Goal: Task Accomplishment & Management: Manage account settings

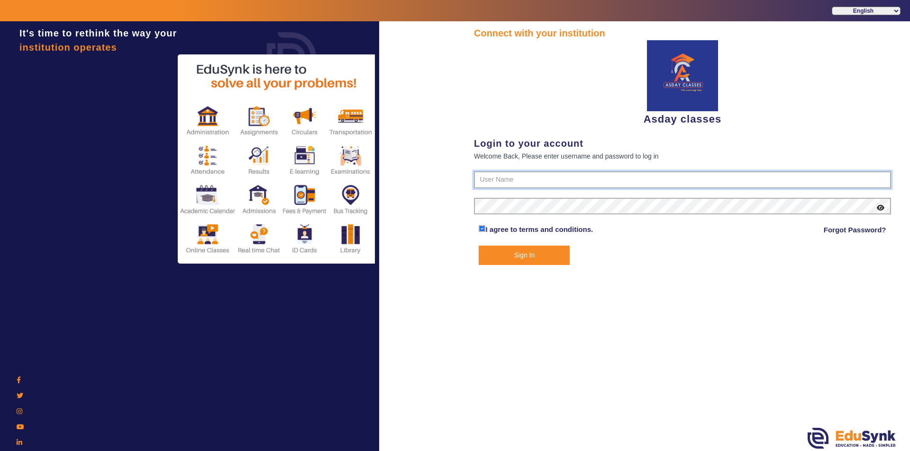
type input "7775077131"
click at [514, 257] on button "Sign In" at bounding box center [523, 255] width 91 height 19
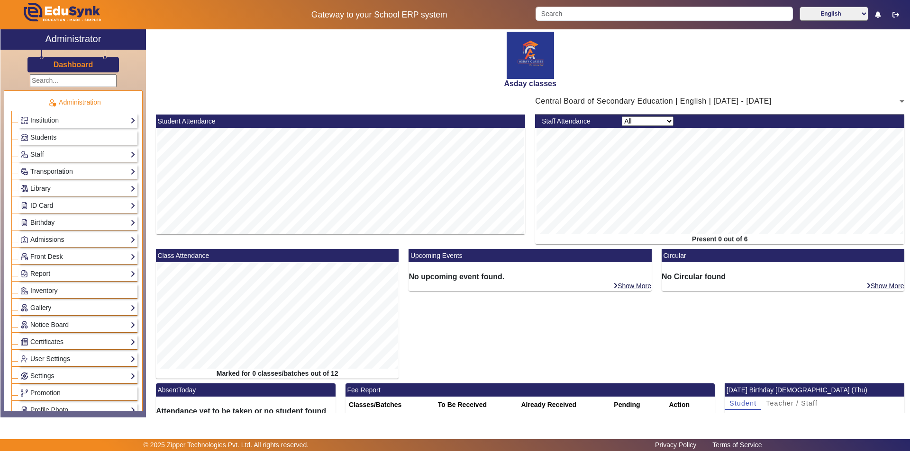
click at [502, 324] on div "Upcoming Events No upcoming event found. Show More" at bounding box center [530, 316] width 253 height 135
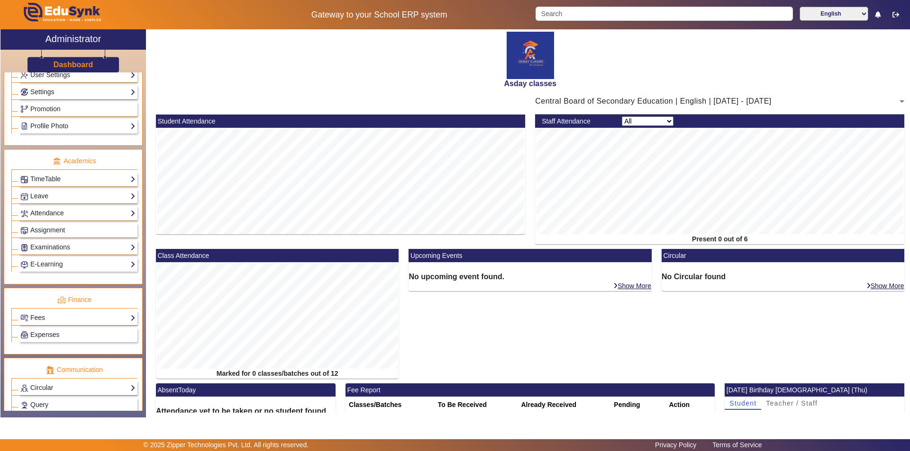
scroll to position [351, 0]
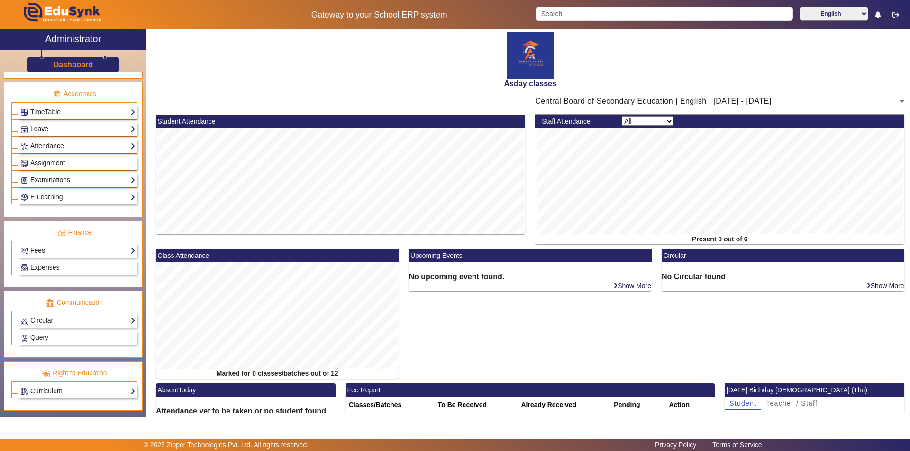
click at [49, 251] on link "Fees" at bounding box center [77, 250] width 115 height 11
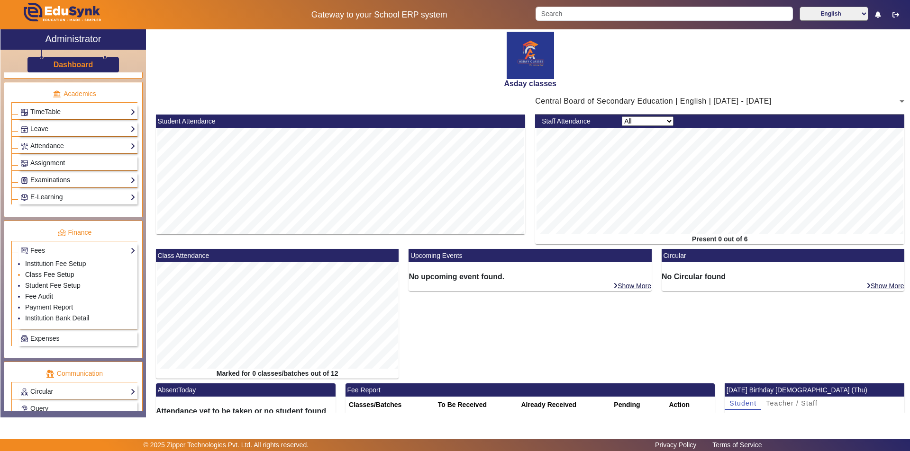
click at [60, 276] on link "Class Fee Setup" at bounding box center [49, 275] width 49 height 8
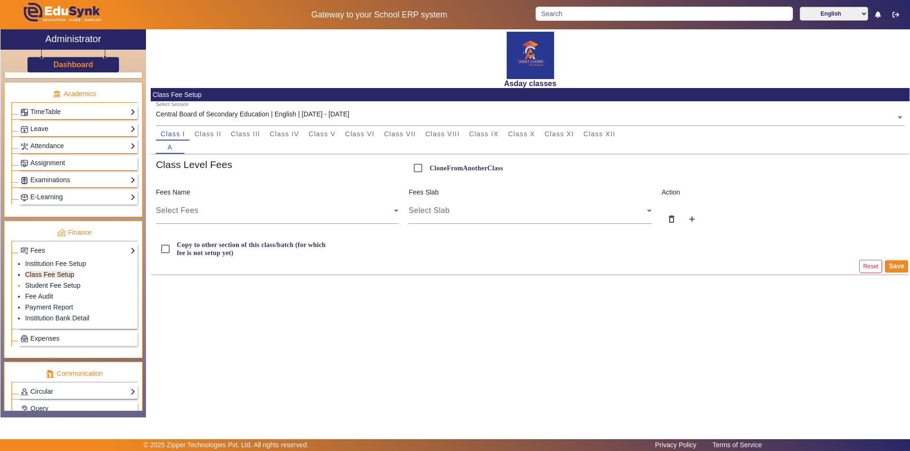
click at [59, 283] on link "Student Fee Setup" at bounding box center [52, 286] width 55 height 8
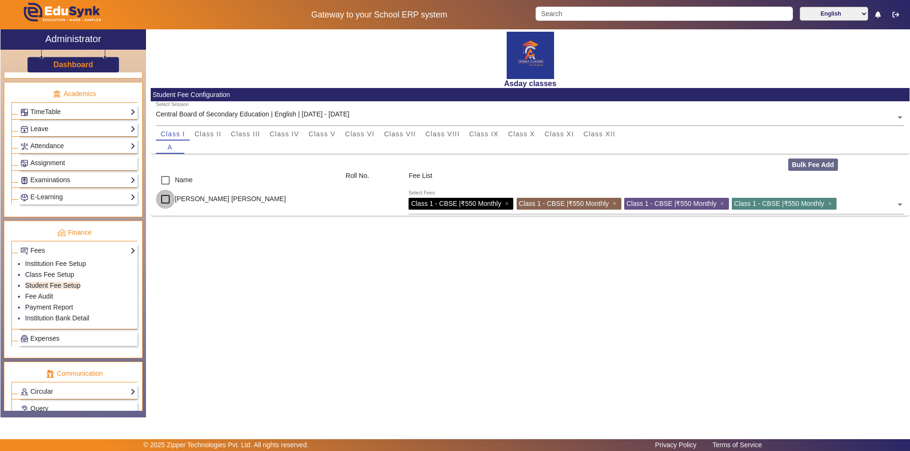
click at [163, 199] on input "checkbox" at bounding box center [165, 199] width 19 height 19
checkbox input "true"
click at [54, 296] on li "Fee Audit" at bounding box center [80, 297] width 110 height 11
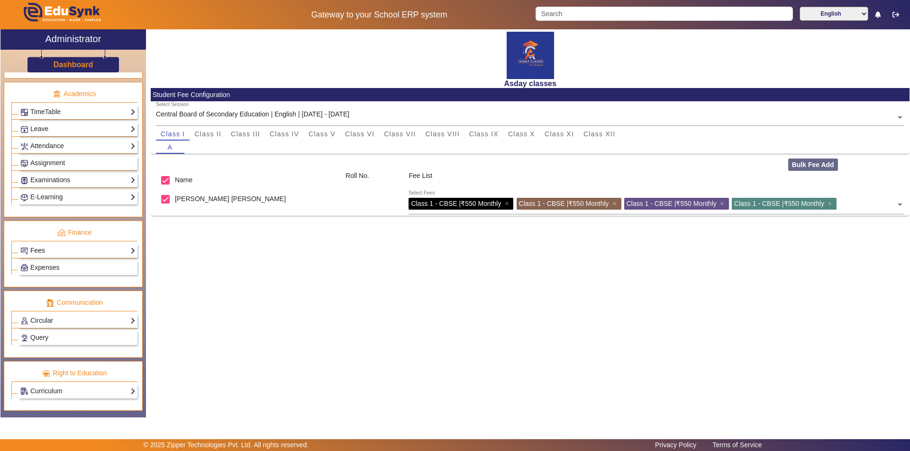
click at [72, 250] on link "Fees" at bounding box center [77, 250] width 115 height 11
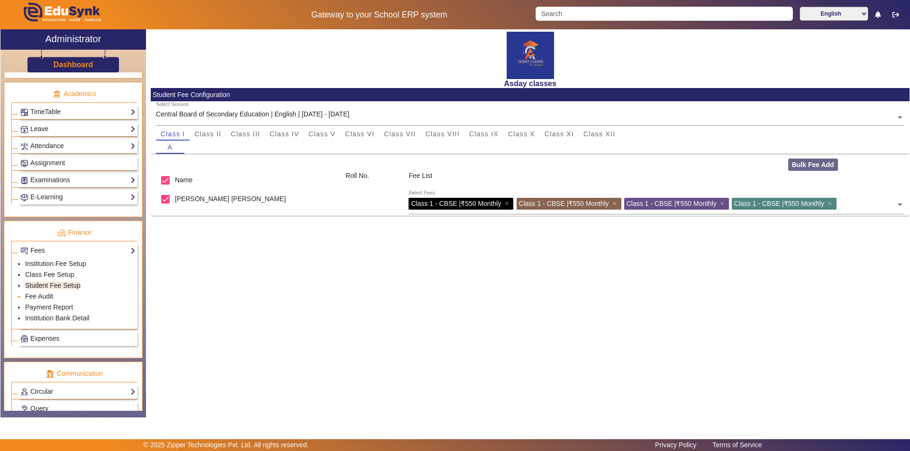
click at [54, 297] on li "Fee Audit" at bounding box center [80, 297] width 110 height 11
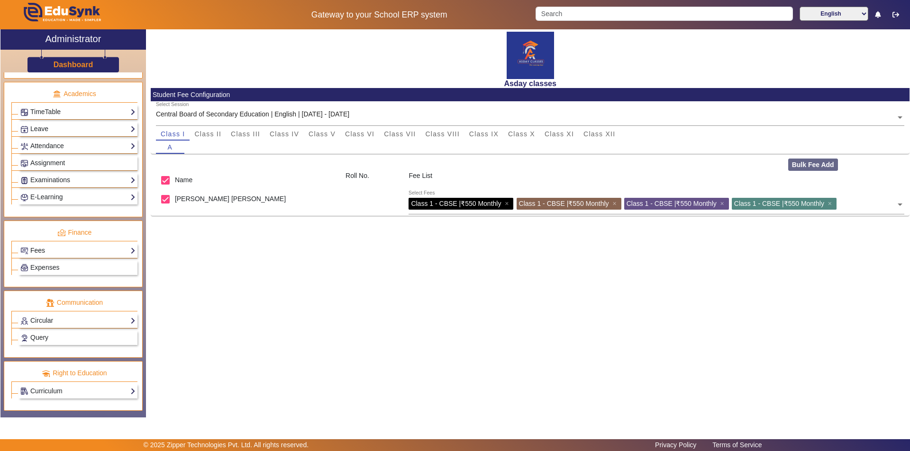
click at [125, 249] on link "Fees" at bounding box center [77, 250] width 115 height 11
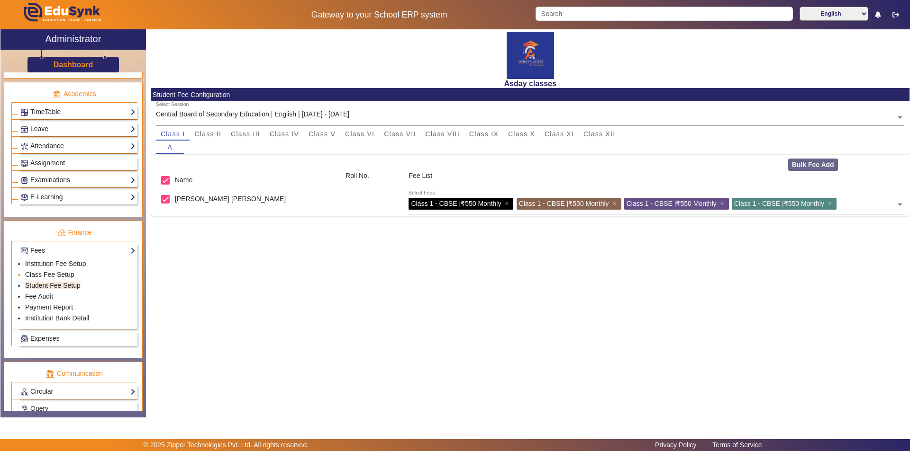
click at [74, 274] on li "Class Fee Setup" at bounding box center [80, 275] width 110 height 11
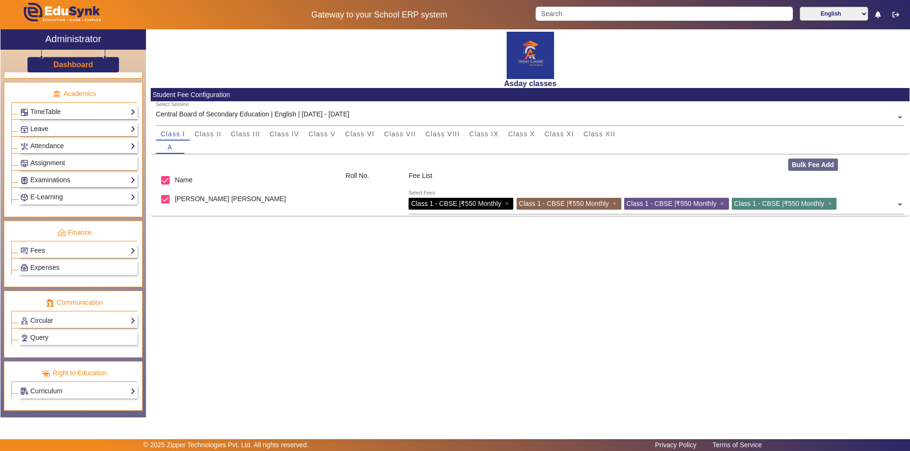
click at [134, 251] on ul "Finance Fees Institution Fee Setup Class Fee Setup Student Fee Setup Fee Audit …" at bounding box center [73, 254] width 139 height 67
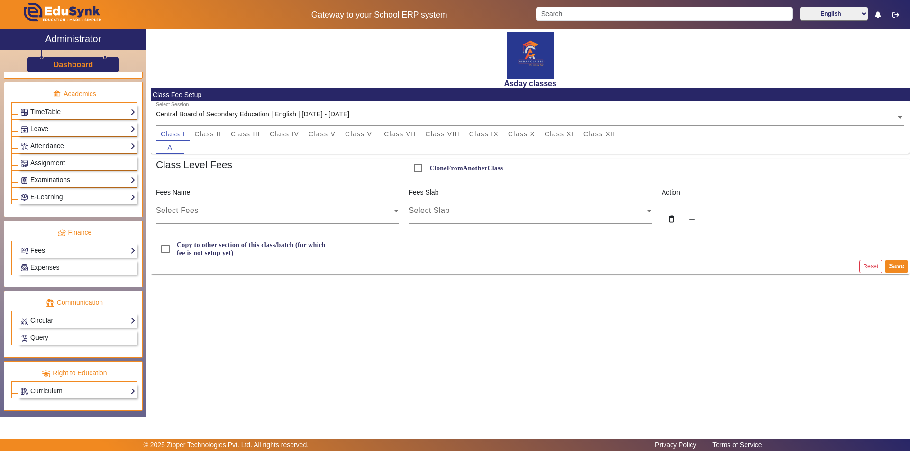
click at [129, 250] on link "Fees" at bounding box center [77, 250] width 115 height 11
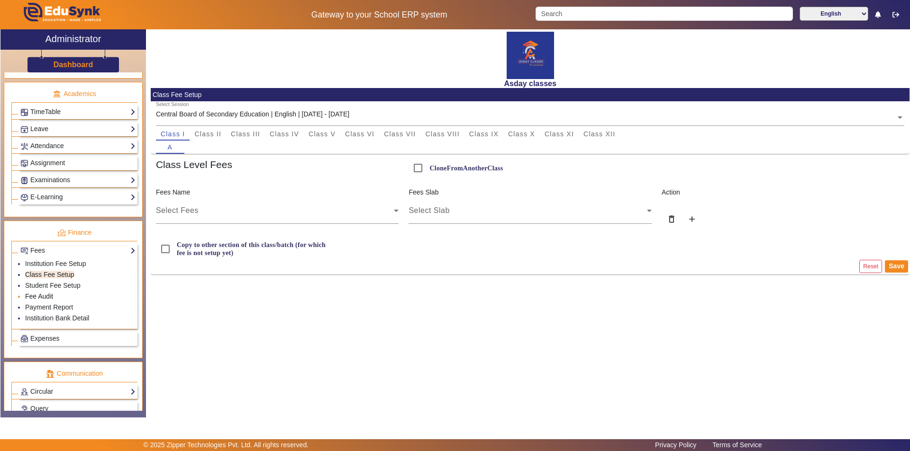
click at [48, 296] on link "Fee Audit" at bounding box center [39, 297] width 28 height 8
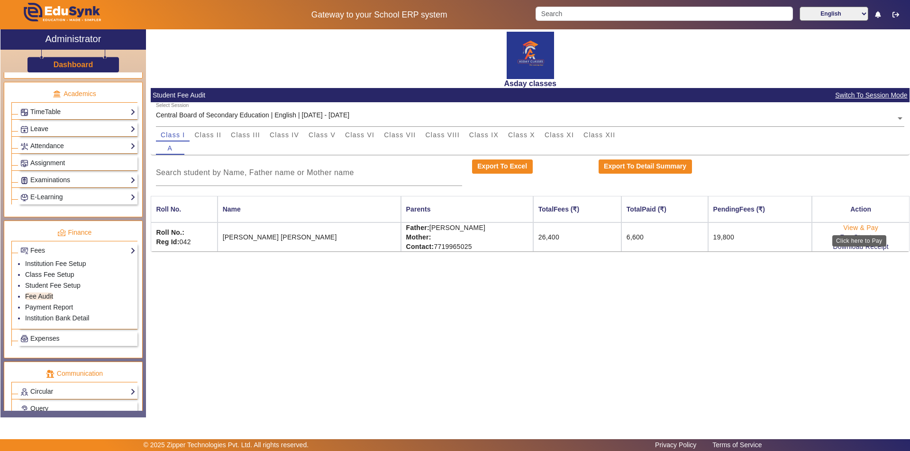
click at [862, 227] on link "View & Pay" at bounding box center [860, 228] width 35 height 8
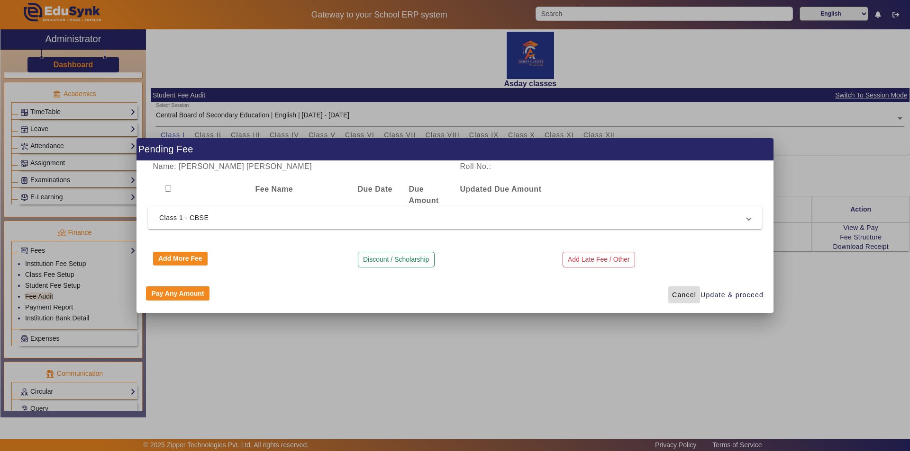
click at [689, 295] on span "Cancel" at bounding box center [684, 295] width 24 height 10
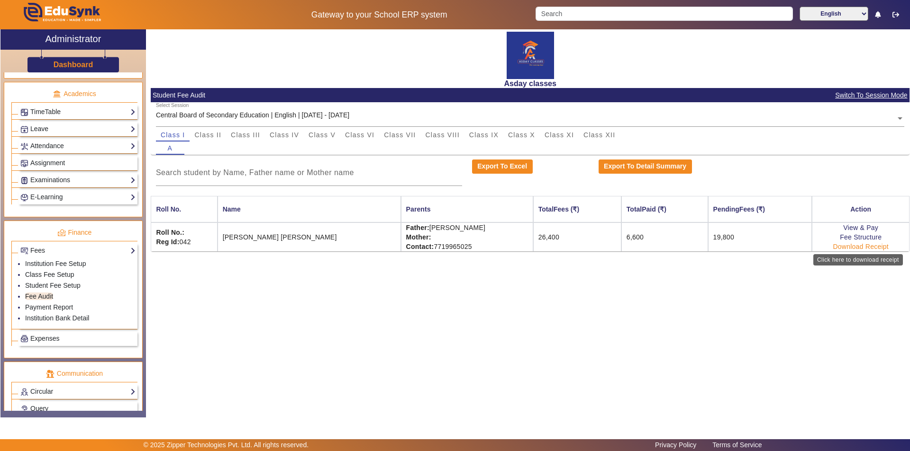
click at [851, 245] on link "Download Receipt" at bounding box center [860, 247] width 56 height 8
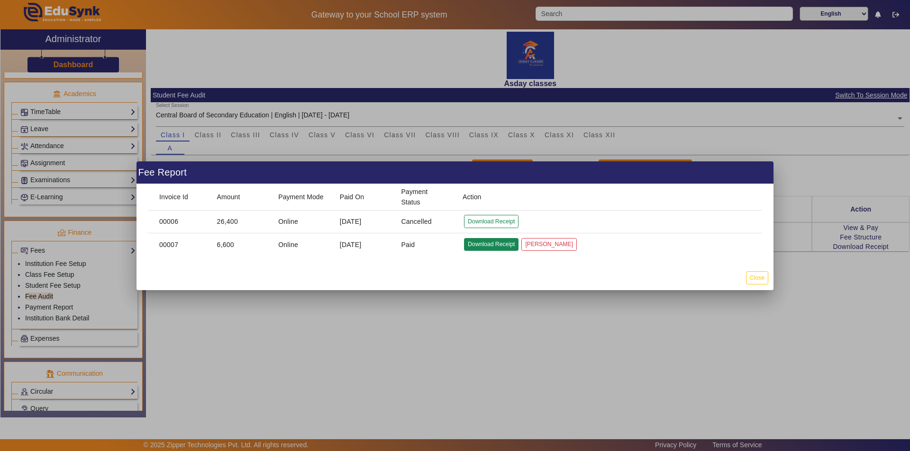
click at [499, 246] on button "Download Receipt" at bounding box center [491, 244] width 54 height 13
click at [505, 243] on button "Download Receipt" at bounding box center [491, 244] width 54 height 13
click at [548, 369] on div at bounding box center [455, 225] width 910 height 451
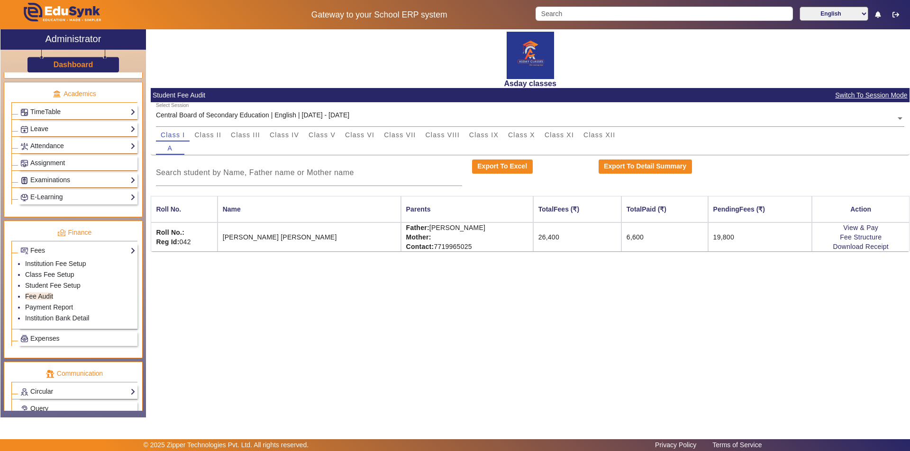
click at [734, 240] on td "19,800" at bounding box center [760, 237] width 104 height 29
click at [849, 244] on link "Download Receipt" at bounding box center [860, 247] width 56 height 8
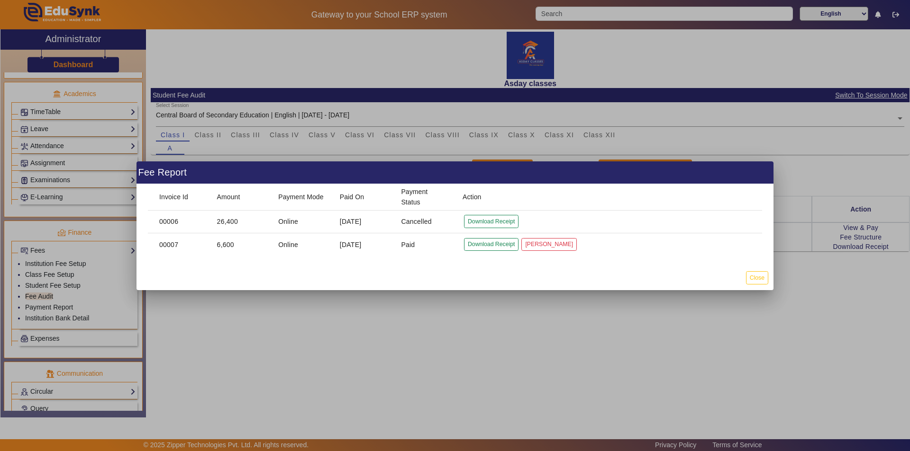
click at [643, 360] on div at bounding box center [455, 225] width 910 height 451
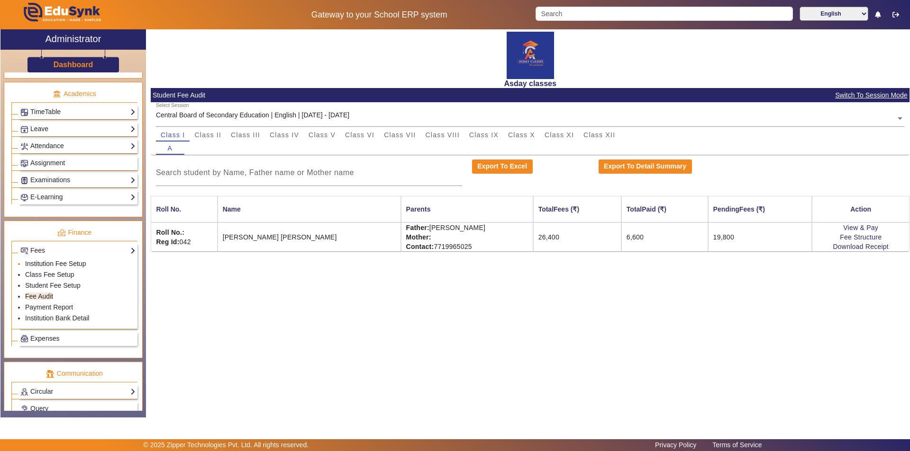
click at [52, 264] on link "Institution Fee Setup" at bounding box center [55, 264] width 61 height 8
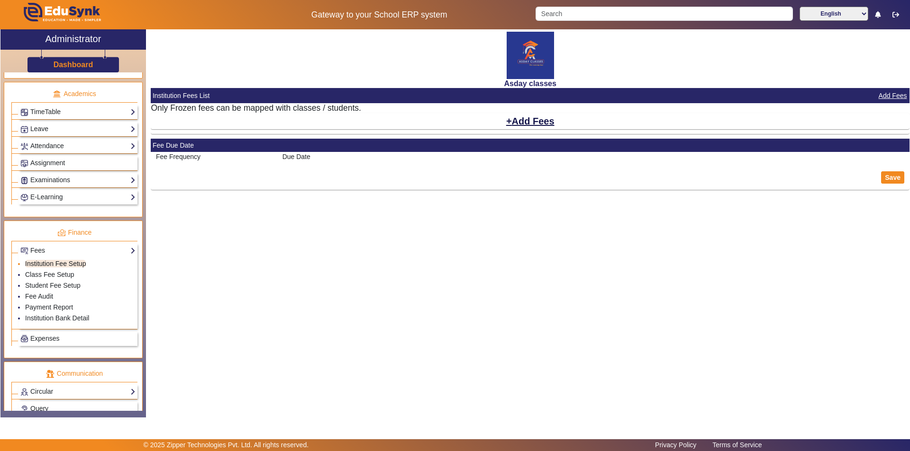
select select "10"
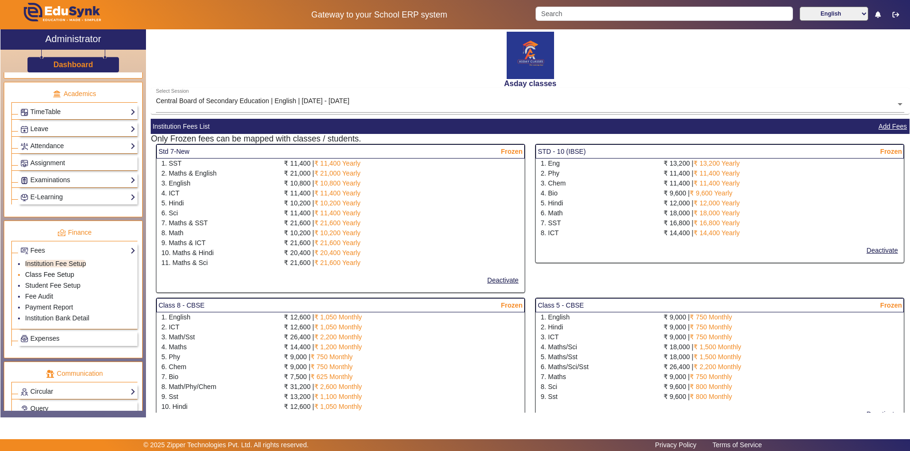
click at [50, 274] on link "Class Fee Setup" at bounding box center [49, 275] width 49 height 8
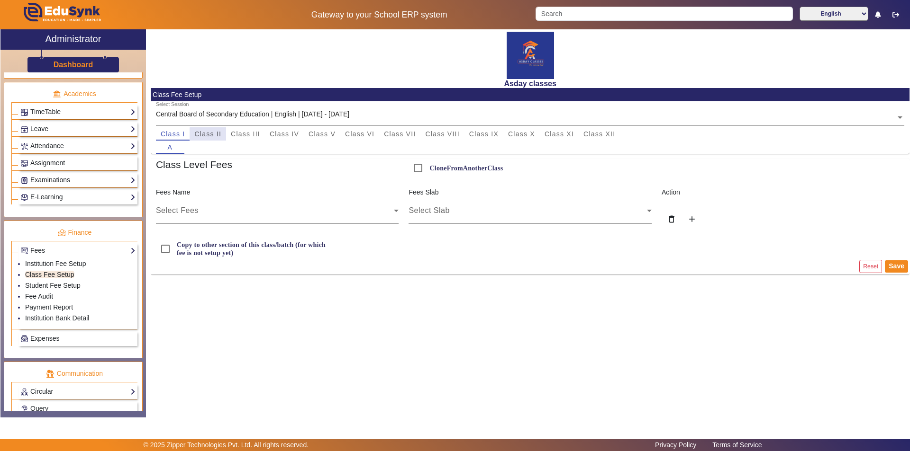
click at [218, 134] on span "Class II" at bounding box center [207, 134] width 27 height 7
click at [63, 282] on link "Student Fee Setup" at bounding box center [52, 286] width 55 height 8
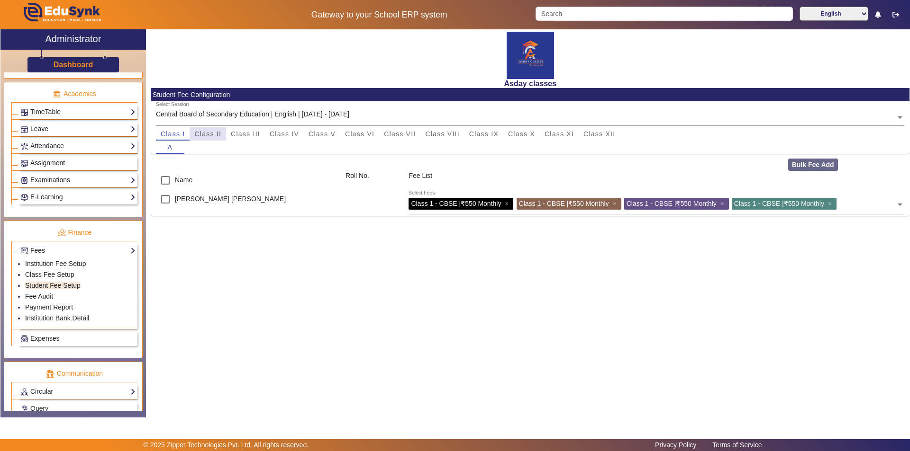
click at [209, 133] on span "Class II" at bounding box center [207, 134] width 27 height 7
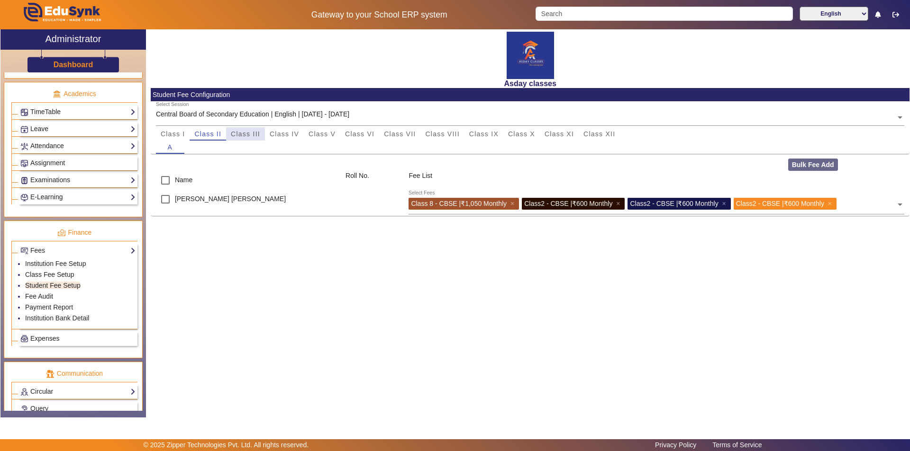
click at [245, 134] on span "Class III" at bounding box center [245, 134] width 29 height 7
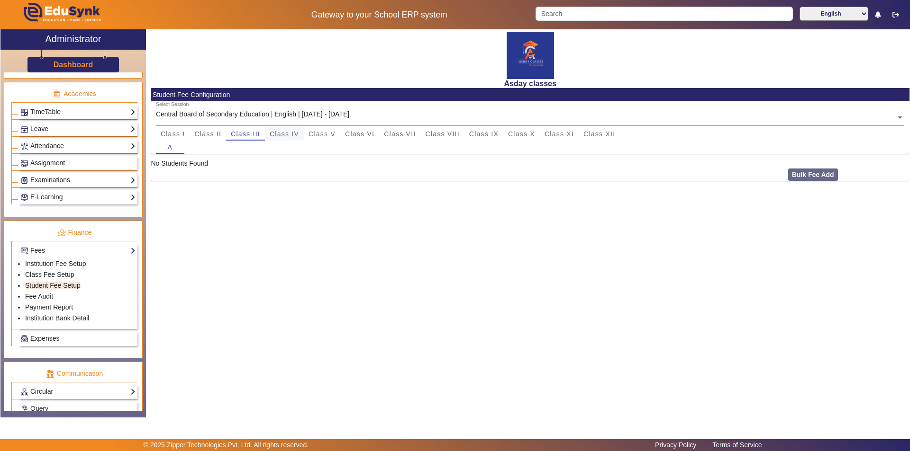
click at [282, 135] on span "Class IV" at bounding box center [284, 134] width 29 height 7
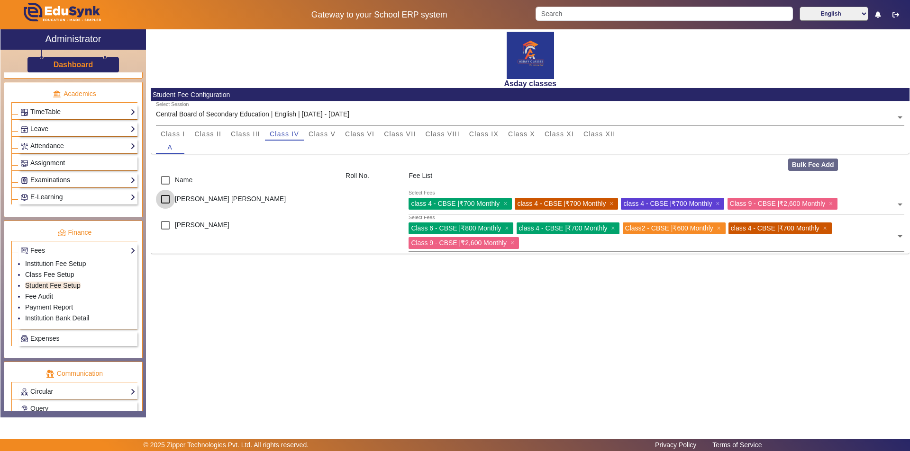
click at [165, 199] on input "checkbox" at bounding box center [165, 199] width 19 height 19
checkbox input "true"
click at [36, 295] on link "Fee Audit" at bounding box center [39, 297] width 28 height 8
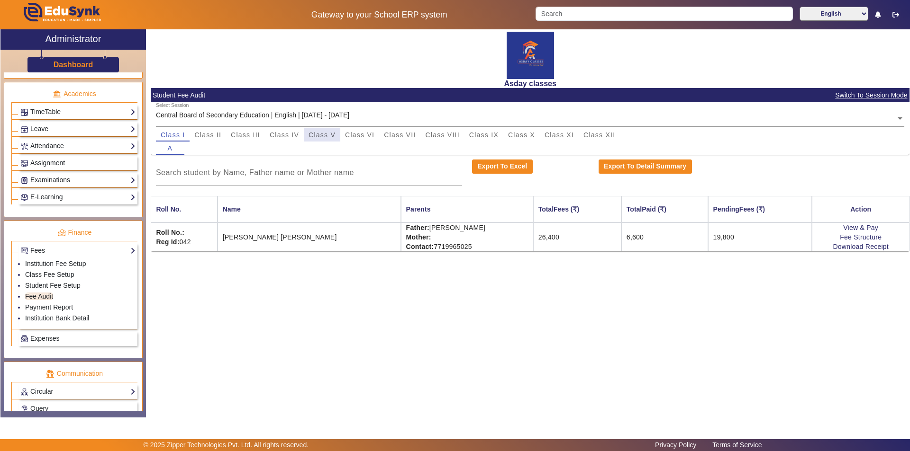
click at [327, 136] on span "Class V" at bounding box center [321, 135] width 27 height 7
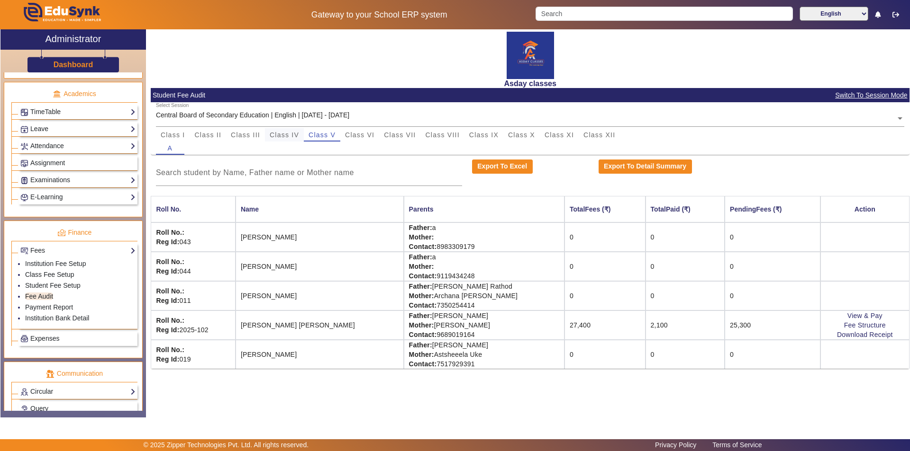
click at [287, 134] on span "Class IV" at bounding box center [284, 135] width 29 height 7
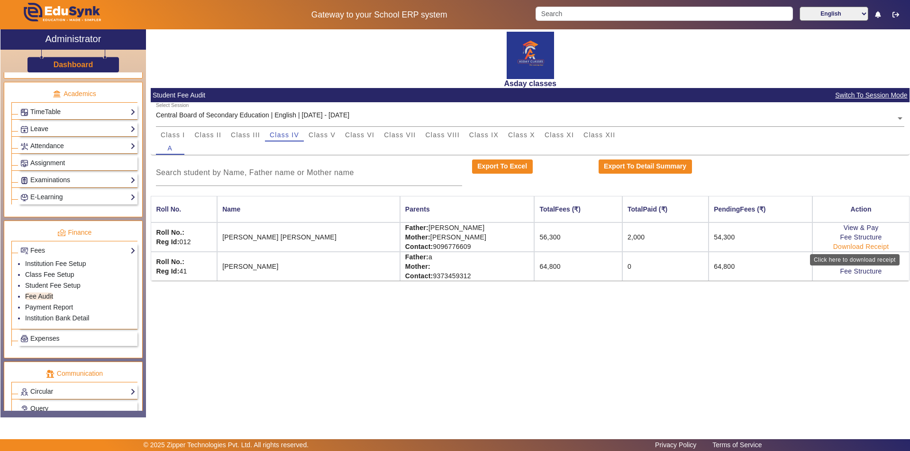
click at [868, 247] on link "Download Receipt" at bounding box center [861, 247] width 56 height 8
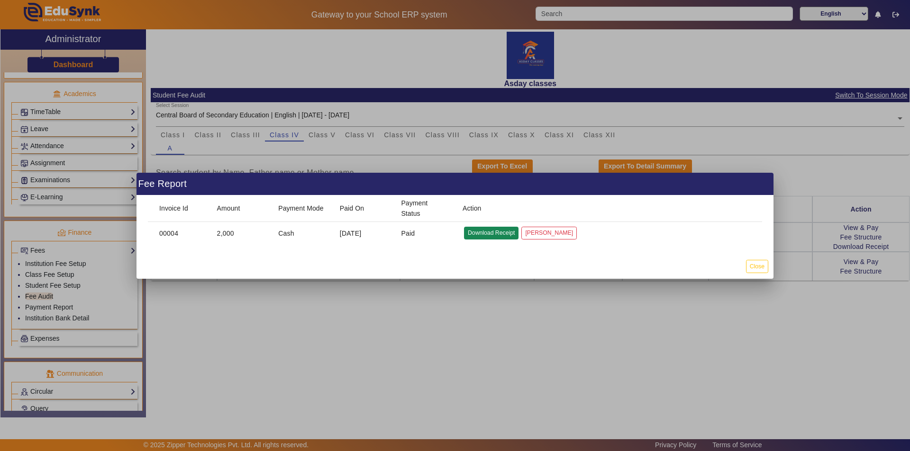
click at [504, 233] on button "Download Receipt" at bounding box center [491, 233] width 54 height 13
click at [756, 267] on button "Close" at bounding box center [757, 266] width 22 height 13
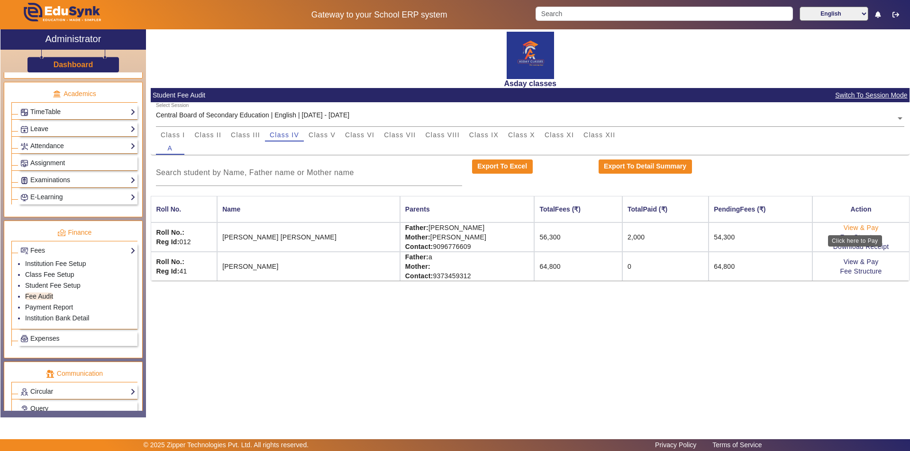
click at [843, 228] on link "View & Pay" at bounding box center [860, 228] width 35 height 8
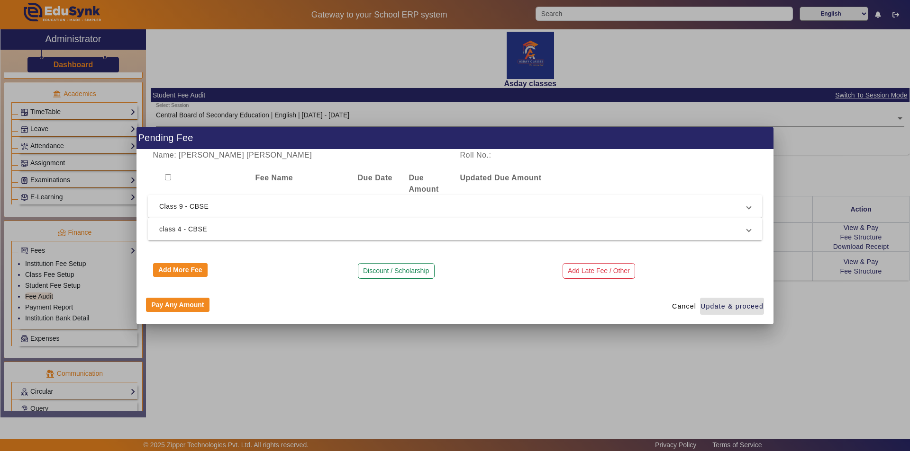
click at [167, 178] on input "checkbox" at bounding box center [168, 177] width 6 height 6
checkbox input "true"
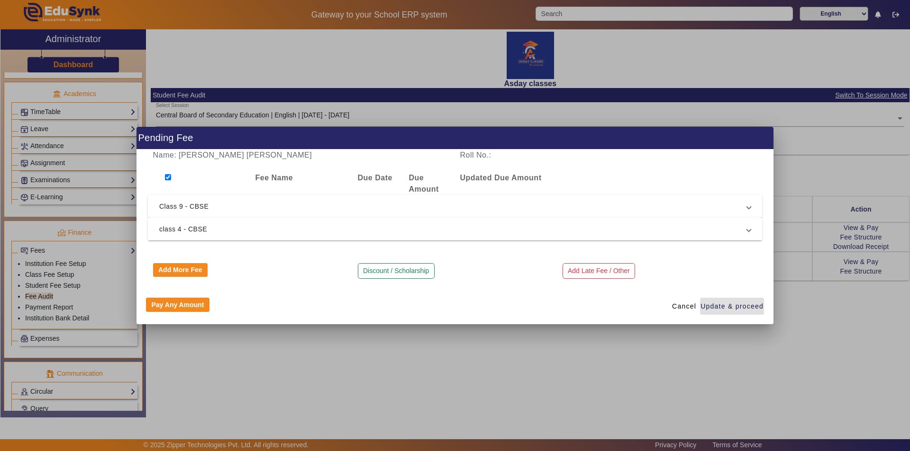
checkbox input "true"
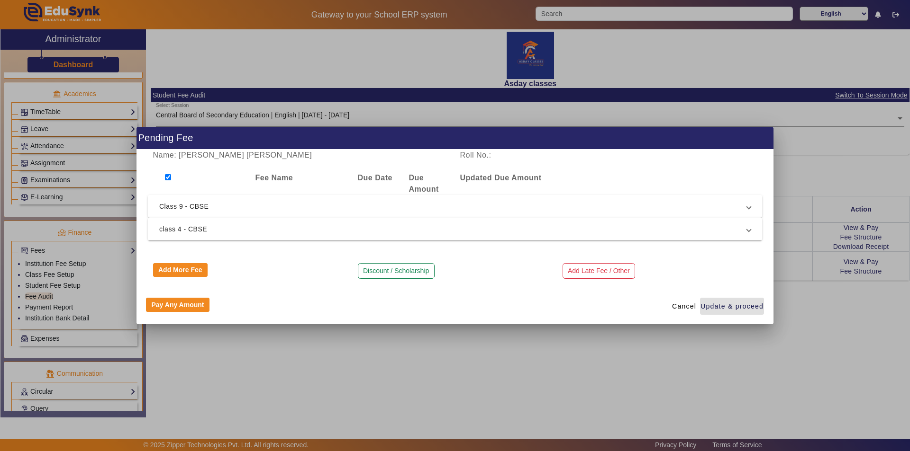
checkbox input "true"
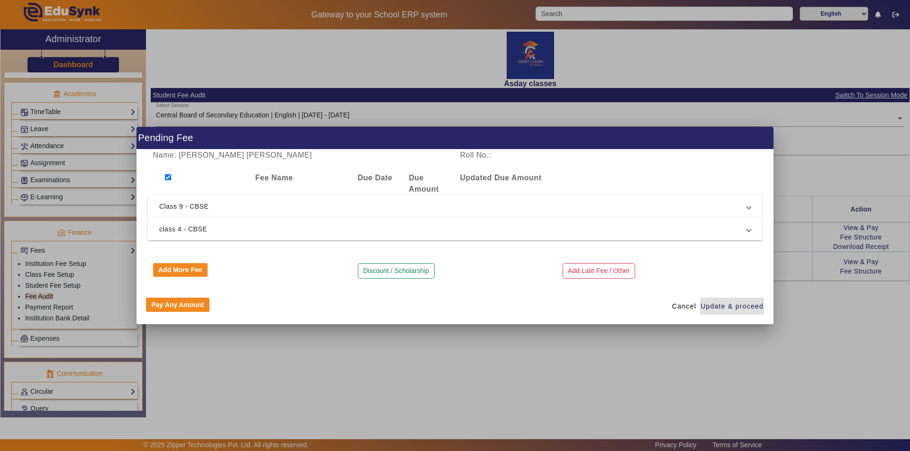
checkbox input "true"
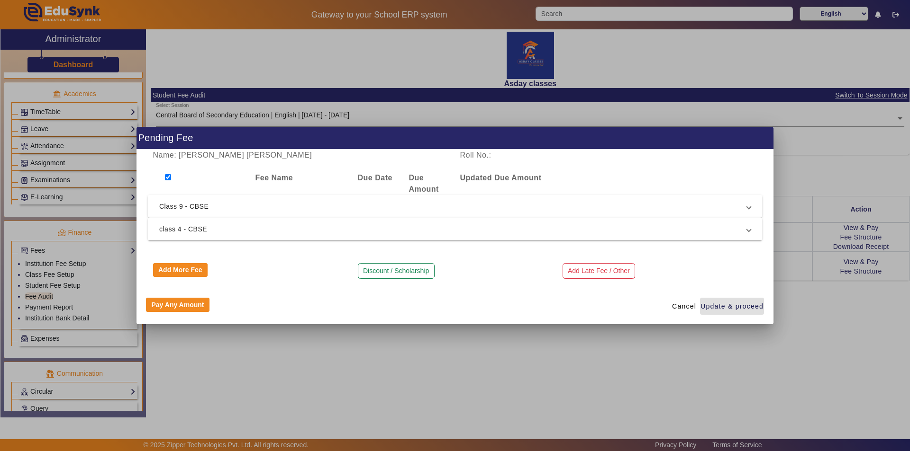
checkbox input "true"
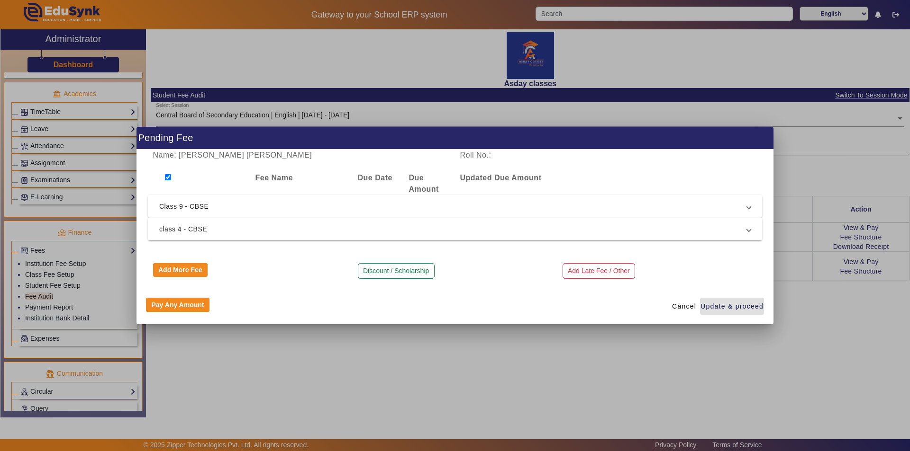
checkbox input "true"
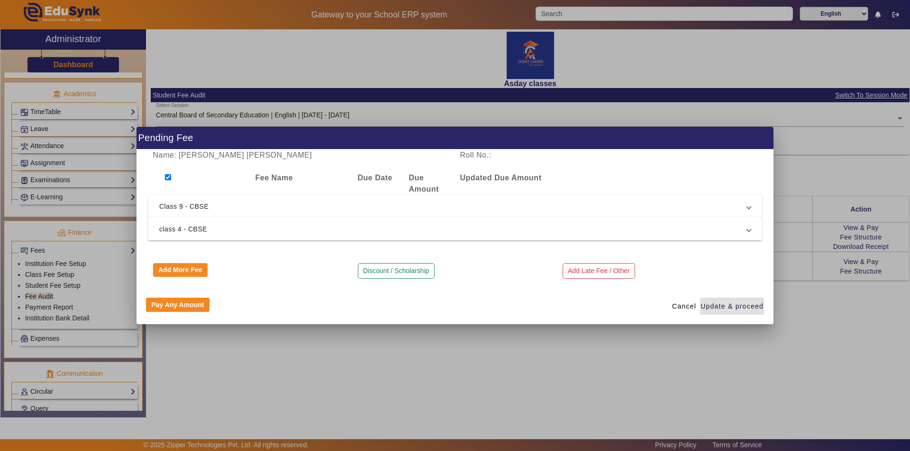
checkbox input "true"
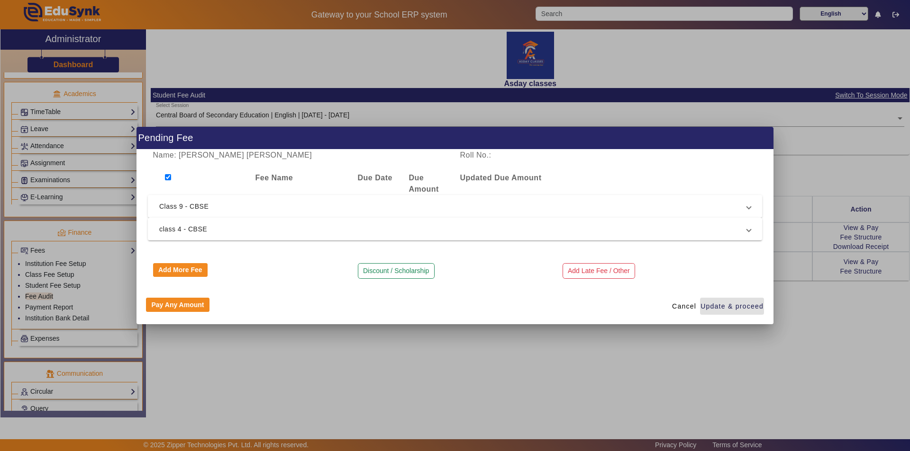
checkbox input "true"
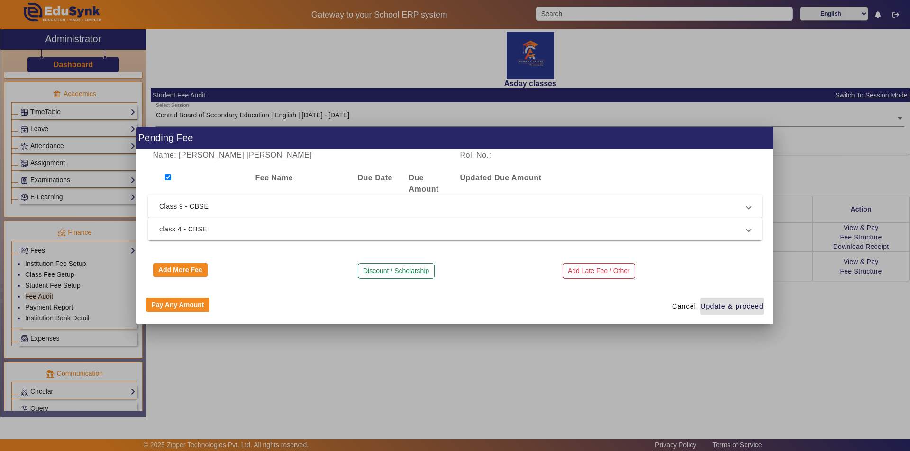
checkbox input "true"
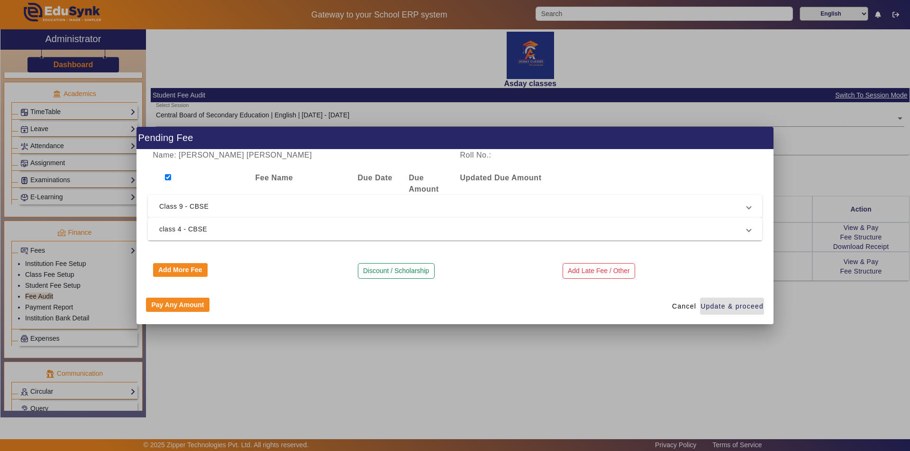
checkbox input "true"
click at [183, 208] on span "Class 9 - CBSE" at bounding box center [452, 206] width 587 height 11
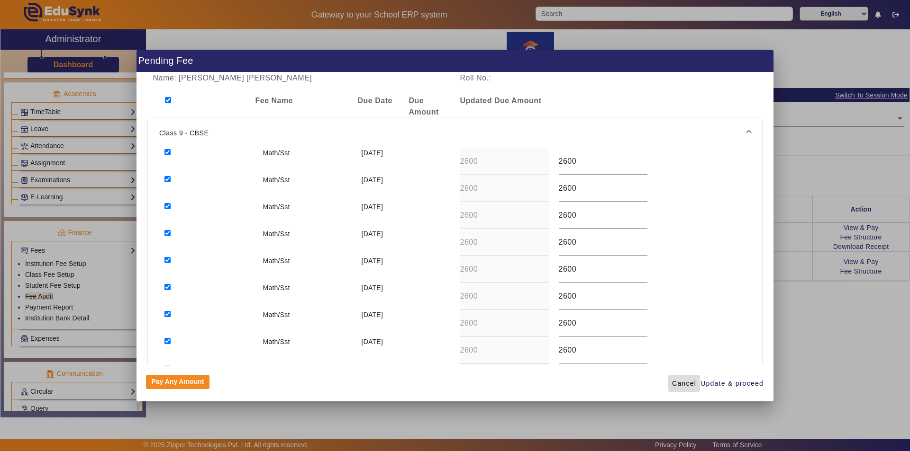
click at [682, 381] on span "Cancel" at bounding box center [684, 384] width 24 height 10
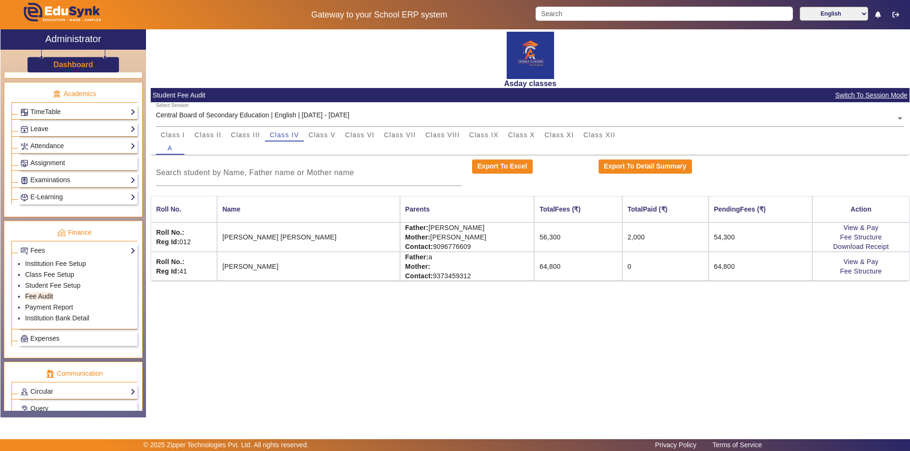
click at [468, 353] on div "Asday classes Student Fee Audit Switch To Session Mode Select Session Central B…" at bounding box center [527, 218] width 763 height 378
click at [55, 264] on link "Institution Fee Setup" at bounding box center [55, 264] width 61 height 8
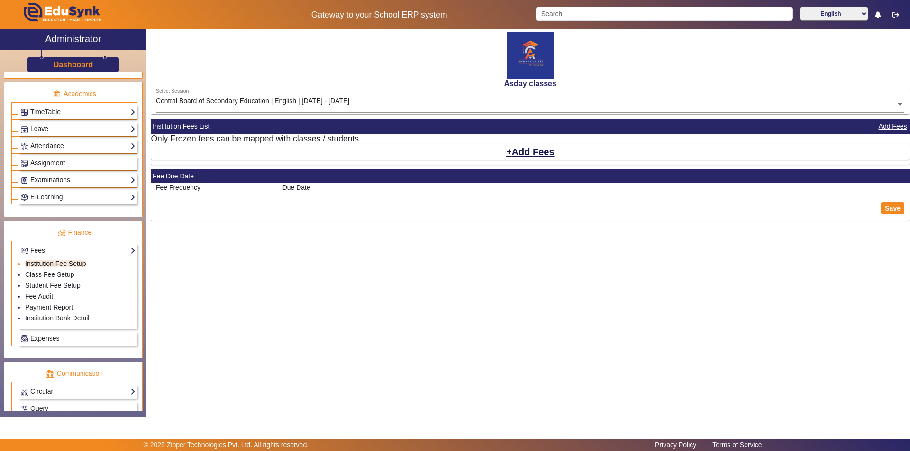
select select "10"
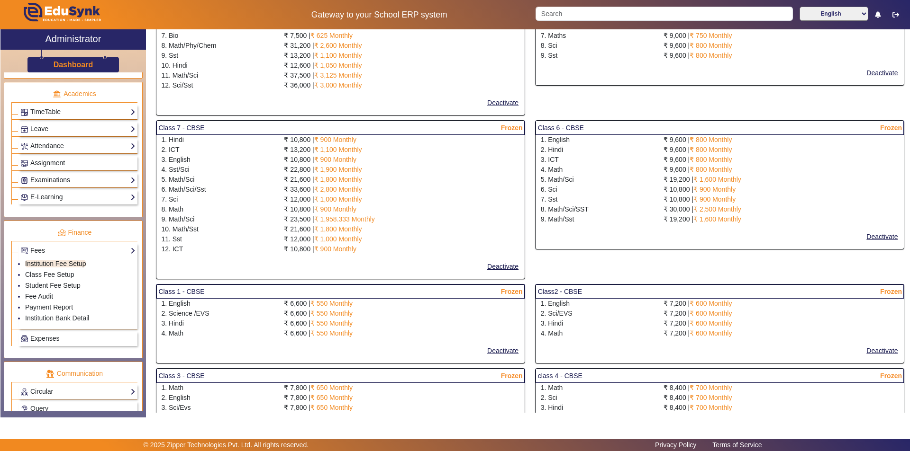
scroll to position [521, 0]
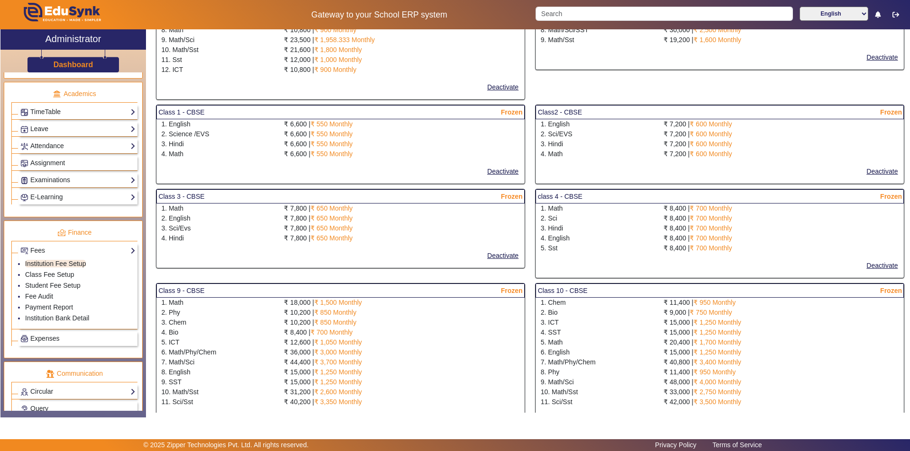
click at [588, 242] on div "4. English" at bounding box center [596, 239] width 123 height 10
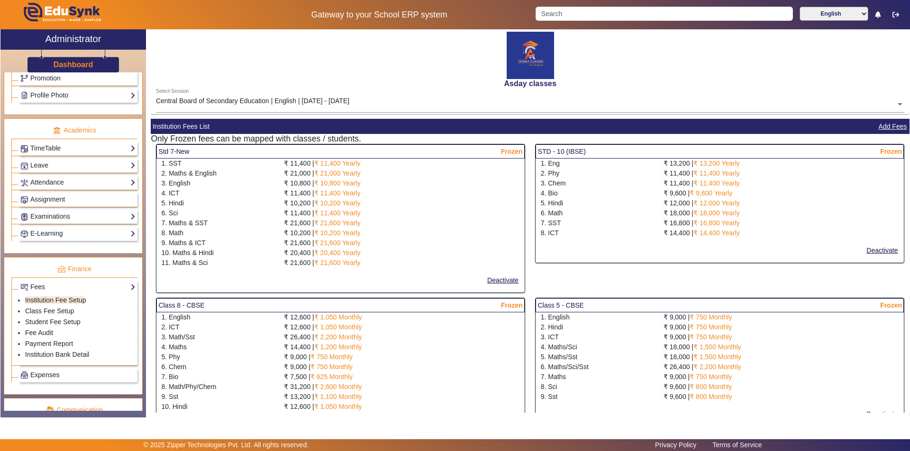
scroll to position [304, 0]
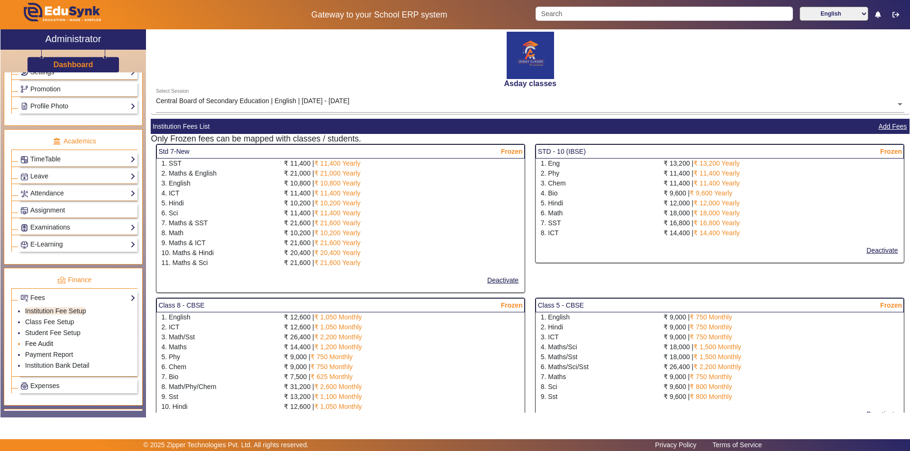
click at [50, 344] on link "Fee Audit" at bounding box center [39, 344] width 28 height 8
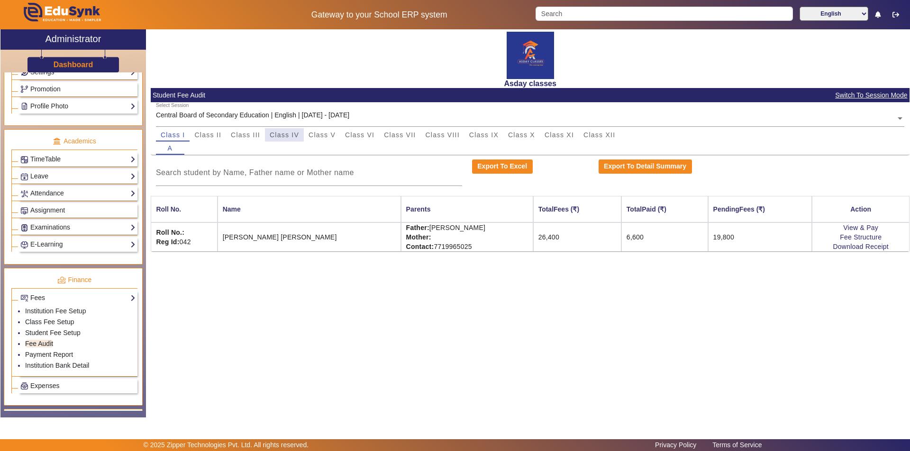
click at [284, 137] on span "Class IV" at bounding box center [284, 135] width 29 height 7
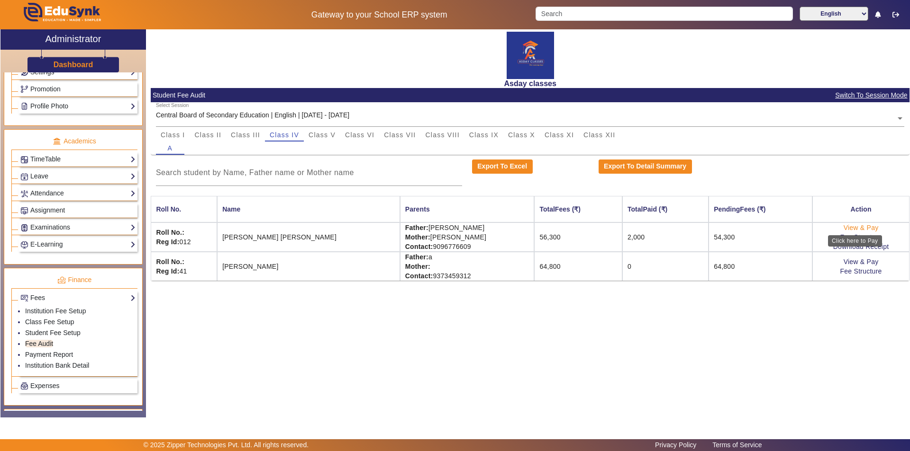
click at [846, 227] on link "View & Pay" at bounding box center [860, 228] width 35 height 8
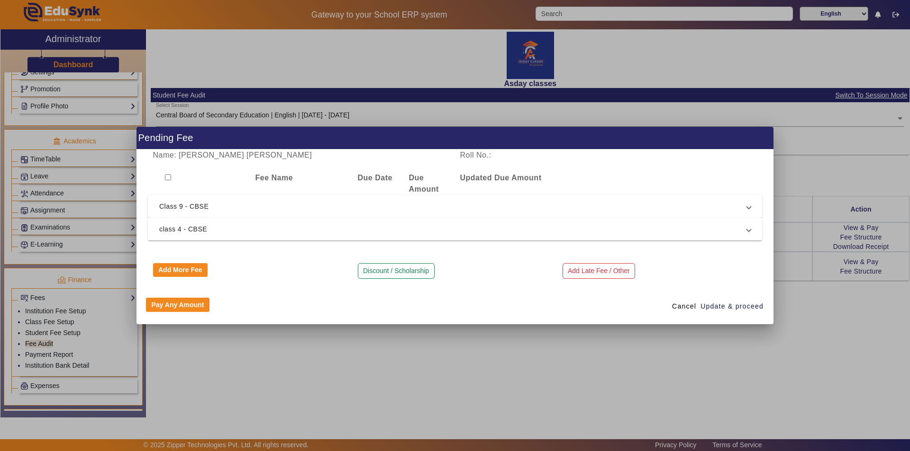
click at [189, 204] on span "Class 9 - CBSE" at bounding box center [452, 206] width 587 height 11
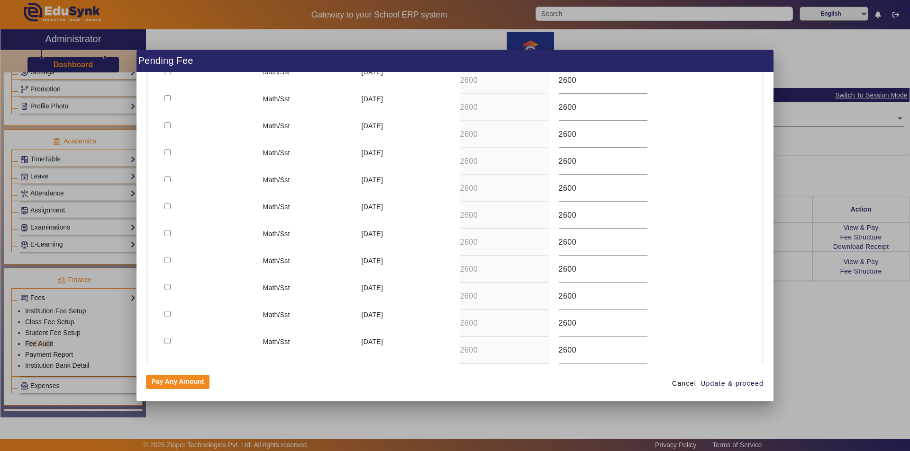
scroll to position [189, 0]
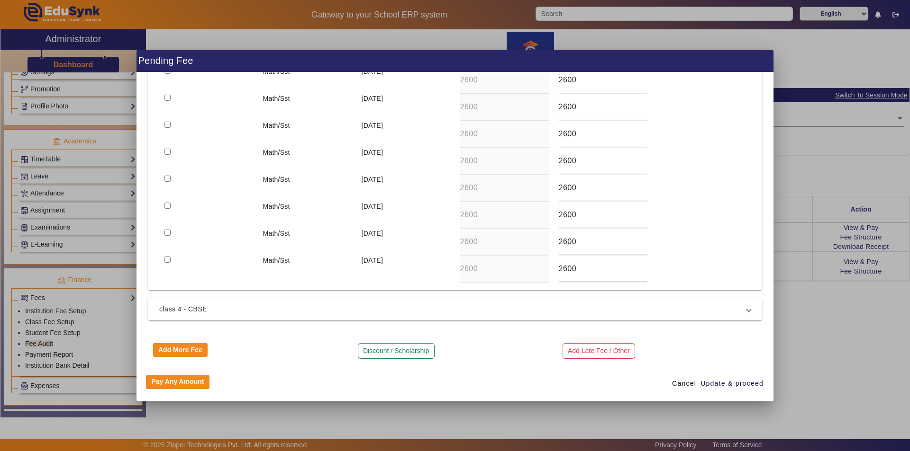
click at [193, 308] on span "class 4 - CBSE" at bounding box center [452, 309] width 587 height 11
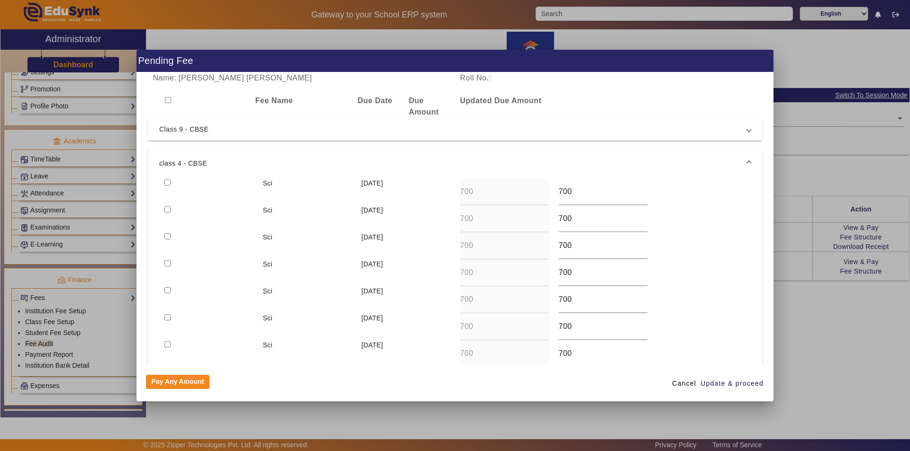
scroll to position [47, 0]
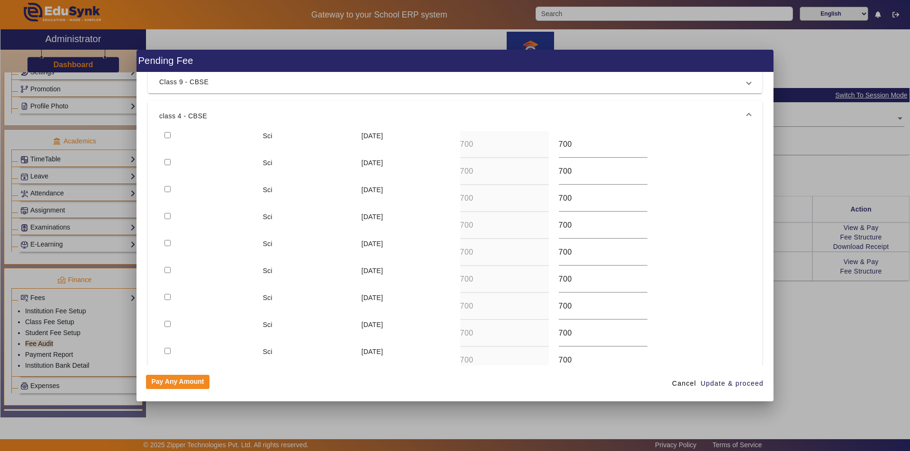
click at [836, 343] on div at bounding box center [455, 225] width 910 height 451
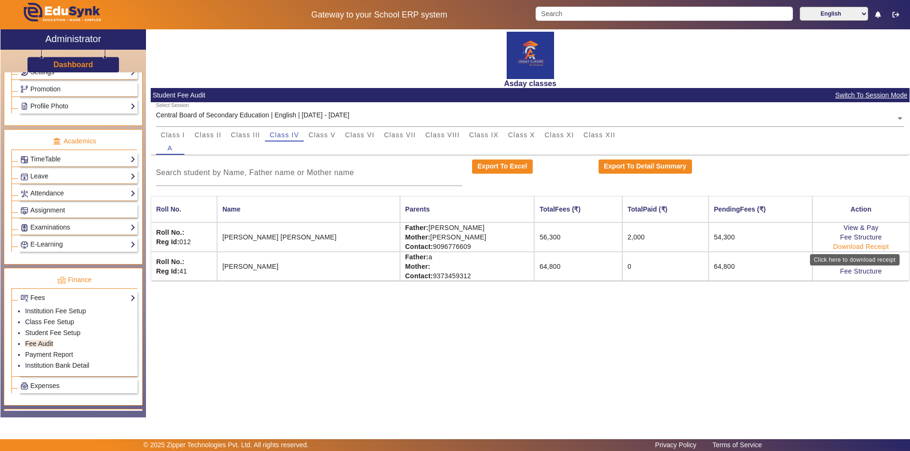
click at [846, 246] on link "Download Receipt" at bounding box center [861, 247] width 56 height 8
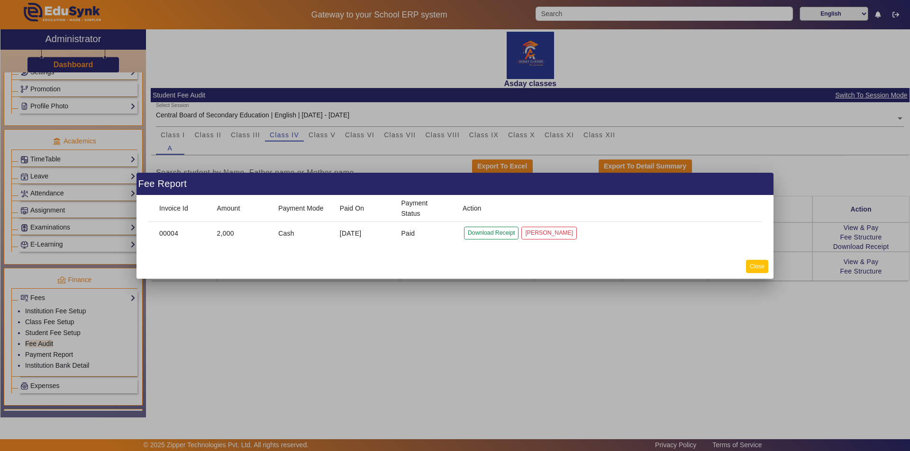
click at [764, 267] on button "Close" at bounding box center [757, 266] width 22 height 13
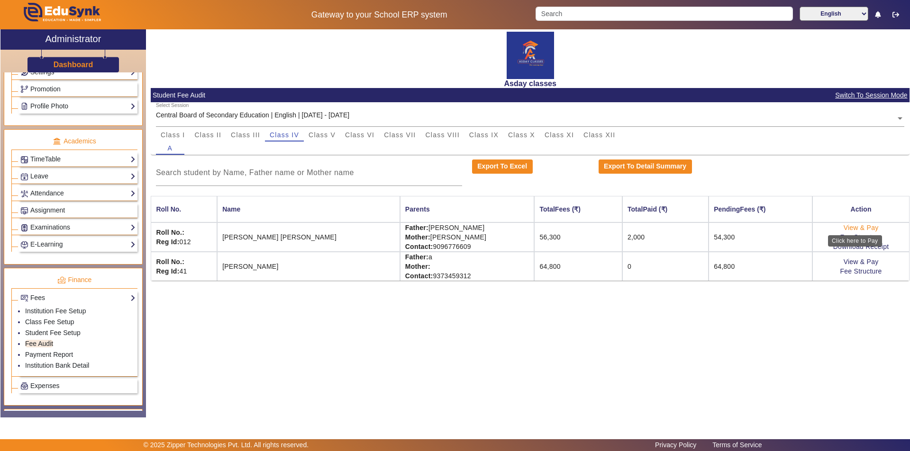
click at [849, 227] on link "View & Pay" at bounding box center [860, 228] width 35 height 8
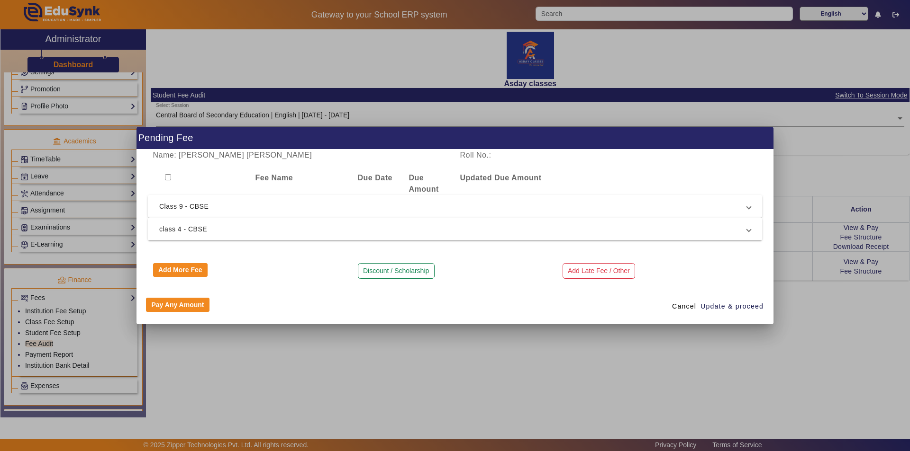
click at [189, 230] on span "class 4 - CBSE" at bounding box center [452, 229] width 587 height 11
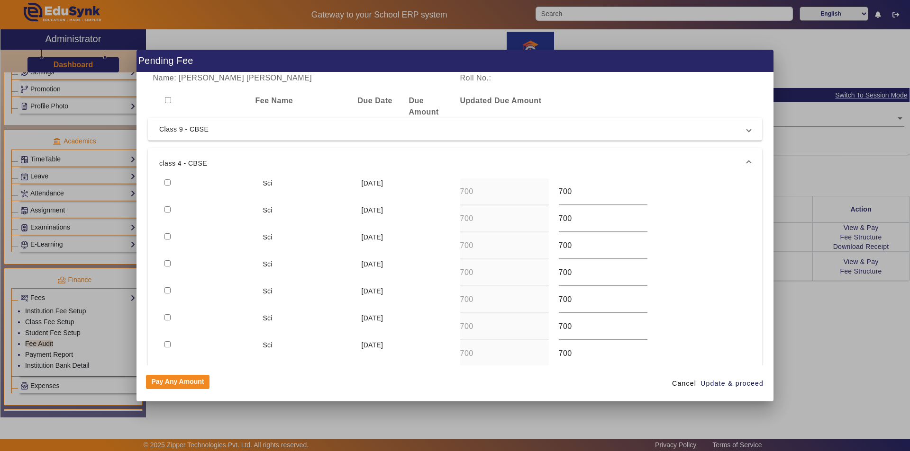
click at [166, 264] on input "checkbox" at bounding box center [167, 264] width 6 height 6
checkbox input "true"
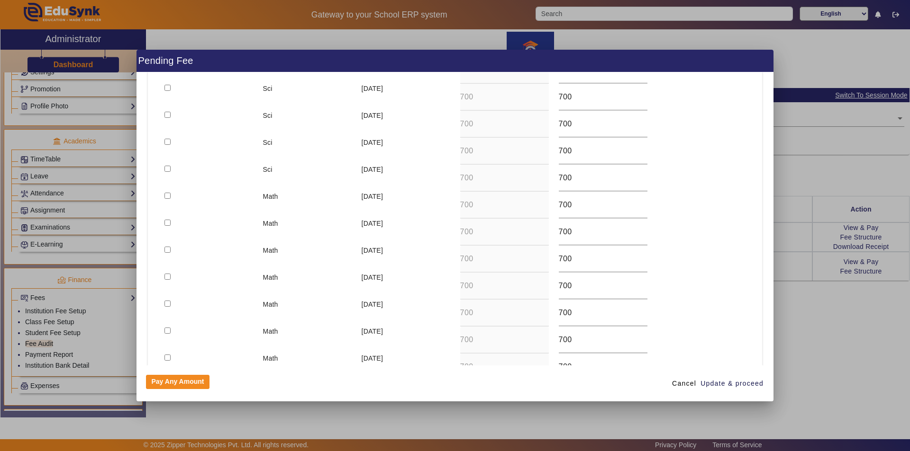
scroll to position [284, 0]
click at [166, 275] on input "checkbox" at bounding box center [167, 276] width 6 height 6
checkbox input "true"
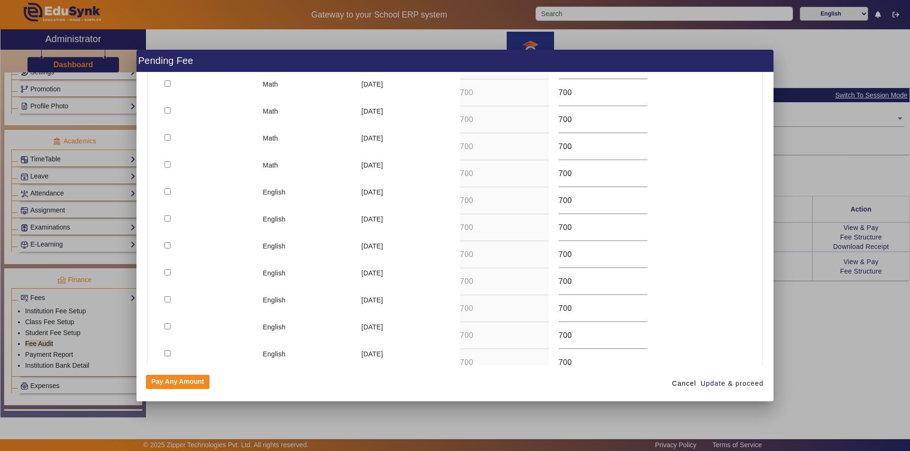
scroll to position [568, 0]
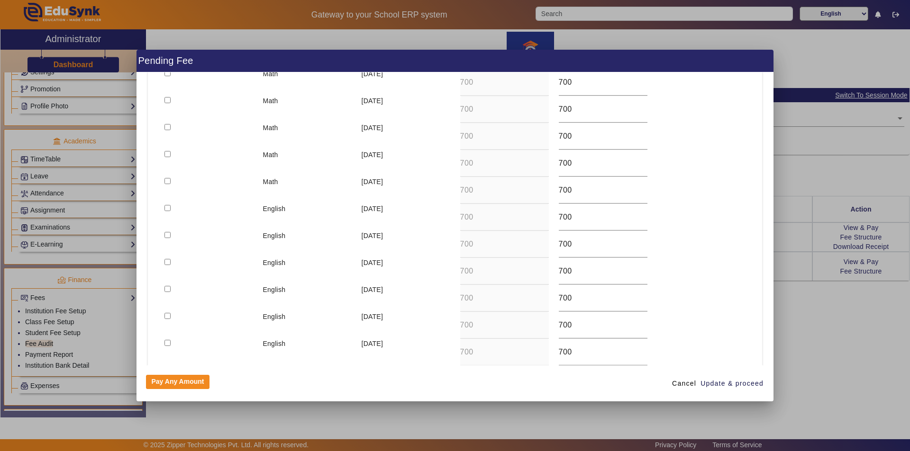
click at [167, 288] on input "checkbox" at bounding box center [167, 289] width 6 height 6
checkbox input "true"
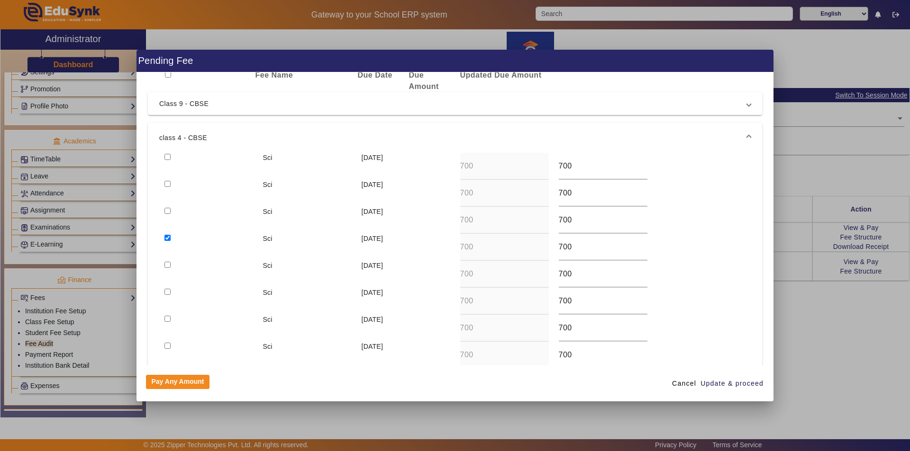
scroll to position [0, 0]
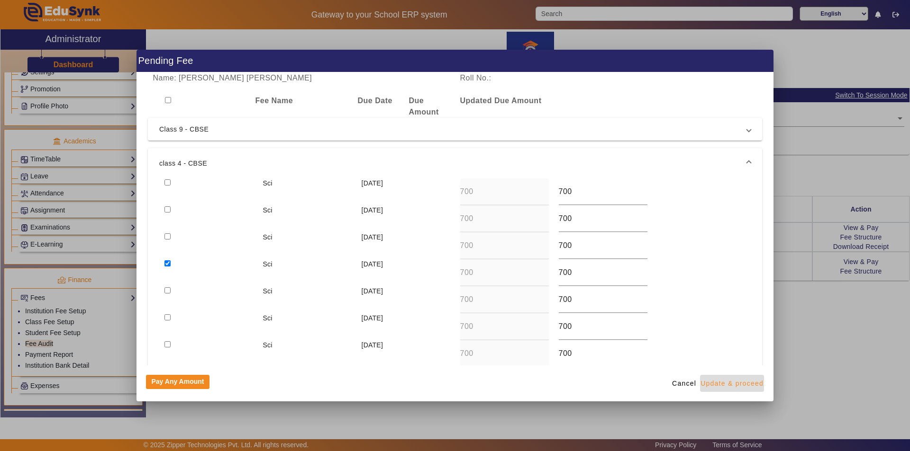
click at [720, 385] on span "Update & proceed" at bounding box center [731, 384] width 63 height 10
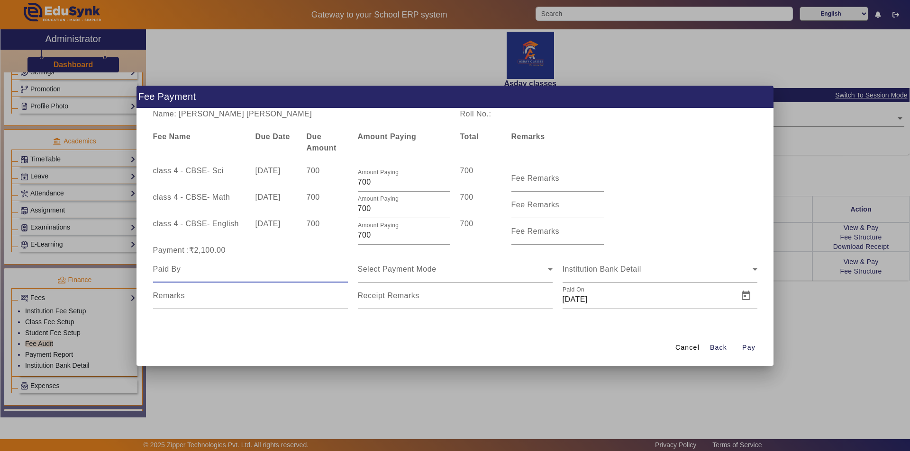
click at [189, 268] on input at bounding box center [250, 269] width 195 height 11
type input "father"
click at [395, 270] on span "Select Payment Mode" at bounding box center [397, 269] width 79 height 8
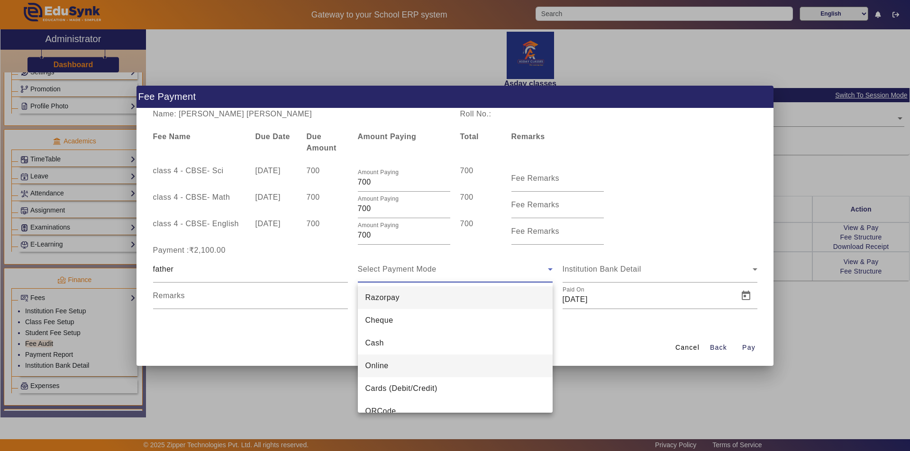
click at [382, 365] on span "Online" at bounding box center [376, 365] width 23 height 11
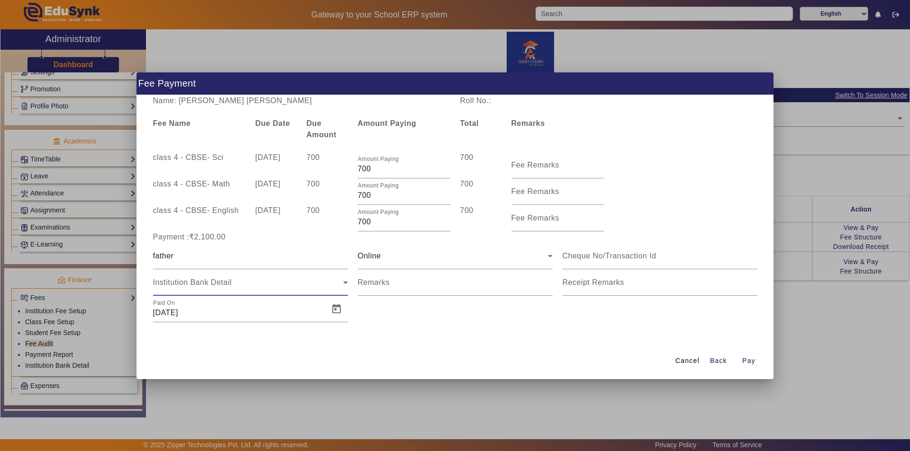
click at [207, 283] on span "Institution Bank Detail" at bounding box center [192, 283] width 79 height 8
click at [336, 309] on span "Open calendar" at bounding box center [336, 309] width 23 height 23
click at [261, 149] on span "Previous month" at bounding box center [261, 148] width 19 height 19
click at [186, 205] on span "5" at bounding box center [185, 206] width 17 height 17
type input "[DATE]"
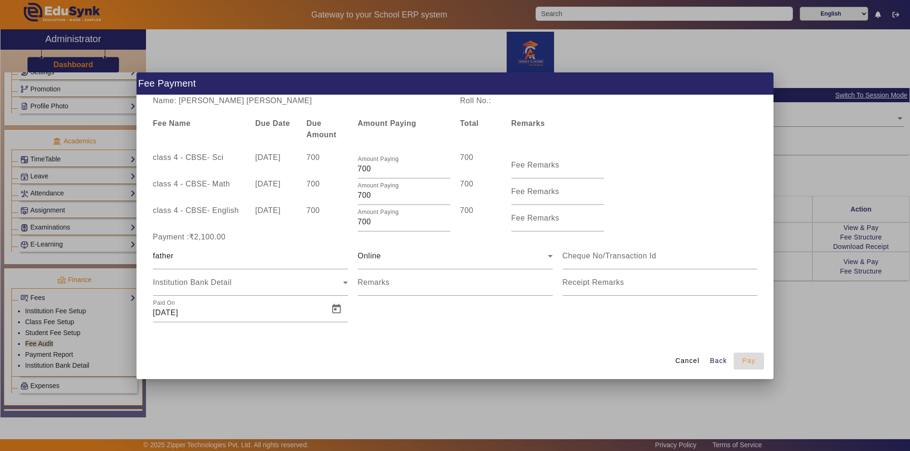
click at [749, 361] on span "Pay" at bounding box center [748, 361] width 13 height 10
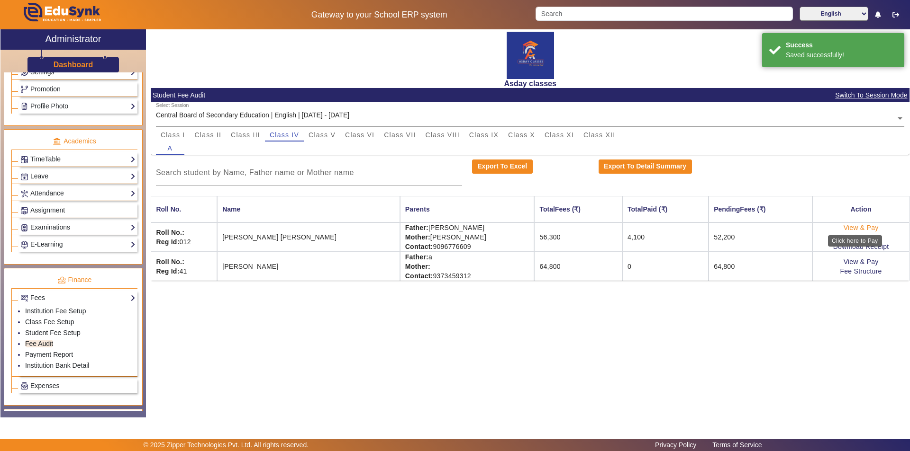
click at [843, 229] on link "View & Pay" at bounding box center [860, 228] width 35 height 8
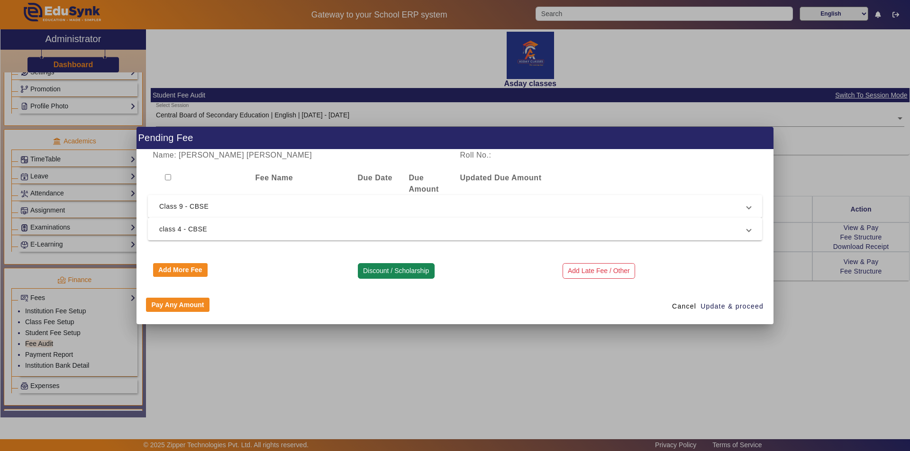
click at [382, 271] on button "Discount / Scholarship" at bounding box center [396, 271] width 77 height 16
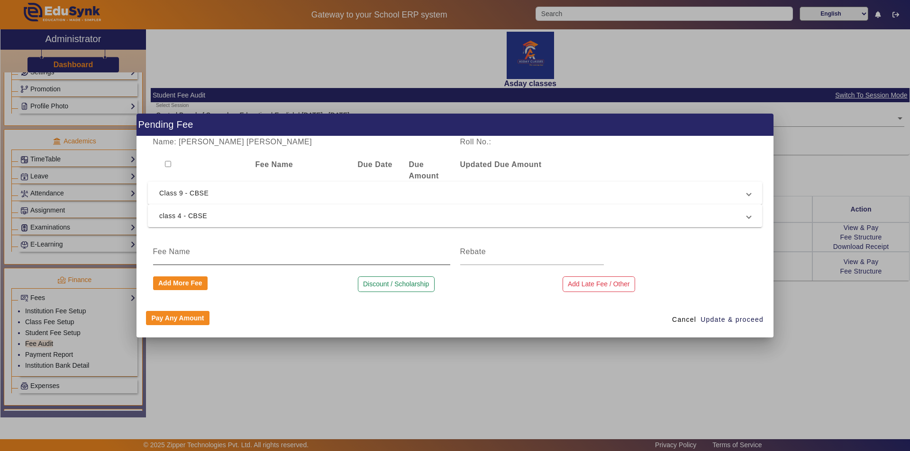
click at [157, 249] on input at bounding box center [301, 251] width 297 height 11
type input "Discount"
click at [474, 251] on input at bounding box center [532, 251] width 144 height 11
type input "100"
click at [723, 320] on span "Update & proceed" at bounding box center [731, 320] width 63 height 10
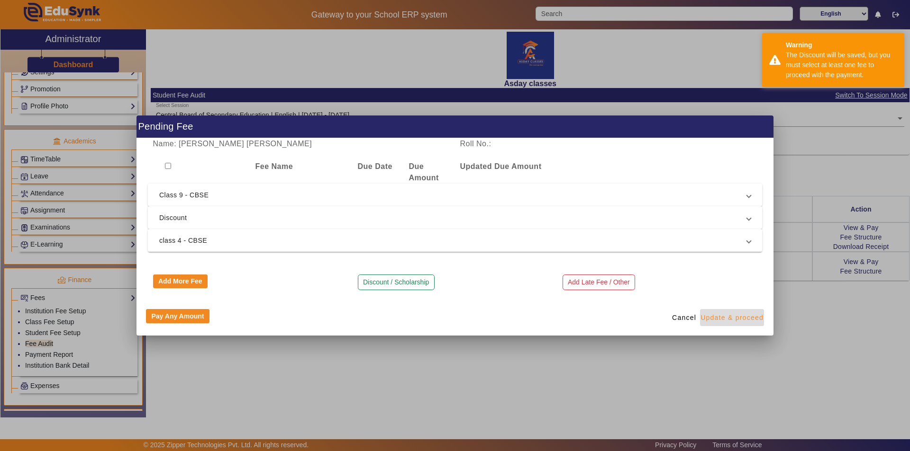
click at [723, 320] on span "Update & proceed" at bounding box center [731, 318] width 63 height 10
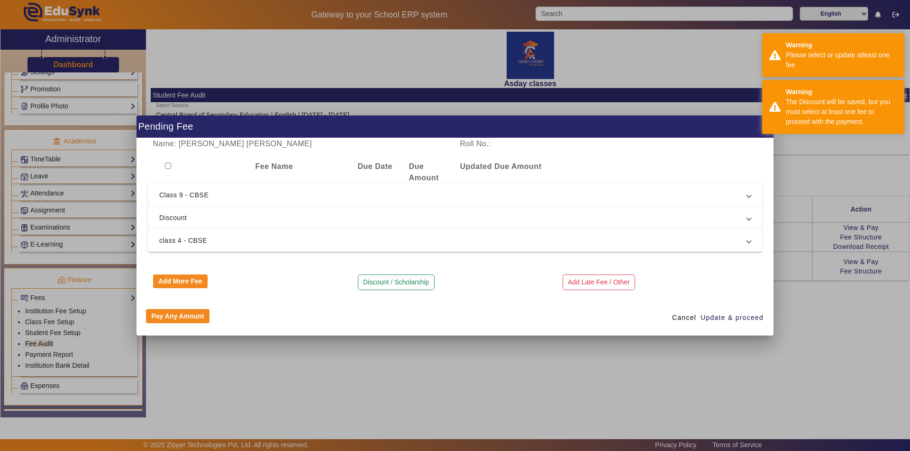
click at [639, 368] on div at bounding box center [455, 225] width 910 height 451
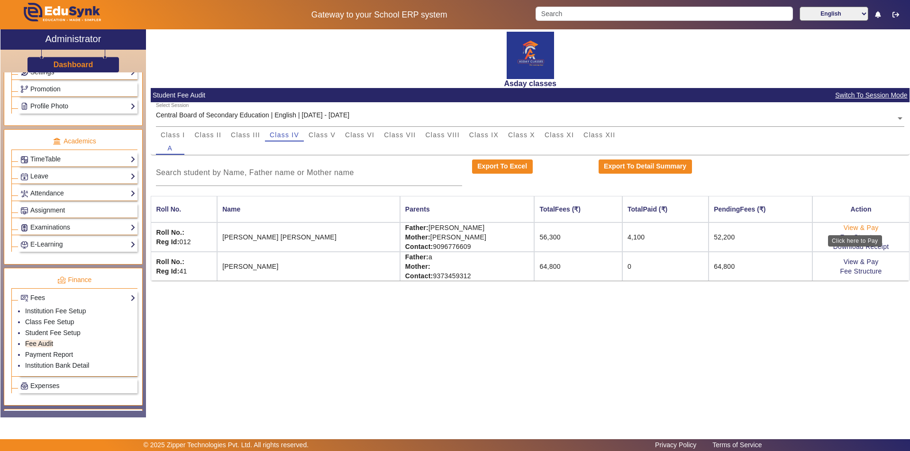
click at [845, 229] on link "View & Pay" at bounding box center [860, 228] width 35 height 8
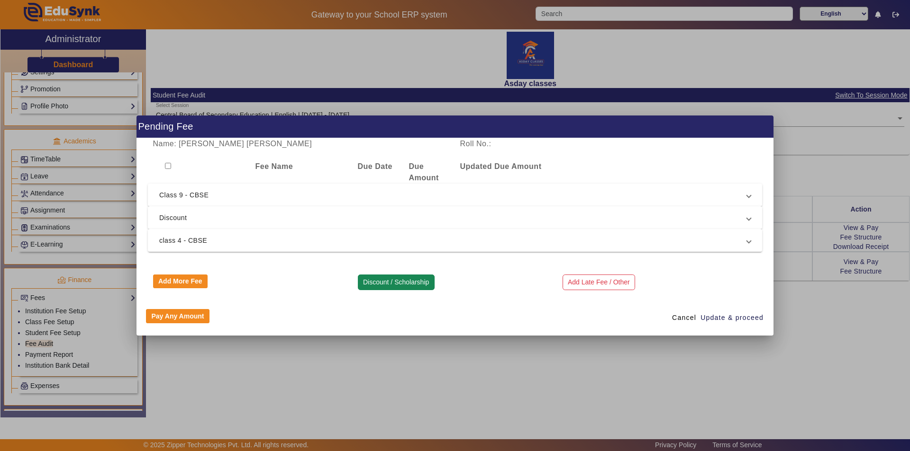
click at [396, 280] on button "Discount / Scholarship" at bounding box center [396, 283] width 77 height 16
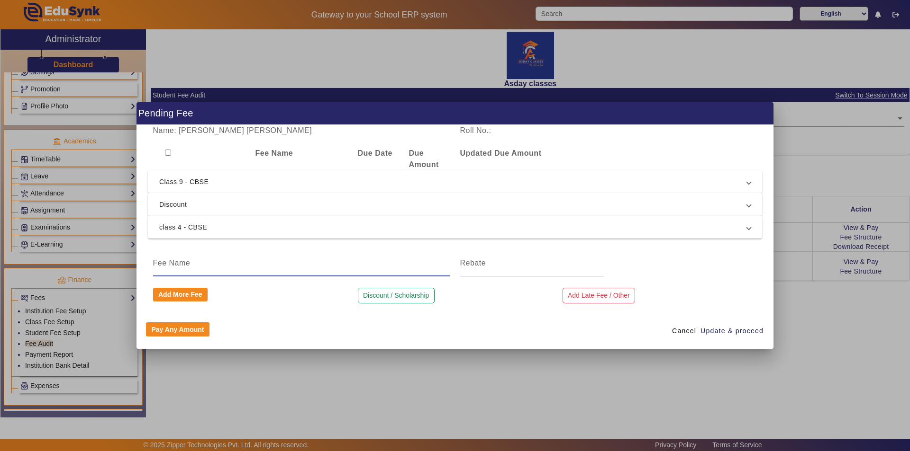
click at [163, 261] on input at bounding box center [301, 263] width 297 height 11
type input "Discount"
click at [476, 261] on input at bounding box center [532, 263] width 144 height 11
type input "0"
type input "200"
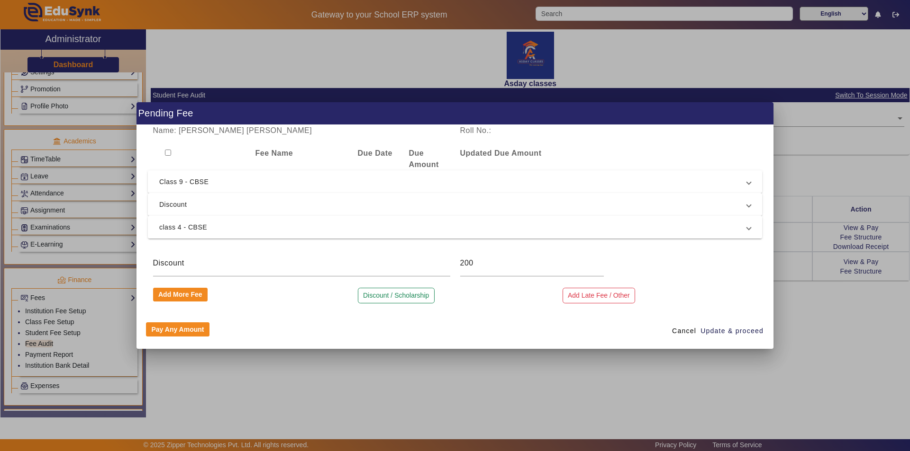
click at [175, 225] on span "class 4 - CBSE" at bounding box center [452, 227] width 587 height 11
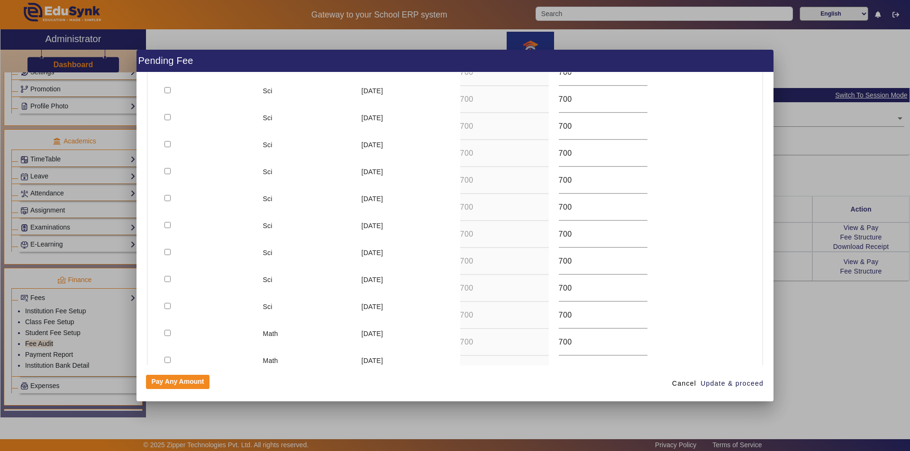
scroll to position [95, 0]
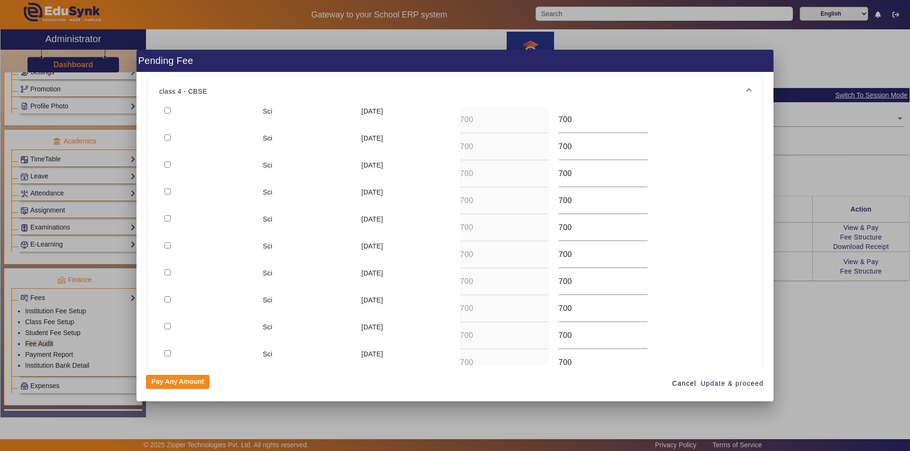
click at [167, 190] on input "checkbox" at bounding box center [167, 192] width 6 height 6
checkbox input "true"
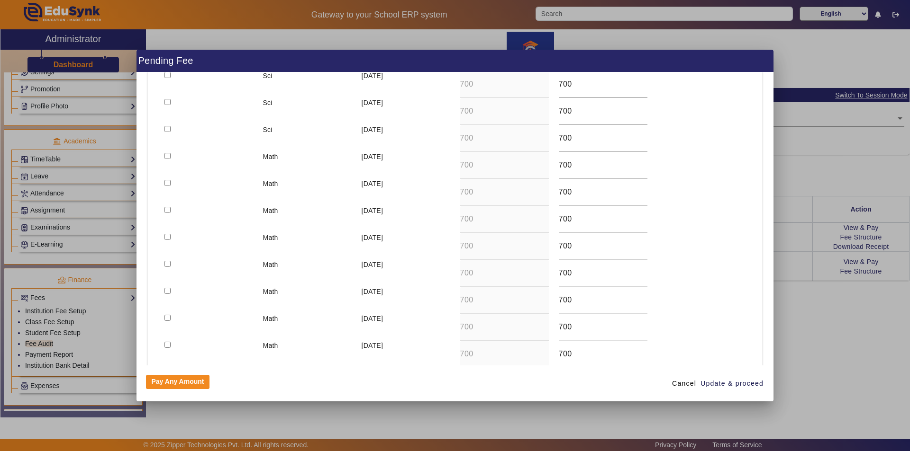
scroll to position [332, 0]
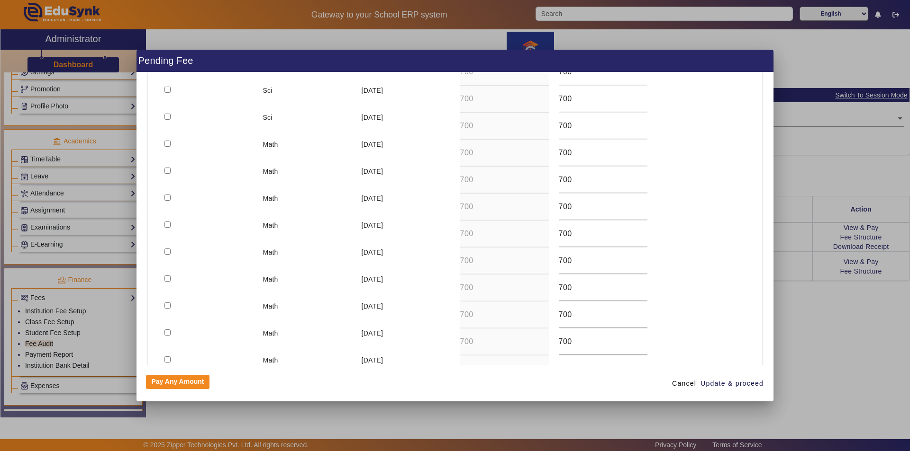
click at [168, 224] on input "checkbox" at bounding box center [167, 225] width 6 height 6
checkbox input "true"
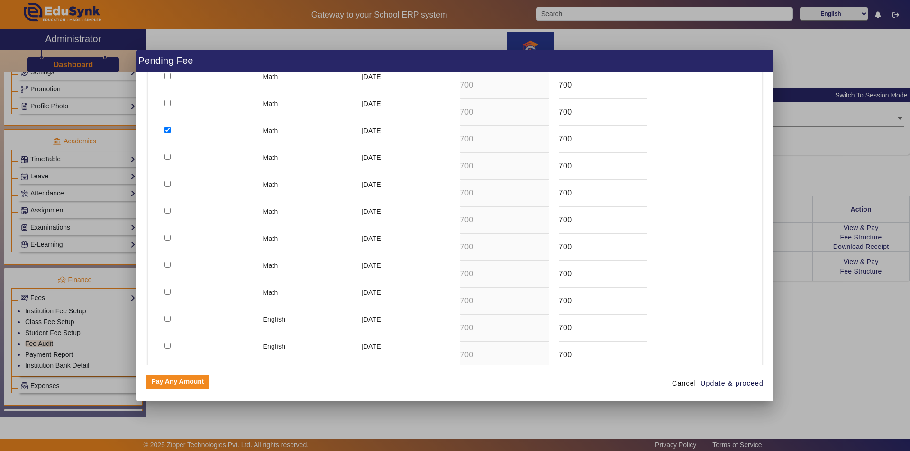
scroll to position [474, 0]
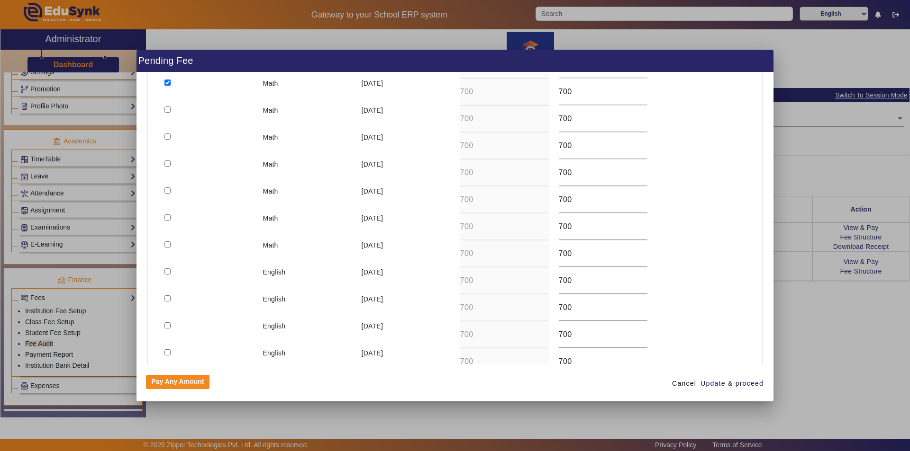
click at [166, 354] on input "checkbox" at bounding box center [167, 353] width 6 height 6
checkbox input "true"
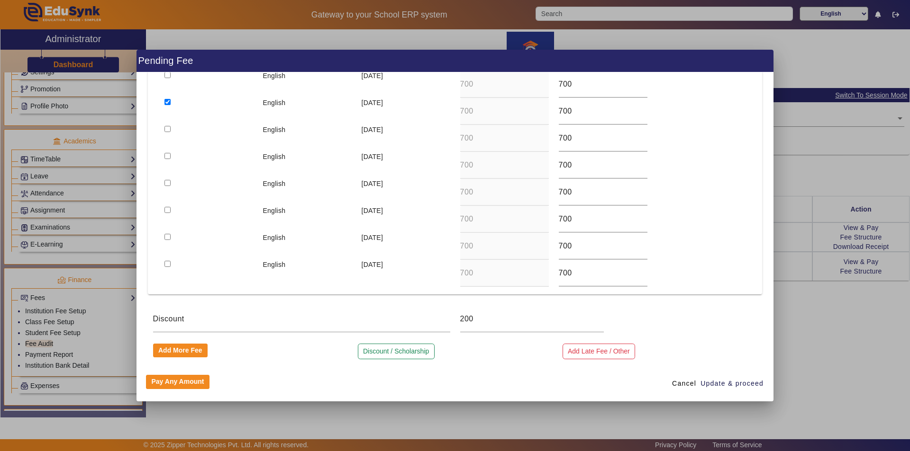
scroll to position [728, 0]
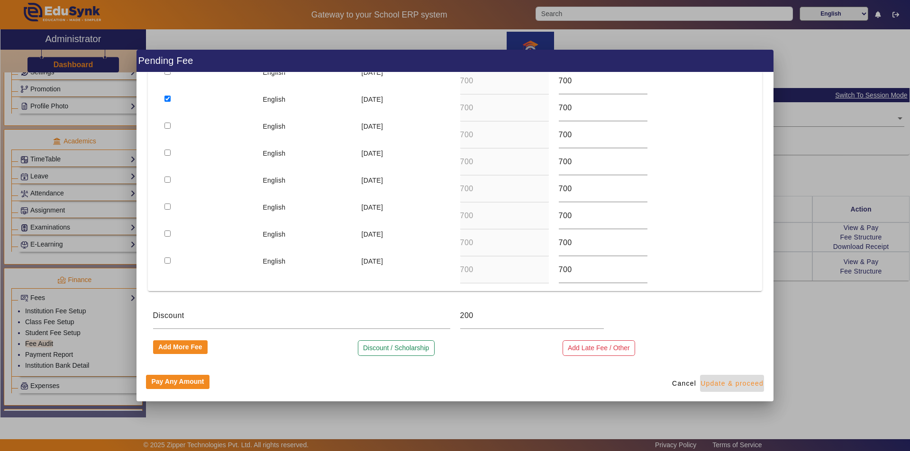
click at [715, 383] on span "Update & proceed" at bounding box center [731, 384] width 63 height 10
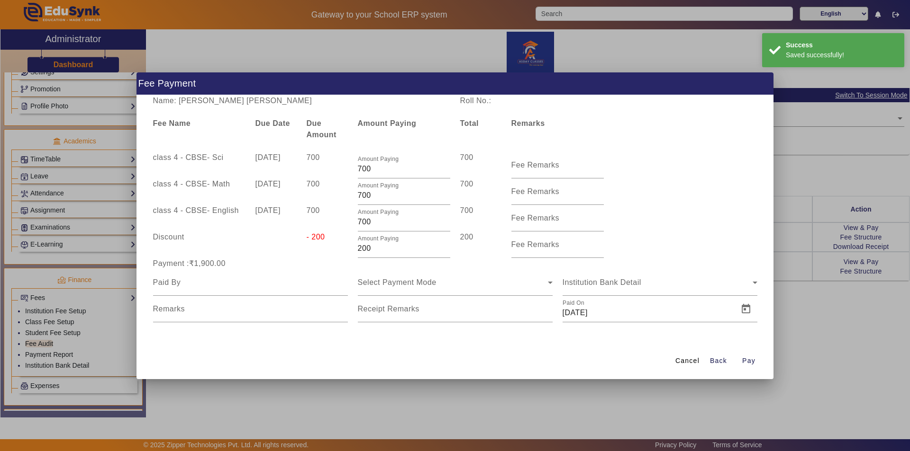
scroll to position [0, 0]
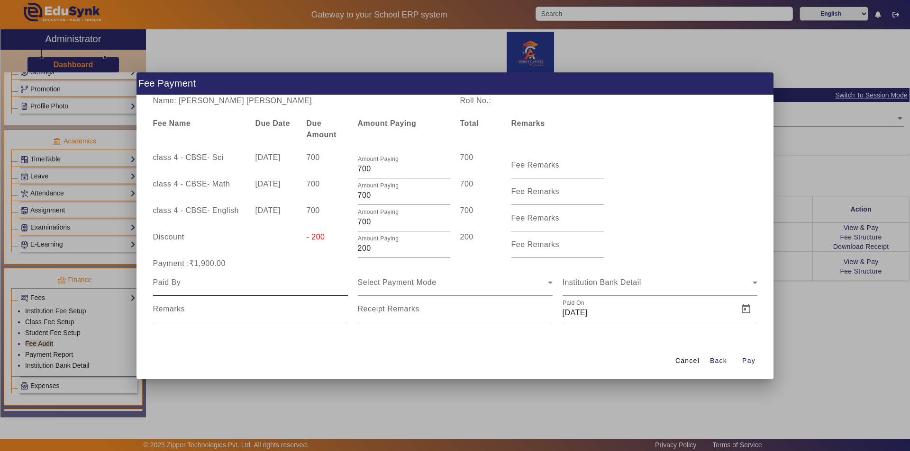
click at [179, 284] on input at bounding box center [250, 282] width 195 height 11
type input "father"
click at [744, 313] on span "Open calendar" at bounding box center [745, 309] width 23 height 23
click at [671, 206] on span "6" at bounding box center [670, 206] width 17 height 17
type input "06/09/2025"
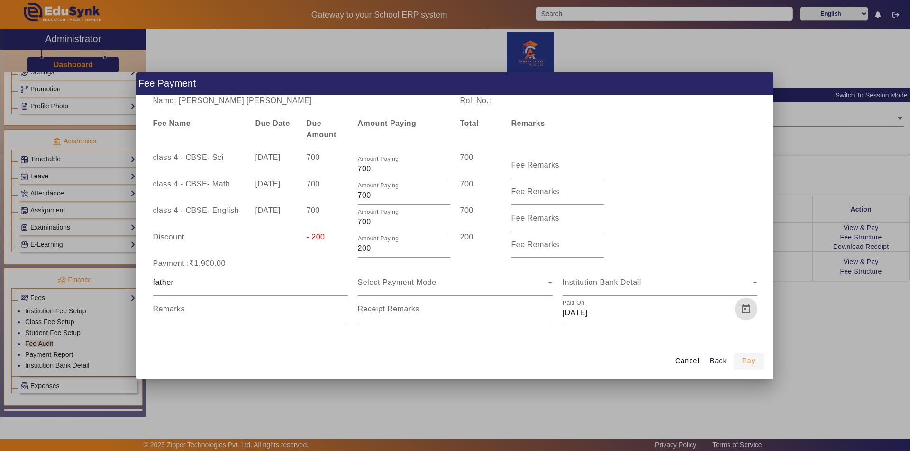
click at [747, 360] on span "Pay" at bounding box center [748, 361] width 13 height 10
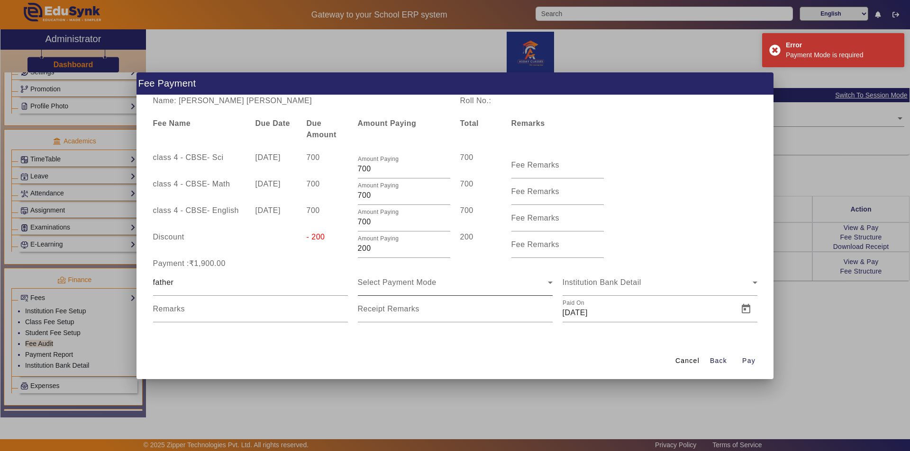
click at [439, 282] on div "Select Payment Mode" at bounding box center [453, 282] width 190 height 11
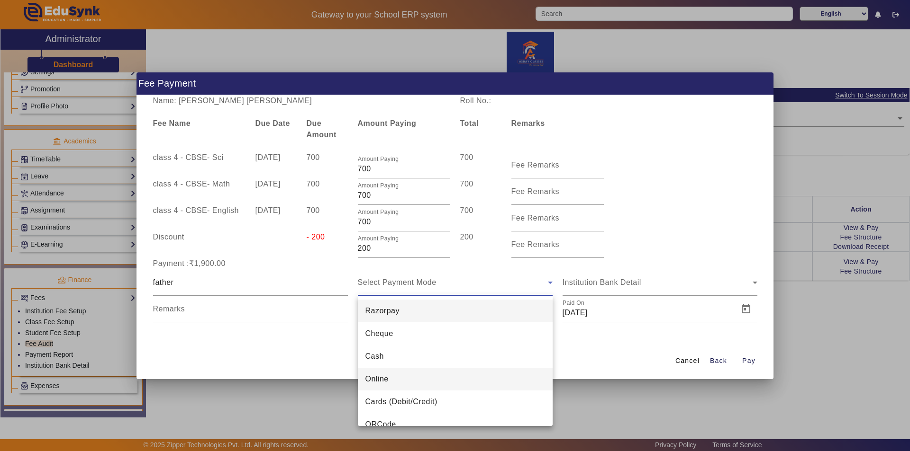
click at [387, 381] on span "Online" at bounding box center [376, 379] width 23 height 11
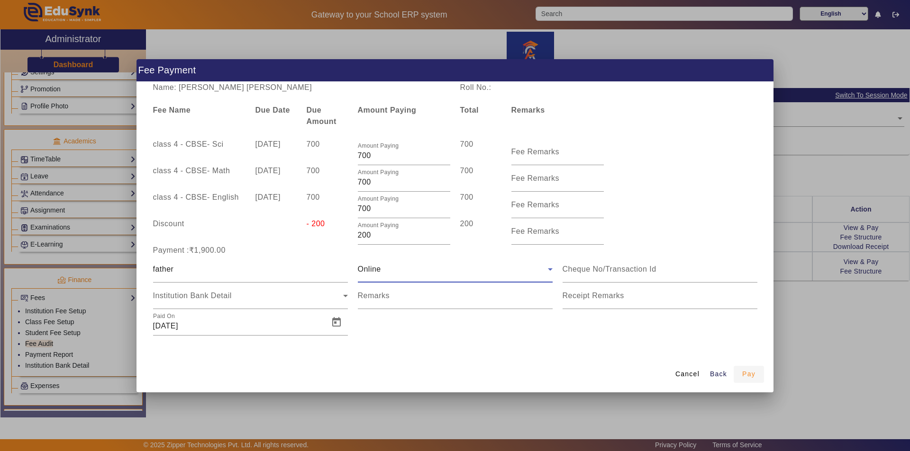
click at [749, 373] on span "Pay" at bounding box center [748, 374] width 13 height 10
type input "0"
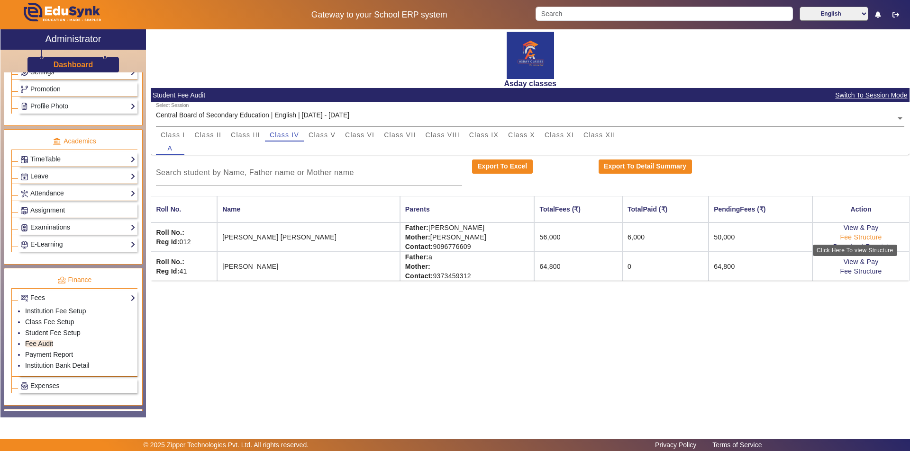
click at [847, 235] on link "Fee Structure" at bounding box center [861, 238] width 42 height 8
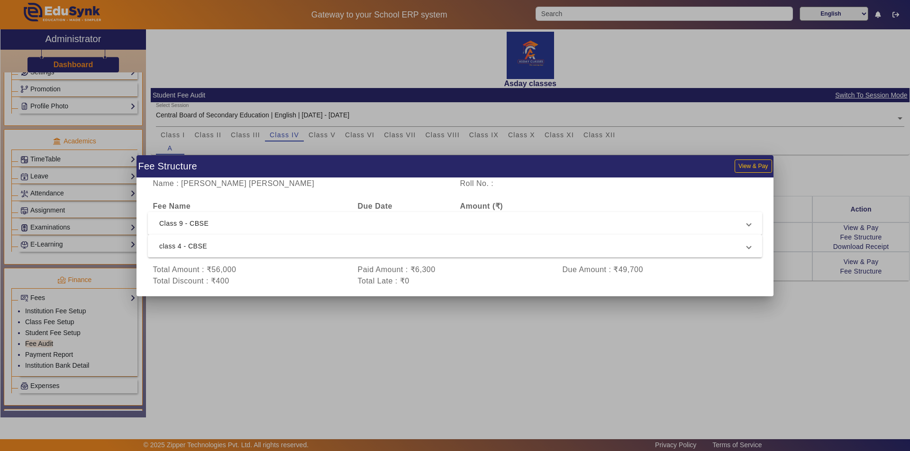
click at [190, 224] on span "Class 9 - CBSE" at bounding box center [452, 223] width 587 height 11
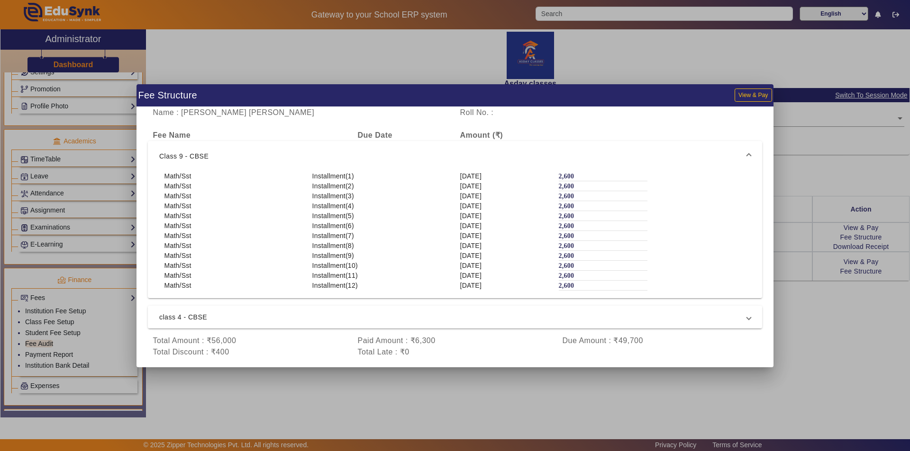
click at [749, 317] on span at bounding box center [749, 317] width 4 height 11
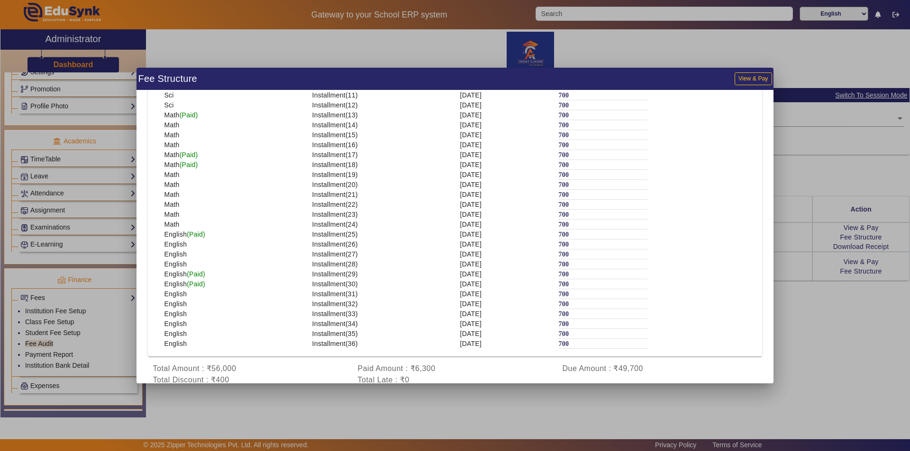
scroll to position [206, 0]
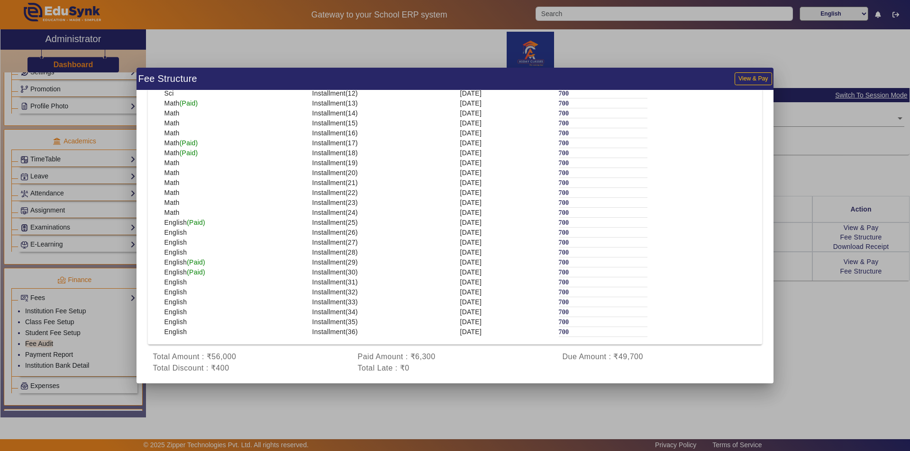
click at [847, 354] on div at bounding box center [455, 225] width 910 height 451
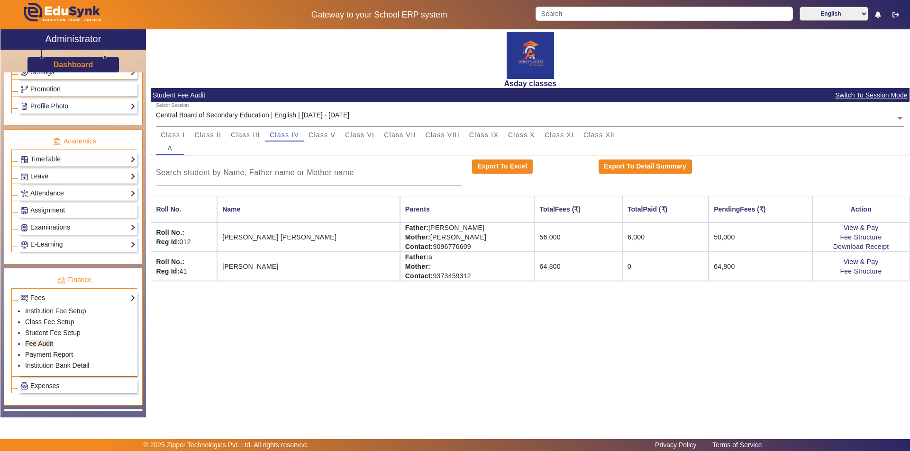
click at [531, 400] on div "Asday classes Student Fee Audit Switch To Session Mode Select Session Central B…" at bounding box center [527, 218] width 763 height 378
click at [531, 407] on div "Asday classes Student Fee Audit Switch To Session Mode Select Session Central B…" at bounding box center [527, 218] width 763 height 378
click at [638, 351] on div "Asday classes Student Fee Audit Switch To Session Mode Select Session Central B…" at bounding box center [527, 218] width 763 height 378
click at [439, 346] on div "Asday classes Student Fee Audit Switch To Session Mode Select Session Central B…" at bounding box center [527, 218] width 763 height 378
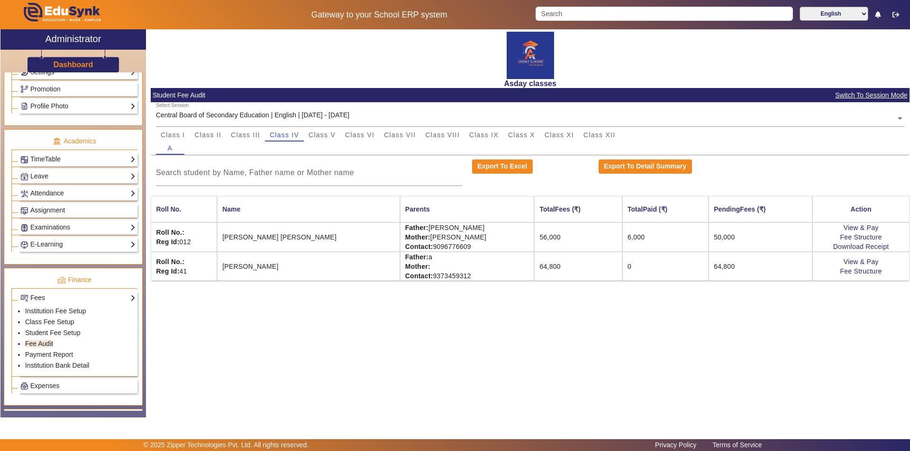
click at [639, 349] on div "Asday classes Student Fee Audit Switch To Session Mode Select Session Central B…" at bounding box center [527, 218] width 763 height 378
click at [659, 339] on div "Asday classes Student Fee Audit Switch To Session Mode Select Session Central B…" at bounding box center [527, 218] width 763 height 378
click at [411, 331] on div "Asday classes Student Fee Audit Switch To Session Mode Select Session Central B…" at bounding box center [527, 218] width 763 height 378
click at [423, 329] on div "Asday classes Student Fee Audit Switch To Session Mode Select Session Central B…" at bounding box center [527, 218] width 763 height 378
click at [223, 317] on div "Asday classes Student Fee Audit Switch To Session Mode Select Session Central B…" at bounding box center [527, 218] width 763 height 378
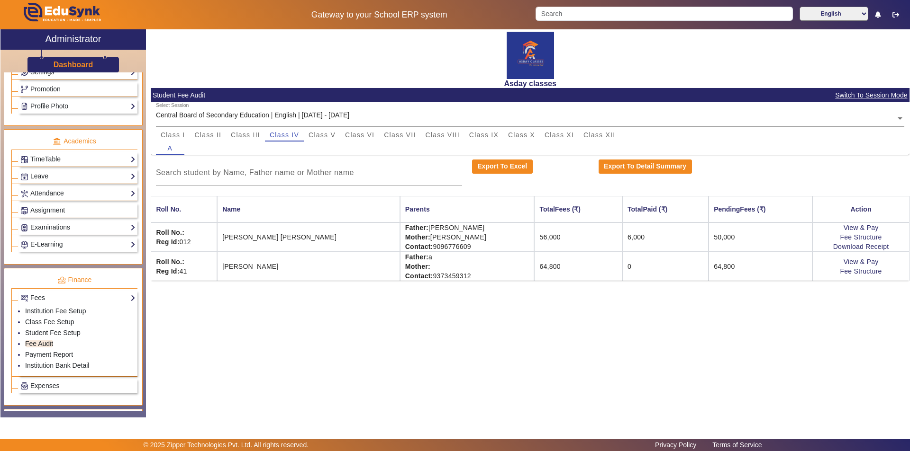
click at [319, 365] on div "Asday classes Student Fee Audit Switch To Session Mode Select Session Central B…" at bounding box center [527, 218] width 763 height 378
click at [336, 351] on div "Asday classes Student Fee Audit Switch To Session Mode Select Session Central B…" at bounding box center [527, 218] width 763 height 378
click at [324, 371] on div "Asday classes Student Fee Audit Switch To Session Mode Select Session Central B…" at bounding box center [527, 218] width 763 height 378
click at [666, 375] on div "Asday classes Student Fee Audit Switch To Session Mode Select Session Central B…" at bounding box center [527, 218] width 763 height 378
click at [557, 347] on div "Asday classes Student Fee Audit Switch To Session Mode Select Session Central B…" at bounding box center [527, 218] width 763 height 378
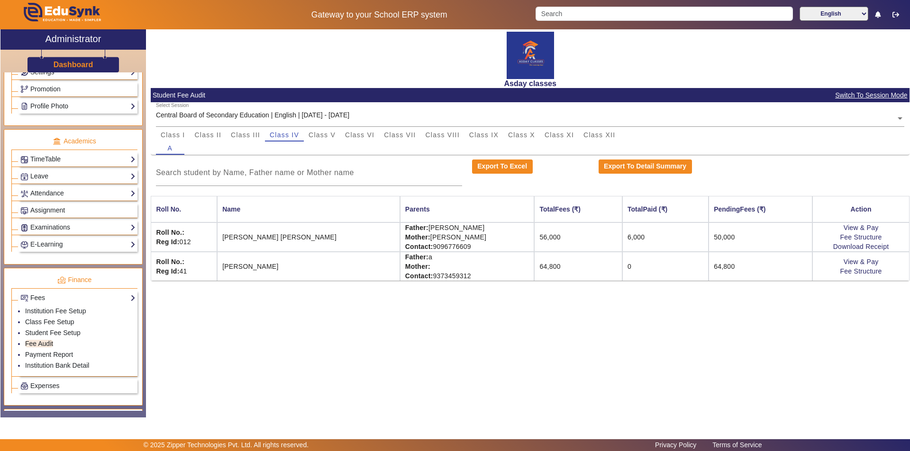
click at [538, 243] on td "56,000" at bounding box center [578, 237] width 88 height 29
click at [854, 244] on link "Download Receipt" at bounding box center [861, 247] width 56 height 8
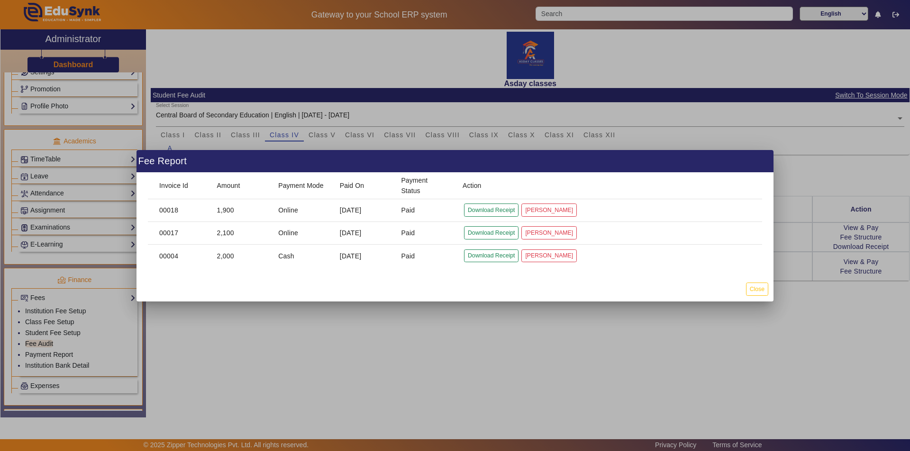
click at [720, 310] on div at bounding box center [455, 225] width 910 height 451
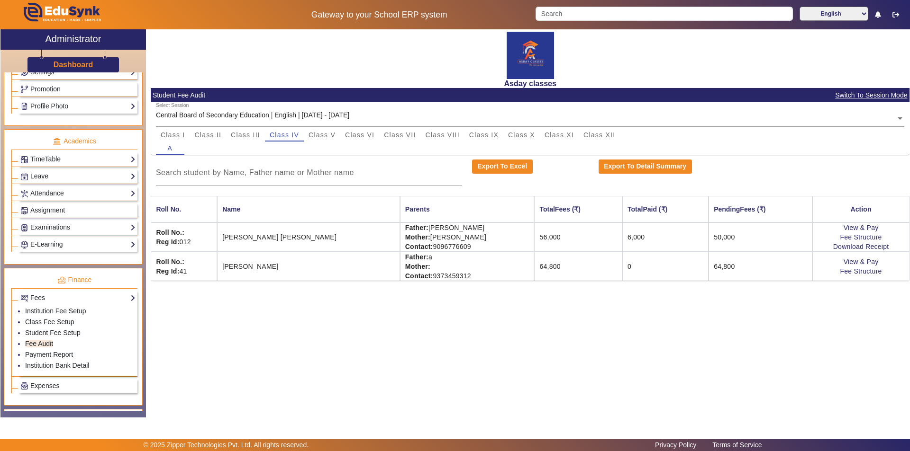
click at [668, 310] on div "Asday classes Student Fee Audit Switch To Session Mode Select Session Central B…" at bounding box center [527, 218] width 763 height 378
click at [45, 334] on link "Student Fee Setup" at bounding box center [52, 333] width 55 height 8
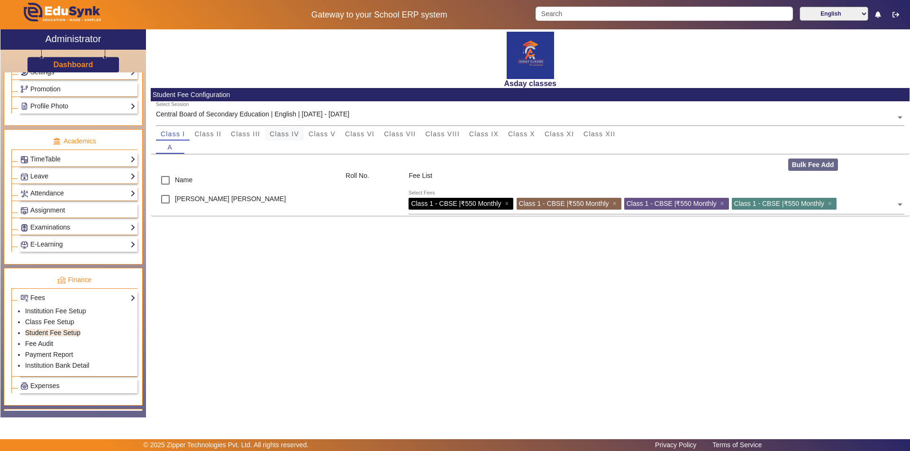
click at [291, 135] on span "Class IV" at bounding box center [284, 134] width 29 height 7
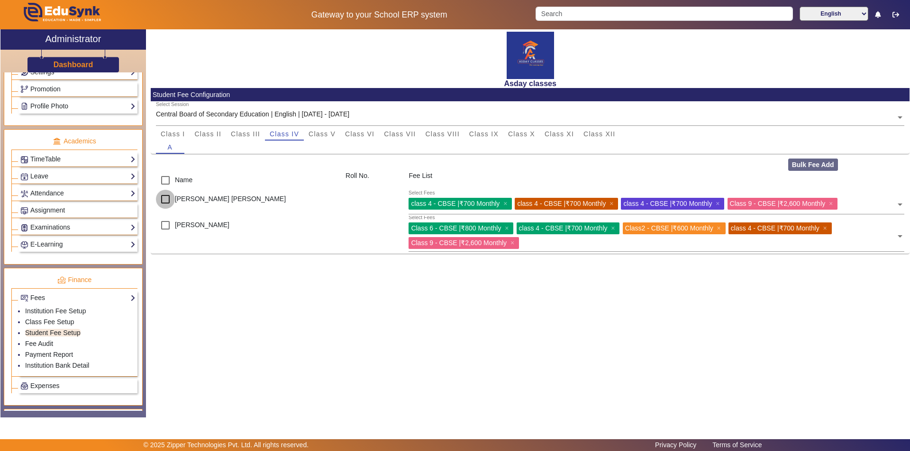
click at [164, 198] on input "checkbox" at bounding box center [165, 199] width 19 height 19
checkbox input "true"
click at [835, 204] on span "×" at bounding box center [832, 204] width 6 height 8
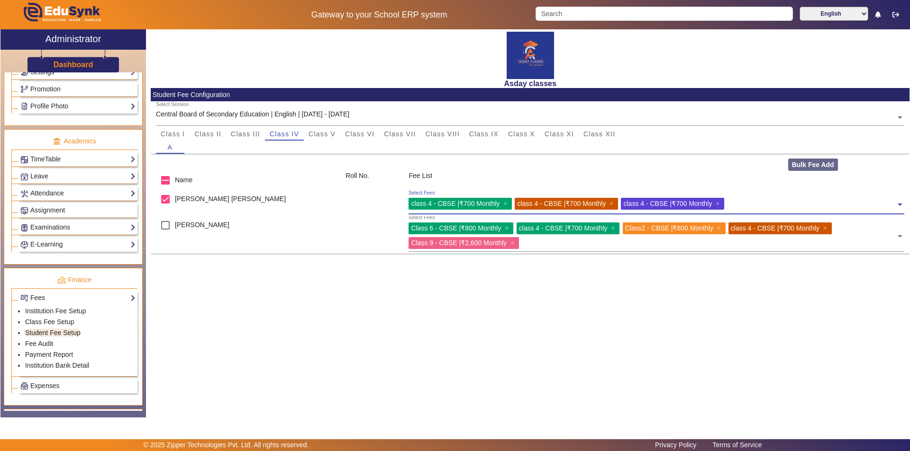
click at [425, 325] on div "Asday classes Student Fee Configuration Select Session Central Board of Seconda…" at bounding box center [527, 218] width 763 height 378
click at [49, 344] on link "Fee Audit" at bounding box center [39, 344] width 28 height 8
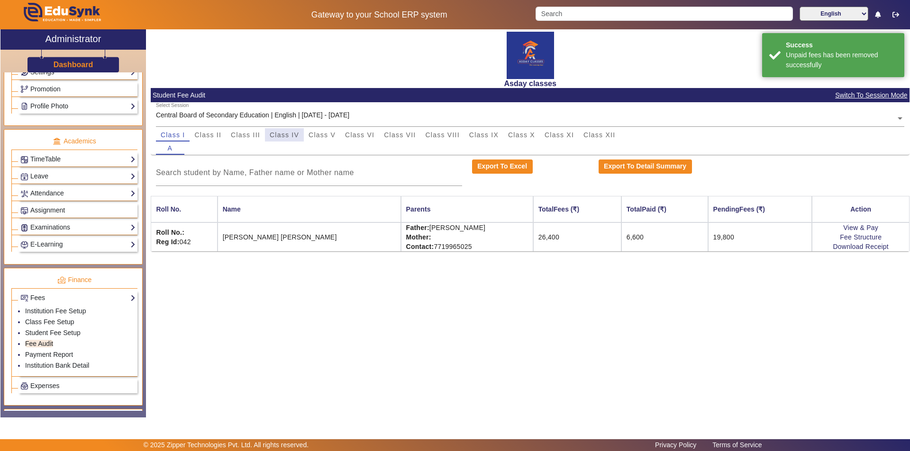
click at [270, 135] on span "Class IV" at bounding box center [284, 135] width 29 height 7
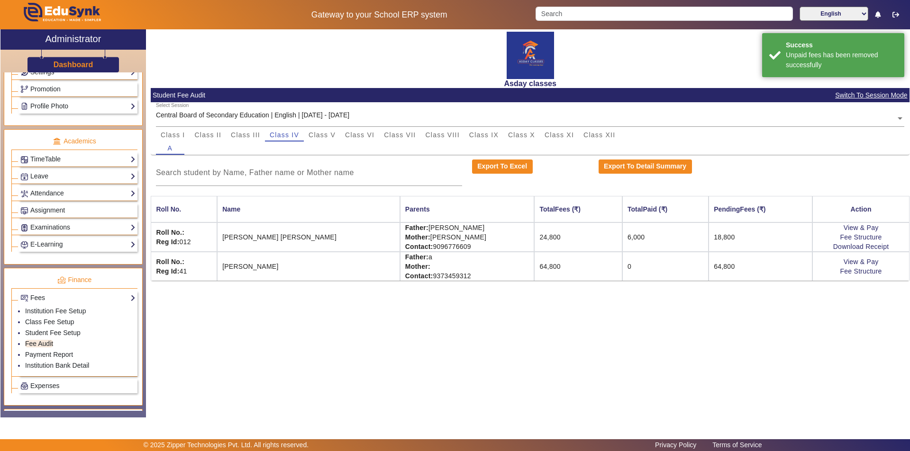
click at [484, 299] on div "Asday classes Student Fee Audit Switch To Session Mode Select Session Central B…" at bounding box center [527, 218] width 763 height 378
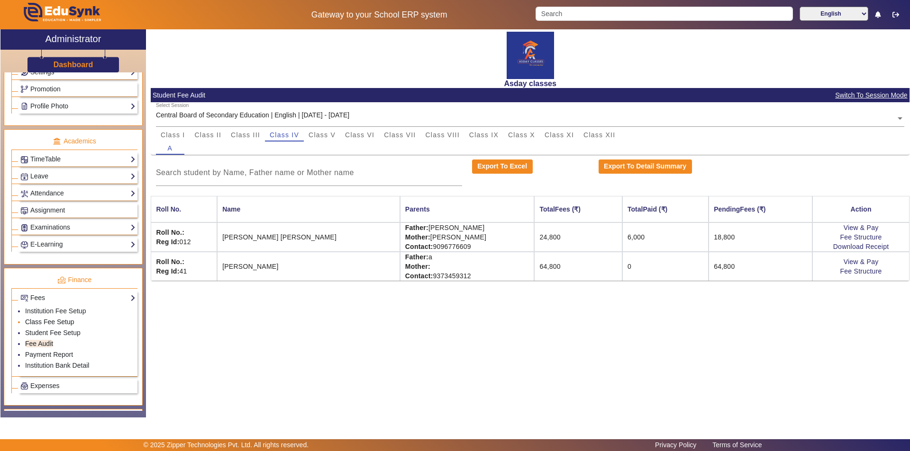
click at [54, 320] on link "Class Fee Setup" at bounding box center [49, 322] width 49 height 8
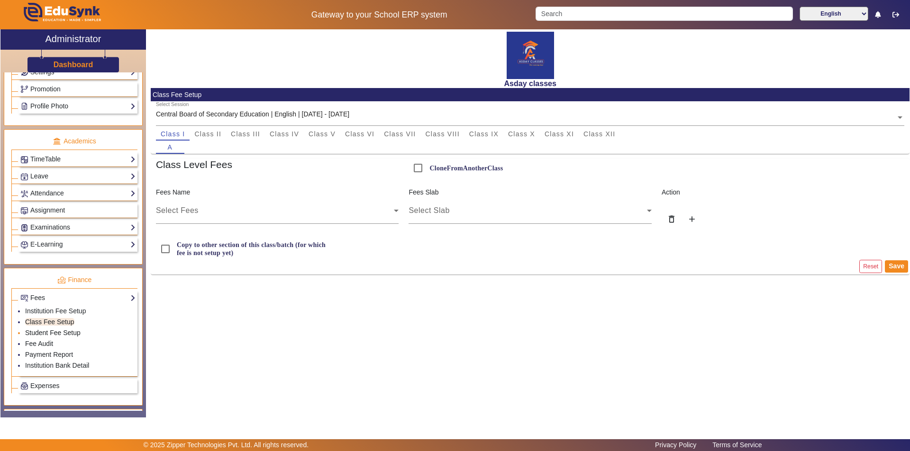
click at [57, 331] on link "Student Fee Setup" at bounding box center [52, 333] width 55 height 8
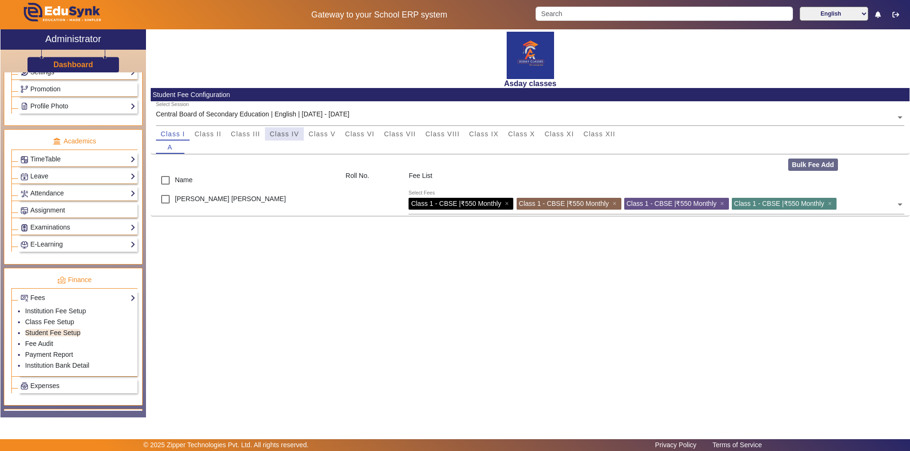
click at [290, 133] on span "Class IV" at bounding box center [284, 134] width 29 height 7
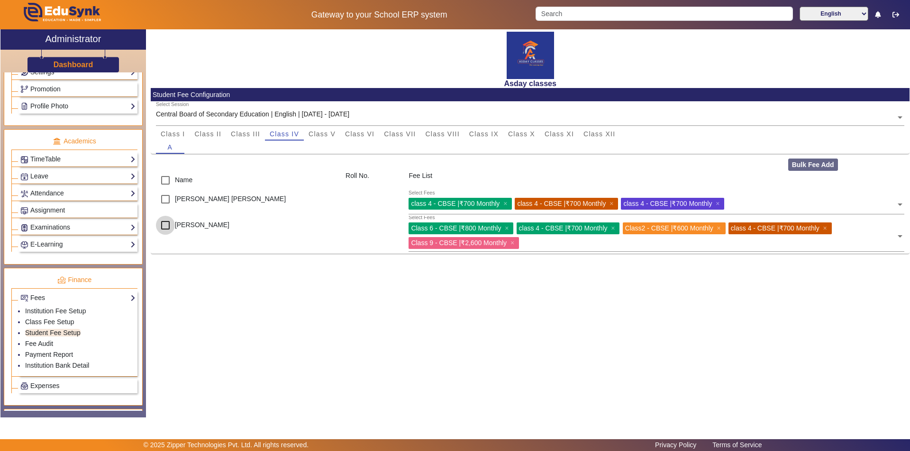
click at [164, 225] on input "checkbox" at bounding box center [165, 225] width 19 height 19
checkbox input "true"
click at [516, 243] on span "×" at bounding box center [513, 243] width 6 height 8
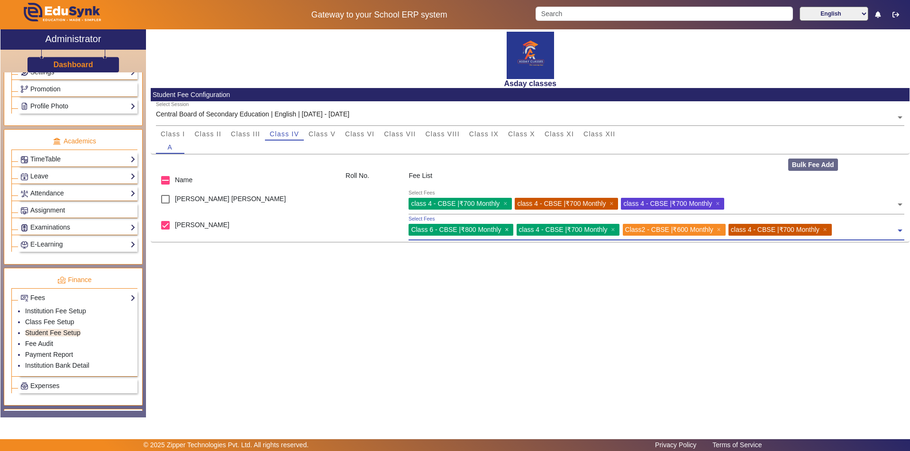
click at [508, 229] on span "×" at bounding box center [507, 230] width 6 height 8
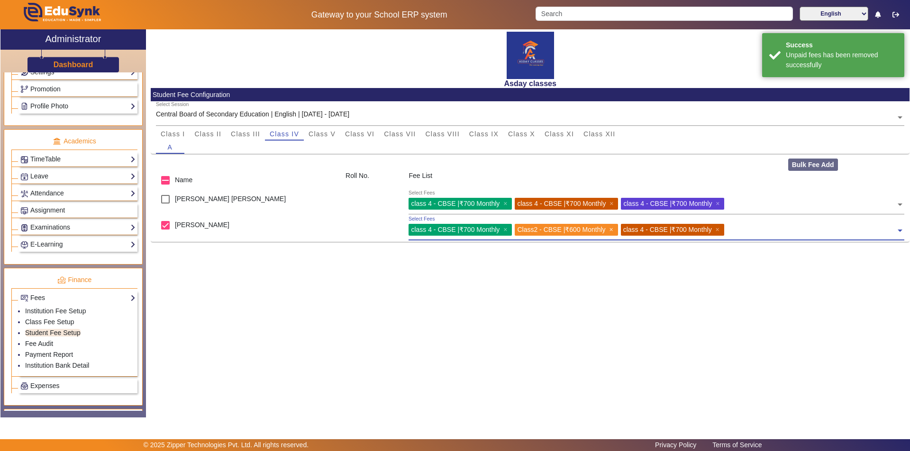
click at [615, 233] on span "×" at bounding box center [612, 230] width 6 height 8
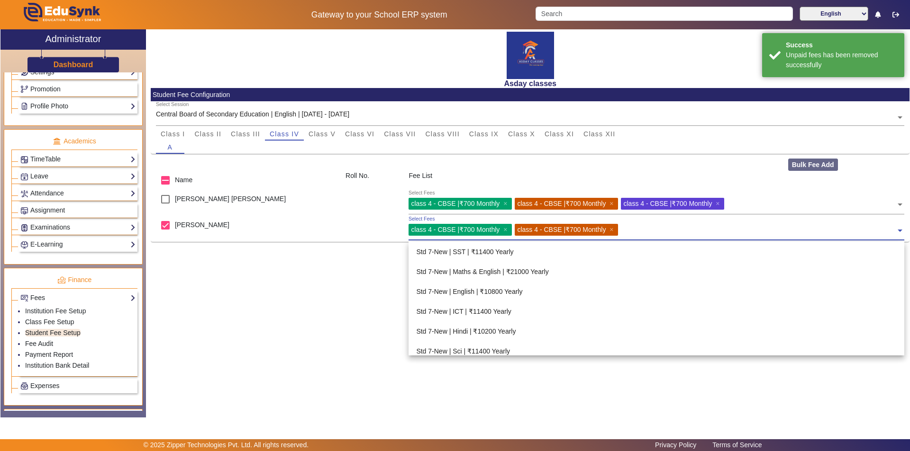
scroll to position [1512, 0]
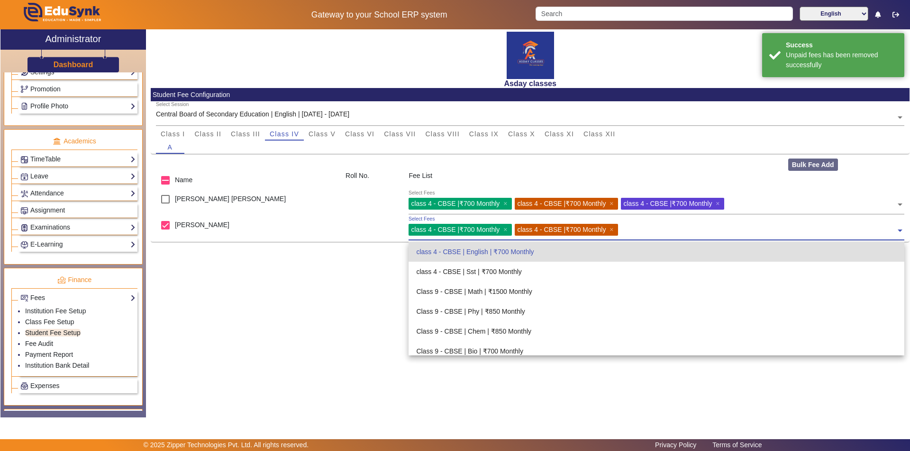
click at [630, 232] on input "text" at bounding box center [758, 228] width 275 height 9
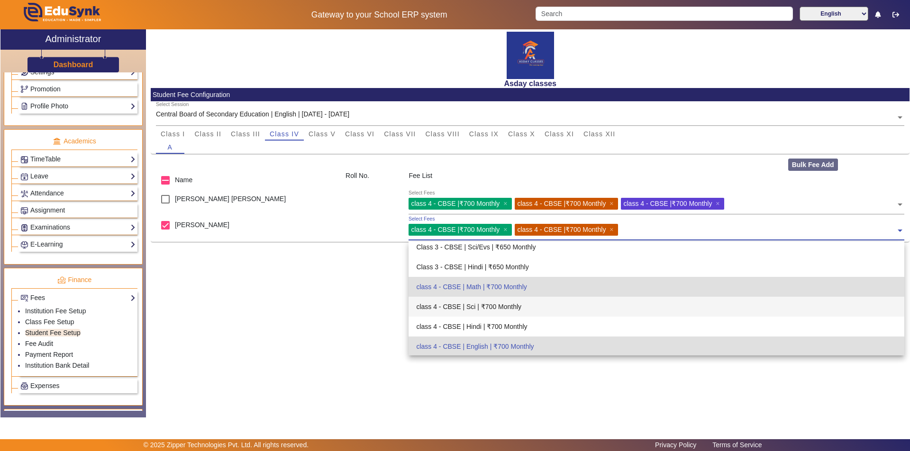
scroll to position [1465, 0]
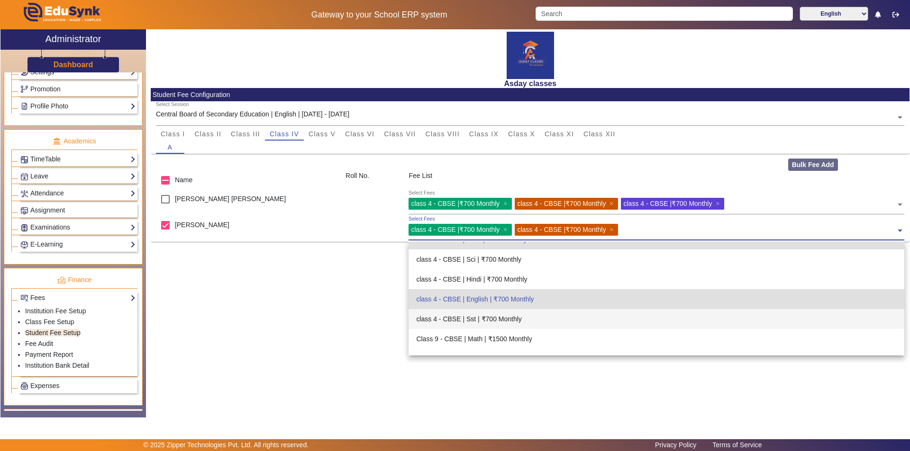
click at [493, 318] on div "class 4 - CBSE | Sst | ₹700 Monthly" at bounding box center [655, 319] width 495 height 20
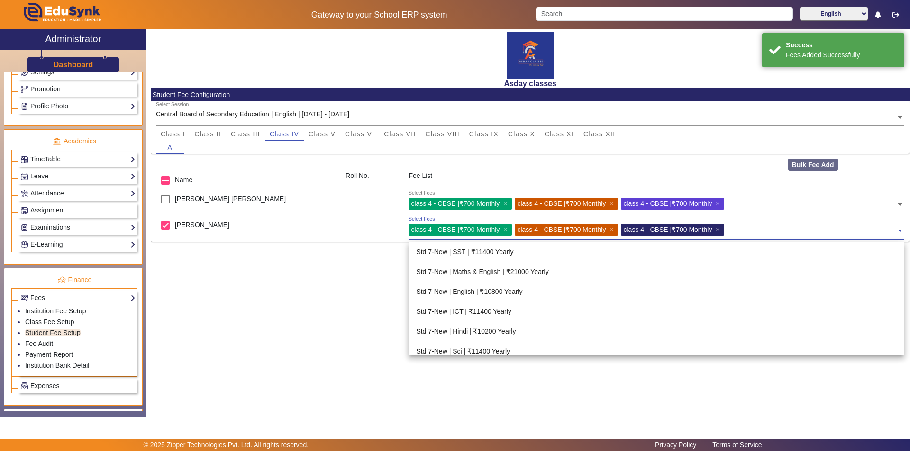
click at [738, 229] on input "text" at bounding box center [811, 228] width 169 height 9
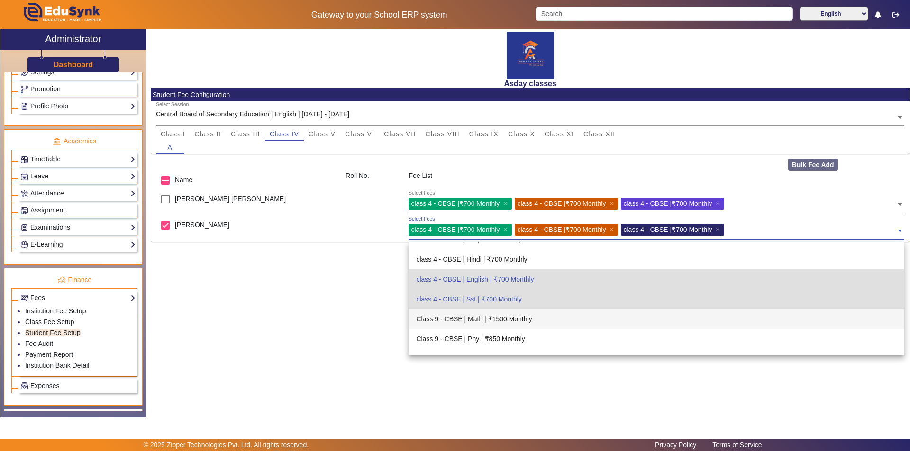
scroll to position [1437, 0]
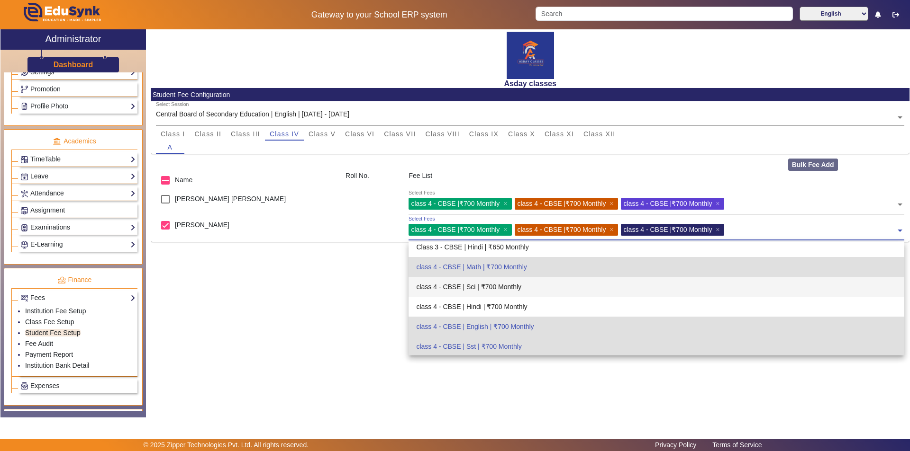
click at [507, 286] on div "class 4 - CBSE | Sci | ₹700 Monthly" at bounding box center [655, 287] width 495 height 20
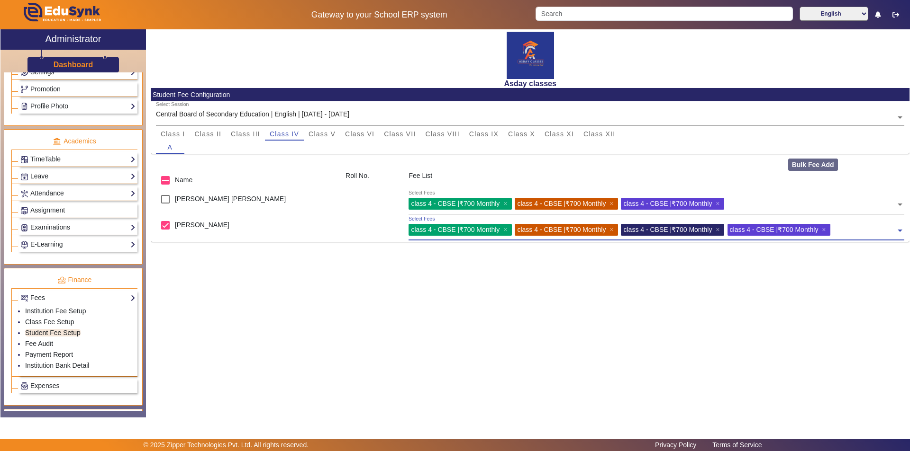
click at [489, 288] on div "Asday classes Student Fee Configuration Select Session Central Board of Seconda…" at bounding box center [527, 218] width 763 height 378
click at [51, 344] on link "Fee Audit" at bounding box center [39, 344] width 28 height 8
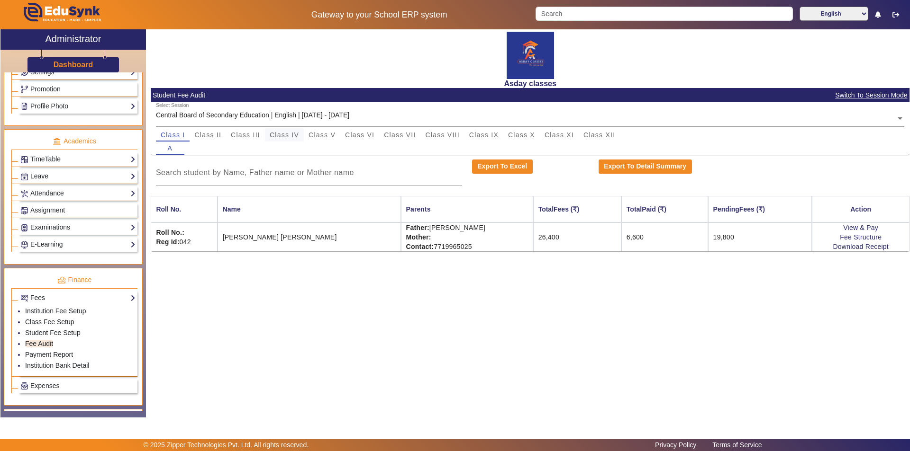
click at [283, 135] on span "Class IV" at bounding box center [284, 135] width 29 height 7
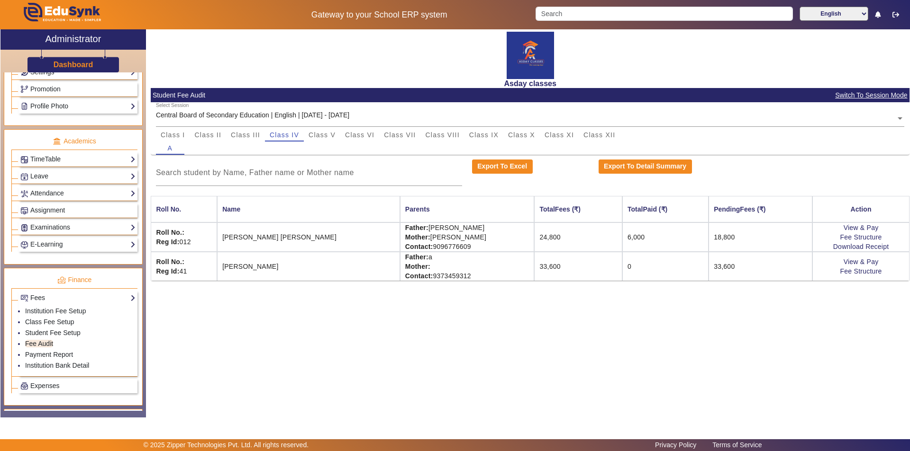
click at [318, 327] on div "Asday classes Student Fee Audit Switch To Session Mode Select Session Central B…" at bounding box center [527, 218] width 763 height 378
click at [850, 262] on link "View & Pay" at bounding box center [860, 262] width 35 height 8
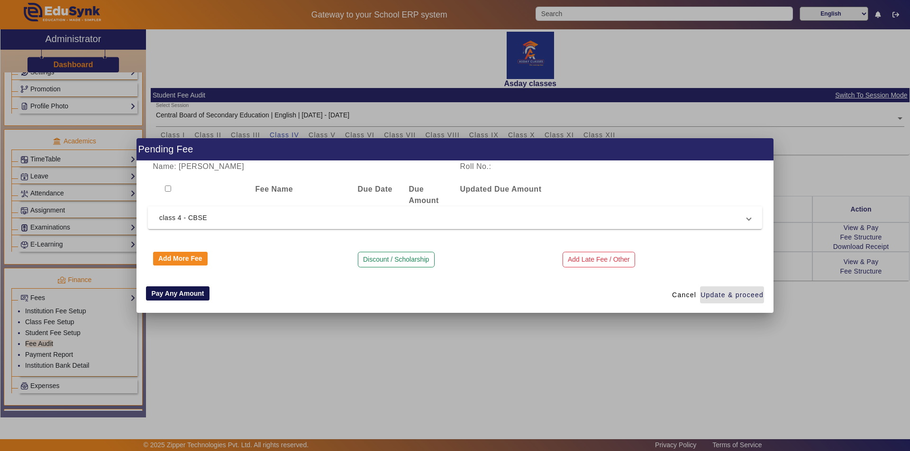
click at [183, 294] on button "Pay Any Amount" at bounding box center [177, 294] width 63 height 14
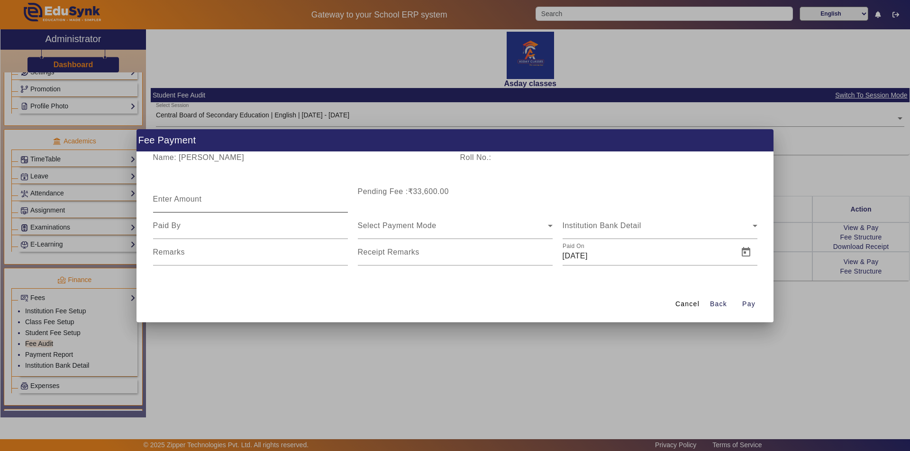
click at [186, 198] on mat-label "Enter Amount" at bounding box center [177, 199] width 49 height 8
click at [186, 198] on input "Enter Amount" at bounding box center [250, 203] width 195 height 11
type input "15400"
click at [243, 288] on div "Cancel Back Pay" at bounding box center [454, 305] width 637 height 36
click at [212, 219] on div at bounding box center [250, 226] width 195 height 27
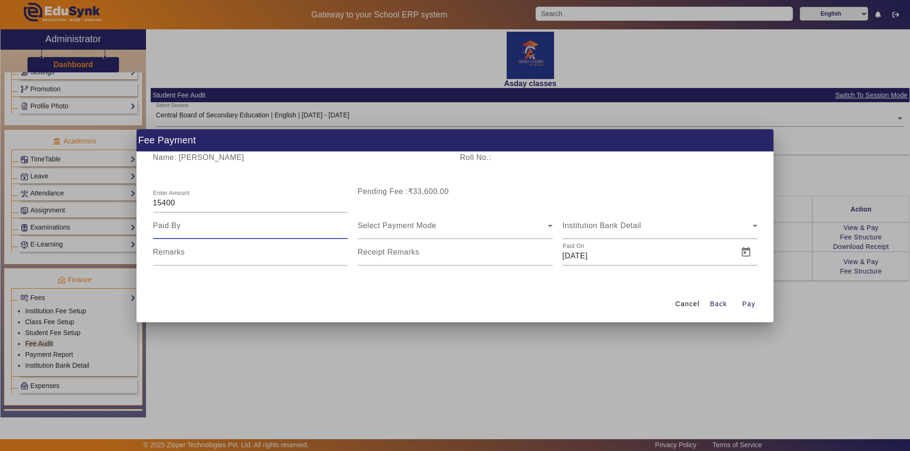
click at [215, 230] on input at bounding box center [250, 225] width 195 height 11
type input "father"
click at [380, 223] on span "Select Payment Mode" at bounding box center [397, 226] width 79 height 8
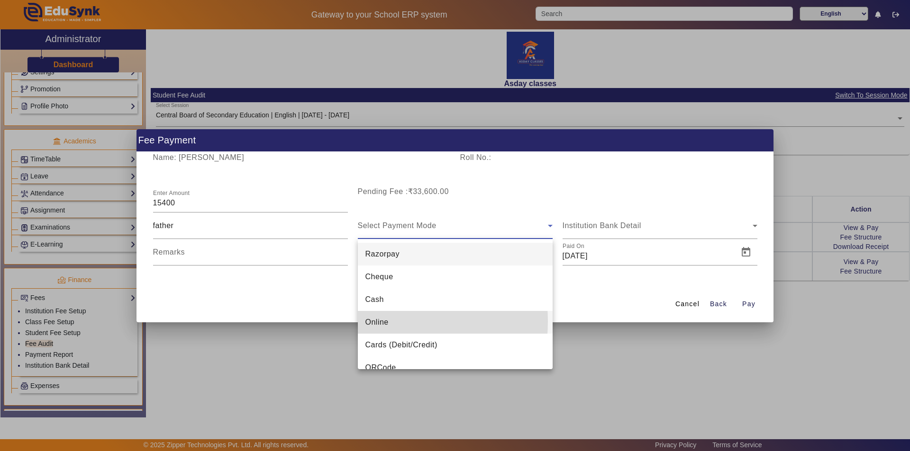
click at [378, 322] on span "Online" at bounding box center [376, 322] width 23 height 11
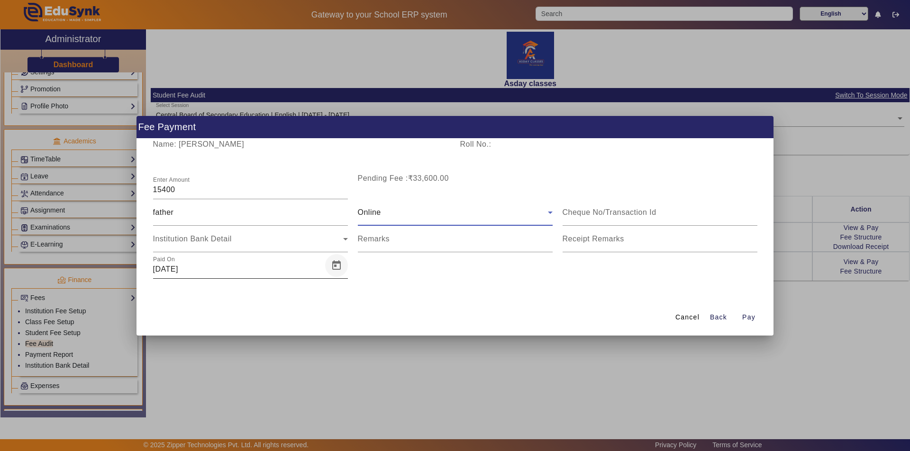
click at [337, 264] on span "Open calendar" at bounding box center [336, 265] width 23 height 23
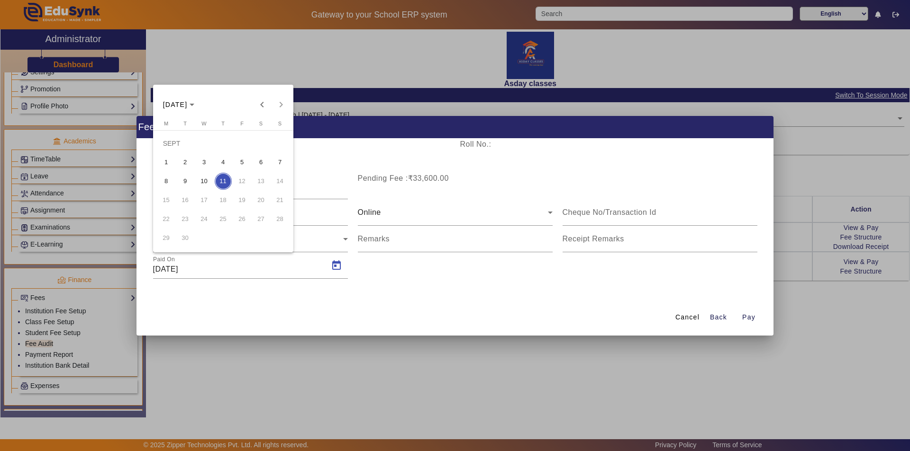
click at [242, 162] on span "5" at bounding box center [242, 162] width 17 height 17
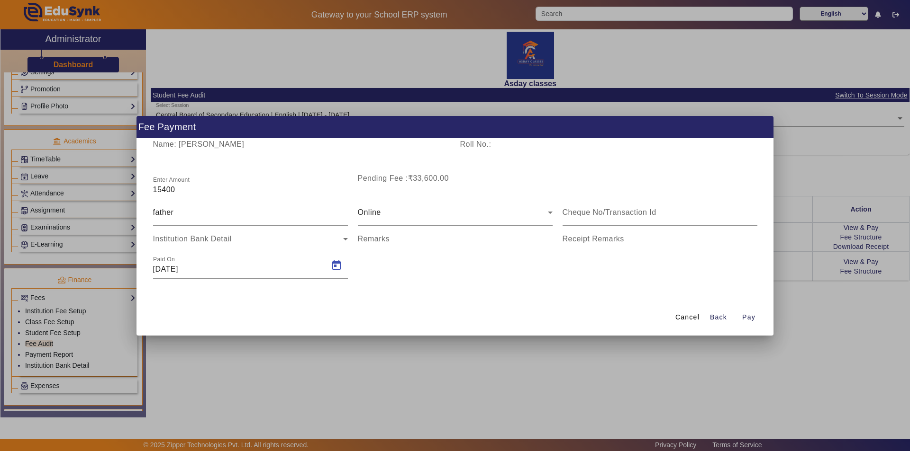
type input "[DATE]"
click at [747, 319] on span "Pay" at bounding box center [748, 318] width 13 height 10
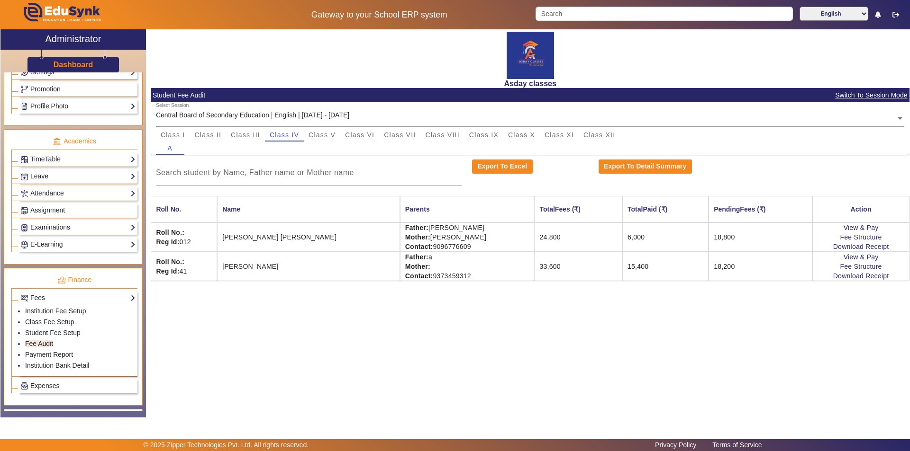
click at [612, 336] on div "Asday classes Student Fee Audit Switch To Session Mode Select Session Central B…" at bounding box center [527, 218] width 763 height 378
click at [316, 132] on span "Class V" at bounding box center [321, 135] width 27 height 7
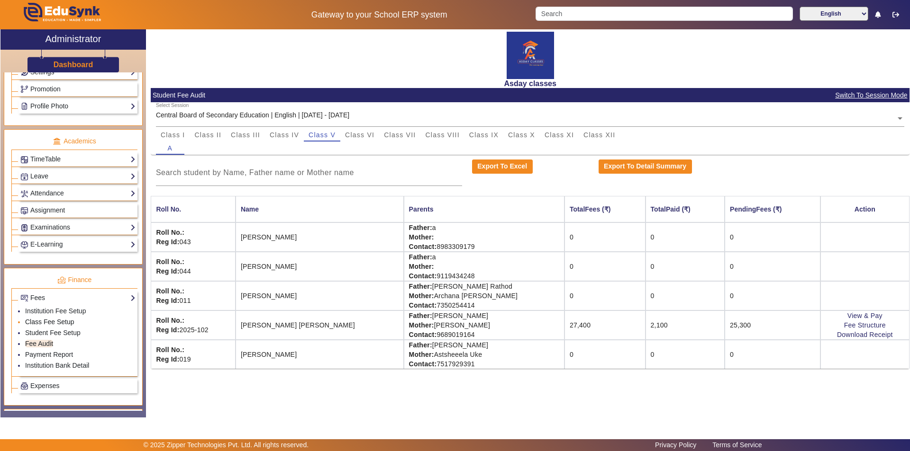
click at [40, 322] on link "Class Fee Setup" at bounding box center [49, 322] width 49 height 8
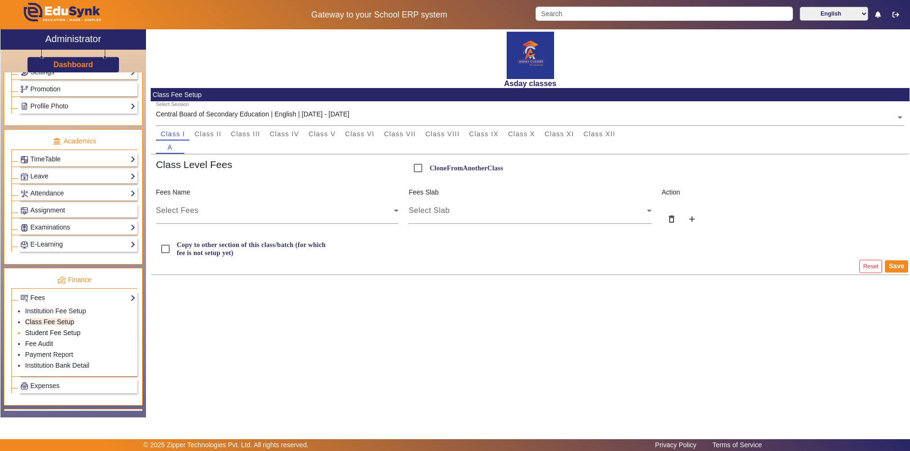
click at [42, 331] on link "Student Fee Setup" at bounding box center [52, 333] width 55 height 8
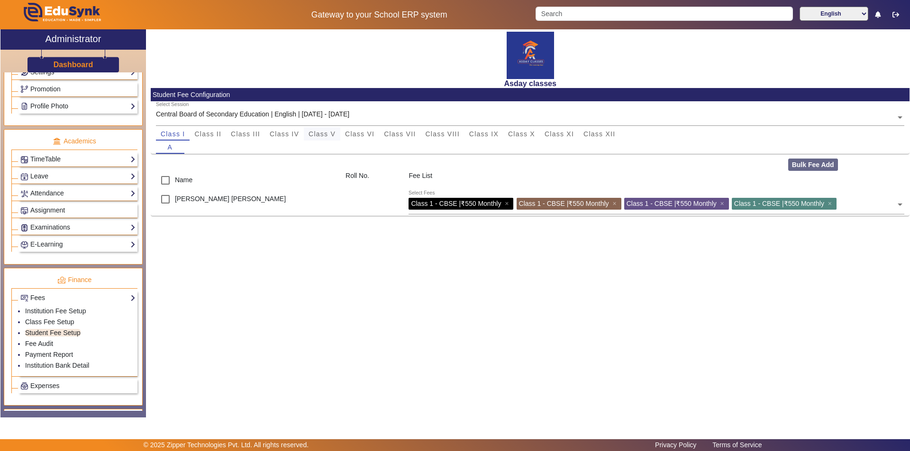
click at [325, 133] on span "Class V" at bounding box center [321, 134] width 27 height 7
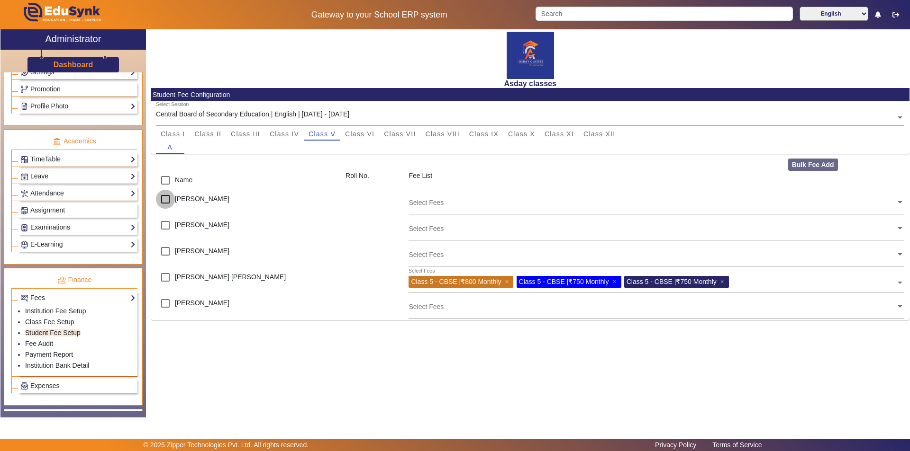
click at [166, 200] on input "checkbox" at bounding box center [165, 199] width 19 height 19
checkbox input "true"
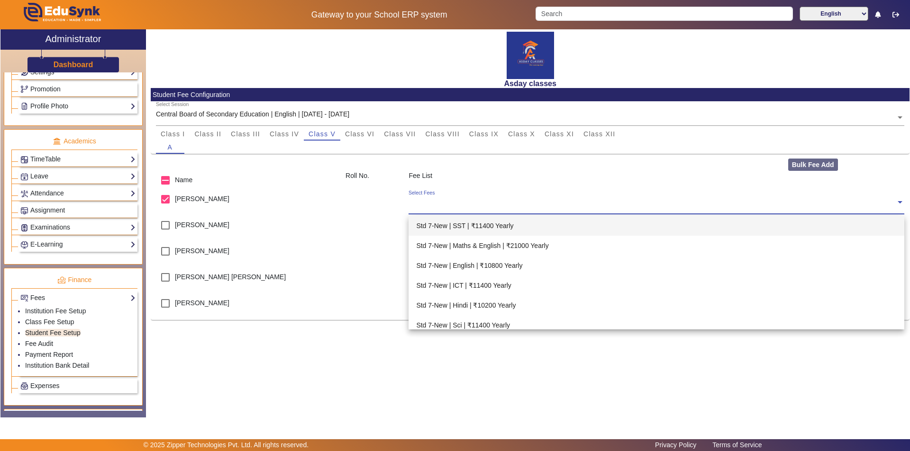
click at [426, 202] on input "text" at bounding box center [651, 202] width 487 height 9
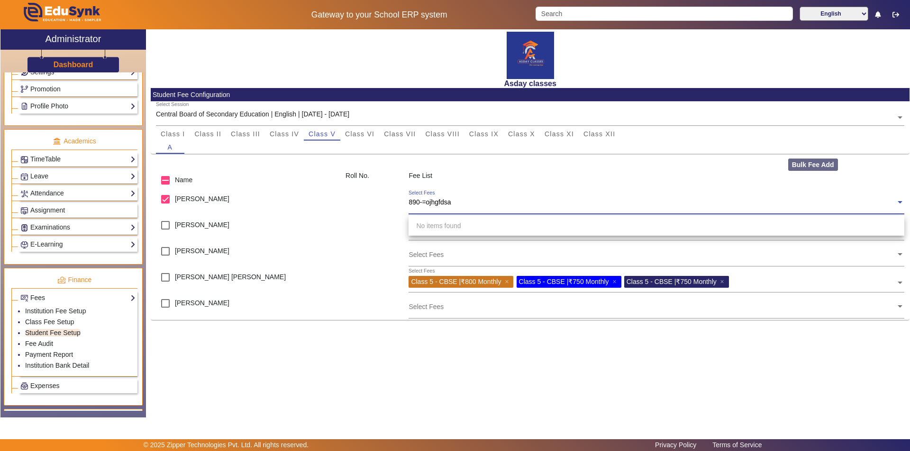
type input "890-=ojhgfdsa"
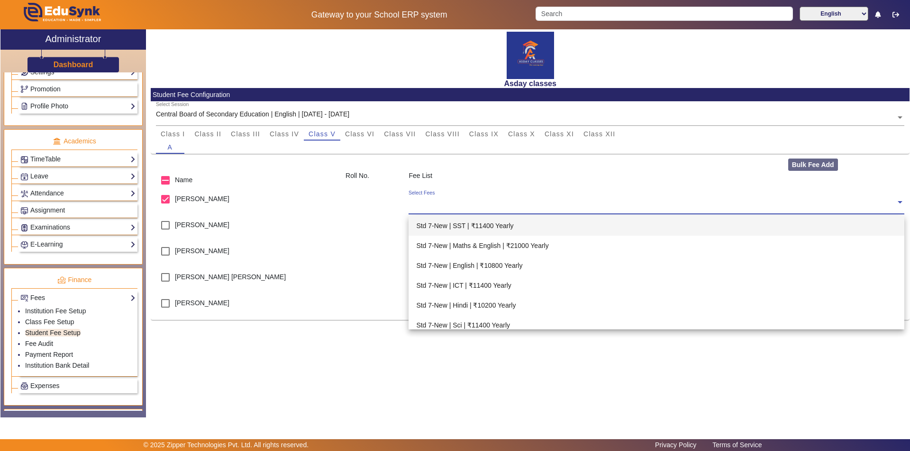
click at [430, 202] on input "text" at bounding box center [651, 202] width 487 height 9
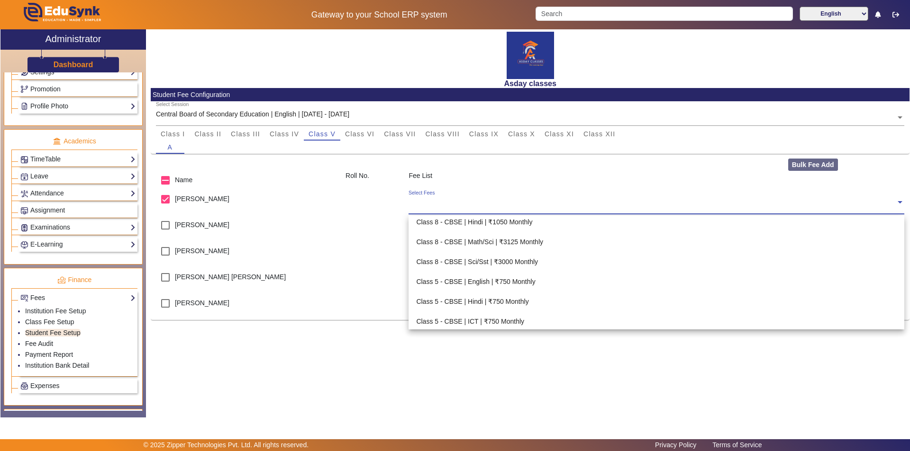
scroll to position [568, 0]
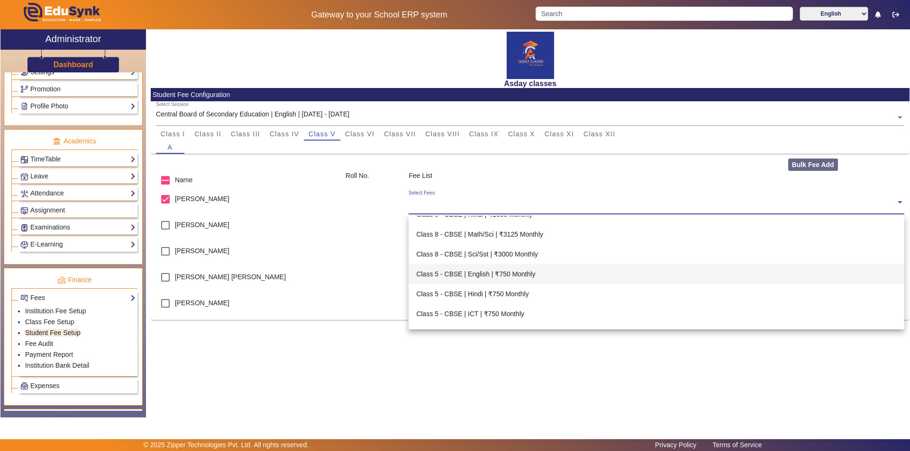
click at [506, 275] on div "Class 5 - CBSE | English | ₹750 Monthly" at bounding box center [655, 274] width 495 height 20
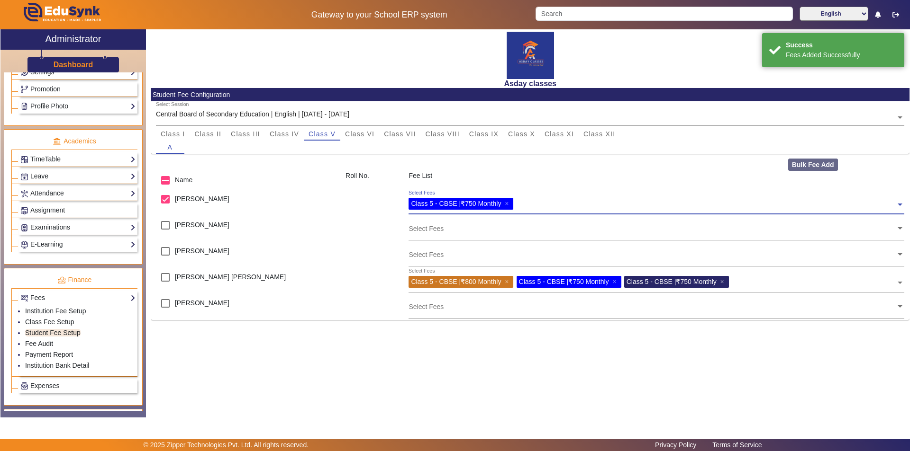
click at [520, 203] on input "text" at bounding box center [705, 202] width 379 height 9
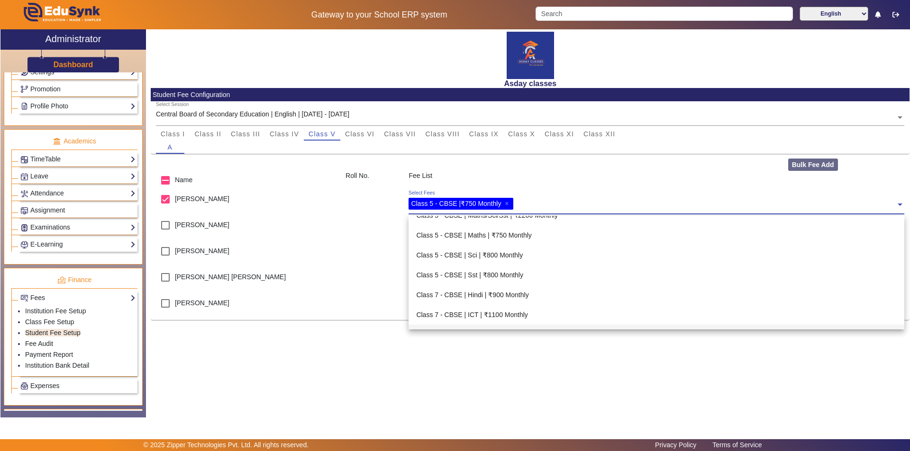
scroll to position [711, 0]
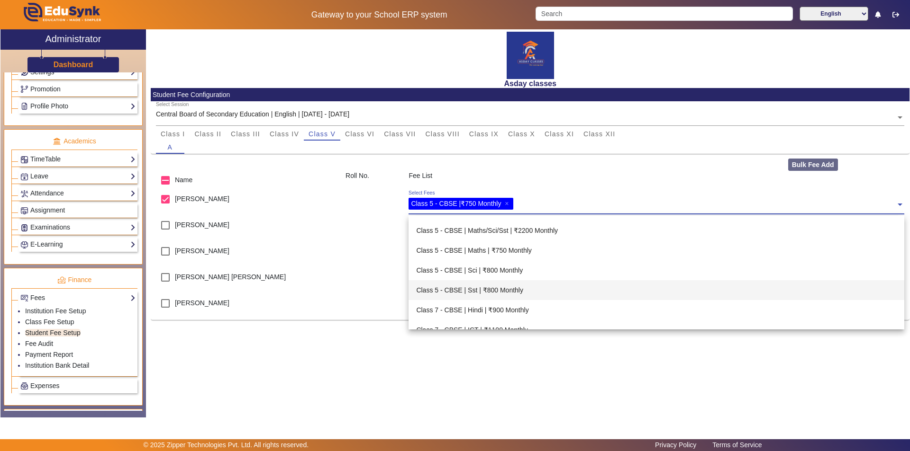
click at [504, 288] on div "Class 5 - CBSE | Sst | ₹800 Monthly" at bounding box center [655, 290] width 495 height 20
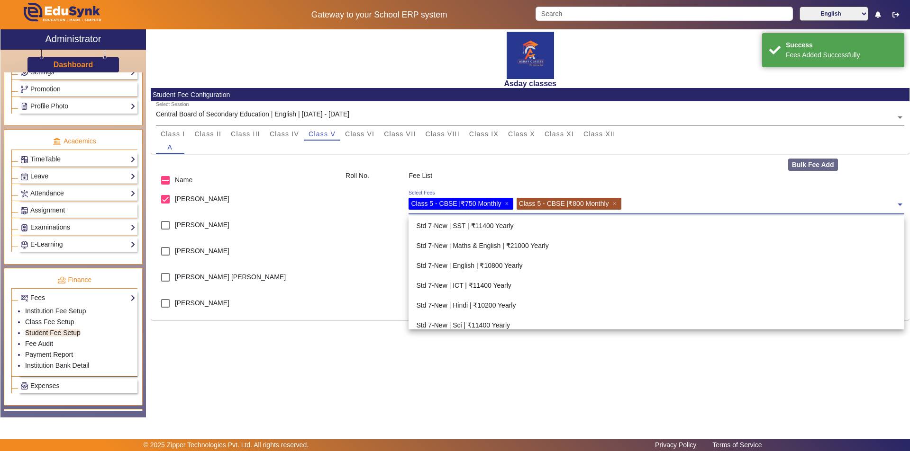
click at [632, 202] on input "text" at bounding box center [760, 202] width 272 height 9
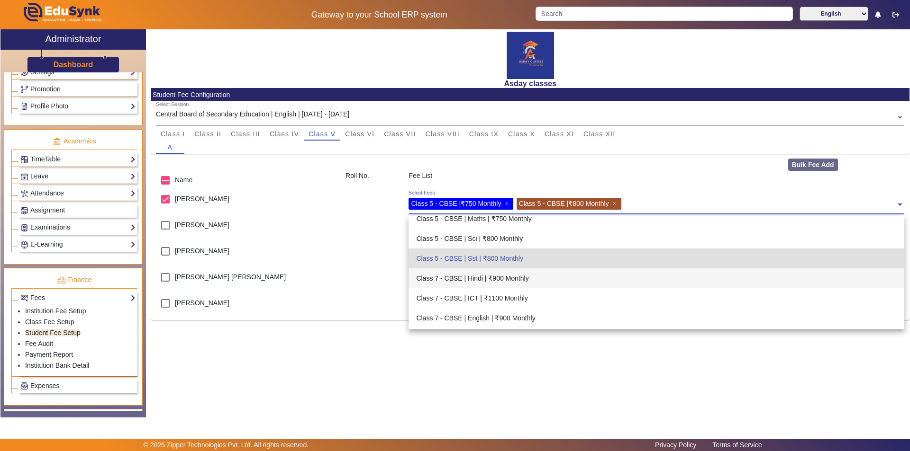
scroll to position [729, 0]
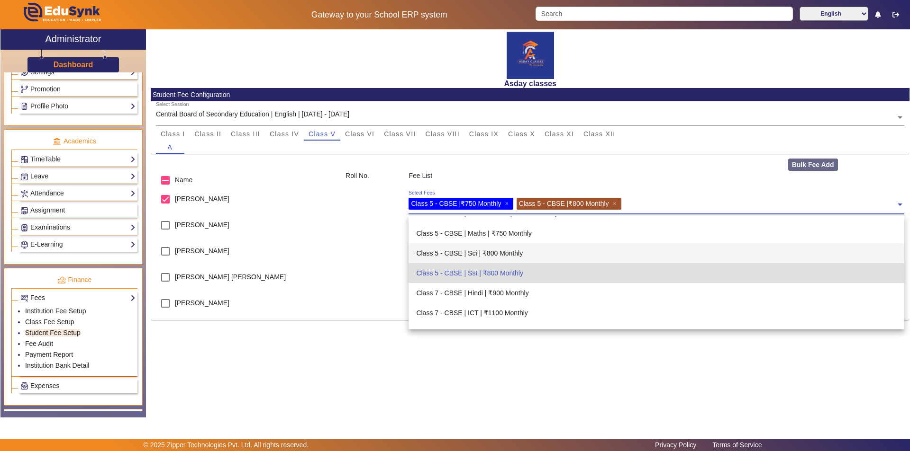
click at [519, 253] on div "Class 5 - CBSE | Sci | ₹800 Monthly" at bounding box center [655, 253] width 495 height 20
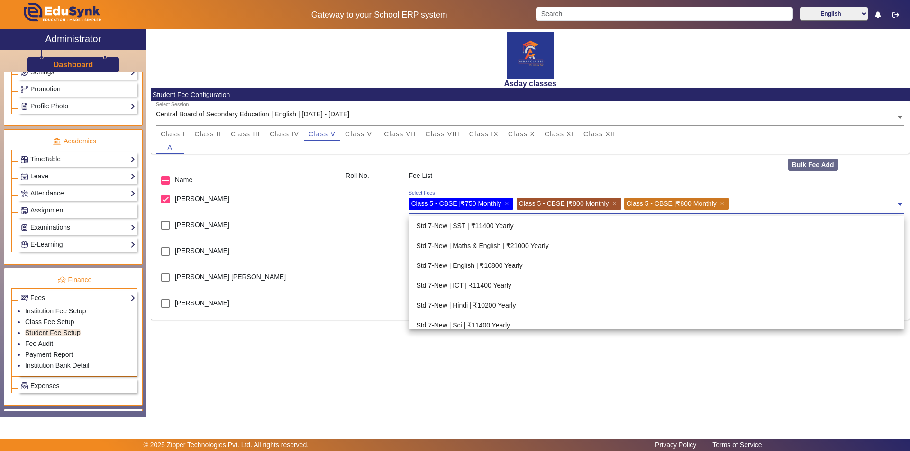
click at [744, 205] on input "text" at bounding box center [813, 202] width 164 height 9
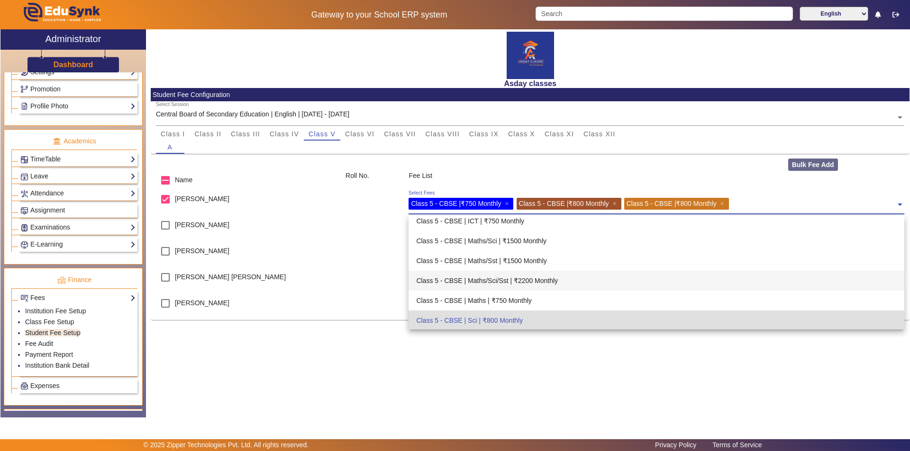
scroll to position [709, 0]
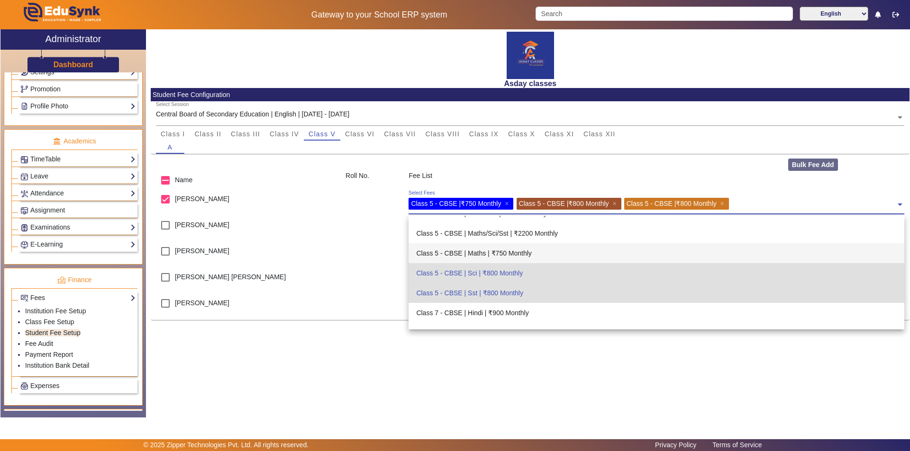
click at [526, 254] on div "Class 5 - CBSE | Maths | ₹750 Monthly" at bounding box center [655, 253] width 495 height 20
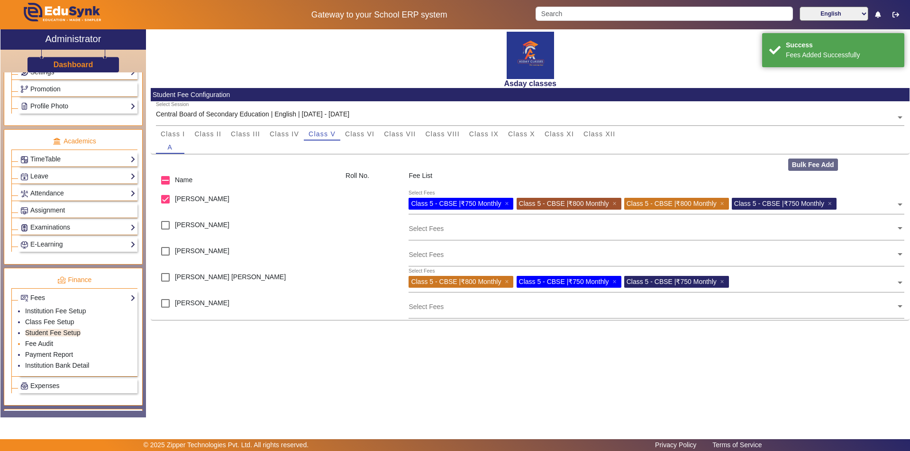
click at [48, 348] on li "Fee Audit" at bounding box center [80, 344] width 110 height 11
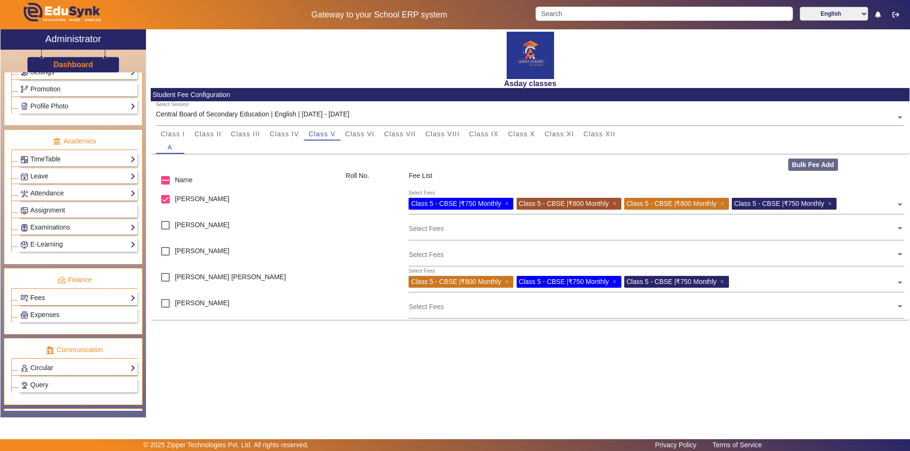
click at [83, 298] on link "Fees" at bounding box center [77, 298] width 115 height 11
click at [72, 345] on li "Fee Audit" at bounding box center [80, 344] width 110 height 11
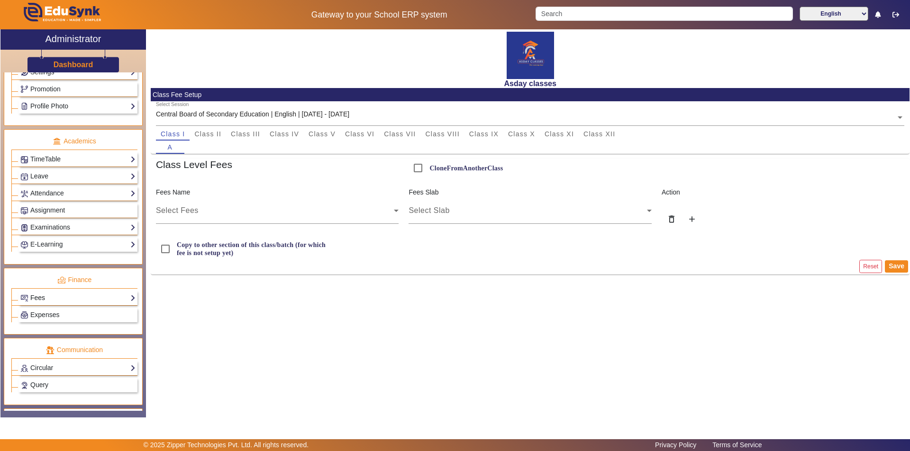
click at [101, 295] on link "Fees" at bounding box center [77, 298] width 115 height 11
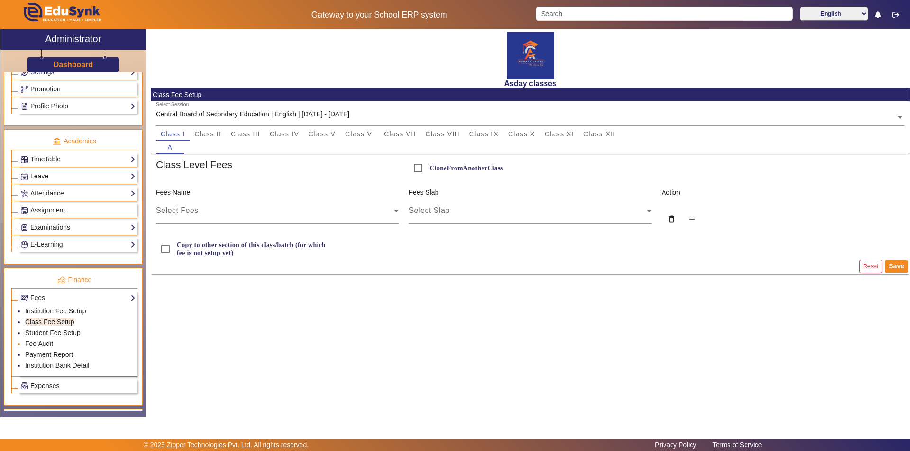
click at [89, 342] on li "Fee Audit" at bounding box center [80, 344] width 110 height 11
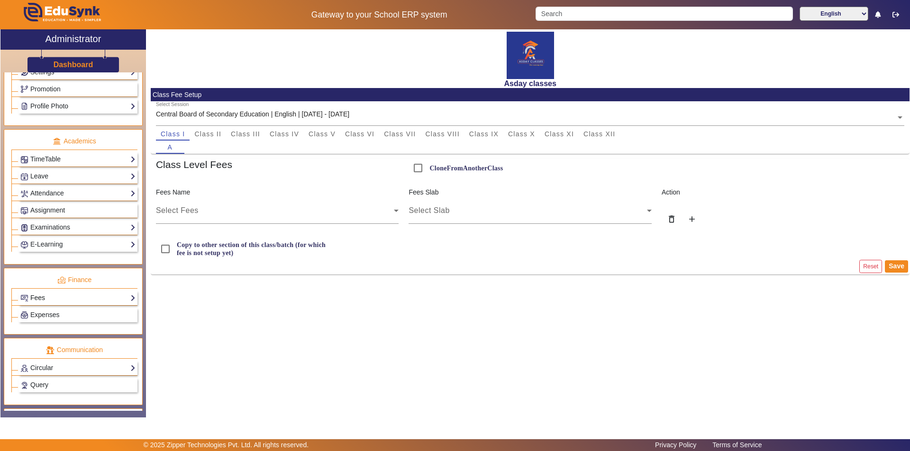
click at [78, 302] on link "Fees" at bounding box center [77, 298] width 115 height 11
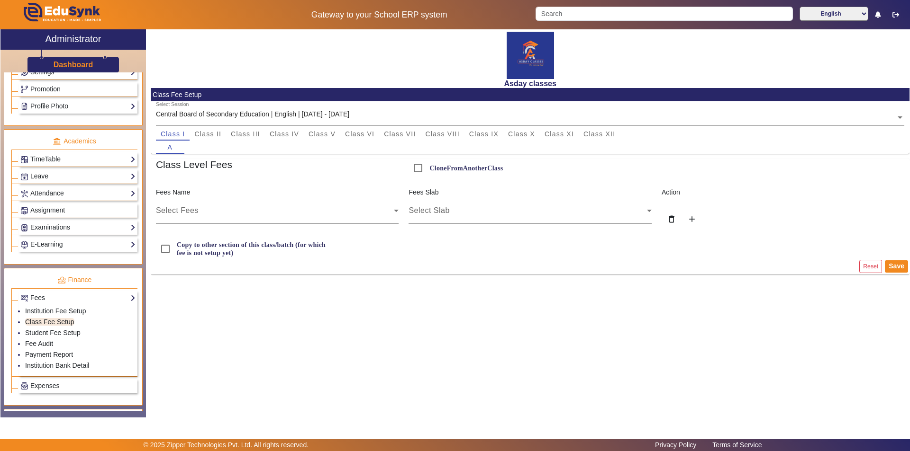
click at [227, 340] on div "Asday classes Class Fee Setup Select Session Central Board of Secondary Educati…" at bounding box center [527, 218] width 763 height 378
click at [59, 324] on link "Class Fee Setup" at bounding box center [49, 322] width 49 height 8
click at [67, 317] on li "Class Fee Setup" at bounding box center [80, 322] width 110 height 11
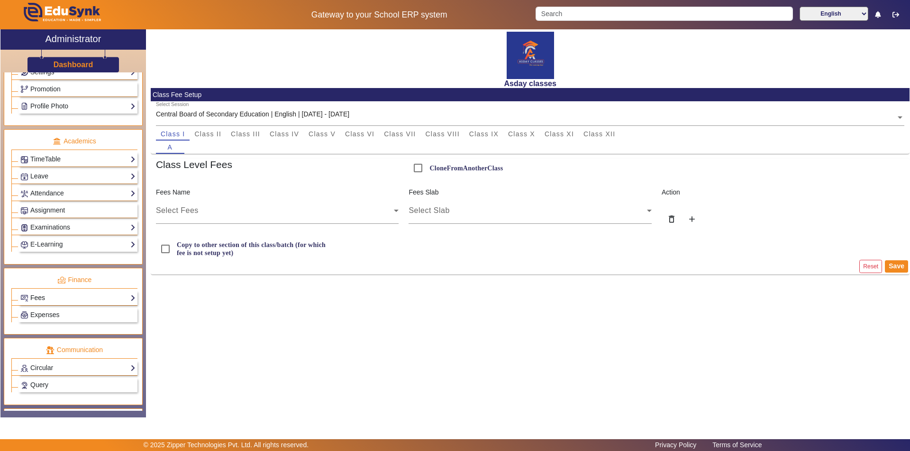
click at [69, 300] on link "Fees" at bounding box center [77, 298] width 115 height 11
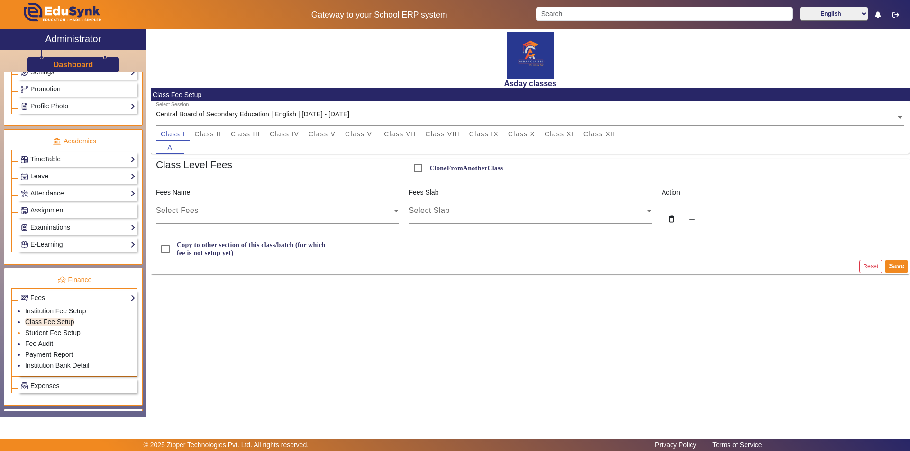
click at [68, 332] on link "Student Fee Setup" at bounding box center [52, 333] width 55 height 8
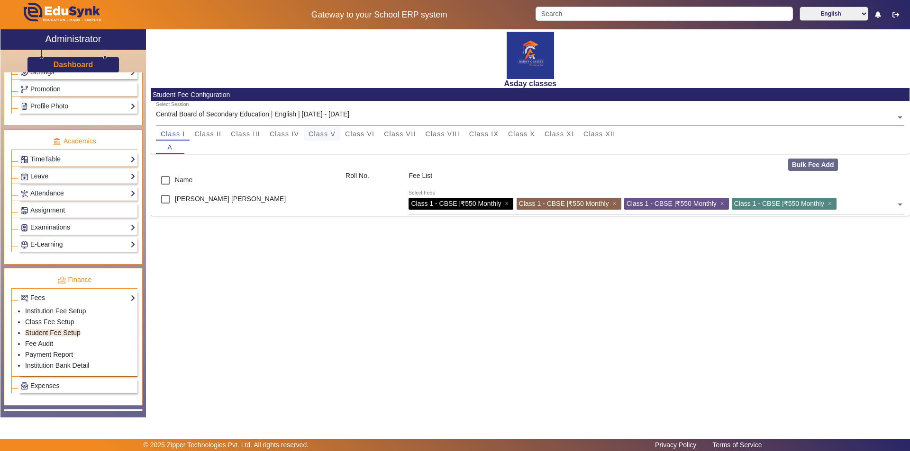
click at [324, 135] on span "Class V" at bounding box center [321, 134] width 27 height 7
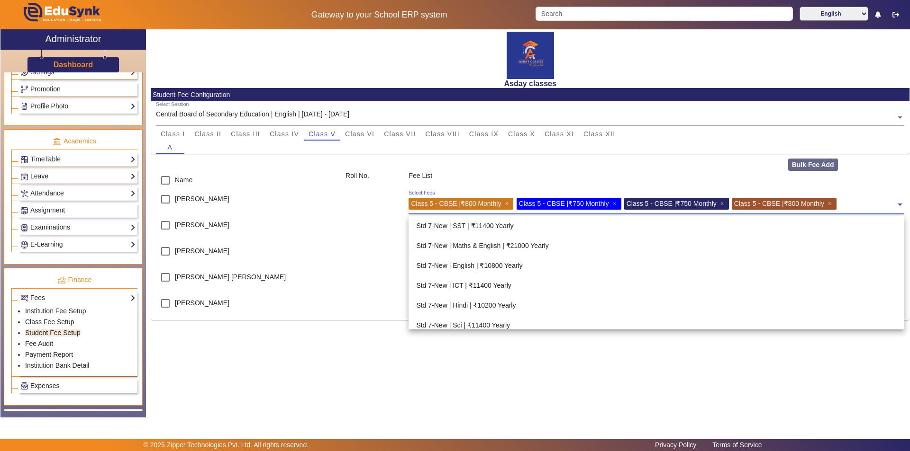
click at [899, 204] on span at bounding box center [899, 201] width 9 height 15
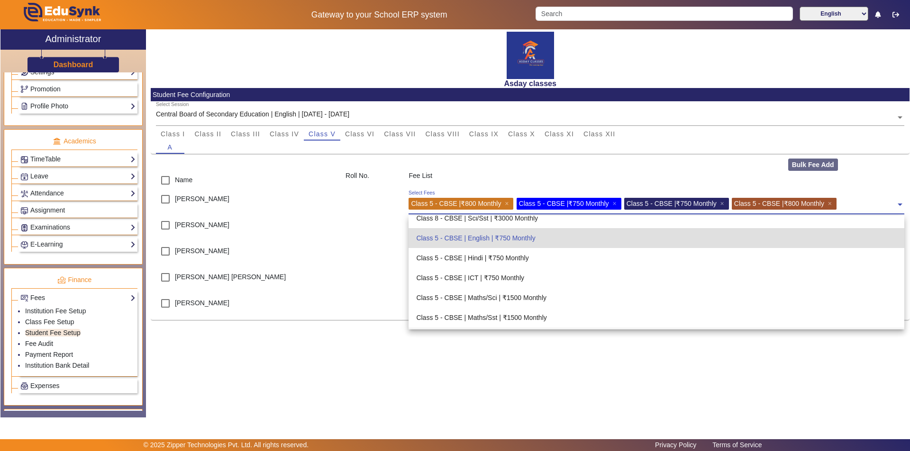
scroll to position [586, 0]
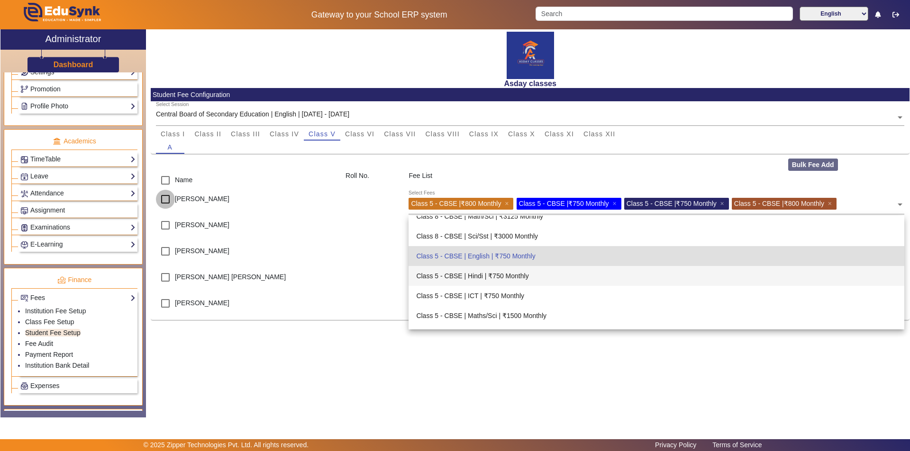
click at [162, 197] on input "checkbox" at bounding box center [165, 199] width 19 height 19
checkbox input "true"
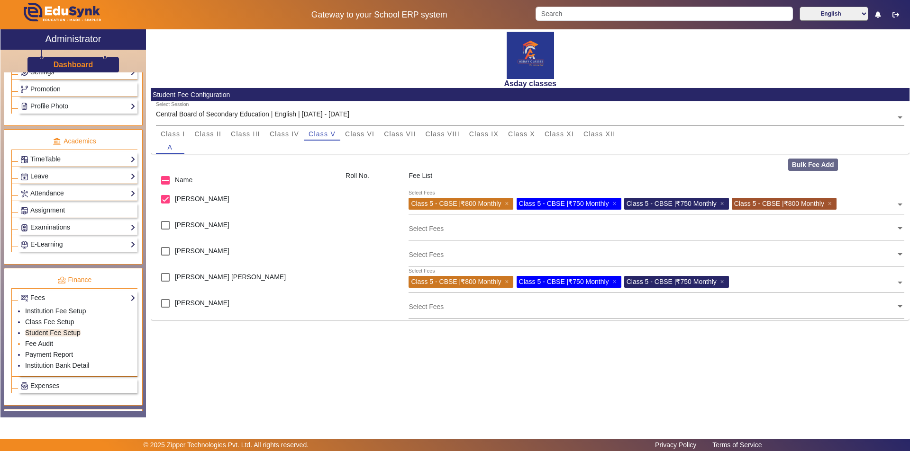
click at [63, 346] on li "Fee Audit" at bounding box center [80, 344] width 110 height 11
drag, startPoint x: 90, startPoint y: 387, endPoint x: 171, endPoint y: 328, distance: 100.7
click at [258, 353] on div "Asday classes Student Fee Configuration Select Session Central Board of Seconda…" at bounding box center [527, 218] width 763 height 378
click at [89, 299] on link "Fees" at bounding box center [77, 298] width 115 height 11
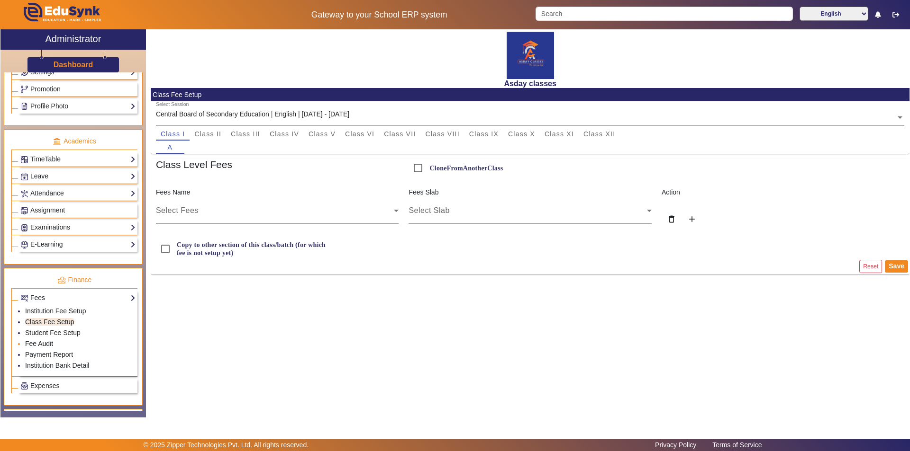
click at [36, 344] on link "Fee Audit" at bounding box center [39, 344] width 28 height 8
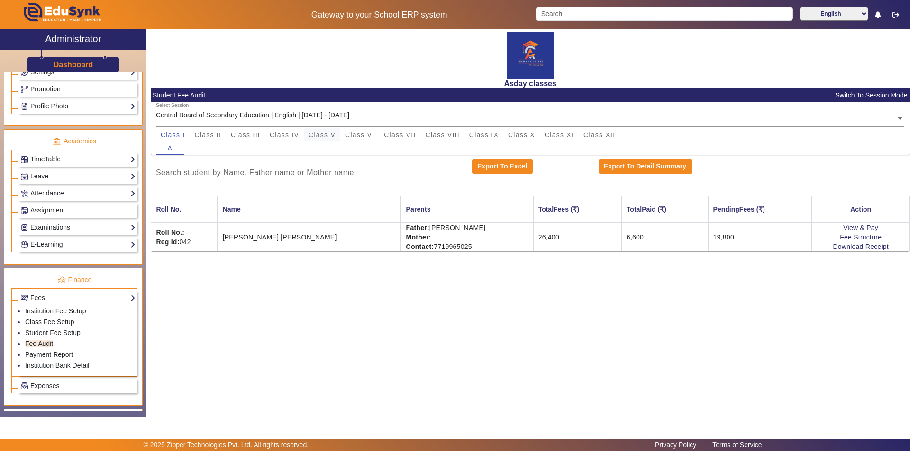
click at [325, 135] on span "Class V" at bounding box center [321, 135] width 27 height 7
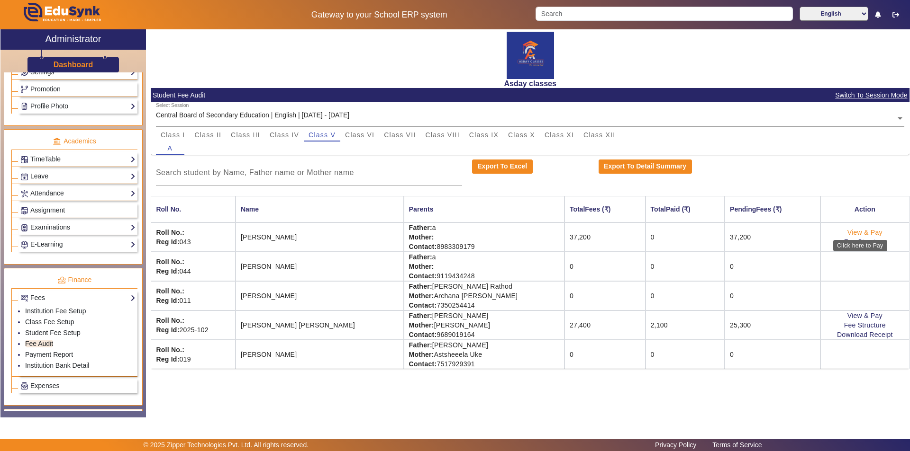
click at [853, 233] on link "View & Pay" at bounding box center [864, 233] width 35 height 8
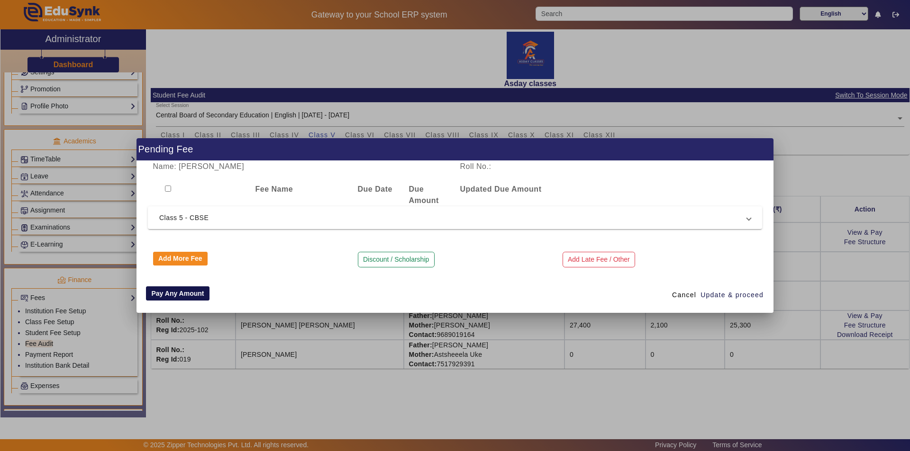
click at [188, 294] on button "Pay Any Amount" at bounding box center [177, 294] width 63 height 14
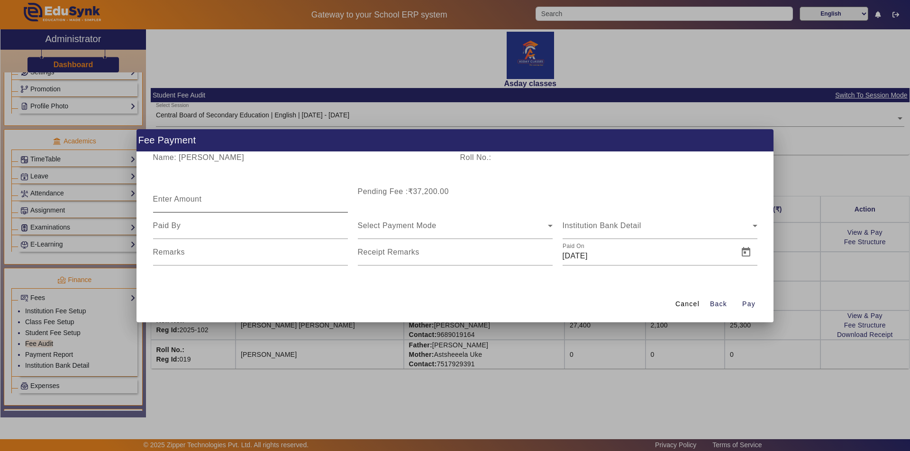
click at [177, 195] on mat-label "Enter Amount" at bounding box center [177, 199] width 49 height 8
click at [177, 198] on input "Enter Amount" at bounding box center [250, 203] width 195 height 11
type input "14000"
click at [191, 229] on input at bounding box center [250, 225] width 195 height 11
type input "father"
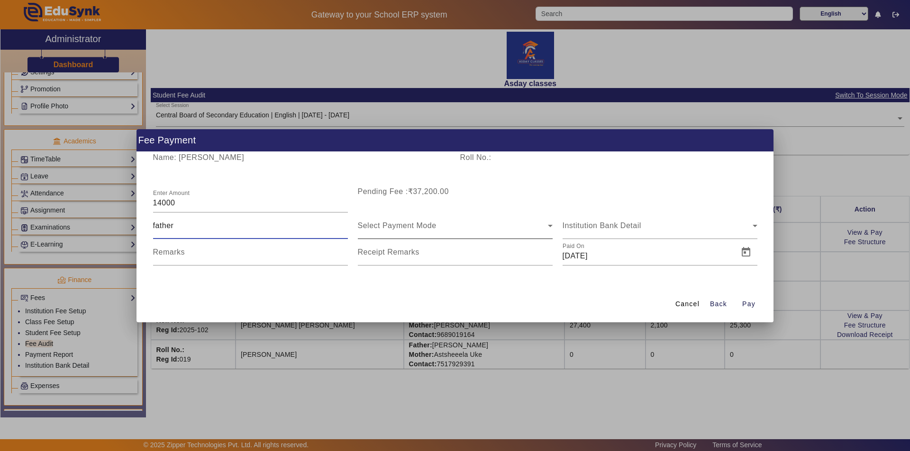
click at [392, 227] on span "Select Payment Mode" at bounding box center [397, 226] width 79 height 8
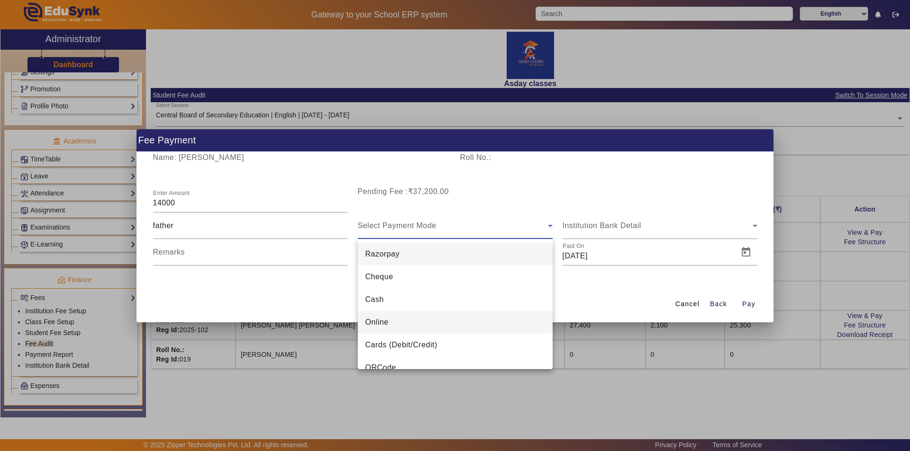
click at [380, 322] on span "Online" at bounding box center [376, 322] width 23 height 11
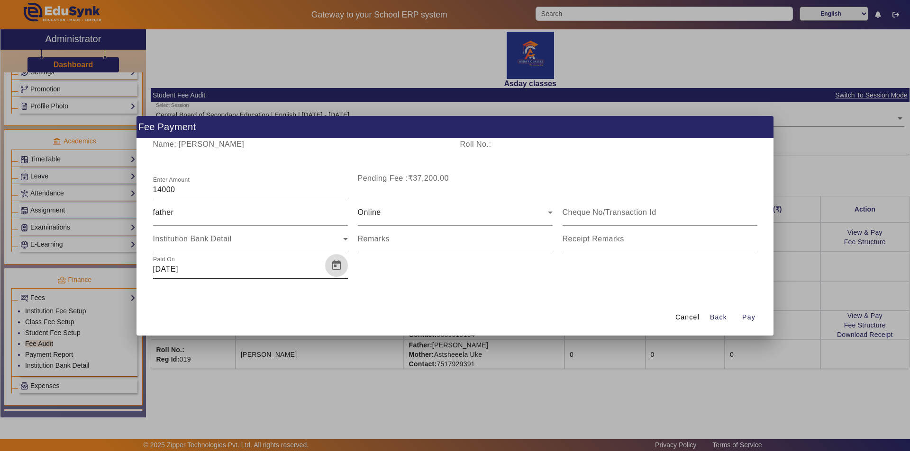
click at [334, 265] on span "Open calendar" at bounding box center [336, 265] width 23 height 23
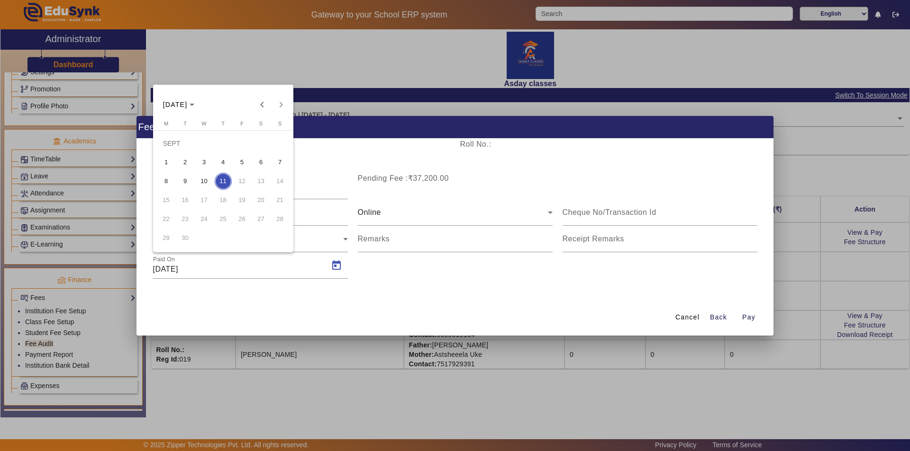
click at [226, 162] on span "4" at bounding box center [223, 162] width 17 height 17
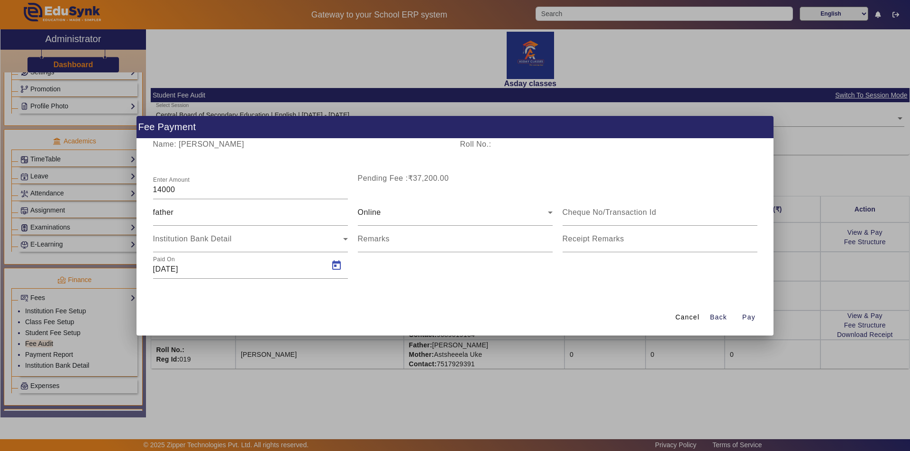
type input "04/09/2025"
click at [750, 319] on span "Pay" at bounding box center [748, 318] width 13 height 10
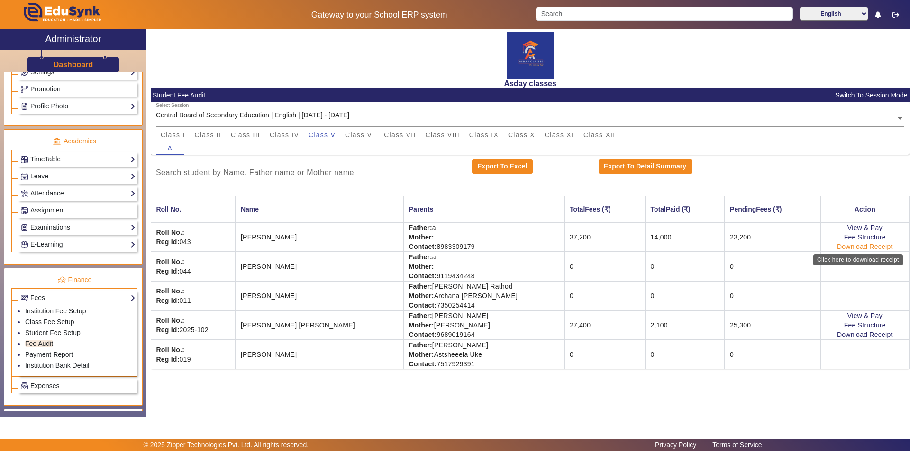
click at [854, 245] on link "Download Receipt" at bounding box center [865, 247] width 56 height 8
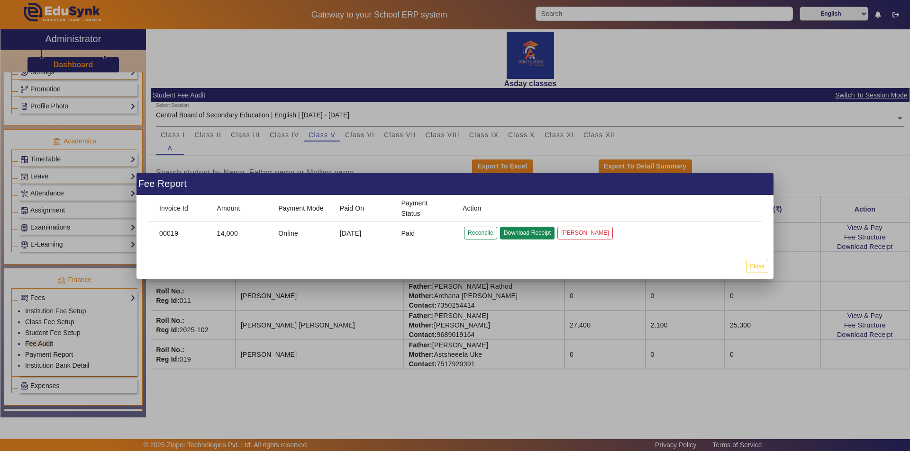
click at [536, 234] on button "Download Receipt" at bounding box center [527, 233] width 54 height 13
click at [756, 267] on button "Close" at bounding box center [757, 266] width 22 height 13
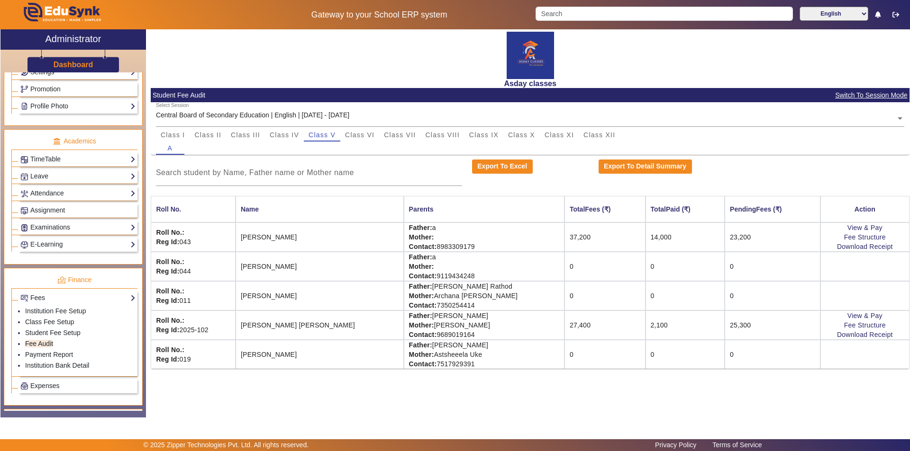
click at [724, 297] on td "0" at bounding box center [771, 295] width 95 height 29
click at [67, 322] on link "Class Fee Setup" at bounding box center [49, 322] width 49 height 8
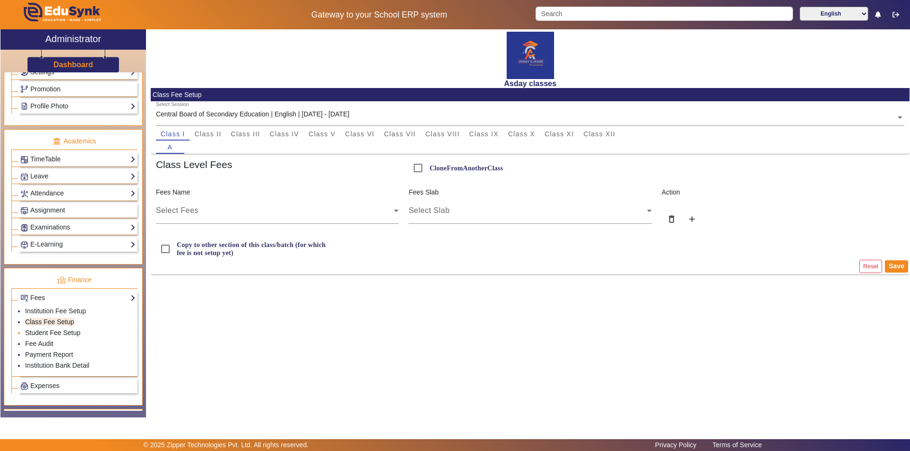
click at [68, 331] on link "Student Fee Setup" at bounding box center [52, 333] width 55 height 8
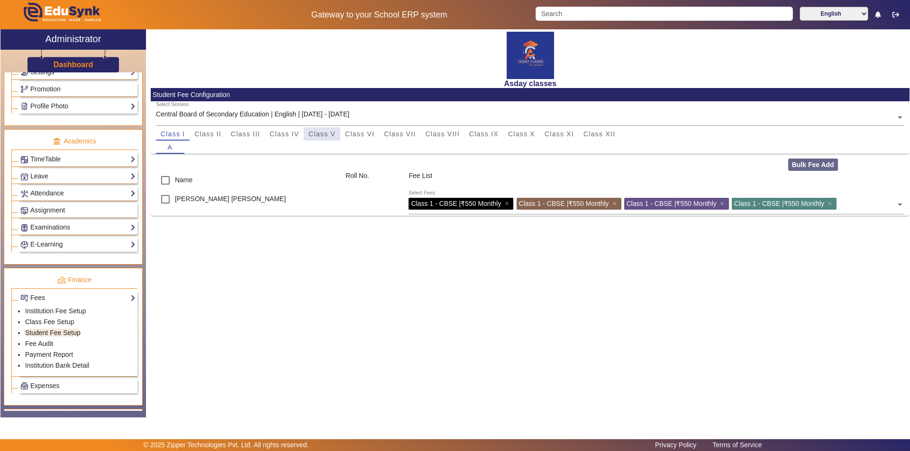
click at [314, 135] on span "Class V" at bounding box center [321, 134] width 27 height 7
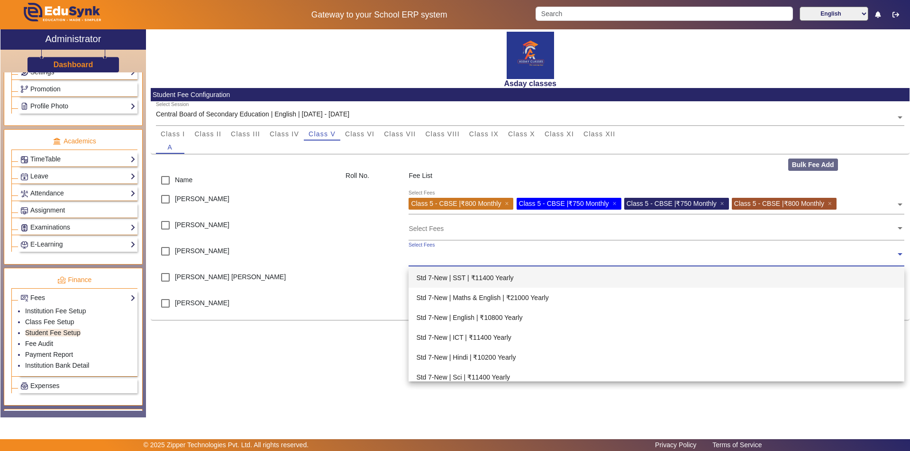
click at [418, 255] on input "text" at bounding box center [651, 254] width 487 height 9
click at [326, 386] on div "Asday classes Student Fee Configuration Select Session Central Board of Seconda…" at bounding box center [527, 218] width 763 height 378
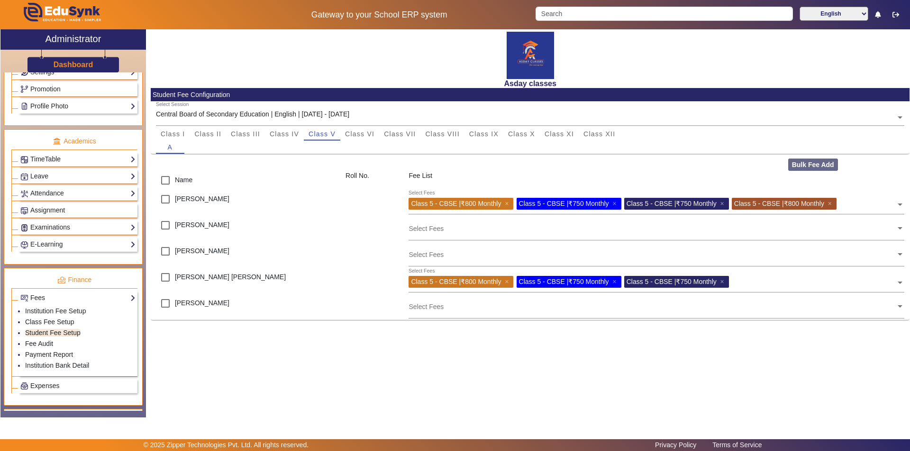
click at [416, 253] on input "text" at bounding box center [651, 254] width 487 height 9
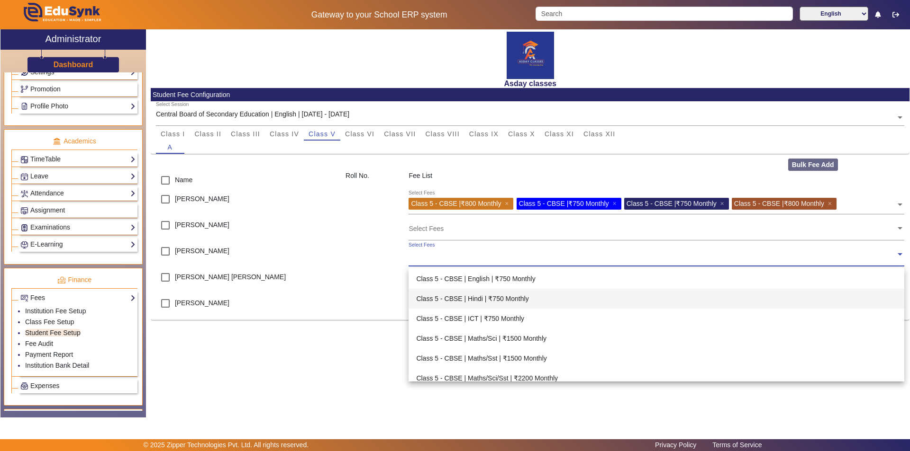
scroll to position [663, 0]
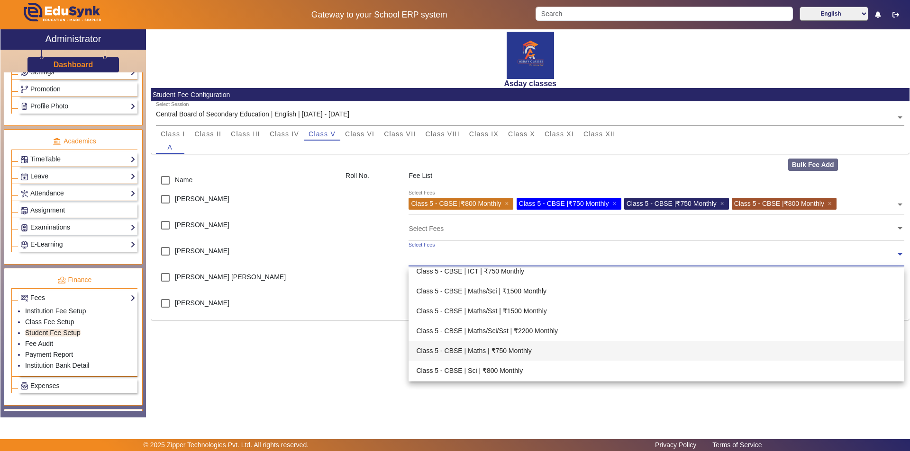
click at [500, 350] on div "Class 5 - CBSE | Maths | ₹750 Monthly" at bounding box center [655, 351] width 495 height 20
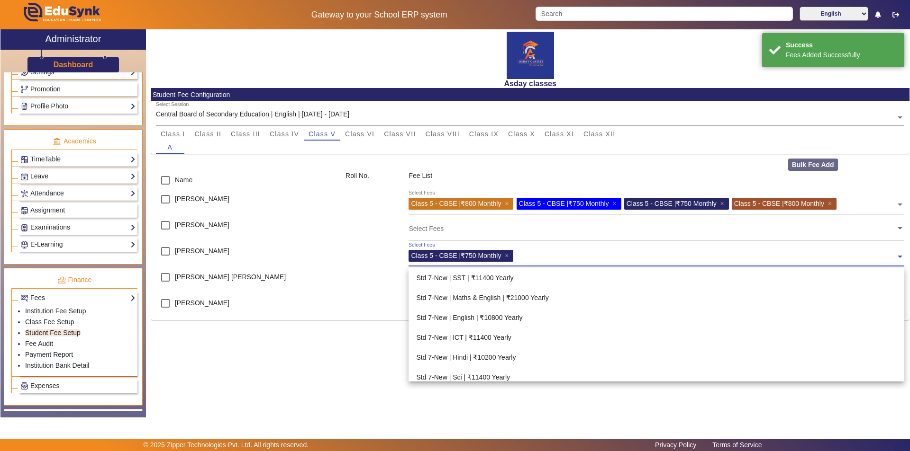
click at [899, 257] on span at bounding box center [899, 253] width 9 height 15
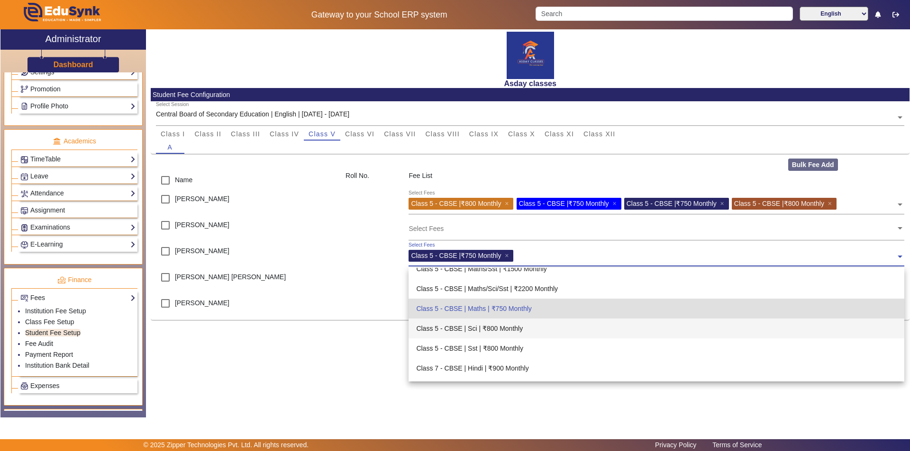
scroll to position [689, 0]
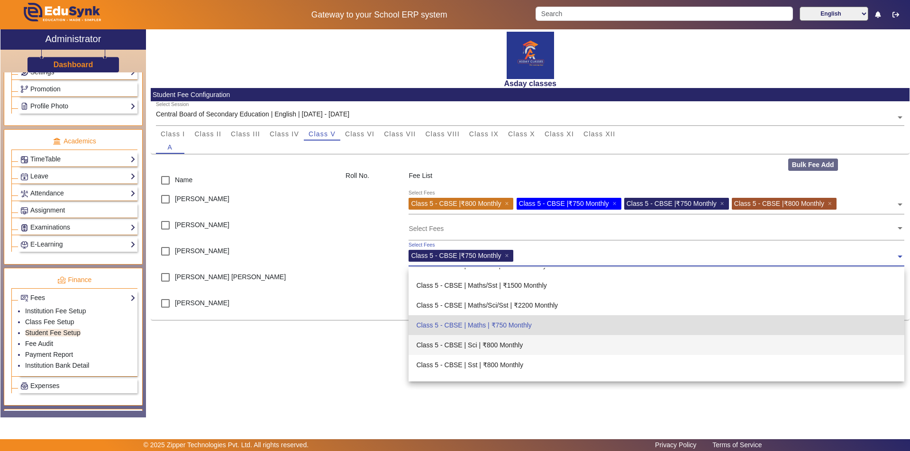
click at [514, 345] on div "Class 5 - CBSE | Sci | ₹800 Monthly" at bounding box center [655, 345] width 495 height 20
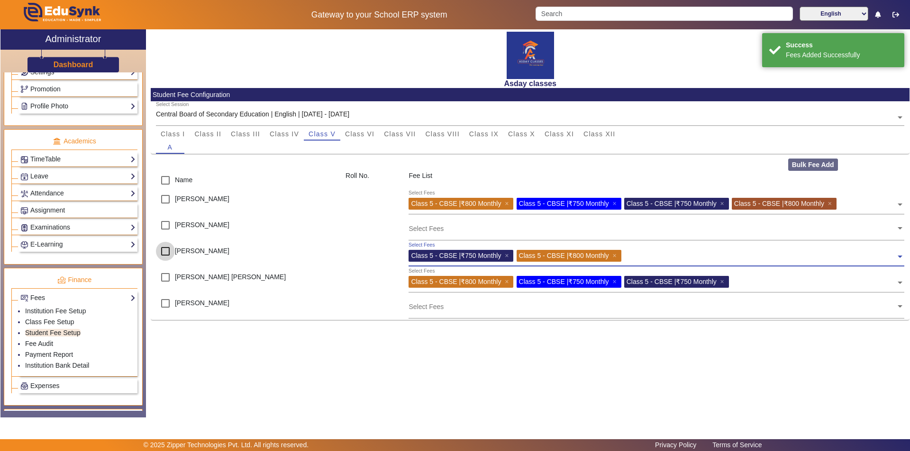
click at [165, 250] on input "checkbox" at bounding box center [165, 251] width 19 height 19
checkbox input "true"
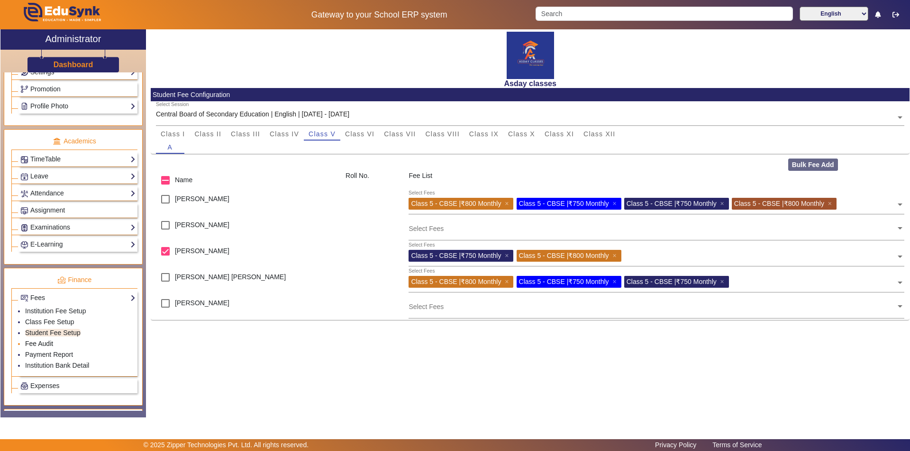
click at [43, 343] on link "Fee Audit" at bounding box center [39, 344] width 28 height 8
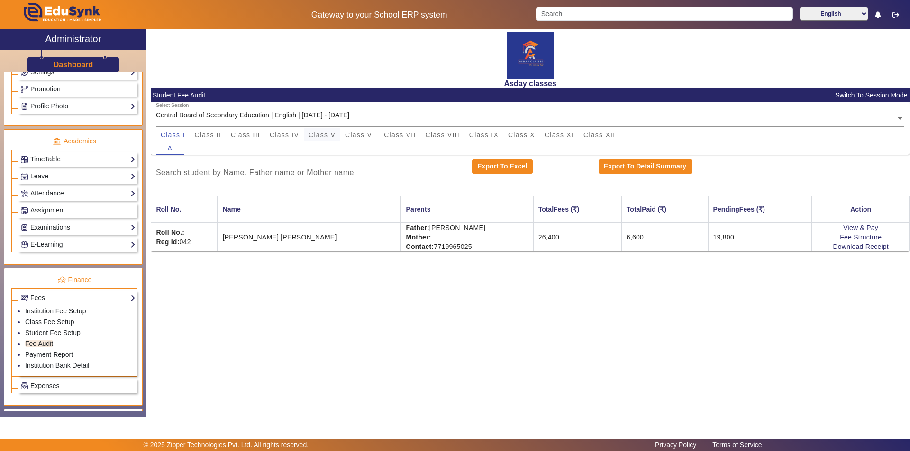
click at [327, 136] on span "Class V" at bounding box center [321, 135] width 27 height 7
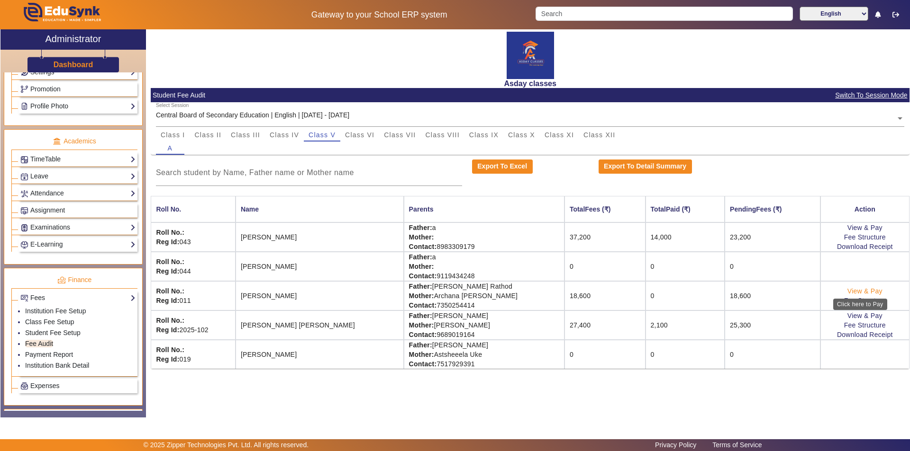
click at [865, 290] on link "View & Pay" at bounding box center [864, 292] width 35 height 8
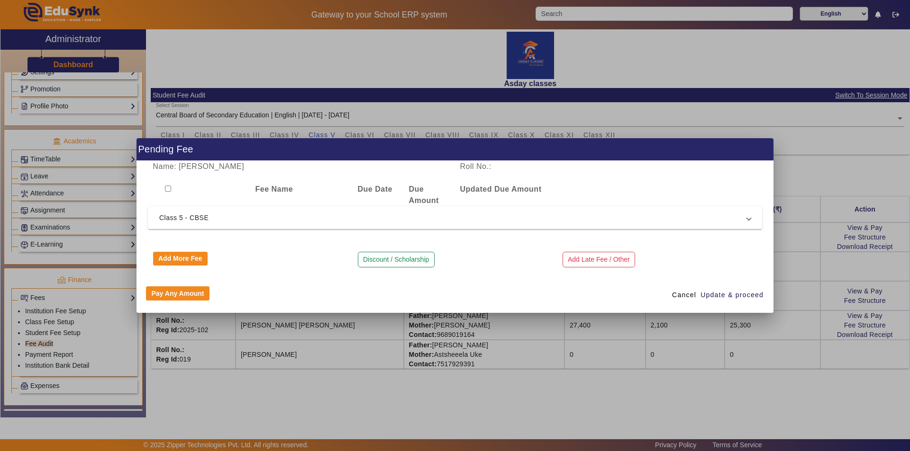
click at [446, 414] on div at bounding box center [455, 225] width 910 height 451
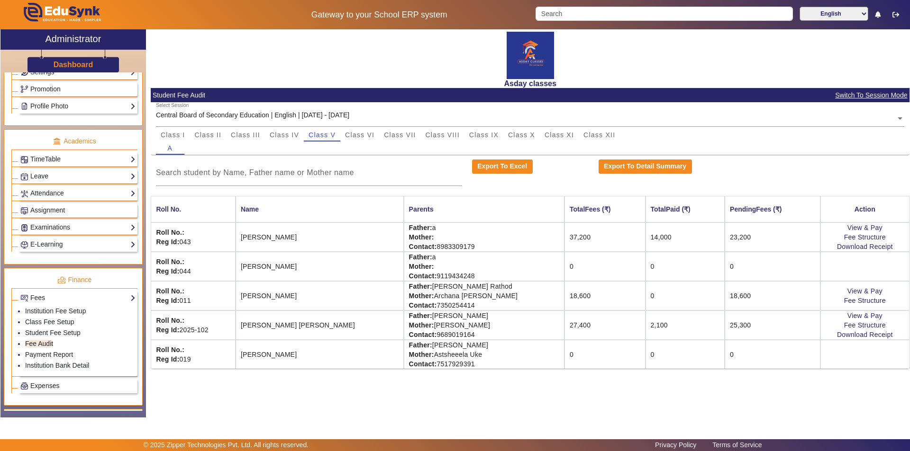
click at [645, 302] on td "0" at bounding box center [685, 295] width 80 height 29
click at [861, 290] on link "View & Pay" at bounding box center [864, 292] width 35 height 8
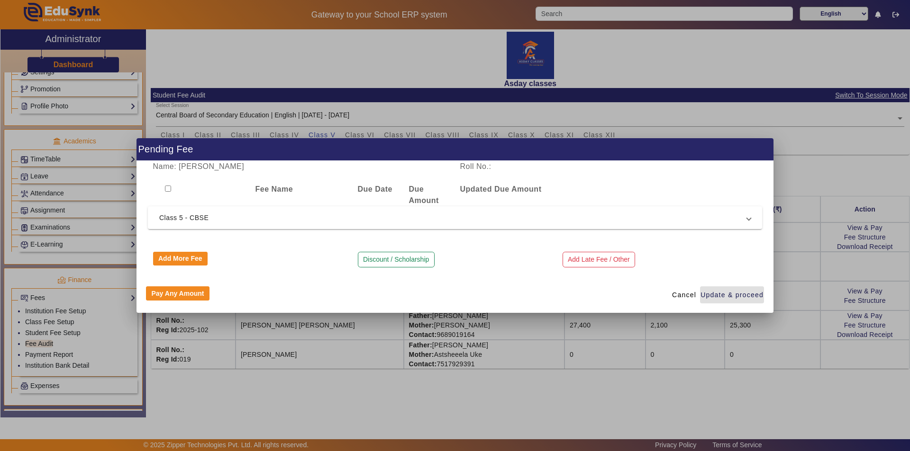
click at [169, 189] on input "checkbox" at bounding box center [168, 189] width 6 height 6
checkbox input "true"
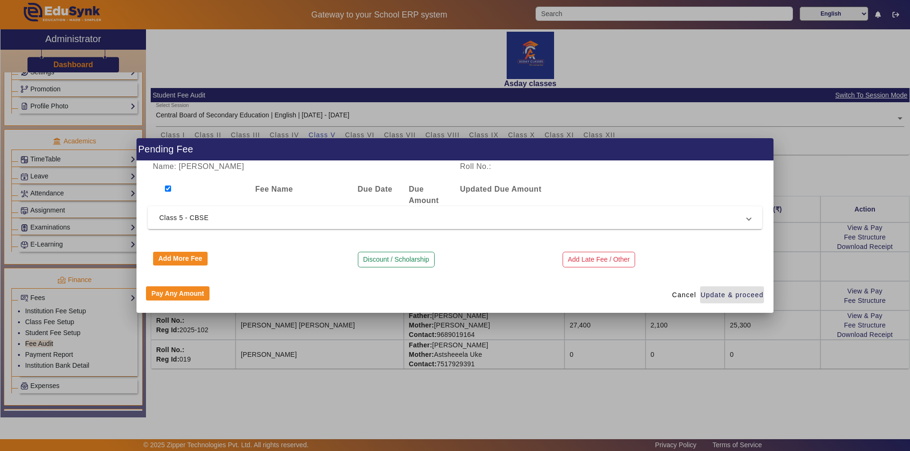
checkbox input "true"
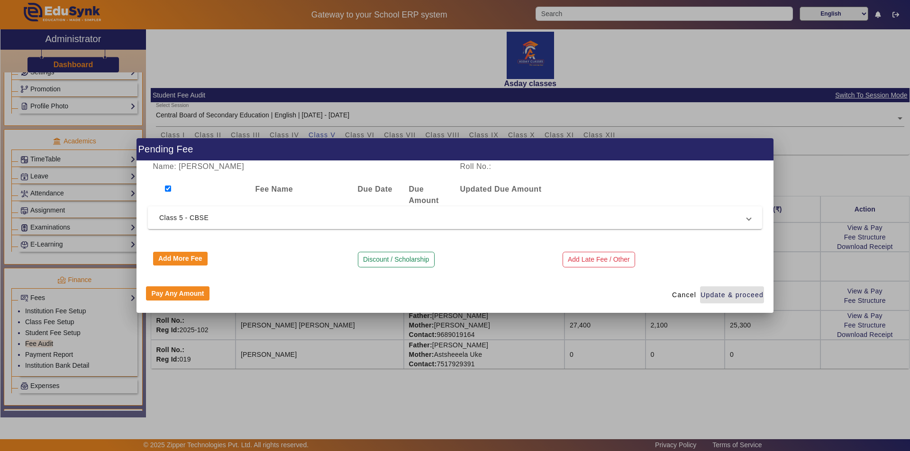
checkbox input "true"
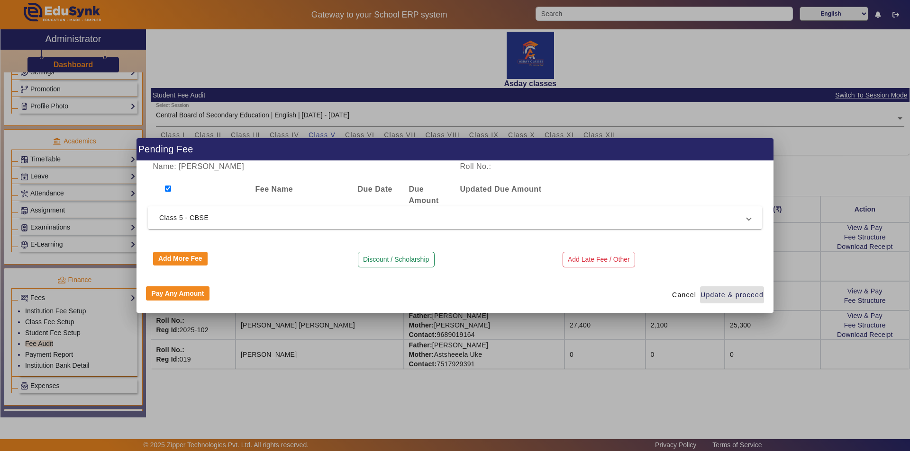
checkbox input "true"
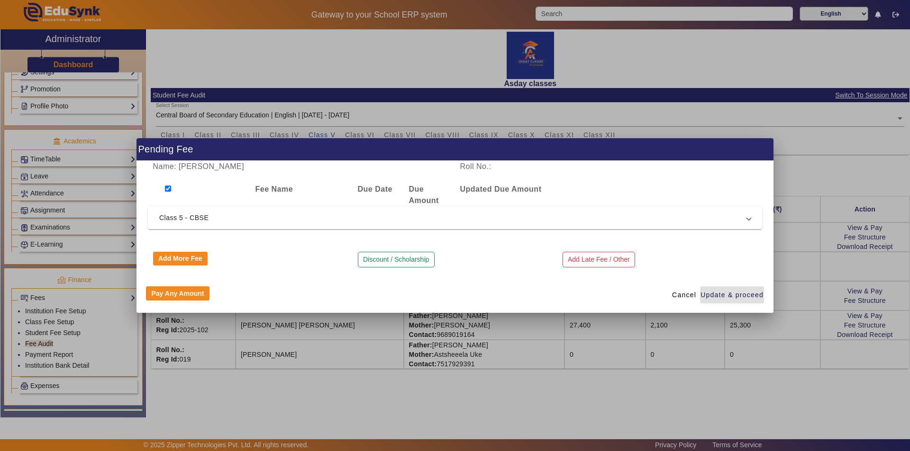
checkbox input "true"
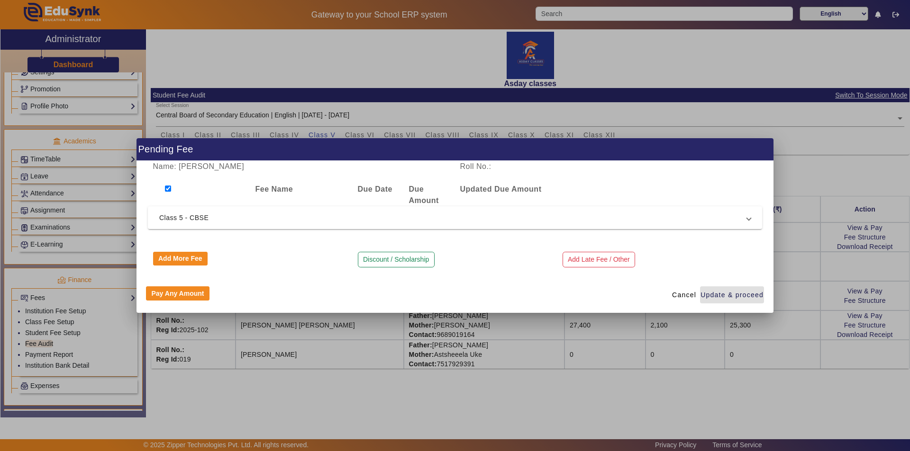
checkbox input "true"
click at [191, 296] on button "Pay Any Amount" at bounding box center [177, 294] width 63 height 14
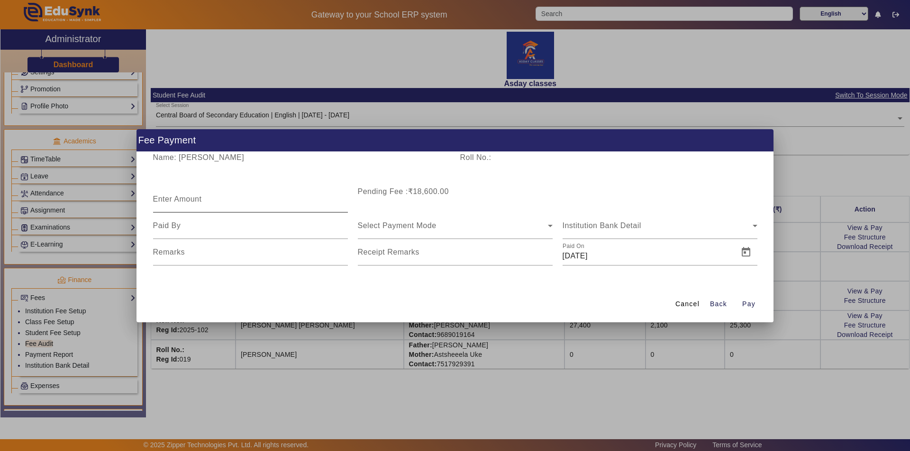
click at [194, 199] on mat-label "Enter Amount" at bounding box center [177, 199] width 49 height 8
click at [194, 199] on input "Enter Amount" at bounding box center [250, 203] width 195 height 11
type input "7800"
click at [249, 229] on input at bounding box center [250, 225] width 195 height 11
type input "father"
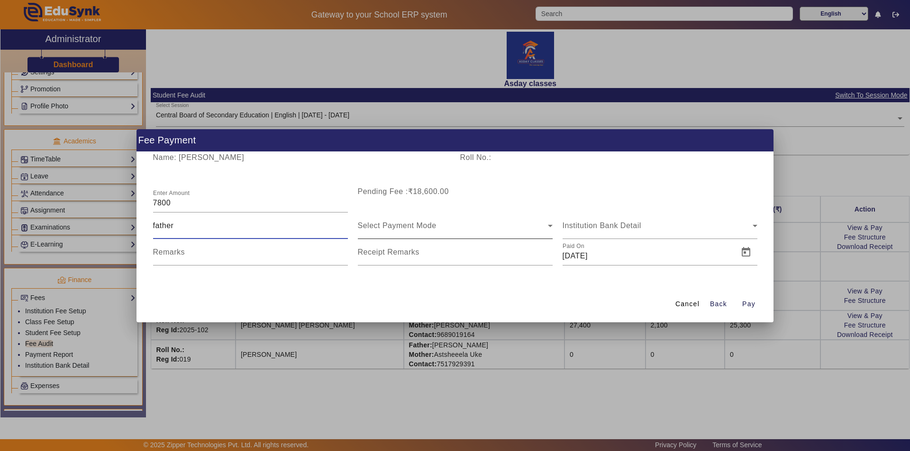
click at [375, 228] on span "Select Payment Mode" at bounding box center [397, 226] width 79 height 8
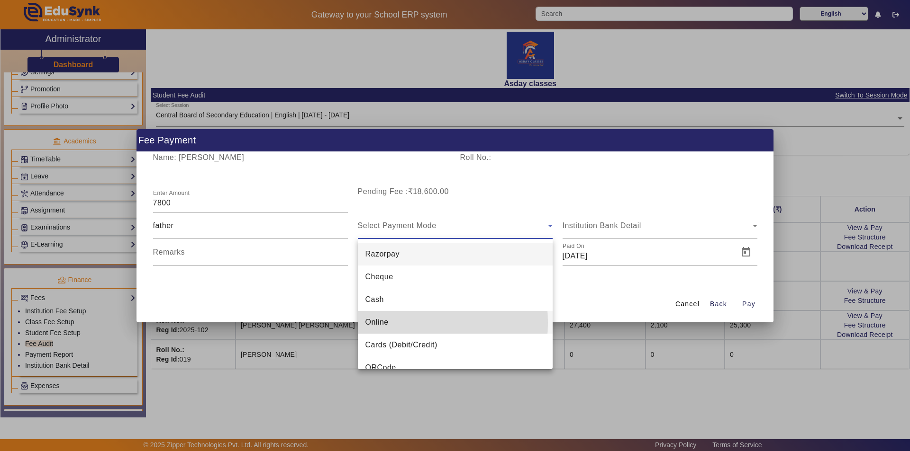
click at [373, 323] on span "Online" at bounding box center [376, 322] width 23 height 11
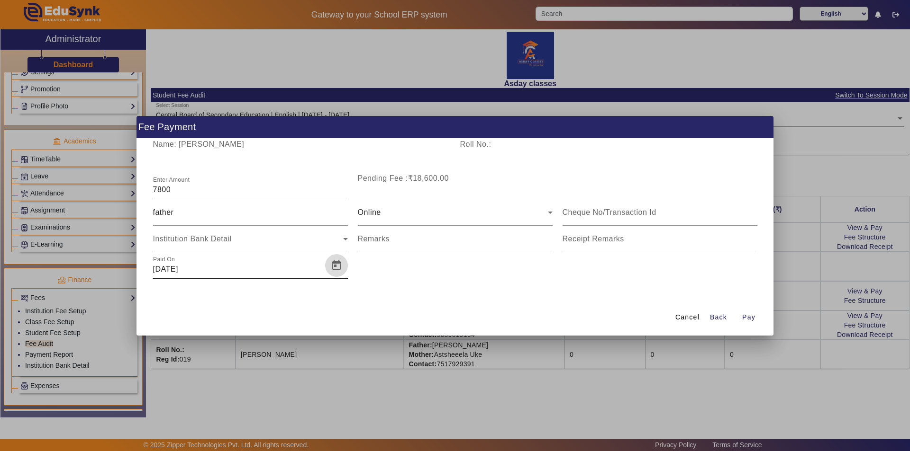
click at [339, 266] on span "Open calendar" at bounding box center [336, 265] width 23 height 23
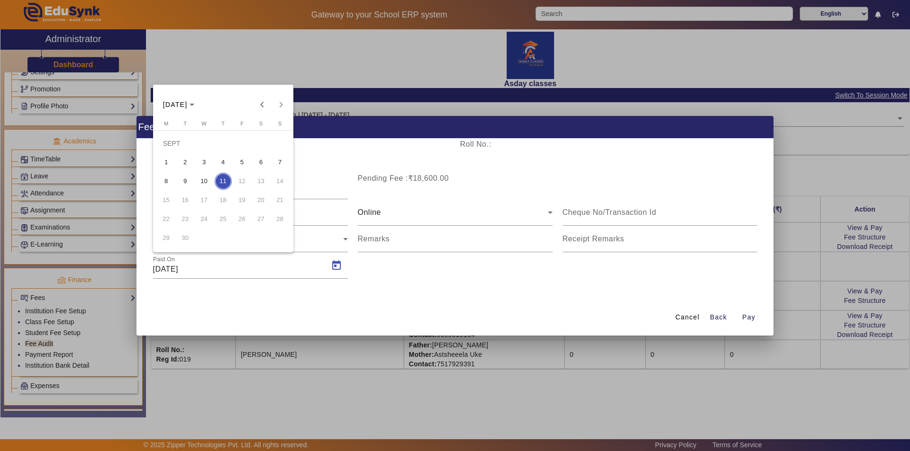
click at [163, 180] on span "8" at bounding box center [166, 181] width 17 height 17
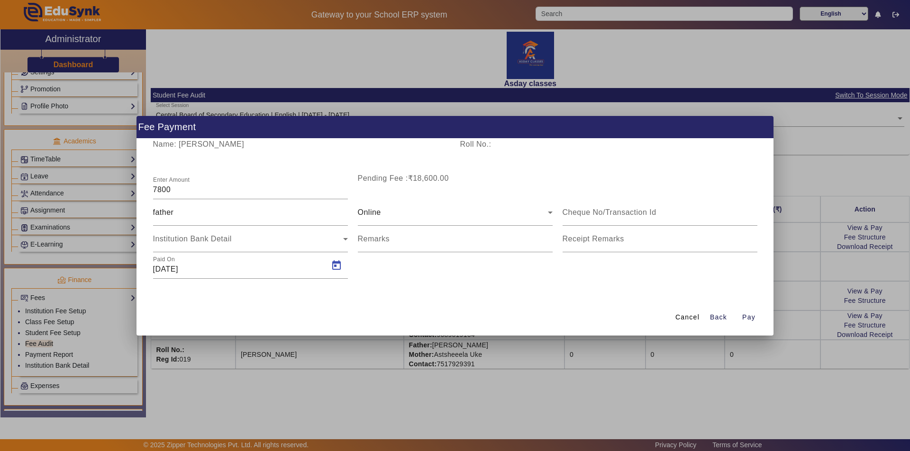
type input "08/09/2025"
click at [569, 237] on mat-label "Receipt Remarks" at bounding box center [593, 239] width 62 height 8
click at [569, 237] on input "Receipt Remarks" at bounding box center [659, 242] width 195 height 11
type input "Paid for Jul,Aug,Sept,Oct,Nov"
click at [751, 315] on span "Pay" at bounding box center [748, 318] width 13 height 10
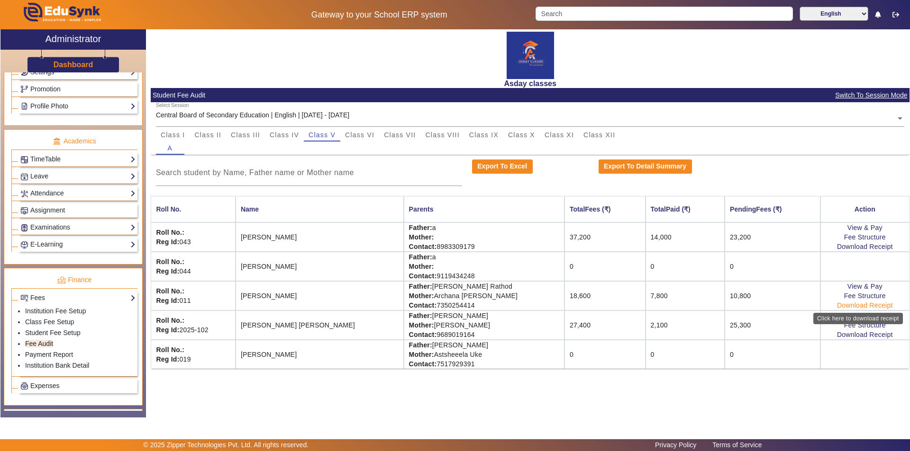
click at [841, 306] on link "Download Receipt" at bounding box center [865, 306] width 56 height 8
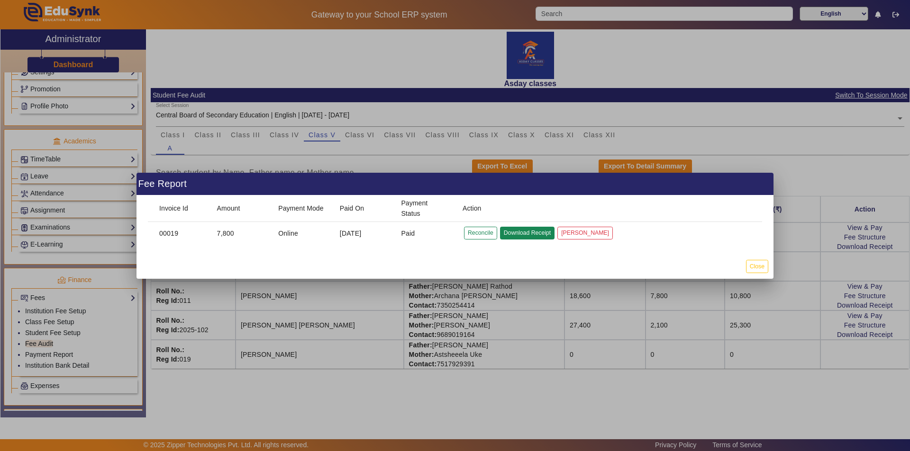
click at [547, 230] on button "Download Receipt" at bounding box center [527, 233] width 54 height 13
click at [755, 267] on button "Close" at bounding box center [757, 266] width 22 height 13
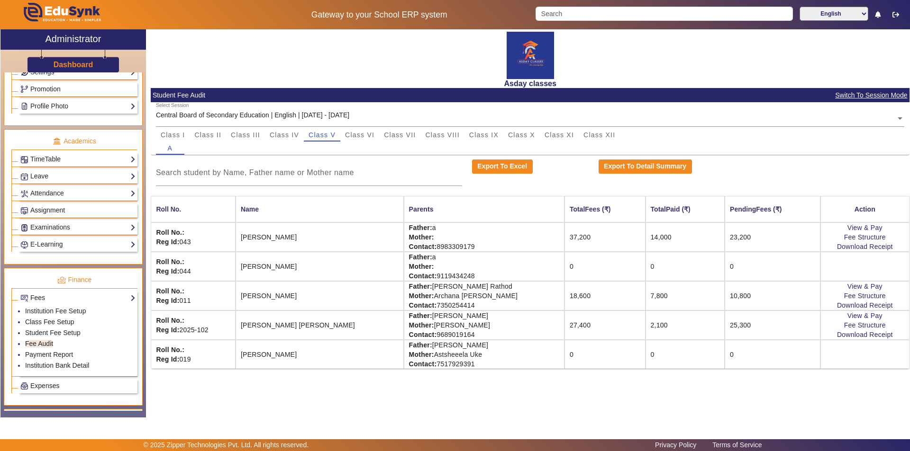
click at [701, 398] on div "Asday classes Student Fee Audit Switch To Session Mode Select Session Central B…" at bounding box center [527, 218] width 763 height 378
click at [564, 267] on td "0" at bounding box center [604, 266] width 81 height 29
click at [57, 330] on link "Student Fee Setup" at bounding box center [52, 333] width 55 height 8
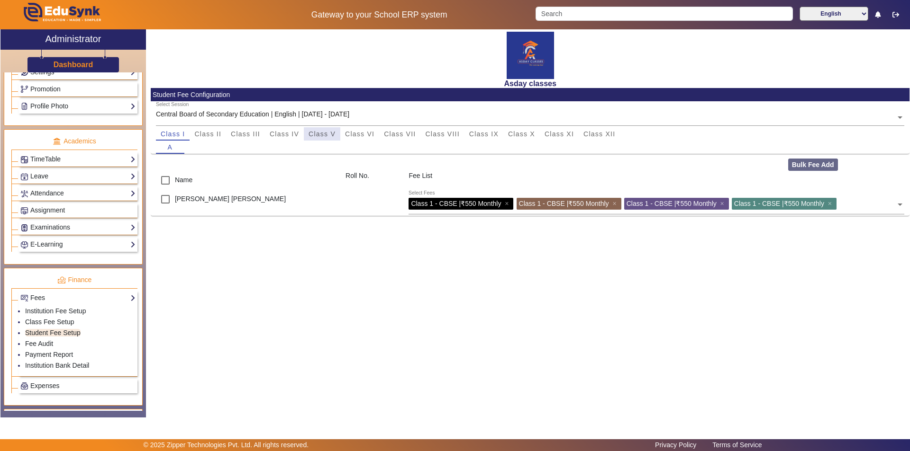
click at [325, 134] on span "Class V" at bounding box center [321, 134] width 27 height 7
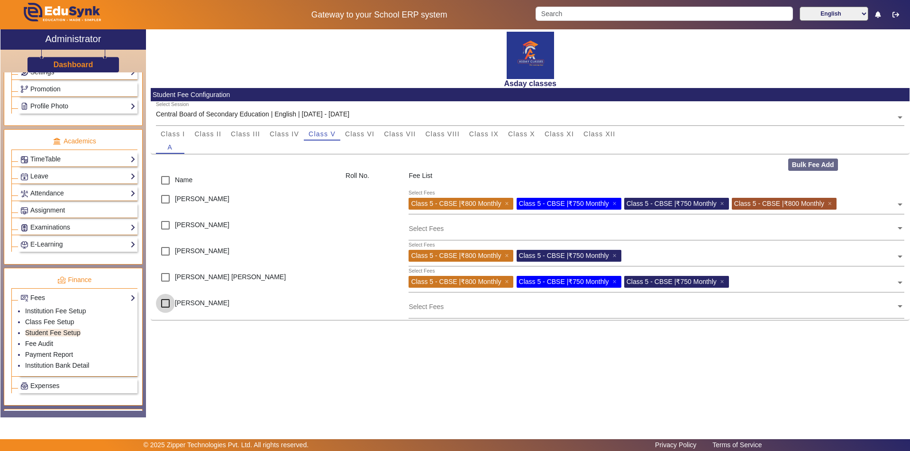
click at [163, 304] on input "checkbox" at bounding box center [165, 303] width 19 height 19
checkbox input "true"
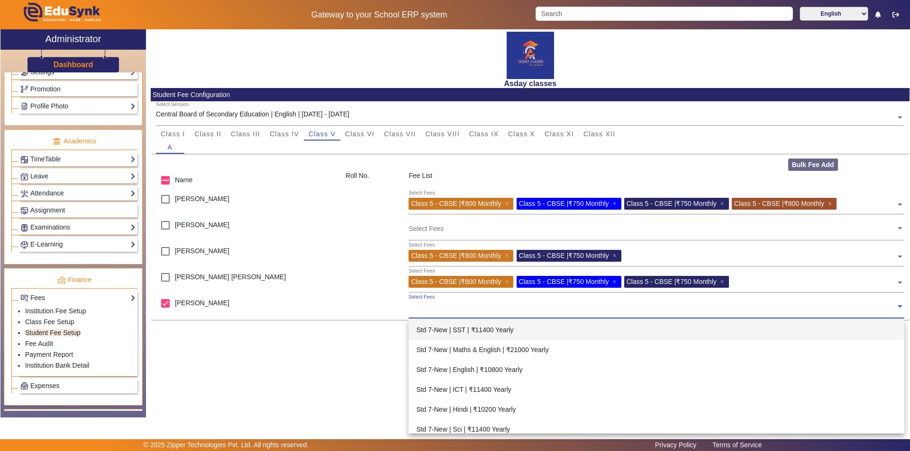
click at [417, 310] on input "text" at bounding box center [651, 306] width 487 height 9
click at [416, 312] on div "Select Fees" at bounding box center [651, 304] width 487 height 20
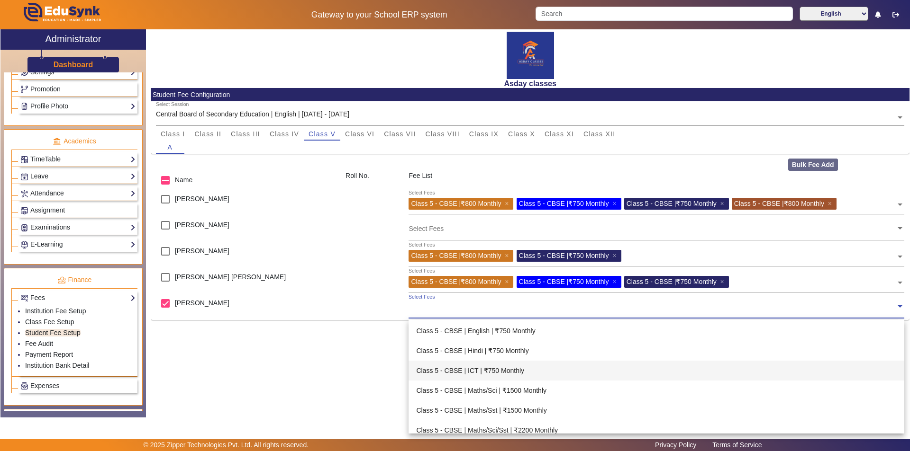
scroll to position [568, 0]
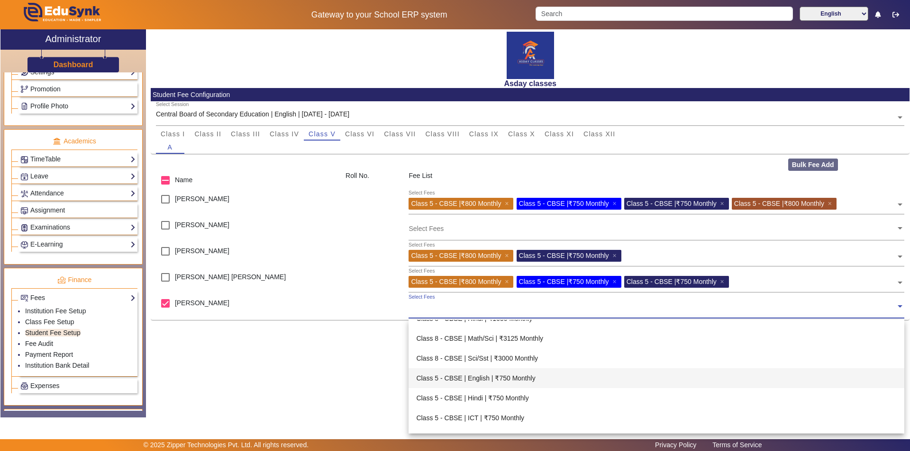
click at [508, 379] on div "Class 5 - CBSE | English | ₹750 Monthly" at bounding box center [655, 379] width 495 height 20
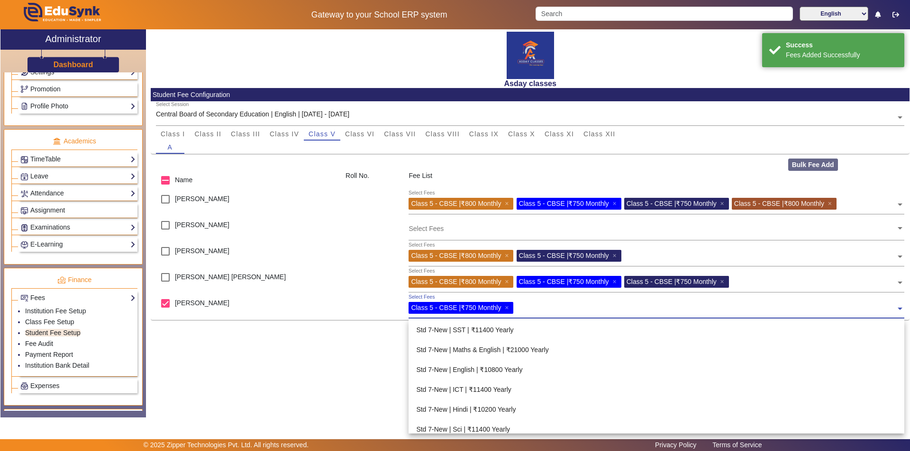
click at [521, 310] on input "text" at bounding box center [705, 306] width 379 height 9
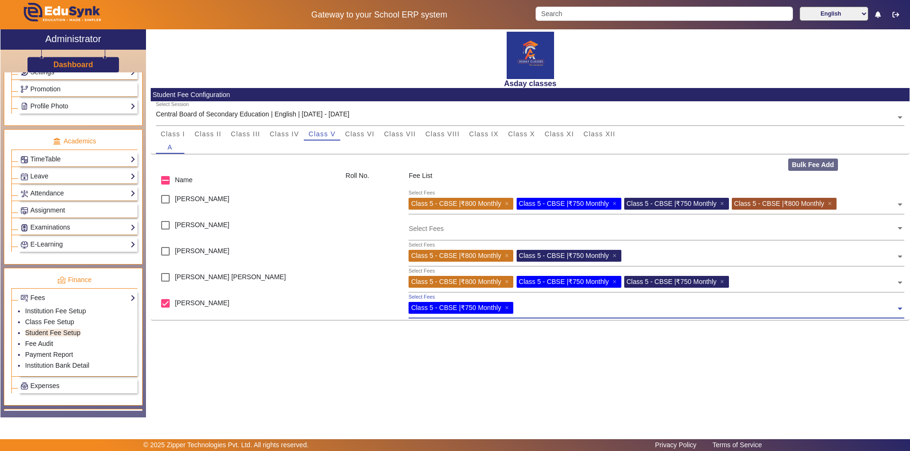
click at [899, 307] on span at bounding box center [899, 305] width 9 height 15
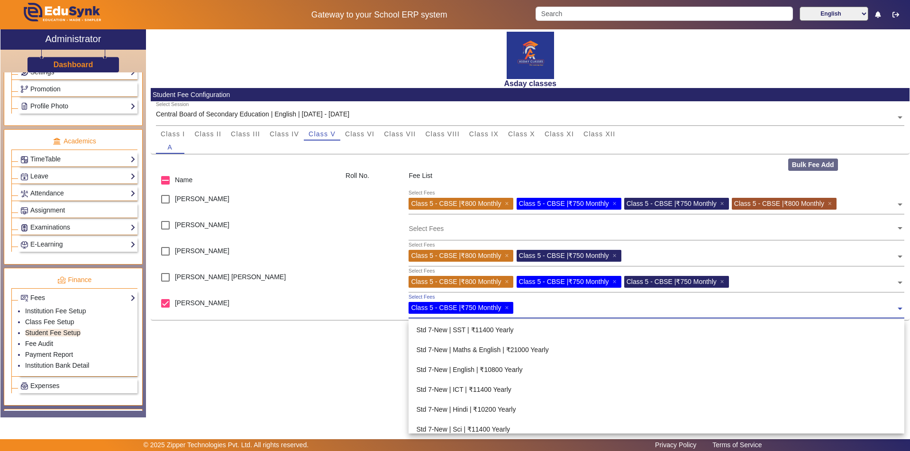
click at [898, 307] on span at bounding box center [899, 305] width 9 height 15
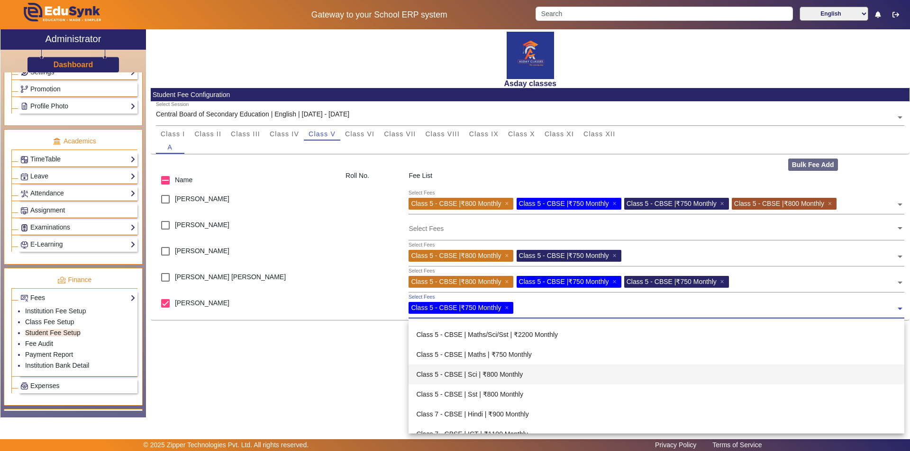
click at [505, 373] on div "Class 5 - CBSE | Sci | ₹800 Monthly" at bounding box center [655, 375] width 495 height 20
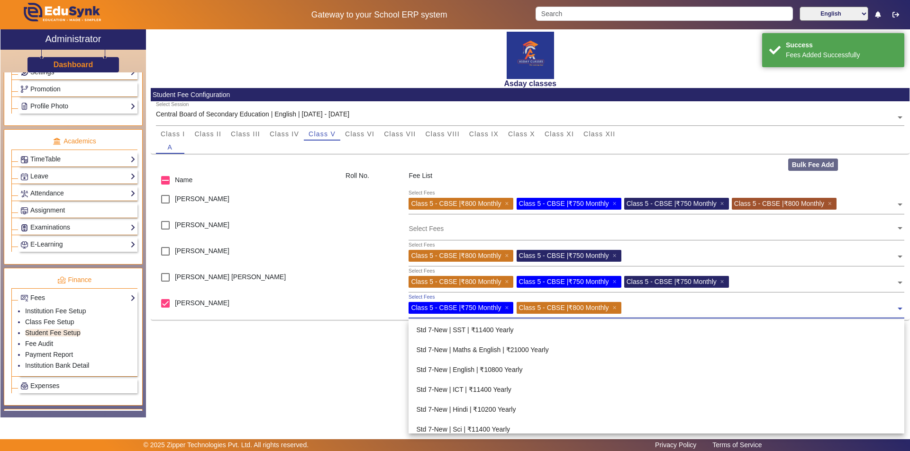
click at [633, 308] on input "text" at bounding box center [760, 306] width 272 height 9
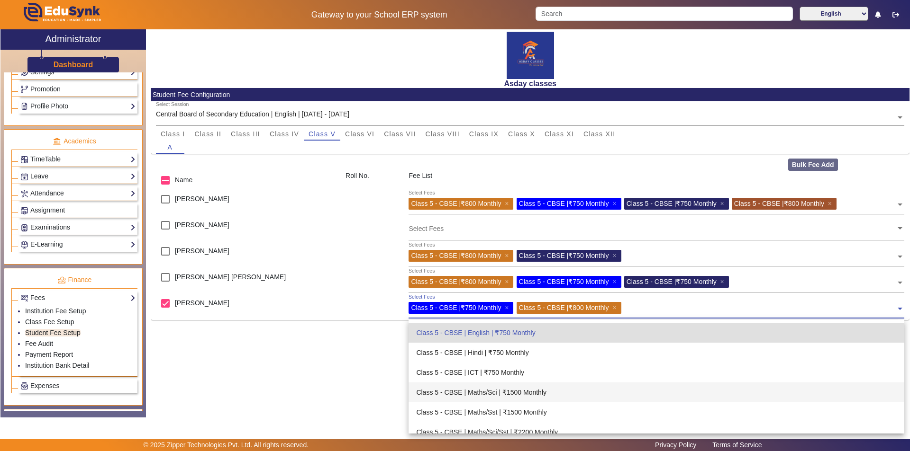
scroll to position [661, 0]
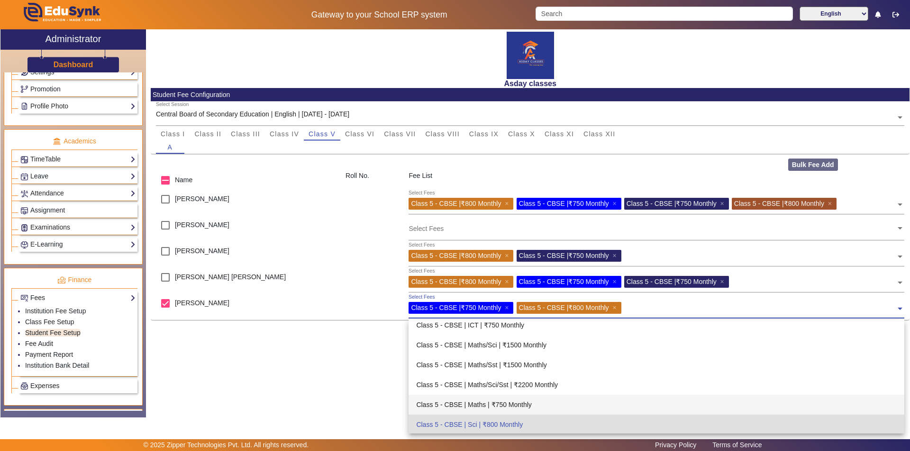
click at [528, 404] on div "Class 5 - CBSE | Maths | ₹750 Monthly" at bounding box center [655, 405] width 495 height 20
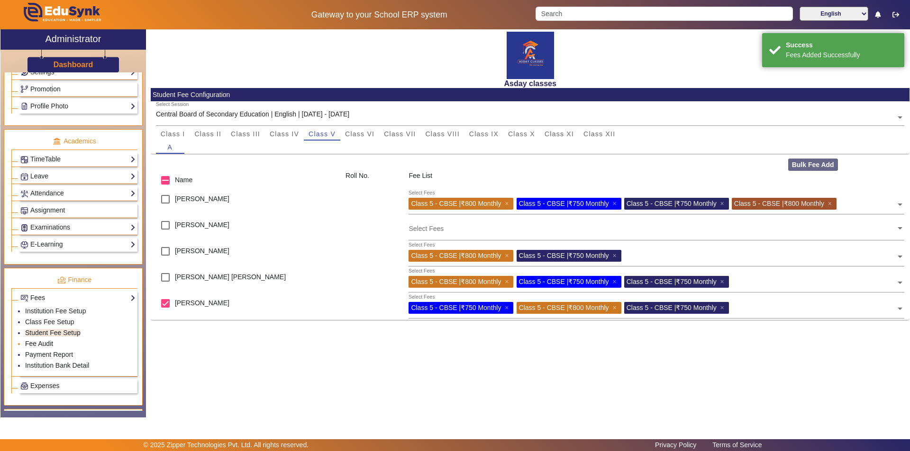
click at [48, 343] on link "Fee Audit" at bounding box center [39, 344] width 28 height 8
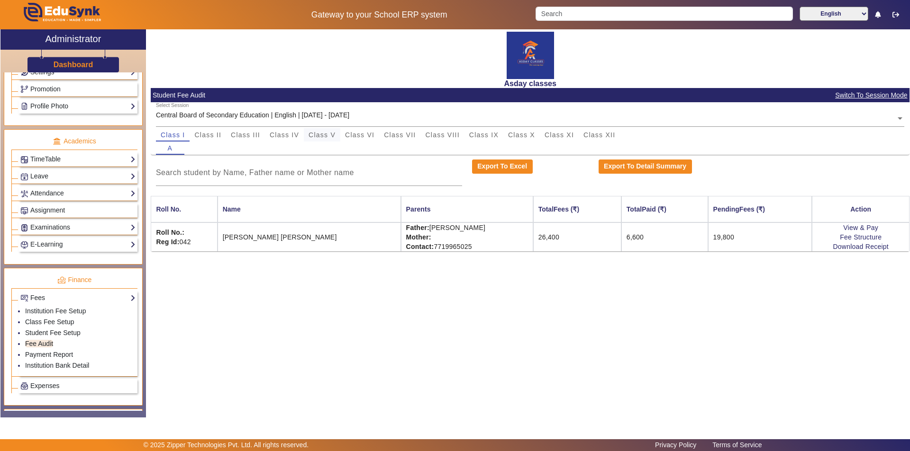
click at [316, 136] on span "Class V" at bounding box center [321, 135] width 27 height 7
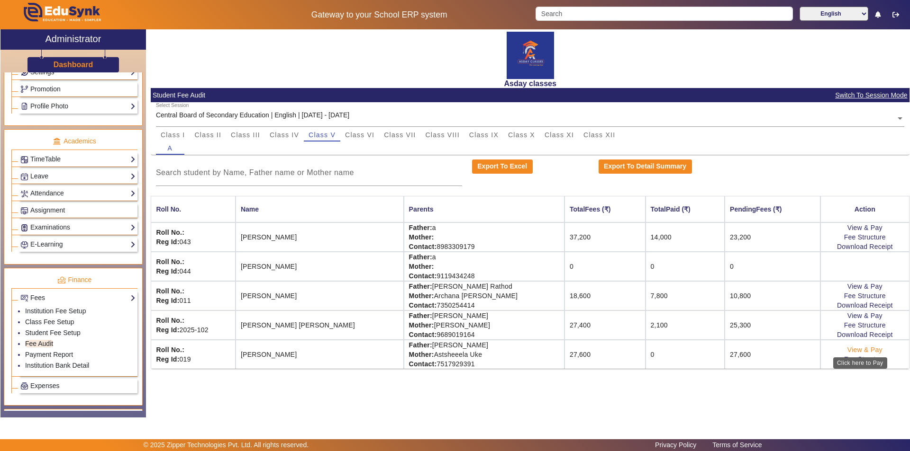
click at [851, 349] on link "View & Pay" at bounding box center [864, 350] width 35 height 8
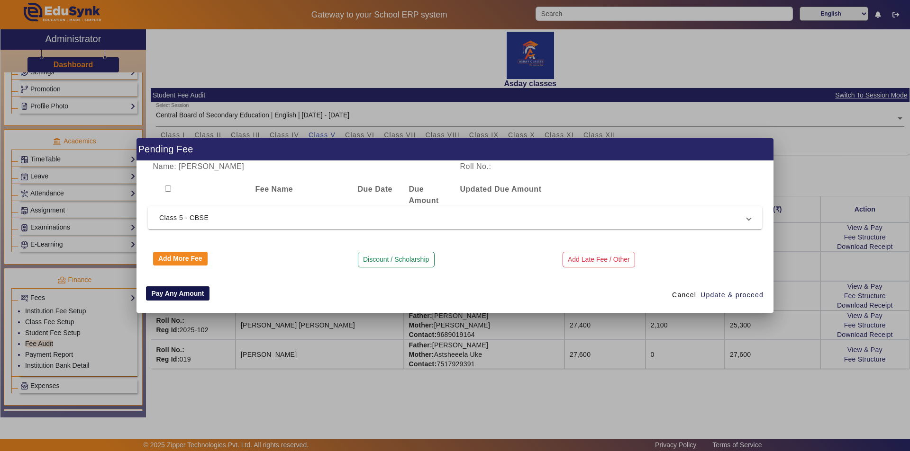
click at [177, 293] on button "Pay Any Amount" at bounding box center [177, 294] width 63 height 14
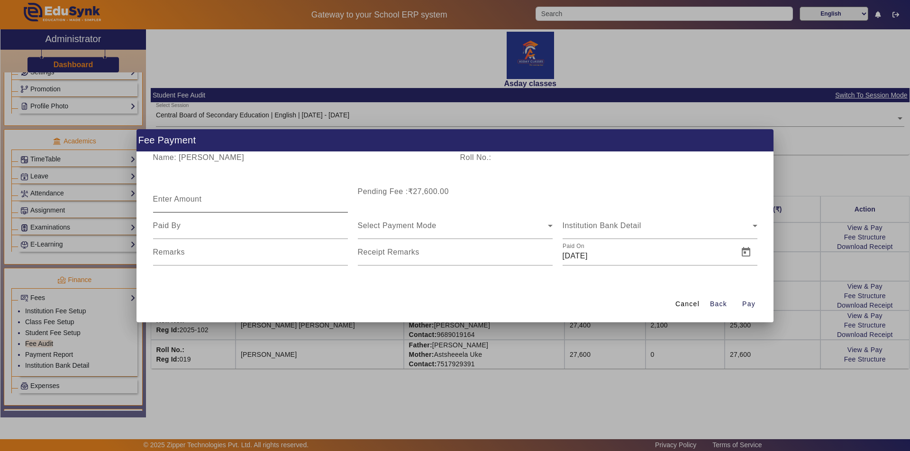
click at [185, 198] on mat-label "Enter Amount" at bounding box center [177, 199] width 49 height 8
click at [185, 198] on input "Enter Amount" at bounding box center [250, 203] width 195 height 11
type input "11250"
click at [223, 226] on input at bounding box center [250, 225] width 195 height 11
type input "father"
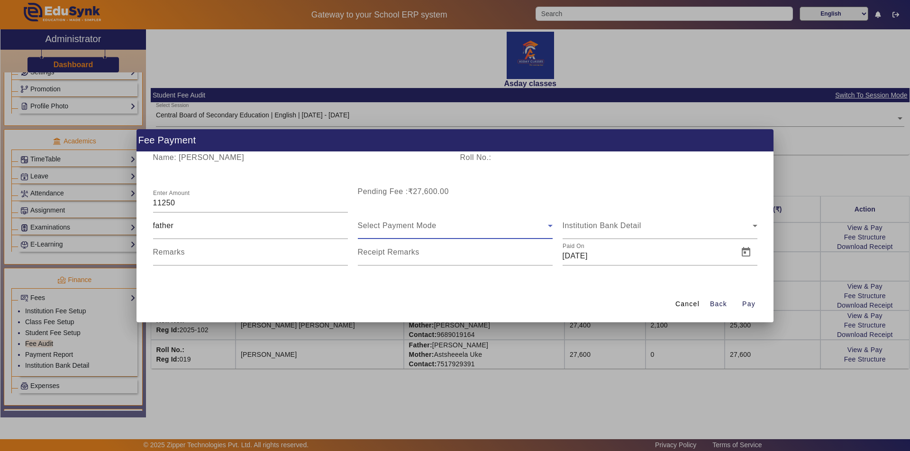
click at [365, 223] on span "Select Payment Mode" at bounding box center [397, 226] width 79 height 8
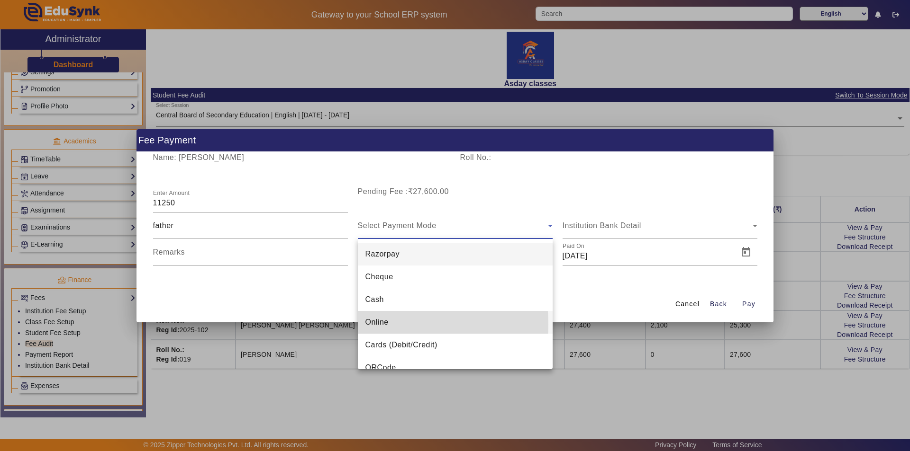
click at [372, 324] on span "Online" at bounding box center [376, 322] width 23 height 11
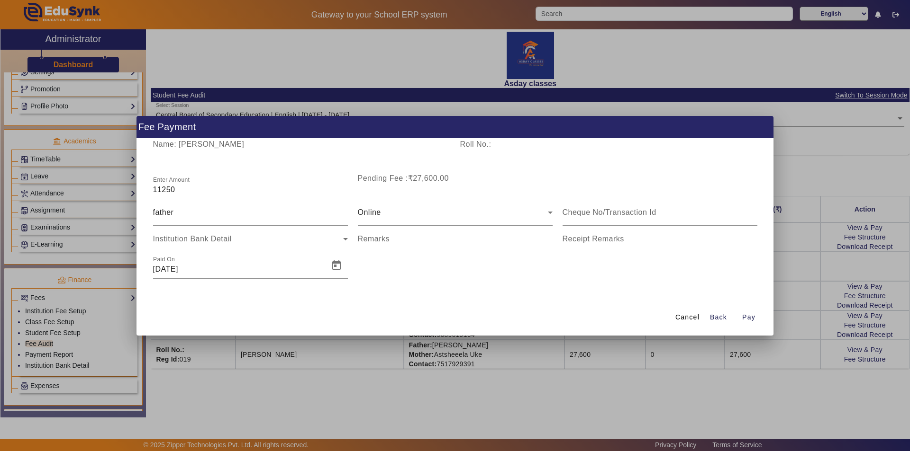
click at [575, 237] on mat-label "Receipt Remarks" at bounding box center [593, 239] width 62 height 8
click at [575, 237] on input "Receipt Remarks" at bounding box center [659, 242] width 195 height 11
type input "p"
type input "Paid for Jul,Aug,Sept"
click at [338, 266] on span "Open calendar" at bounding box center [336, 265] width 23 height 23
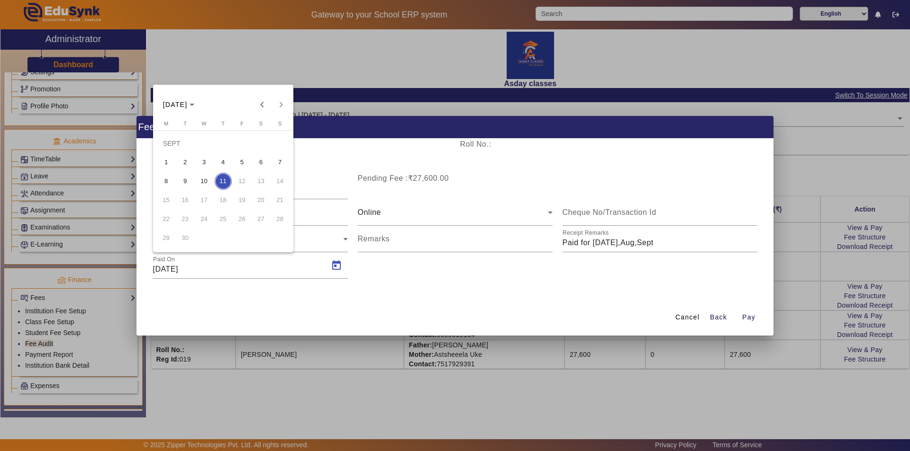
click at [166, 182] on span "8" at bounding box center [166, 181] width 17 height 17
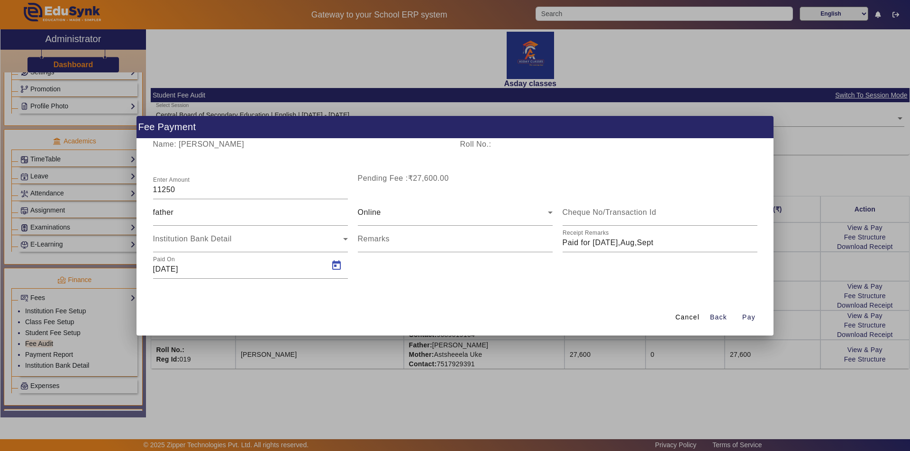
type input "08/09/2025"
click at [746, 318] on span "Pay" at bounding box center [748, 318] width 13 height 10
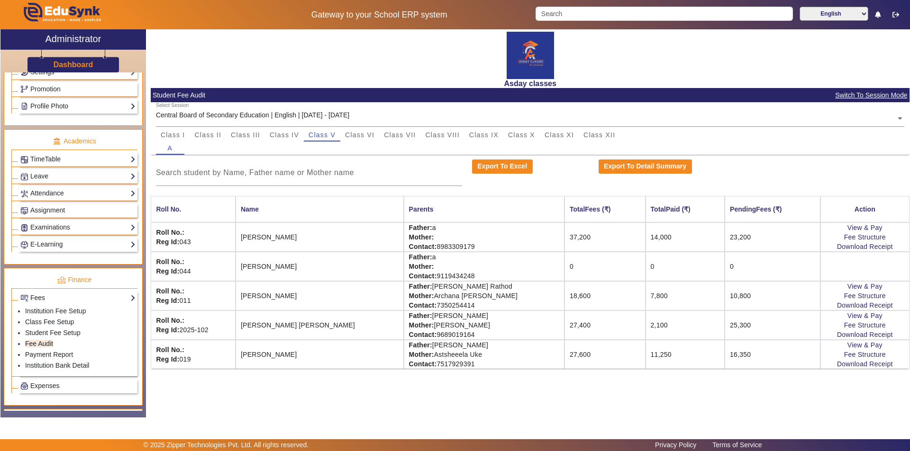
click at [689, 384] on div "Asday classes Student Fee Audit Switch To Session Mode Select Session Central B…" at bounding box center [527, 218] width 763 height 378
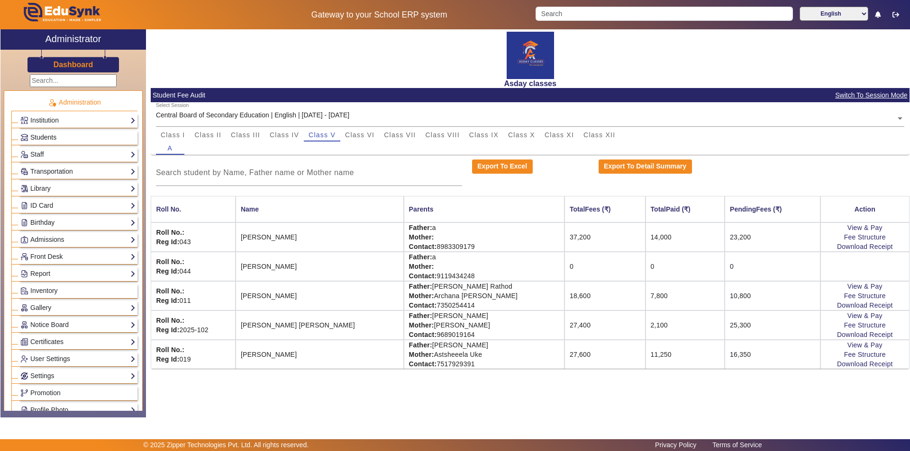
click at [58, 135] on link "Students" at bounding box center [77, 137] width 115 height 11
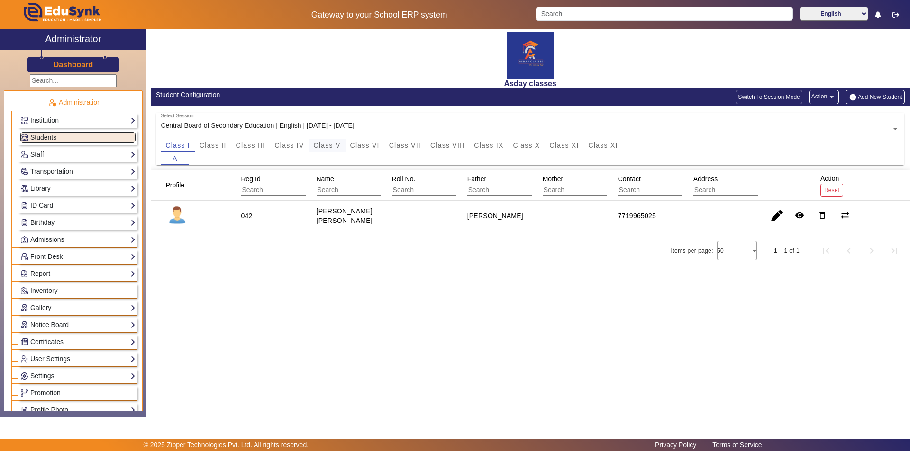
click at [342, 144] on div "Class V" at bounding box center [327, 145] width 36 height 13
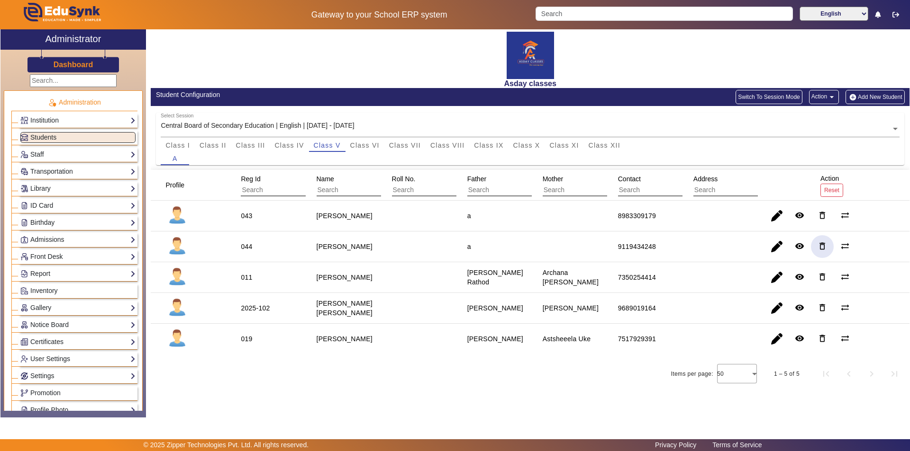
click at [823, 248] on mat-icon "delete_outline" at bounding box center [821, 246] width 9 height 9
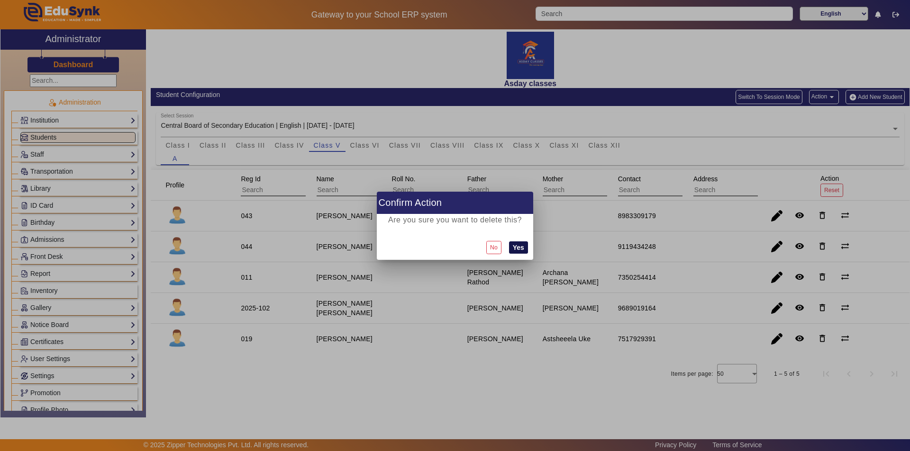
click at [520, 246] on button "Yes" at bounding box center [518, 248] width 19 height 12
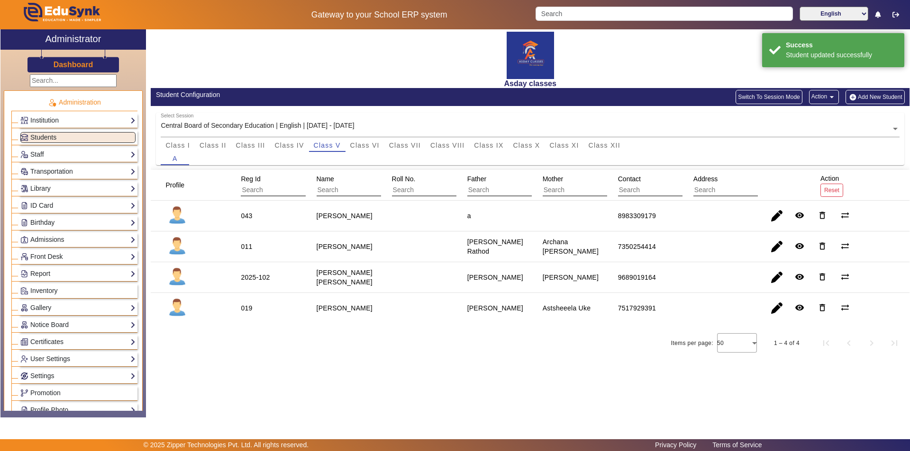
click at [450, 351] on div "Items per page: 50 1 – 4 of 4" at bounding box center [530, 343] width 758 height 27
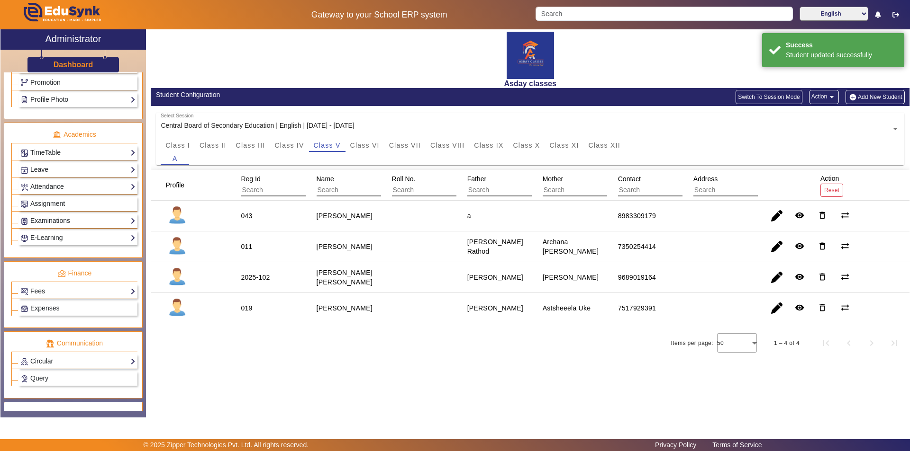
scroll to position [351, 0]
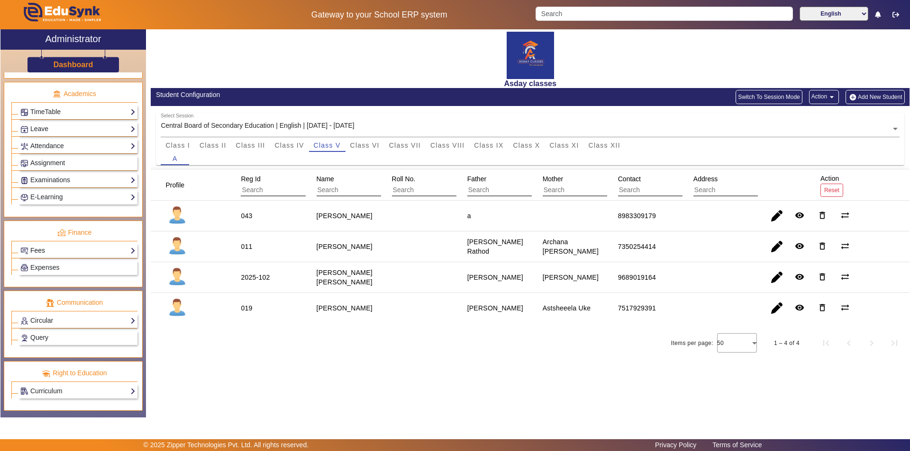
click at [91, 252] on link "Fees" at bounding box center [77, 250] width 115 height 11
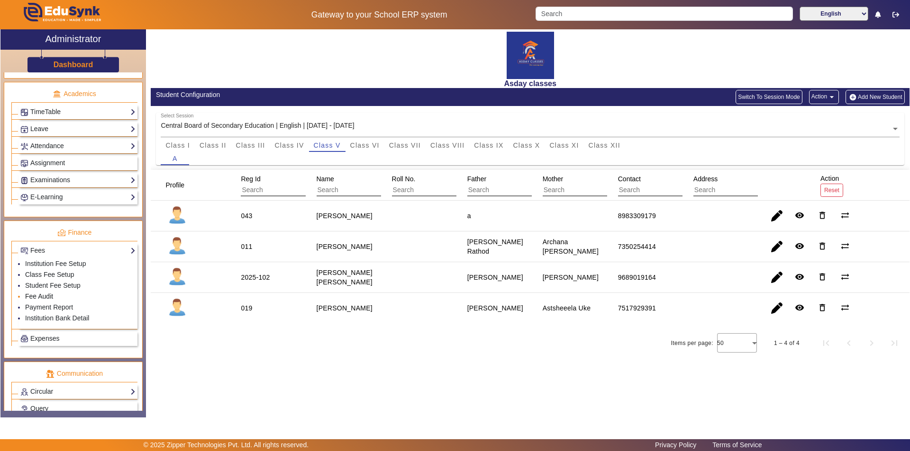
click at [50, 300] on link "Fee Audit" at bounding box center [39, 297] width 28 height 8
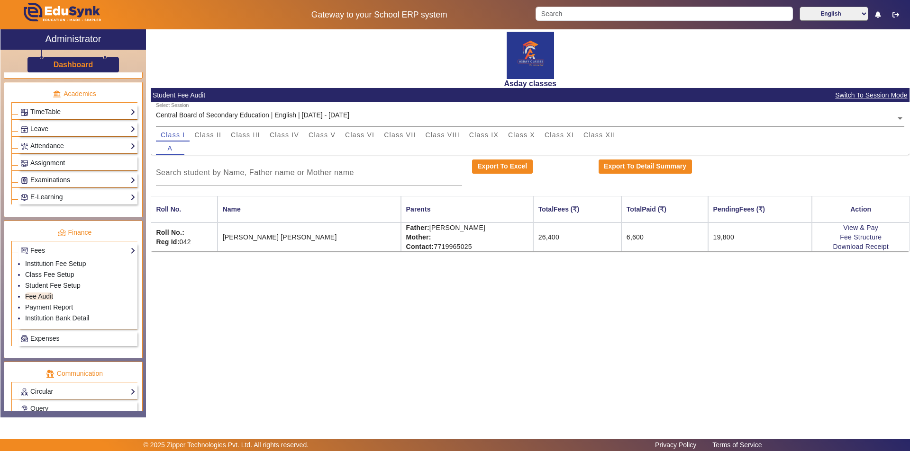
click at [473, 324] on div "Asday classes Student Fee Audit Switch To Session Mode Select Session Central B…" at bounding box center [527, 218] width 763 height 378
click at [44, 296] on link "Fee Audit" at bounding box center [39, 297] width 28 height 8
click at [312, 314] on div "Asday classes Student Fee Audit Switch To Session Mode Select Session Central B…" at bounding box center [527, 218] width 763 height 378
click at [367, 135] on span "Class VI" at bounding box center [359, 135] width 29 height 7
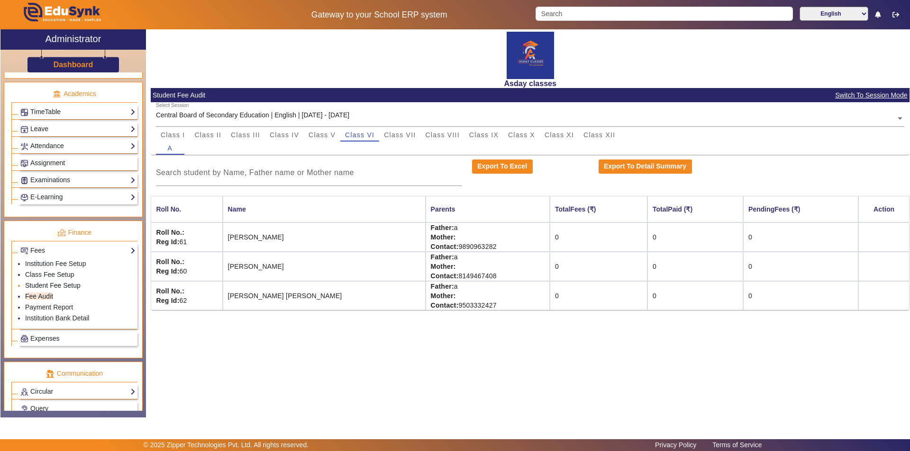
click at [66, 287] on link "Student Fee Setup" at bounding box center [52, 286] width 55 height 8
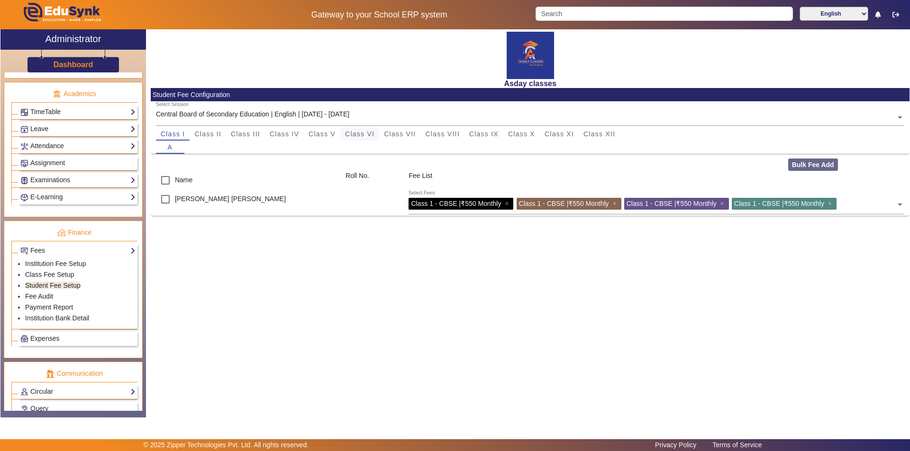
click at [360, 131] on span "Class VI" at bounding box center [359, 134] width 29 height 7
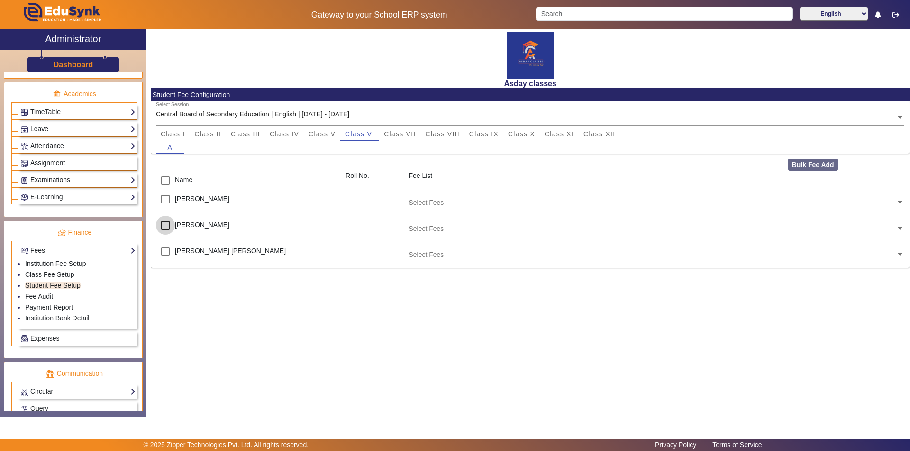
click at [167, 225] on input "checkbox" at bounding box center [165, 225] width 19 height 19
checkbox input "true"
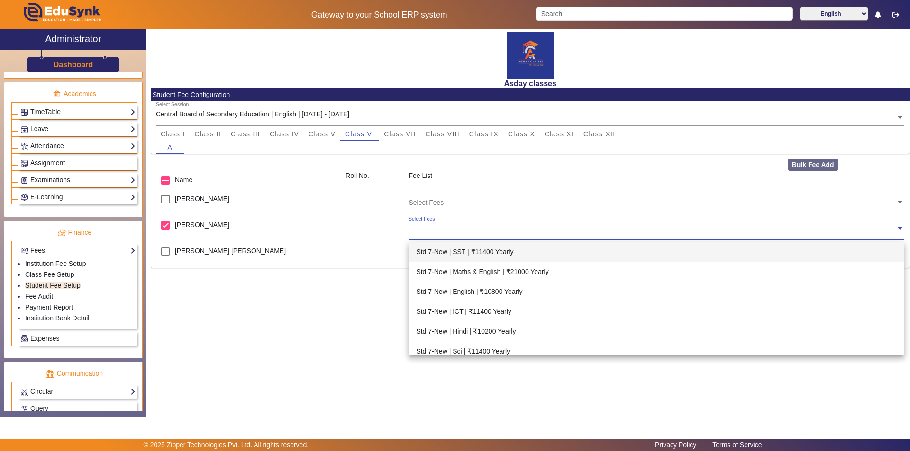
click at [443, 231] on input "text" at bounding box center [651, 228] width 487 height 9
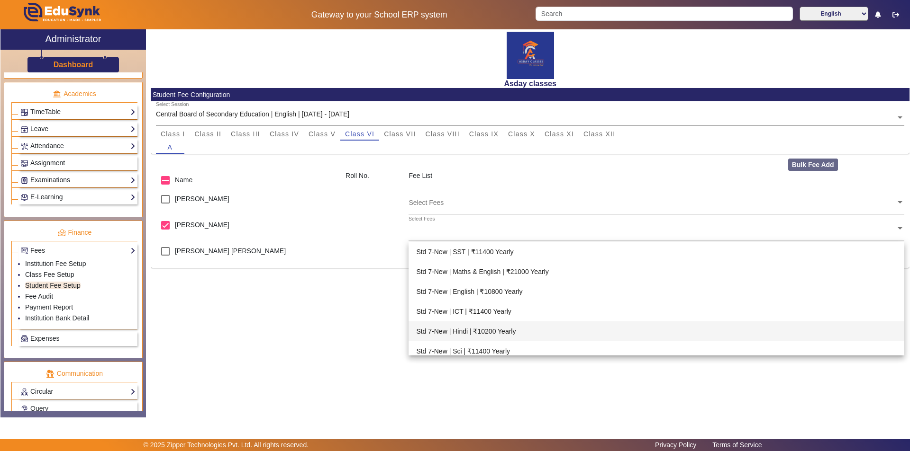
click at [332, 346] on div "Asday classes Student Fee Configuration Select Session Central Board of Seconda…" at bounding box center [527, 218] width 763 height 378
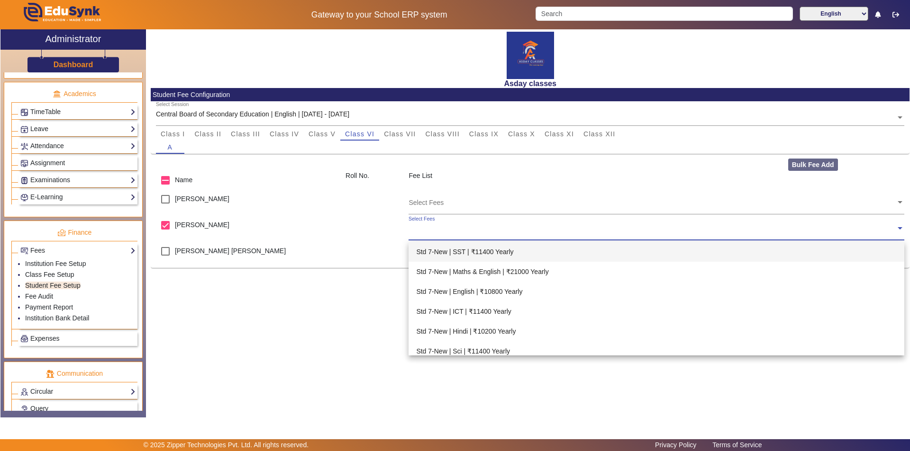
click at [455, 231] on input "text" at bounding box center [651, 228] width 487 height 9
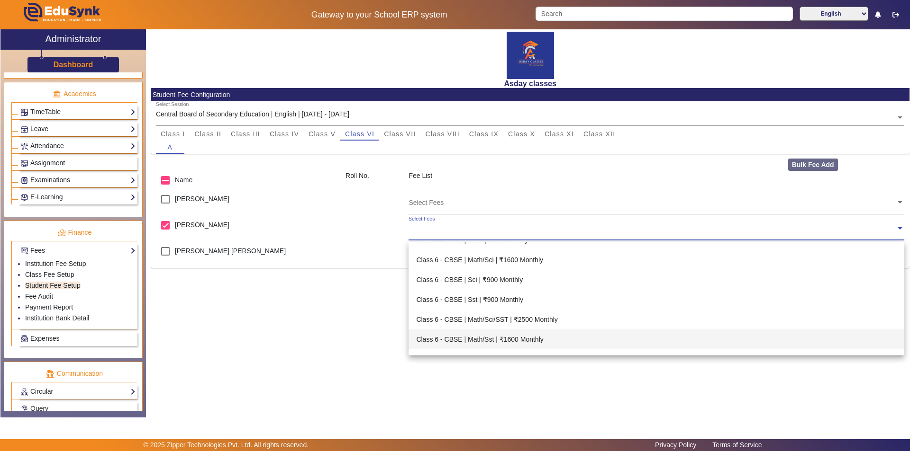
scroll to position [1090, 0]
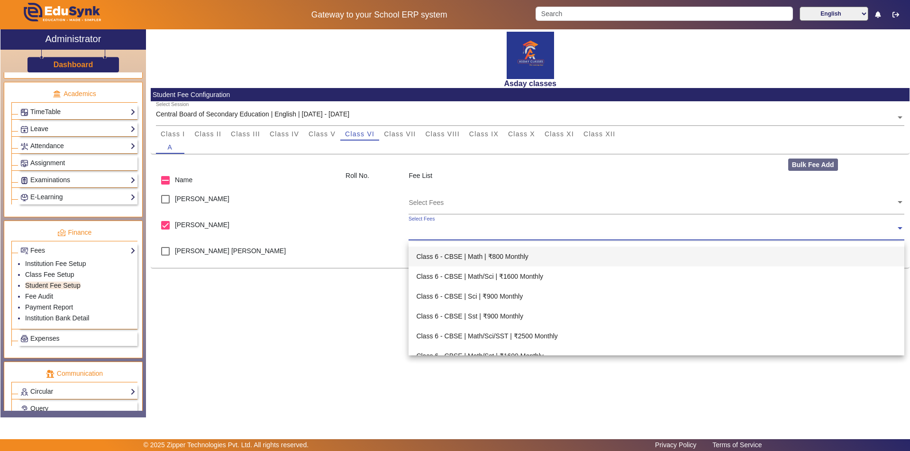
click at [489, 258] on div "Class 6 - CBSE | Math | ₹800 Monthly" at bounding box center [655, 257] width 495 height 20
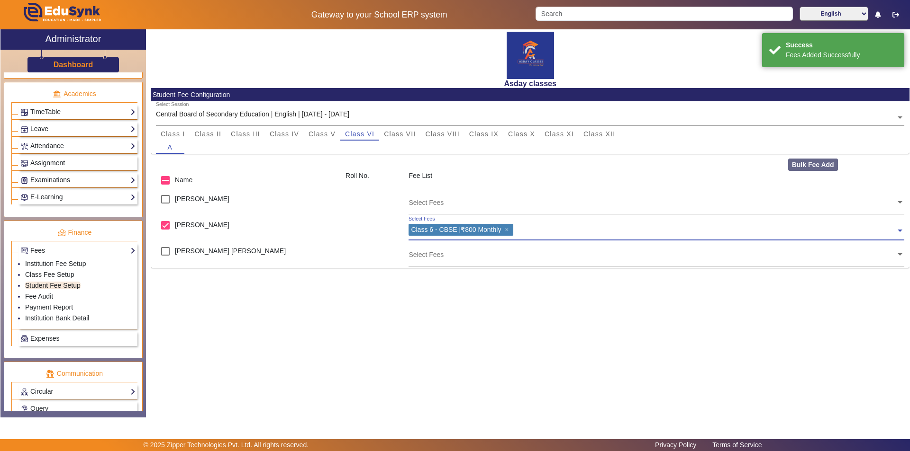
click at [524, 229] on input "text" at bounding box center [705, 228] width 379 height 9
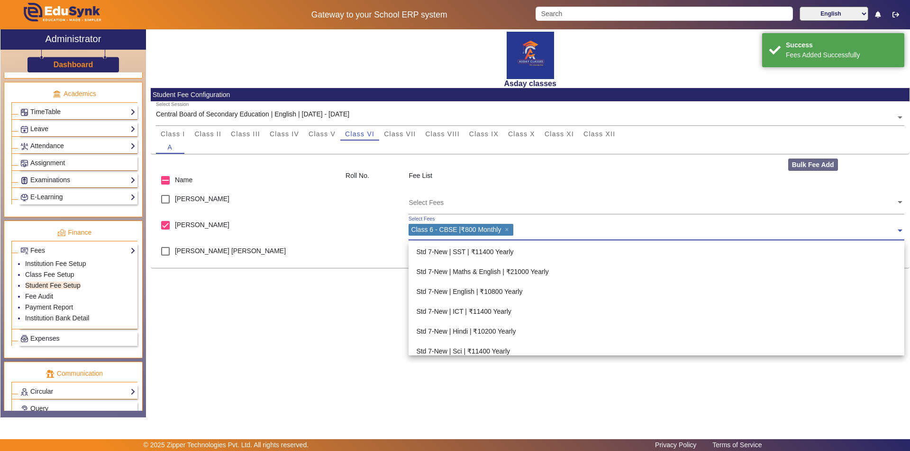
scroll to position [1094, 0]
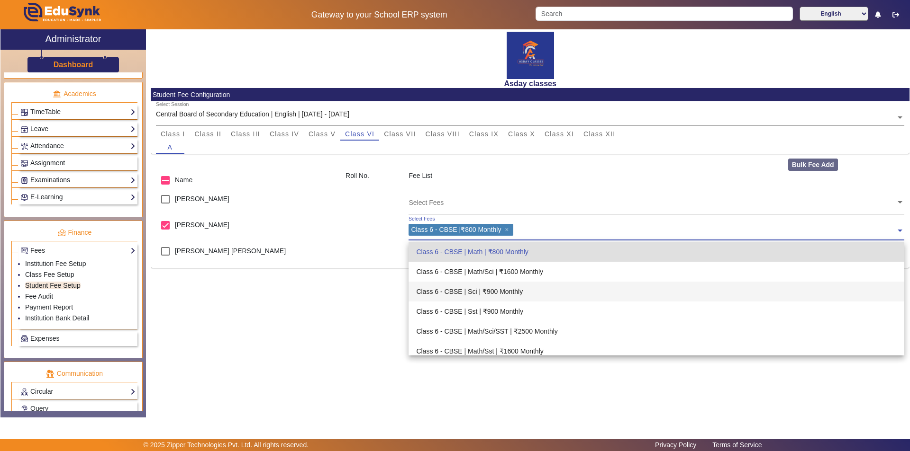
click at [494, 292] on div "Class 6 - CBSE | Sci | ₹900 Monthly" at bounding box center [655, 292] width 495 height 20
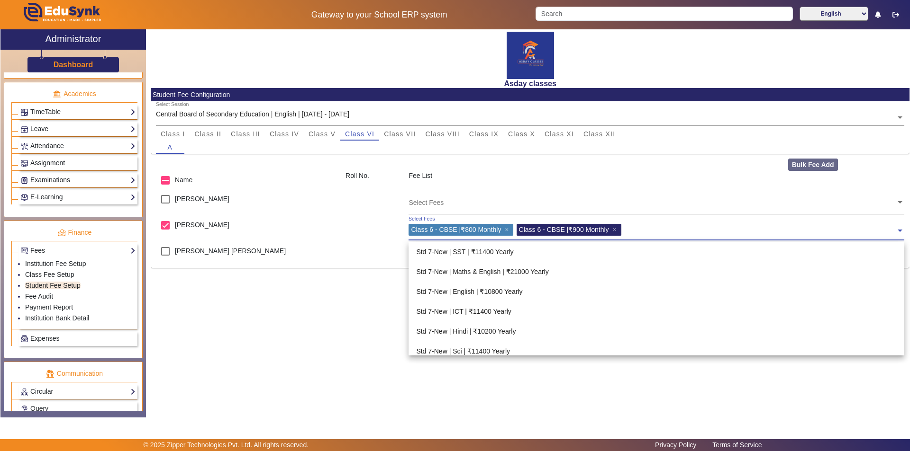
click at [632, 229] on input "text" at bounding box center [760, 228] width 272 height 9
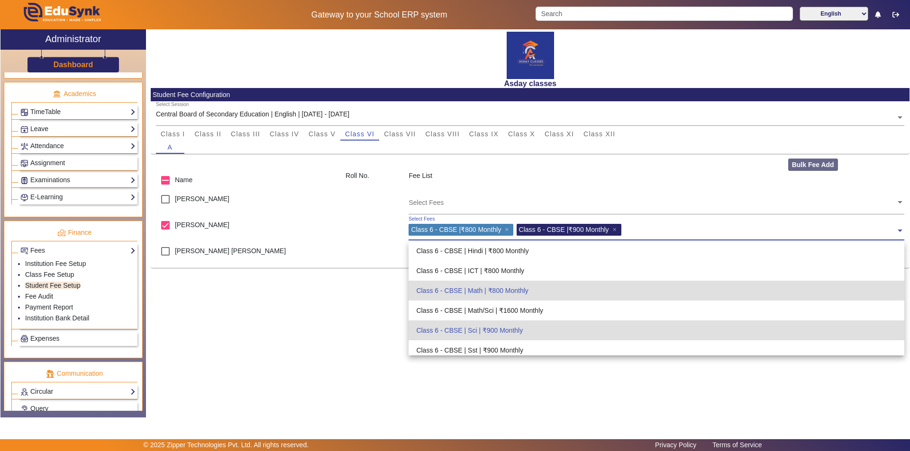
scroll to position [1039, 0]
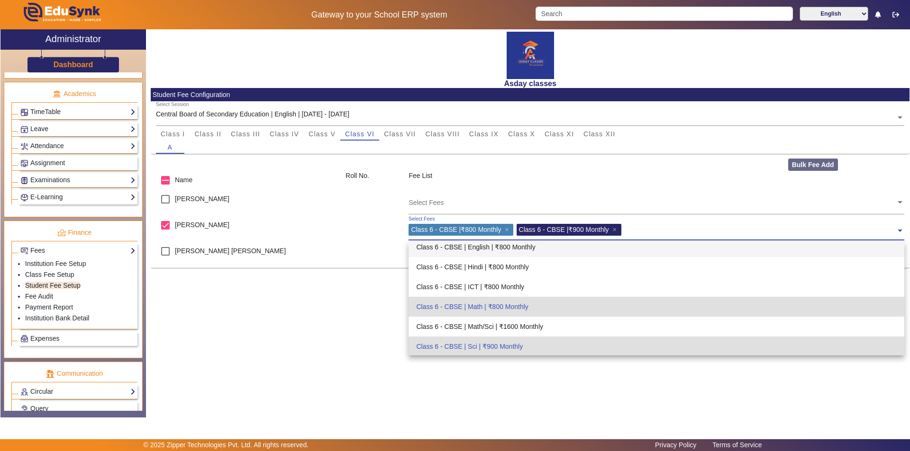
click at [493, 245] on div "Class 6 - CBSE | English | ₹800 Monthly" at bounding box center [655, 247] width 495 height 20
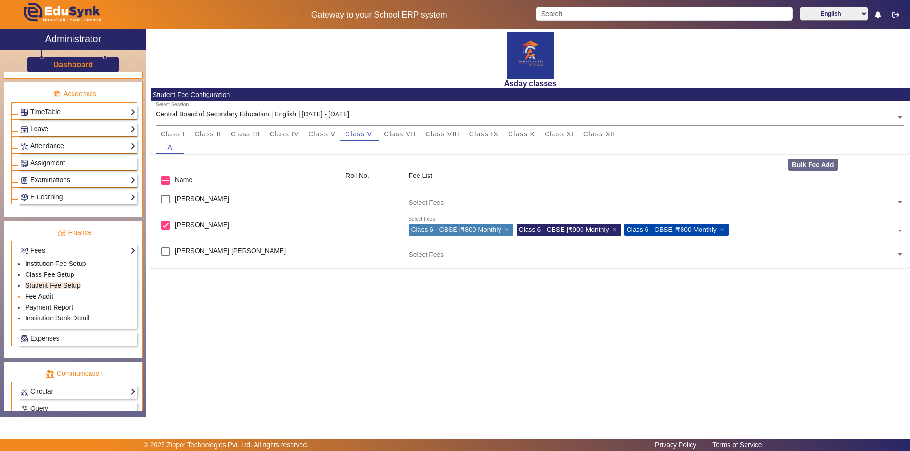
click at [48, 297] on link "Fee Audit" at bounding box center [39, 297] width 28 height 8
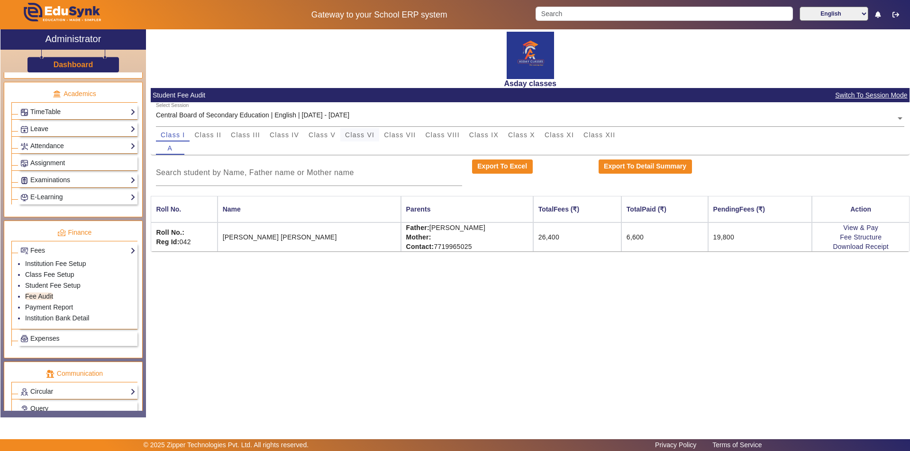
click at [366, 134] on span "Class VI" at bounding box center [359, 135] width 29 height 7
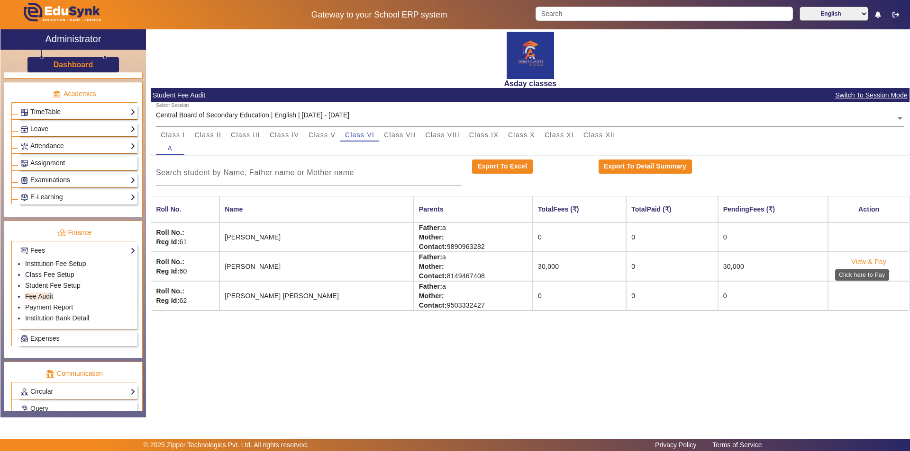
click at [874, 261] on link "View & Pay" at bounding box center [868, 262] width 35 height 8
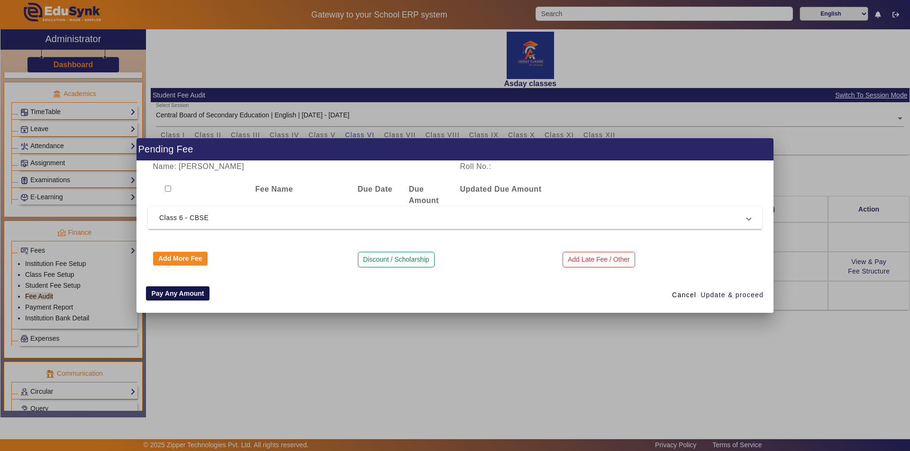
click at [194, 293] on button "Pay Any Amount" at bounding box center [177, 294] width 63 height 14
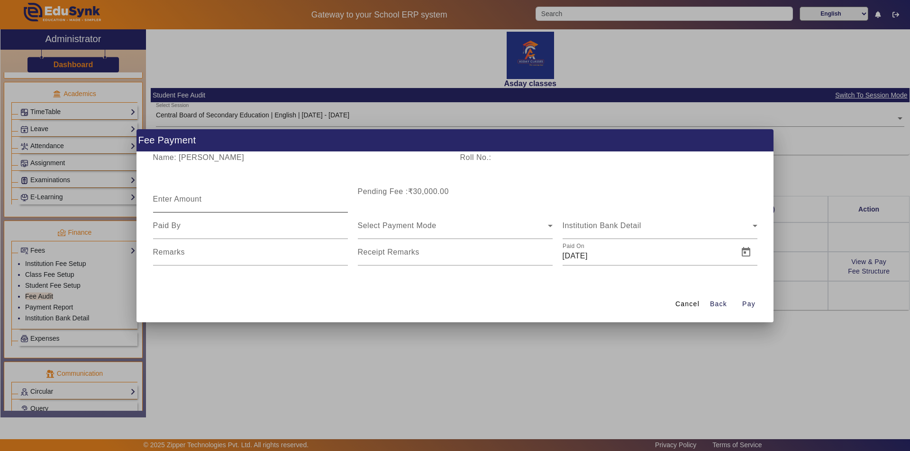
click at [182, 199] on mat-label "Enter Amount" at bounding box center [177, 199] width 49 height 8
click at [182, 199] on input "Enter Amount" at bounding box center [250, 203] width 195 height 11
type input "10000"
click at [178, 225] on input at bounding box center [250, 225] width 195 height 11
type input "father"
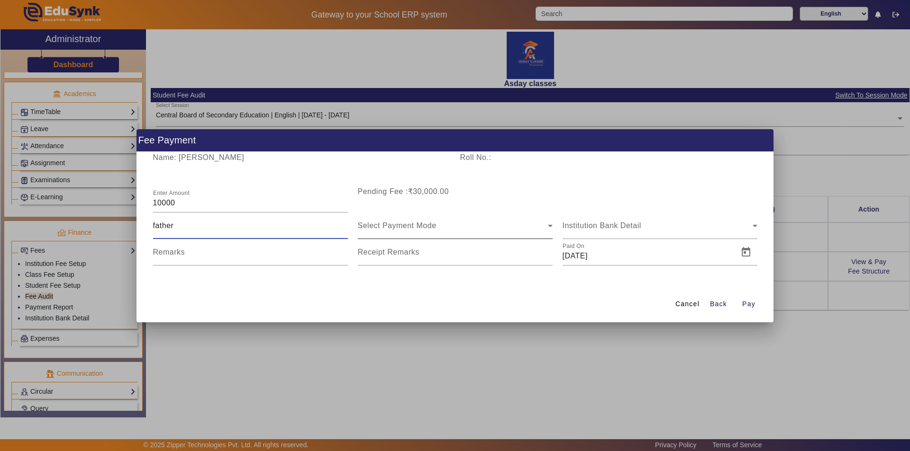
click at [387, 223] on span "Select Payment Mode" at bounding box center [397, 226] width 79 height 8
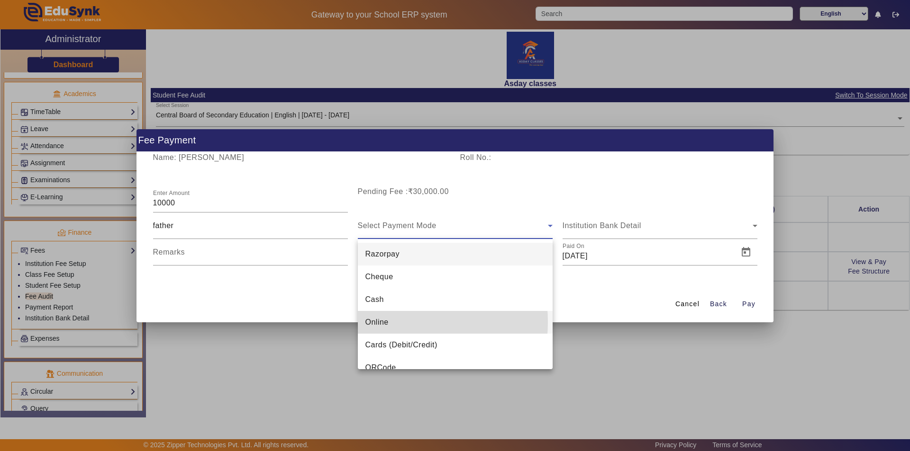
click at [386, 322] on span "Online" at bounding box center [376, 322] width 23 height 11
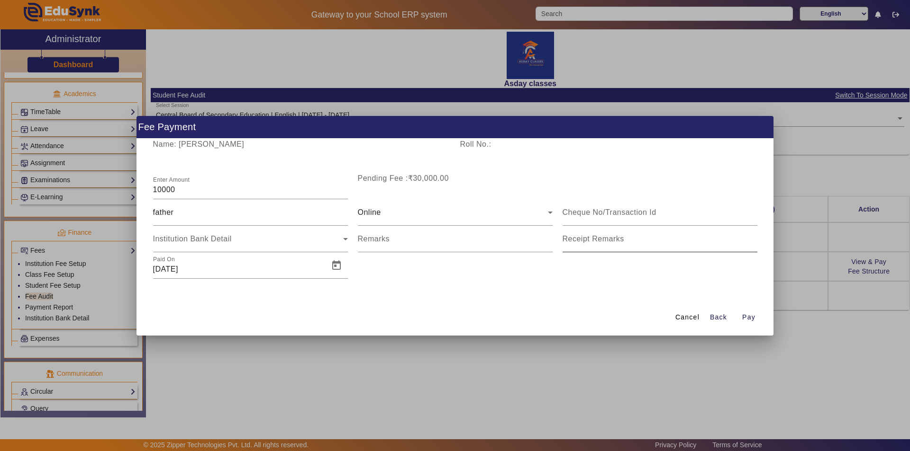
click at [576, 243] on mat-label "Receipt Remarks" at bounding box center [593, 239] width 62 height 8
click at [576, 243] on input "Receipt Remarks" at bounding box center [659, 242] width 195 height 11
type input "Paid for Jul,Aug,Sept"
click at [192, 269] on input "[DATE]" at bounding box center [238, 269] width 170 height 11
click at [204, 271] on input "[DATE]" at bounding box center [238, 269] width 170 height 11
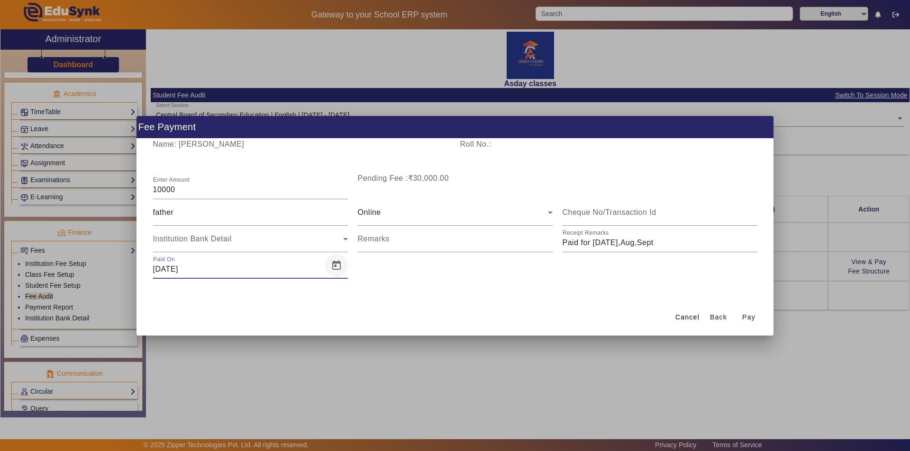
click at [337, 265] on span "Open calendar" at bounding box center [336, 265] width 23 height 23
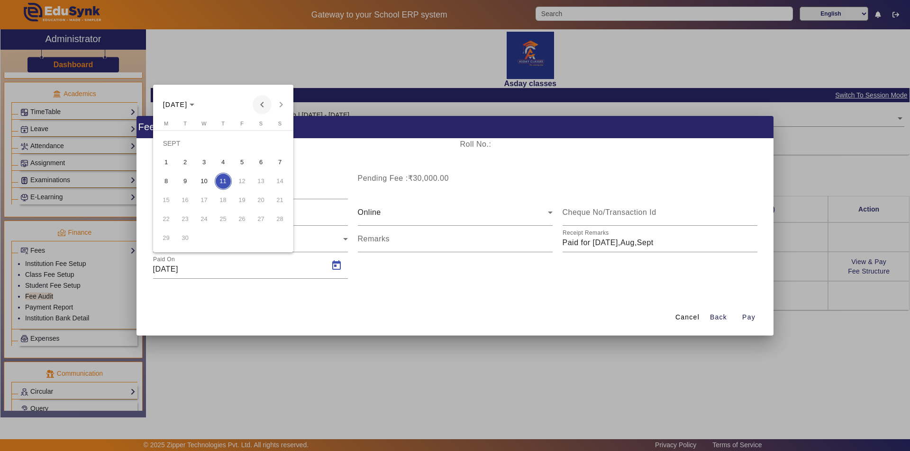
click at [265, 105] on span "Previous month" at bounding box center [261, 104] width 19 height 19
click at [264, 161] on span "5" at bounding box center [260, 162] width 17 height 17
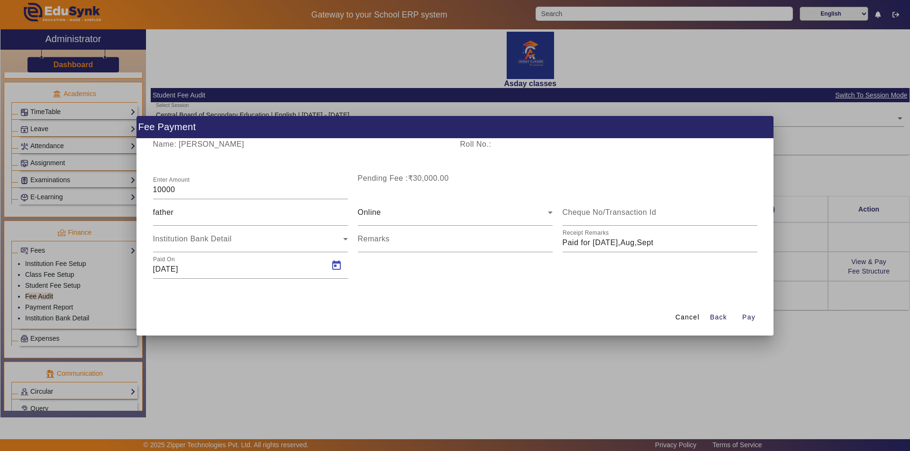
type input "[DATE]"
click at [747, 317] on span "Pay" at bounding box center [748, 318] width 13 height 10
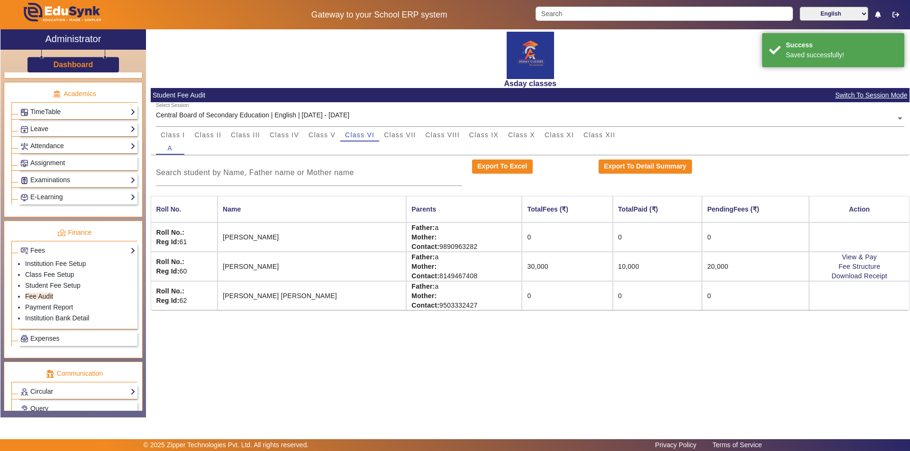
click at [706, 359] on div "Asday classes Student Fee Audit Switch To Session Mode Select Session Central B…" at bounding box center [527, 218] width 763 height 378
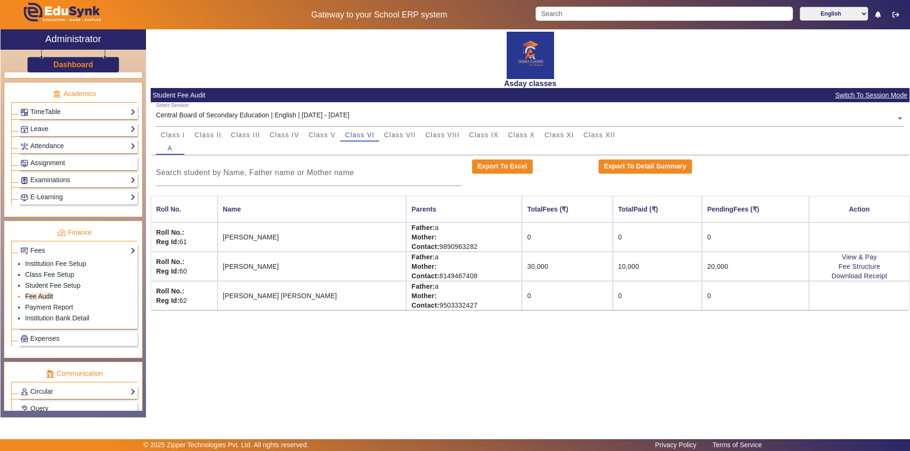
click at [37, 296] on link "Fee Audit" at bounding box center [39, 297] width 28 height 8
click at [517, 134] on span "Class X" at bounding box center [521, 135] width 27 height 7
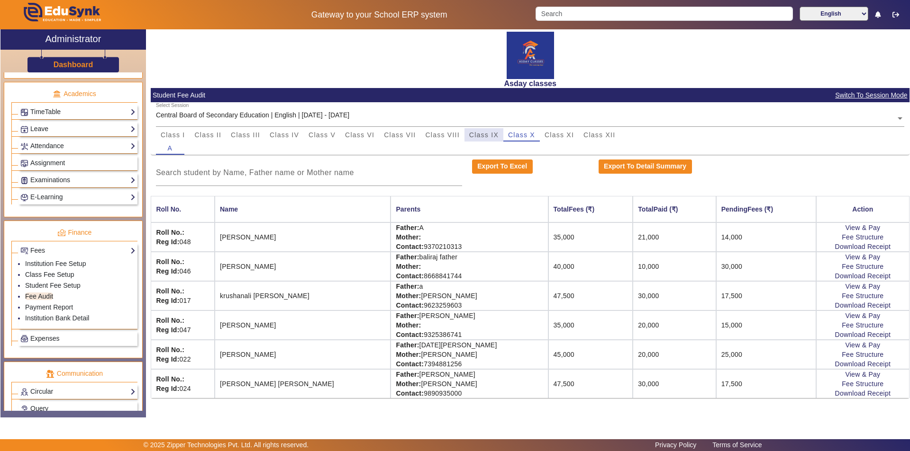
click at [485, 135] on span "Class IX" at bounding box center [483, 135] width 29 height 7
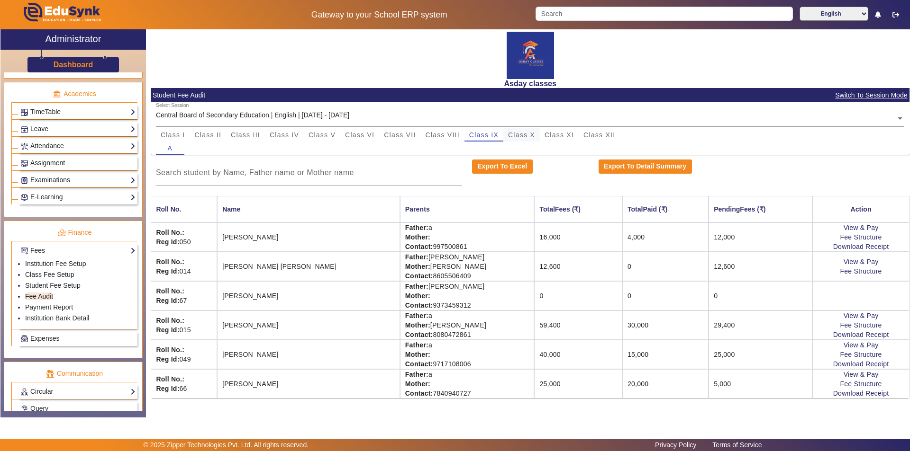
click at [517, 134] on span "Class X" at bounding box center [521, 135] width 27 height 7
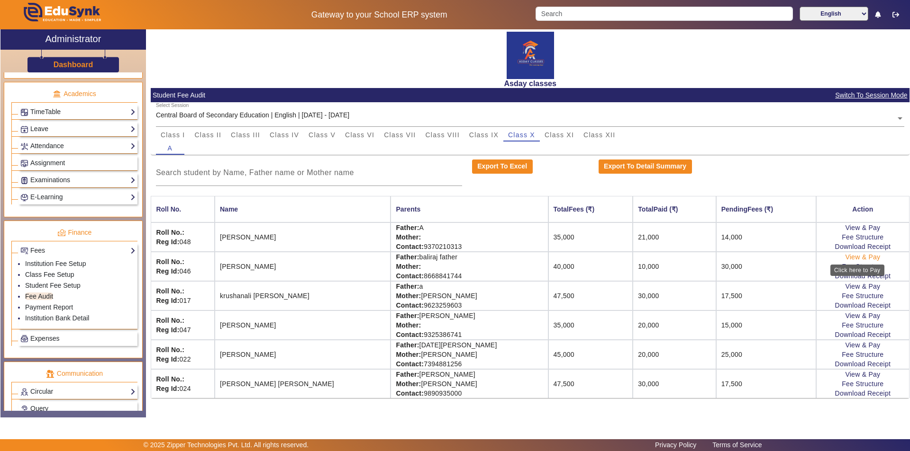
click at [860, 258] on link "View & Pay" at bounding box center [862, 257] width 35 height 8
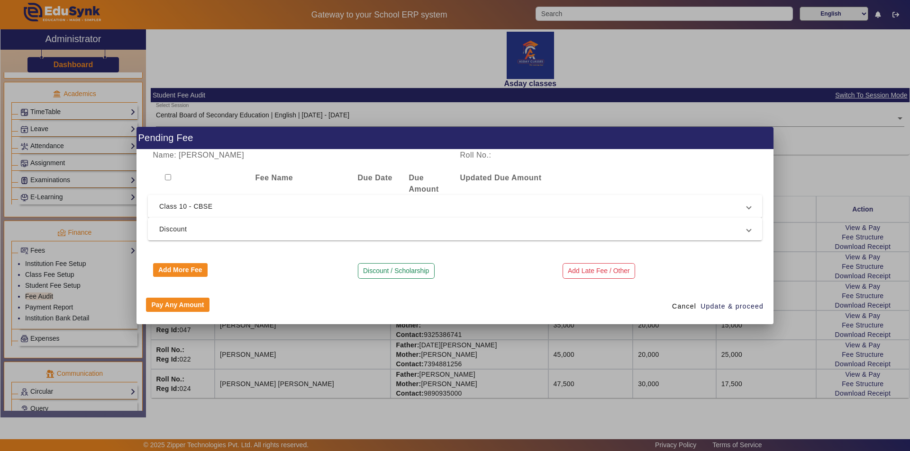
drag, startPoint x: 819, startPoint y: 167, endPoint x: 857, endPoint y: 218, distance: 63.9
click at [819, 167] on div at bounding box center [455, 225] width 910 height 451
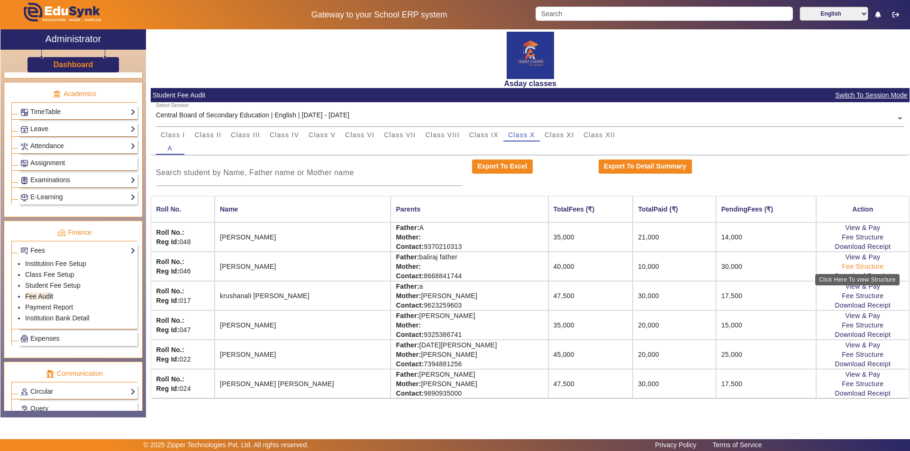
click at [858, 266] on link "Fee Structure" at bounding box center [862, 267] width 42 height 8
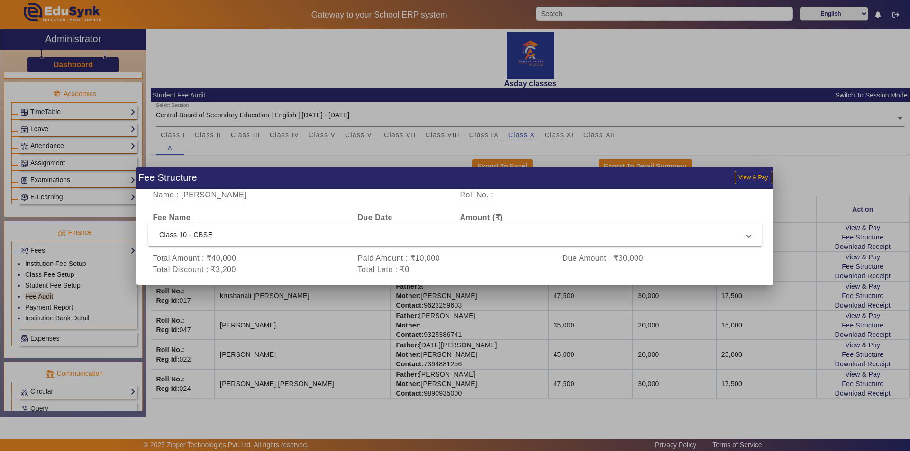
click at [792, 174] on div at bounding box center [455, 225] width 910 height 451
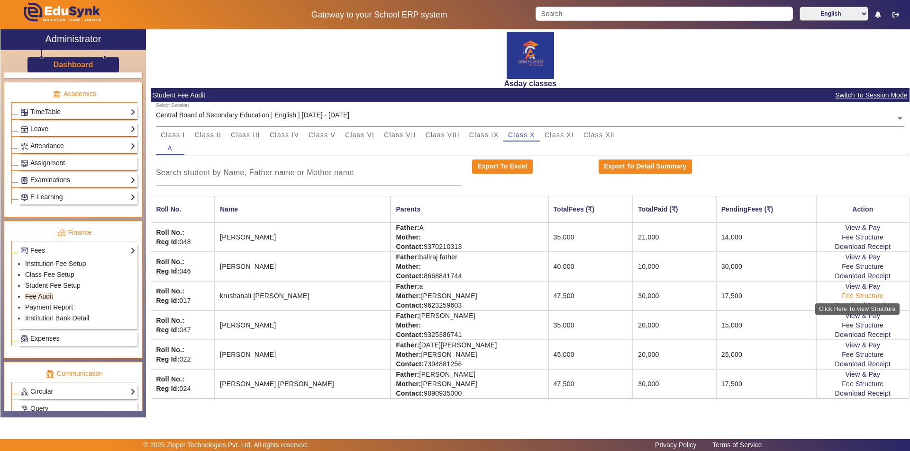
click at [859, 296] on link "Fee Structure" at bounding box center [862, 296] width 42 height 8
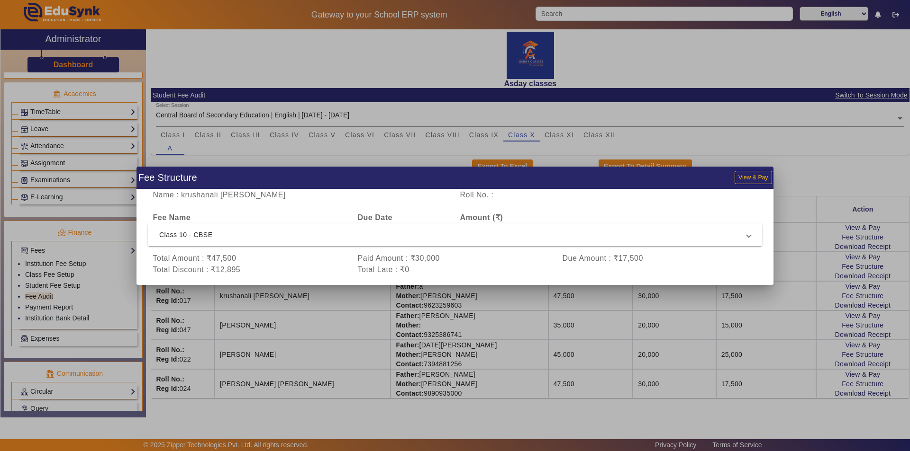
click at [772, 309] on div at bounding box center [455, 225] width 910 height 451
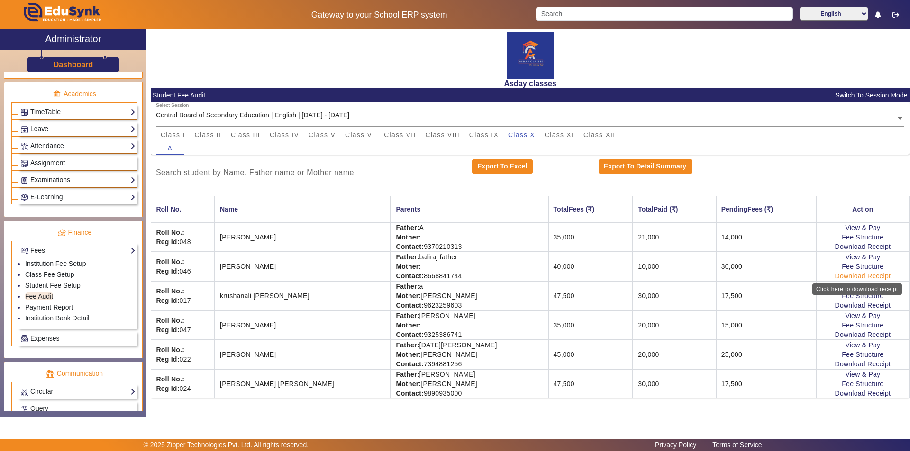
click at [857, 278] on link "Download Receipt" at bounding box center [863, 276] width 56 height 8
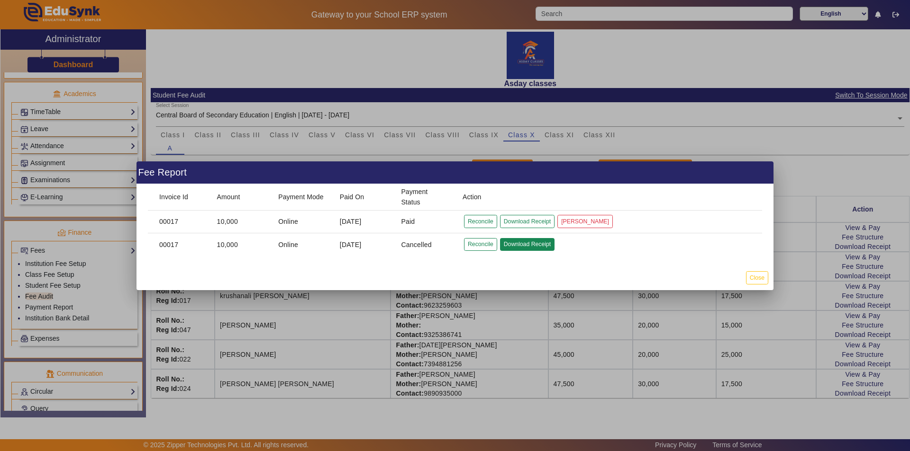
click at [514, 244] on button "Download Receipt" at bounding box center [527, 244] width 54 height 13
click at [525, 244] on button "Download Receipt" at bounding box center [527, 244] width 54 height 13
click at [476, 244] on button "Reconcile" at bounding box center [480, 244] width 33 height 13
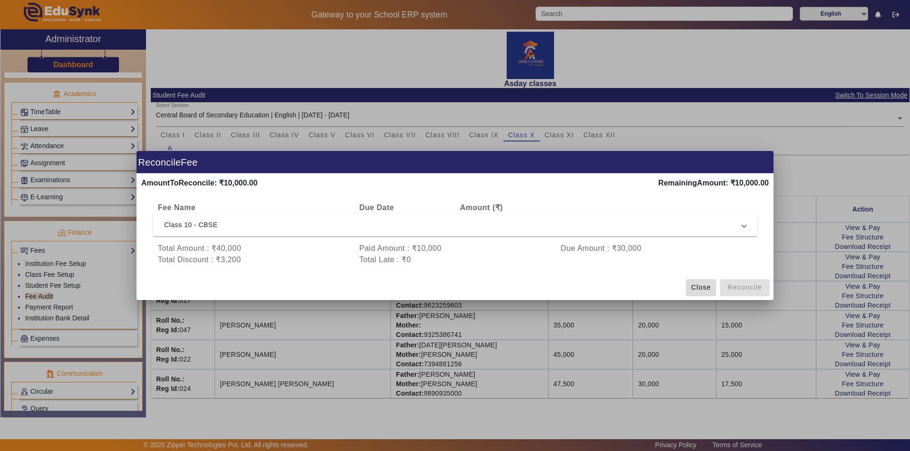
click at [703, 289] on span "Close" at bounding box center [701, 288] width 20 height 10
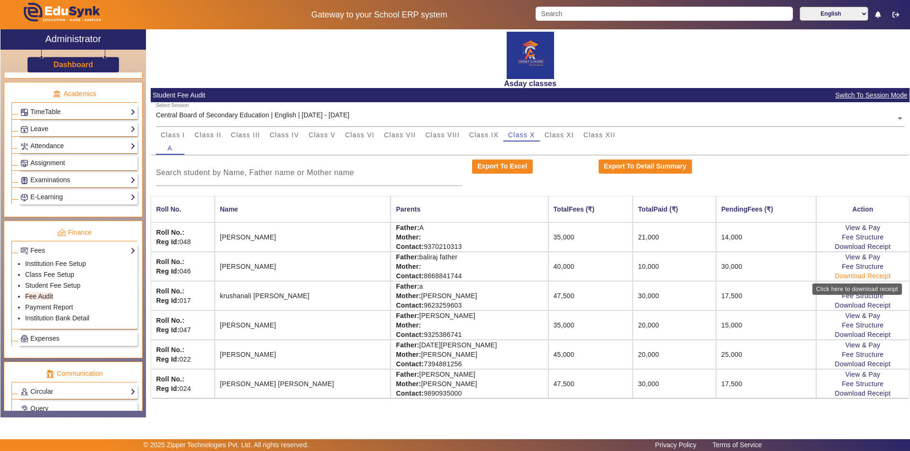
click at [871, 275] on link "Download Receipt" at bounding box center [863, 276] width 56 height 8
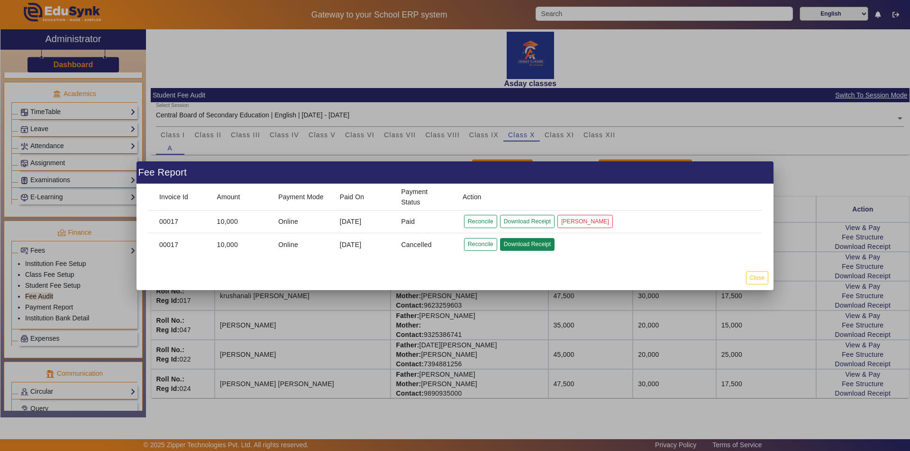
click at [525, 244] on button "Download Receipt" at bounding box center [527, 244] width 54 height 13
click at [518, 223] on button "Download Receipt" at bounding box center [527, 221] width 54 height 13
click at [757, 277] on button "Close" at bounding box center [757, 277] width 22 height 13
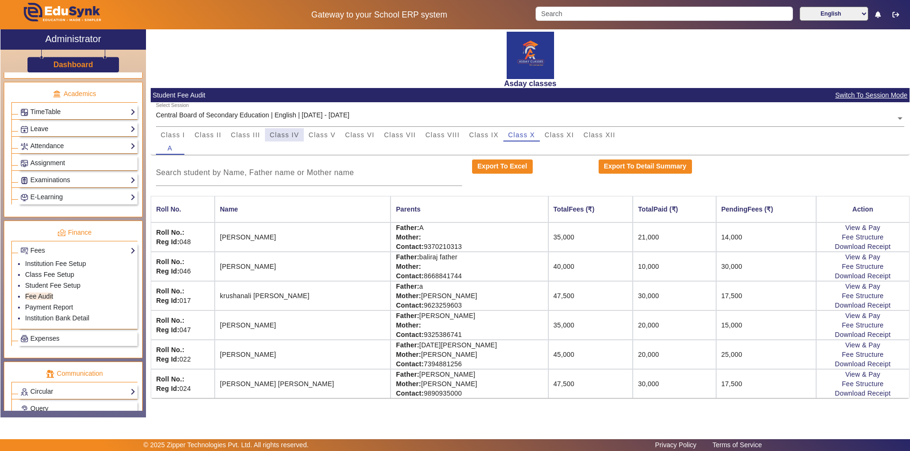
click at [294, 135] on span "Class IV" at bounding box center [284, 135] width 29 height 7
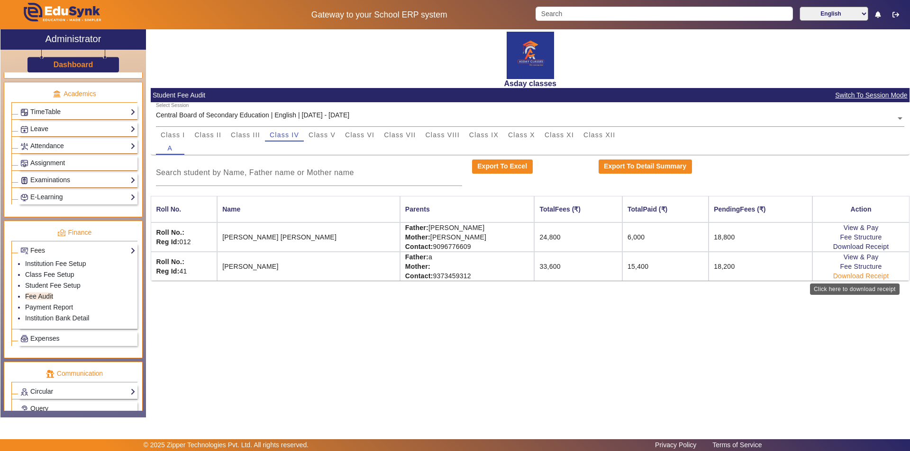
click at [845, 277] on link "Download Receipt" at bounding box center [861, 276] width 56 height 8
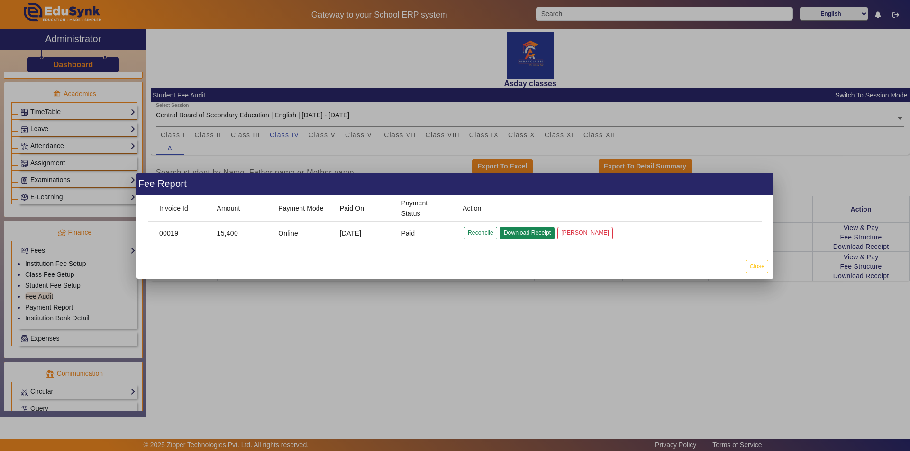
click at [520, 231] on button "Download Receipt" at bounding box center [527, 233] width 54 height 13
click at [754, 264] on button "Close" at bounding box center [757, 266] width 22 height 13
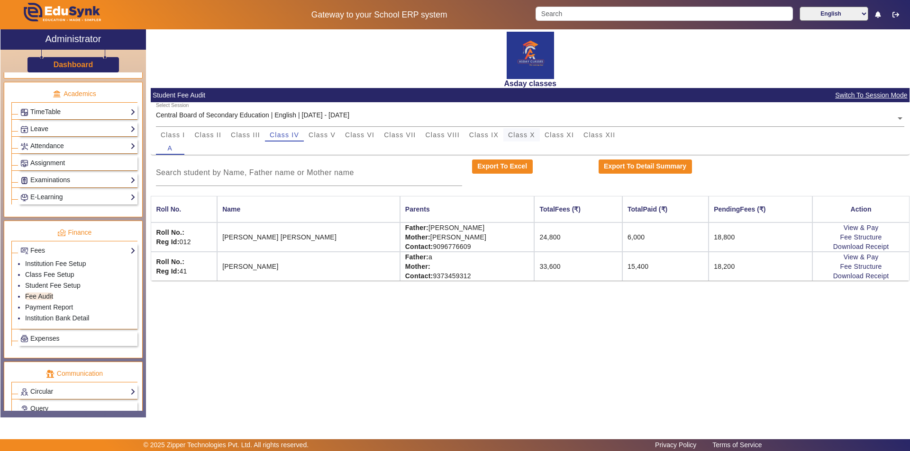
click at [523, 134] on span "Class X" at bounding box center [521, 135] width 27 height 7
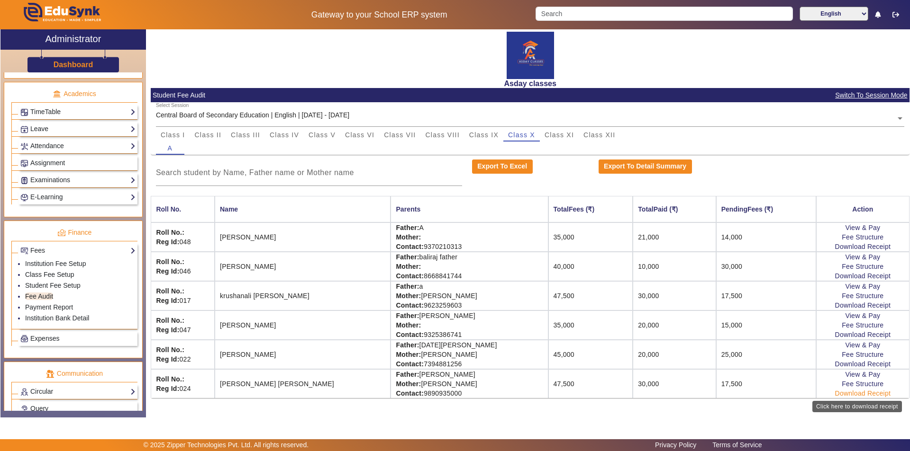
click at [856, 394] on link "Download Receipt" at bounding box center [863, 394] width 56 height 8
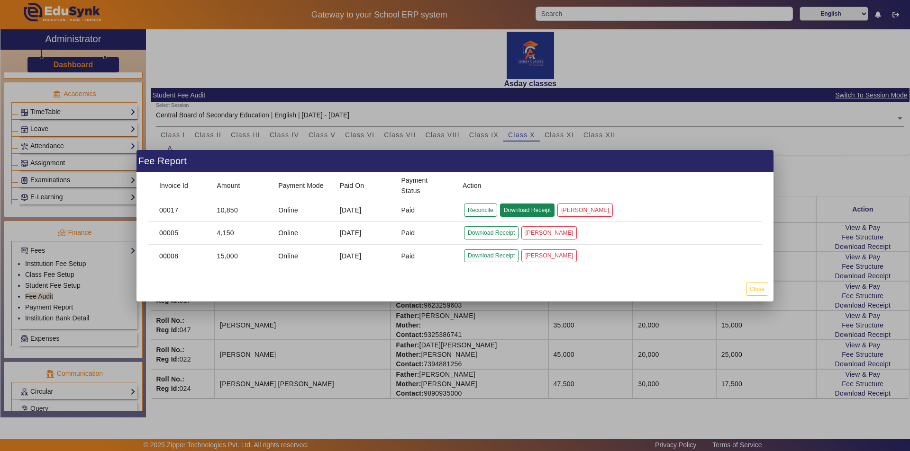
click at [544, 209] on button "Download Receipt" at bounding box center [527, 210] width 54 height 13
click at [753, 331] on div at bounding box center [455, 225] width 910 height 451
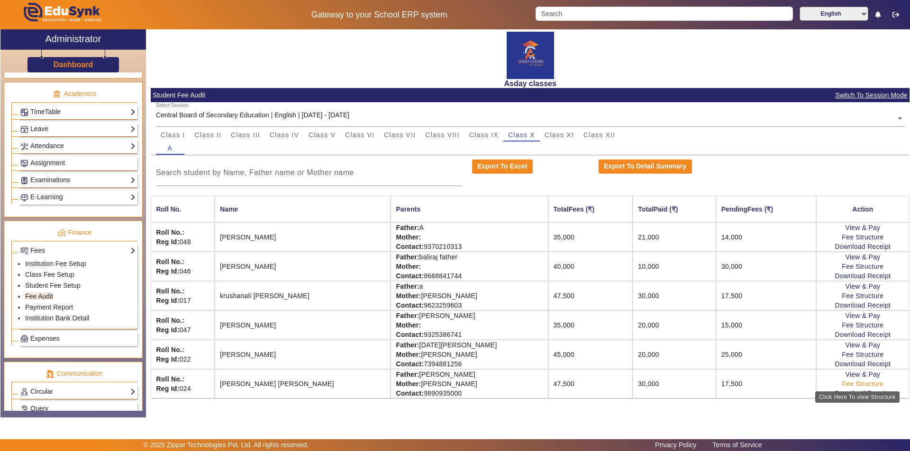
click at [858, 382] on link "Fee Structure" at bounding box center [862, 384] width 42 height 8
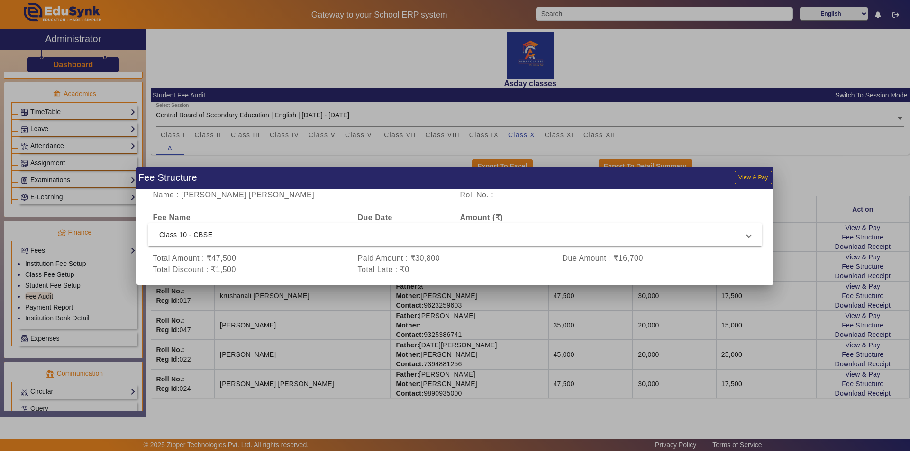
click at [766, 362] on div at bounding box center [455, 225] width 910 height 451
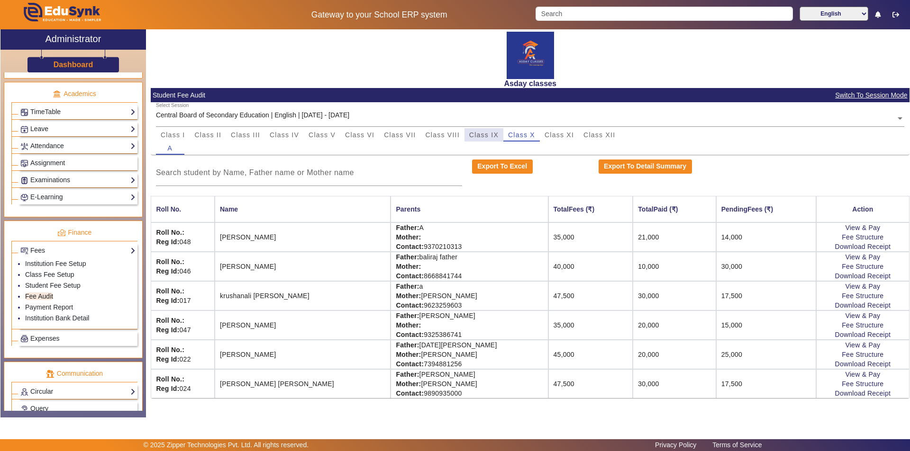
click at [484, 134] on span "Class IX" at bounding box center [483, 135] width 29 height 7
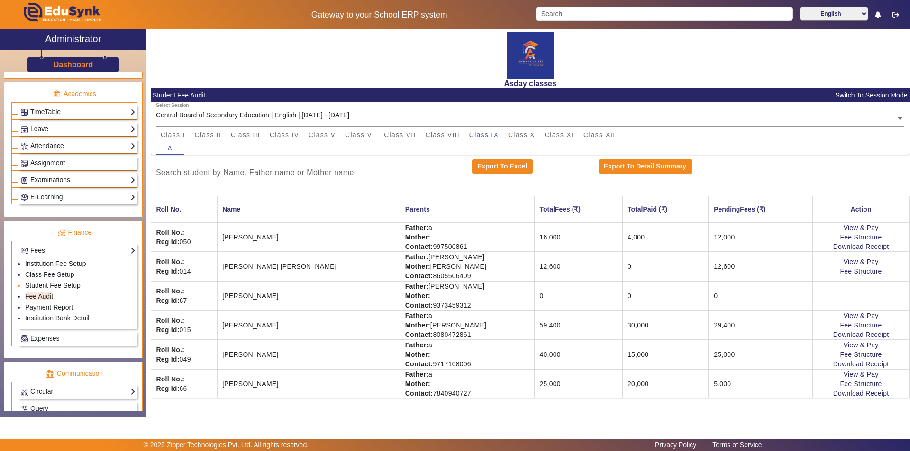
click at [61, 288] on link "Student Fee Setup" at bounding box center [52, 286] width 55 height 8
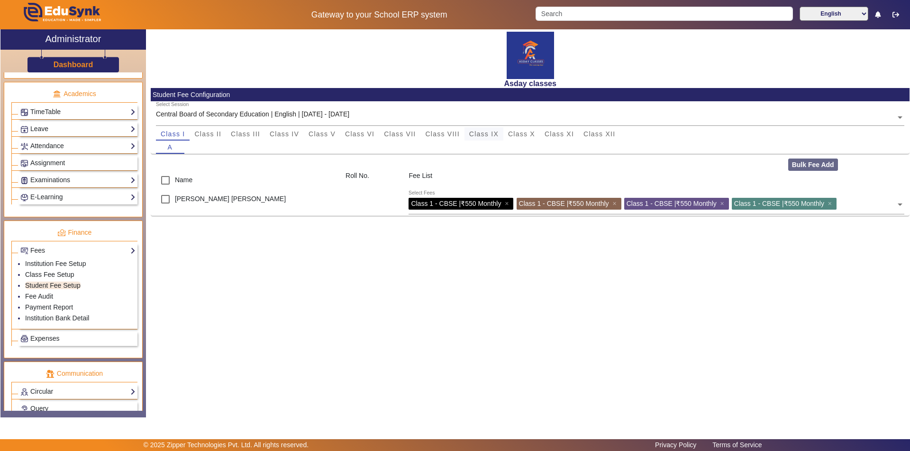
click at [487, 135] on span "Class IX" at bounding box center [483, 134] width 29 height 7
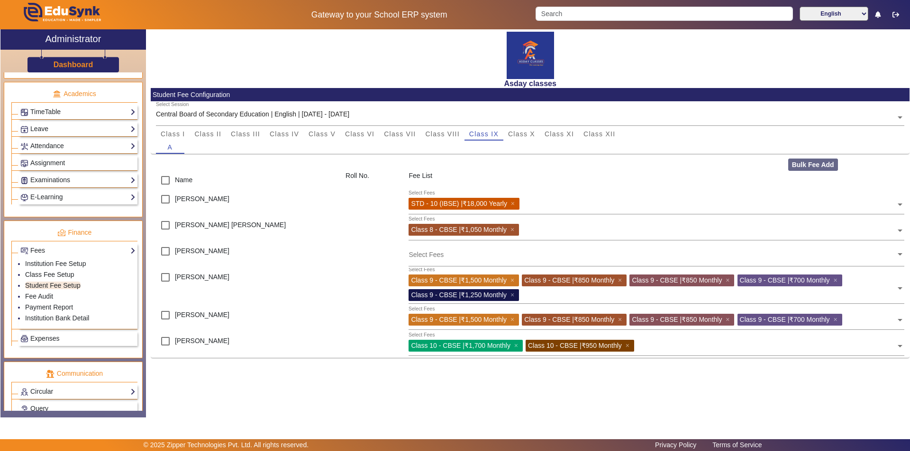
click at [561, 394] on div "Asday classes Student Fee Configuration Select Session Central Board of Seconda…" at bounding box center [527, 218] width 763 height 378
click at [519, 134] on span "Class X" at bounding box center [521, 134] width 27 height 7
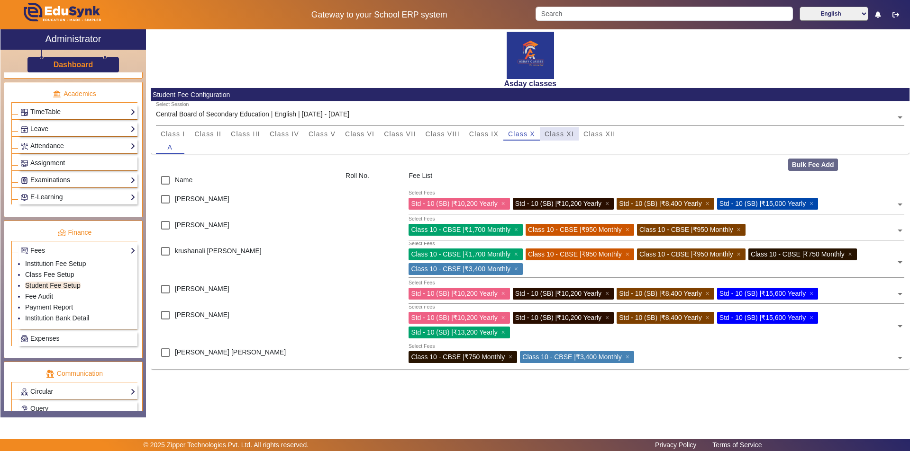
click at [553, 132] on span "Class XI" at bounding box center [558, 134] width 29 height 7
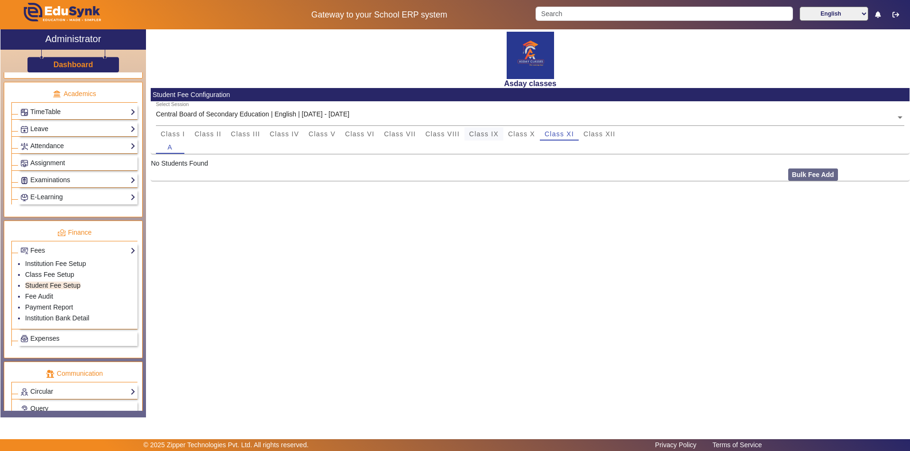
click at [484, 135] on span "Class IX" at bounding box center [483, 134] width 29 height 7
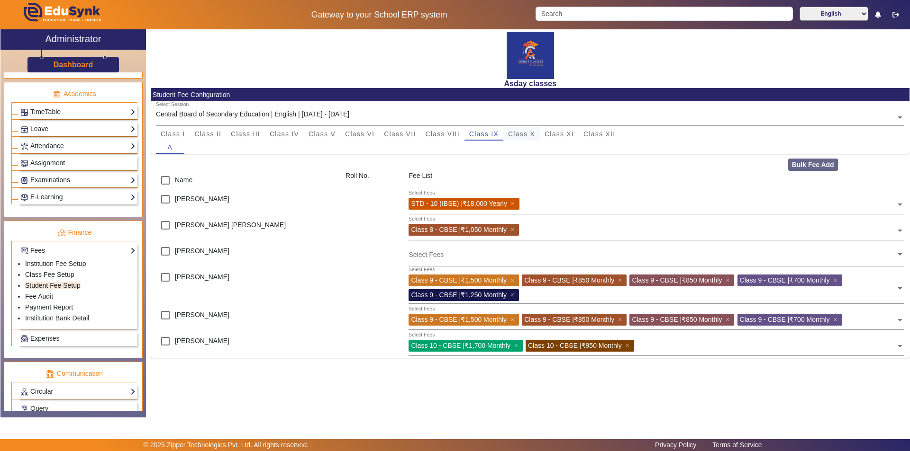
click at [523, 134] on span "Class X" at bounding box center [521, 134] width 27 height 7
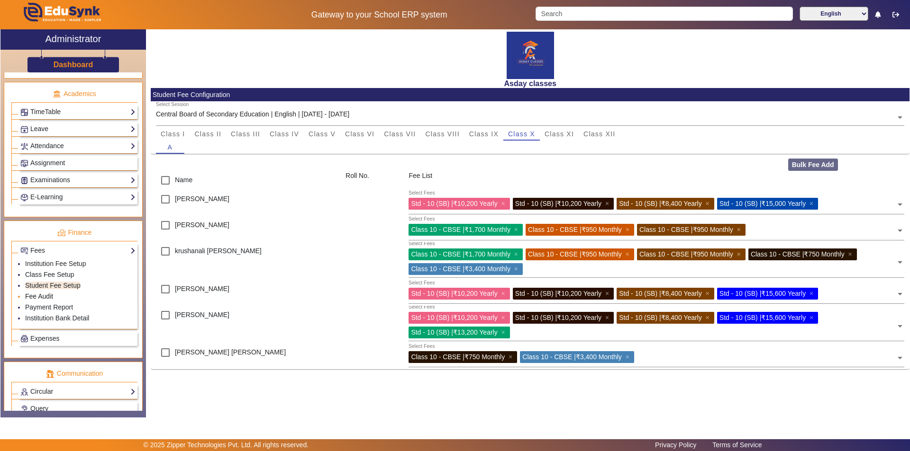
click at [48, 295] on link "Fee Audit" at bounding box center [39, 297] width 28 height 8
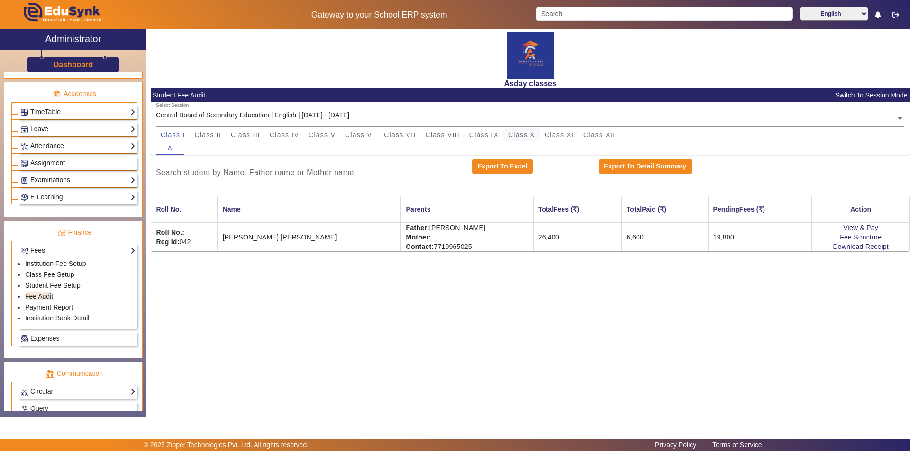
click at [519, 136] on span "Class X" at bounding box center [521, 135] width 27 height 7
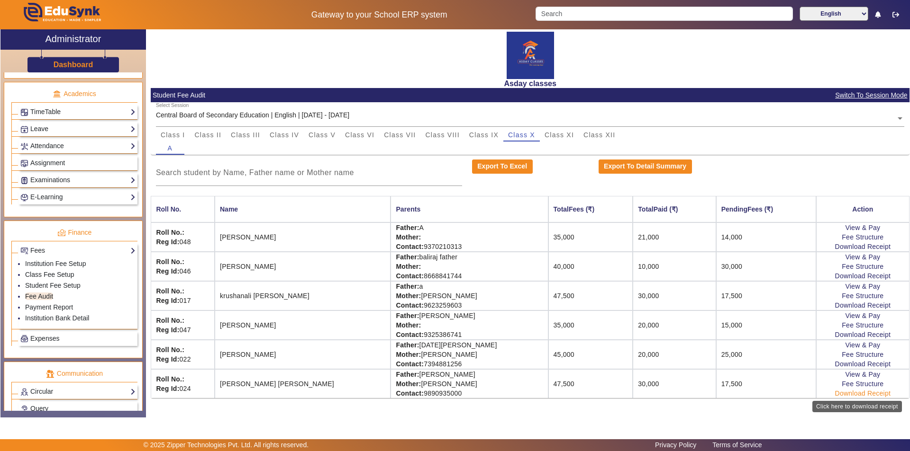
click at [860, 393] on link "Download Receipt" at bounding box center [863, 394] width 56 height 8
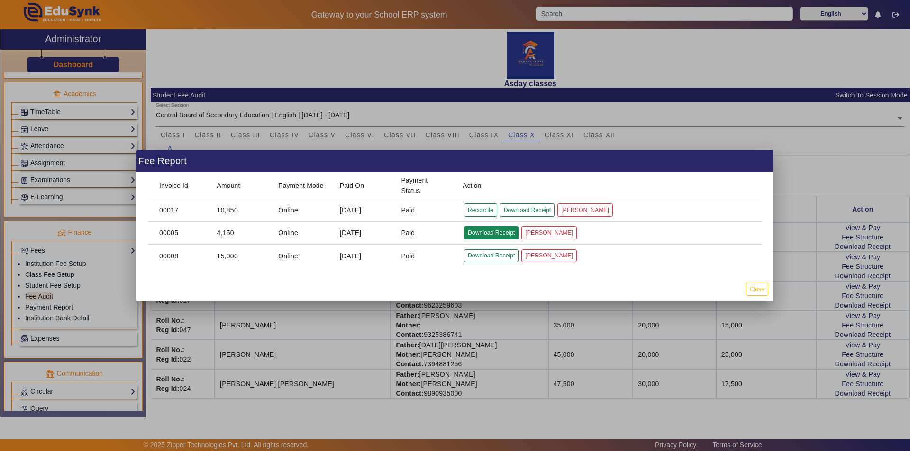
click at [504, 234] on button "Download Receipt" at bounding box center [491, 232] width 54 height 13
click at [552, 233] on button "Mark Cancelled" at bounding box center [548, 232] width 55 height 13
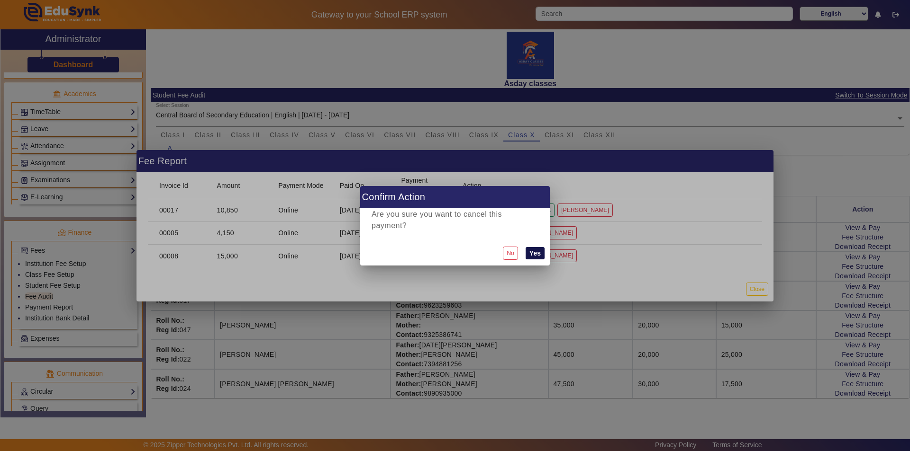
click at [536, 253] on button "Yes" at bounding box center [534, 253] width 19 height 12
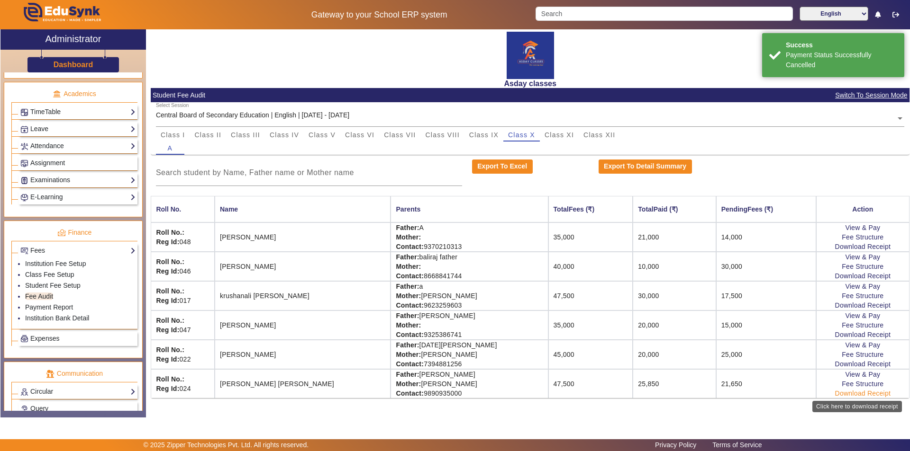
click at [863, 393] on link "Download Receipt" at bounding box center [863, 394] width 56 height 8
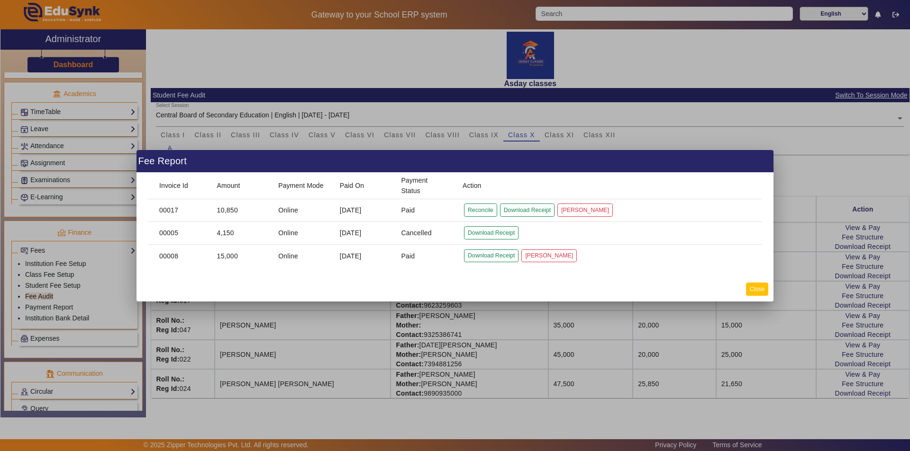
click at [762, 291] on button "Close" at bounding box center [757, 289] width 22 height 13
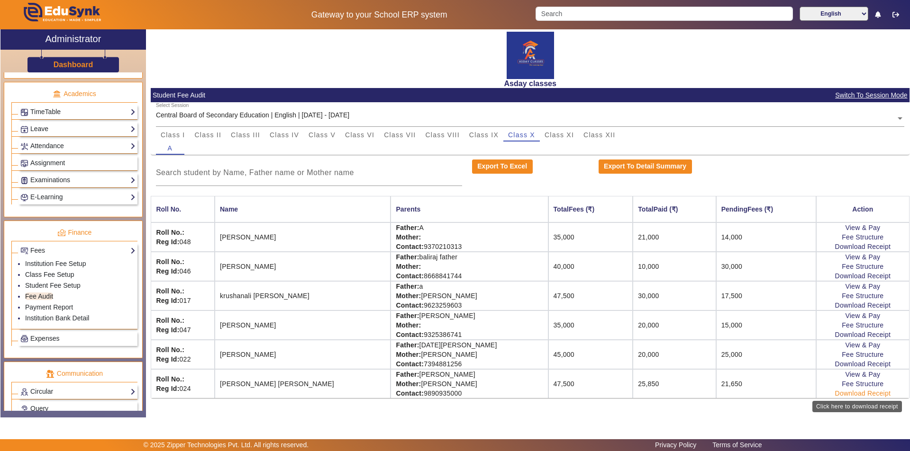
click at [857, 393] on link "Download Receipt" at bounding box center [863, 394] width 56 height 8
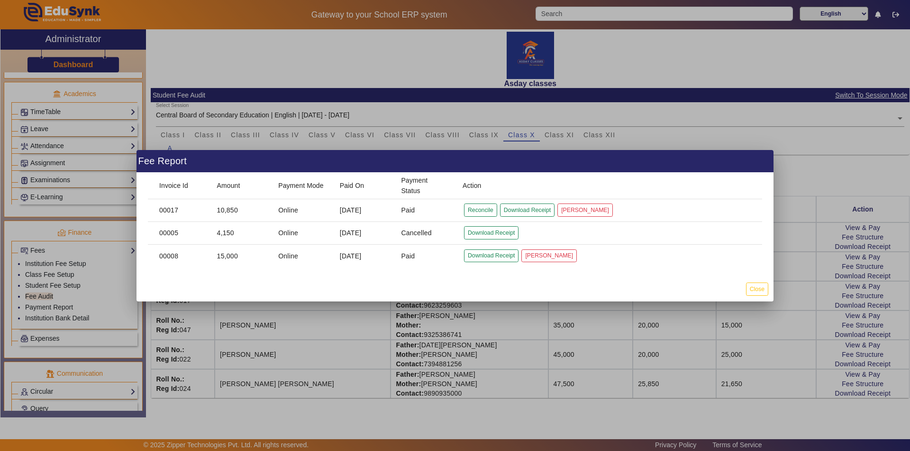
click at [761, 326] on div at bounding box center [455, 225] width 910 height 451
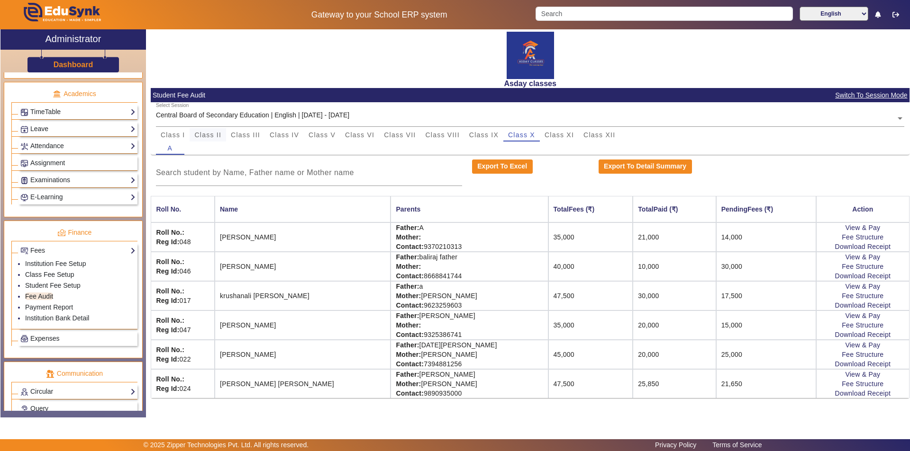
click at [205, 135] on span "Class II" at bounding box center [207, 135] width 27 height 7
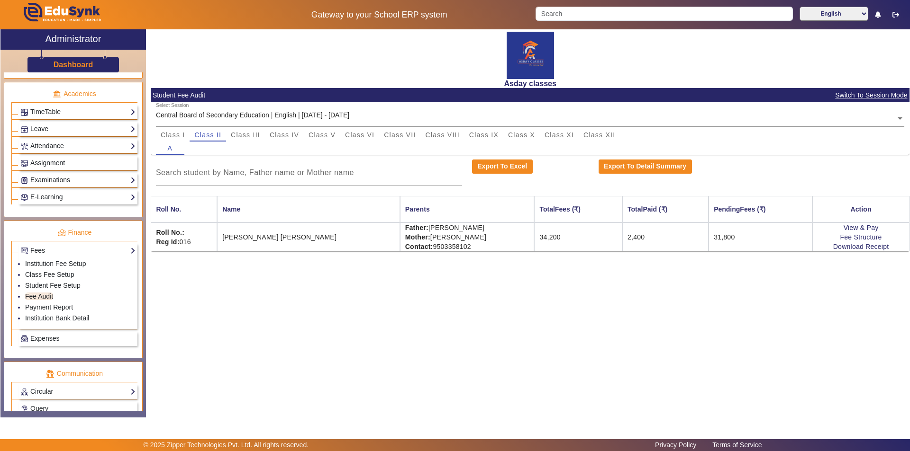
click at [563, 307] on div "Asday classes Student Fee Audit Switch To Session Mode Select Session Central B…" at bounding box center [527, 218] width 763 height 378
click at [166, 135] on span "Class I" at bounding box center [173, 135] width 25 height 7
click at [245, 134] on span "Class III" at bounding box center [245, 135] width 29 height 7
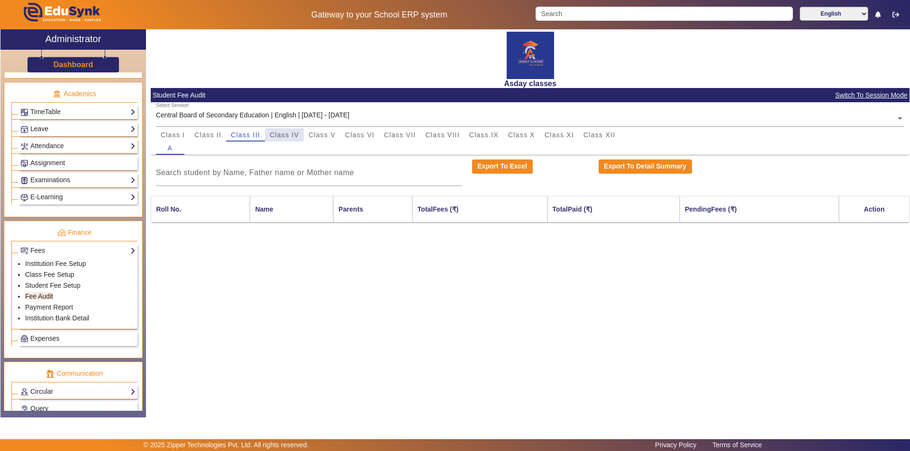
click at [289, 135] on span "Class IV" at bounding box center [284, 135] width 29 height 7
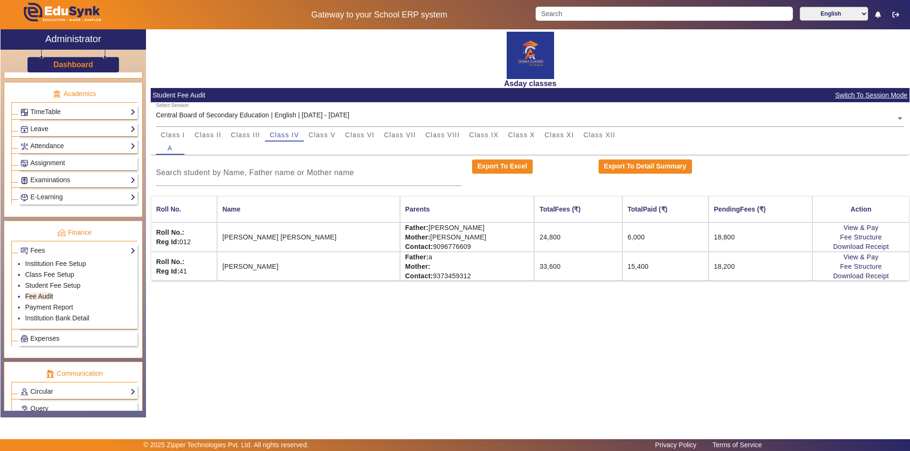
click at [720, 240] on td "18,800" at bounding box center [760, 237] width 104 height 29
click at [614, 344] on div "Asday classes Student Fee Audit Switch To Session Mode Select Session Central B…" at bounding box center [527, 218] width 763 height 378
click at [649, 334] on div "Asday classes Student Fee Audit Switch To Session Mode Select Session Central B…" at bounding box center [527, 218] width 763 height 378
click at [309, 133] on span "Class V" at bounding box center [321, 135] width 27 height 7
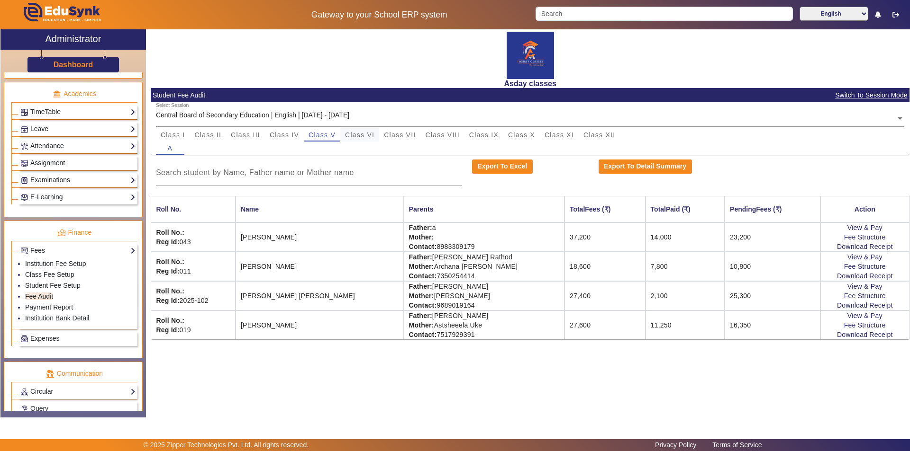
click at [362, 135] on span "Class VI" at bounding box center [359, 135] width 29 height 7
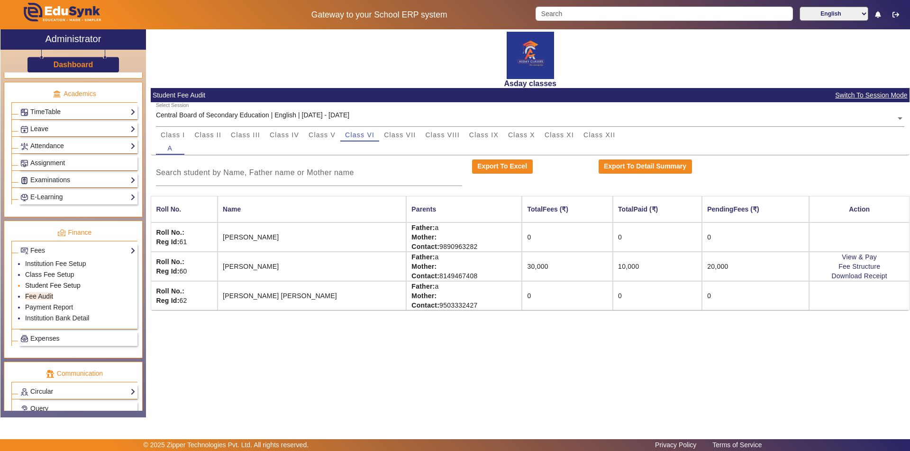
click at [61, 284] on link "Student Fee Setup" at bounding box center [52, 286] width 55 height 8
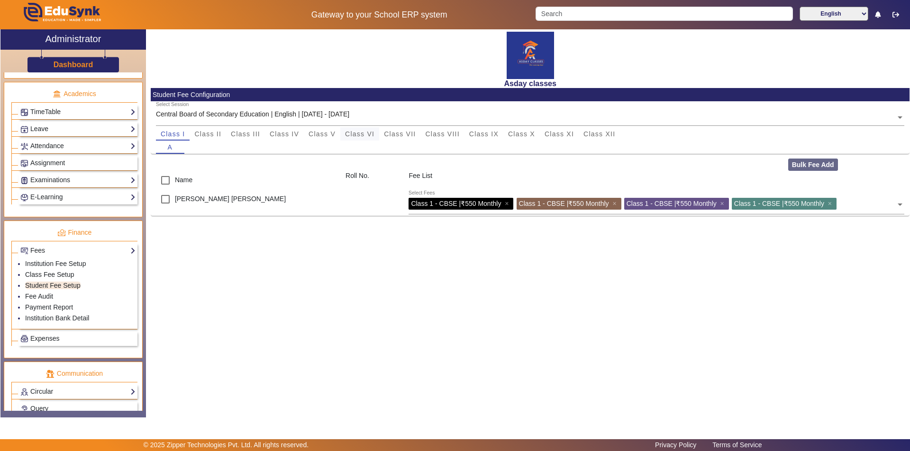
click at [372, 132] on span "Class VI" at bounding box center [359, 134] width 29 height 7
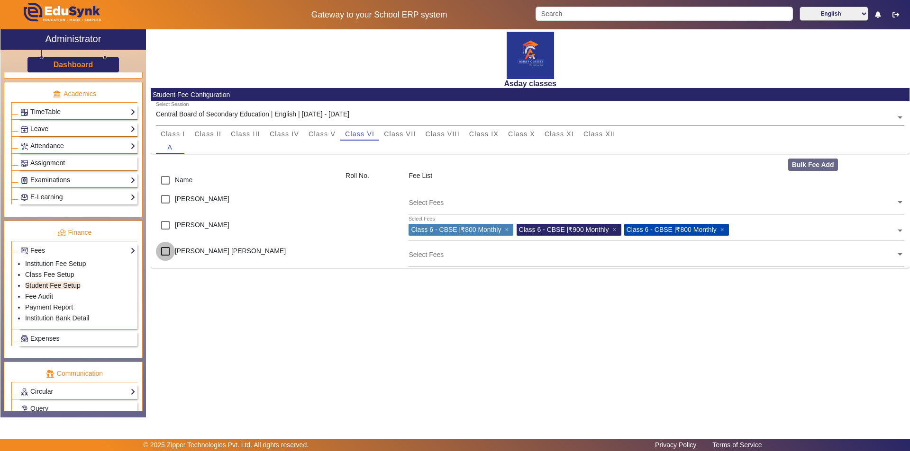
click at [166, 250] on input "checkbox" at bounding box center [165, 251] width 19 height 19
checkbox input "true"
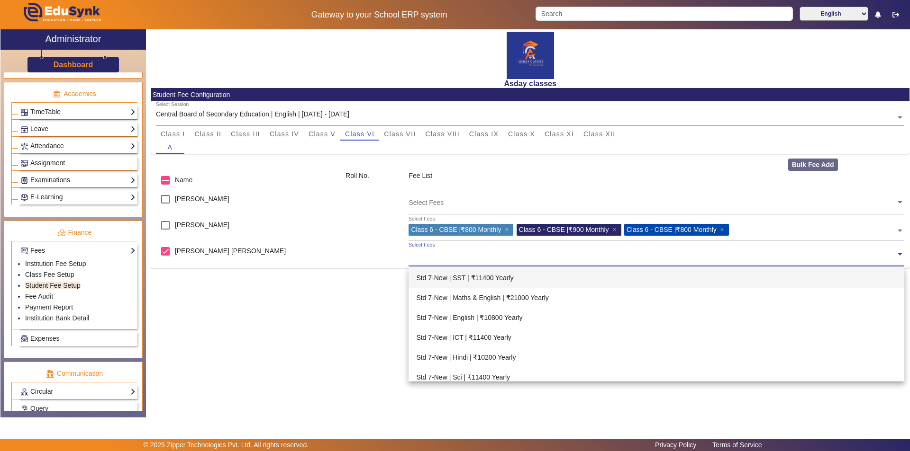
click at [437, 254] on input "text" at bounding box center [651, 254] width 487 height 9
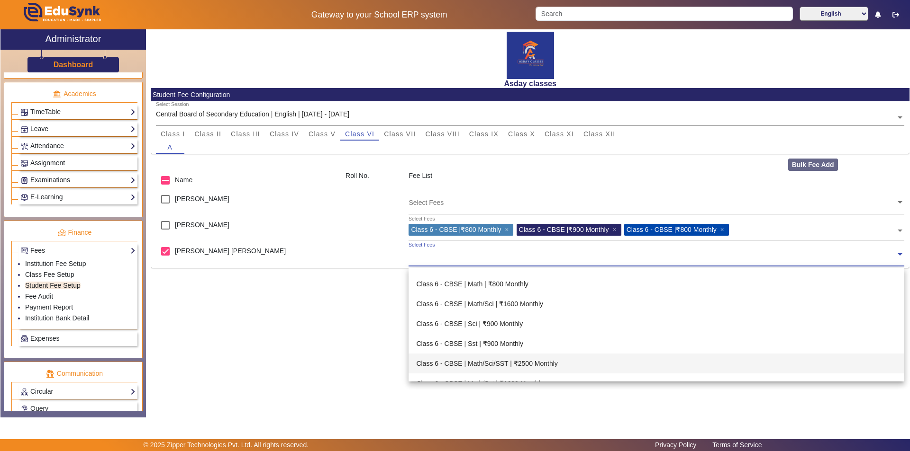
scroll to position [1042, 0]
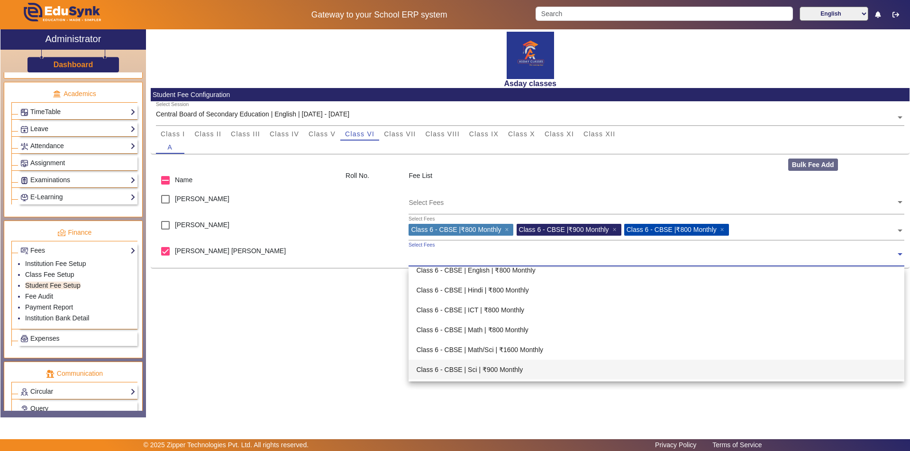
click at [509, 369] on div "Class 6 - CBSE | Sci | ₹900 Monthly" at bounding box center [655, 370] width 495 height 20
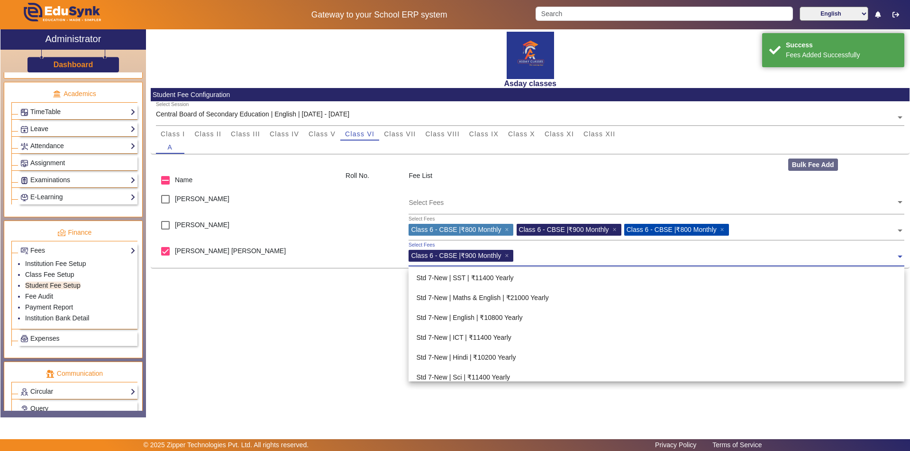
click at [899, 256] on span at bounding box center [899, 253] width 9 height 15
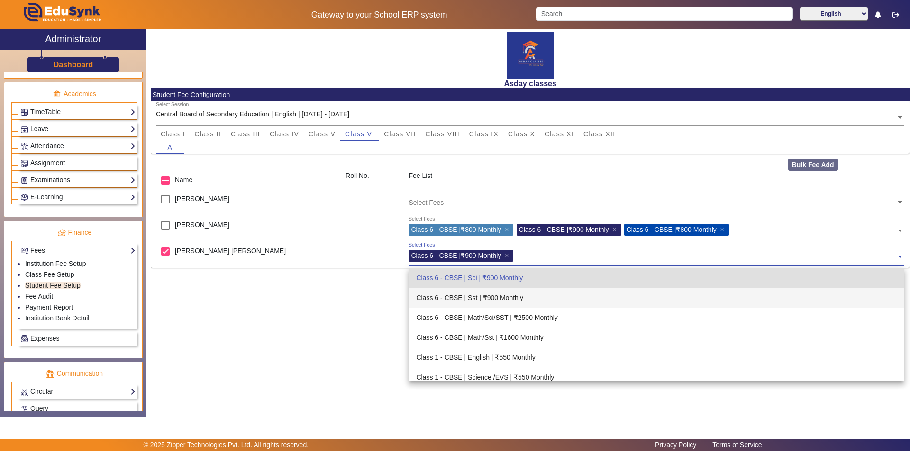
click at [498, 297] on div "Class 6 - CBSE | Sst | ₹900 Monthly" at bounding box center [655, 298] width 495 height 20
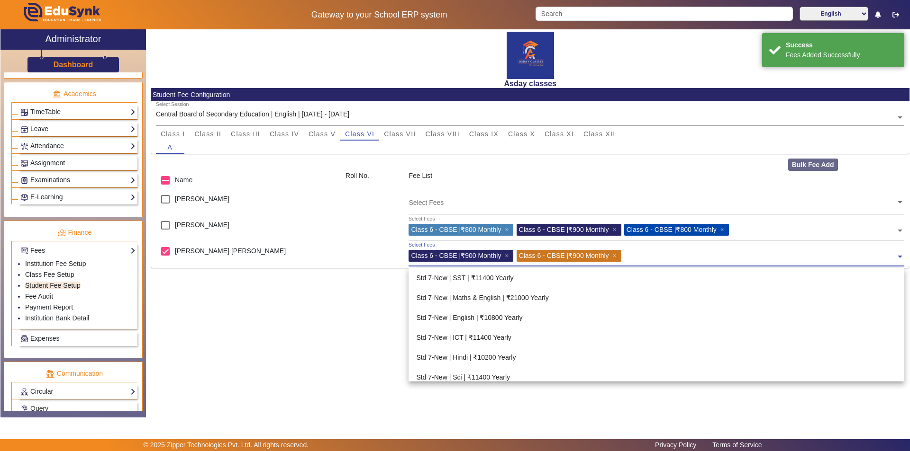
click at [633, 254] on input "text" at bounding box center [760, 254] width 272 height 9
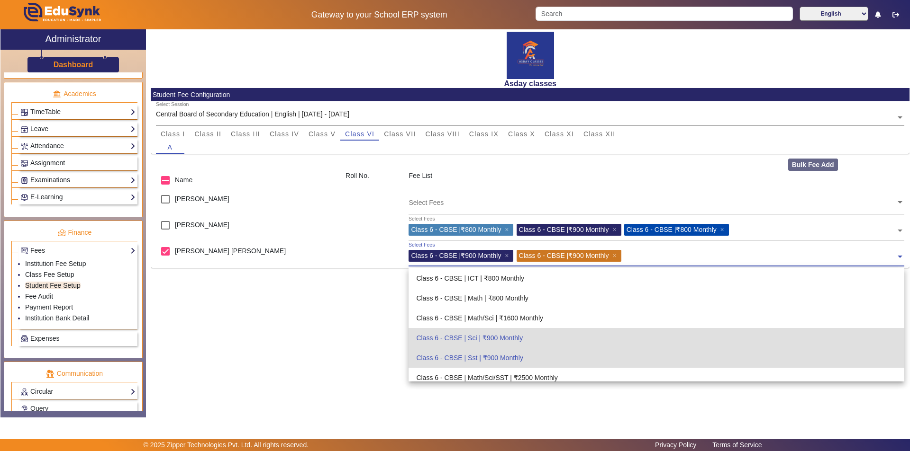
scroll to position [1059, 0]
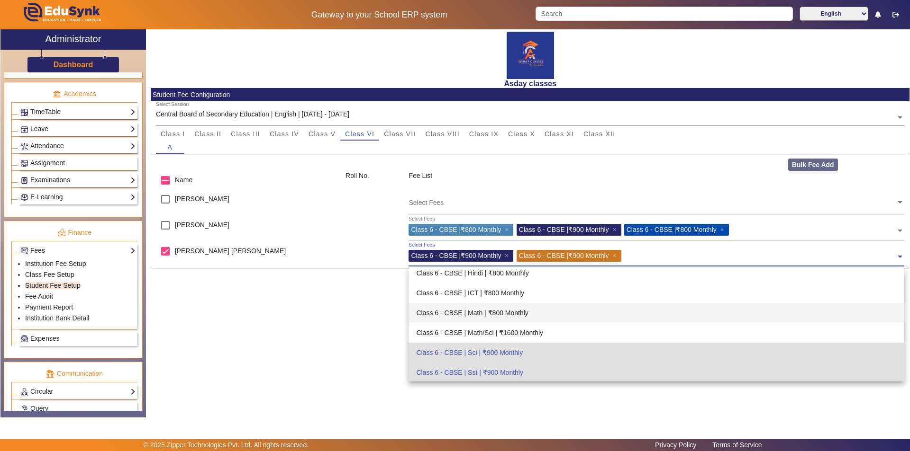
click at [521, 313] on div "Class 6 - CBSE | Math | ₹800 Monthly" at bounding box center [655, 313] width 495 height 20
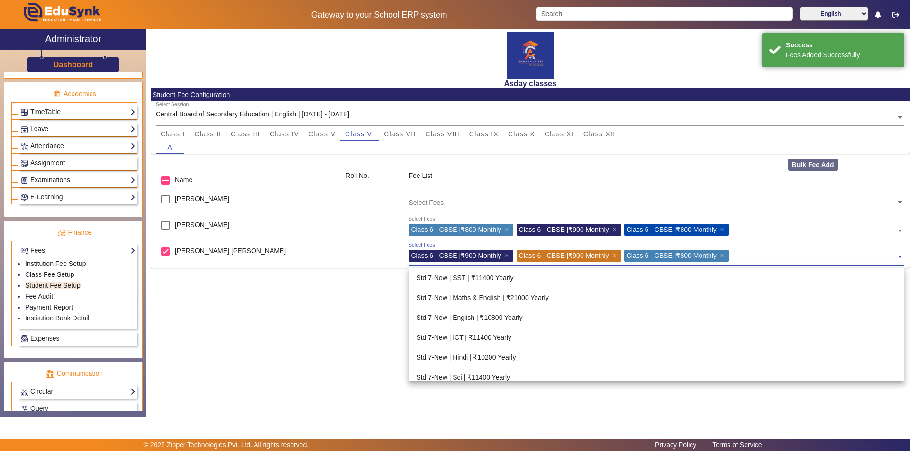
click at [899, 257] on span at bounding box center [899, 253] width 9 height 15
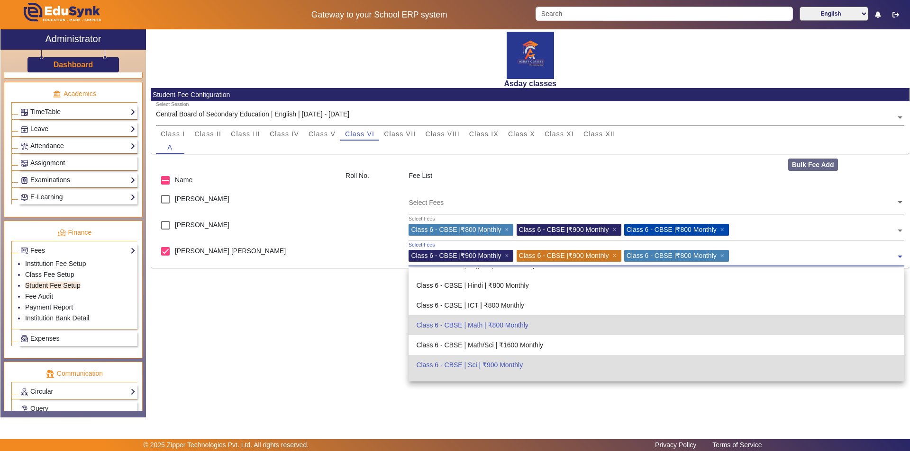
scroll to position [1094, 0]
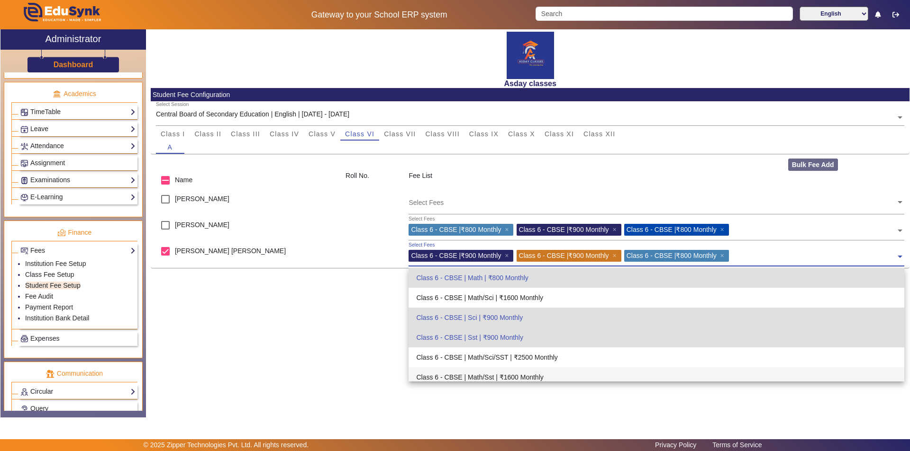
click at [580, 411] on div "X Administrator Dashboard Administration Institution Institution Details Sessio…" at bounding box center [454, 223] width 909 height 388
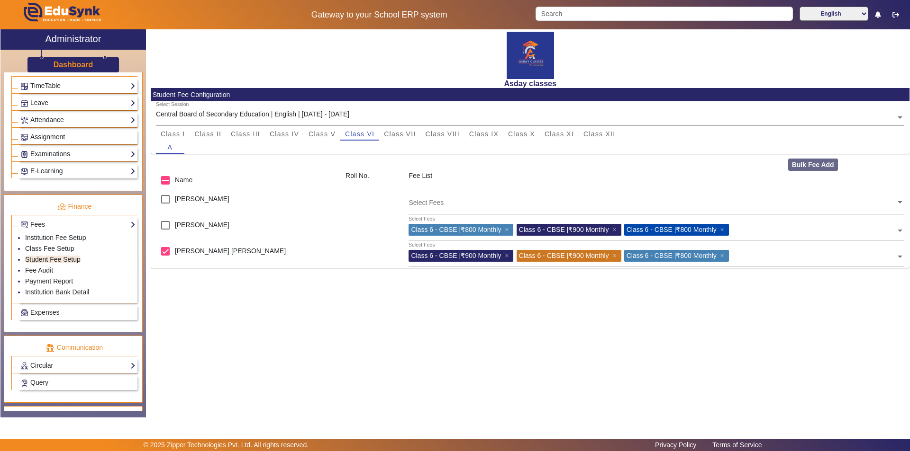
scroll to position [399, 0]
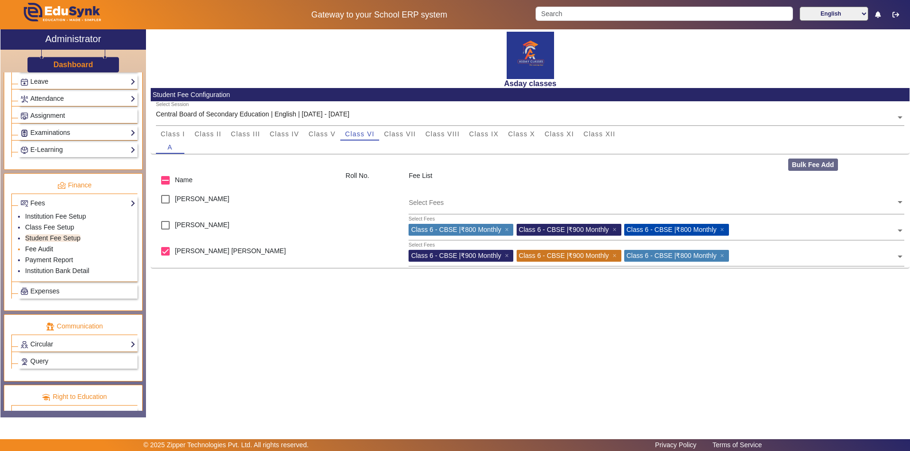
click at [45, 248] on link "Fee Audit" at bounding box center [39, 249] width 28 height 8
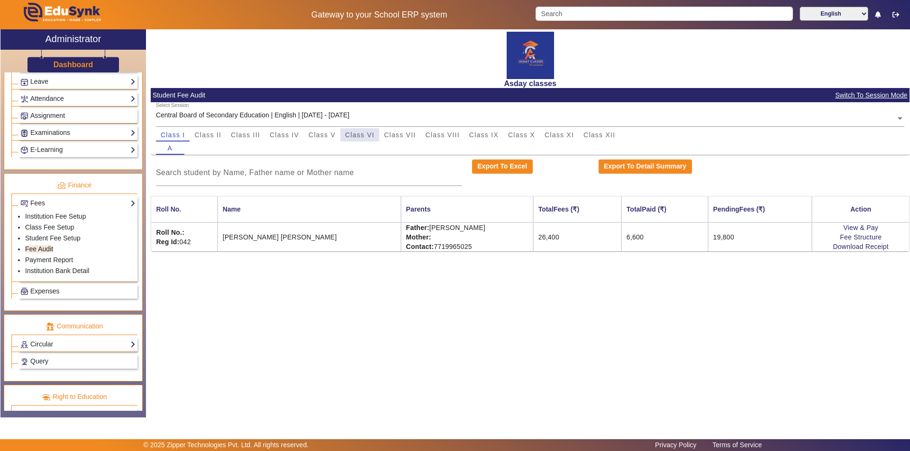
click at [365, 135] on span "Class VI" at bounding box center [359, 135] width 29 height 7
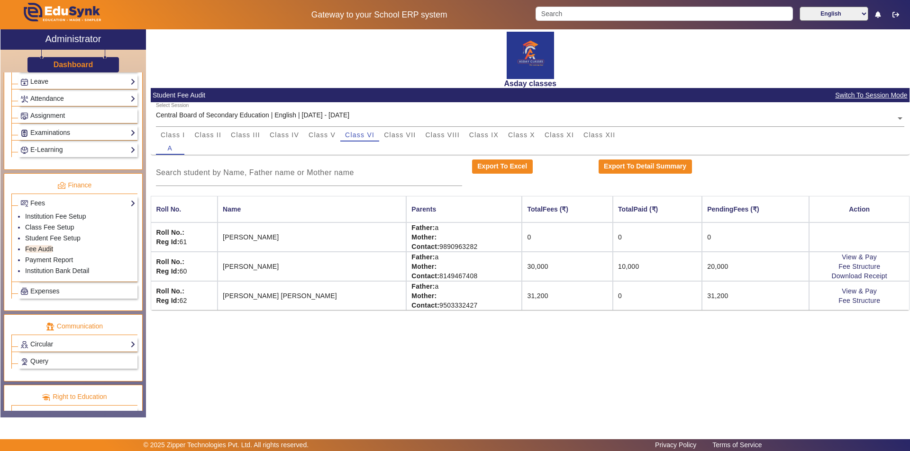
click at [612, 297] on td "0" at bounding box center [656, 295] width 89 height 29
click at [852, 288] on link "View & Pay" at bounding box center [858, 292] width 35 height 8
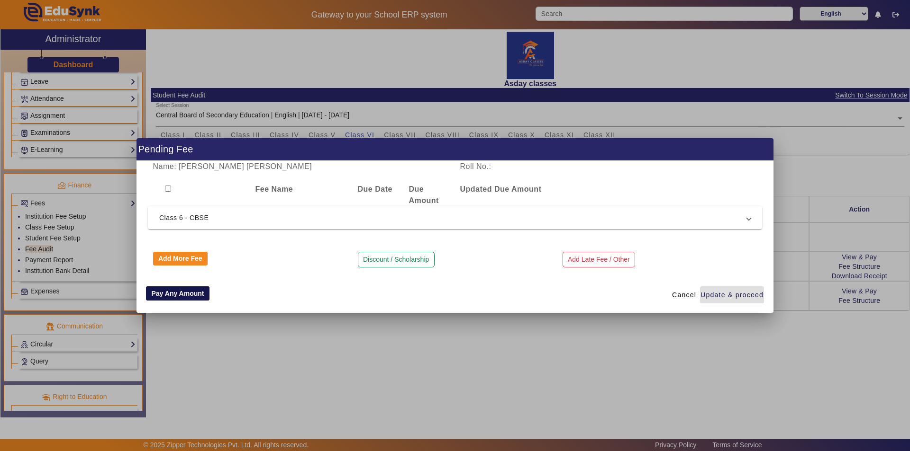
click at [167, 293] on button "Pay Any Amount" at bounding box center [177, 294] width 63 height 14
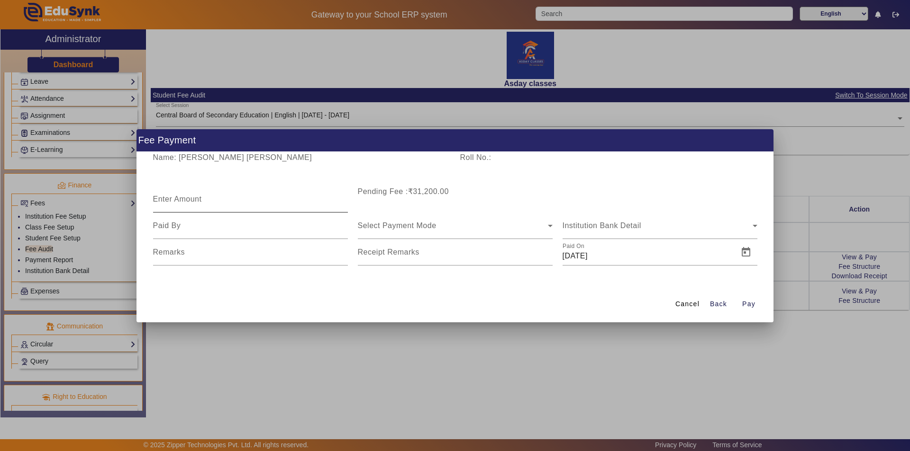
click at [177, 198] on mat-label "Enter Amount" at bounding box center [177, 199] width 49 height 8
click at [177, 198] on input "Enter Amount" at bounding box center [250, 203] width 195 height 11
click at [199, 198] on input "Enter Amount" at bounding box center [250, 203] width 195 height 11
type input "7254"
click at [220, 229] on input at bounding box center [250, 225] width 195 height 11
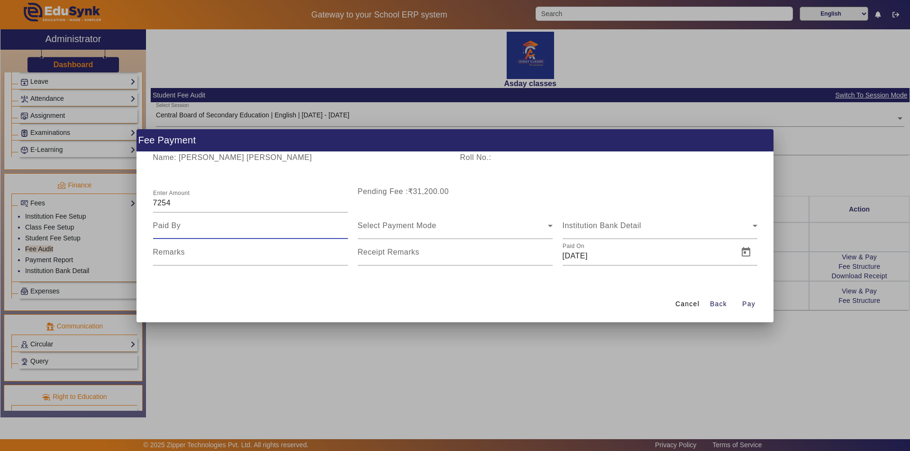
type input "father"
click at [387, 225] on span "Select Payment Mode" at bounding box center [397, 226] width 79 height 8
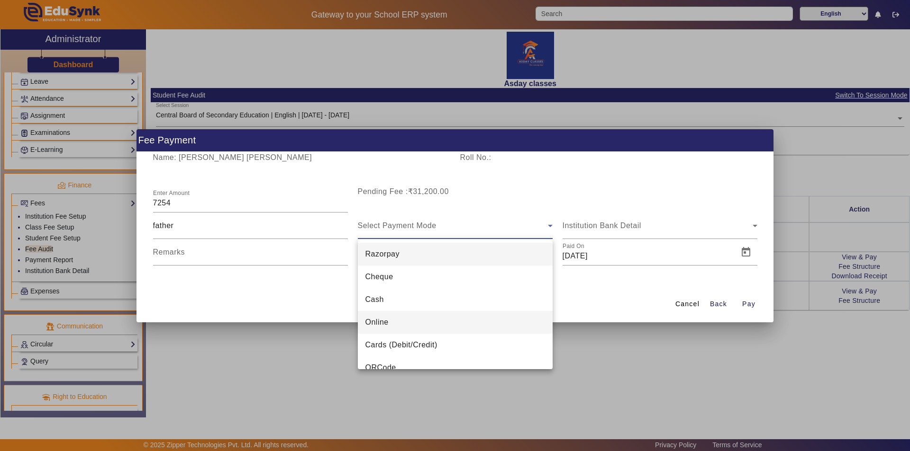
click at [375, 323] on span "Online" at bounding box center [376, 322] width 23 height 11
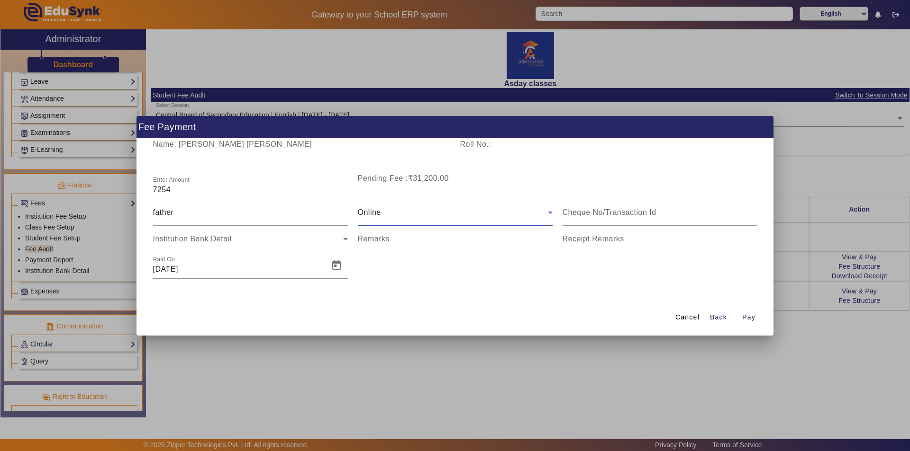
click at [584, 239] on mat-label "Receipt Remarks" at bounding box center [593, 239] width 62 height 8
click at [584, 239] on input "Receipt Remarks" at bounding box center [659, 242] width 195 height 11
click at [572, 245] on input "Receipt Remarks" at bounding box center [659, 242] width 195 height 11
type input "Paid for"
click at [749, 317] on span "Pay" at bounding box center [748, 318] width 13 height 10
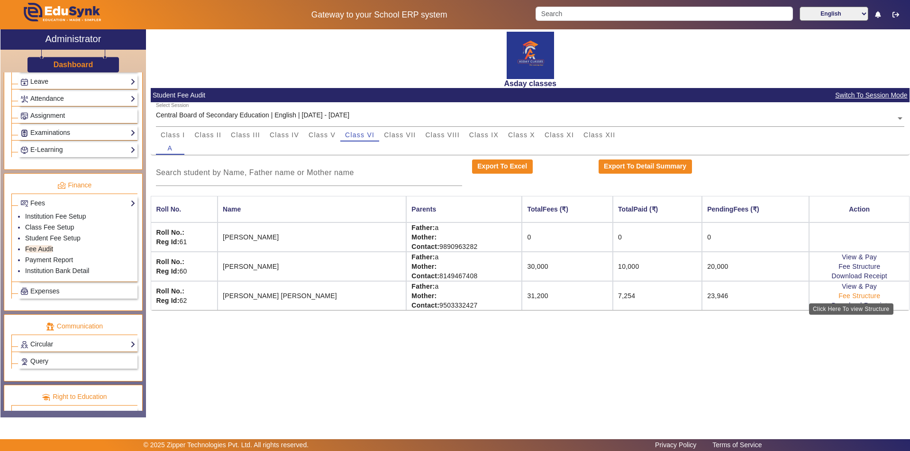
click at [838, 297] on link "Fee Structure" at bounding box center [859, 296] width 42 height 8
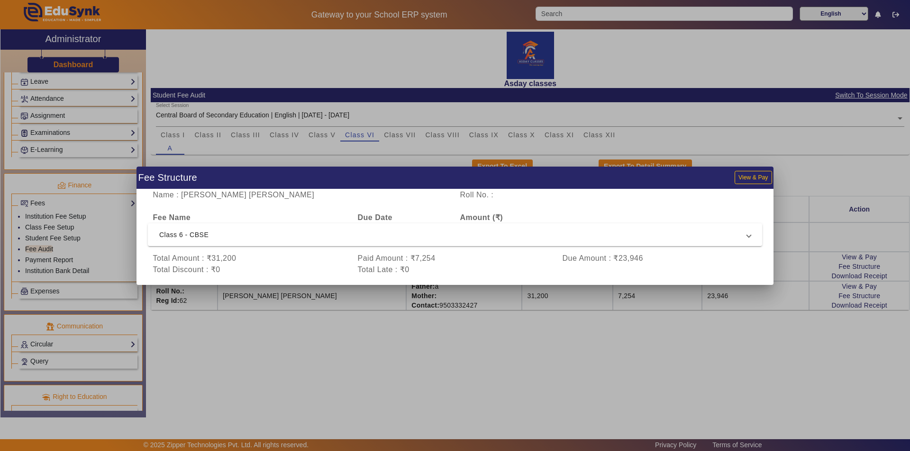
click at [565, 374] on div at bounding box center [455, 225] width 910 height 451
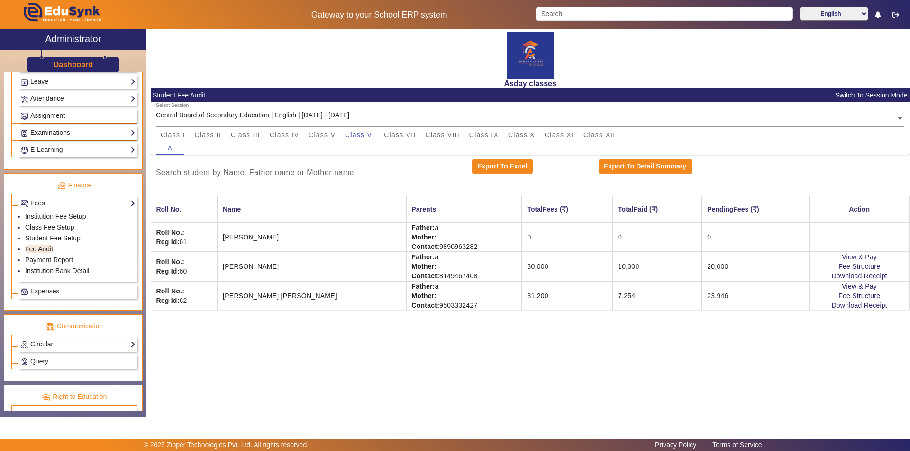
click at [605, 354] on div "Asday classes Student Fee Audit Switch To Session Mode Select Session Central B…" at bounding box center [527, 218] width 763 height 378
click at [358, 366] on div "Asday classes Student Fee Audit Switch To Session Mode Select Session Central B…" at bounding box center [527, 218] width 763 height 378
click at [397, 135] on span "Class VII" at bounding box center [400, 135] width 32 height 7
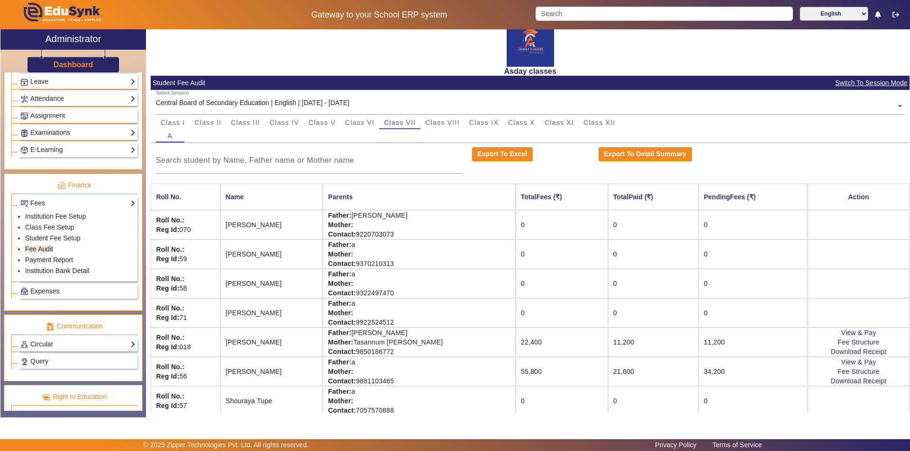
scroll to position [19, 0]
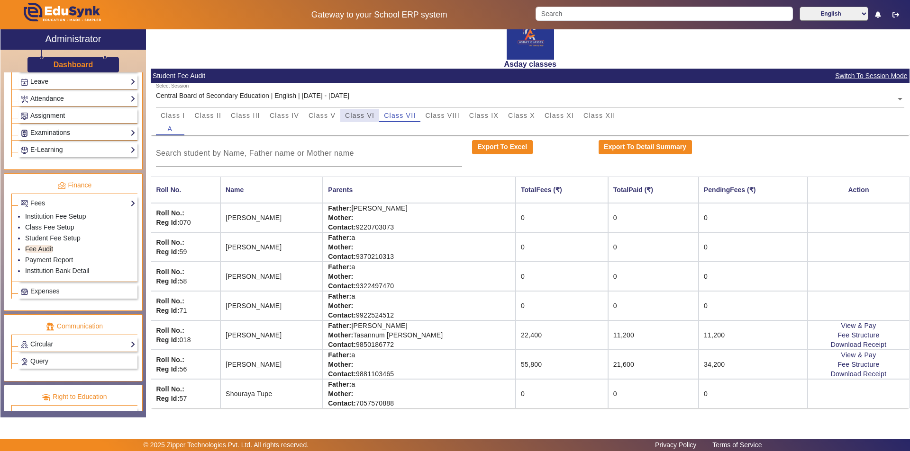
click at [359, 116] on span "Class VI" at bounding box center [359, 115] width 29 height 7
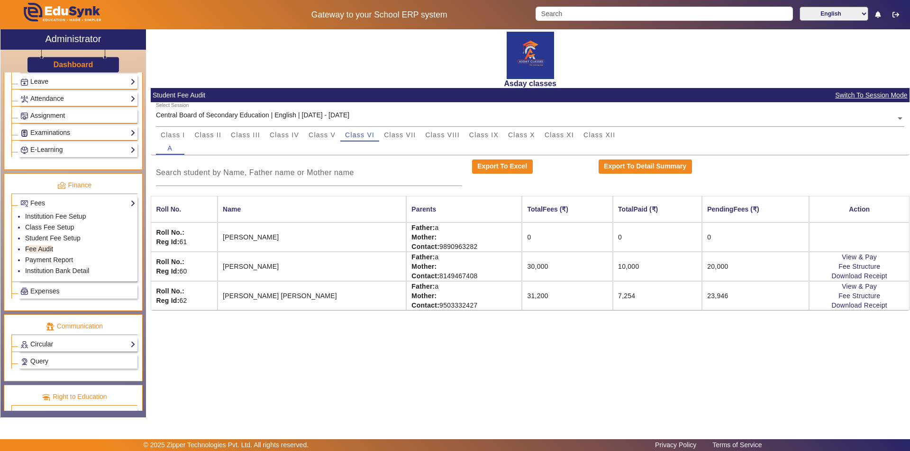
click at [522, 238] on td "0" at bounding box center [567, 237] width 91 height 29
click at [52, 237] on link "Student Fee Setup" at bounding box center [52, 238] width 55 height 8
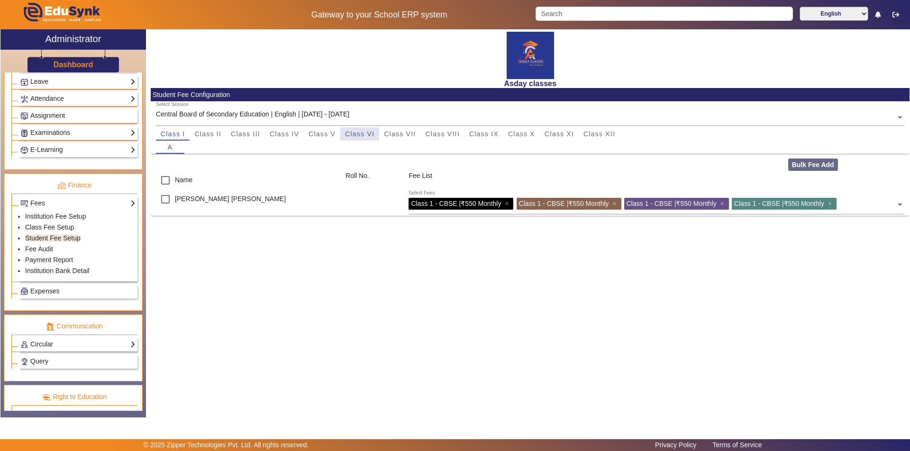
click at [360, 131] on span "Class VI" at bounding box center [359, 134] width 29 height 7
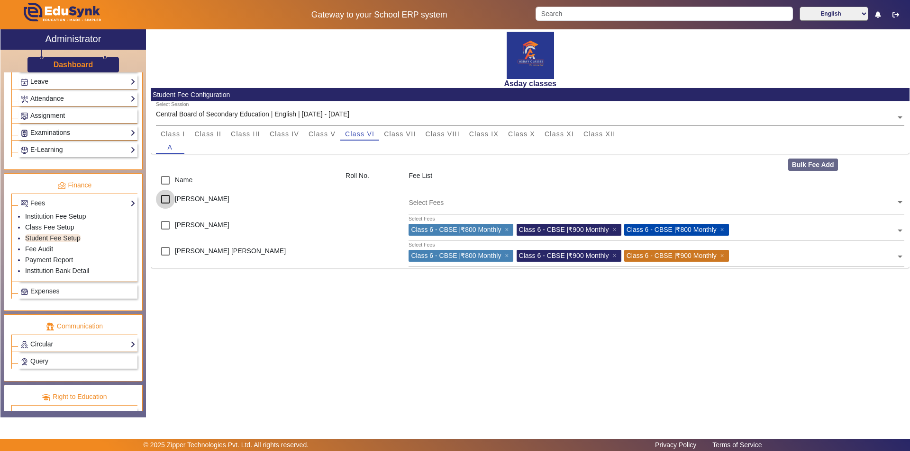
click at [165, 198] on input "checkbox" at bounding box center [165, 199] width 19 height 19
checkbox input "true"
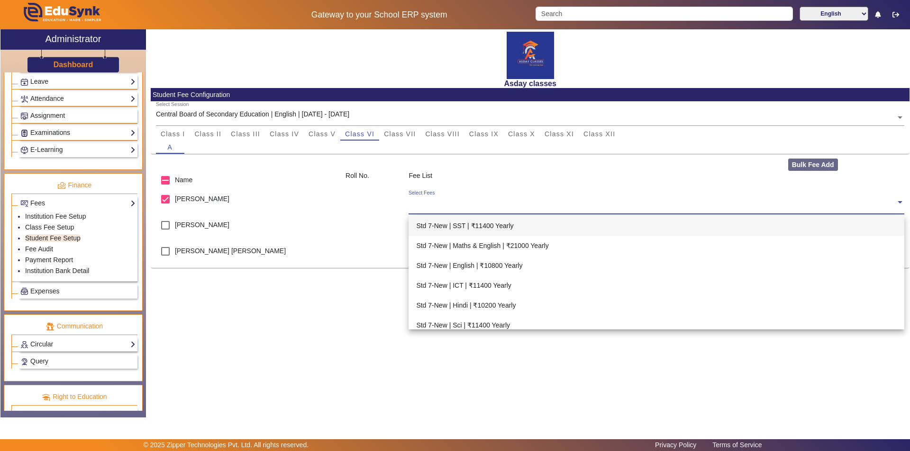
click at [426, 204] on input "text" at bounding box center [651, 202] width 487 height 9
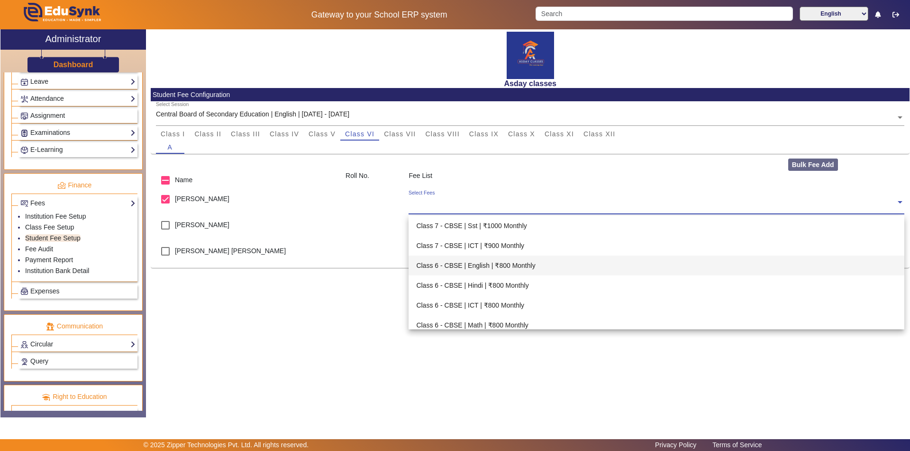
scroll to position [1042, 0]
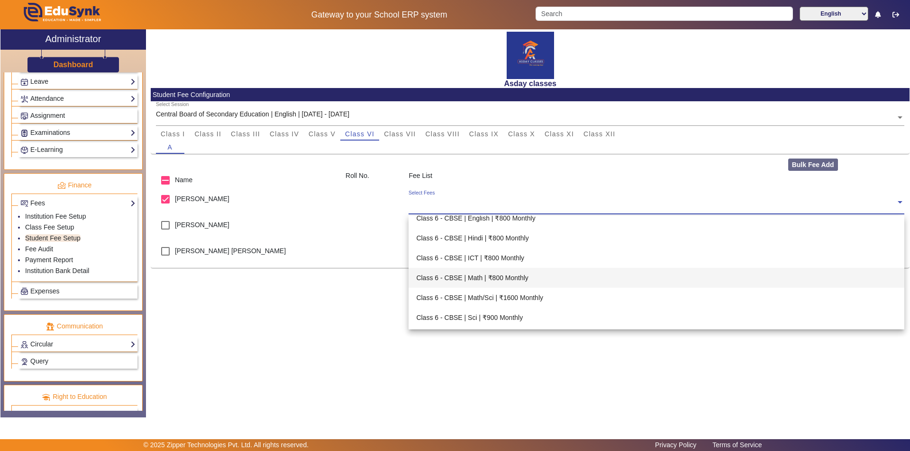
click at [486, 277] on div "Class 6 - CBSE | Math | ₹800 Monthly" at bounding box center [655, 278] width 495 height 20
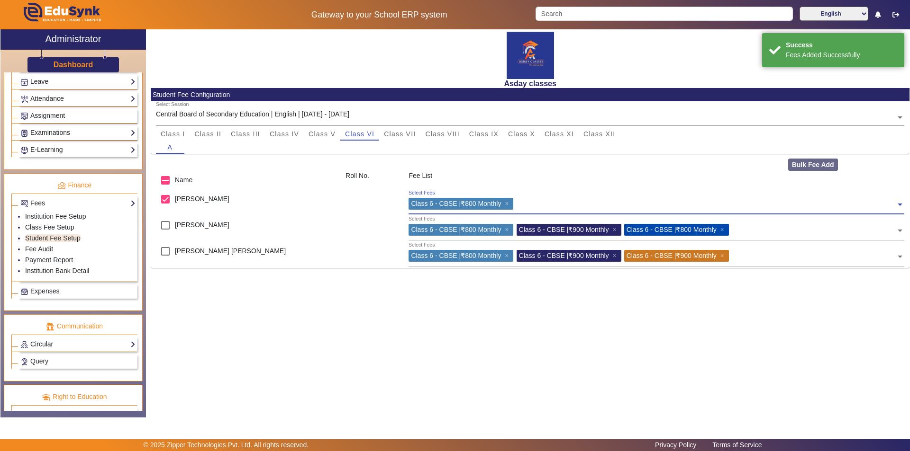
click at [521, 202] on input "text" at bounding box center [705, 202] width 379 height 9
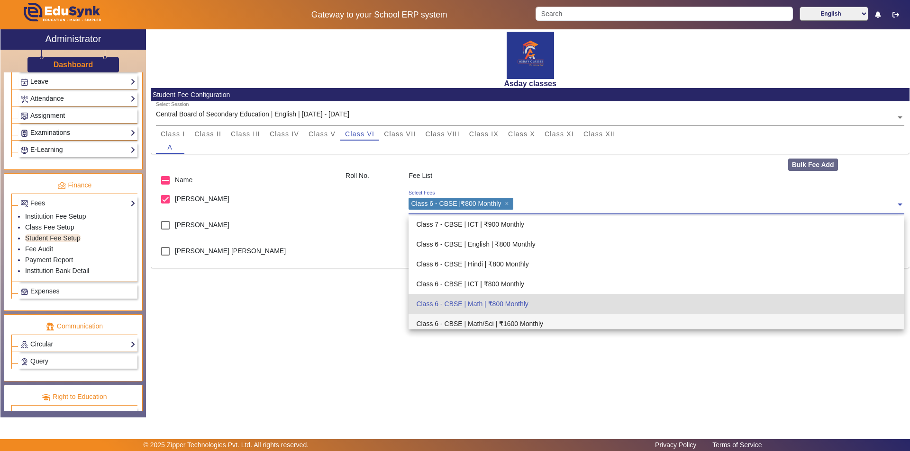
scroll to position [1000, 0]
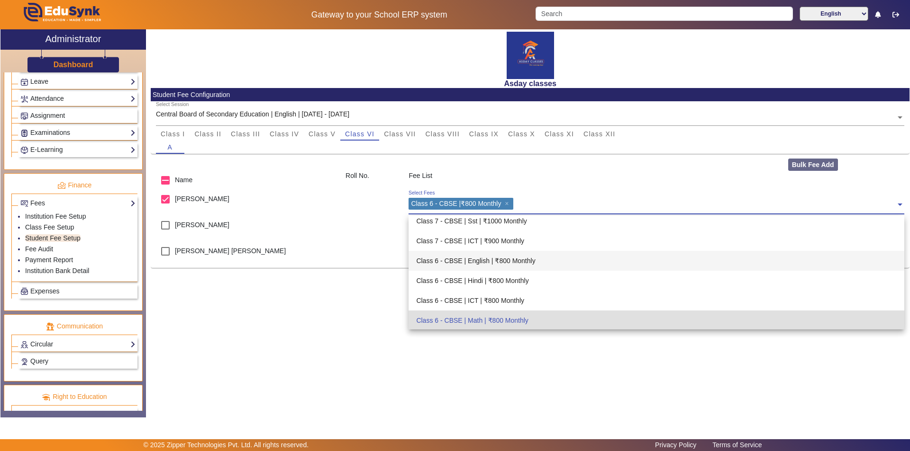
click at [496, 261] on div "Class 6 - CBSE | English | ₹800 Monthly" at bounding box center [655, 261] width 495 height 20
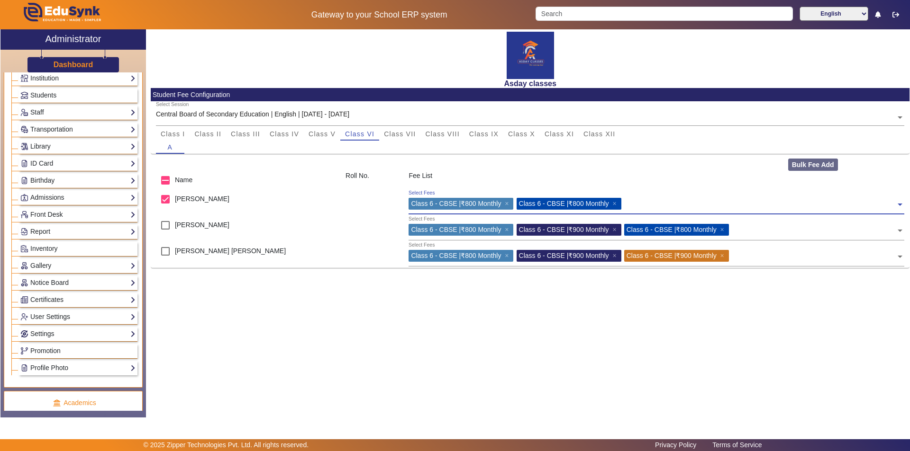
scroll to position [0, 0]
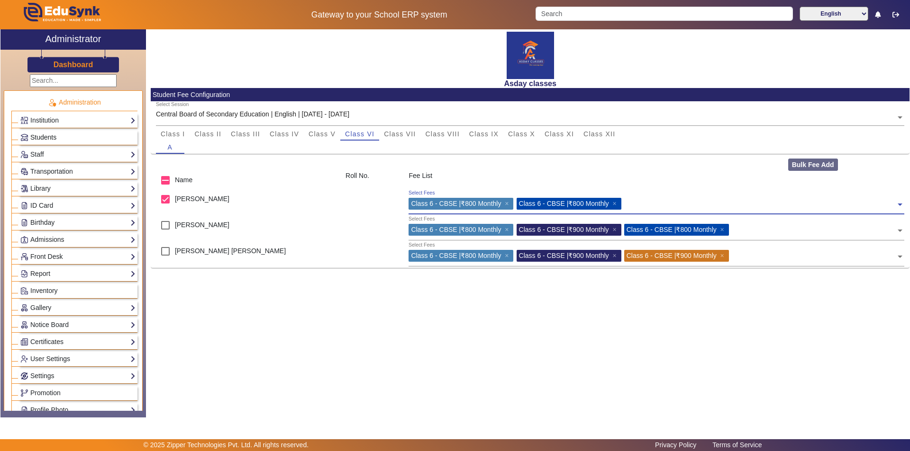
click at [88, 138] on link "Students" at bounding box center [77, 137] width 115 height 11
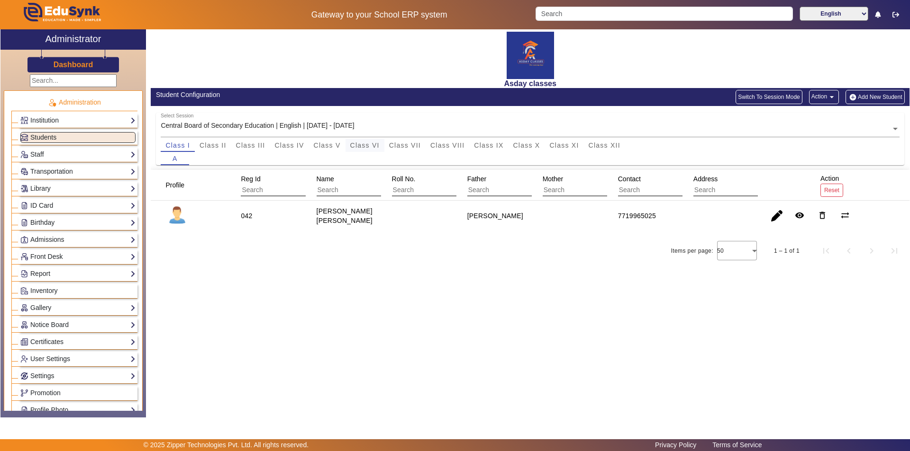
click at [375, 145] on span "Class VI" at bounding box center [364, 145] width 29 height 7
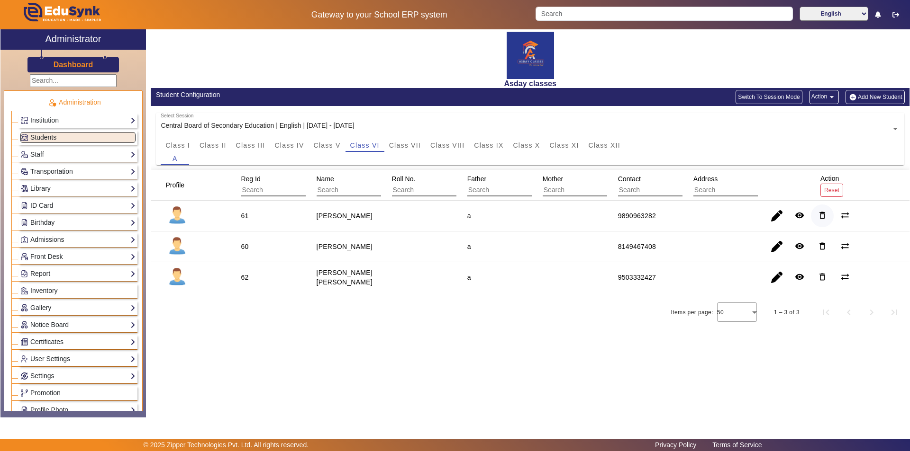
click at [822, 215] on mat-icon "delete_outline" at bounding box center [821, 215] width 9 height 9
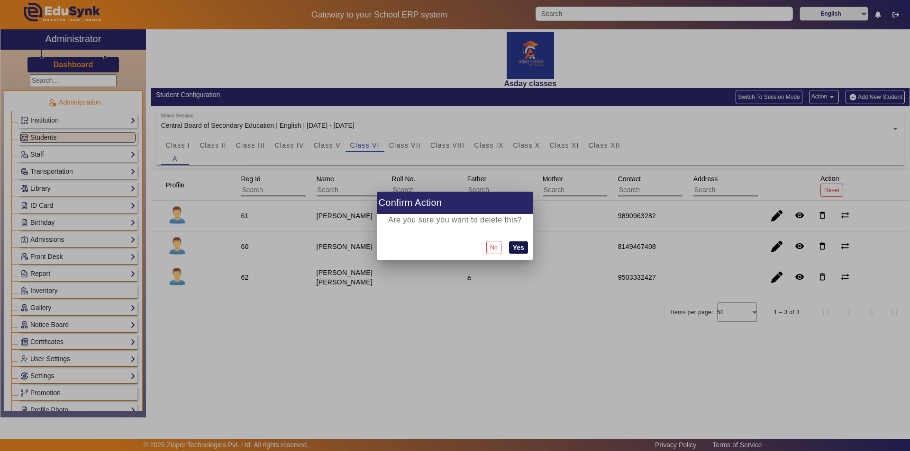
click at [515, 246] on button "Yes" at bounding box center [518, 248] width 19 height 12
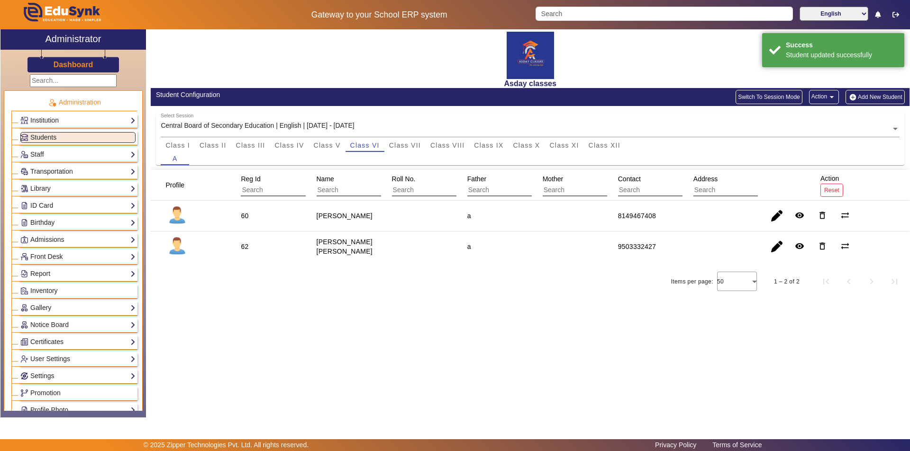
click at [477, 340] on div "Asday classes Student Configuration Switch To Session Mode Action arrow_drop_do…" at bounding box center [527, 218] width 763 height 378
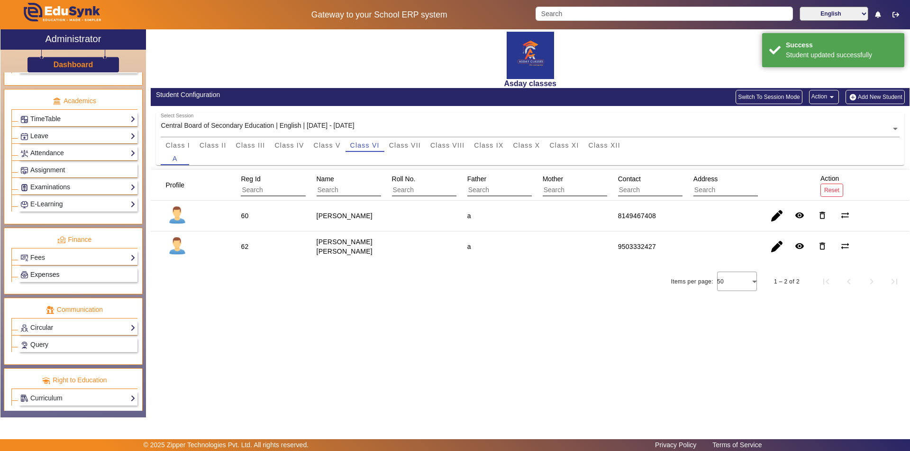
scroll to position [351, 0]
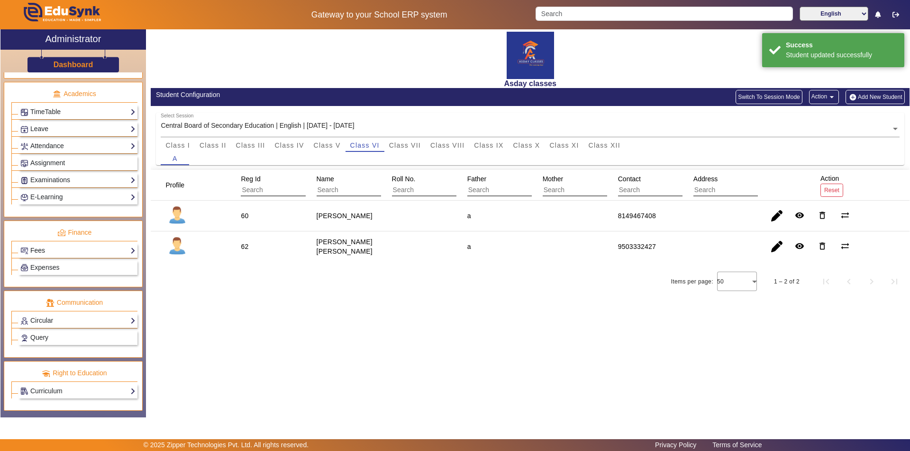
click at [84, 249] on link "Fees" at bounding box center [77, 250] width 115 height 11
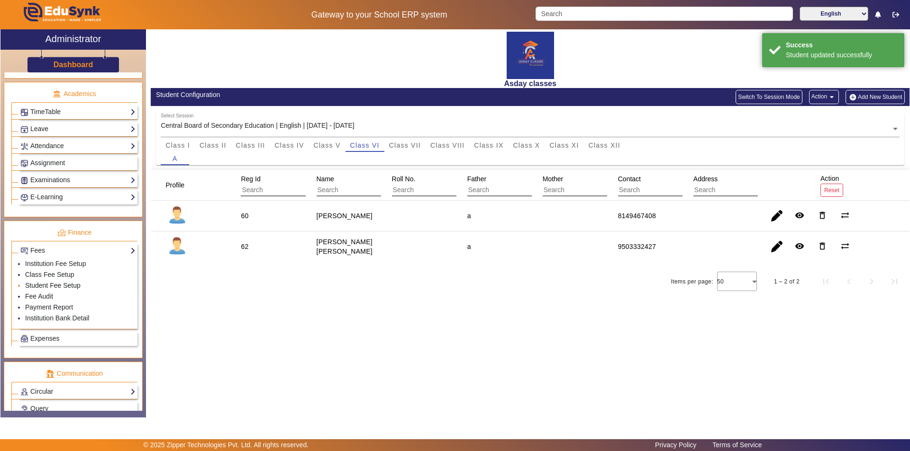
click at [60, 286] on link "Student Fee Setup" at bounding box center [52, 286] width 55 height 8
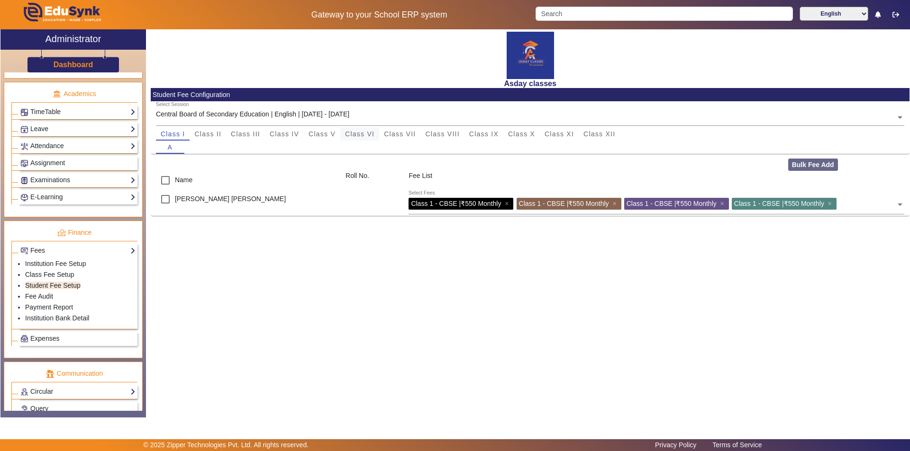
click at [369, 135] on span "Class VI" at bounding box center [359, 134] width 29 height 7
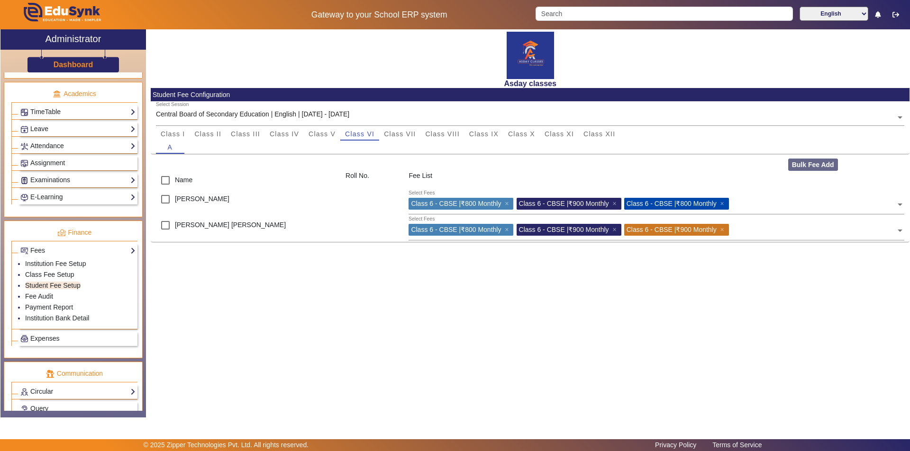
click at [371, 307] on div "Asday classes Student Fee Configuration Select Session Central Board of Seconda…" at bounding box center [527, 218] width 763 height 378
click at [408, 133] on span "Class VII" at bounding box center [400, 134] width 32 height 7
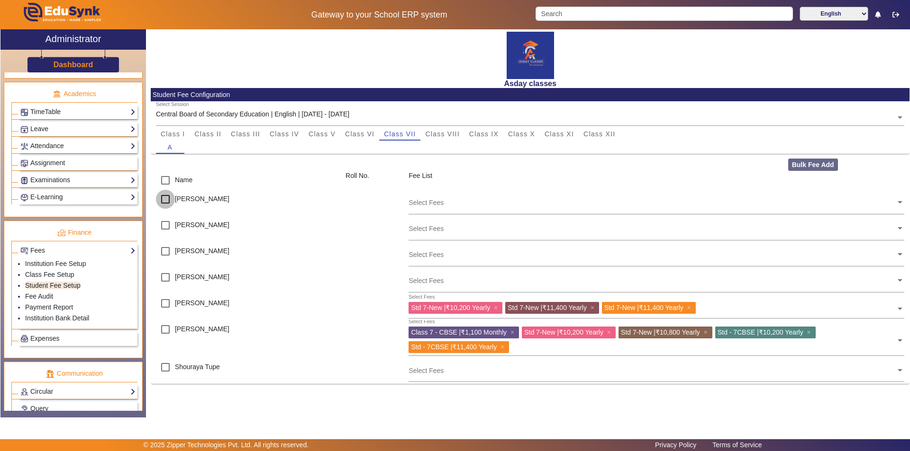
click at [166, 198] on input "checkbox" at bounding box center [165, 199] width 19 height 19
checkbox input "true"
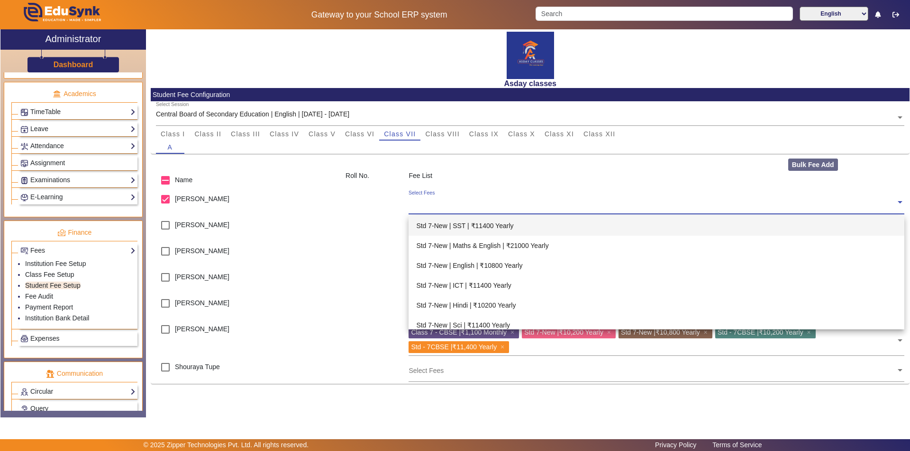
click at [434, 202] on input "text" at bounding box center [651, 202] width 487 height 9
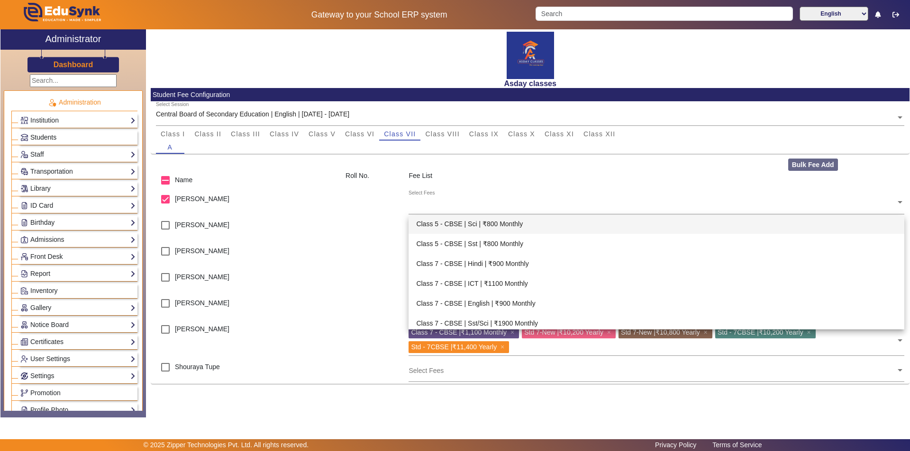
click at [54, 134] on span "Students" at bounding box center [43, 138] width 26 height 8
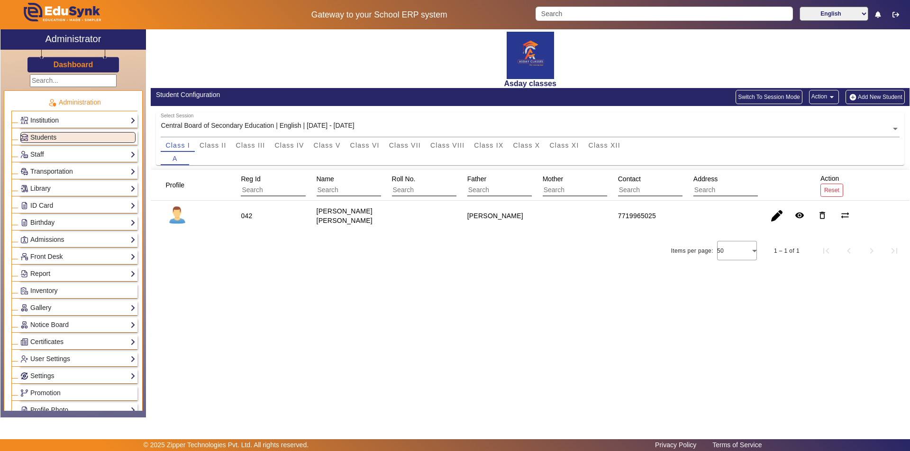
click at [58, 121] on link "Institution" at bounding box center [77, 120] width 115 height 11
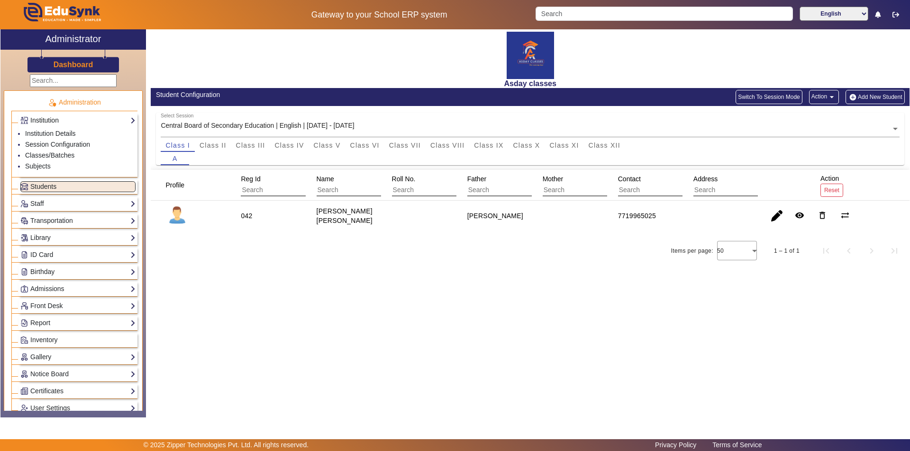
click at [62, 120] on link "Institution" at bounding box center [77, 120] width 115 height 11
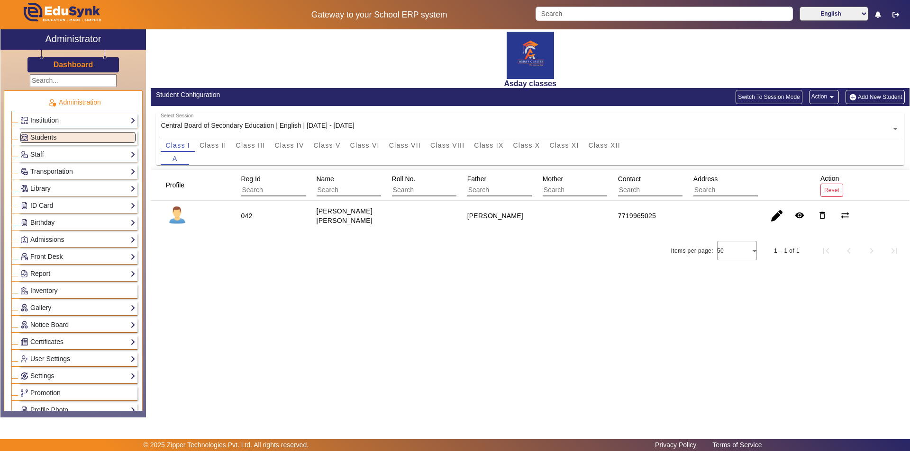
click at [127, 122] on link "Institution" at bounding box center [77, 120] width 115 height 11
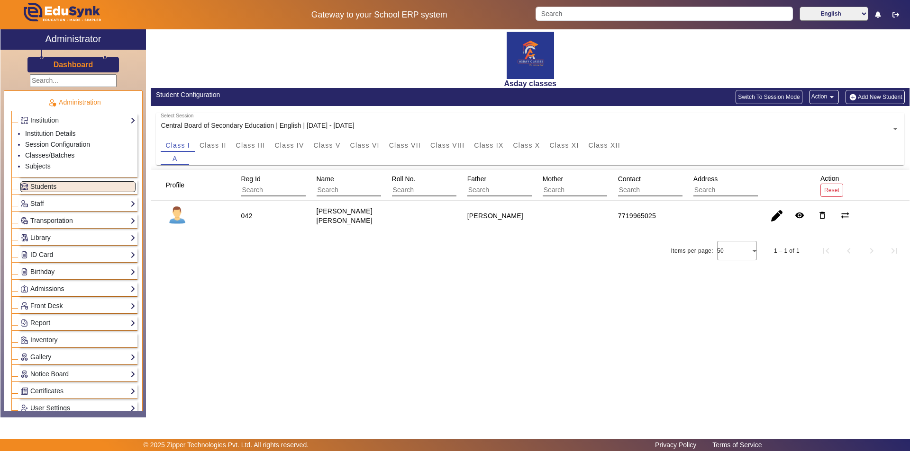
click at [196, 305] on div "Asday classes Student Configuration Switch To Session Mode Action arrow_drop_do…" at bounding box center [527, 218] width 763 height 378
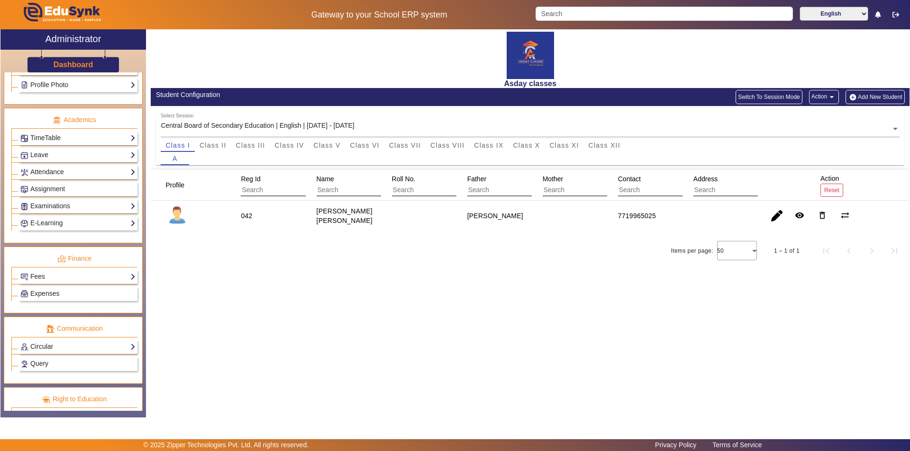
scroll to position [401, 0]
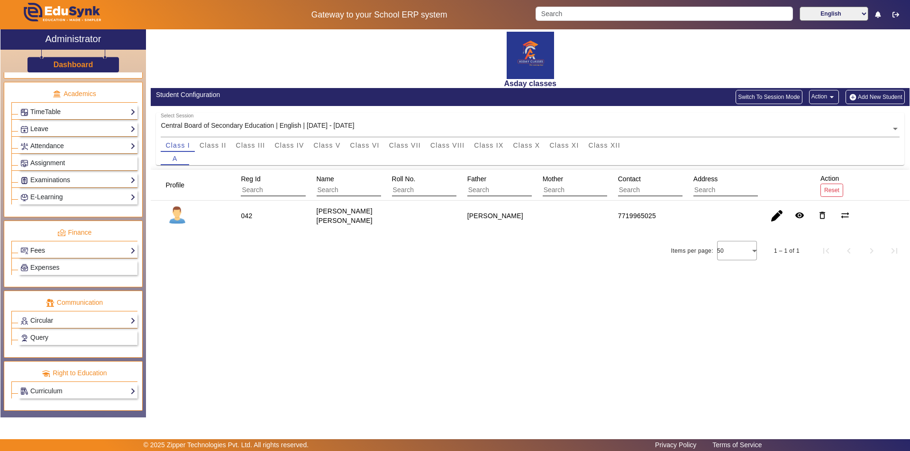
click at [68, 252] on link "Fees" at bounding box center [77, 250] width 115 height 11
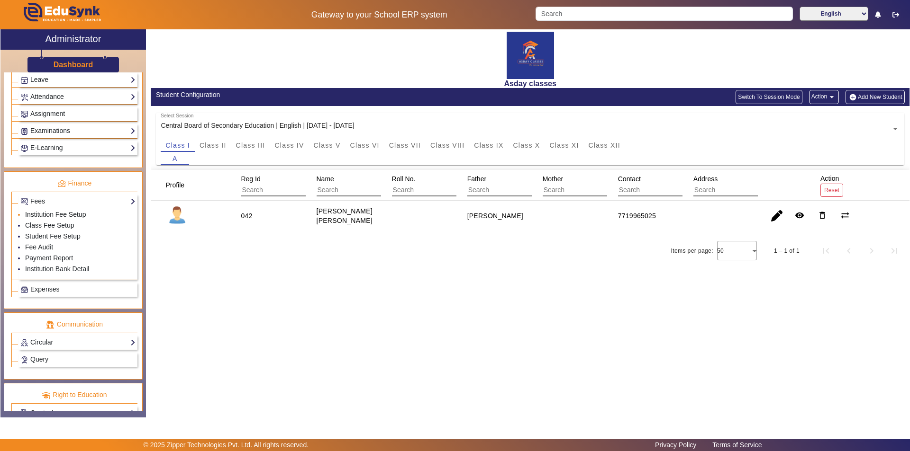
click at [59, 215] on link "Institution Fee Setup" at bounding box center [55, 215] width 61 height 8
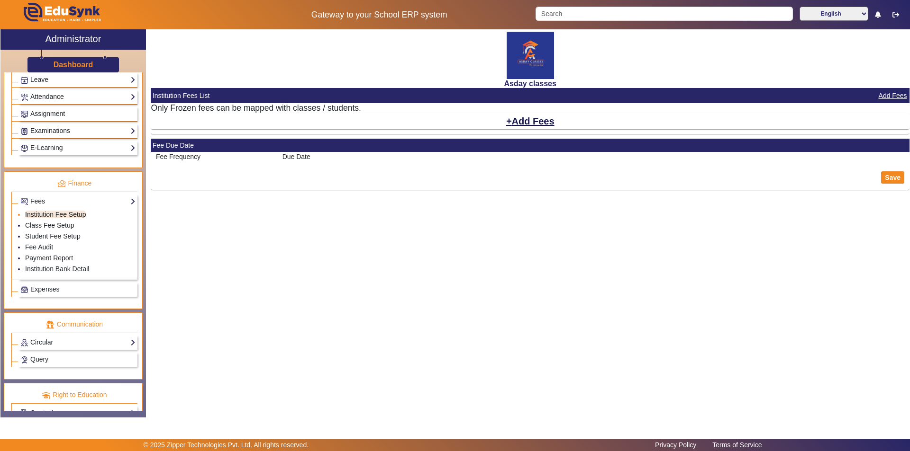
select select "10"
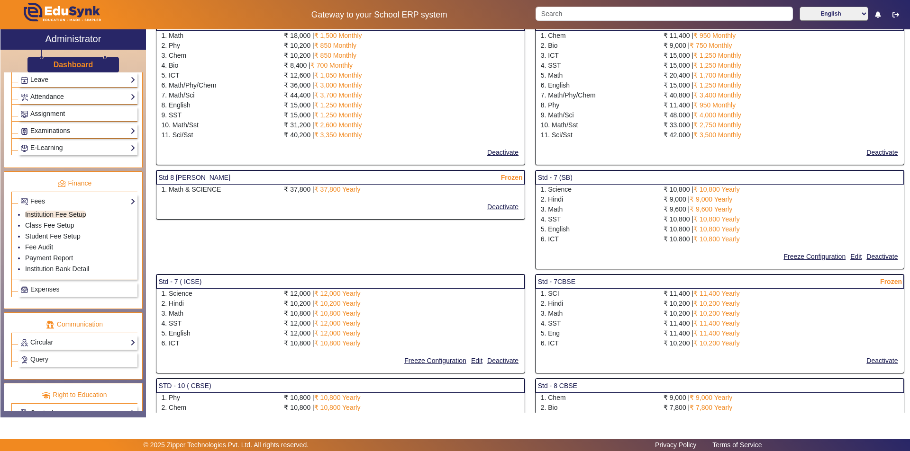
scroll to position [805, 0]
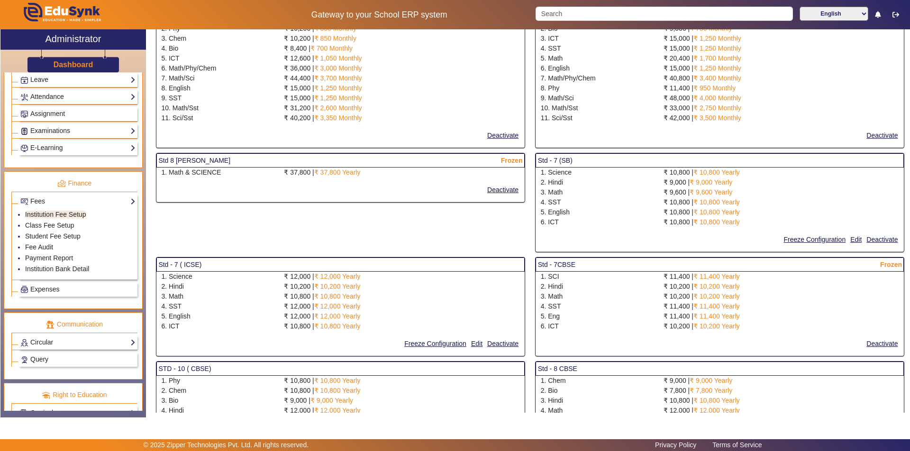
click at [622, 299] on div "3. Math" at bounding box center [596, 297] width 123 height 10
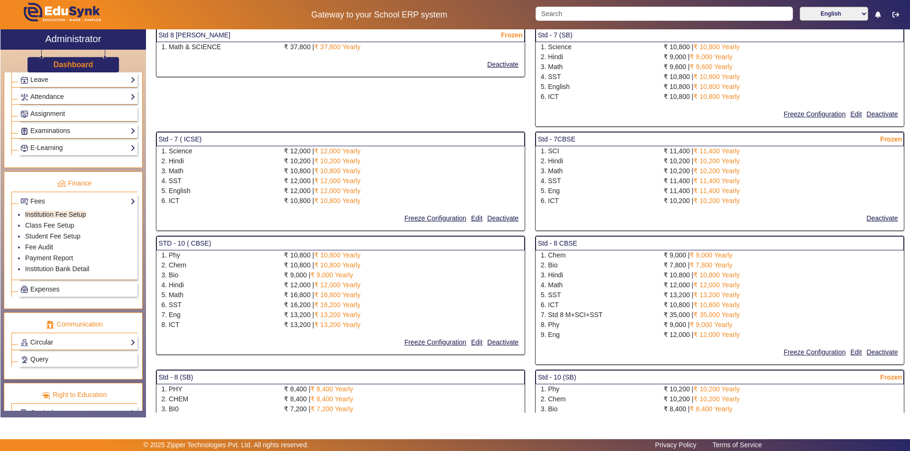
scroll to position [947, 0]
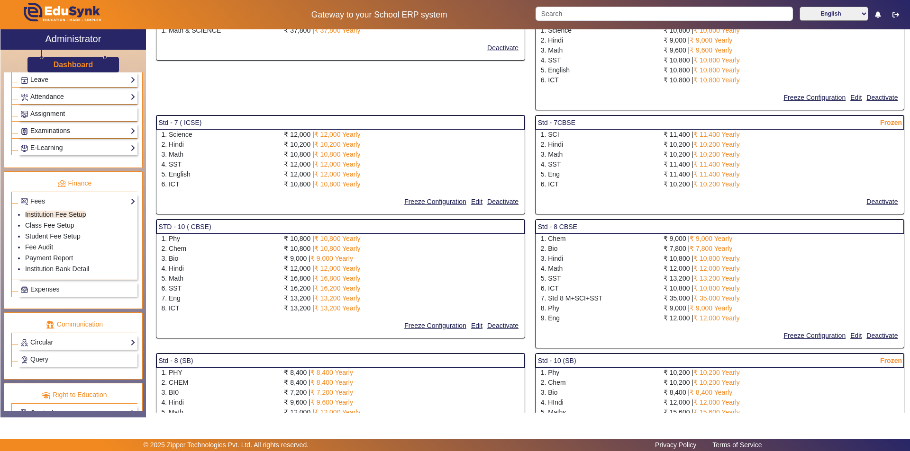
click at [786, 169] on div "₹ 11,400 | ₹ 11,400 Yearly" at bounding box center [780, 165] width 245 height 10
click at [75, 234] on link "Student Fee Setup" at bounding box center [52, 237] width 55 height 8
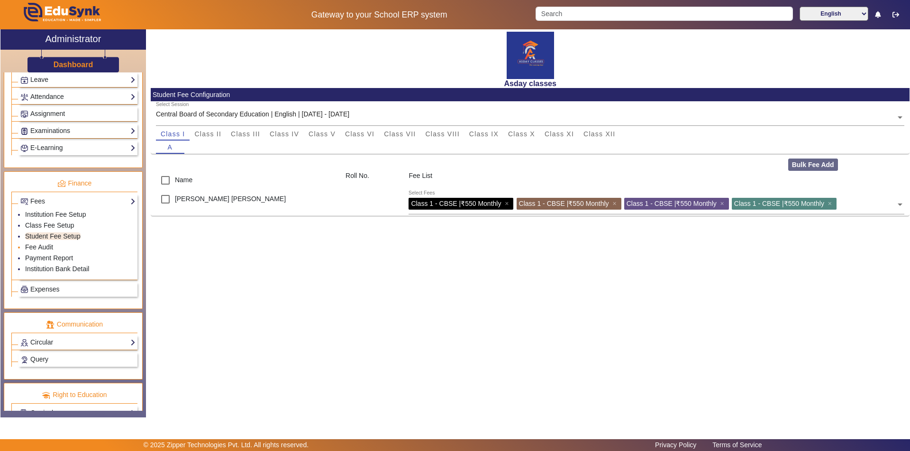
click at [63, 245] on li "Fee Audit" at bounding box center [80, 248] width 110 height 11
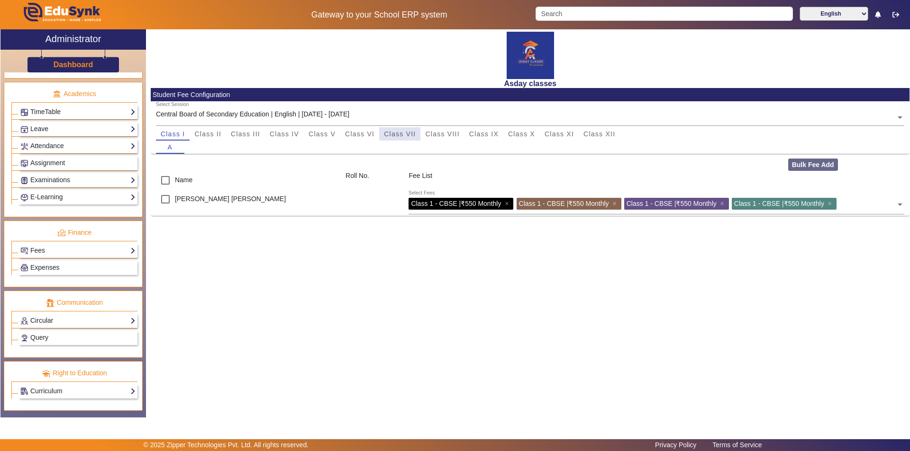
click at [401, 134] on span "Class VII" at bounding box center [400, 134] width 32 height 7
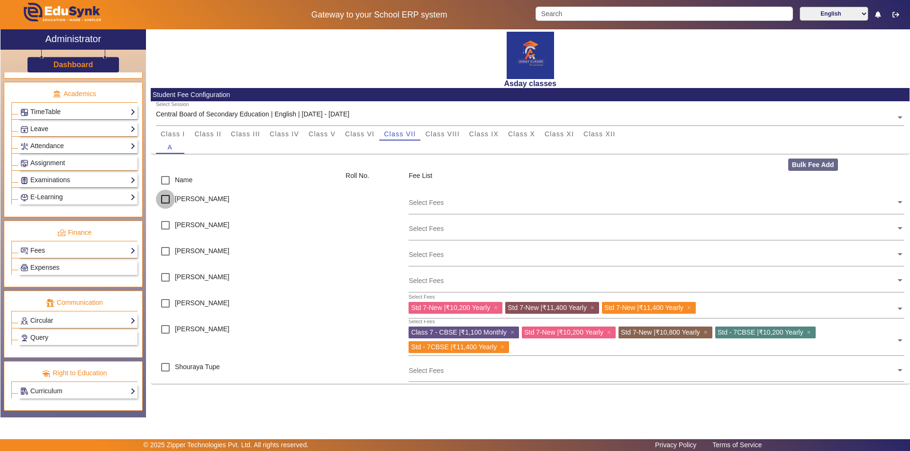
click at [167, 200] on input "checkbox" at bounding box center [165, 199] width 19 height 19
checkbox input "true"
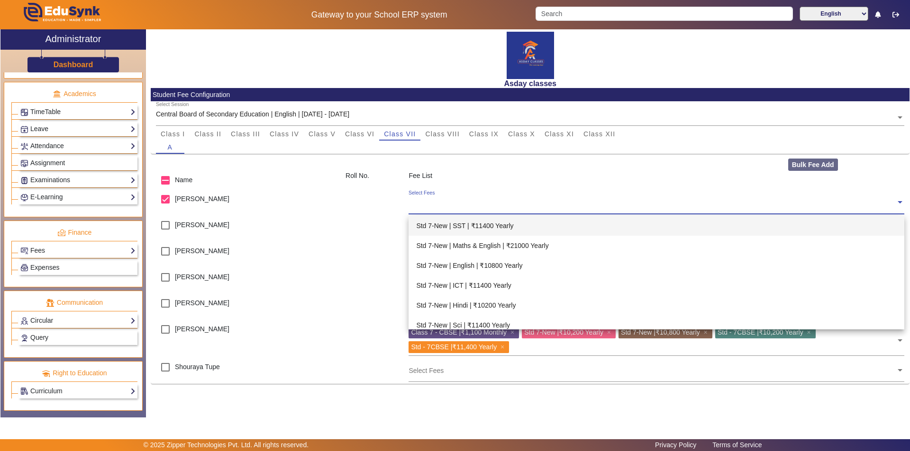
click at [421, 209] on div "Select Fees" at bounding box center [651, 200] width 487 height 20
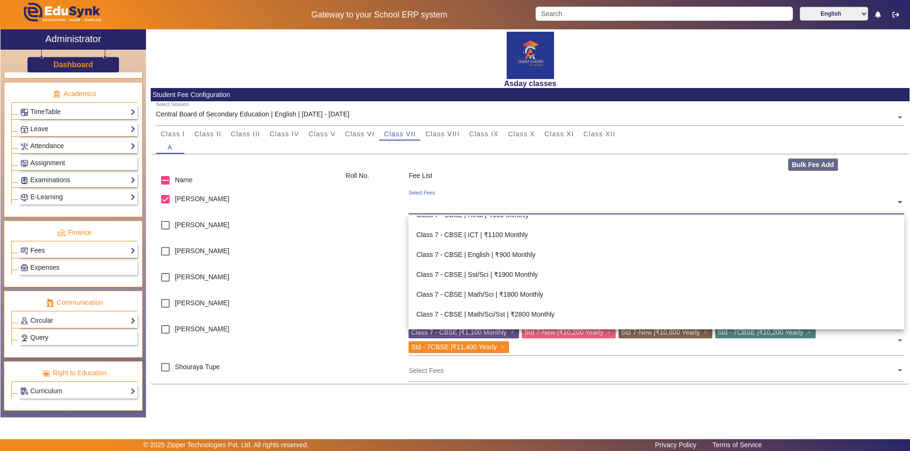
scroll to position [805, 0]
click at [500, 256] on div "Class 7 - CBSE | English | ₹900 Monthly" at bounding box center [655, 256] width 495 height 20
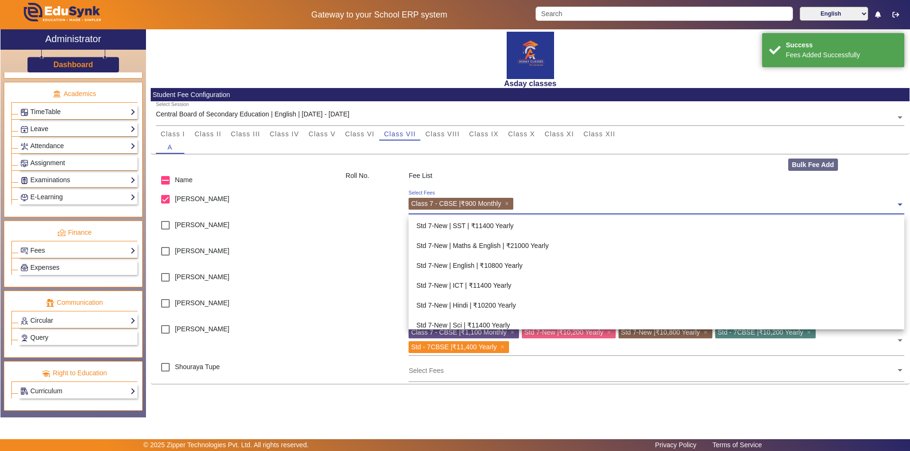
click at [525, 204] on input "text" at bounding box center [705, 202] width 379 height 9
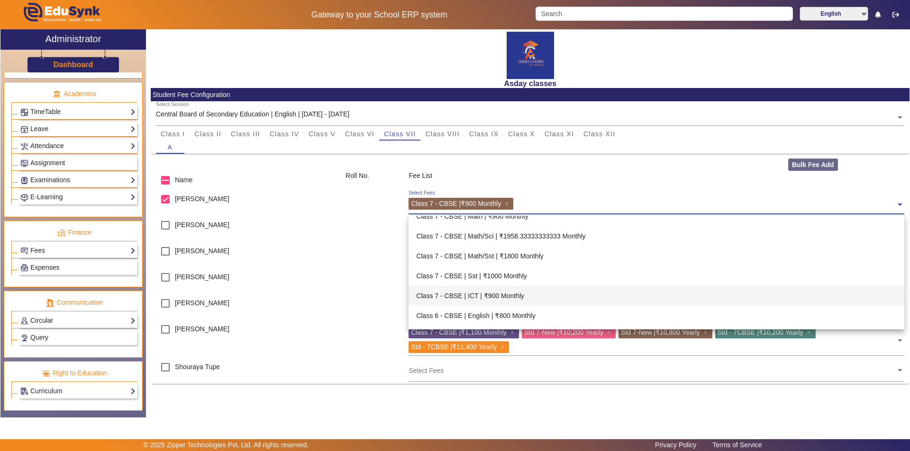
scroll to position [930, 0]
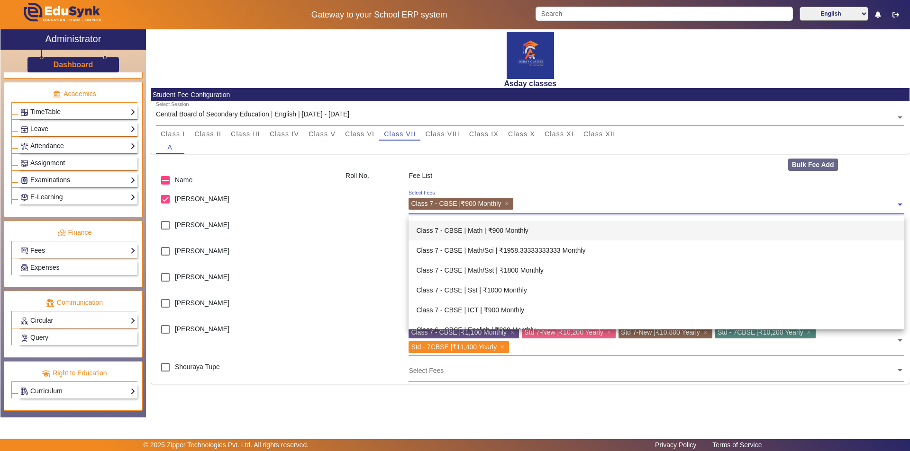
click at [495, 231] on div "Class 7 - CBSE | Math | ₹900 Monthly" at bounding box center [655, 231] width 495 height 20
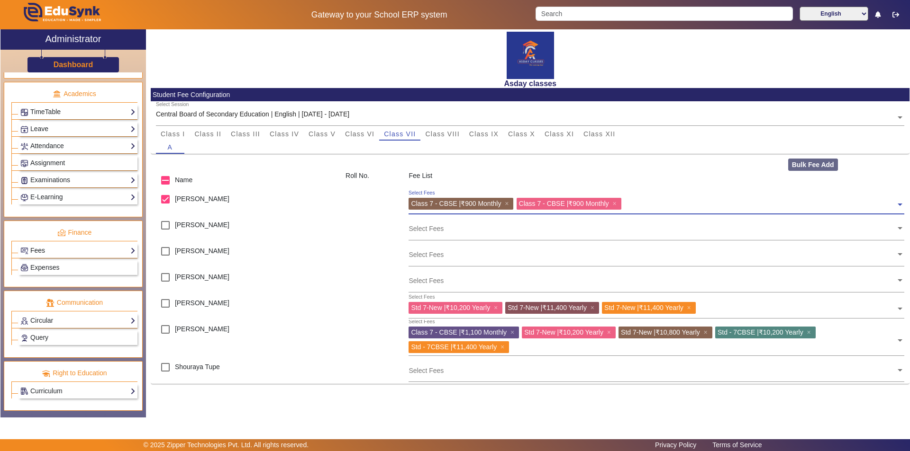
click at [81, 253] on link "Fees" at bounding box center [77, 250] width 115 height 11
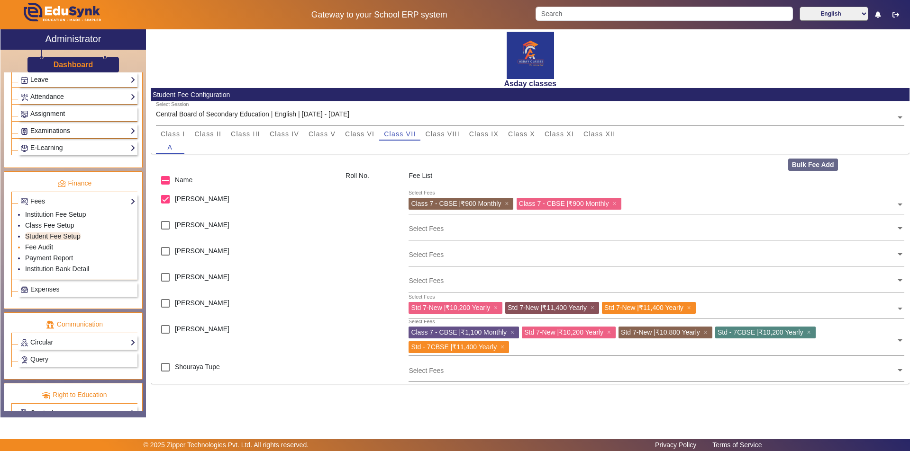
click at [50, 246] on link "Fee Audit" at bounding box center [39, 247] width 28 height 8
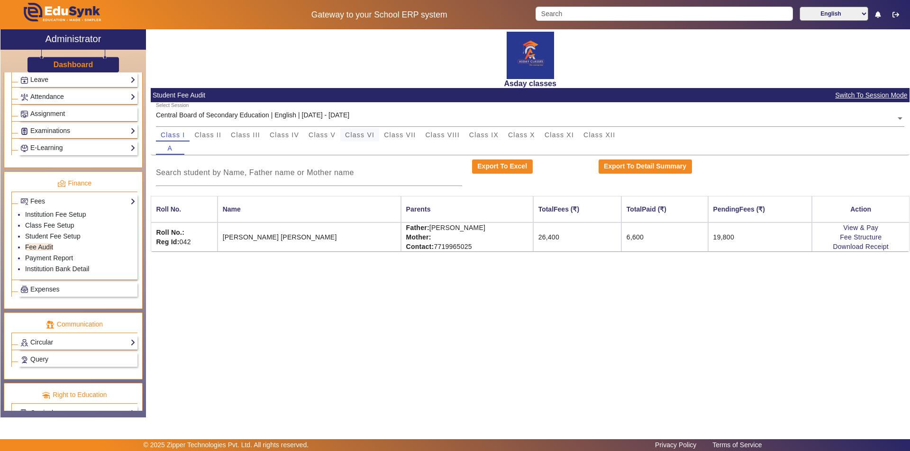
click at [360, 136] on span "Class VI" at bounding box center [359, 135] width 29 height 7
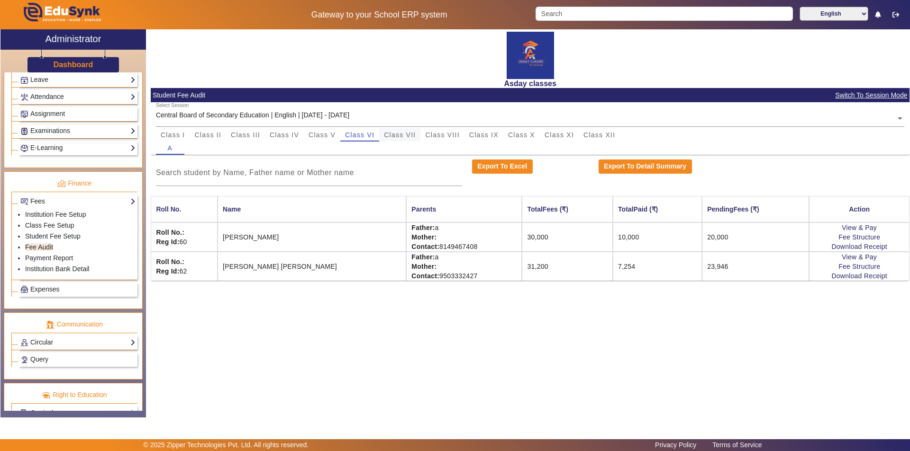
click at [405, 133] on span "Class VII" at bounding box center [400, 135] width 32 height 7
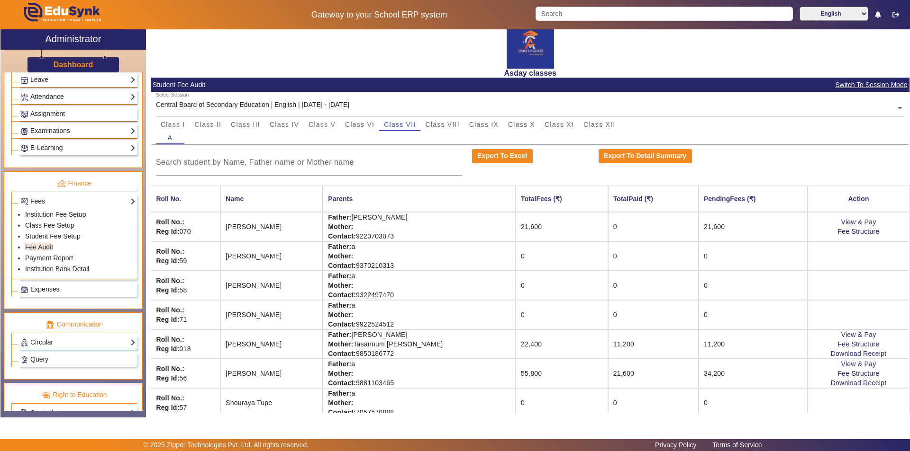
scroll to position [19, 0]
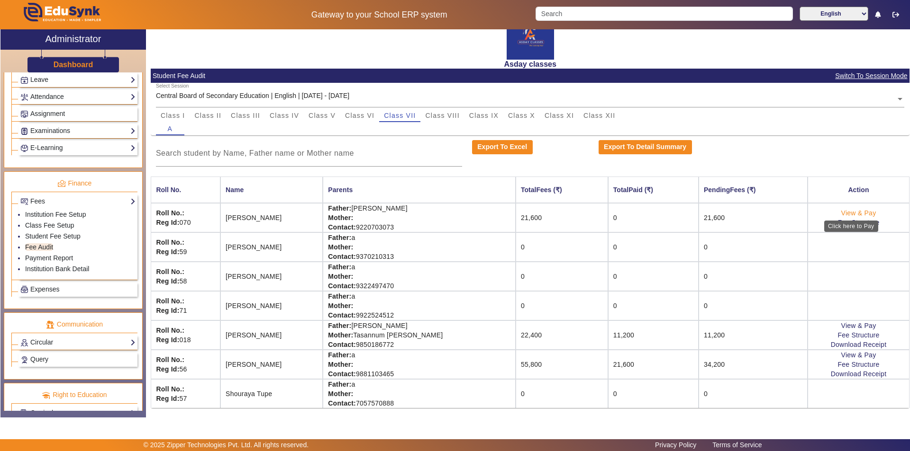
click at [841, 211] on link "View & Pay" at bounding box center [858, 213] width 35 height 8
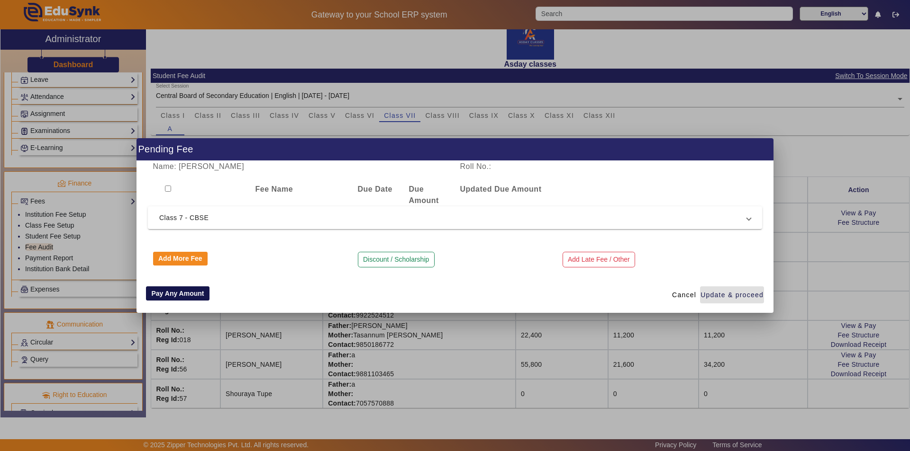
click at [184, 293] on button "Pay Any Amount" at bounding box center [177, 294] width 63 height 14
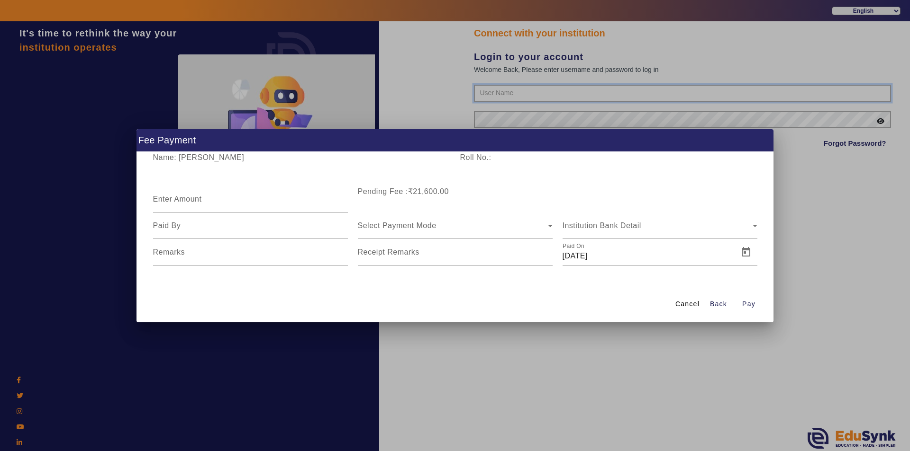
type input "7775077131"
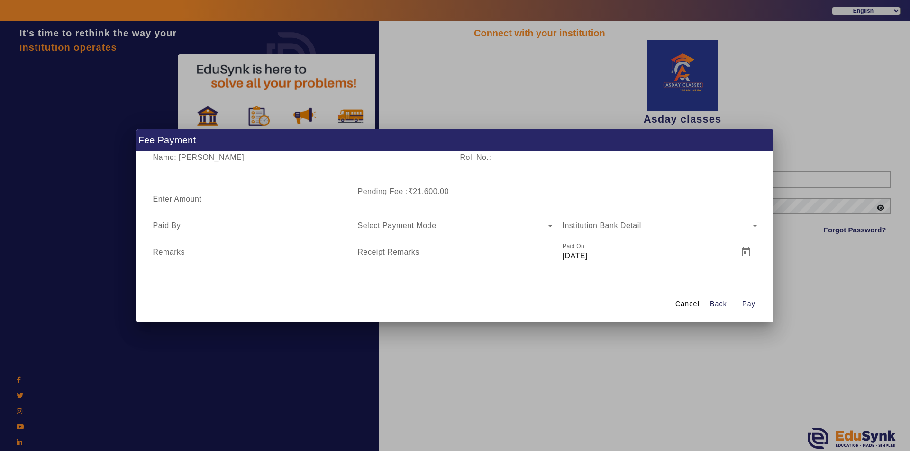
click at [175, 199] on mat-label "Enter Amount" at bounding box center [177, 199] width 49 height 8
click at [175, 199] on input "Enter Amount" at bounding box center [250, 203] width 195 height 11
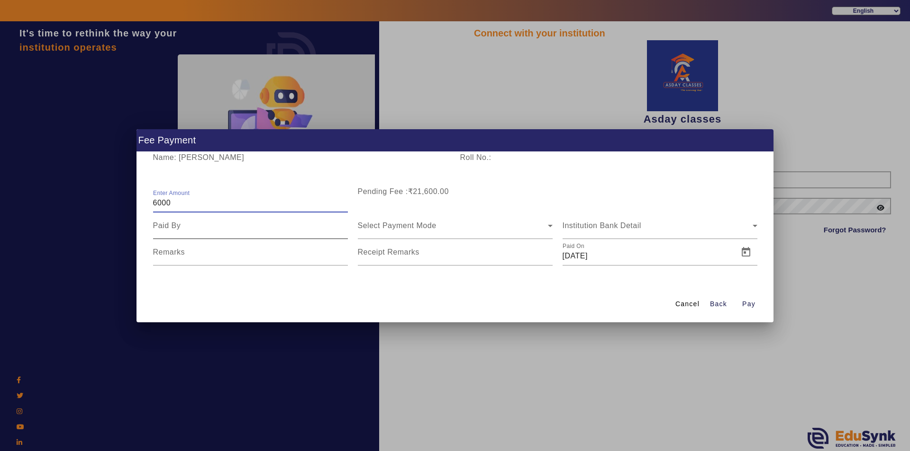
type input "6000"
click at [185, 226] on input at bounding box center [250, 225] width 195 height 11
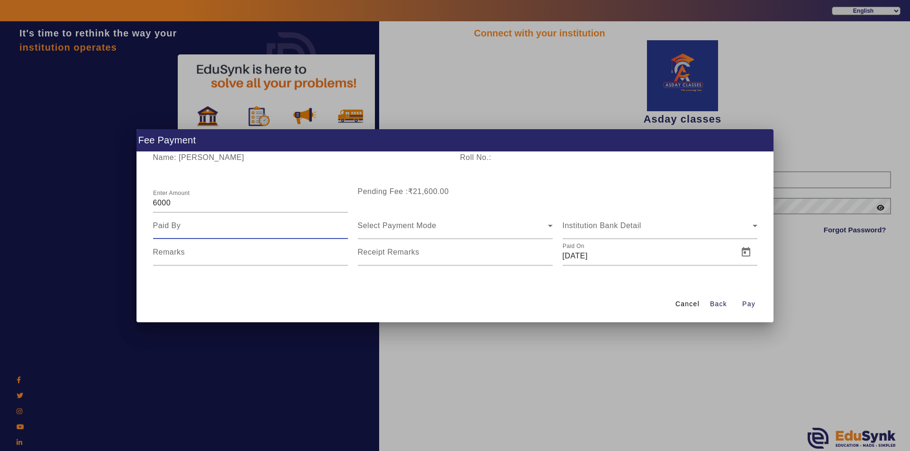
type input "father"
click at [368, 227] on span "Select Payment Mode" at bounding box center [397, 226] width 79 height 8
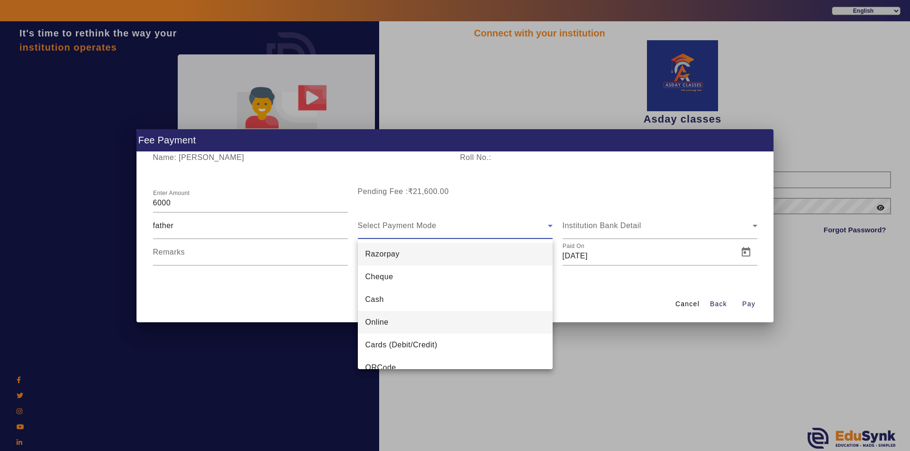
click at [383, 323] on span "Online" at bounding box center [376, 322] width 23 height 11
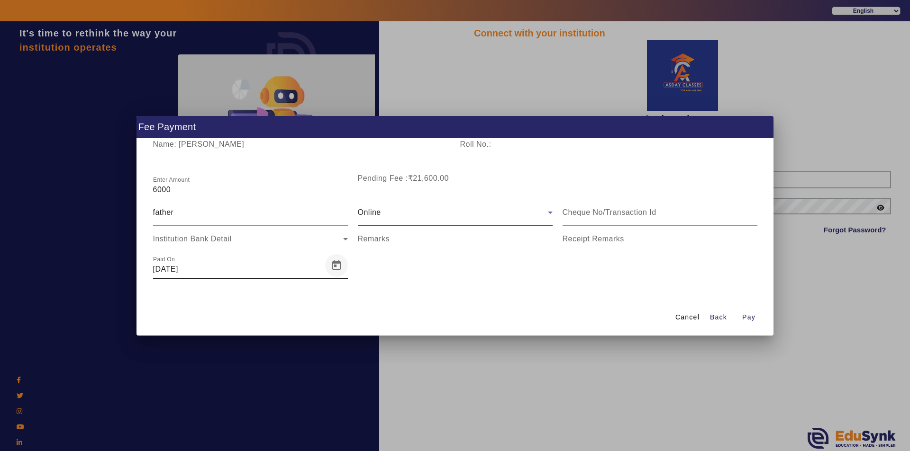
click at [336, 268] on span "Open calendar" at bounding box center [336, 265] width 23 height 23
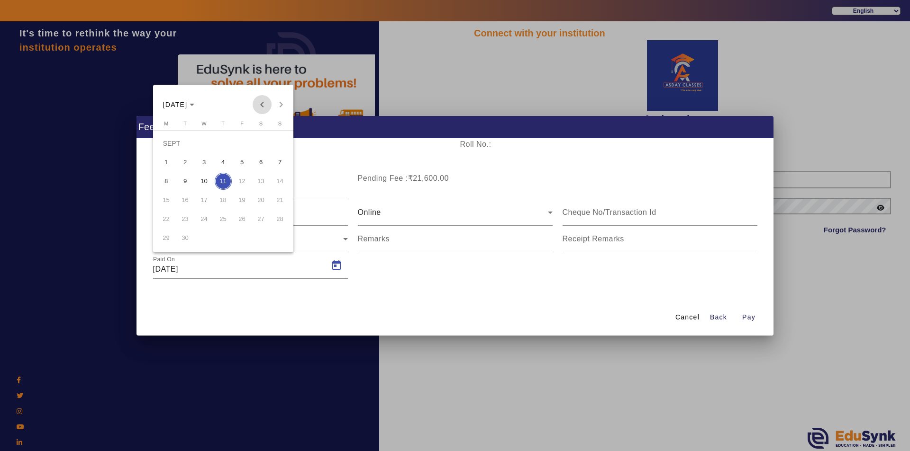
click at [263, 106] on span "Previous month" at bounding box center [261, 104] width 19 height 19
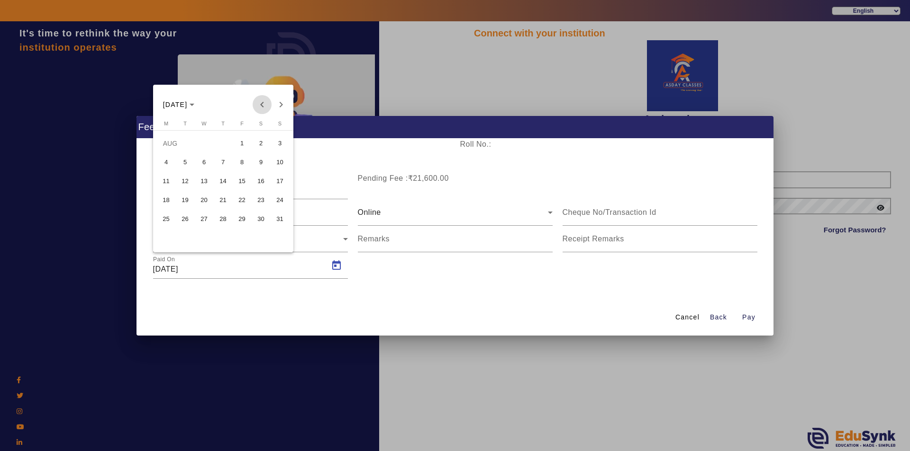
click at [264, 106] on span "Previous month" at bounding box center [261, 104] width 19 height 19
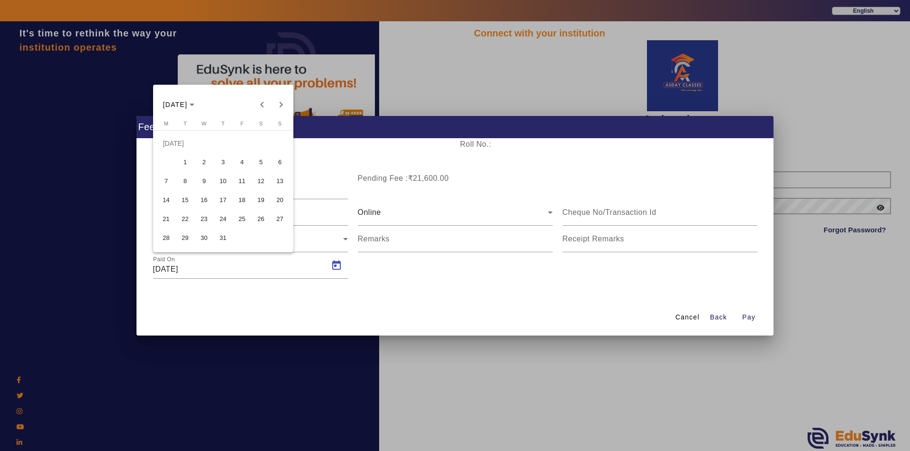
click at [262, 162] on span "5" at bounding box center [260, 162] width 17 height 17
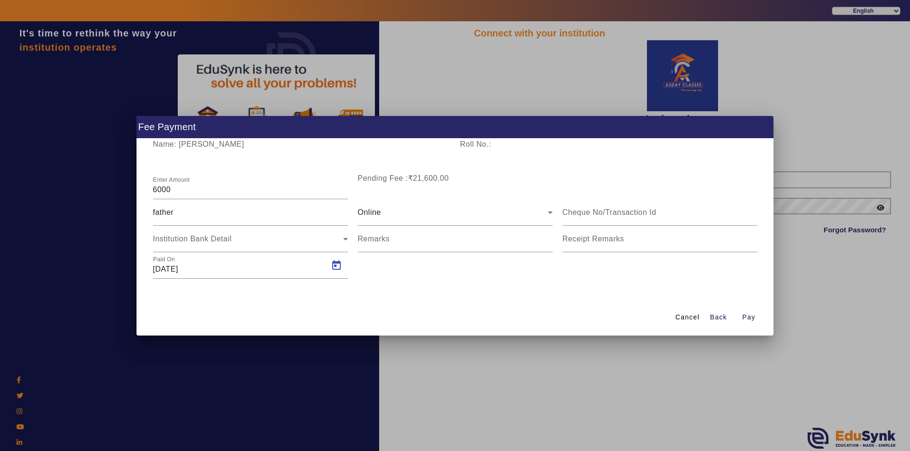
type input "[DATE]"
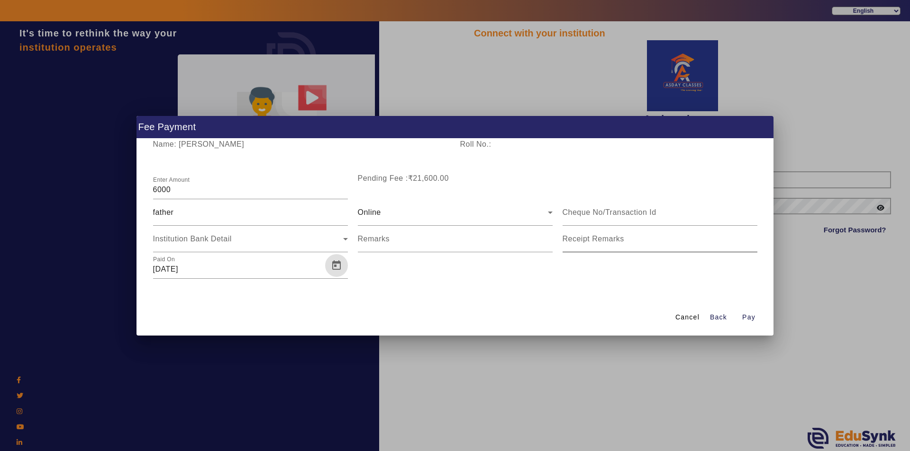
click at [574, 242] on mat-label "Receipt Remarks" at bounding box center [593, 239] width 62 height 8
click at [574, 242] on input "Receipt Remarks" at bounding box center [659, 242] width 195 height 11
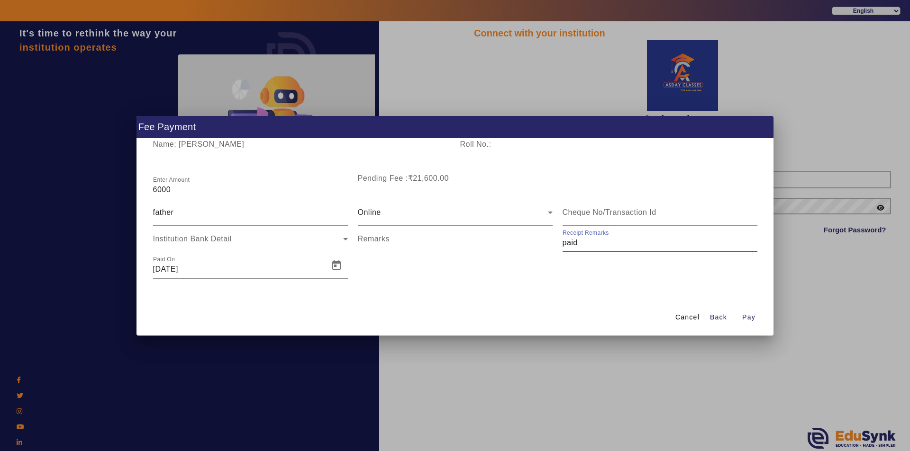
type input "Paid for Jul,Aug,Sept"
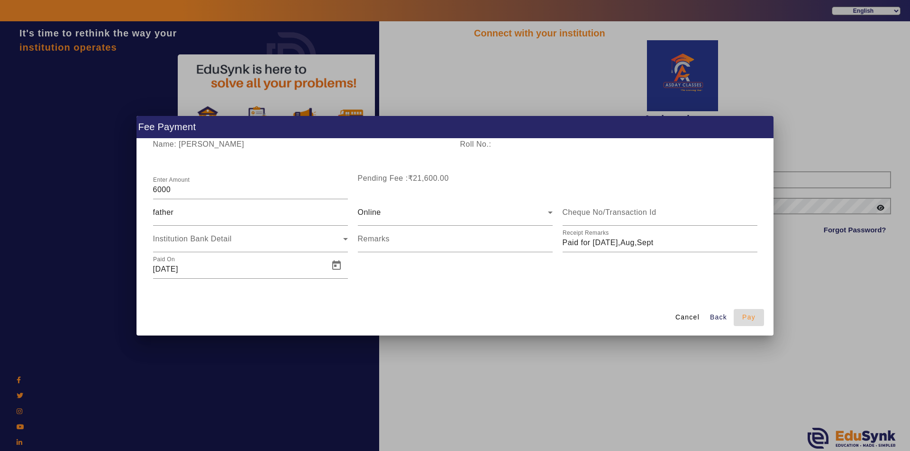
click at [745, 318] on span "Pay" at bounding box center [748, 318] width 13 height 10
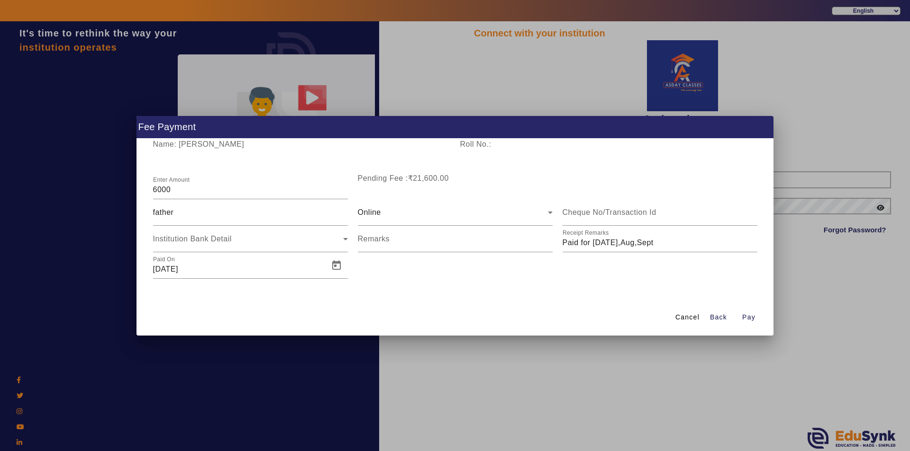
click at [798, 257] on div at bounding box center [455, 225] width 910 height 451
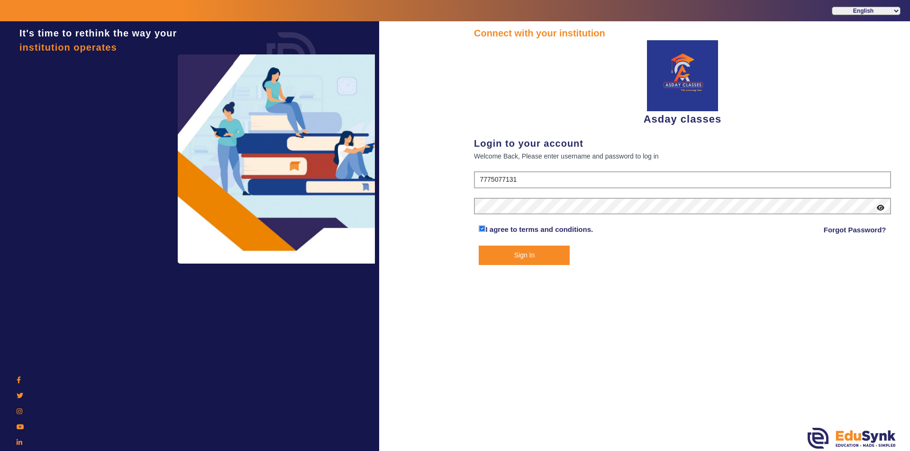
click at [516, 257] on button "Sign In" at bounding box center [523, 255] width 91 height 19
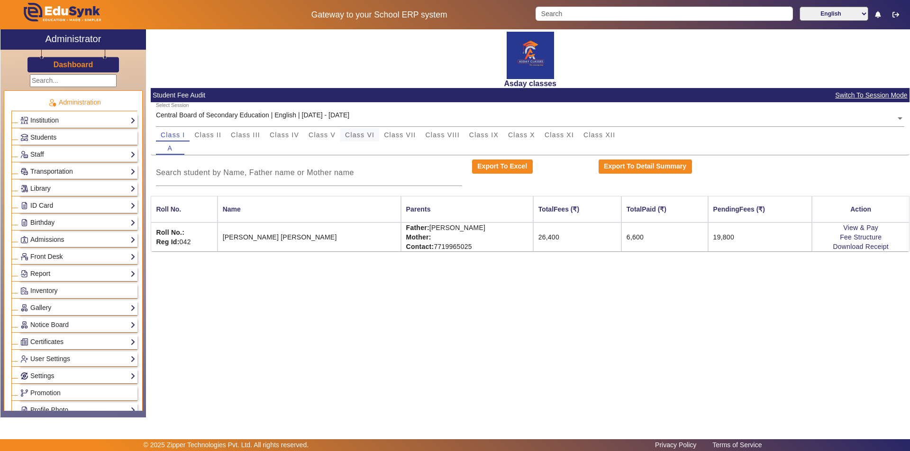
click at [366, 134] on span "Class VI" at bounding box center [359, 135] width 29 height 7
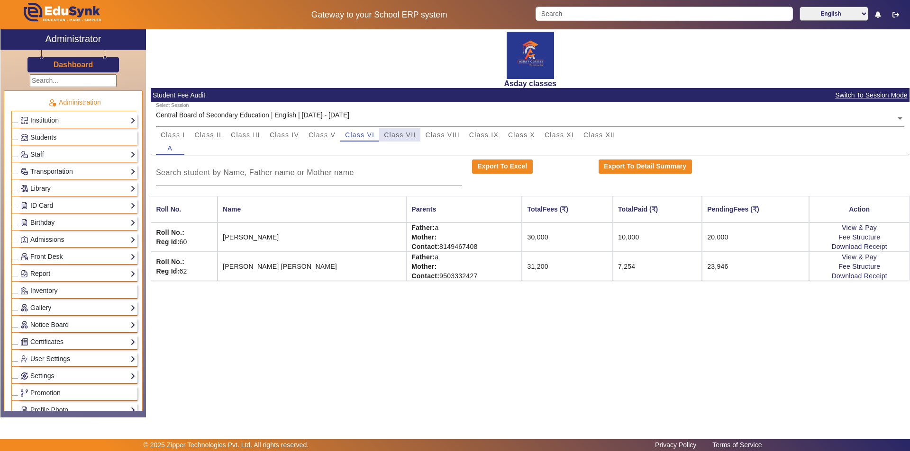
click at [400, 136] on span "Class VII" at bounding box center [400, 135] width 32 height 7
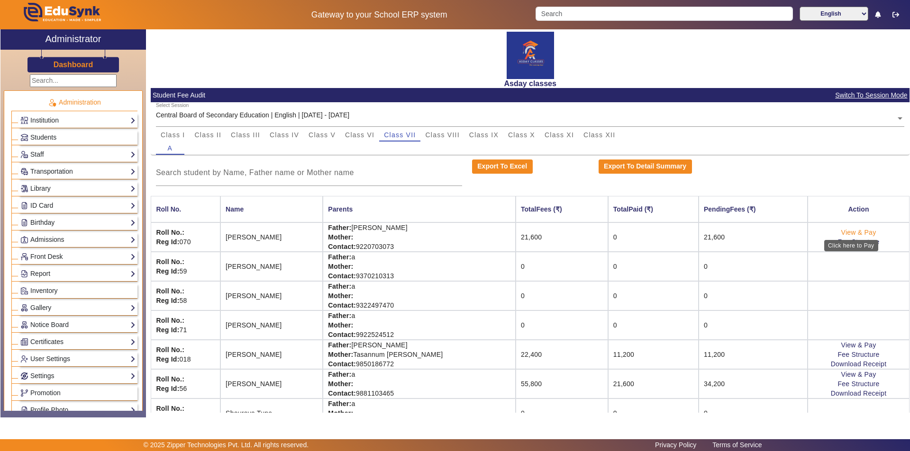
click at [841, 232] on link "View & Pay" at bounding box center [858, 233] width 35 height 8
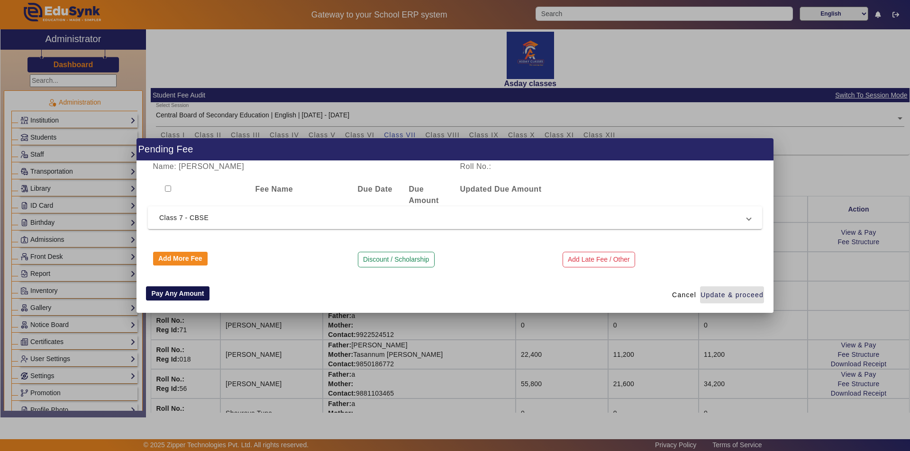
click at [171, 294] on button "Pay Any Amount" at bounding box center [177, 294] width 63 height 14
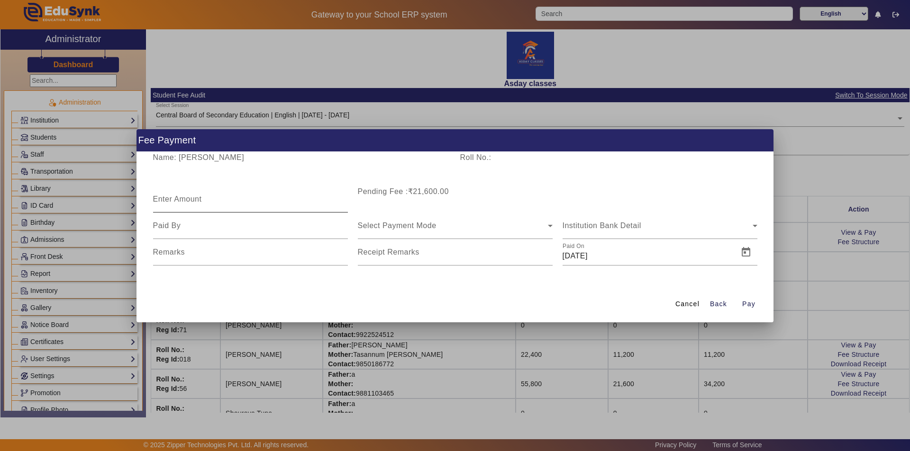
drag, startPoint x: 180, startPoint y: 197, endPoint x: 177, endPoint y: 188, distance: 9.6
click at [180, 196] on mat-label "Enter Amount" at bounding box center [177, 199] width 49 height 8
click at [180, 198] on input "Enter Amount" at bounding box center [250, 203] width 195 height 11
type input "6000"
click at [168, 227] on input at bounding box center [250, 225] width 195 height 11
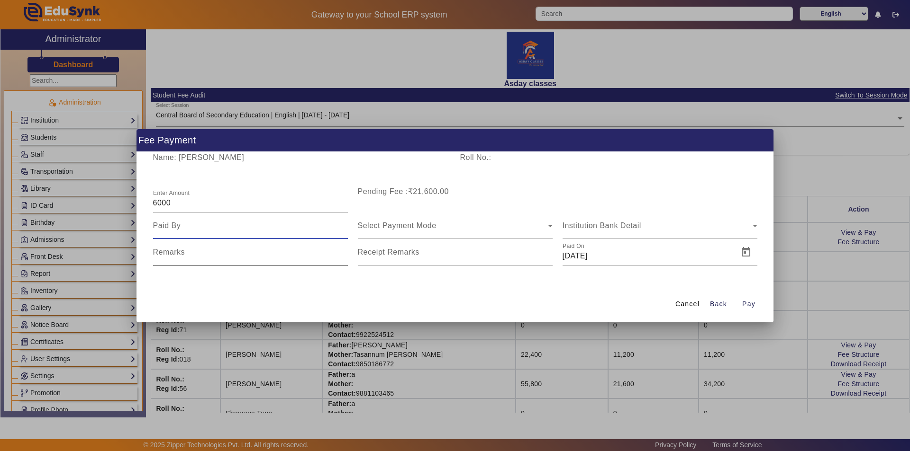
type input "father"
click at [430, 226] on span "Select Payment Mode" at bounding box center [397, 226] width 79 height 8
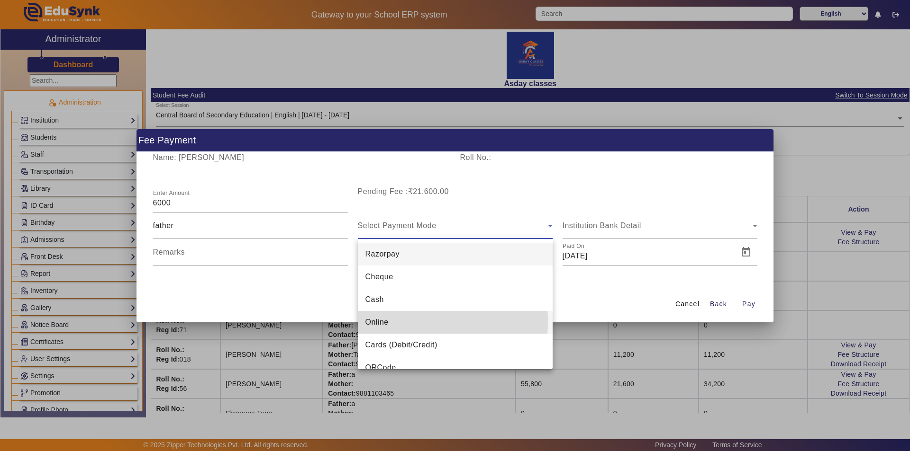
click at [383, 322] on span "Online" at bounding box center [376, 322] width 23 height 11
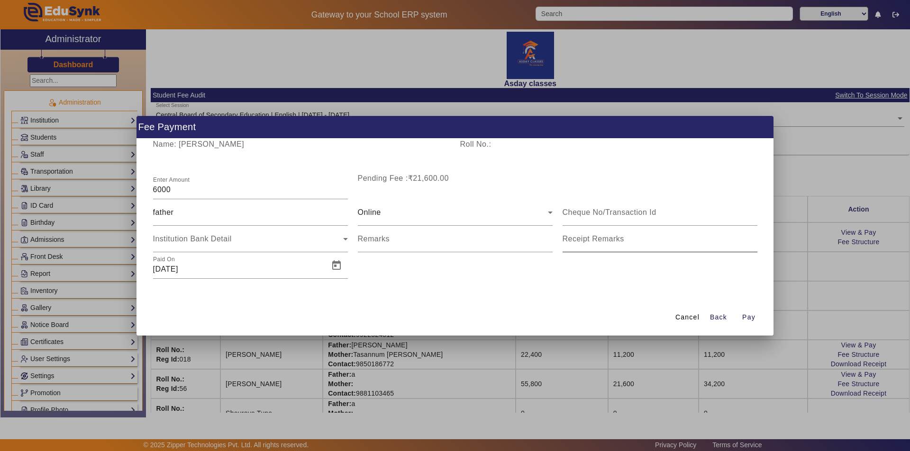
click at [594, 243] on mat-label "Receipt Remarks" at bounding box center [593, 239] width 62 height 8
click at [594, 243] on input "Receipt Remarks" at bounding box center [659, 242] width 195 height 11
click at [178, 271] on input "[DATE]" at bounding box center [238, 269] width 170 height 11
click at [339, 264] on span "Open calendar" at bounding box center [336, 265] width 23 height 23
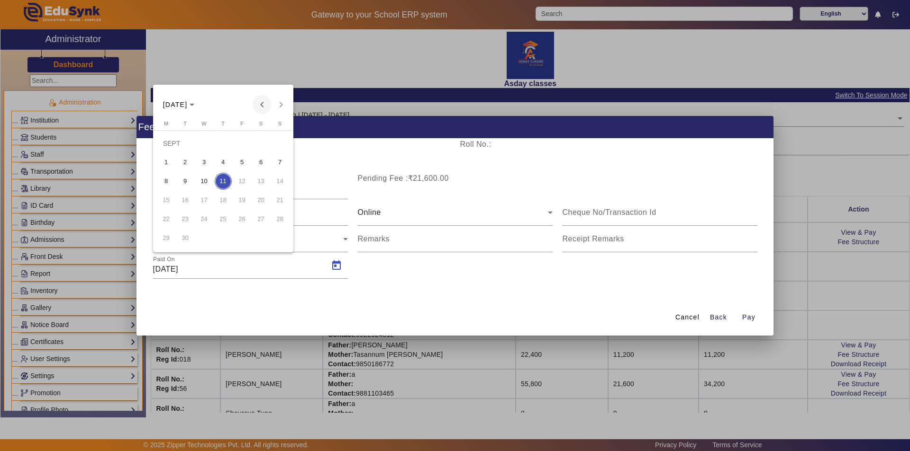
click at [263, 102] on span "Previous month" at bounding box center [261, 104] width 19 height 19
click at [261, 161] on span "5" at bounding box center [260, 162] width 17 height 17
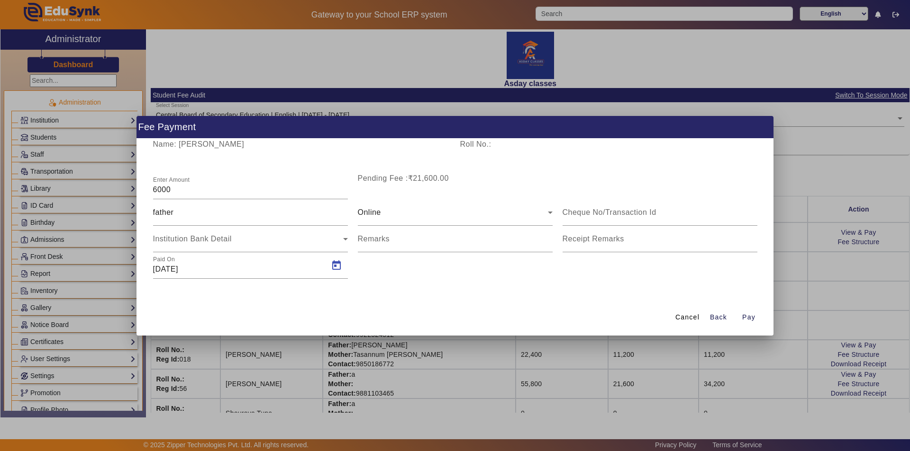
type input "[DATE]"
click at [583, 243] on mat-label "Receipt Remarks" at bounding box center [593, 239] width 62 height 8
click at [583, 243] on input "Receipt Remarks" at bounding box center [659, 242] width 195 height 11
type input "Paid for Jul,Aug,Sept"
click at [746, 319] on span "Pay" at bounding box center [748, 318] width 13 height 10
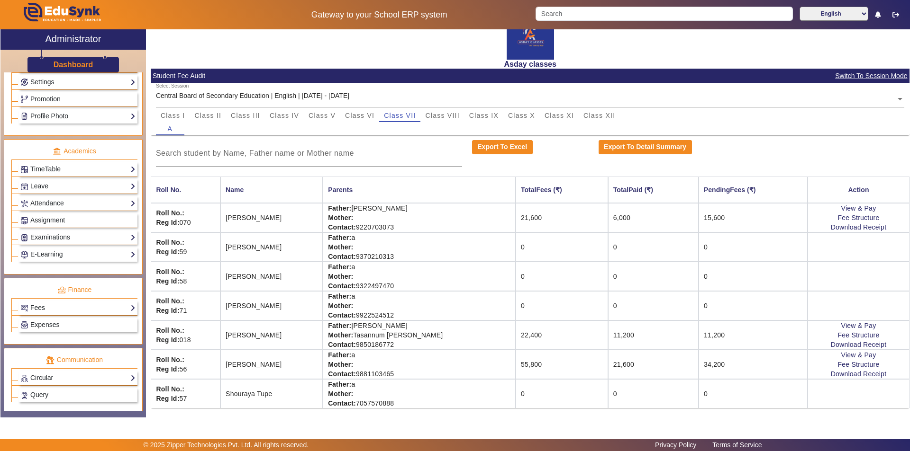
scroll to position [351, 0]
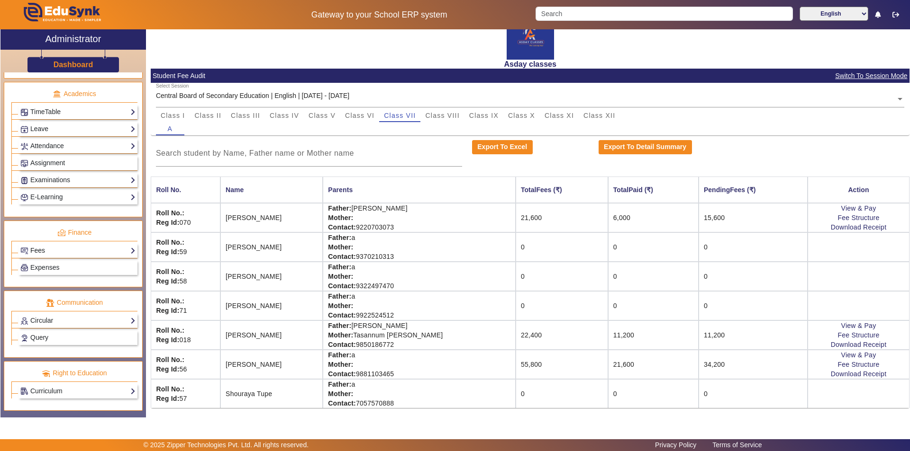
click at [79, 251] on link "Fees" at bounding box center [77, 250] width 115 height 11
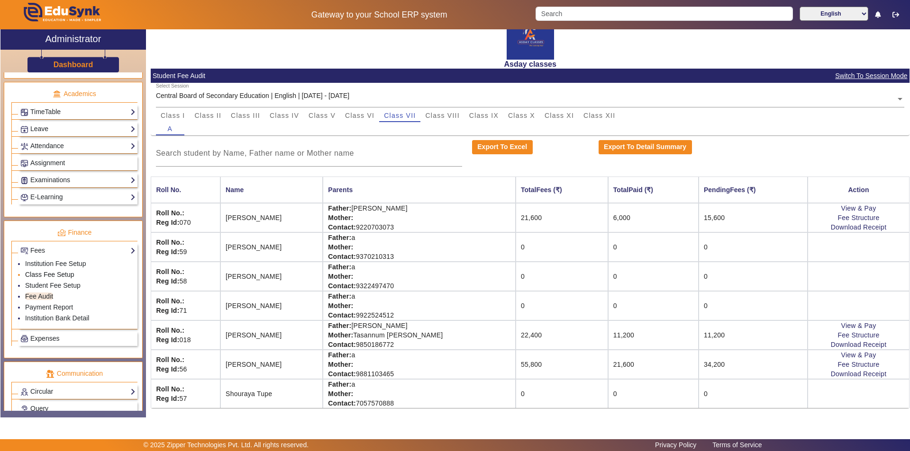
click at [66, 274] on link "Class Fee Setup" at bounding box center [49, 275] width 49 height 8
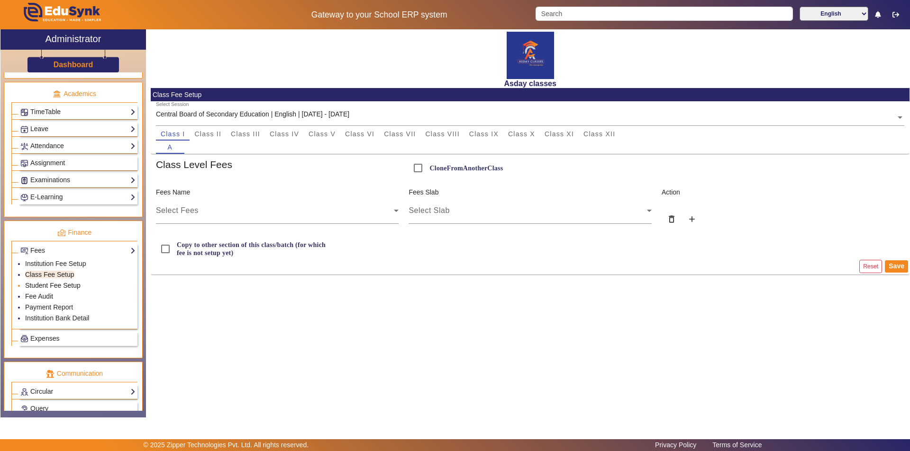
click at [58, 283] on link "Student Fee Setup" at bounding box center [52, 286] width 55 height 8
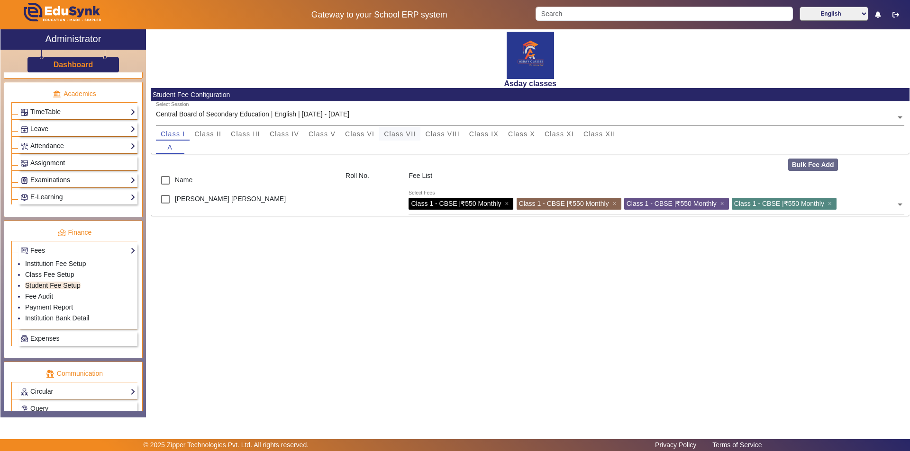
click at [402, 134] on span "Class VII" at bounding box center [400, 134] width 32 height 7
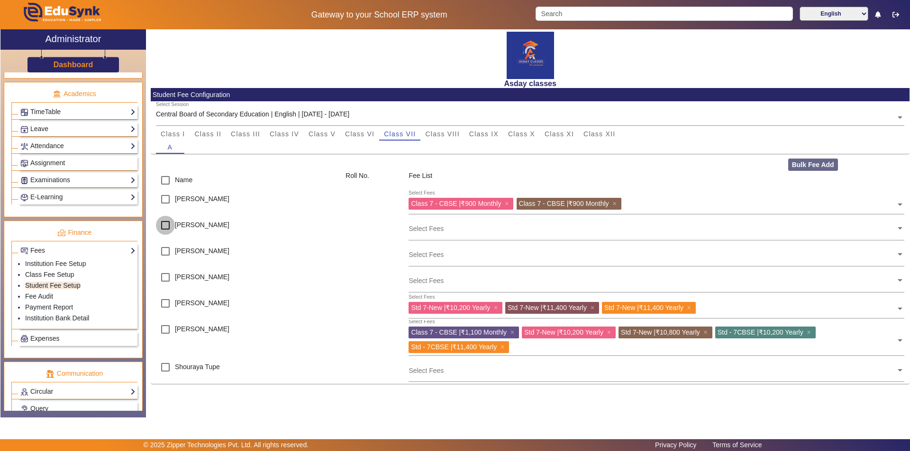
click at [165, 226] on input "checkbox" at bounding box center [165, 225] width 19 height 19
checkbox input "true"
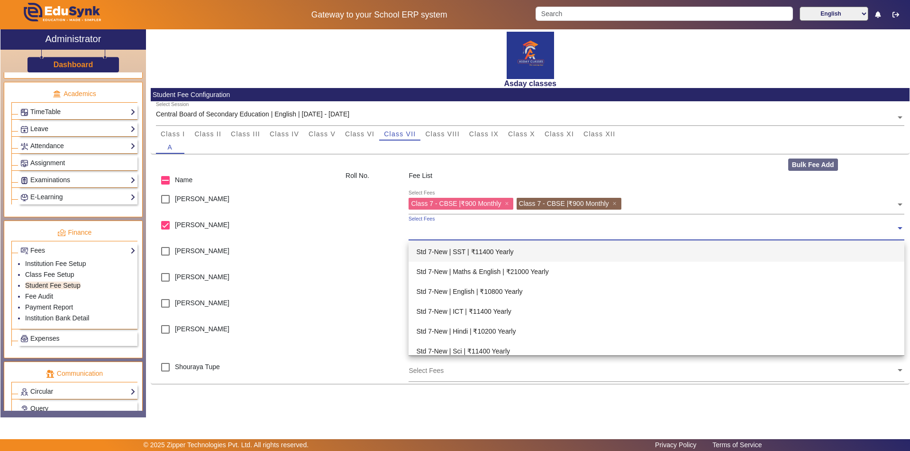
click at [443, 232] on input "text" at bounding box center [651, 228] width 487 height 9
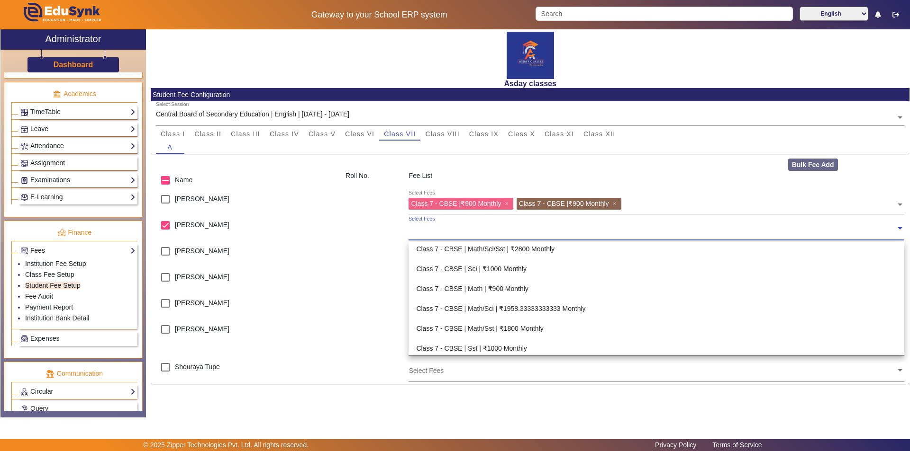
scroll to position [900, 0]
click at [511, 285] on div "Class 7 - CBSE | Math | ₹900 Monthly" at bounding box center [655, 287] width 495 height 20
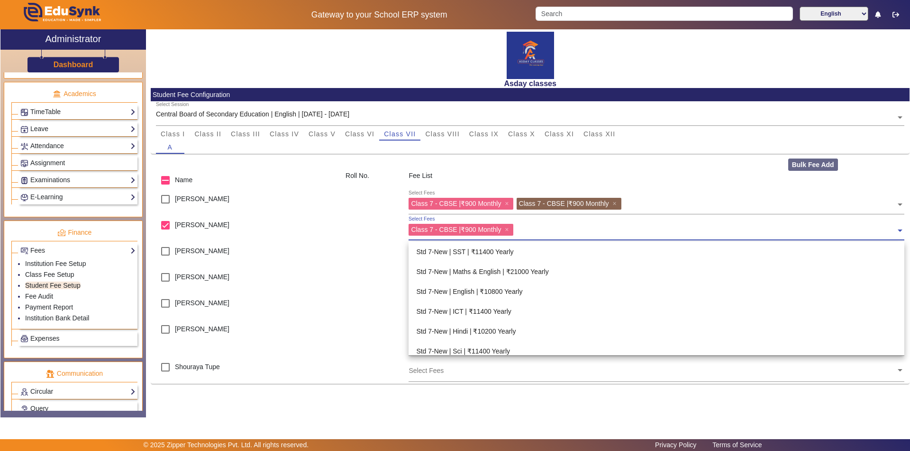
click at [525, 229] on input "text" at bounding box center [705, 228] width 379 height 9
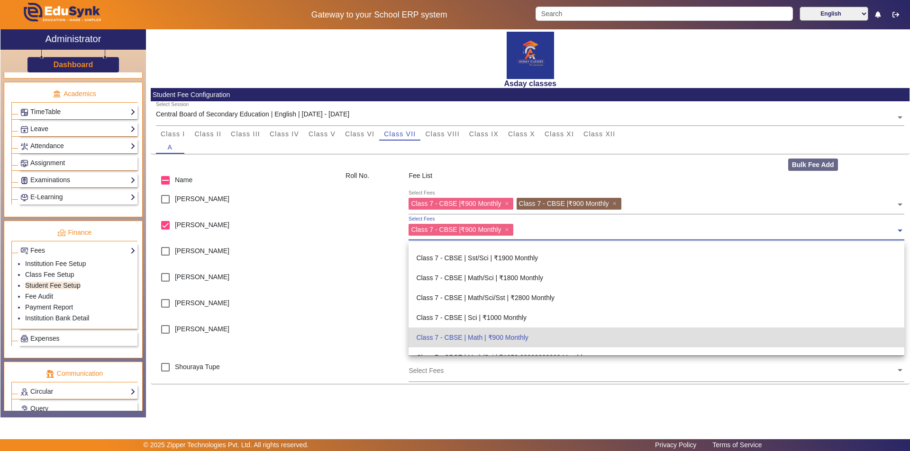
scroll to position [840, 0]
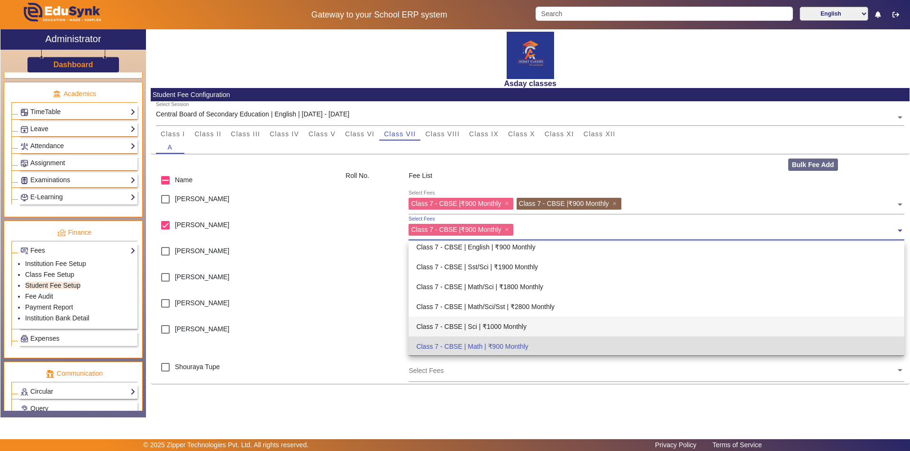
click at [500, 327] on div "Class 7 - CBSE | Sci | ₹1000 Monthly" at bounding box center [655, 327] width 495 height 20
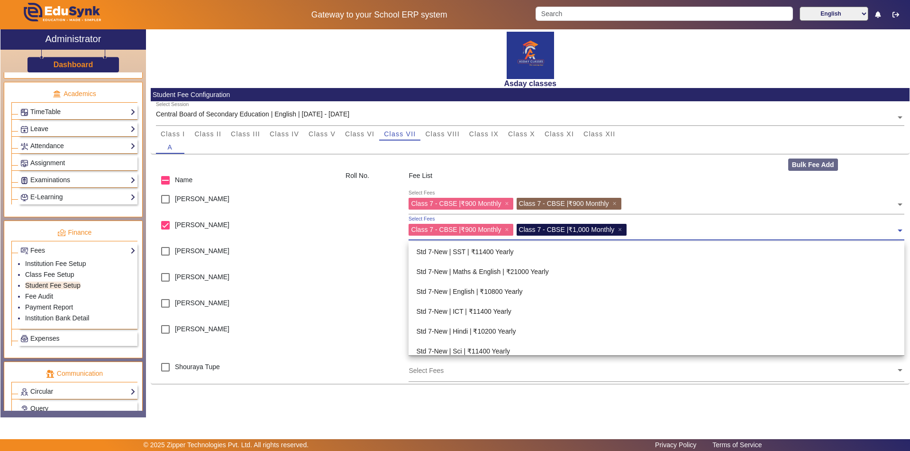
click at [644, 227] on input "text" at bounding box center [762, 228] width 266 height 9
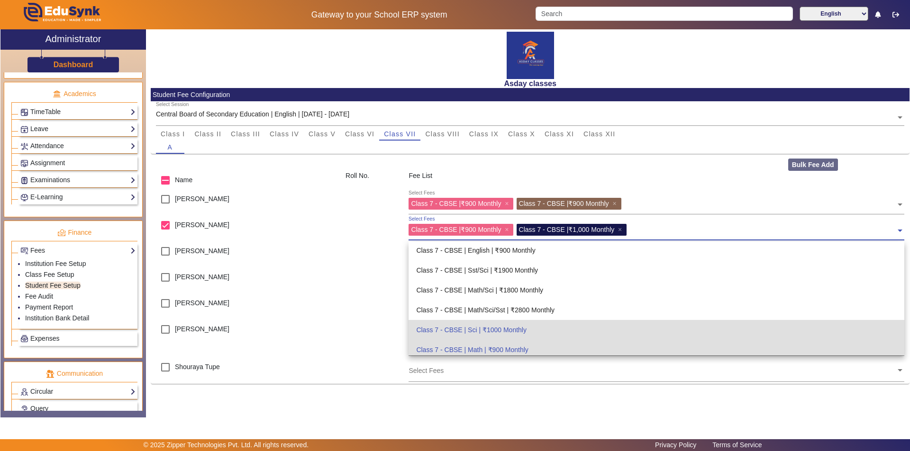
scroll to position [820, 0]
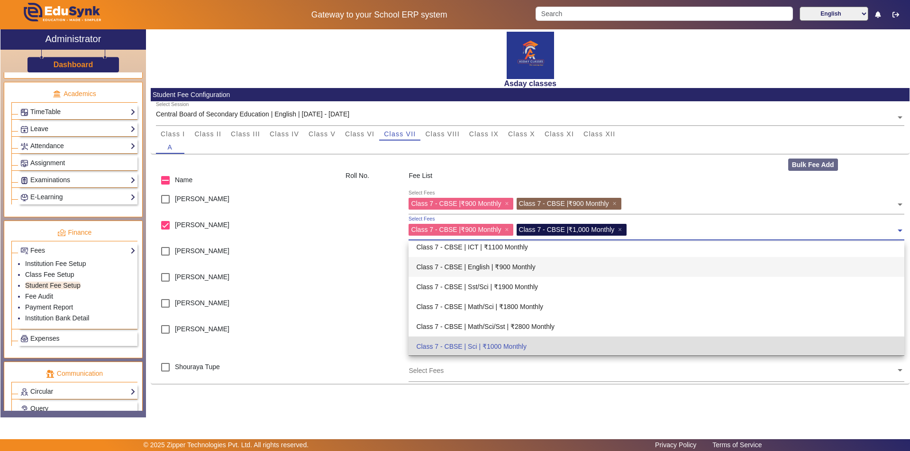
click at [511, 265] on div "Class 7 - CBSE | English | ₹900 Monthly" at bounding box center [655, 267] width 495 height 20
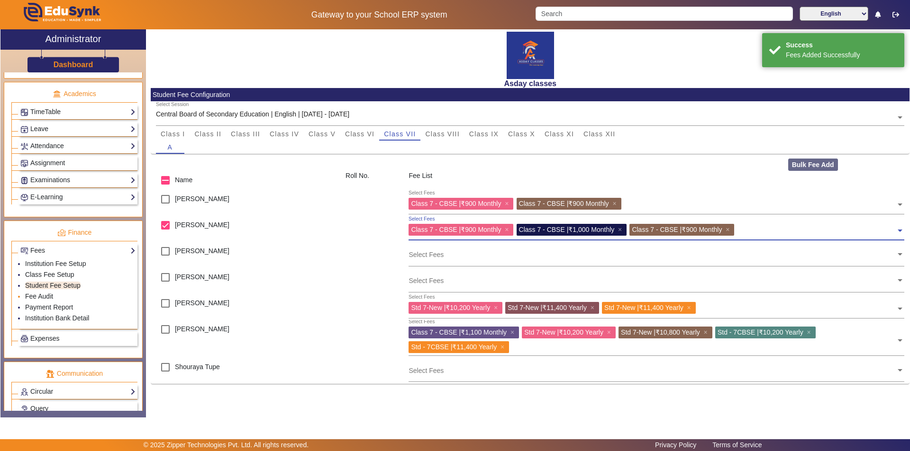
click at [61, 297] on li "Fee Audit" at bounding box center [80, 297] width 110 height 11
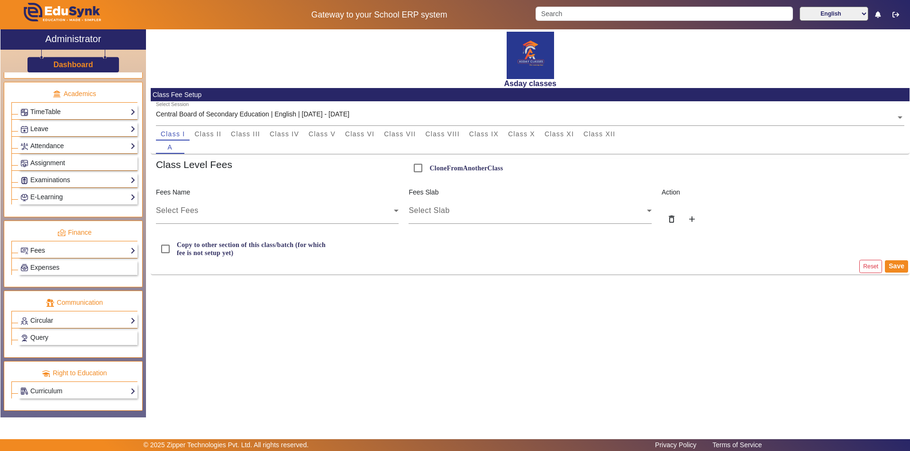
click at [63, 248] on link "Fees" at bounding box center [77, 250] width 115 height 11
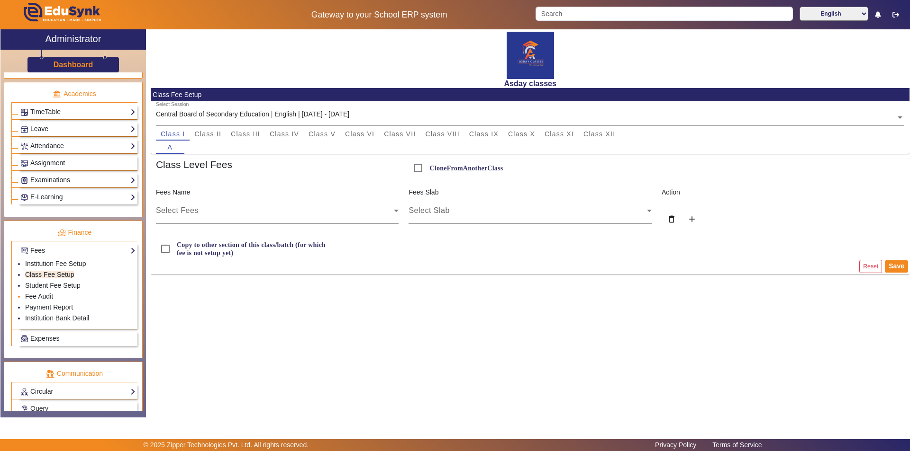
click at [63, 297] on li "Fee Audit" at bounding box center [80, 297] width 110 height 11
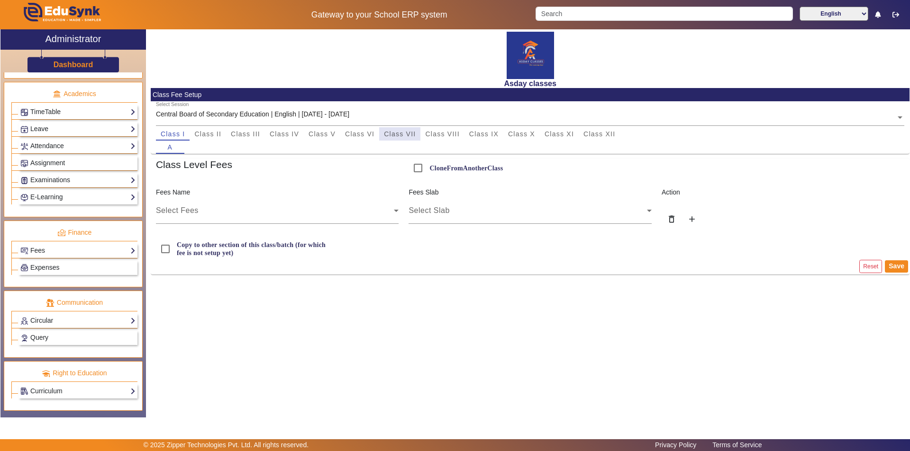
click at [395, 135] on span "Class VII" at bounding box center [400, 134] width 32 height 7
click at [356, 135] on span "Class VI" at bounding box center [359, 134] width 29 height 7
click at [49, 250] on link "Fees" at bounding box center [77, 250] width 115 height 11
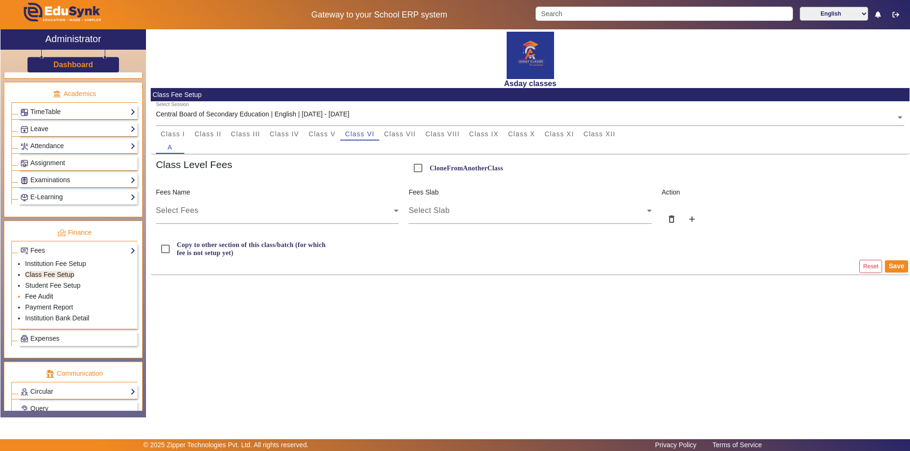
click at [45, 297] on link "Fee Audit" at bounding box center [39, 297] width 28 height 8
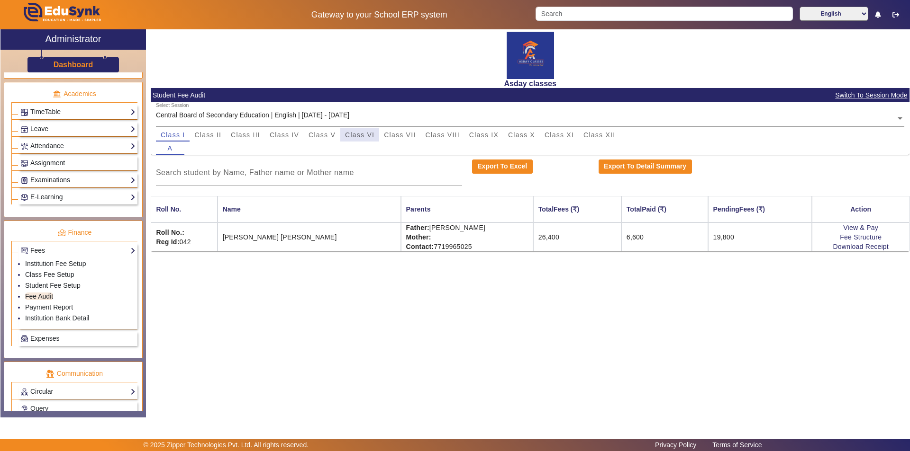
click at [365, 135] on span "Class VI" at bounding box center [359, 135] width 29 height 7
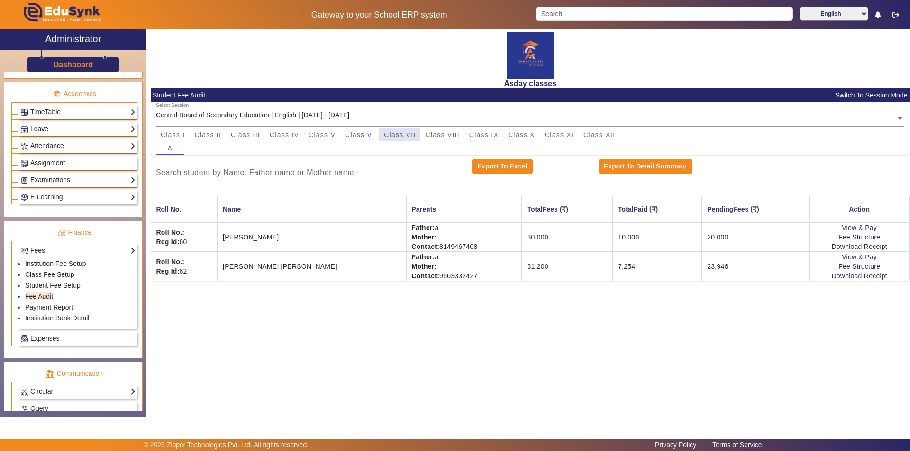
click at [402, 132] on span "Class VII" at bounding box center [400, 135] width 32 height 7
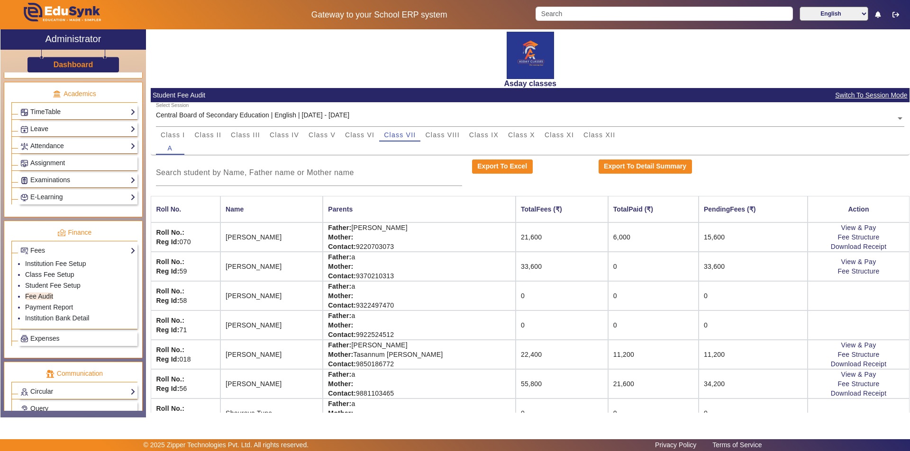
click at [461, 267] on td "Father: a Mother: Contact: 9370210313" at bounding box center [419, 266] width 193 height 29
click at [630, 261] on td "0" at bounding box center [653, 266] width 90 height 29
click at [608, 266] on td "0" at bounding box center [653, 266] width 90 height 29
click at [432, 299] on td "Father: a Mother: Contact: 9322497470" at bounding box center [419, 295] width 193 height 29
click at [842, 263] on link "View & Pay" at bounding box center [858, 262] width 35 height 8
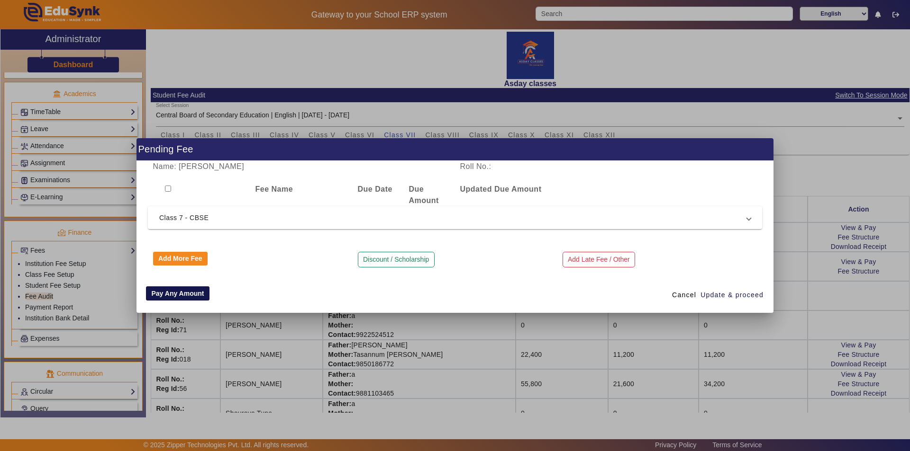
click at [157, 294] on button "Pay Any Amount" at bounding box center [177, 294] width 63 height 14
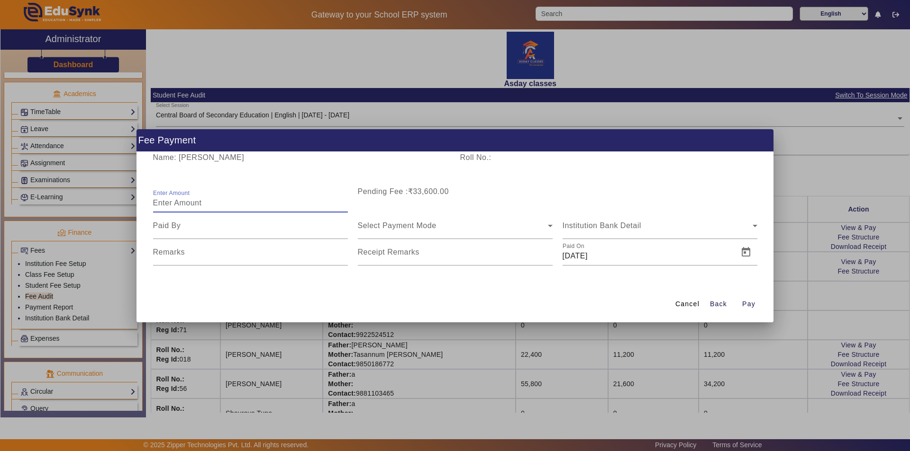
click at [210, 200] on input "Enter Amount" at bounding box center [250, 203] width 195 height 11
click at [750, 343] on div at bounding box center [455, 225] width 910 height 451
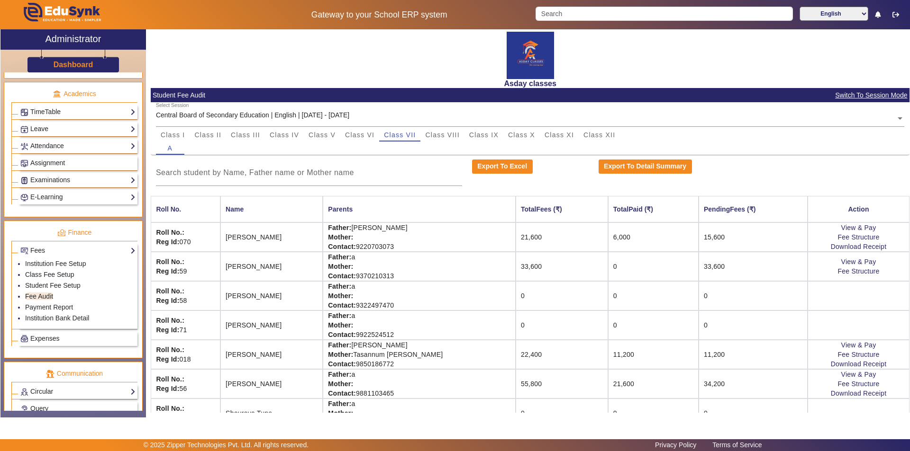
click at [516, 274] on td "33,600" at bounding box center [561, 266] width 92 height 29
click at [55, 286] on link "Student Fee Setup" at bounding box center [52, 286] width 55 height 8
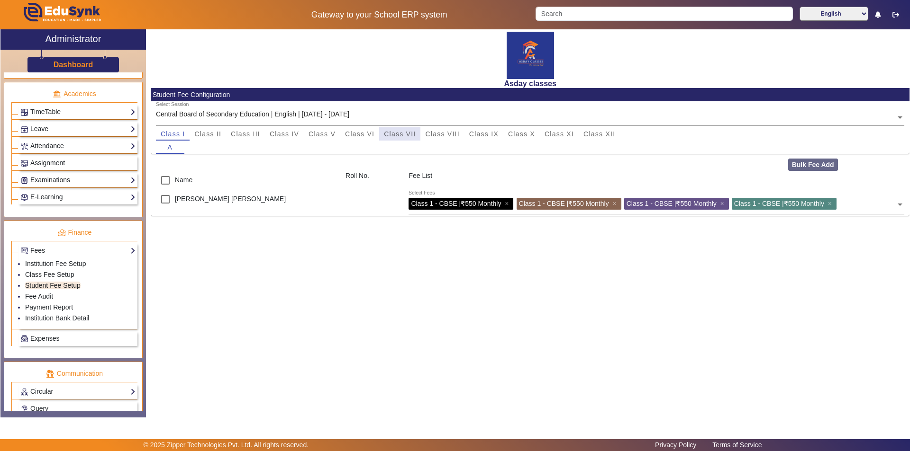
click at [412, 133] on span "Class VII" at bounding box center [400, 134] width 32 height 7
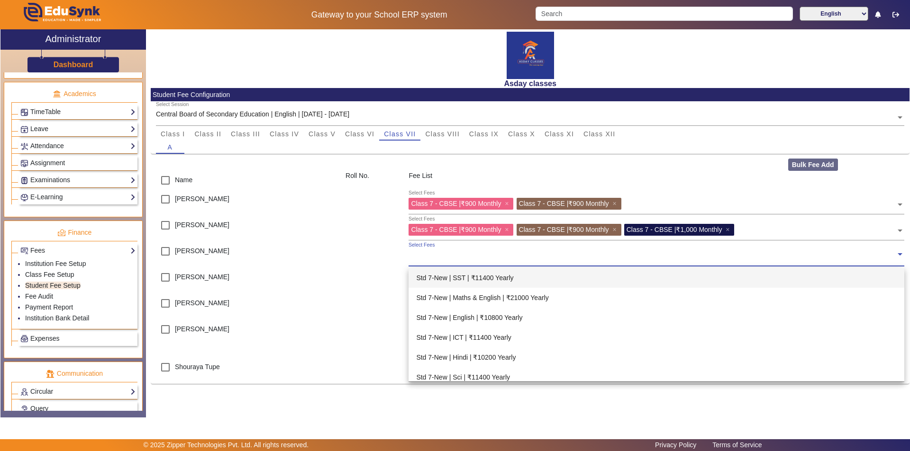
click at [419, 258] on input "text" at bounding box center [651, 254] width 487 height 9
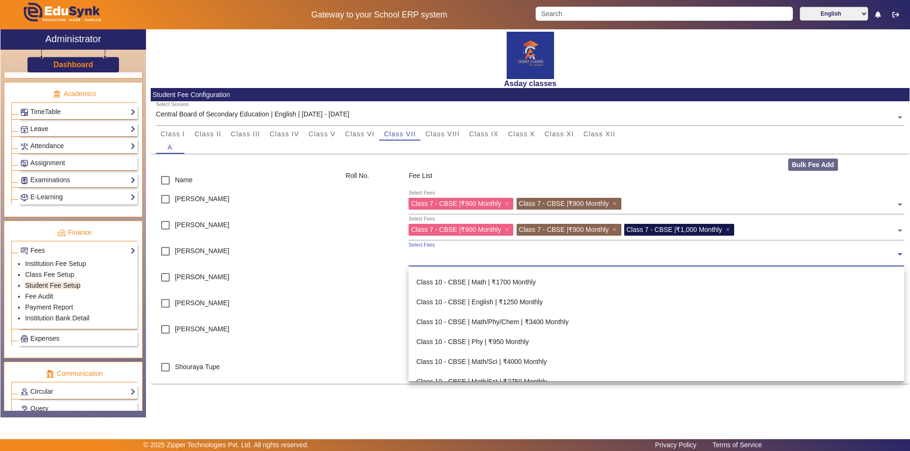
scroll to position [1847, 0]
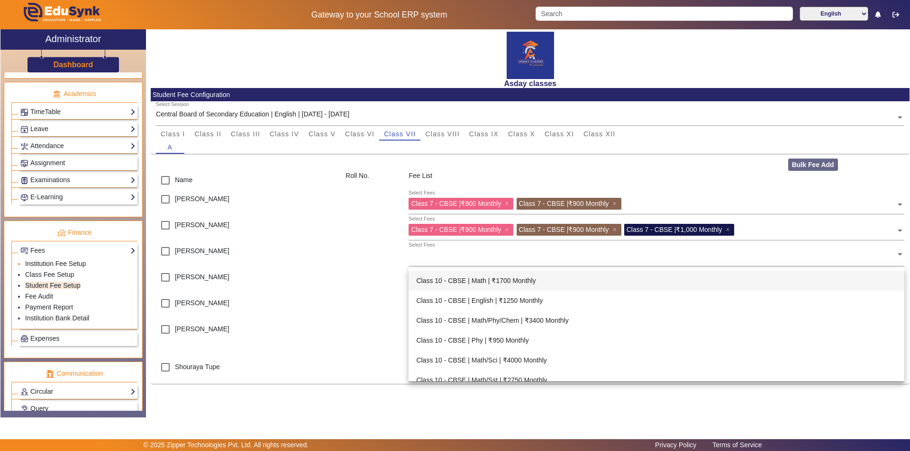
click at [77, 263] on link "Institution Fee Setup" at bounding box center [55, 264] width 61 height 8
select select "10"
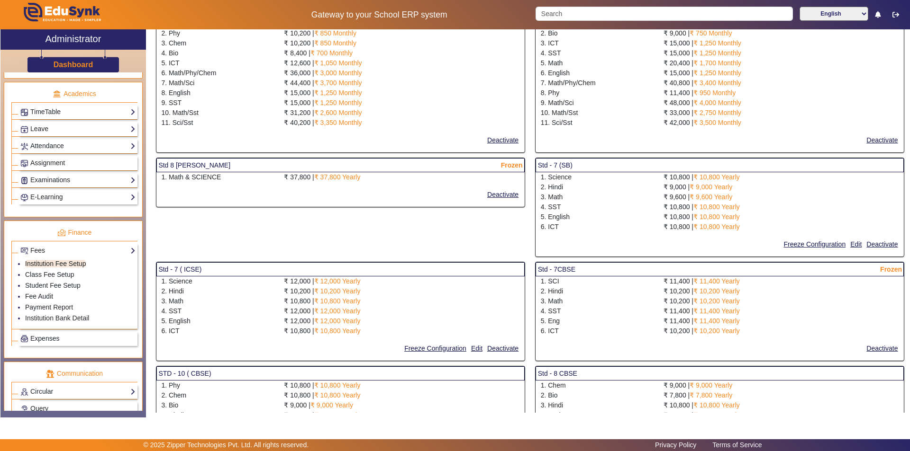
scroll to position [805, 0]
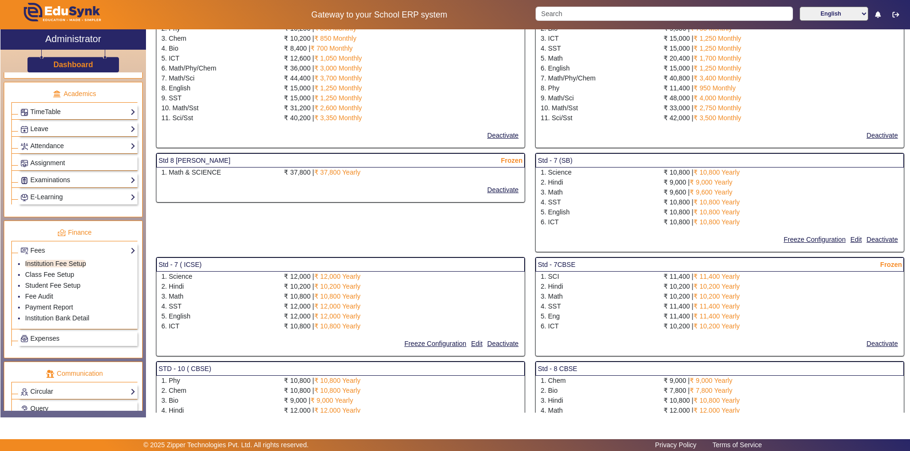
click at [580, 216] on div "5. English" at bounding box center [596, 212] width 123 height 10
click at [795, 236] on button "Freeze Configuration" at bounding box center [814, 240] width 64 height 12
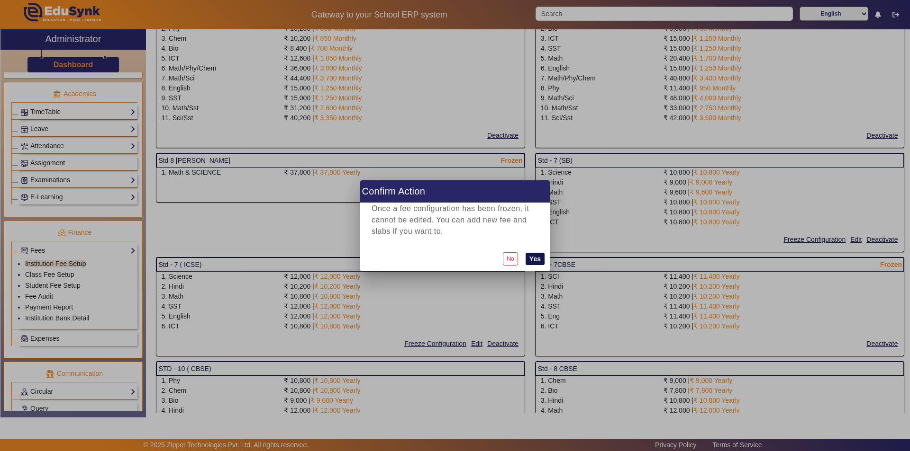
click at [539, 255] on button "Yes" at bounding box center [534, 259] width 19 height 12
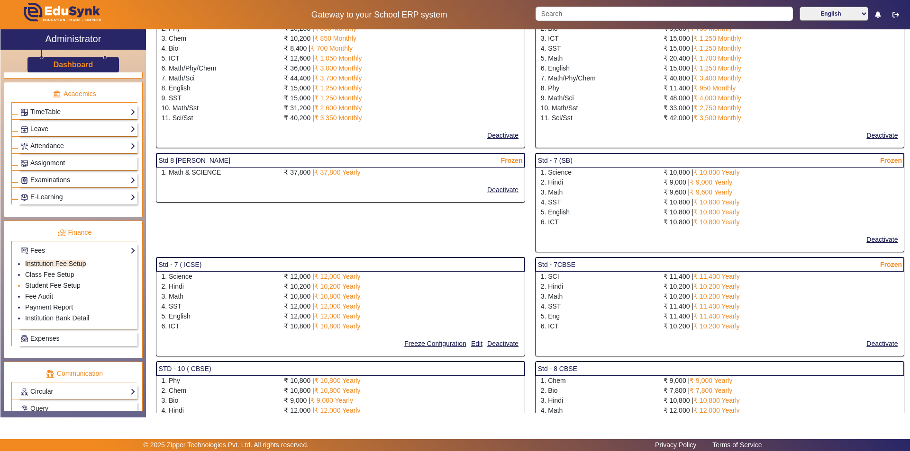
click at [49, 284] on link "Student Fee Setup" at bounding box center [52, 286] width 55 height 8
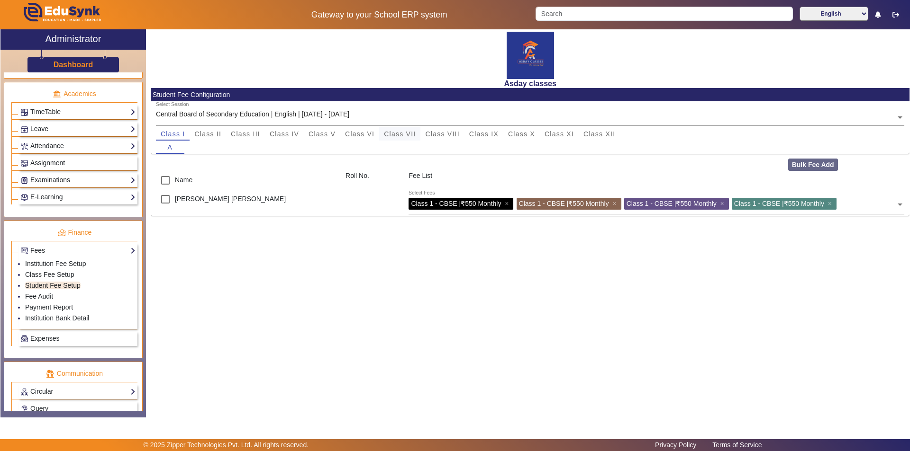
click at [397, 133] on span "Class VII" at bounding box center [400, 134] width 32 height 7
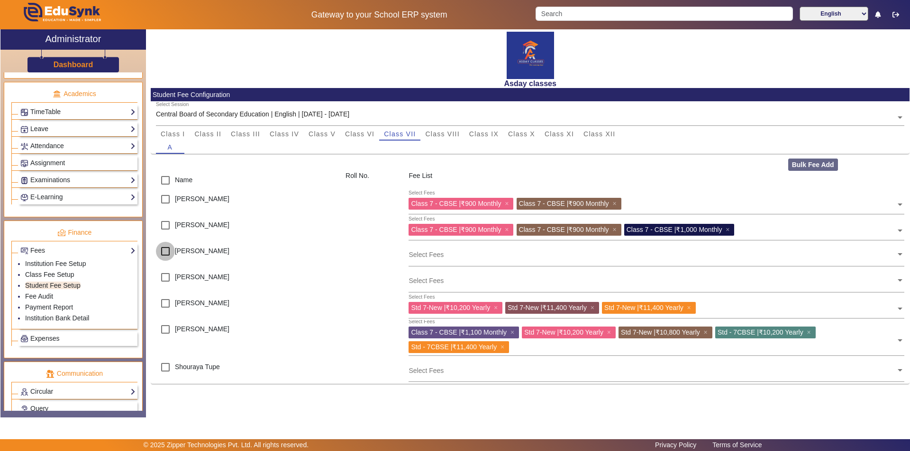
click at [165, 252] on input "checkbox" at bounding box center [165, 251] width 19 height 19
checkbox input "true"
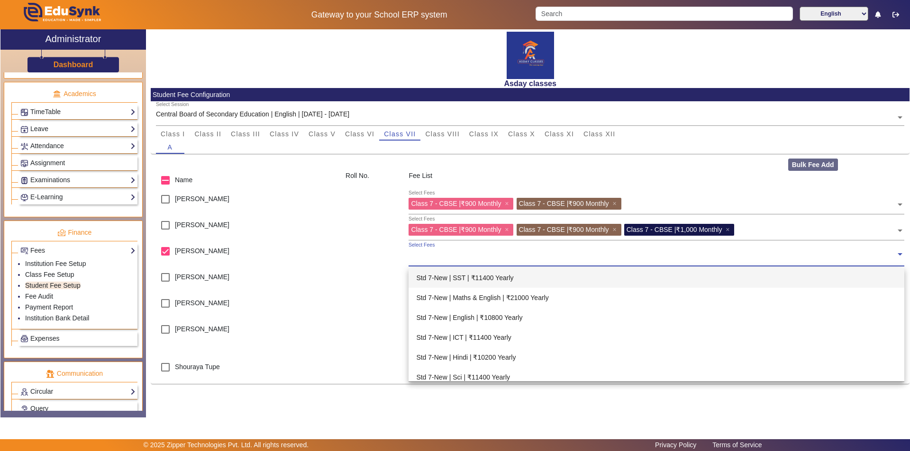
click at [413, 250] on input "text" at bounding box center [651, 254] width 487 height 9
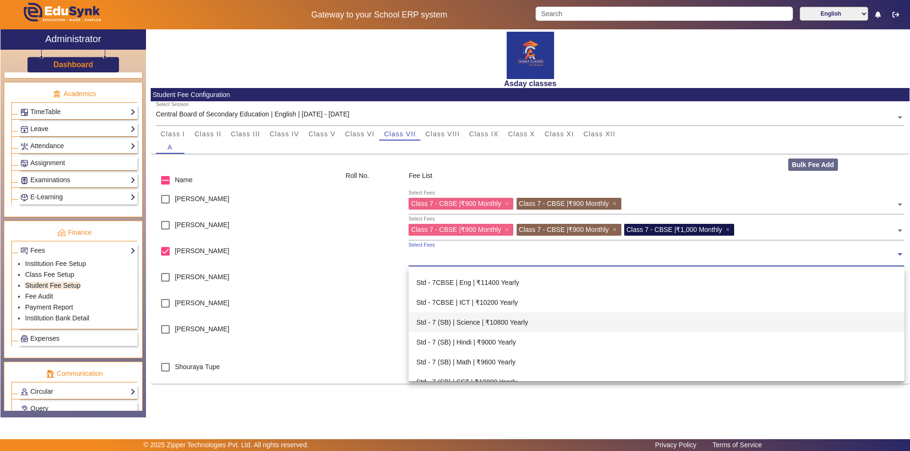
scroll to position [2132, 0]
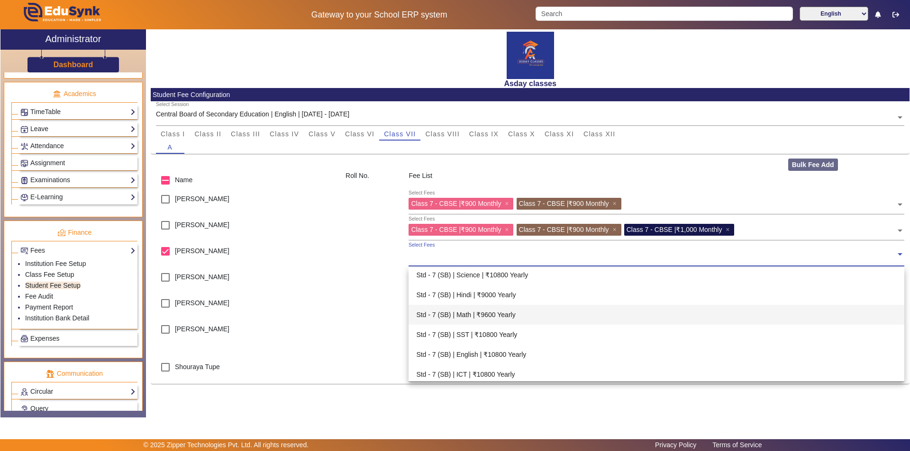
click at [483, 316] on div "Std - 7 (SB) | Math | ₹9600 Yearly" at bounding box center [655, 315] width 495 height 20
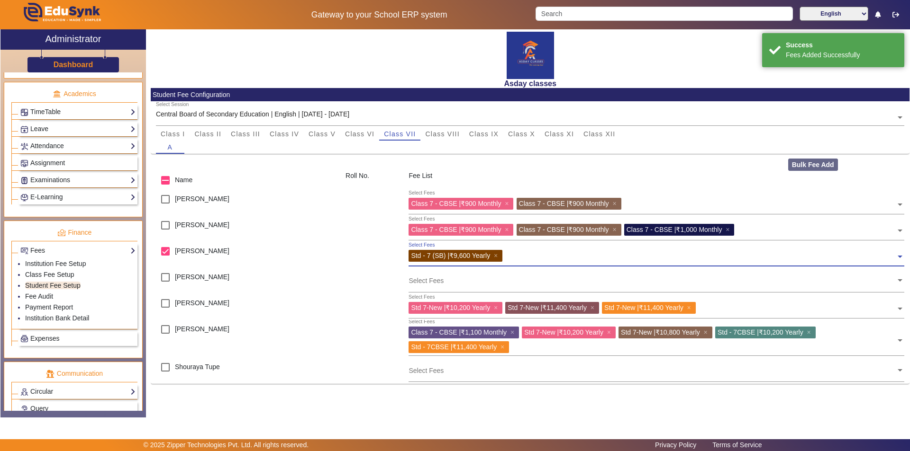
click at [514, 253] on input "text" at bounding box center [700, 254] width 390 height 9
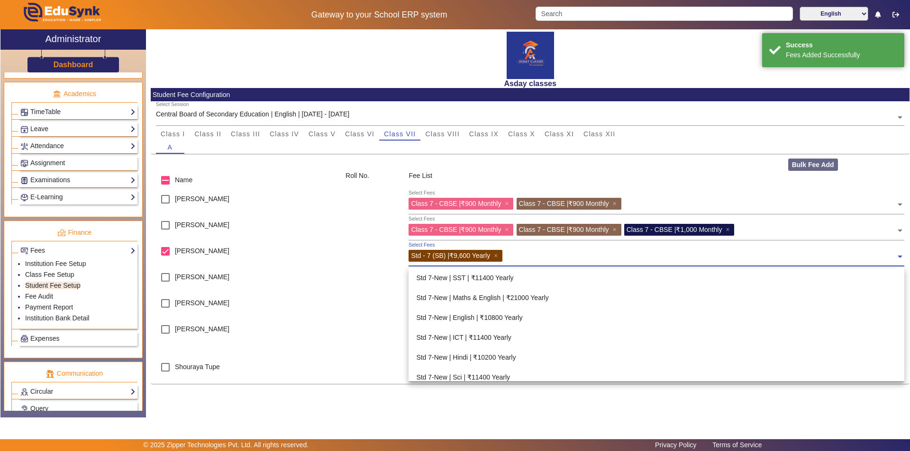
scroll to position [2169, 0]
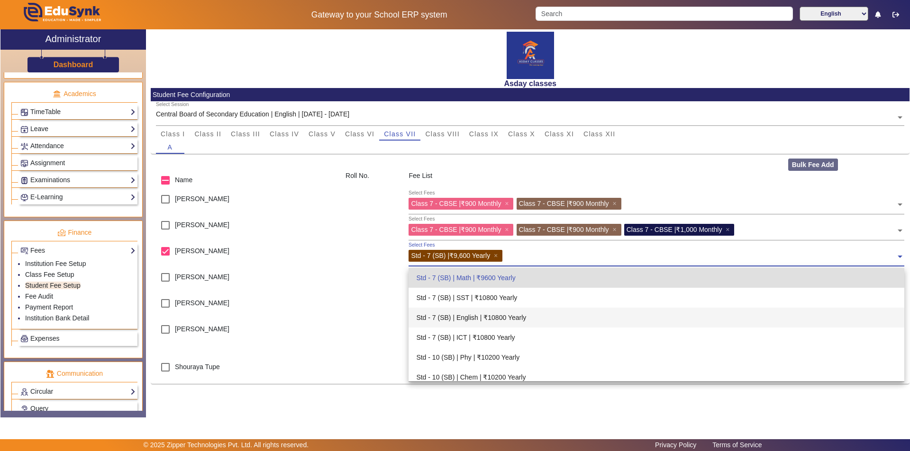
click at [483, 317] on div "Std - 7 (SB) | English | ₹10800 Yearly" at bounding box center [655, 318] width 495 height 20
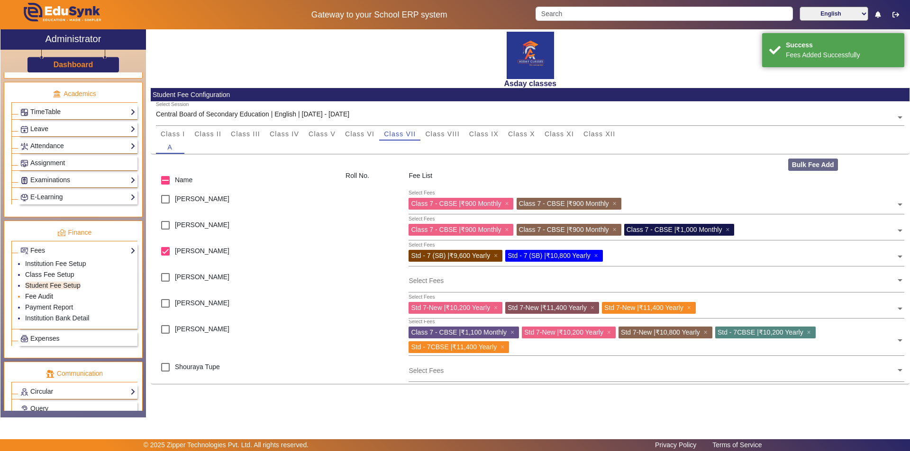
click at [36, 296] on link "Fee Audit" at bounding box center [39, 297] width 28 height 8
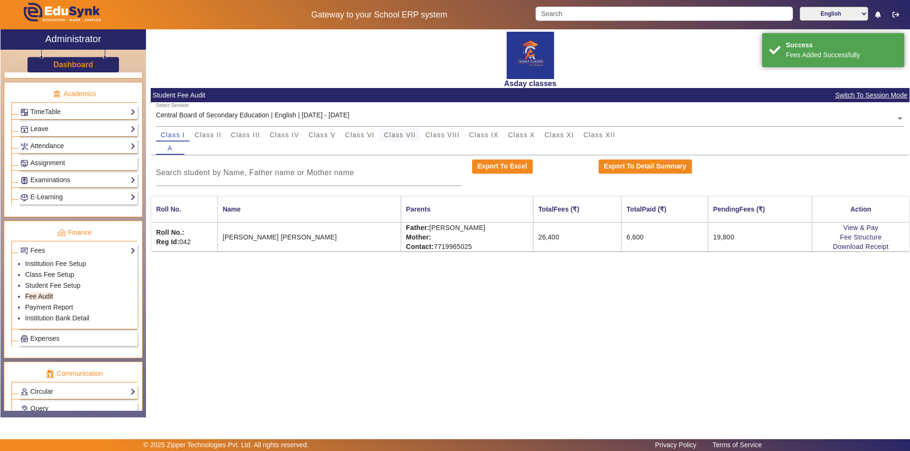
click at [399, 135] on span "Class VII" at bounding box center [400, 135] width 32 height 7
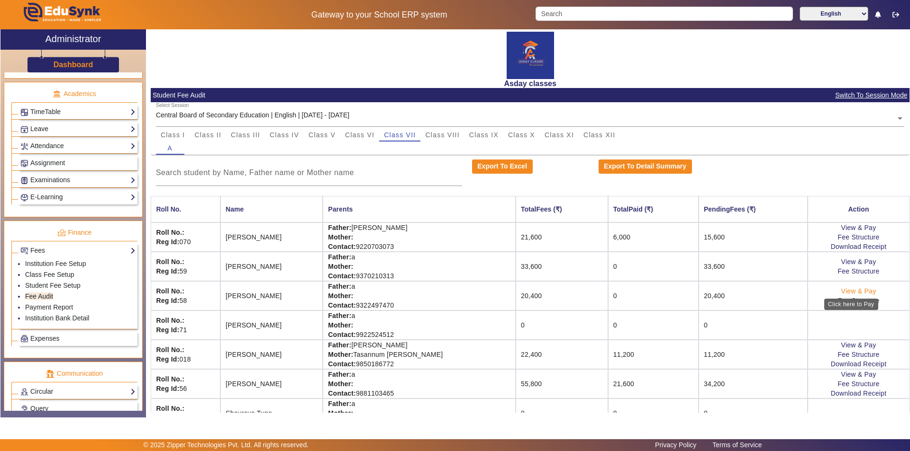
click at [851, 291] on link "View & Pay" at bounding box center [858, 292] width 35 height 8
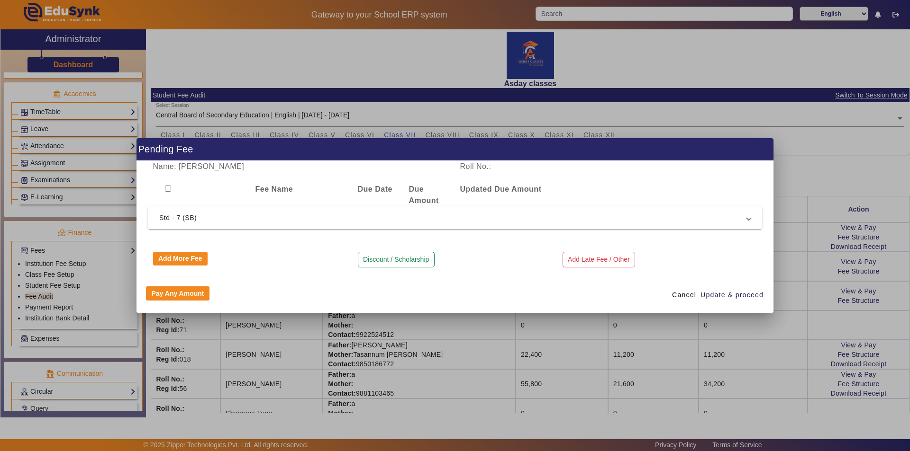
click at [521, 289] on div "Pay Any Amount Cancel Update & proceed" at bounding box center [454, 295] width 637 height 36
click at [743, 258] on div "Add Late Fee / Other" at bounding box center [659, 260] width 205 height 16
click at [439, 279] on div "Pay Any Amount Cancel Update & proceed" at bounding box center [454, 295] width 637 height 36
click at [647, 333] on div at bounding box center [455, 225] width 910 height 451
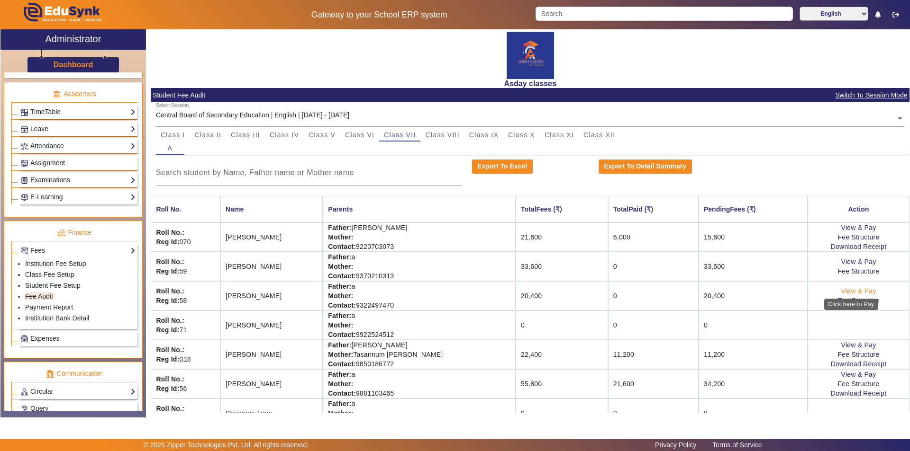
click at [860, 291] on link "View & Pay" at bounding box center [858, 292] width 35 height 8
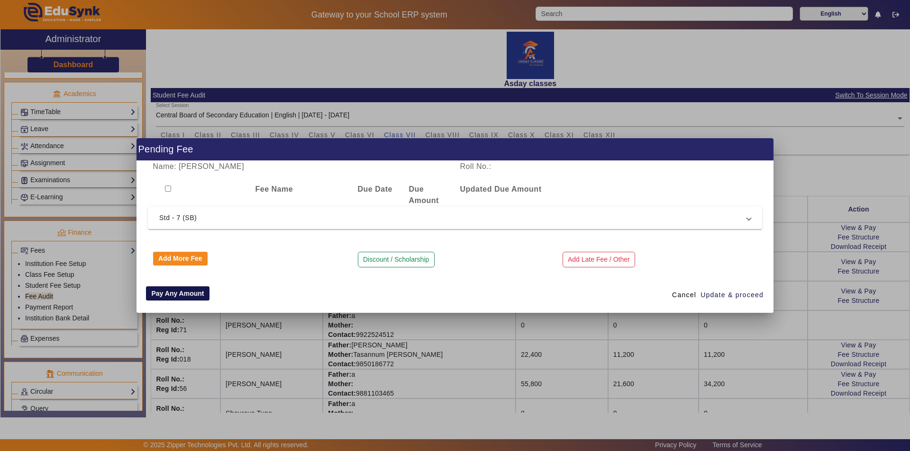
click at [185, 292] on button "Pay Any Amount" at bounding box center [177, 294] width 63 height 14
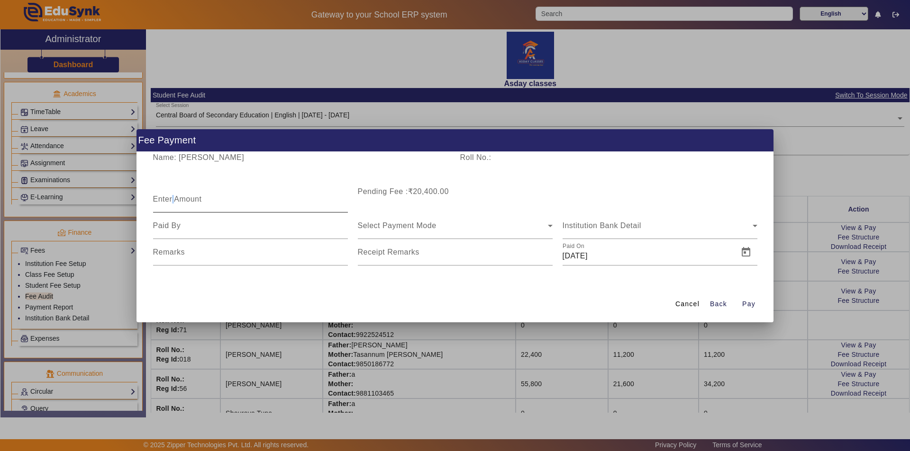
click at [174, 200] on mat-label "Enter Amount" at bounding box center [177, 199] width 49 height 8
click at [174, 200] on input "Enter Amount" at bounding box center [250, 203] width 195 height 11
type input "4500"
click at [173, 230] on input at bounding box center [250, 225] width 195 height 11
type input "father"
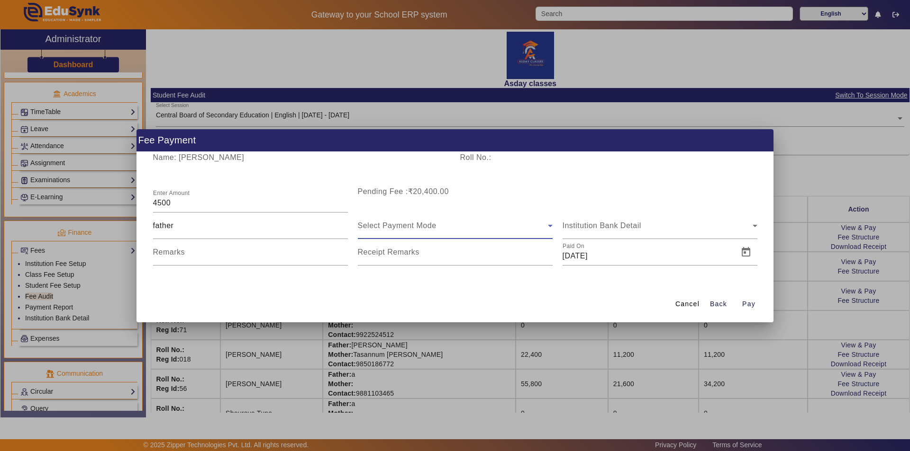
click at [373, 225] on span "Select Payment Mode" at bounding box center [397, 226] width 79 height 8
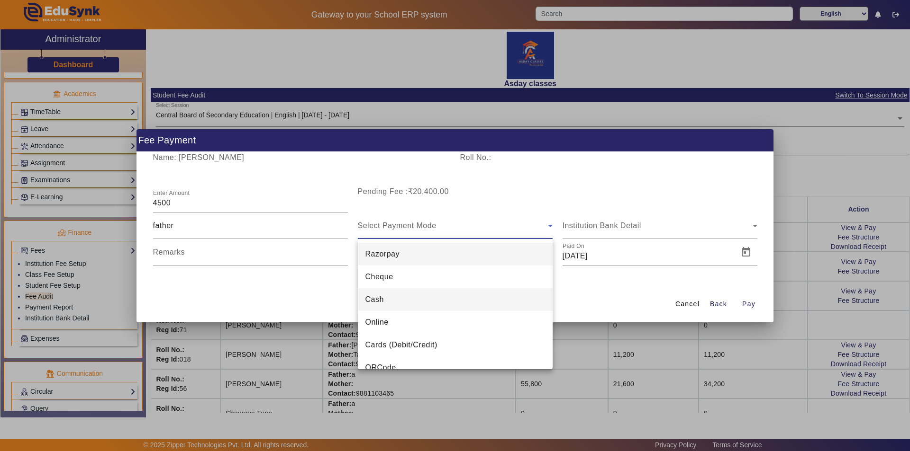
click at [372, 300] on span "Cash" at bounding box center [374, 299] width 18 height 11
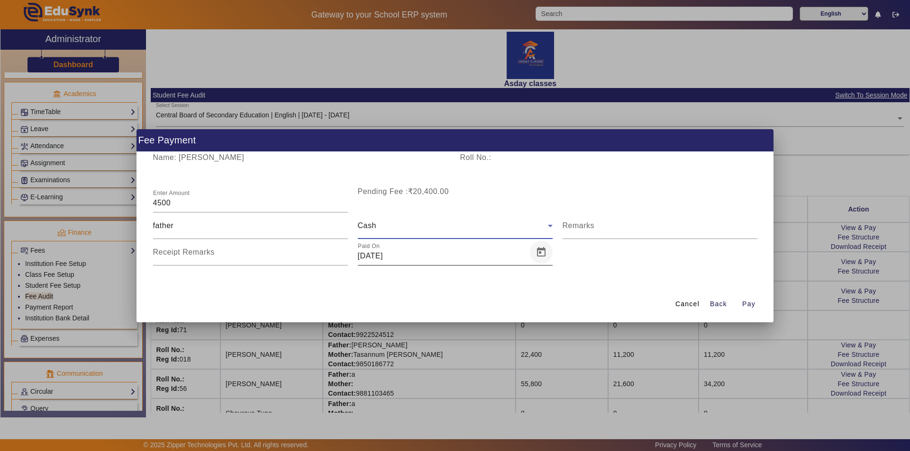
click at [539, 252] on span "Open calendar" at bounding box center [541, 252] width 23 height 23
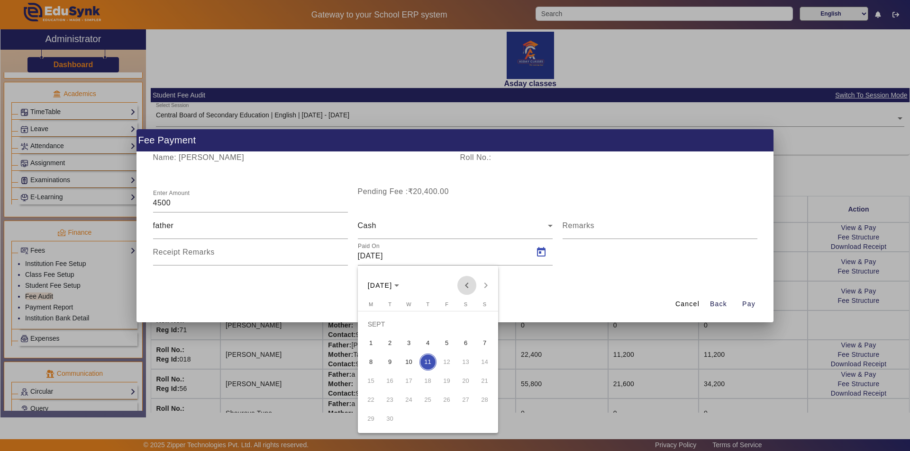
click at [467, 284] on span "Previous month" at bounding box center [466, 285] width 19 height 19
click at [467, 285] on span "Previous month" at bounding box center [466, 285] width 19 height 19
click at [426, 342] on span "5" at bounding box center [427, 343] width 17 height 17
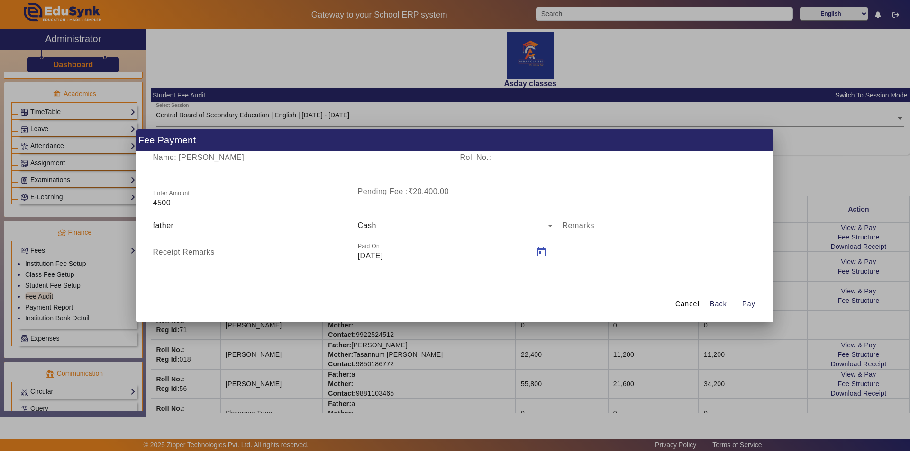
type input "05/06/2025"
click at [575, 229] on mat-label "Remarks" at bounding box center [578, 226] width 32 height 8
click at [575, 229] on input "Remarks" at bounding box center [659, 229] width 195 height 11
type input "p"
type input "Paid for Jun,Jul,Aug"
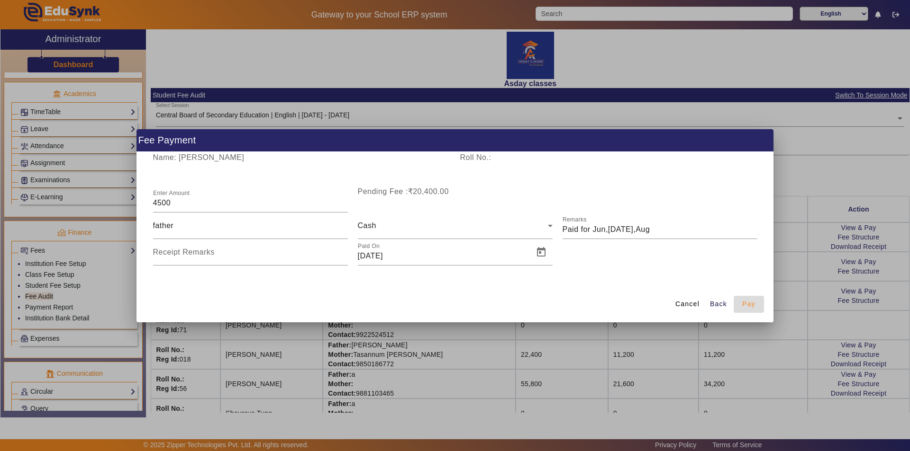
click at [750, 305] on span "Pay" at bounding box center [748, 304] width 13 height 10
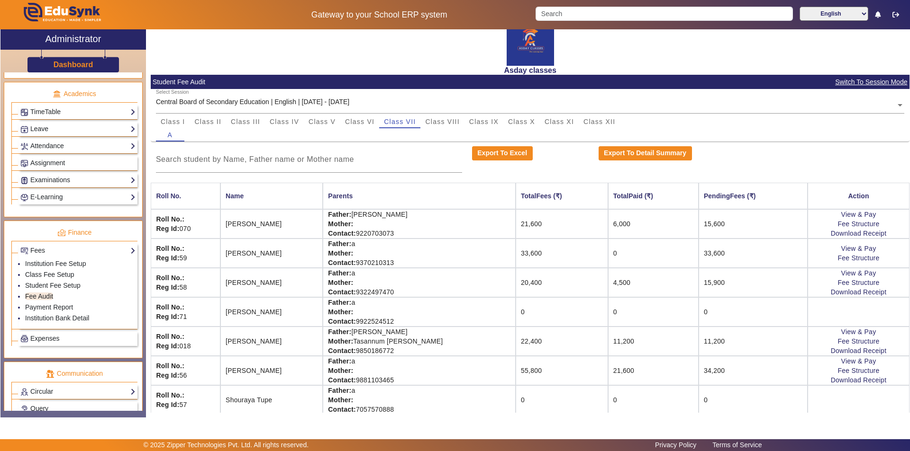
scroll to position [19, 0]
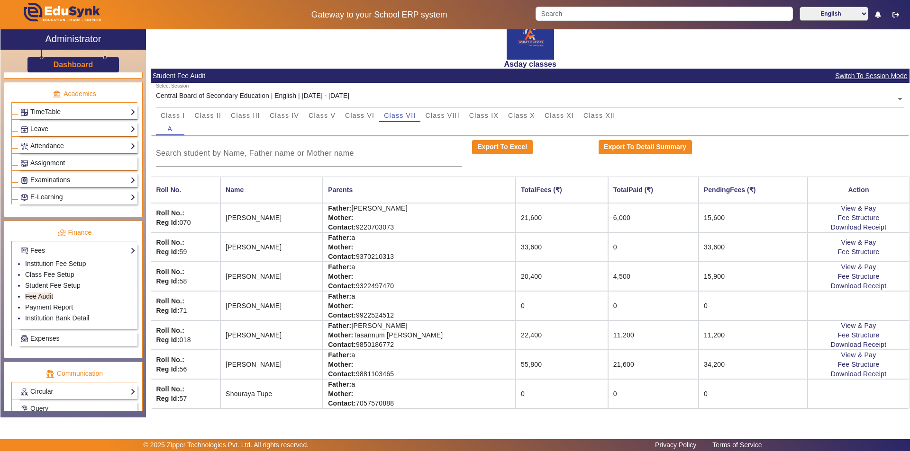
click at [647, 302] on td "0" at bounding box center [653, 305] width 90 height 29
click at [54, 284] on link "Student Fee Setup" at bounding box center [52, 286] width 55 height 8
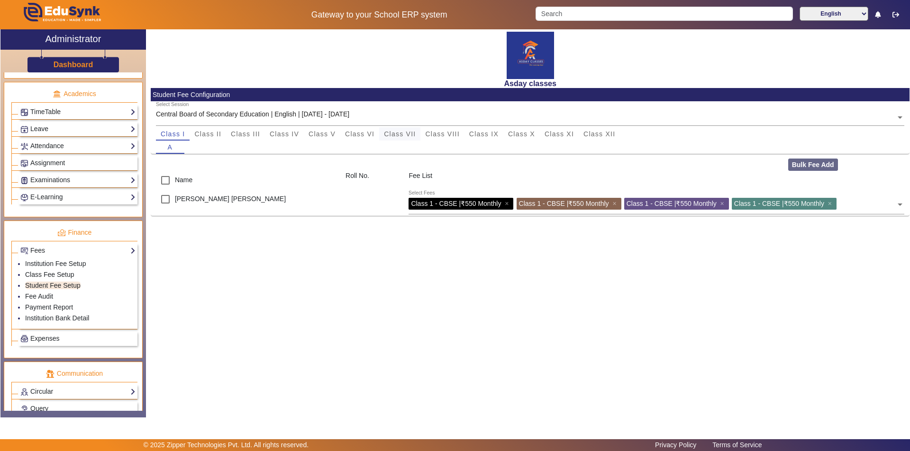
click at [405, 135] on span "Class VII" at bounding box center [400, 134] width 32 height 7
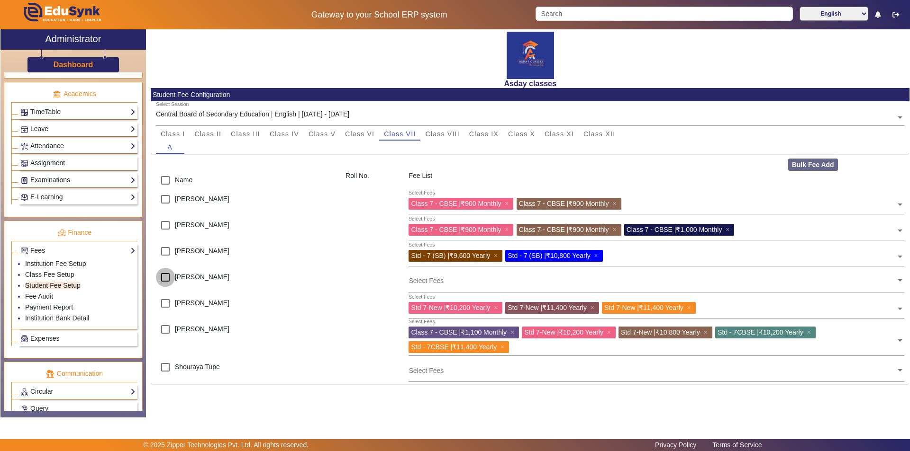
click at [167, 276] on input "checkbox" at bounding box center [165, 277] width 19 height 19
checkbox input "true"
click at [430, 280] on input "text" at bounding box center [651, 280] width 487 height 9
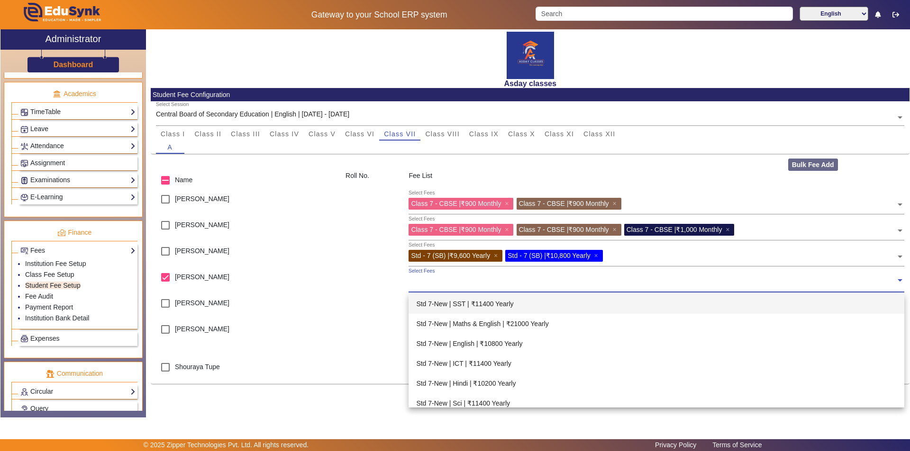
click at [419, 285] on input "text" at bounding box center [651, 280] width 487 height 9
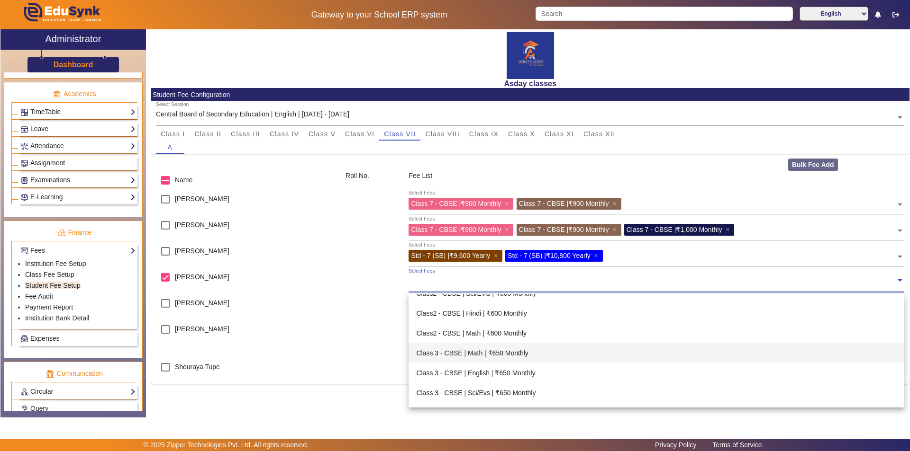
scroll to position [1326, 0]
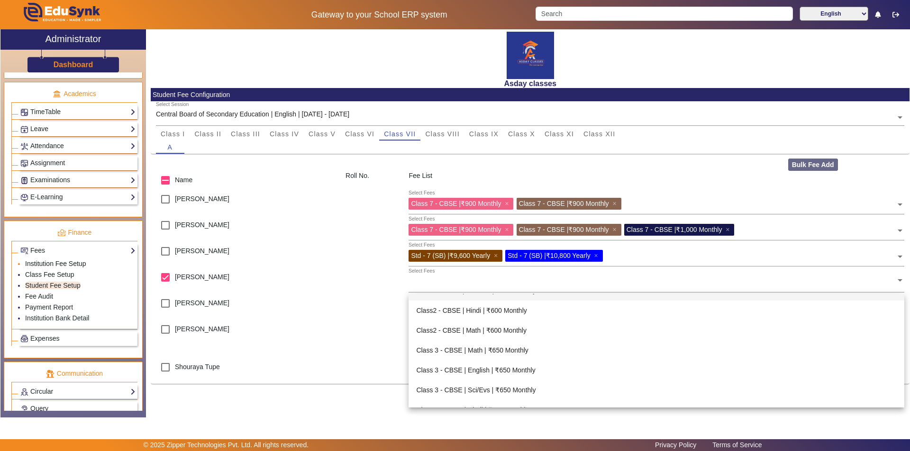
click at [50, 262] on link "Institution Fee Setup" at bounding box center [55, 264] width 61 height 8
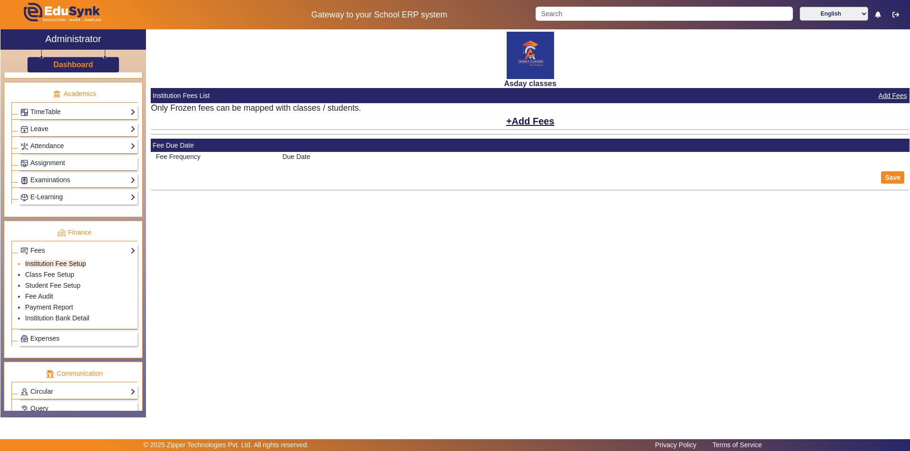
select select "10"
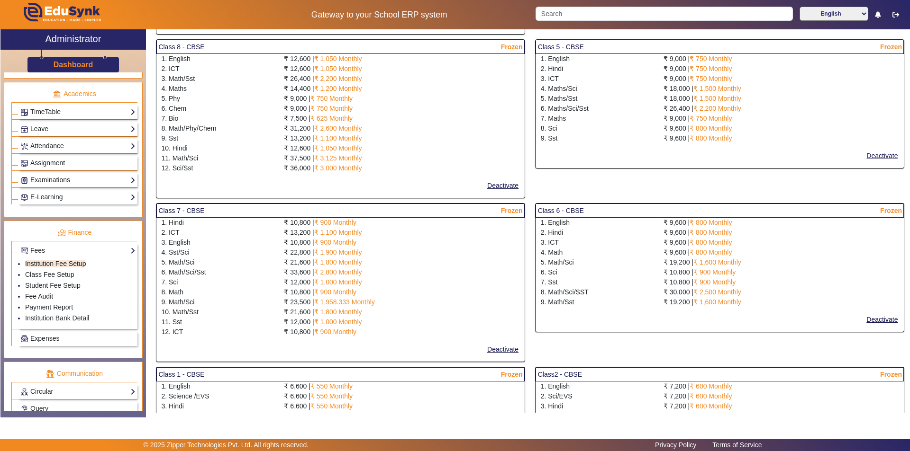
scroll to position [284, 0]
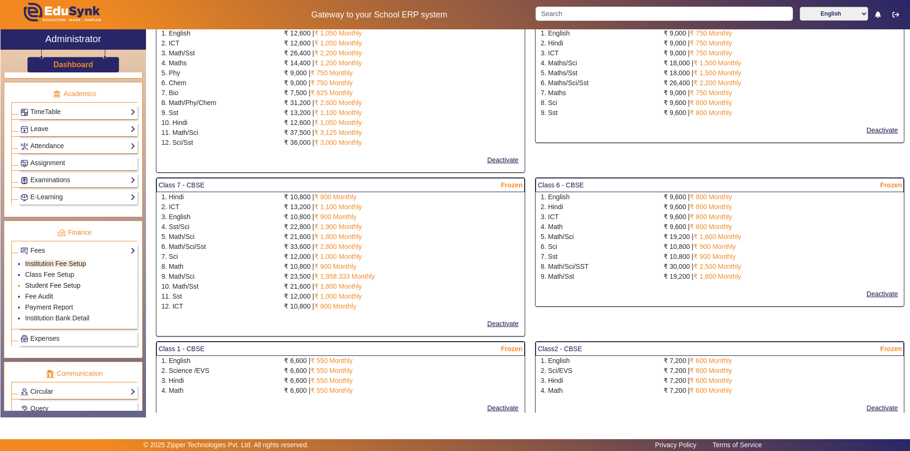
click at [50, 288] on link "Student Fee Setup" at bounding box center [52, 286] width 55 height 8
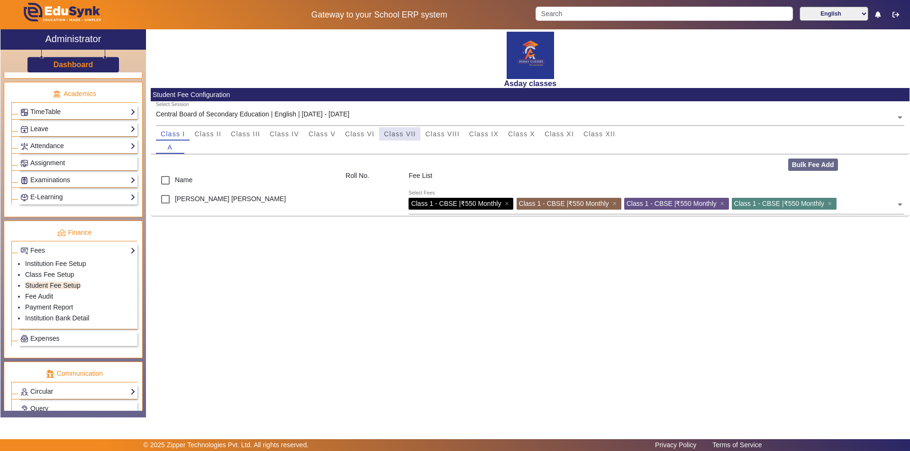
click at [406, 132] on span "Class VII" at bounding box center [400, 134] width 32 height 7
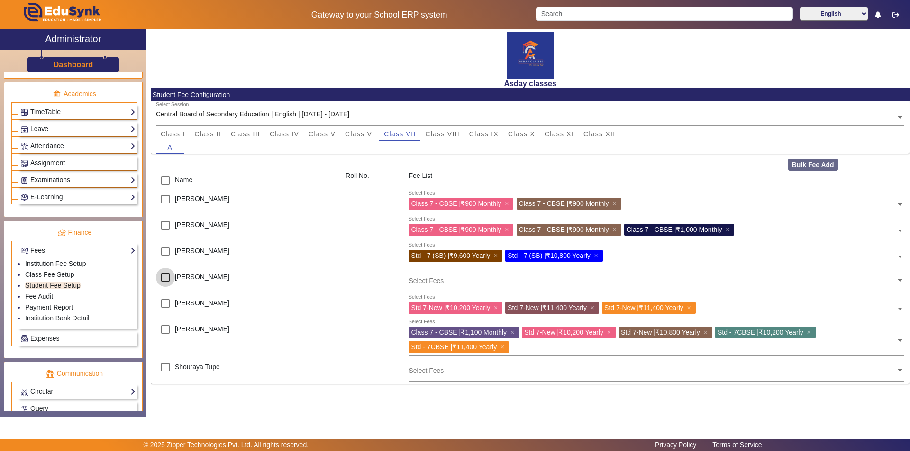
click at [165, 278] on input "checkbox" at bounding box center [165, 277] width 19 height 19
checkbox input "true"
click at [421, 281] on input "text" at bounding box center [651, 280] width 487 height 9
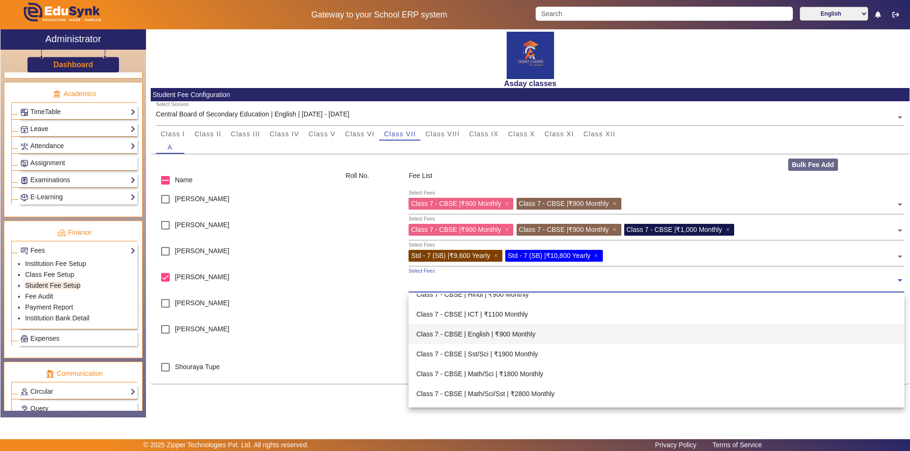
scroll to position [758, 0]
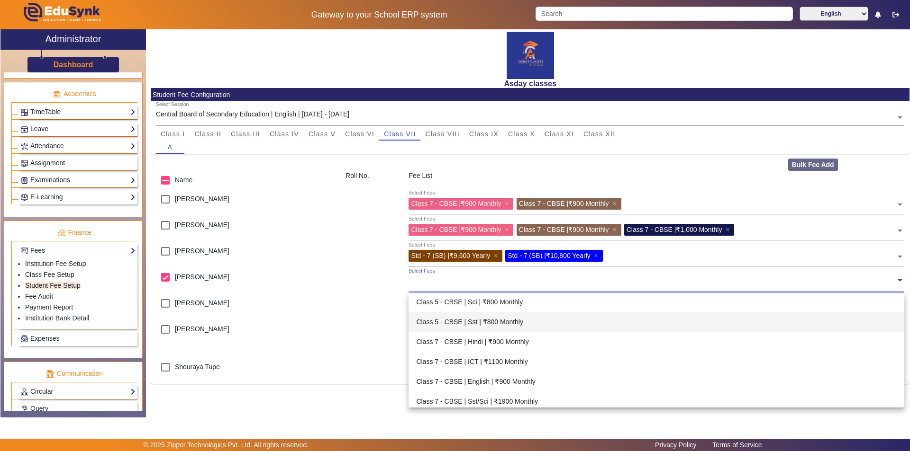
click at [489, 322] on div "Class 5 - CBSE | Sst | ₹800 Monthly" at bounding box center [655, 322] width 495 height 20
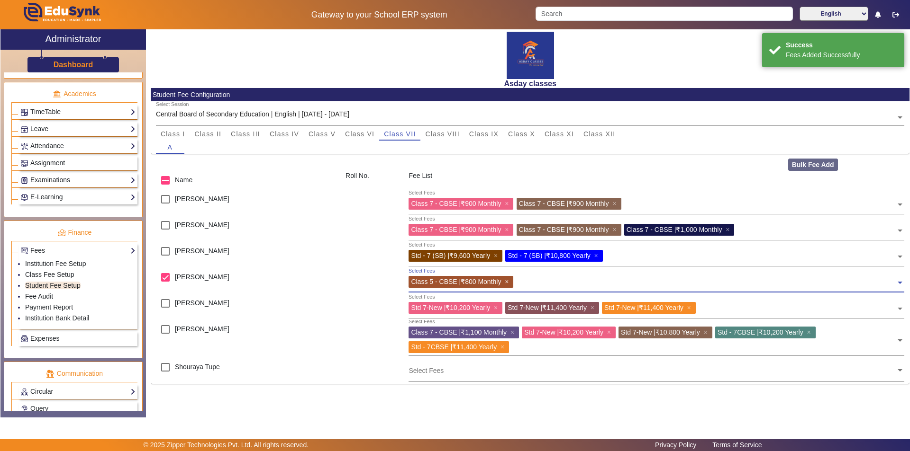
click at [510, 279] on span "×" at bounding box center [507, 282] width 6 height 8
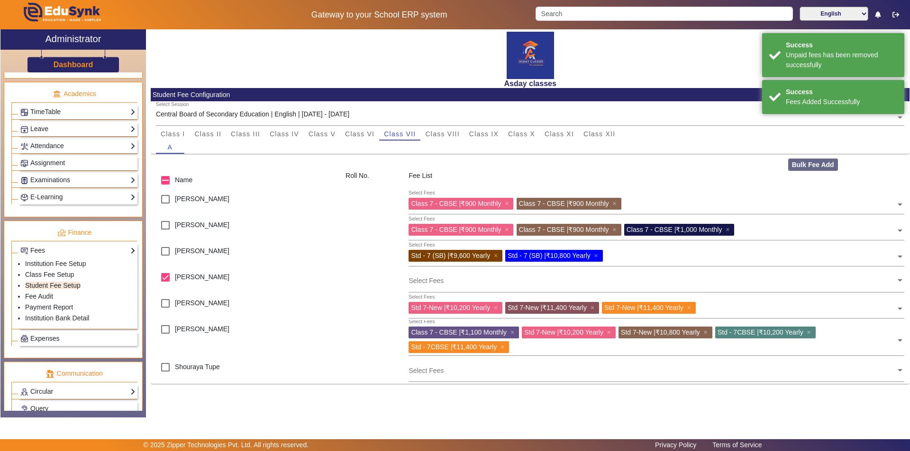
click at [405, 286] on div "Select Fees" at bounding box center [656, 281] width 505 height 26
click at [413, 286] on div "Select Fees" at bounding box center [651, 278] width 487 height 20
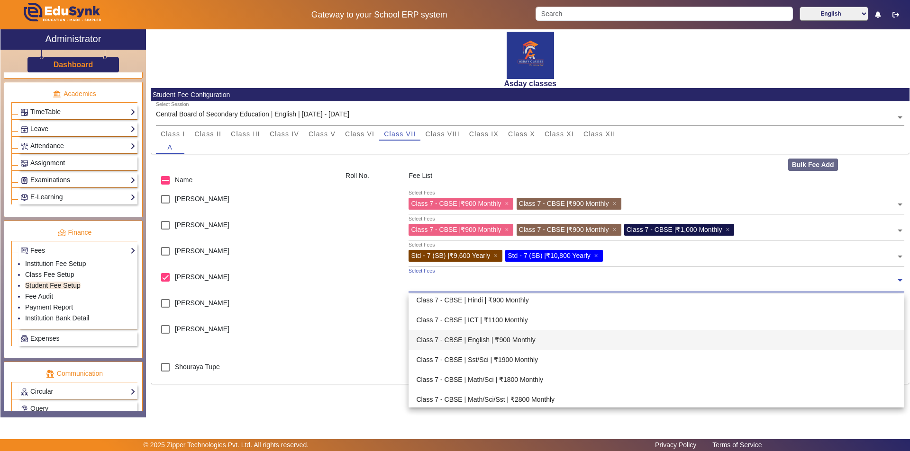
scroll to position [778, 0]
click at [514, 342] on div "Class 7 - CBSE | ICT | ₹1100 Monthly" at bounding box center [655, 342] width 495 height 20
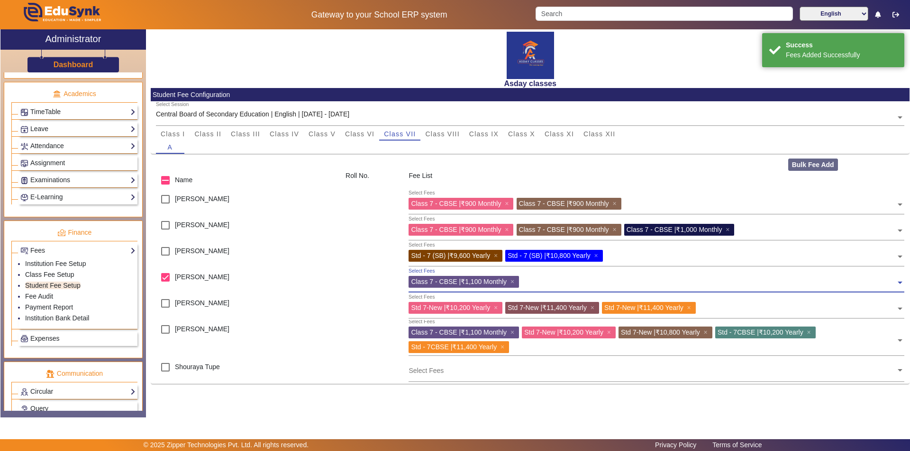
click at [525, 281] on input "text" at bounding box center [709, 280] width 374 height 9
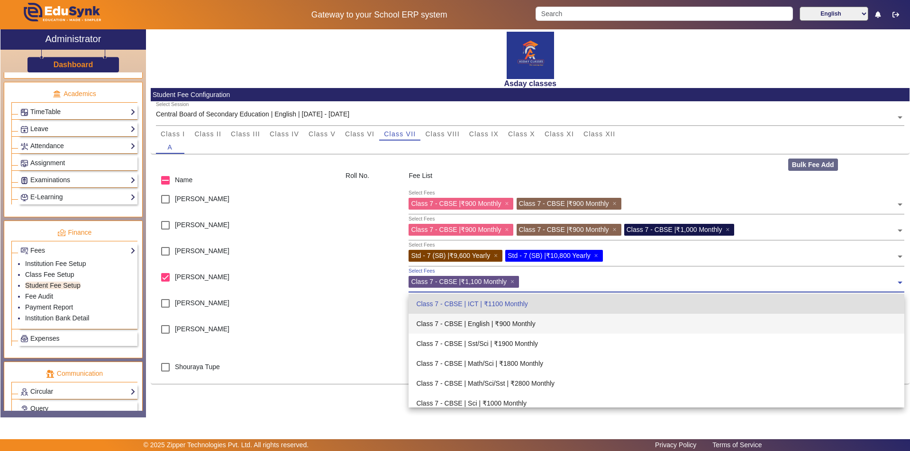
scroll to position [863, 0]
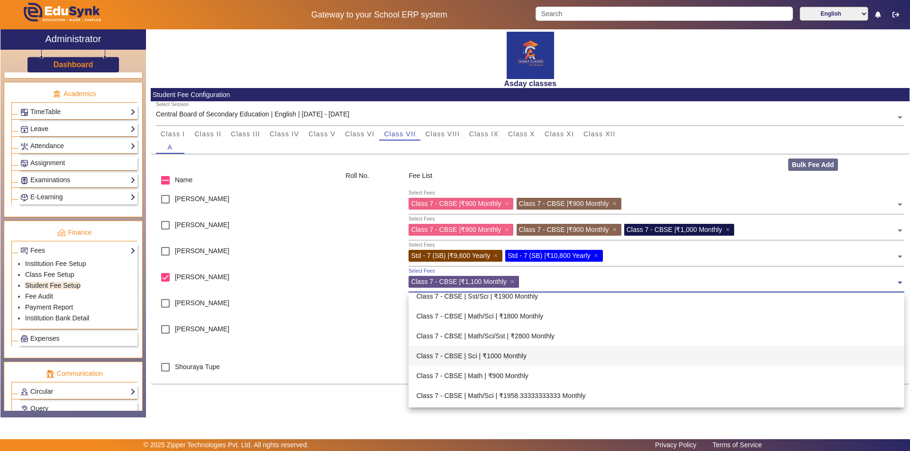
click at [504, 353] on div "Class 7 - CBSE | Sci | ₹1000 Monthly" at bounding box center [655, 356] width 495 height 20
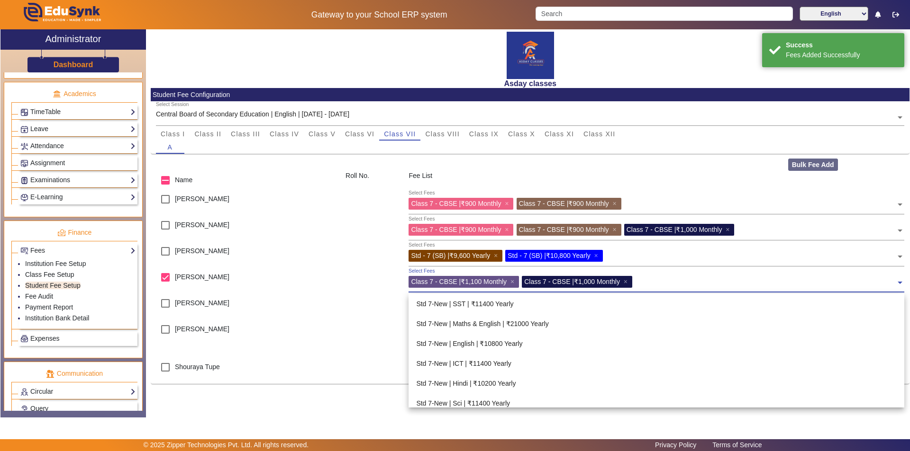
scroll to position [915, 0]
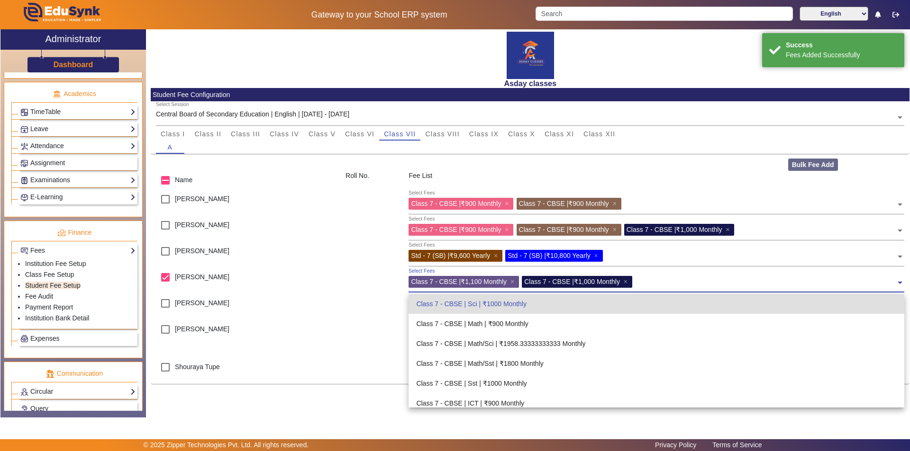
click at [642, 278] on input "text" at bounding box center [765, 280] width 261 height 9
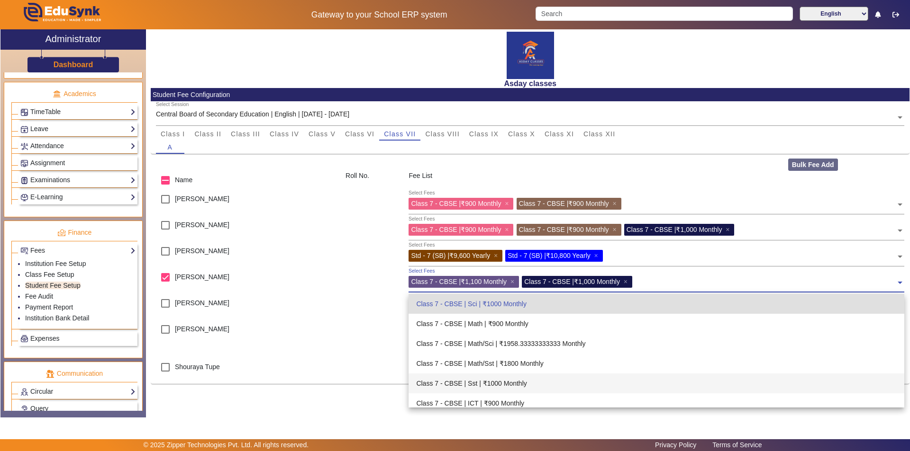
click at [505, 383] on div "Class 7 - CBSE | Sst | ₹1000 Monthly" at bounding box center [655, 384] width 495 height 20
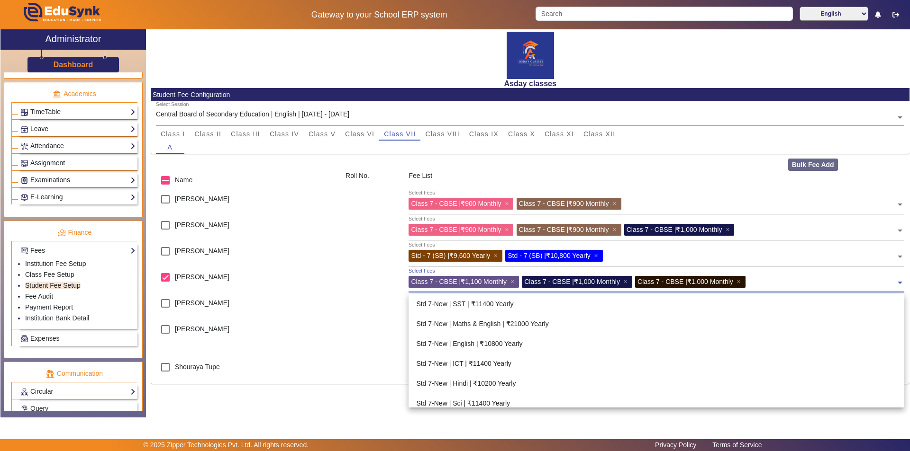
click at [756, 281] on div "Select Fees Class 7 - CBSE | ₹1,100 Monthly × Class 7 - CBSE | ₹1,000 Monthly ×…" at bounding box center [651, 280] width 487 height 21
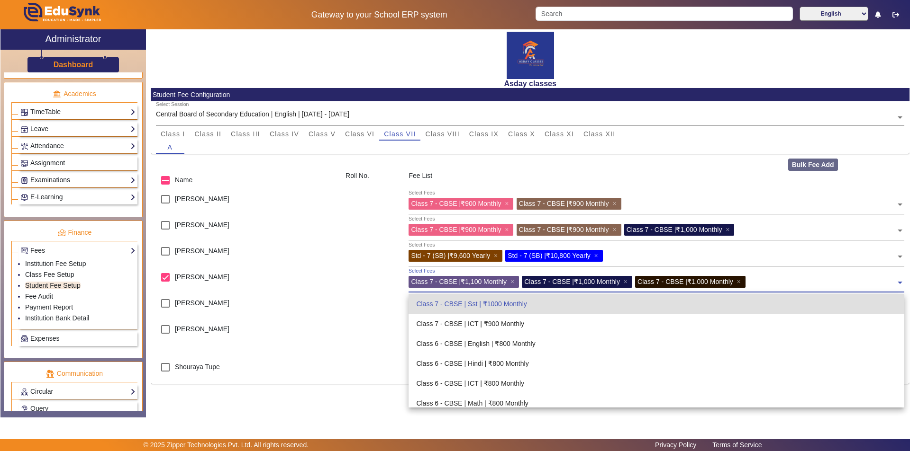
click at [899, 284] on span at bounding box center [899, 279] width 9 height 15
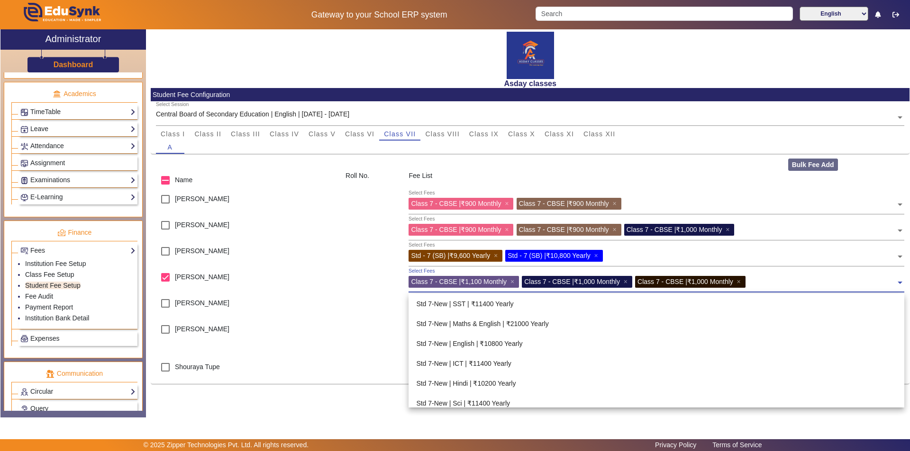
click at [899, 284] on span at bounding box center [899, 279] width 9 height 15
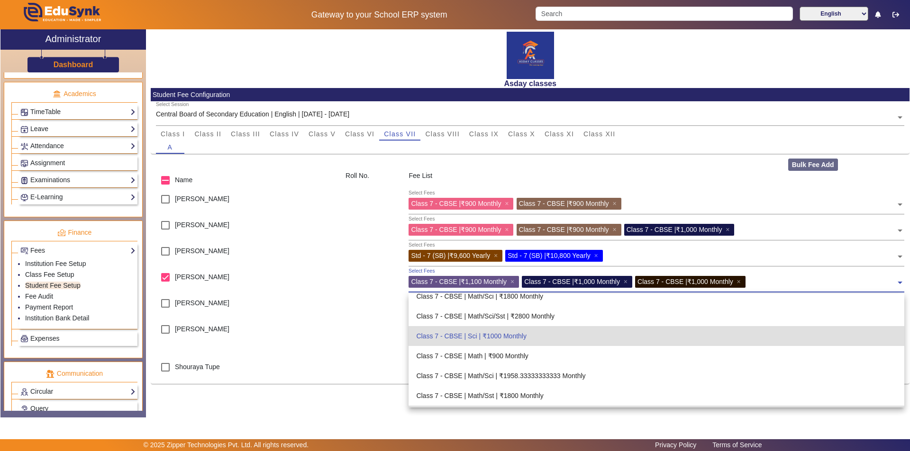
scroll to position [900, 0]
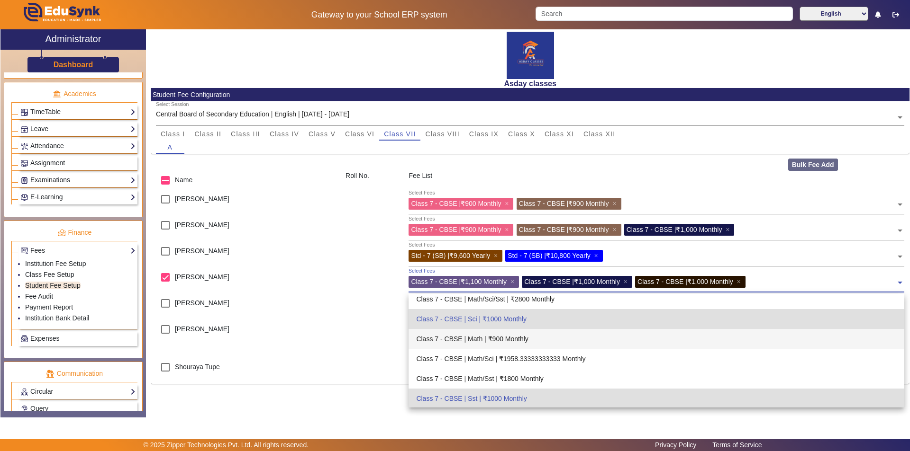
click at [511, 338] on div "Class 7 - CBSE | Math | ₹900 Monthly" at bounding box center [655, 339] width 495 height 20
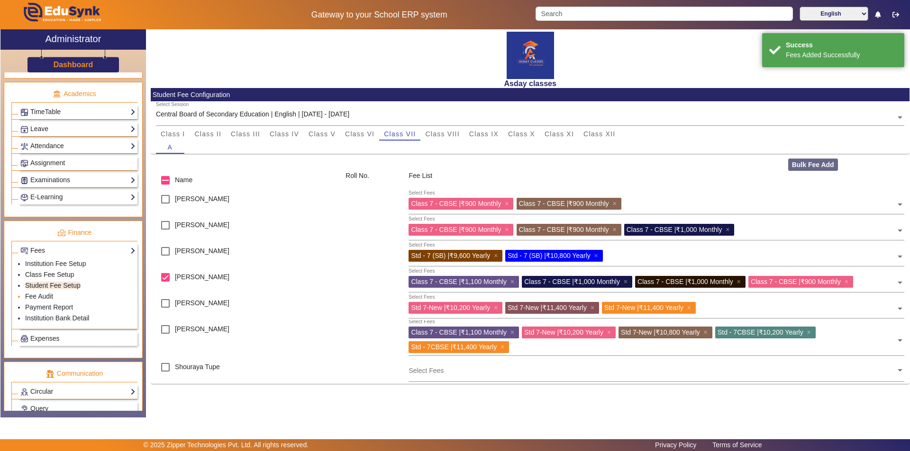
click at [54, 297] on li "Fee Audit" at bounding box center [80, 297] width 110 height 11
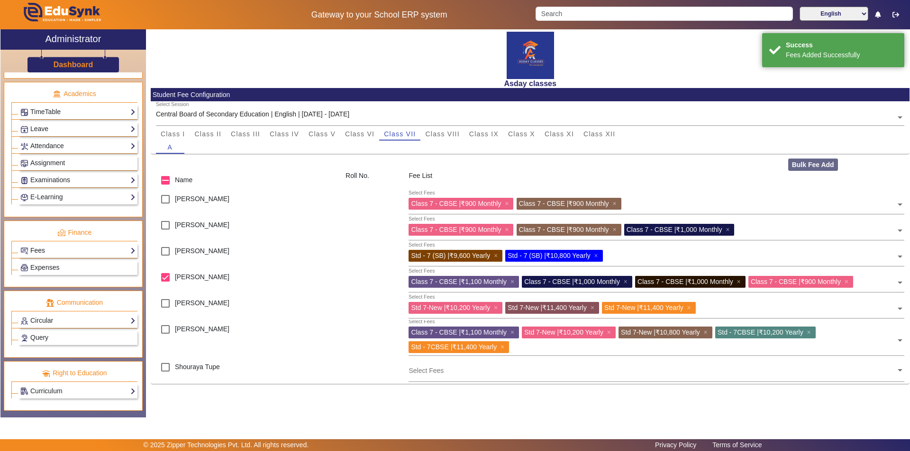
click at [64, 251] on link "Fees" at bounding box center [77, 250] width 115 height 11
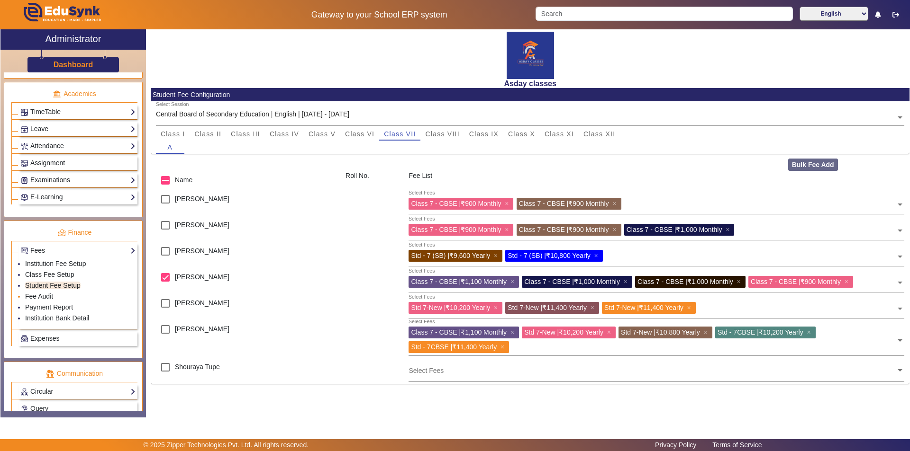
click at [66, 301] on li "Fee Audit" at bounding box center [80, 297] width 110 height 11
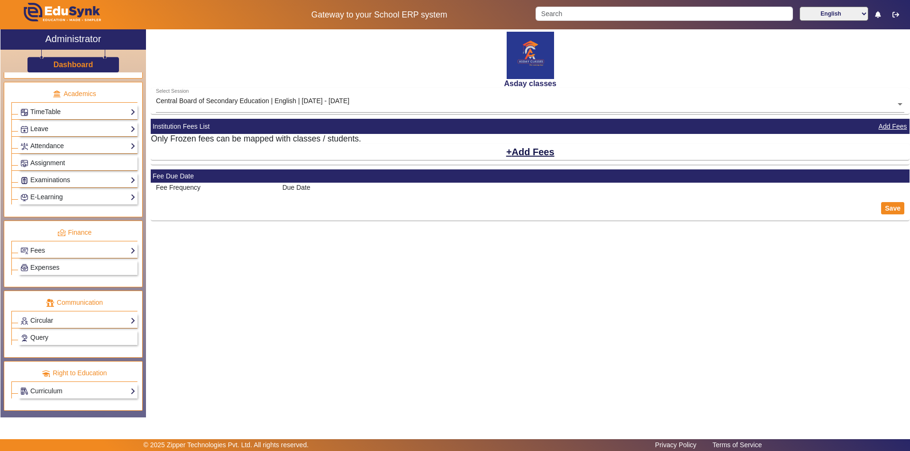
select select "10"
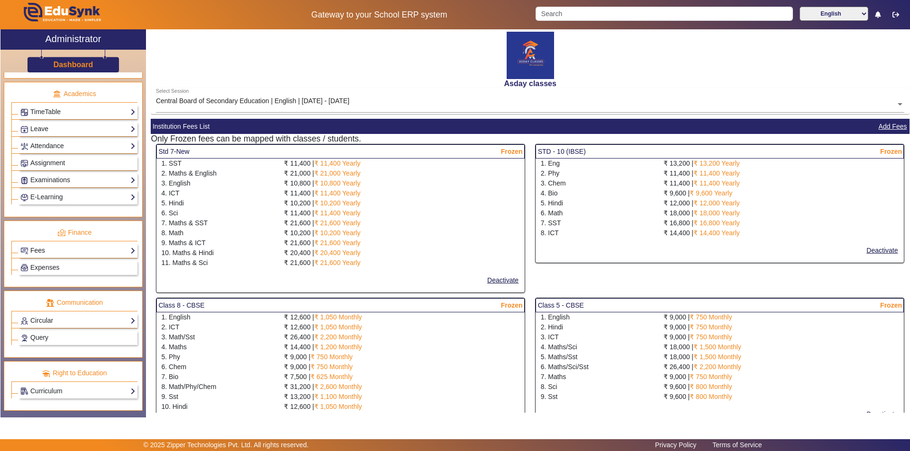
click at [70, 252] on link "Fees" at bounding box center [77, 250] width 115 height 11
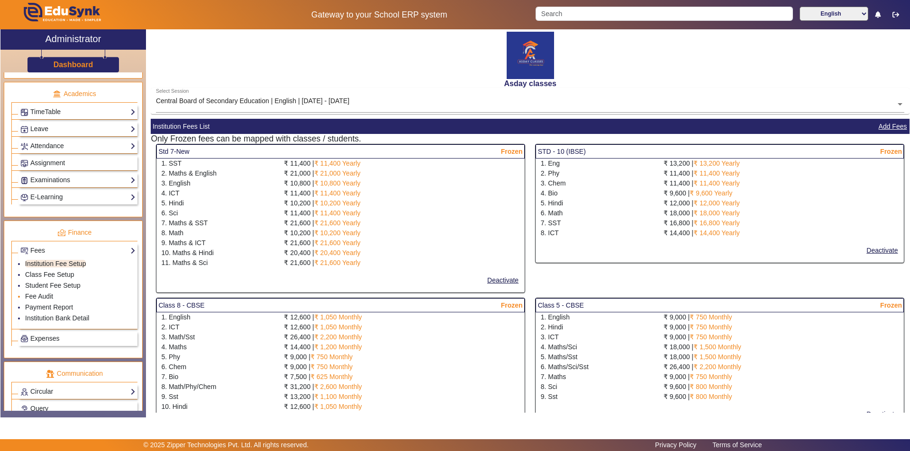
click at [61, 297] on li "Fee Audit" at bounding box center [80, 297] width 110 height 11
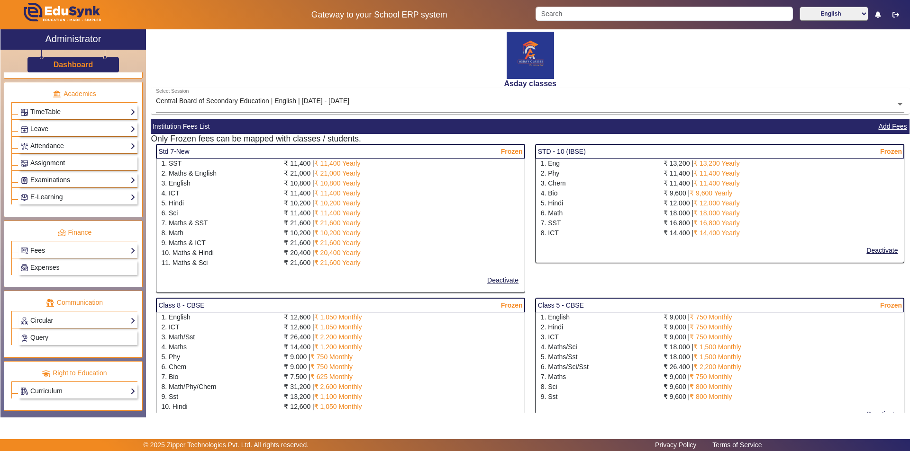
click at [72, 250] on link "Fees" at bounding box center [77, 250] width 115 height 11
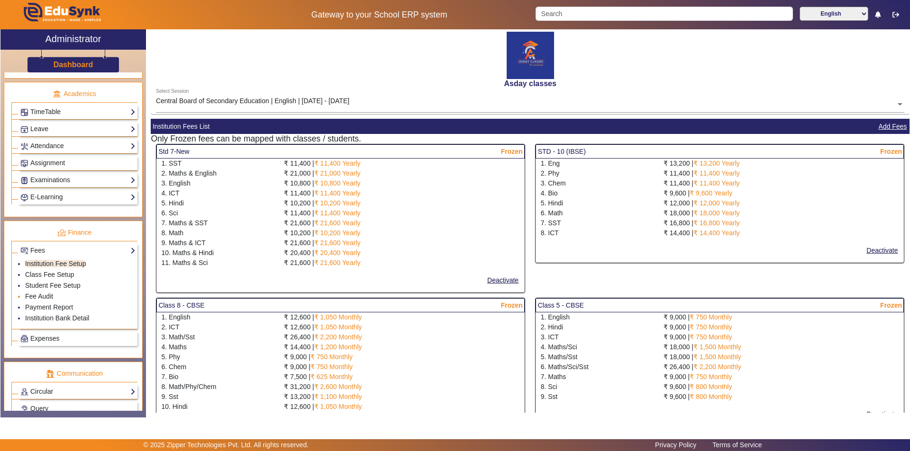
click at [63, 296] on li "Fee Audit" at bounding box center [80, 297] width 110 height 11
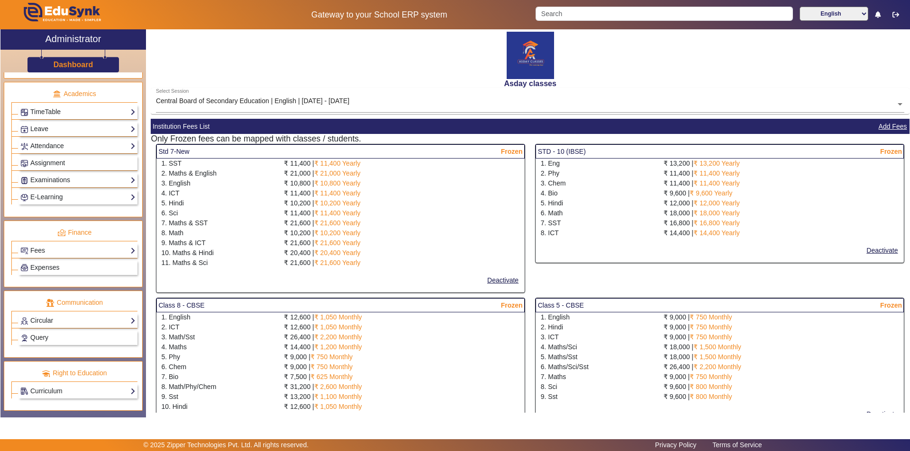
click at [131, 250] on div "Fees Institution Fee Setup Class Fee Setup Student Fee Setup Fee Audit Payment …" at bounding box center [77, 250] width 119 height 15
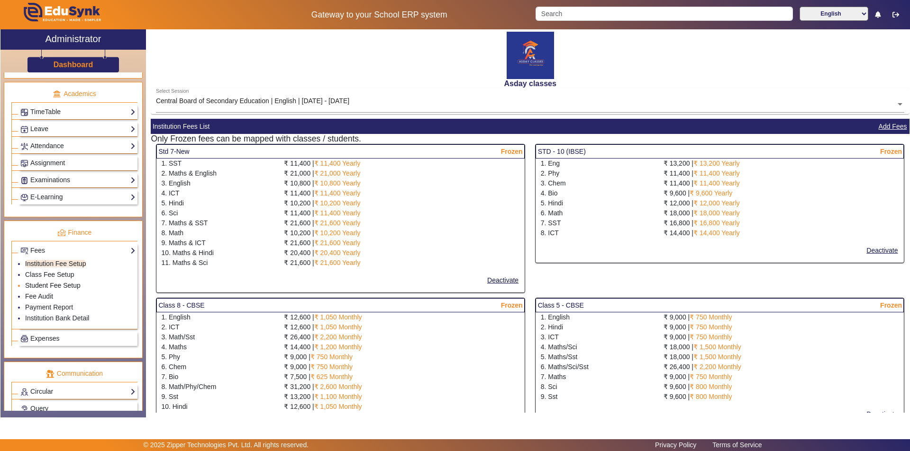
click at [64, 286] on link "Student Fee Setup" at bounding box center [52, 286] width 55 height 8
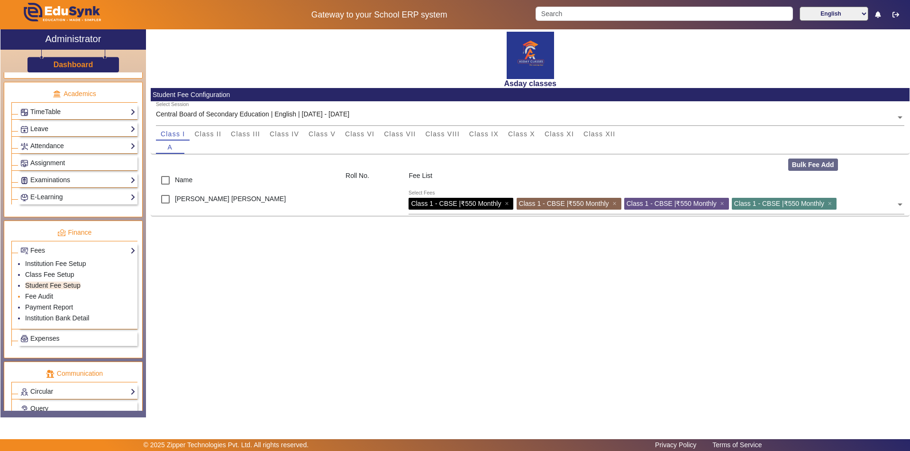
click at [53, 296] on li "Fee Audit" at bounding box center [80, 297] width 110 height 11
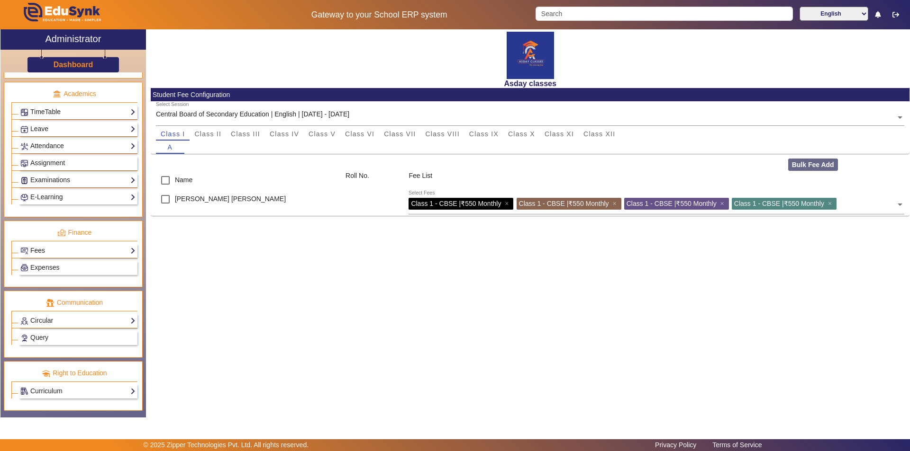
click at [115, 248] on link "Fees" at bounding box center [77, 250] width 115 height 11
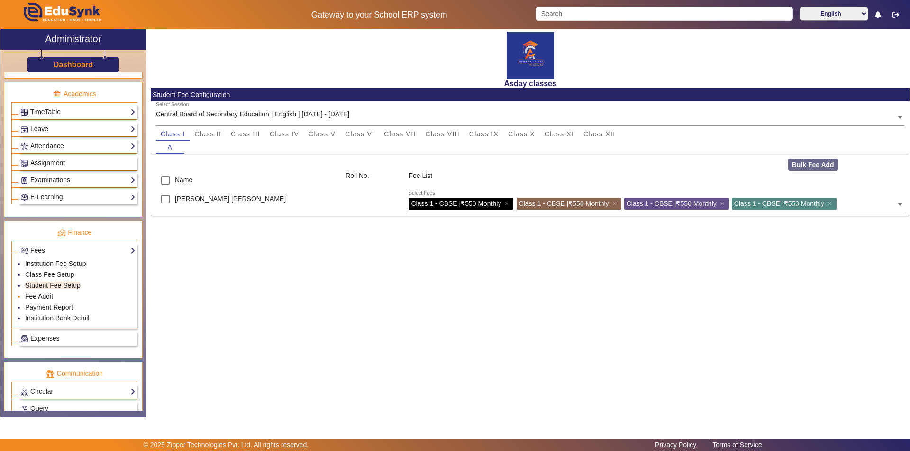
click at [79, 294] on li "Fee Audit" at bounding box center [80, 297] width 110 height 11
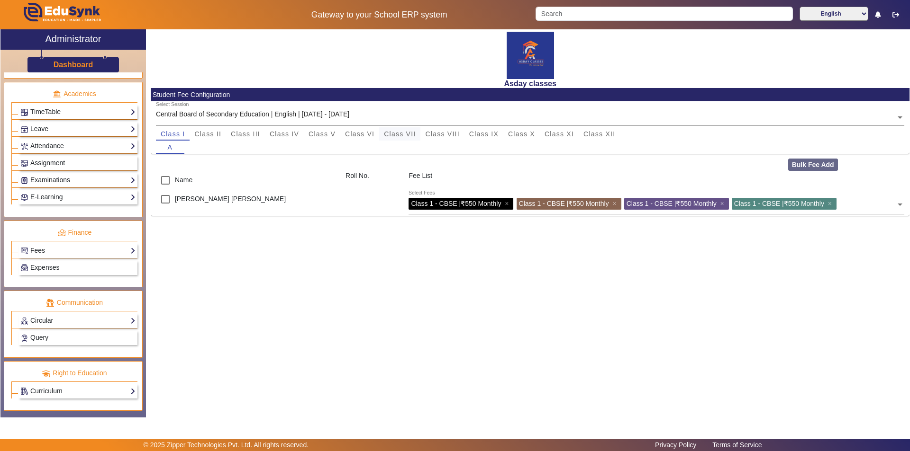
click at [404, 131] on span "Class VII" at bounding box center [400, 134] width 32 height 7
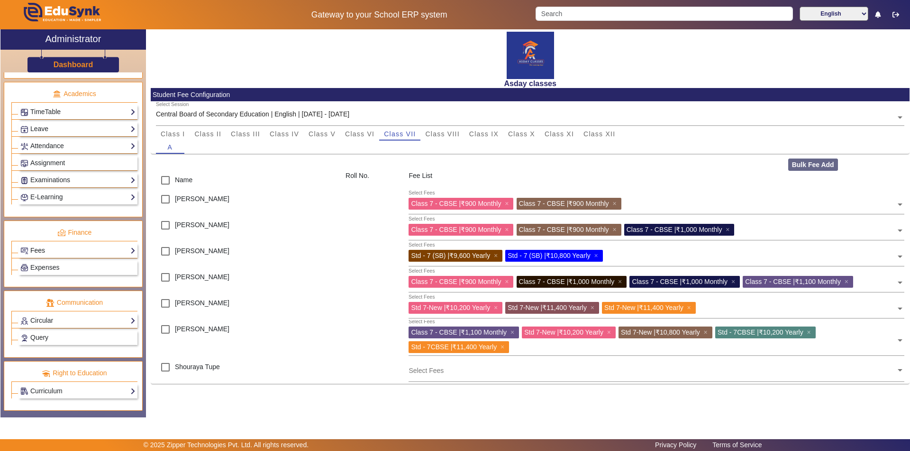
click at [85, 252] on link "Fees" at bounding box center [77, 250] width 115 height 11
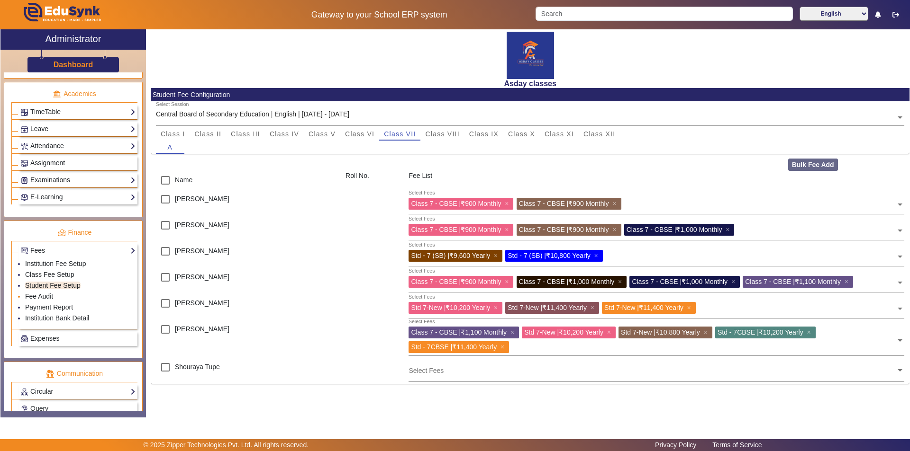
click at [65, 299] on li "Fee Audit" at bounding box center [80, 297] width 110 height 11
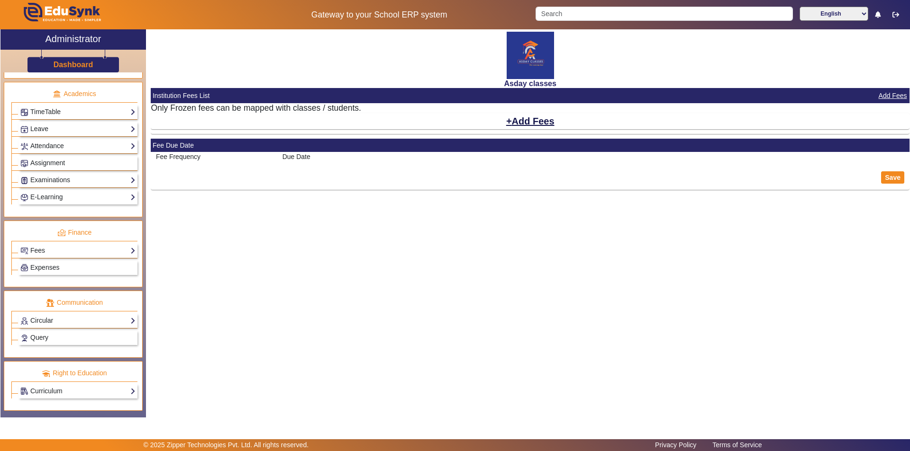
select select "10"
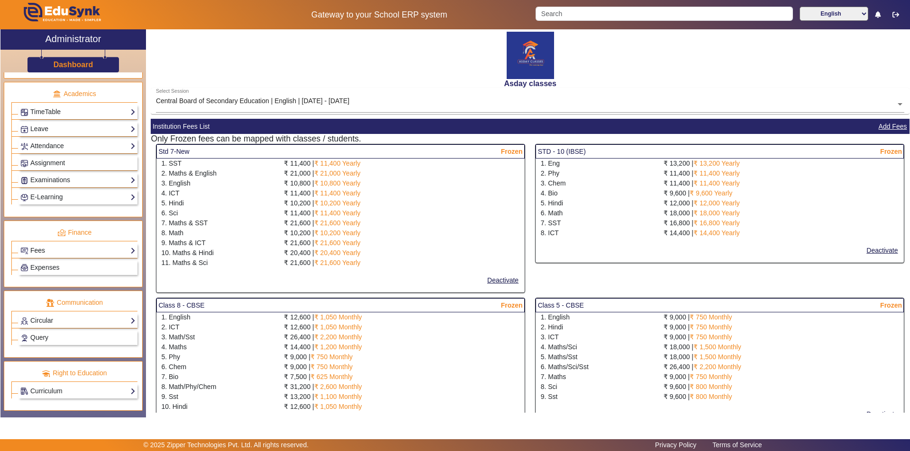
click at [42, 253] on link "Fees" at bounding box center [77, 250] width 115 height 11
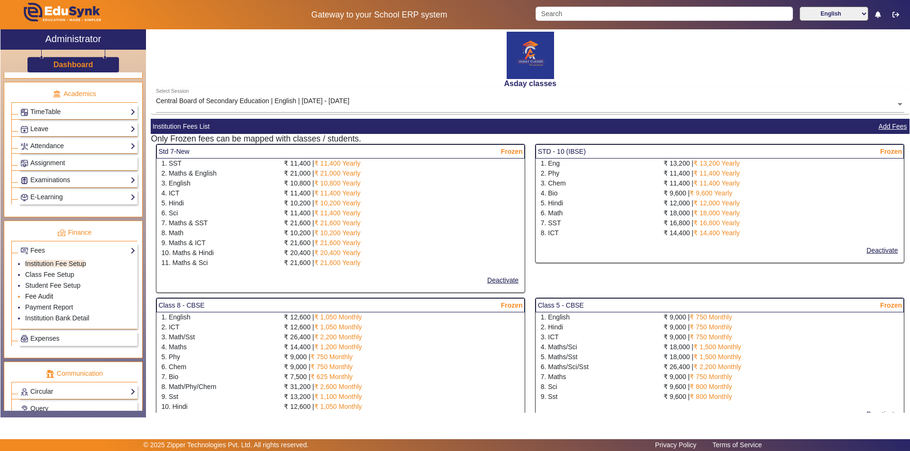
click at [43, 297] on link "Fee Audit" at bounding box center [39, 297] width 28 height 8
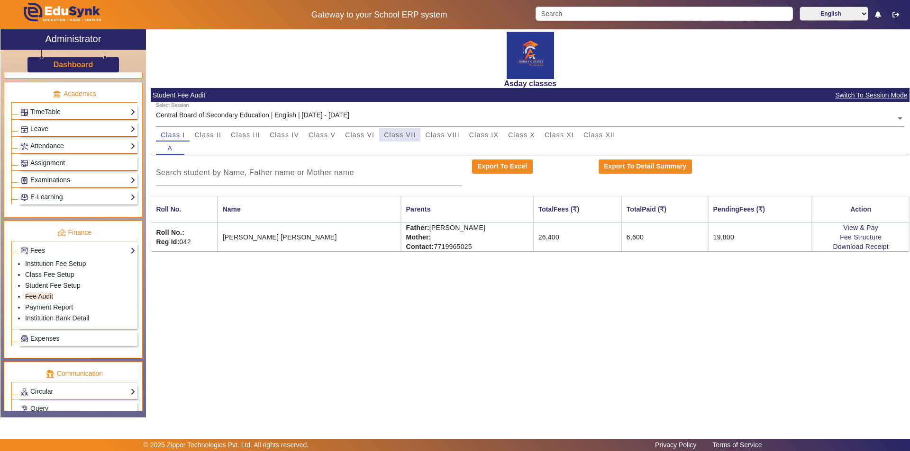
click at [407, 135] on span "Class VII" at bounding box center [400, 135] width 32 height 7
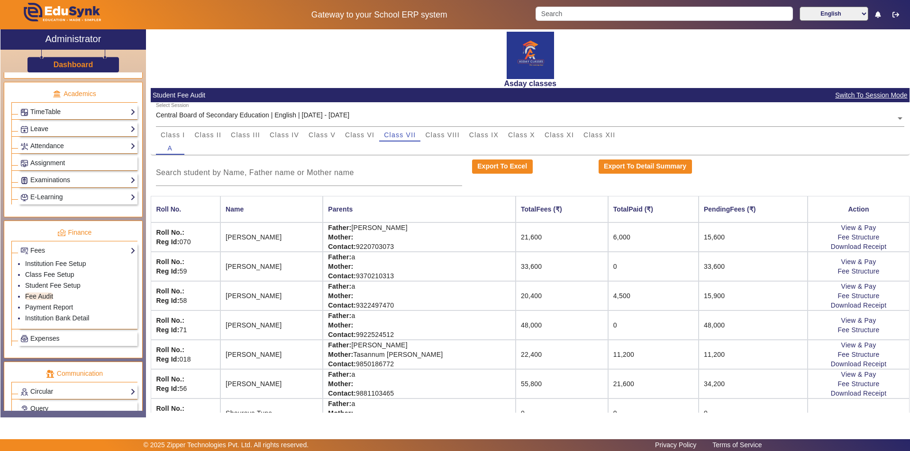
scroll to position [19, 0]
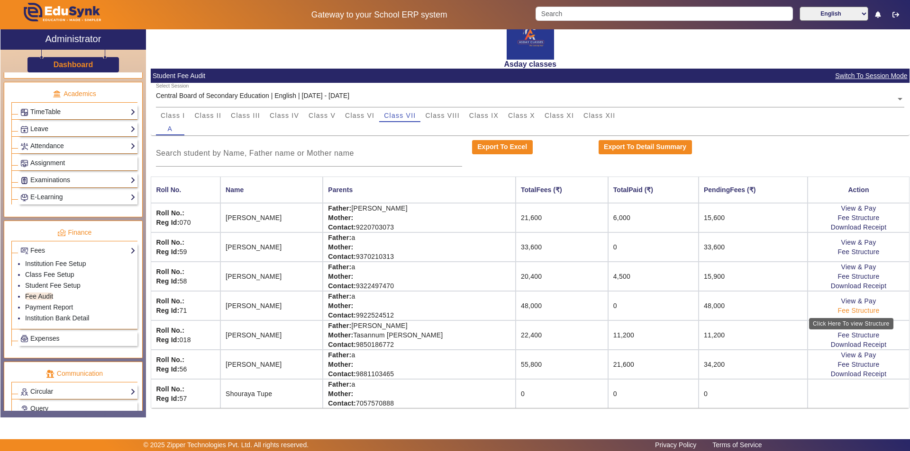
click at [838, 311] on link "Fee Structure" at bounding box center [858, 311] width 42 height 8
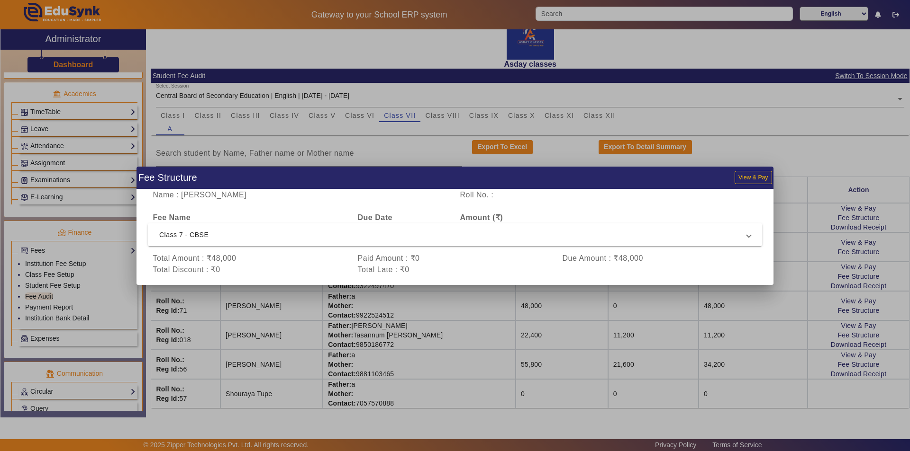
click at [204, 234] on span "Class 7 - CBSE" at bounding box center [452, 234] width 587 height 11
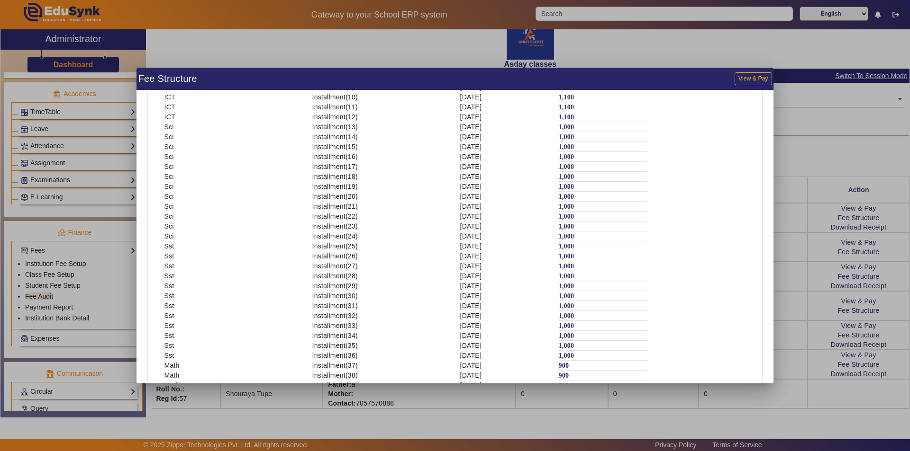
scroll to position [295, 0]
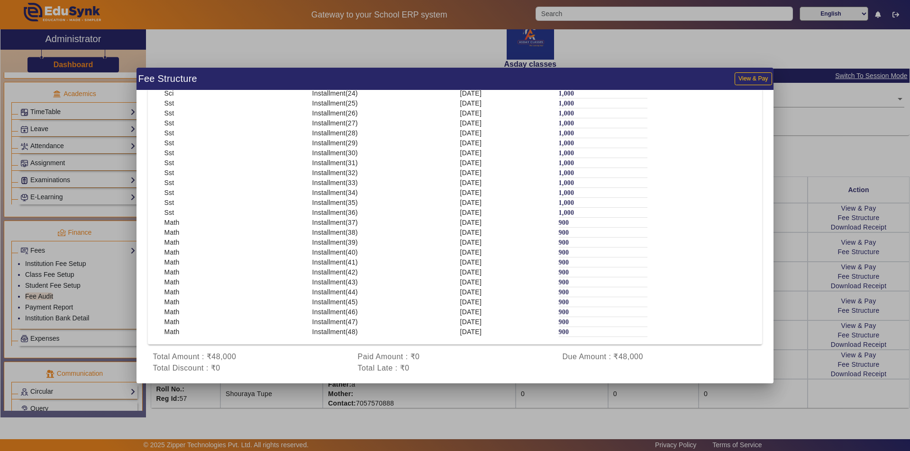
click at [575, 332] on div "900" at bounding box center [602, 331] width 89 height 9
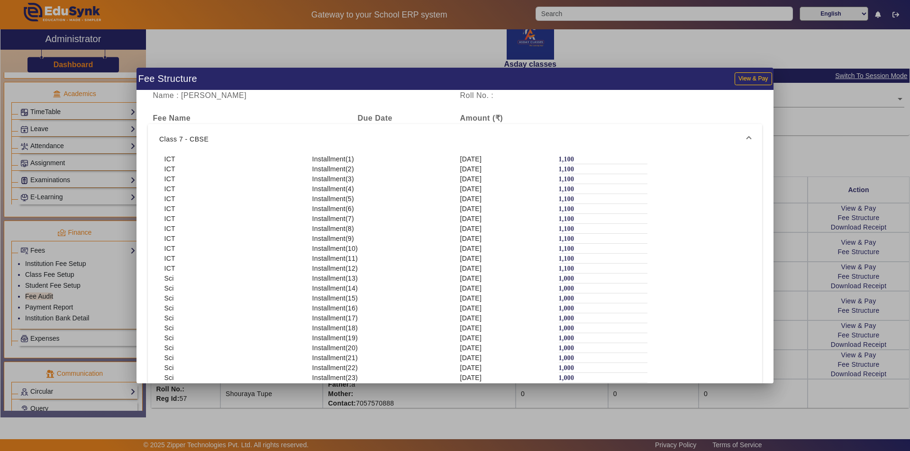
scroll to position [0, 0]
click at [795, 186] on div at bounding box center [455, 225] width 910 height 451
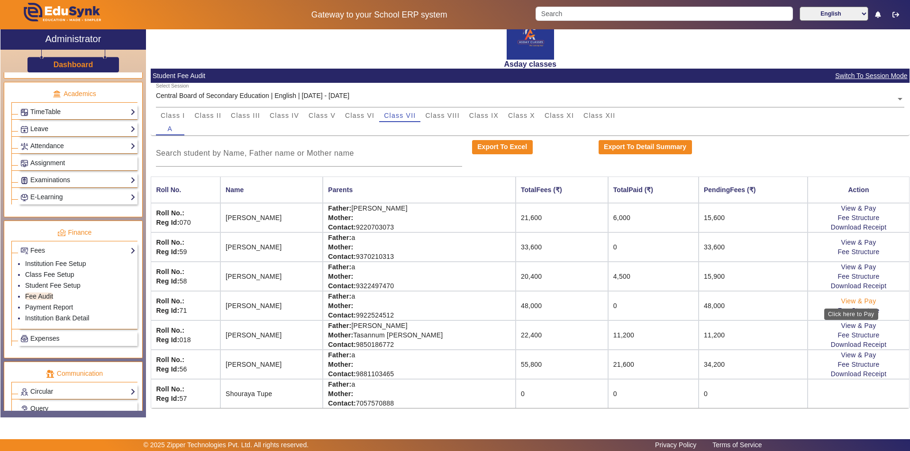
click at [843, 300] on link "View & Pay" at bounding box center [858, 301] width 35 height 8
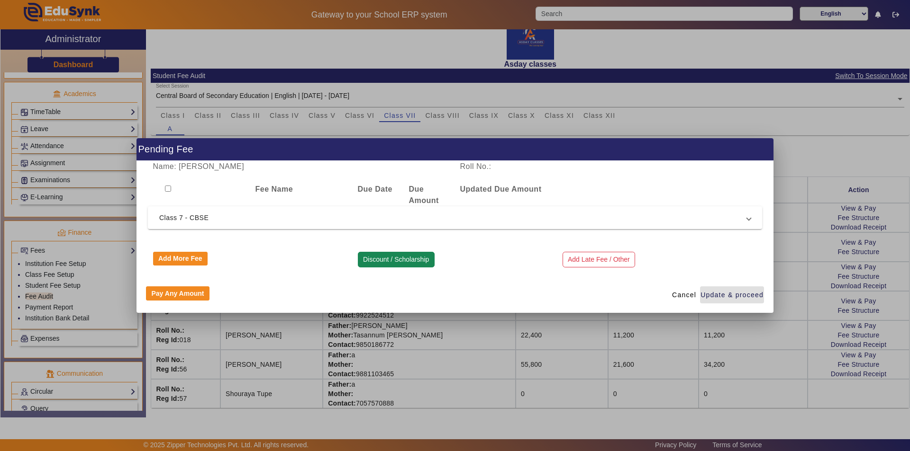
click at [373, 259] on button "Discount / Scholarship" at bounding box center [396, 260] width 77 height 16
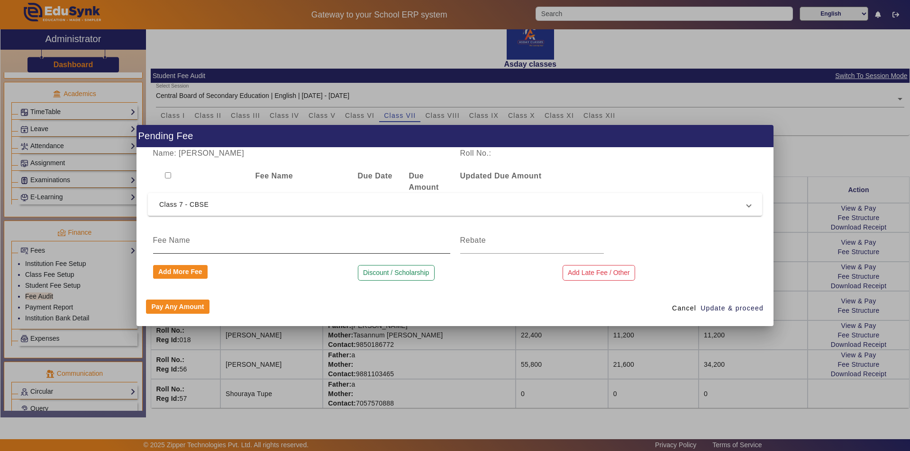
click at [258, 243] on input at bounding box center [301, 240] width 297 height 11
type input "Prorated Fee"
click at [253, 282] on div "Name: Atharv Kolekar Roll No.: Fee Name Due Date Due Amount Updated Due Amount …" at bounding box center [454, 219] width 637 height 143
click at [216, 244] on input "Prorated Fee" at bounding box center [301, 240] width 297 height 11
click at [211, 242] on input "Prorated Fee" at bounding box center [301, 240] width 297 height 11
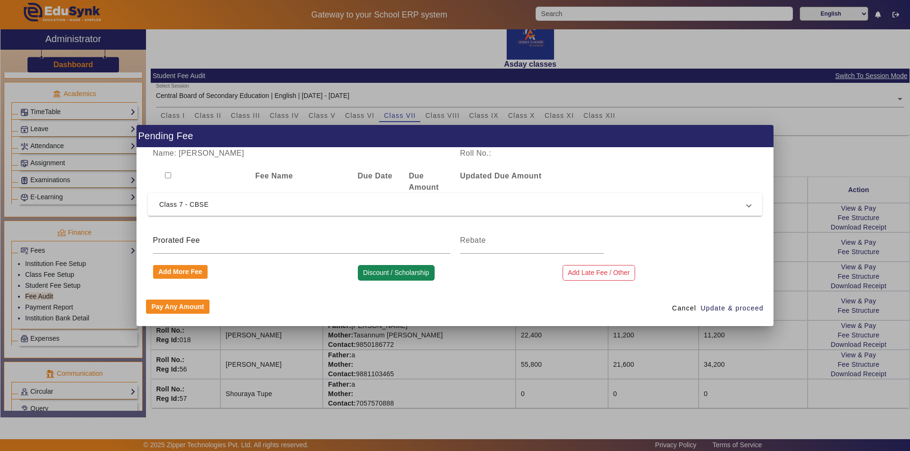
click at [410, 271] on button "Discount / Scholarship" at bounding box center [396, 273] width 77 height 16
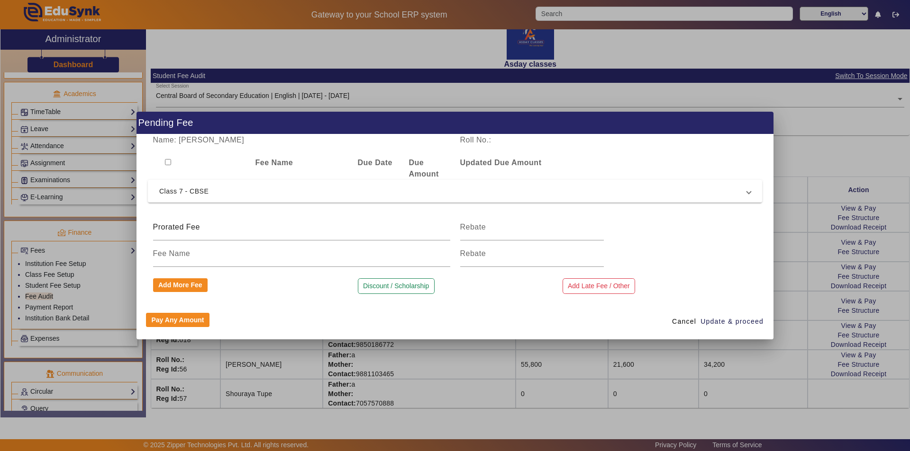
click at [631, 371] on div at bounding box center [455, 225] width 910 height 451
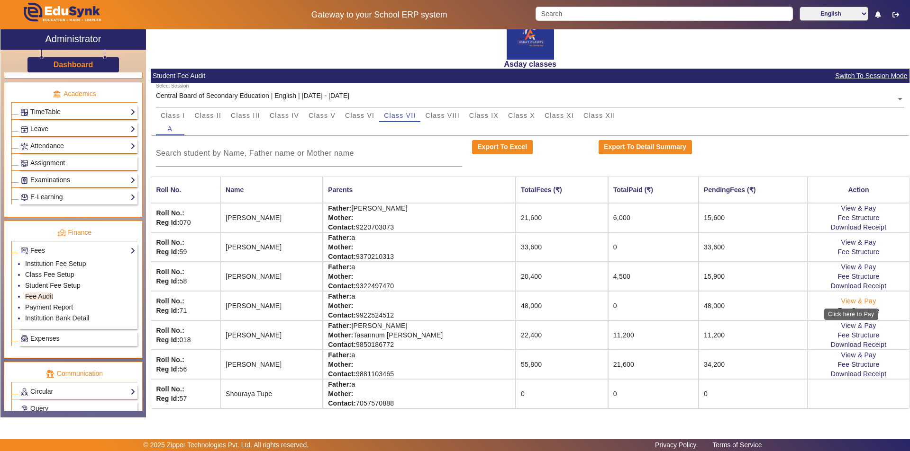
click at [858, 302] on link "View & Pay" at bounding box center [858, 301] width 35 height 8
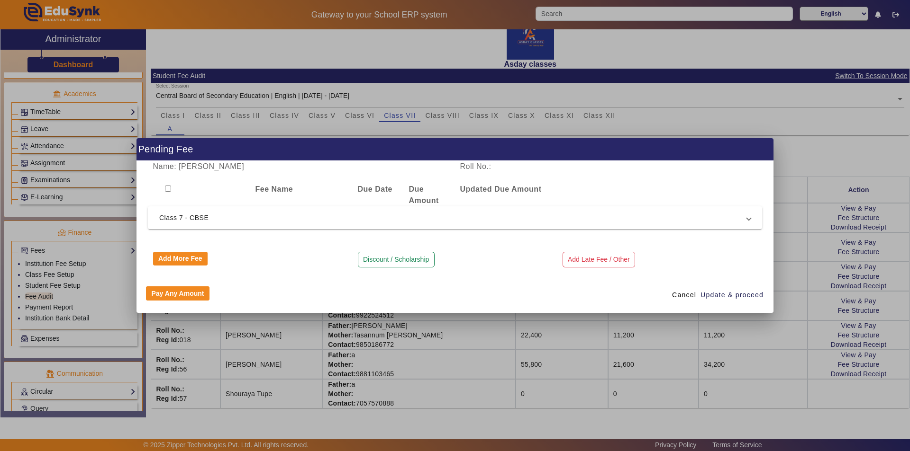
click at [167, 188] on input "checkbox" at bounding box center [168, 189] width 6 height 6
checkbox input "true"
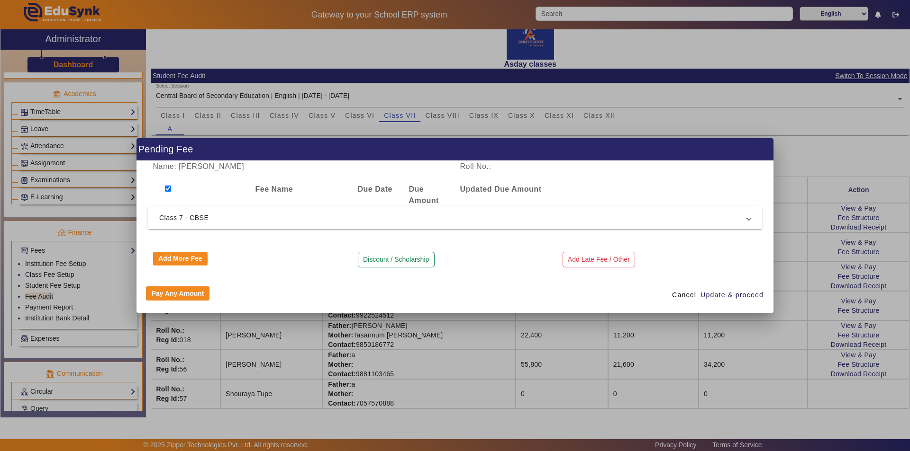
checkbox input "true"
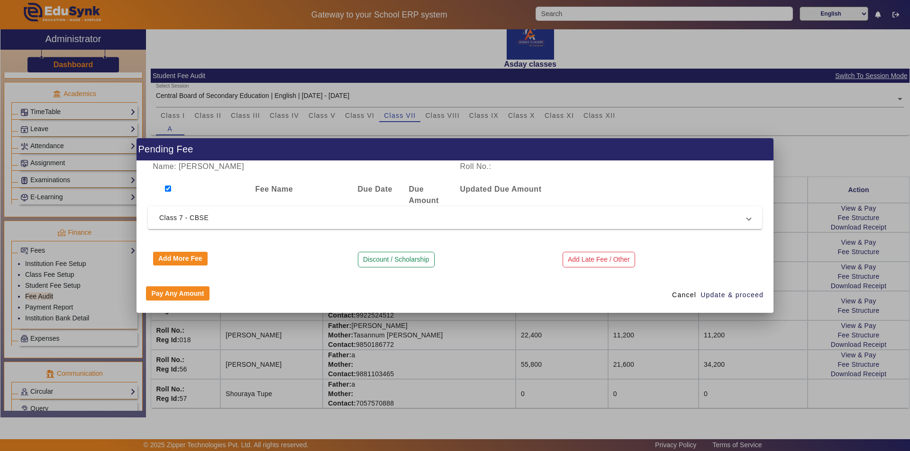
checkbox input "true"
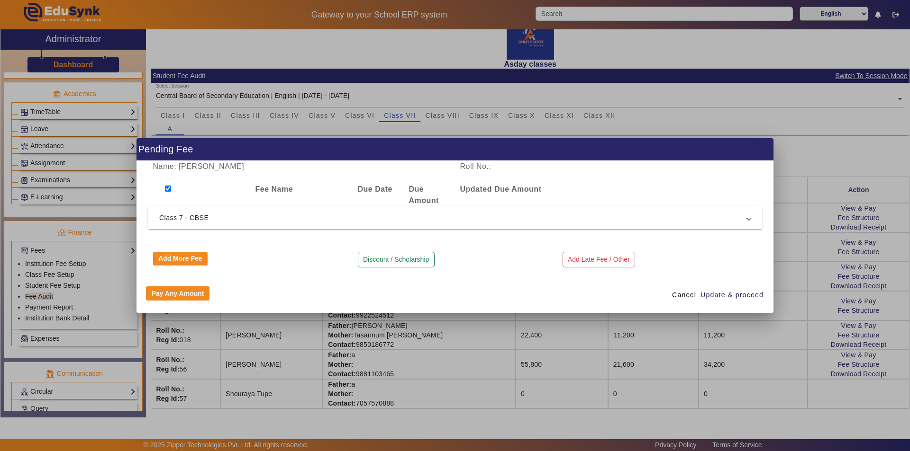
checkbox input "true"
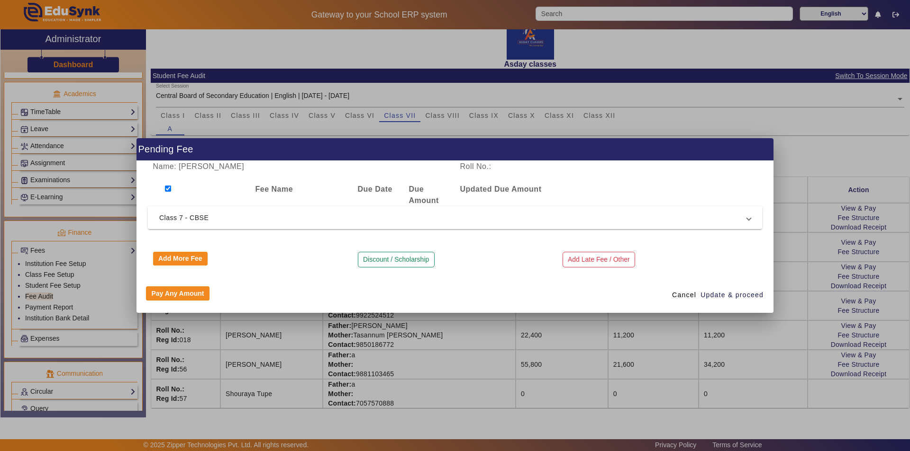
checkbox input "true"
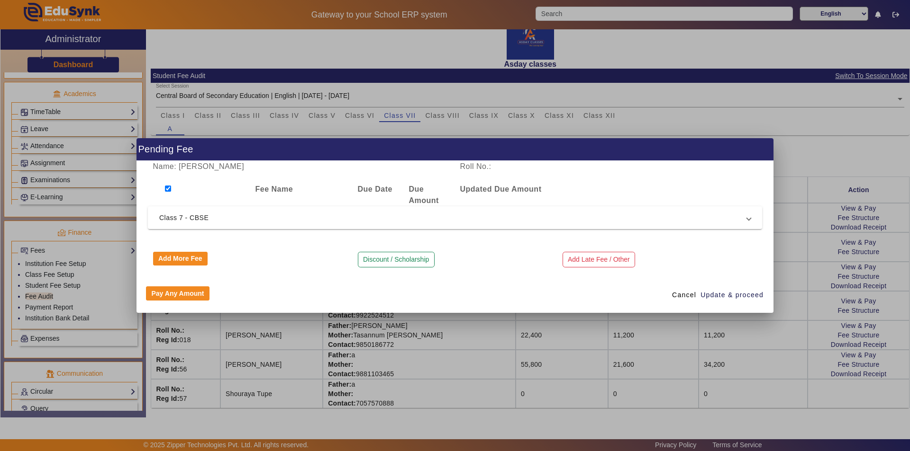
checkbox input "true"
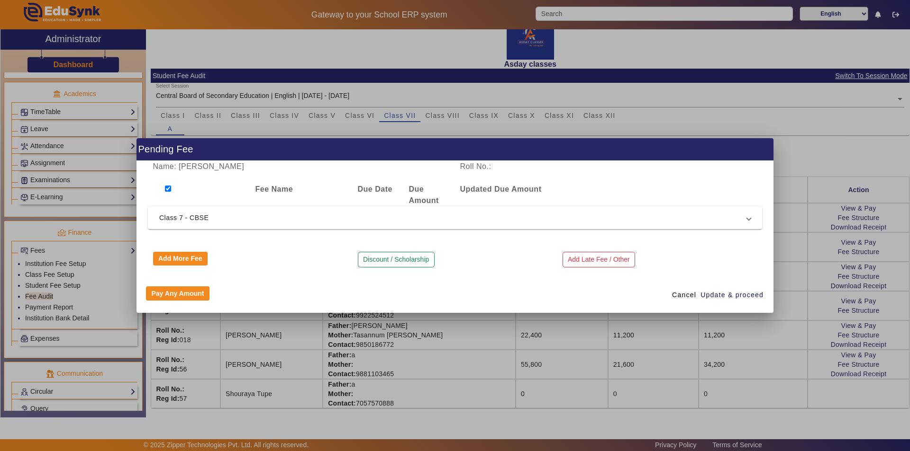
checkbox input "true"
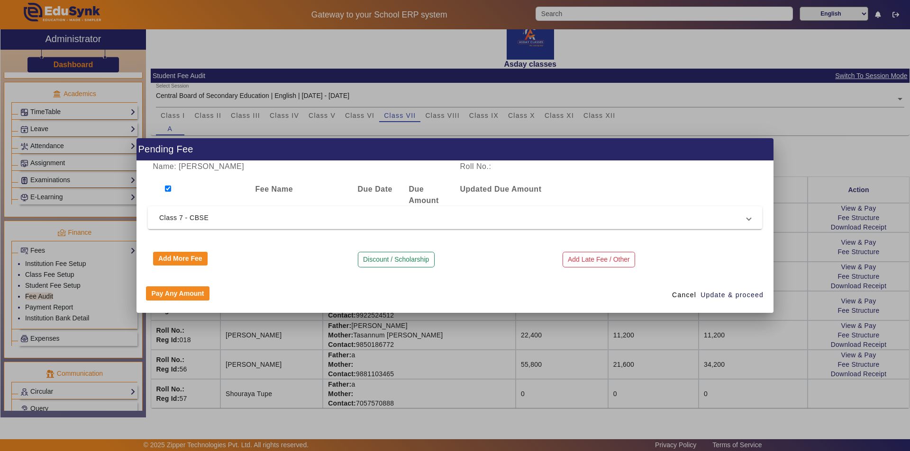
checkbox input "true"
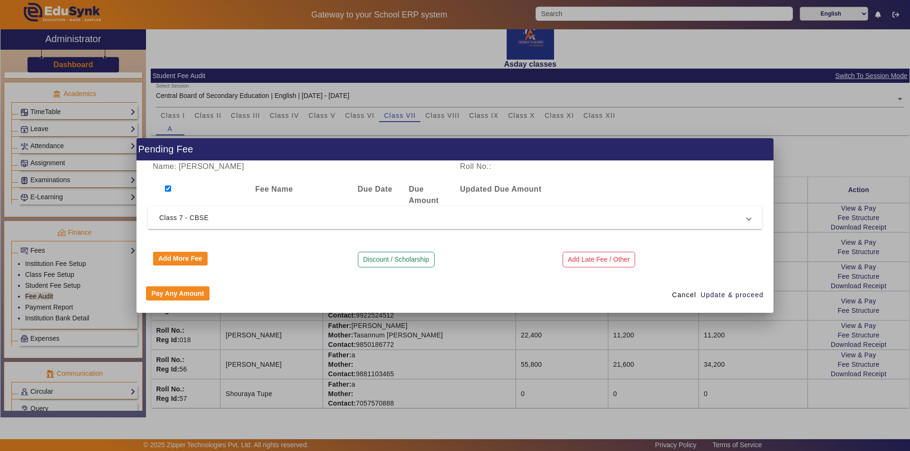
checkbox input "true"
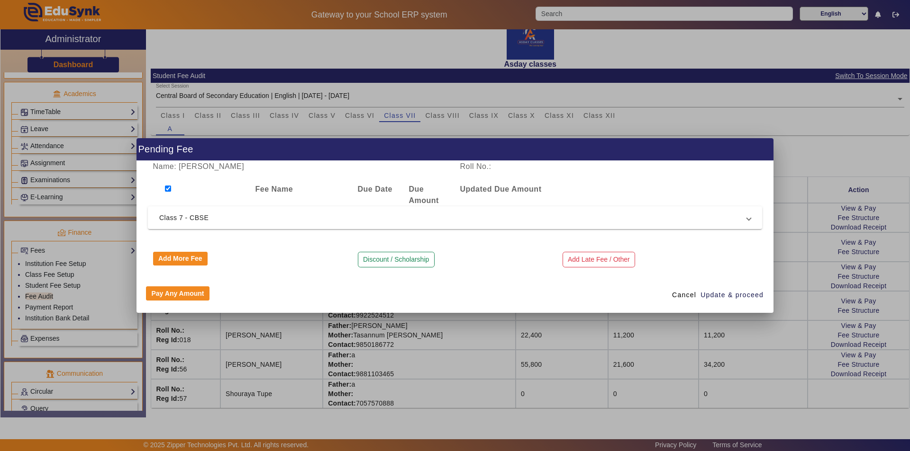
checkbox input "true"
click at [390, 261] on button "Discount / Scholarship" at bounding box center [396, 260] width 77 height 16
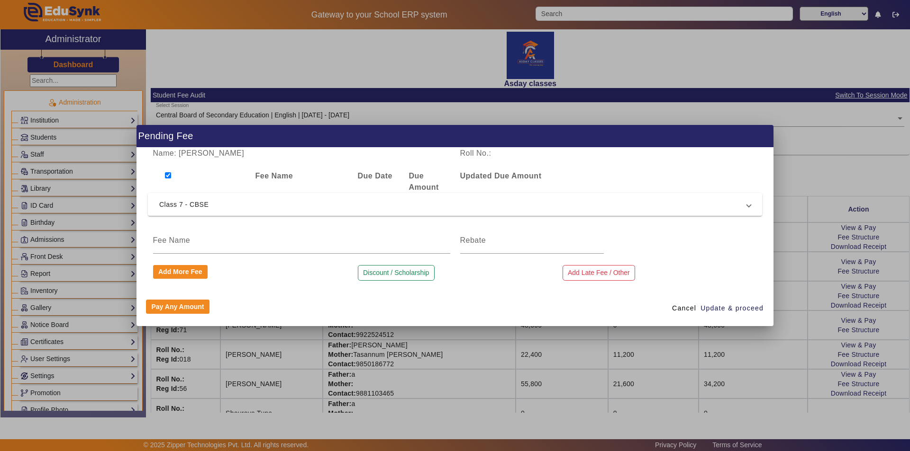
scroll to position [19, 0]
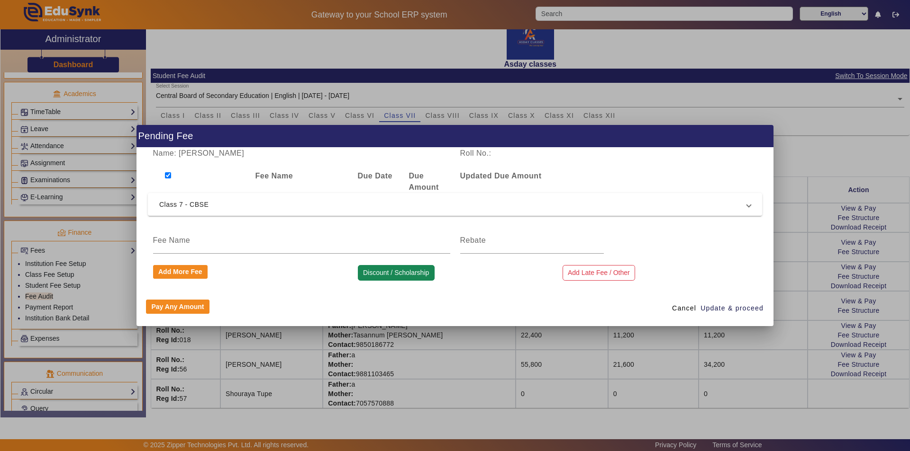
click at [391, 273] on button "Discount / Scholarship" at bounding box center [396, 273] width 77 height 16
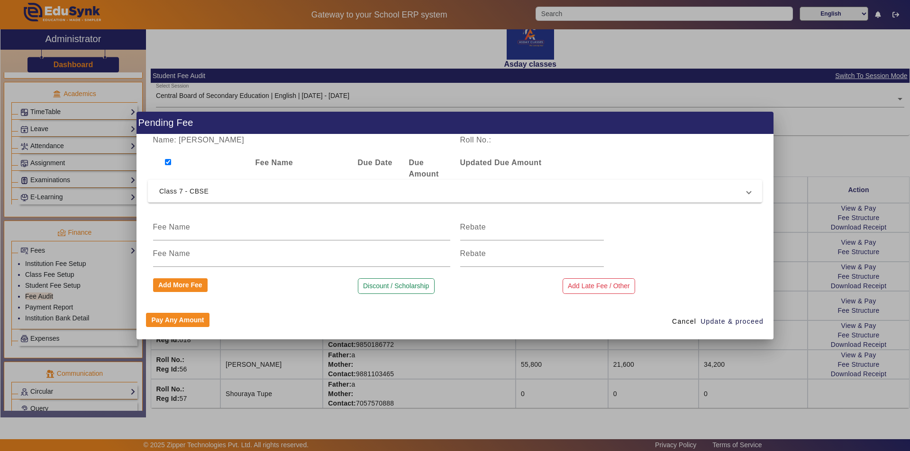
click at [557, 369] on div at bounding box center [455, 225] width 910 height 451
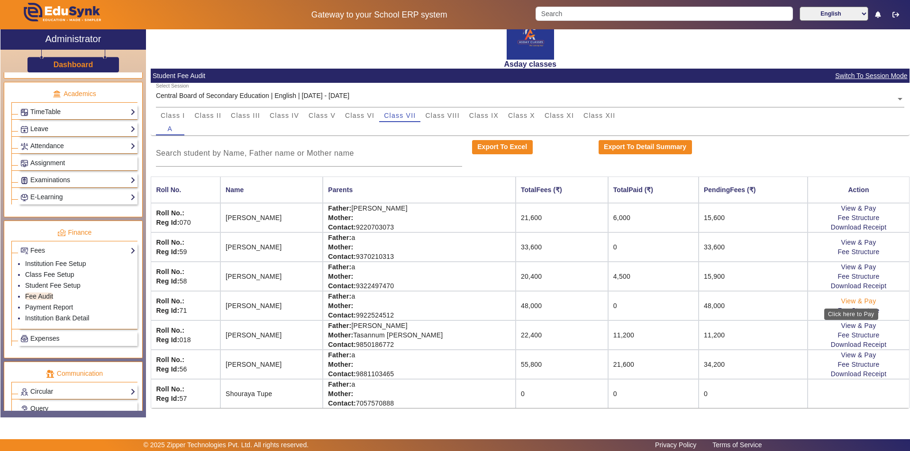
click at [845, 302] on link "View & Pay" at bounding box center [858, 301] width 35 height 8
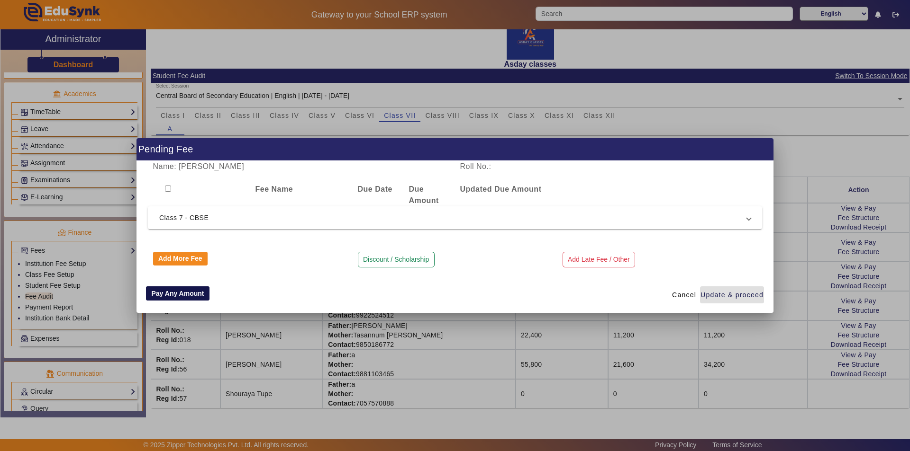
click at [169, 294] on button "Pay Any Amount" at bounding box center [177, 294] width 63 height 14
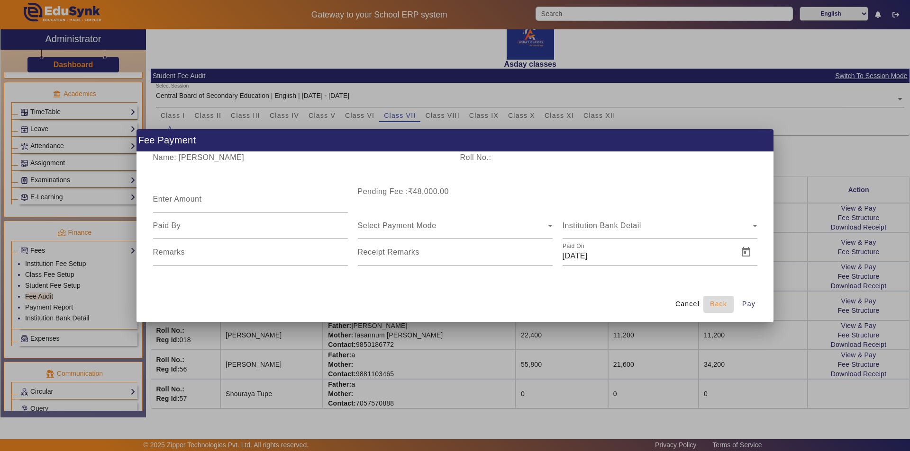
click at [724, 304] on span "Back" at bounding box center [718, 304] width 17 height 10
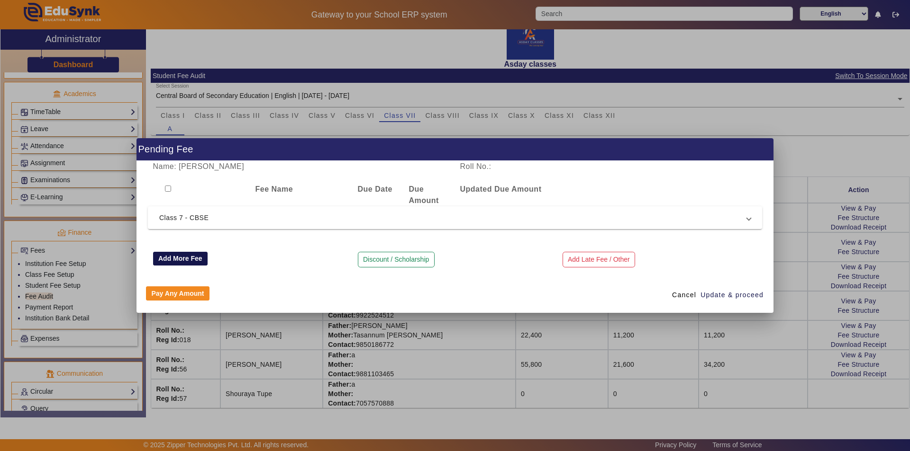
click at [188, 258] on button "Add More Fee" at bounding box center [180, 259] width 55 height 14
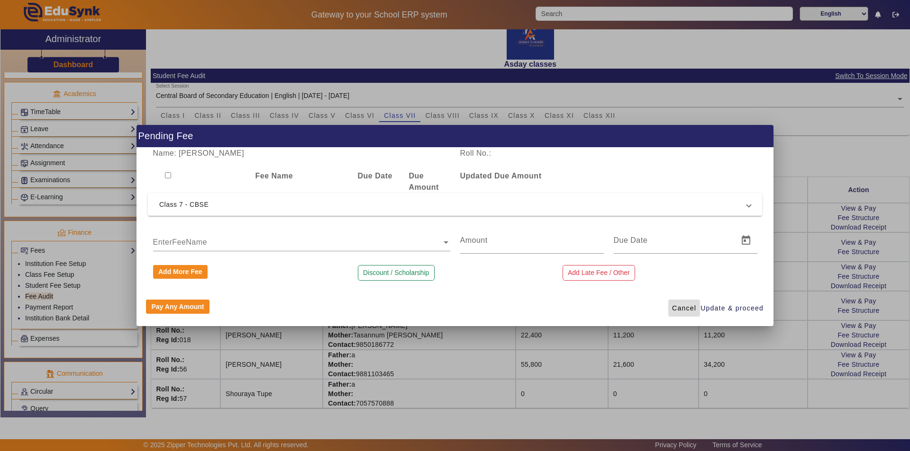
click at [679, 308] on span "Cancel" at bounding box center [684, 309] width 24 height 10
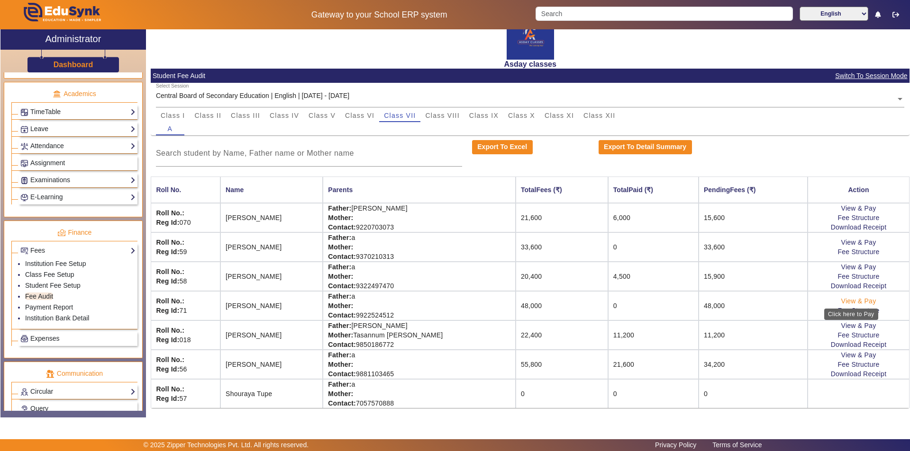
click at [843, 302] on link "View & Pay" at bounding box center [858, 301] width 35 height 8
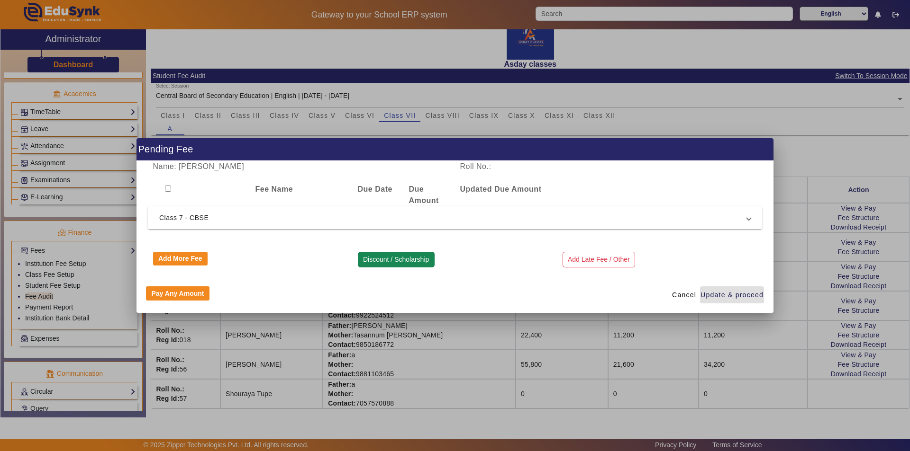
click at [409, 258] on button "Discount / Scholarship" at bounding box center [396, 260] width 77 height 16
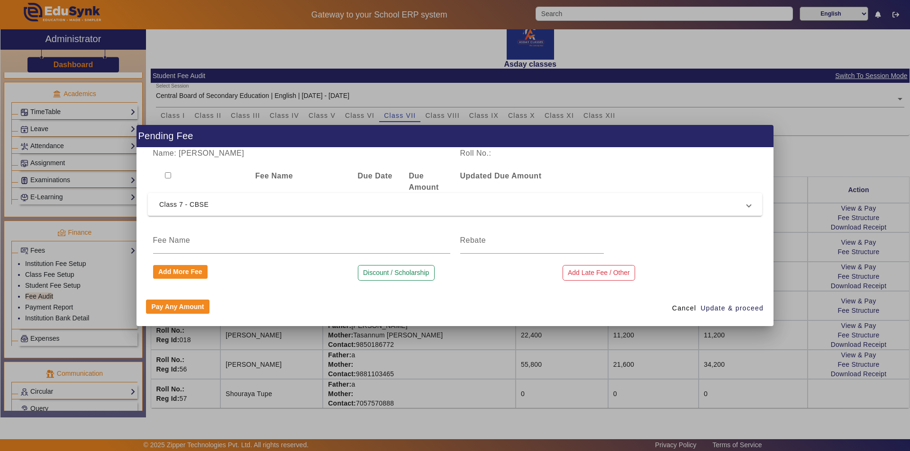
click at [254, 279] on div "Add More Fee" at bounding box center [250, 273] width 205 height 16
click at [169, 174] on input "checkbox" at bounding box center [168, 175] width 6 height 6
checkbox input "true"
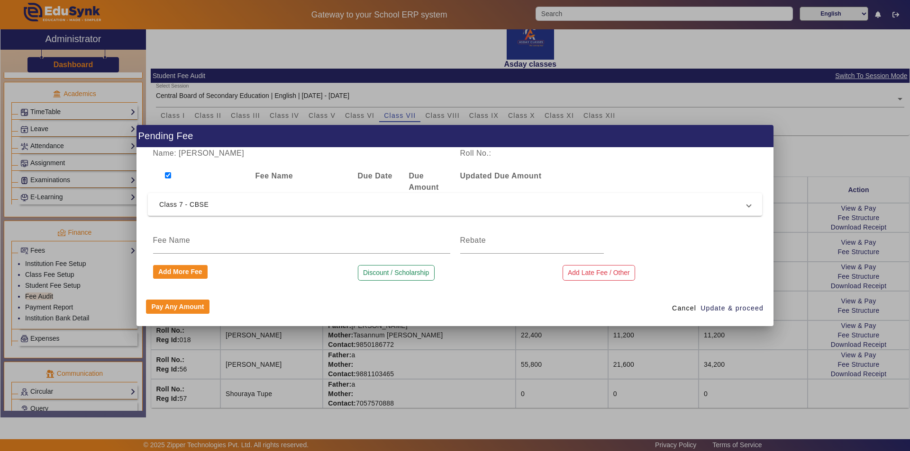
checkbox input "true"
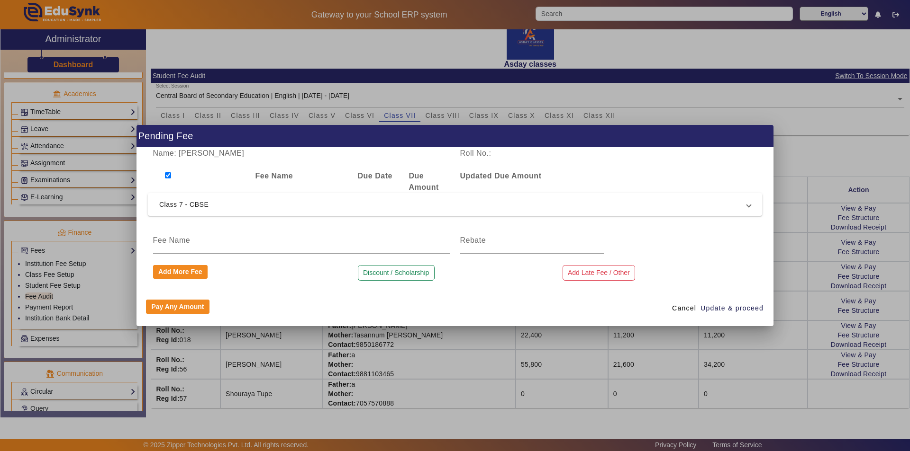
checkbox input "true"
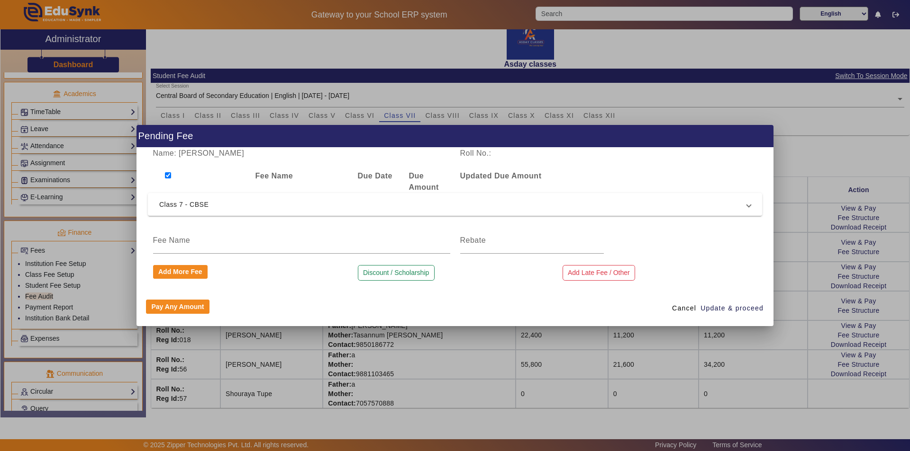
checkbox input "true"
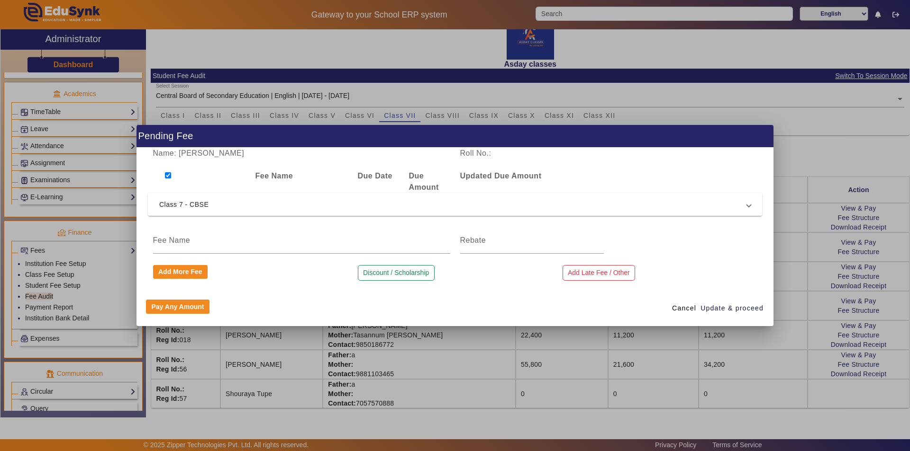
checkbox input "true"
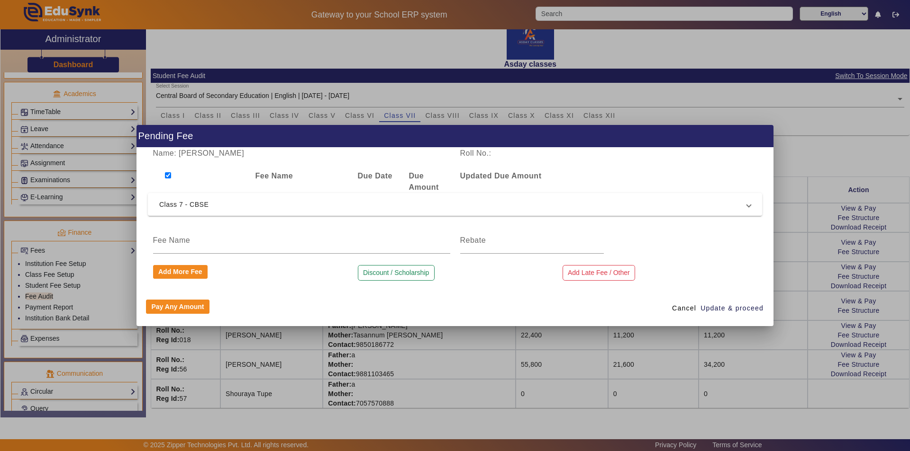
checkbox input "true"
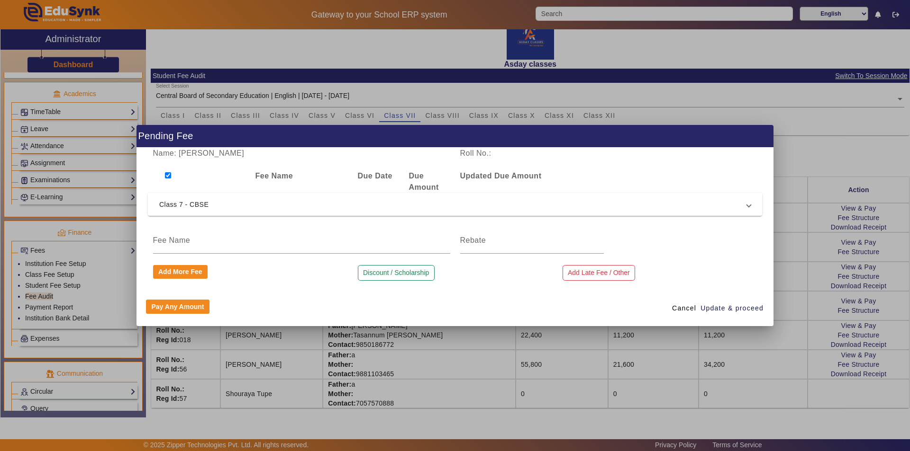
checkbox input "true"
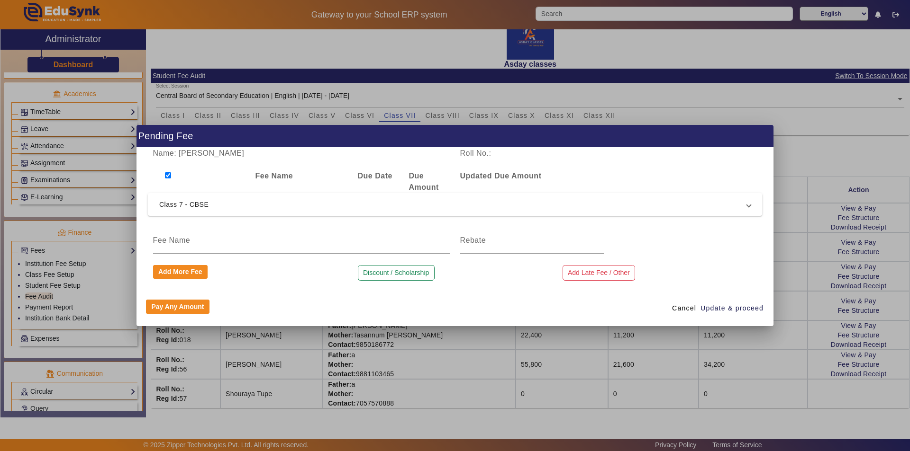
checkbox input "true"
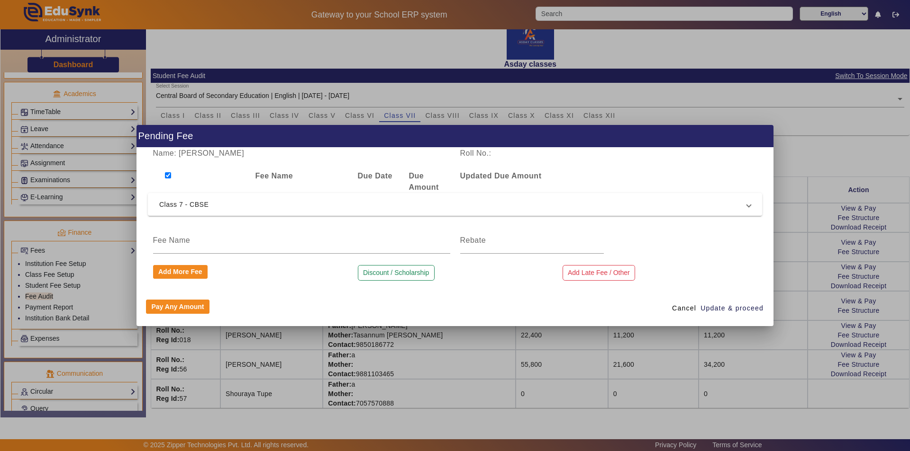
checkbox input "true"
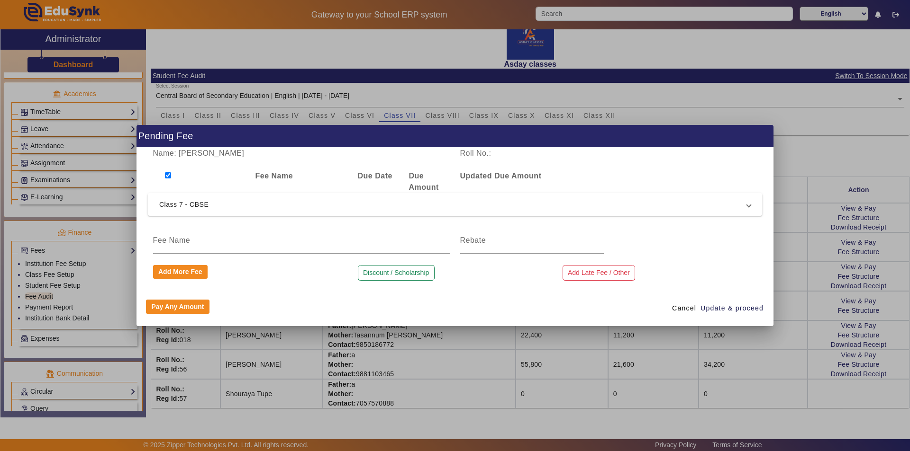
checkbox input "true"
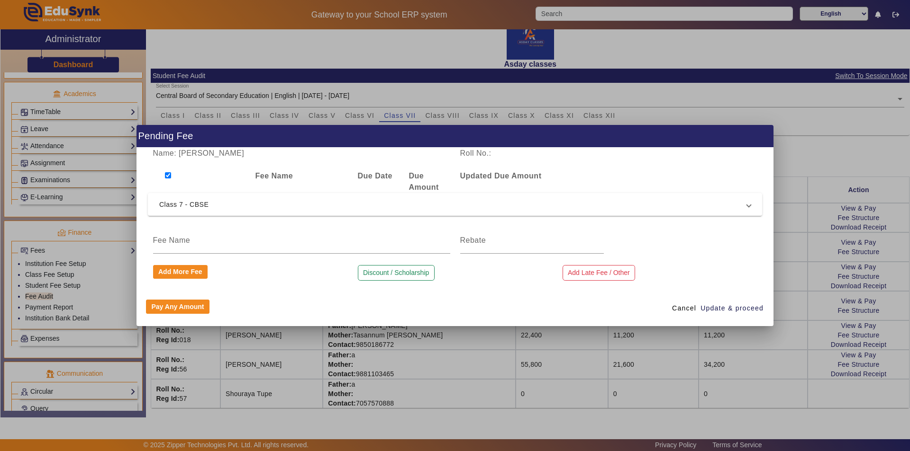
checkbox input "true"
click at [265, 295] on div "Pay Any Amount Cancel Update & proceed" at bounding box center [454, 308] width 637 height 36
click at [793, 279] on div at bounding box center [455, 225] width 910 height 451
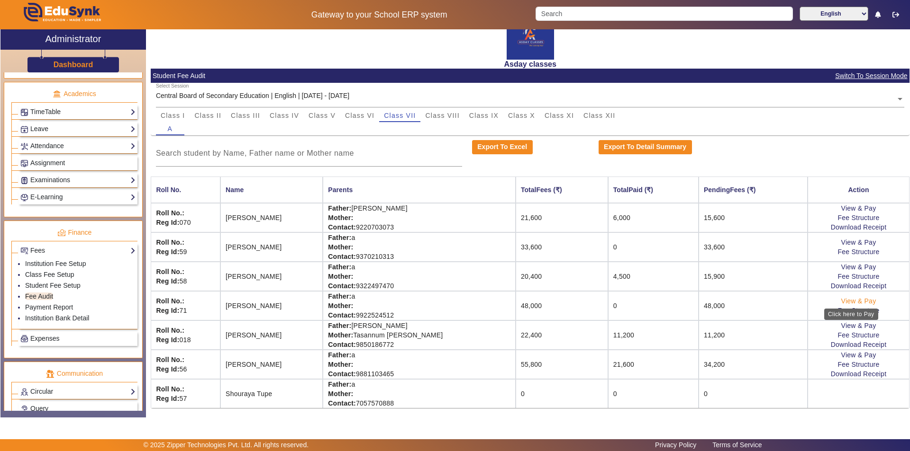
click at [850, 300] on link "View & Pay" at bounding box center [858, 301] width 35 height 8
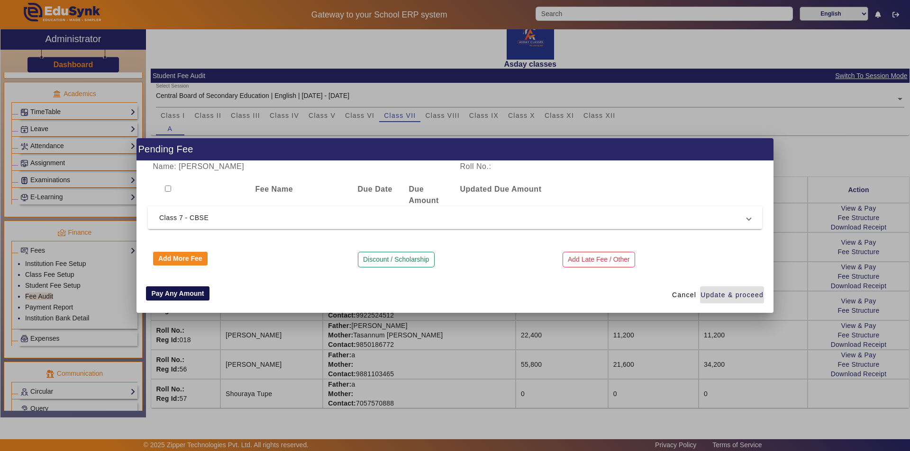
click at [184, 294] on button "Pay Any Amount" at bounding box center [177, 294] width 63 height 14
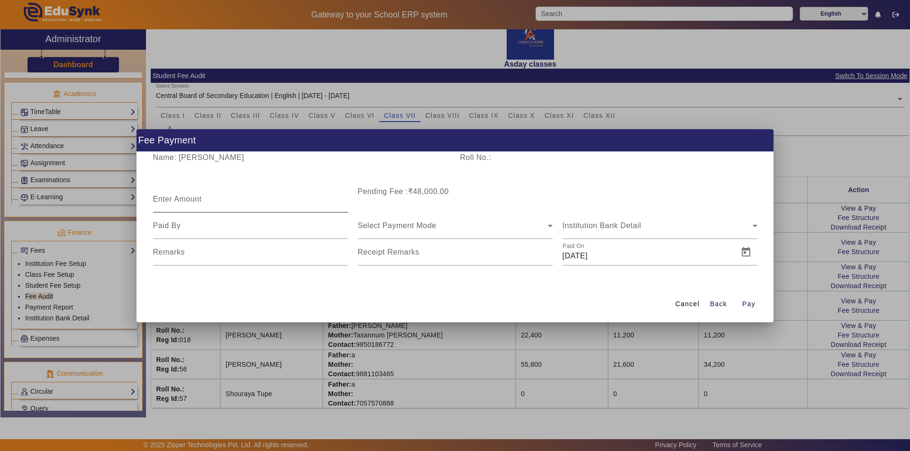
click at [172, 199] on mat-label "Enter Amount" at bounding box center [177, 199] width 49 height 8
click at [172, 199] on input "Enter Amount" at bounding box center [250, 203] width 195 height 11
click at [687, 306] on span "Cancel" at bounding box center [687, 304] width 24 height 10
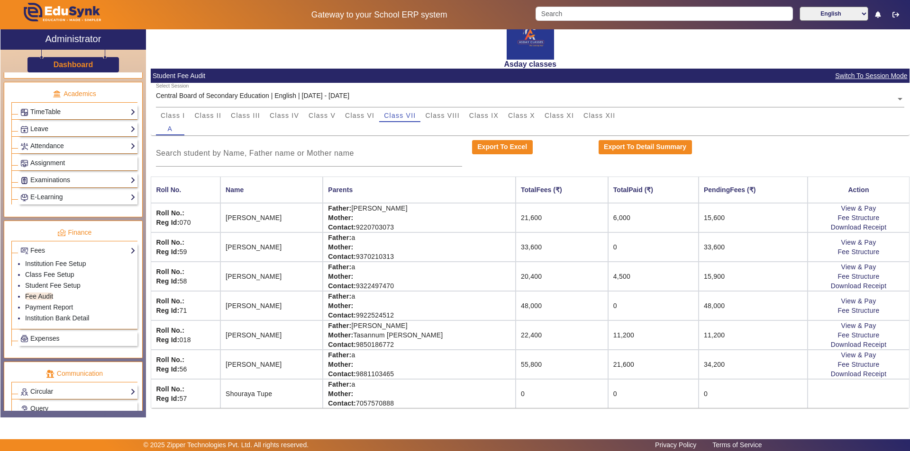
click at [547, 307] on td "48,000" at bounding box center [561, 305] width 92 height 29
click at [841, 302] on link "View & Pay" at bounding box center [858, 301] width 35 height 8
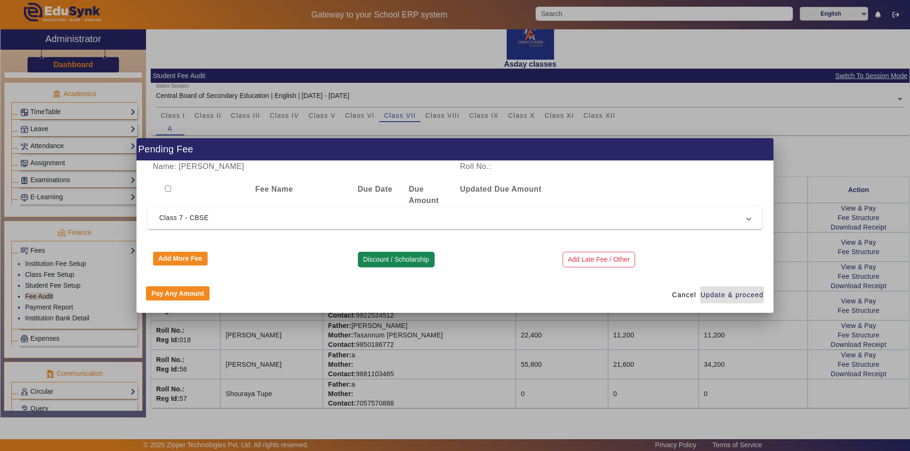
click at [384, 261] on button "Discount / Scholarship" at bounding box center [396, 260] width 77 height 16
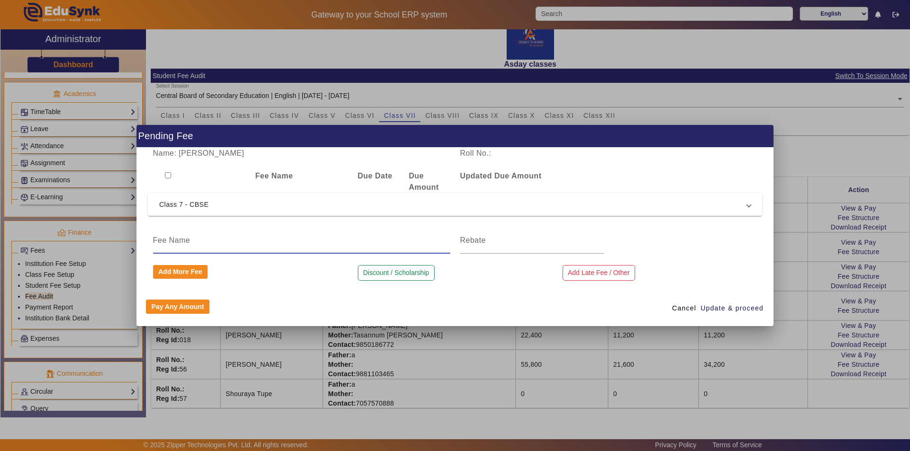
click at [163, 243] on input at bounding box center [301, 240] width 297 height 11
type input "Discount"
click at [487, 241] on input at bounding box center [532, 240] width 144 height 11
type input "19200"
click at [710, 310] on span "Update & proceed" at bounding box center [731, 309] width 63 height 10
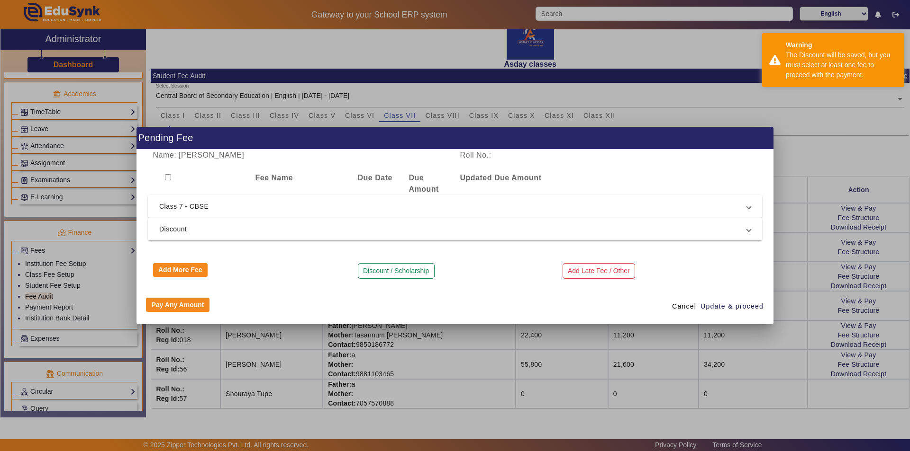
click at [733, 359] on div at bounding box center [455, 225] width 910 height 451
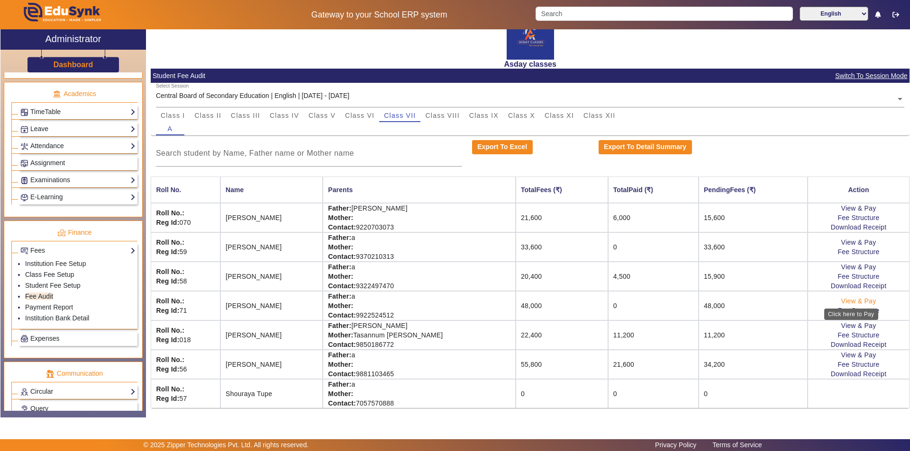
click at [852, 302] on link "View & Pay" at bounding box center [858, 301] width 35 height 8
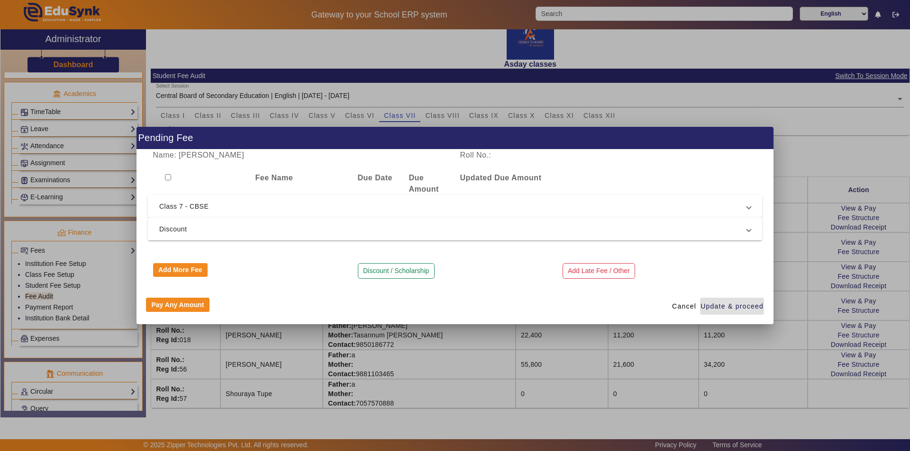
click at [350, 232] on span "Discount" at bounding box center [452, 229] width 587 height 11
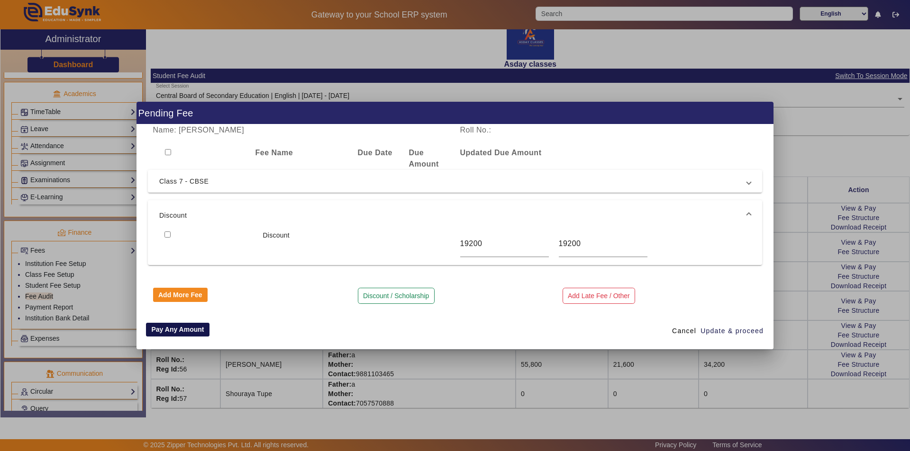
click at [191, 329] on button "Pay Any Amount" at bounding box center [177, 330] width 63 height 14
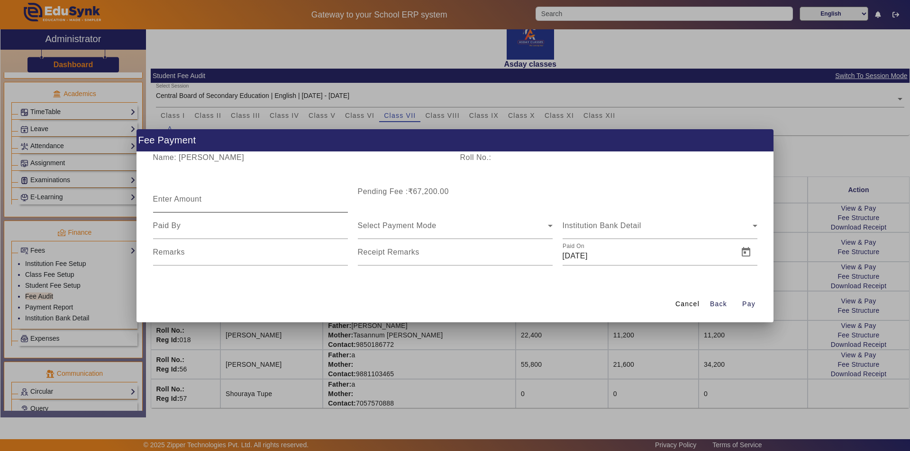
click at [198, 196] on mat-label "Enter Amount" at bounding box center [177, 199] width 49 height 8
click at [198, 198] on input "Enter Amount" at bounding box center [250, 203] width 195 height 11
type input "9600"
click at [251, 228] on input at bounding box center [250, 225] width 195 height 11
type input "father"
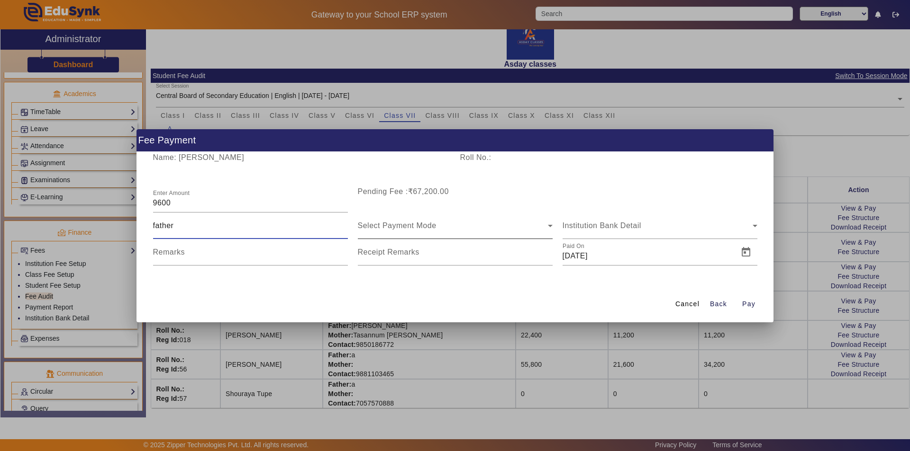
click at [394, 230] on div "Select Payment Mode" at bounding box center [453, 225] width 190 height 11
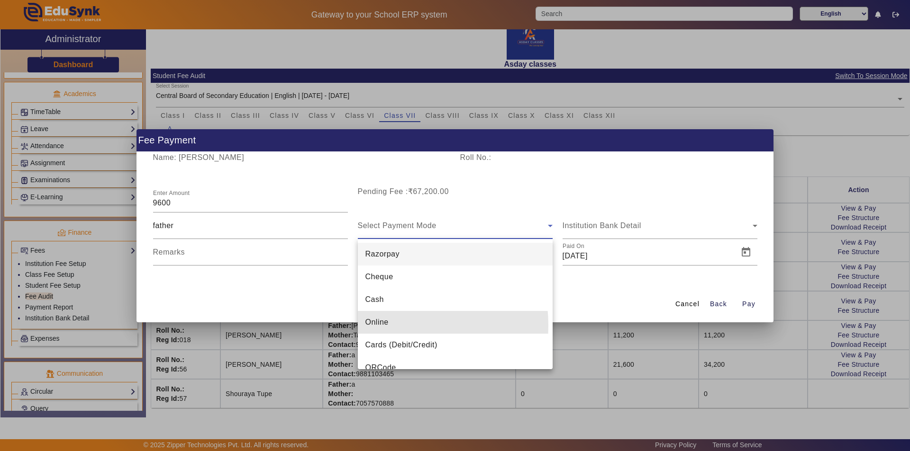
click at [377, 325] on span "Online" at bounding box center [376, 322] width 23 height 11
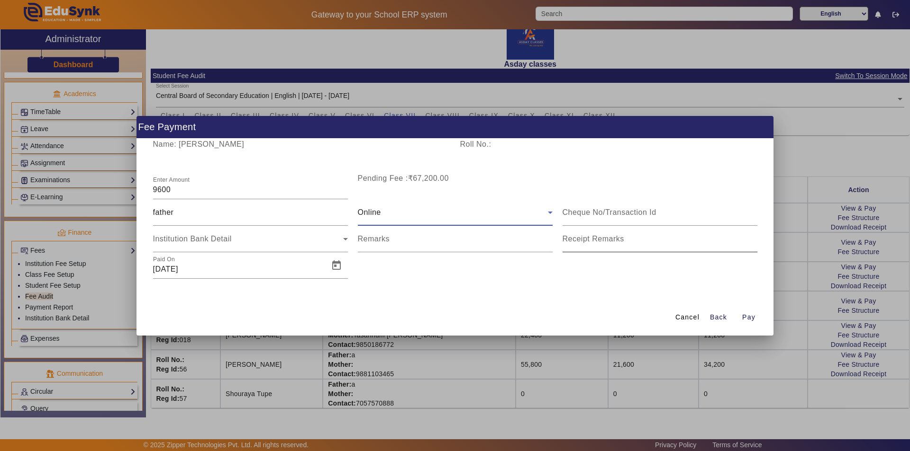
click at [592, 242] on mat-label "Receipt Remarks" at bounding box center [593, 239] width 62 height 8
click at [592, 242] on input "Receipt Remarks" at bounding box center [659, 242] width 195 height 11
type input "Ist Installment"
click at [253, 266] on input "[DATE]" at bounding box center [238, 269] width 170 height 11
click at [337, 267] on span "Open calendar" at bounding box center [336, 265] width 23 height 23
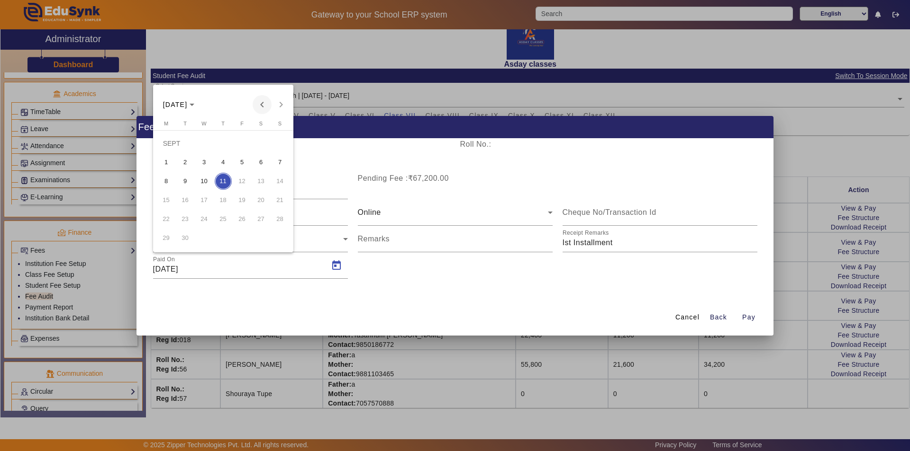
click at [265, 105] on span "Previous month" at bounding box center [261, 104] width 19 height 19
click at [222, 164] on span "7" at bounding box center [223, 162] width 17 height 17
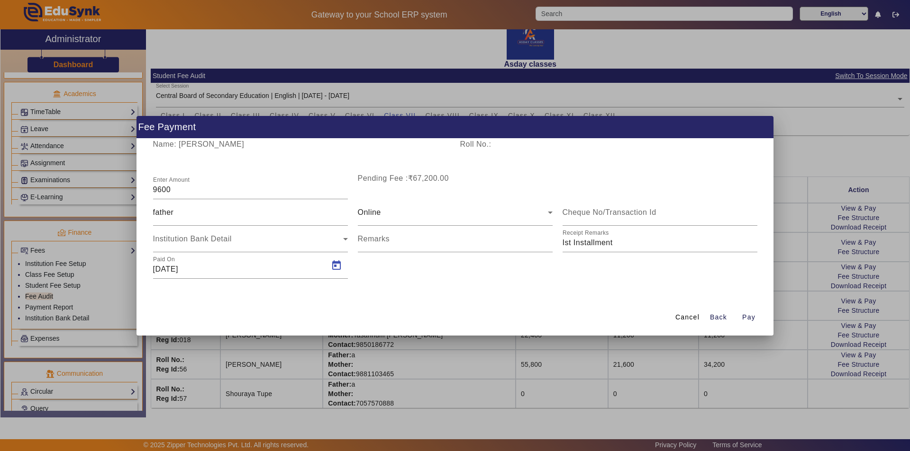
type input "07/08/2025"
click at [751, 317] on span "Pay" at bounding box center [748, 318] width 13 height 10
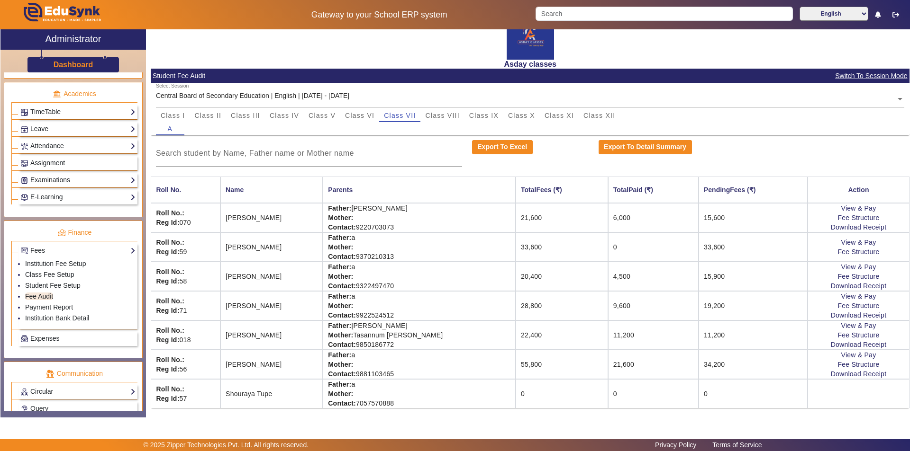
click at [746, 309] on td "19,200" at bounding box center [752, 305] width 109 height 29
click at [841, 305] on link "Fee Structure" at bounding box center [858, 306] width 42 height 8
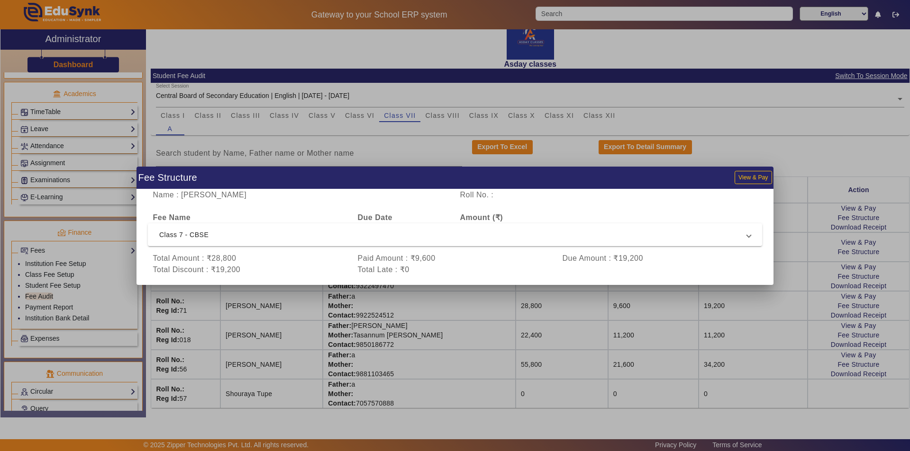
click at [773, 313] on div at bounding box center [455, 225] width 910 height 451
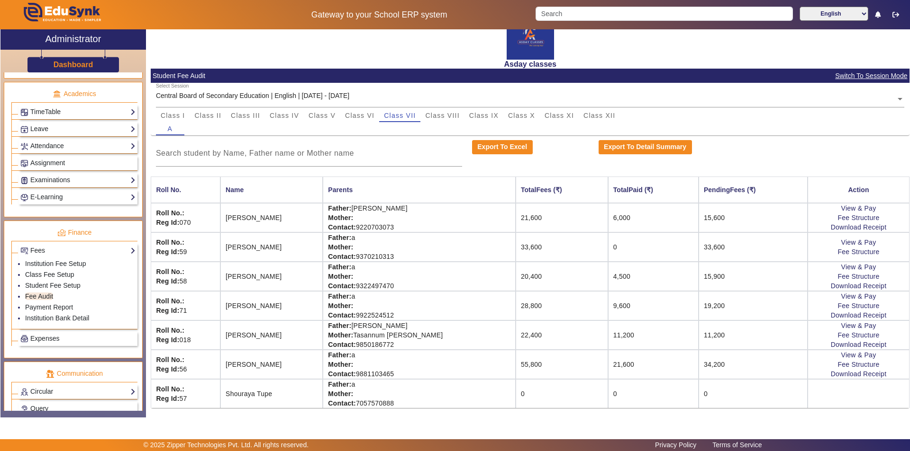
click at [639, 249] on td "0" at bounding box center [653, 247] width 90 height 29
click at [629, 312] on td "9,600" at bounding box center [653, 305] width 90 height 29
click at [615, 343] on td "11,200" at bounding box center [653, 335] width 90 height 29
click at [515, 366] on td "55,800" at bounding box center [561, 364] width 92 height 29
click at [562, 373] on td "55,800" at bounding box center [561, 364] width 92 height 29
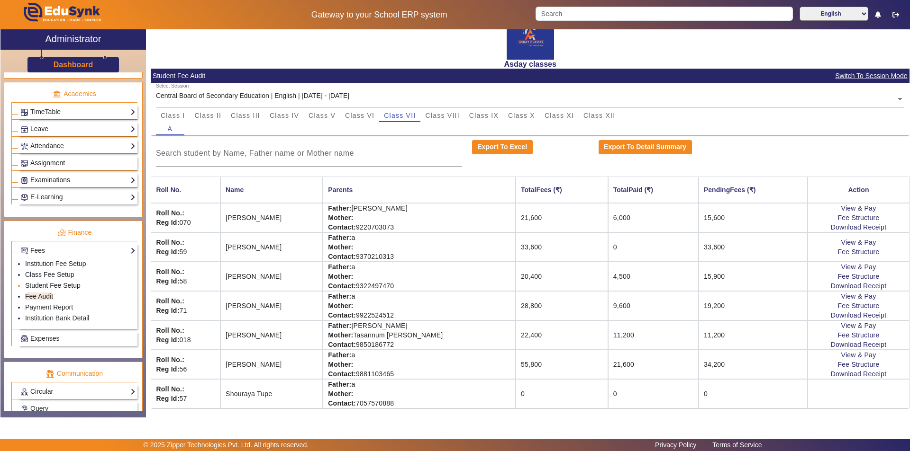
click at [66, 285] on link "Student Fee Setup" at bounding box center [52, 286] width 55 height 8
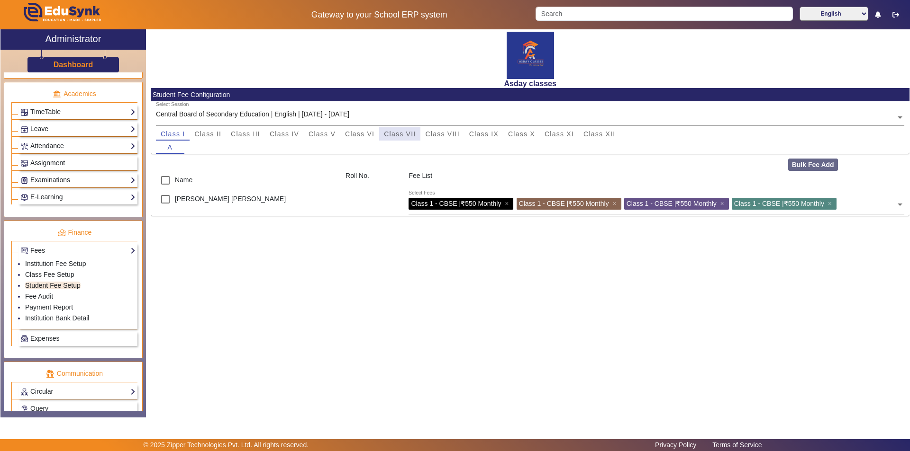
click at [397, 134] on span "Class VII" at bounding box center [400, 134] width 32 height 7
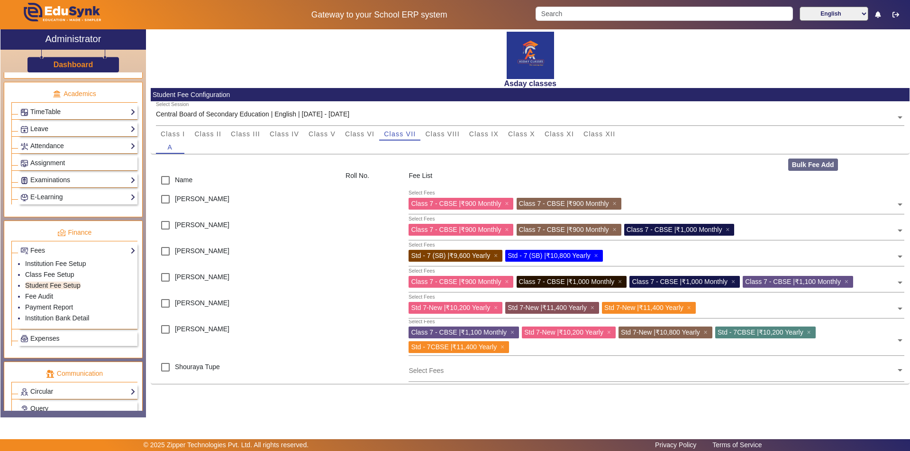
click at [899, 340] on span at bounding box center [899, 337] width 9 height 15
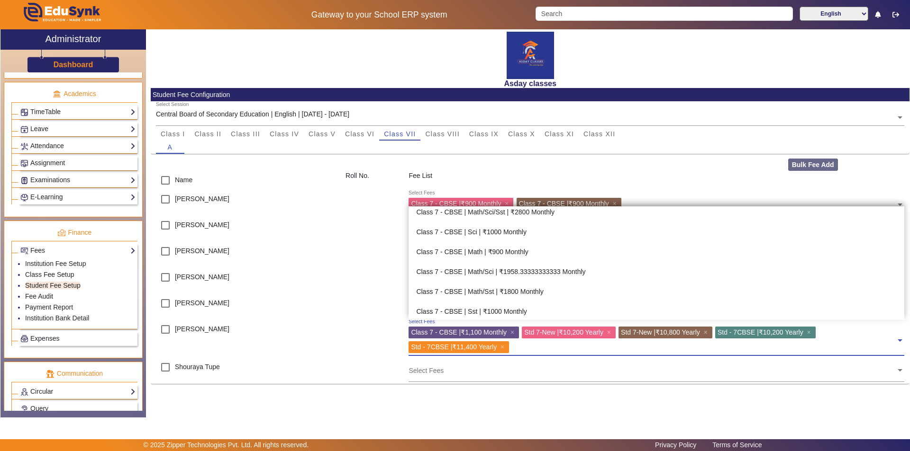
scroll to position [900, 0]
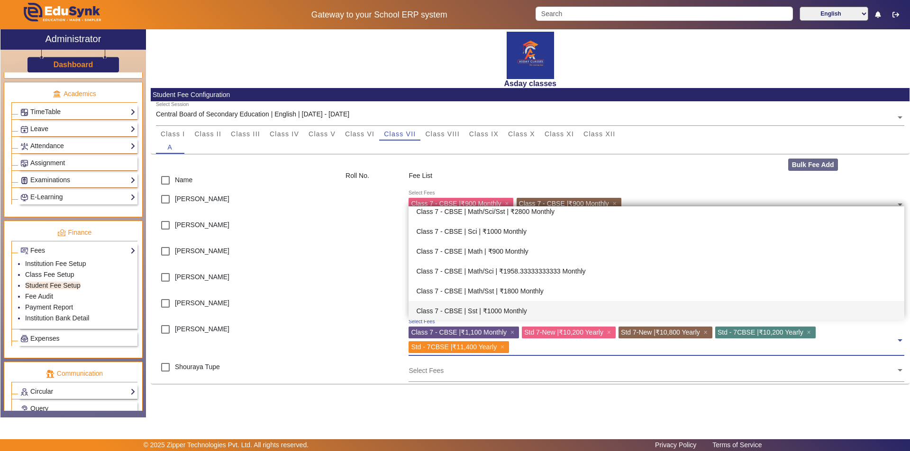
click at [815, 331] on div "Std - 7CBSE | ₹10,200 Yearly ×" at bounding box center [765, 333] width 100 height 12
click at [812, 333] on span "×" at bounding box center [809, 333] width 6 height 8
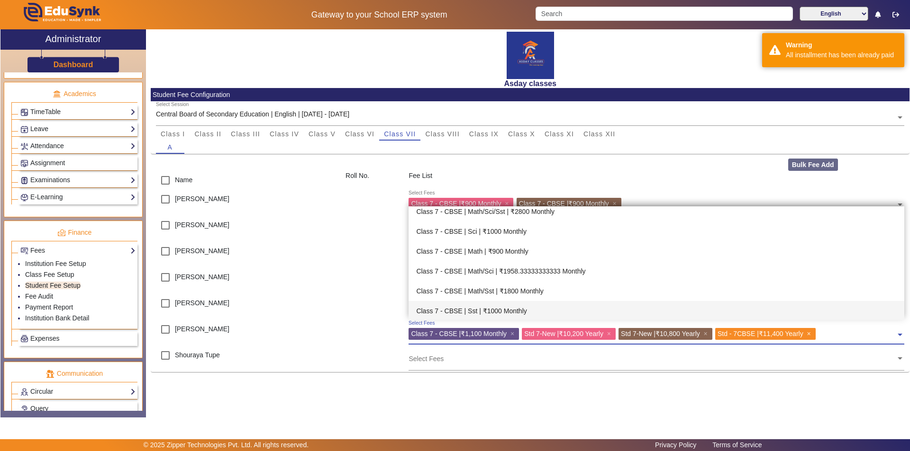
click at [812, 334] on span "×" at bounding box center [809, 334] width 6 height 8
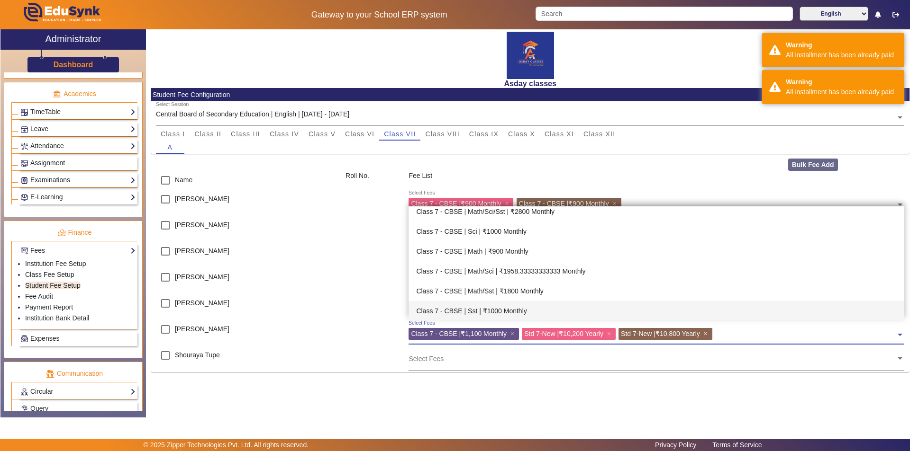
click at [710, 335] on span "×" at bounding box center [706, 334] width 6 height 8
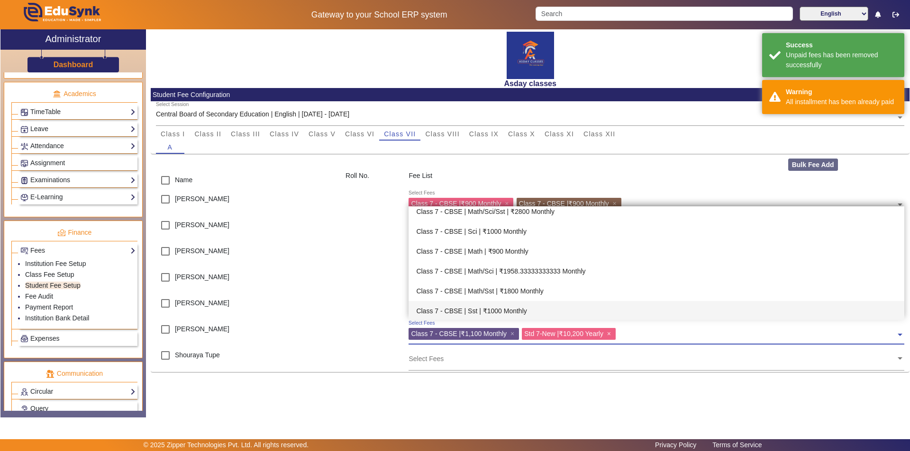
click at [613, 335] on span "×" at bounding box center [610, 334] width 6 height 8
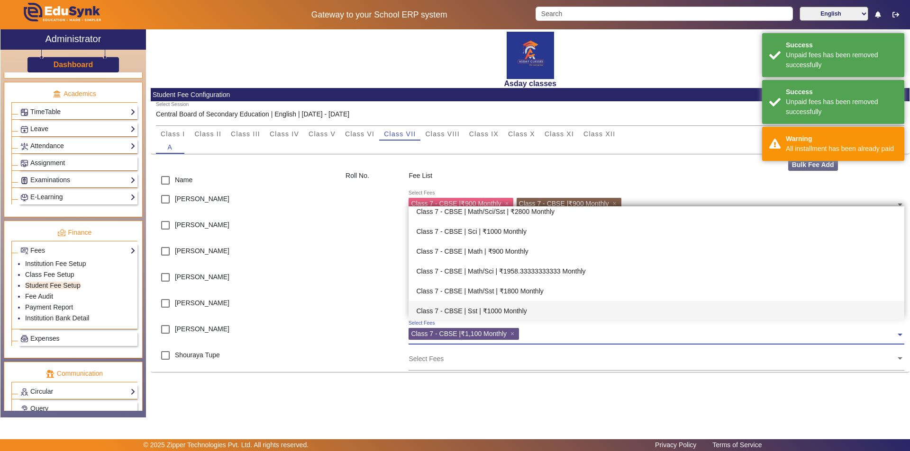
click at [511, 331] on div "Class 7 - CBSE | ₹1,100 Monthly ×" at bounding box center [463, 334] width 110 height 12
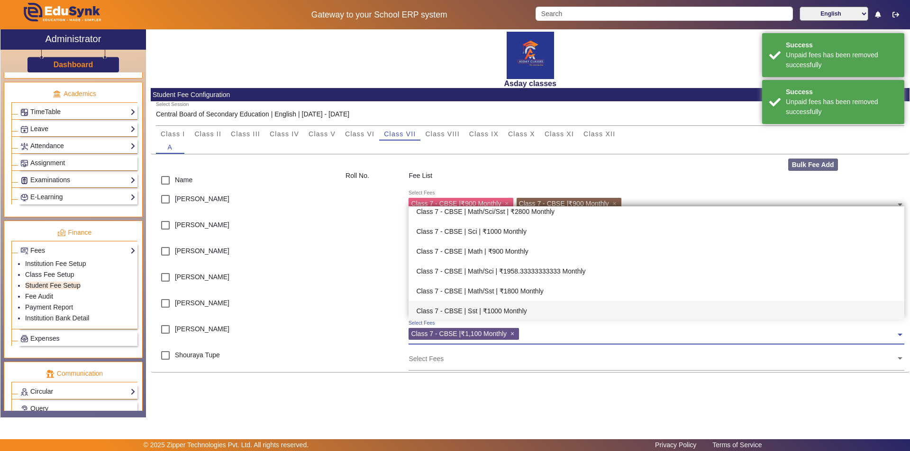
click at [515, 331] on span "×" at bounding box center [513, 334] width 6 height 8
click at [164, 327] on input "checkbox" at bounding box center [165, 329] width 19 height 19
checkbox input "true"
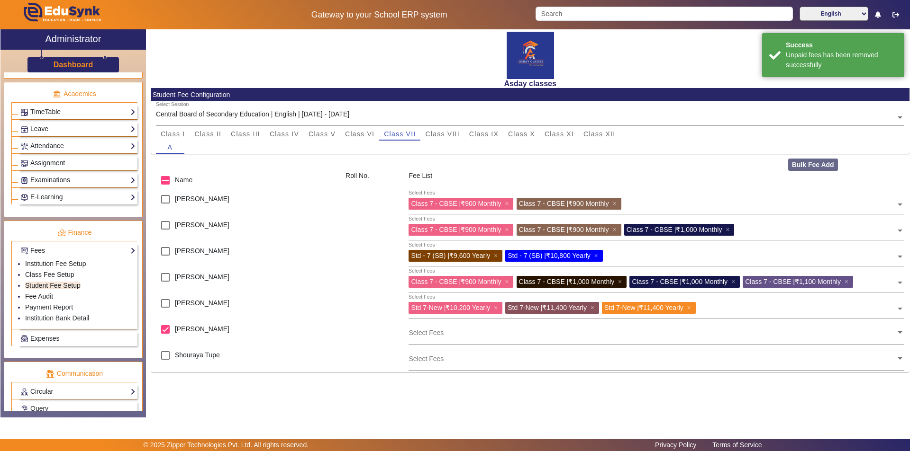
click at [427, 339] on div "Select Fees" at bounding box center [651, 330] width 487 height 20
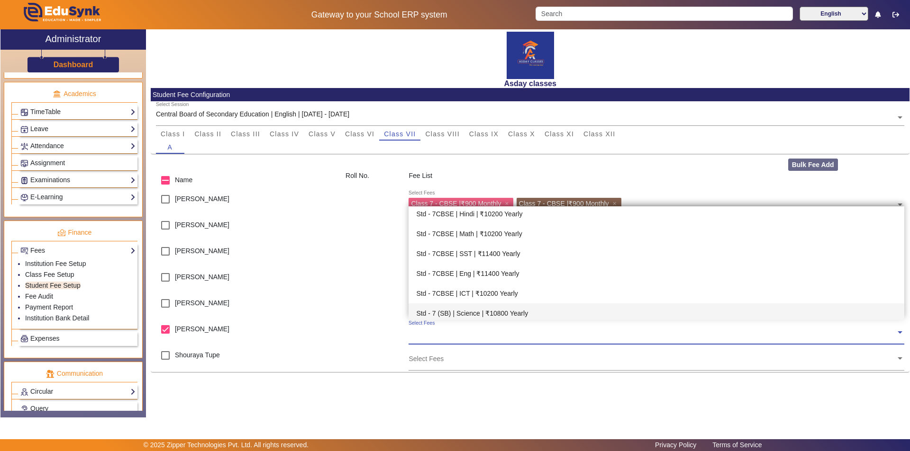
scroll to position [2009, 0]
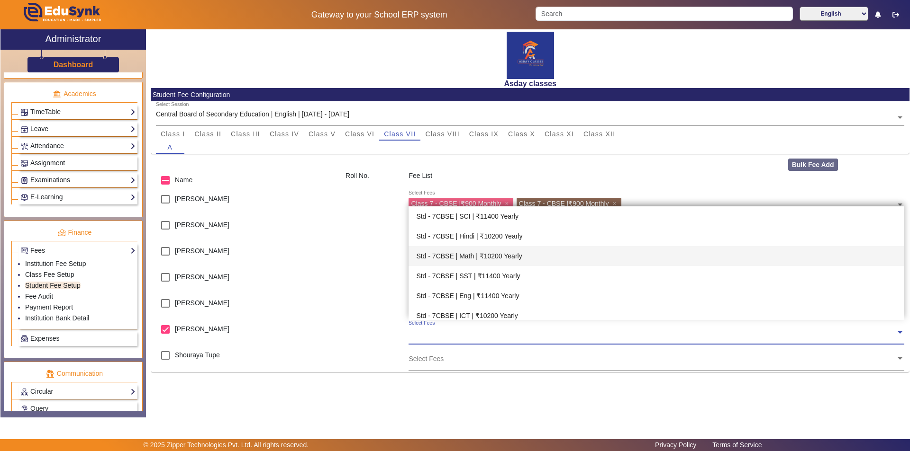
click at [507, 256] on div "Std - 7CBSE | Math | ₹10200 Yearly" at bounding box center [655, 256] width 495 height 20
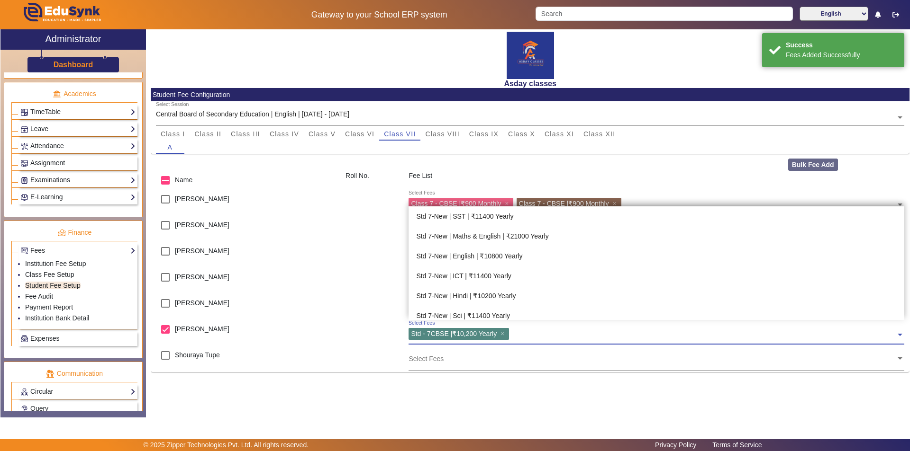
click at [525, 333] on input "text" at bounding box center [704, 332] width 384 height 9
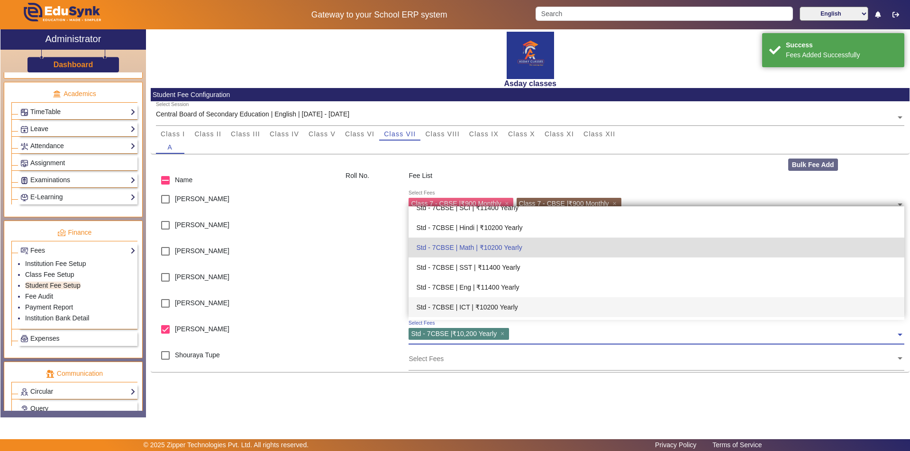
scroll to position [2002, 0]
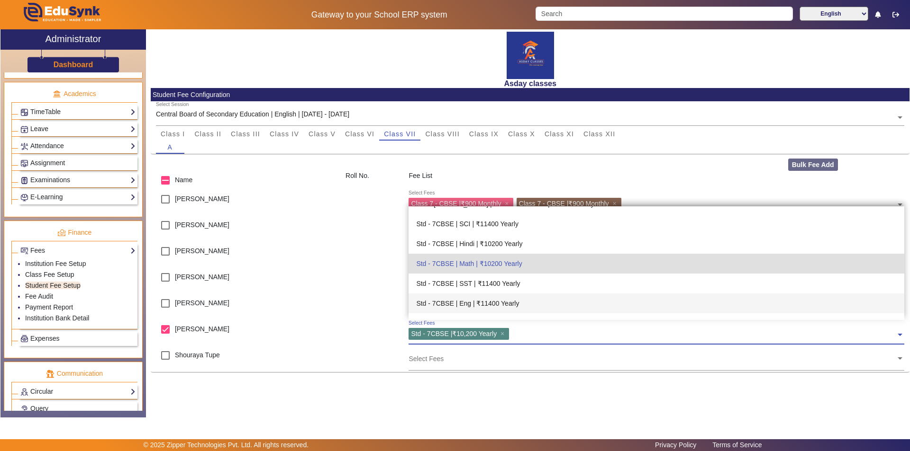
click at [515, 302] on div "Std - 7CBSE | Eng | ₹11400 Yearly" at bounding box center [655, 304] width 495 height 20
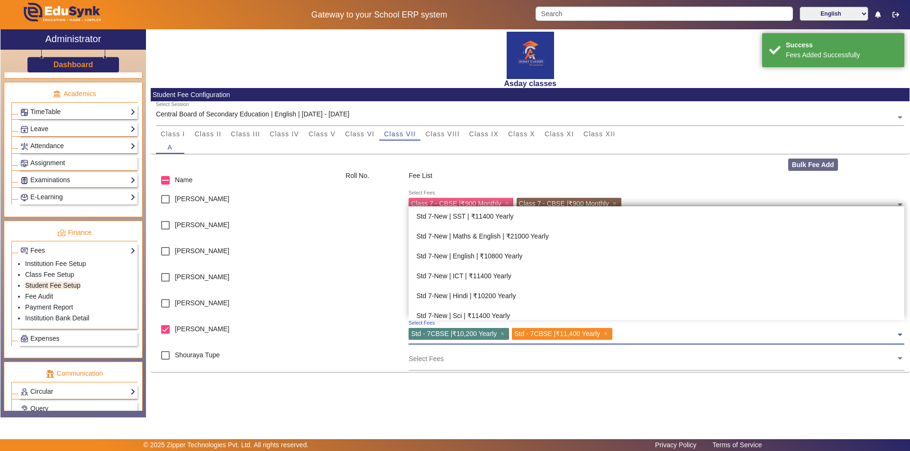
click at [622, 335] on input "text" at bounding box center [755, 332] width 280 height 9
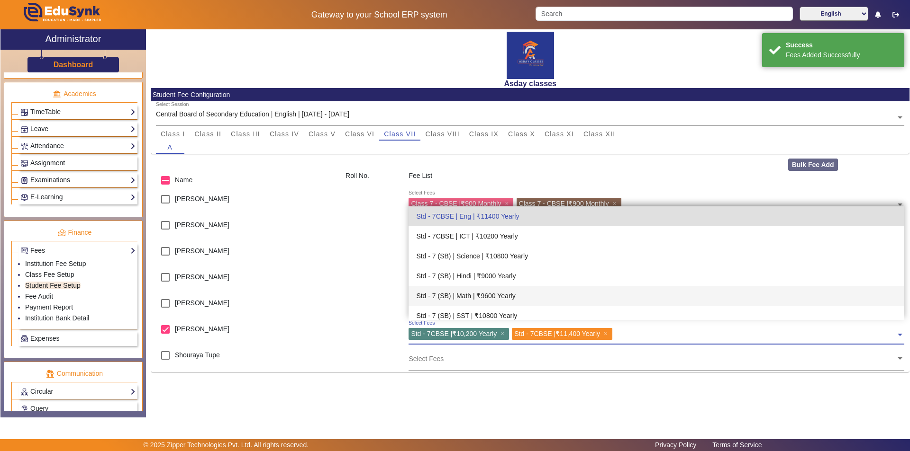
scroll to position [2042, 0]
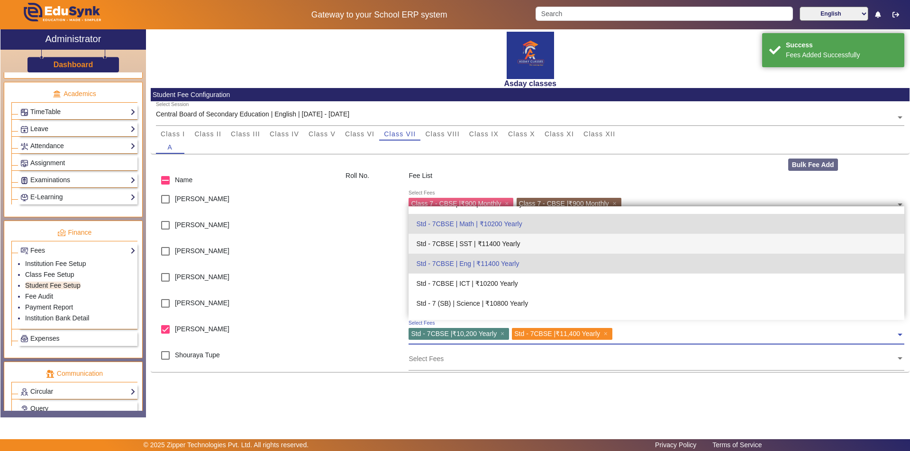
click at [499, 243] on div "Std - 7CBSE | SST | ₹11400 Yearly" at bounding box center [655, 244] width 495 height 20
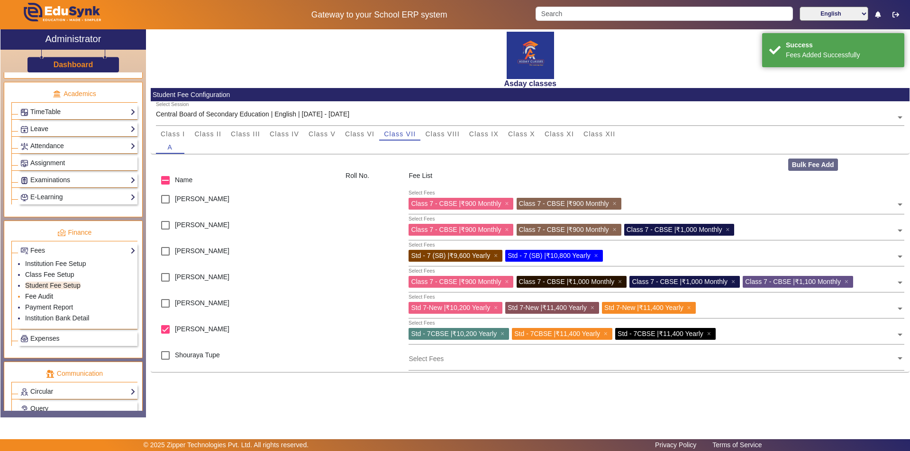
click at [43, 298] on link "Fee Audit" at bounding box center [39, 297] width 28 height 8
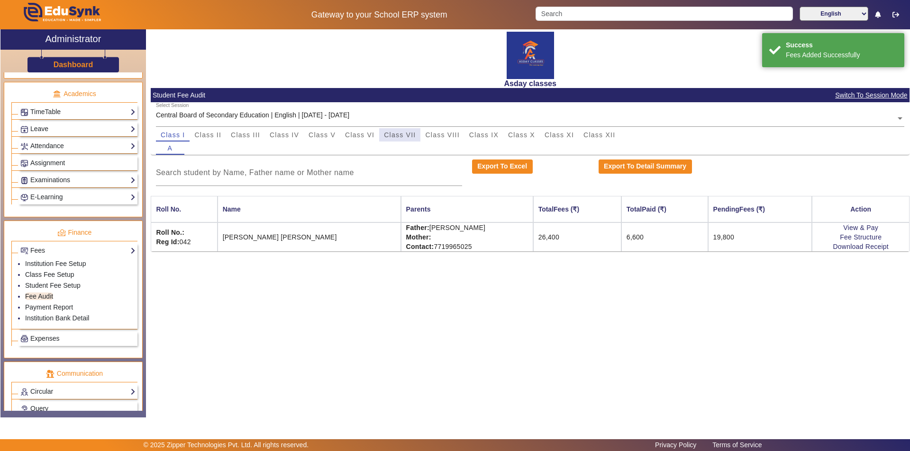
click at [403, 134] on span "Class VII" at bounding box center [400, 135] width 32 height 7
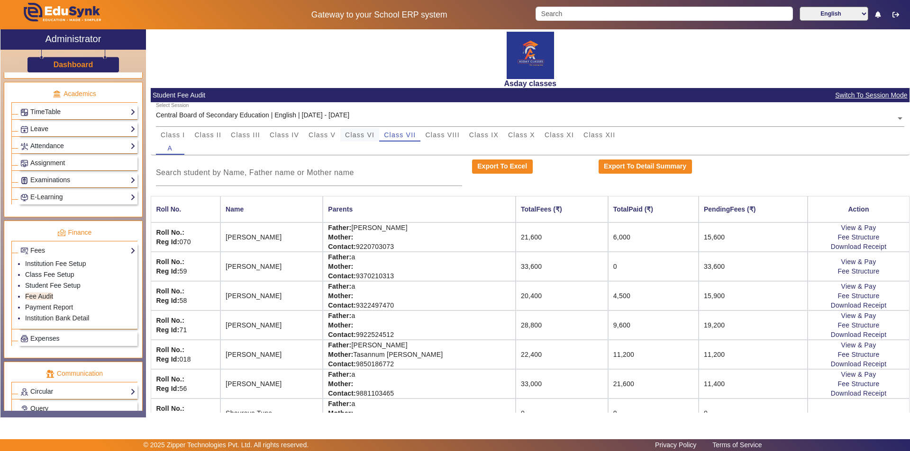
click at [367, 137] on span "Class VI" at bounding box center [359, 135] width 29 height 7
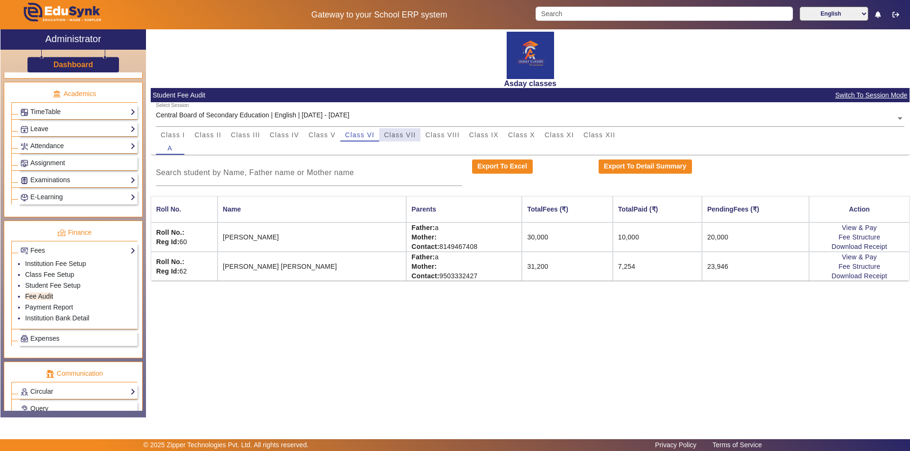
click at [407, 136] on span "Class VII" at bounding box center [400, 135] width 32 height 7
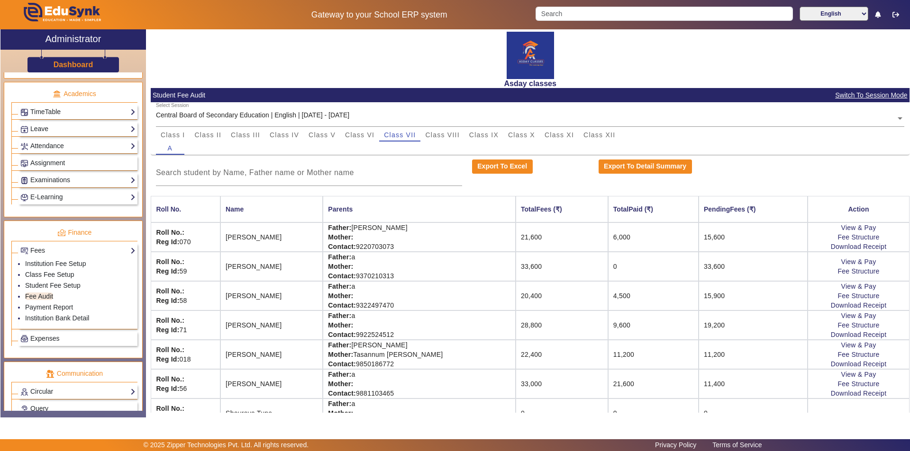
scroll to position [19, 0]
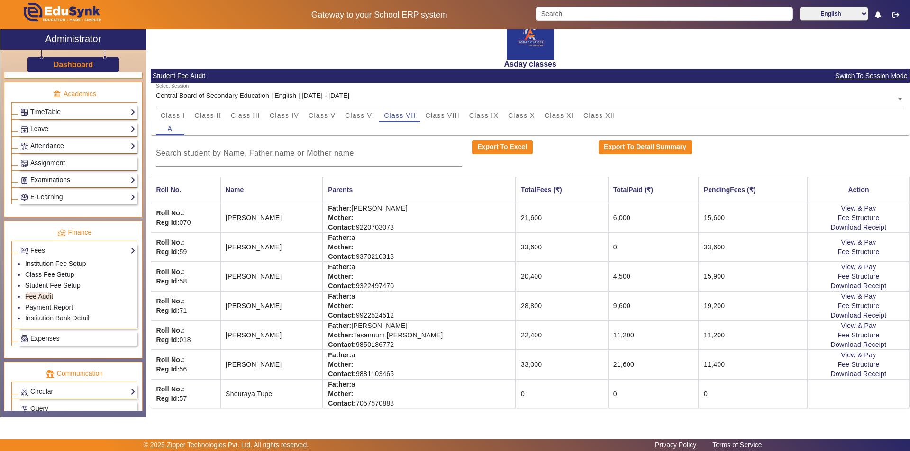
click at [545, 365] on td "33,000" at bounding box center [561, 364] width 92 height 29
click at [616, 366] on td "21,600" at bounding box center [653, 364] width 90 height 29
click at [553, 369] on td "33,000" at bounding box center [561, 364] width 92 height 29
click at [846, 364] on link "Fee Structure" at bounding box center [858, 365] width 42 height 8
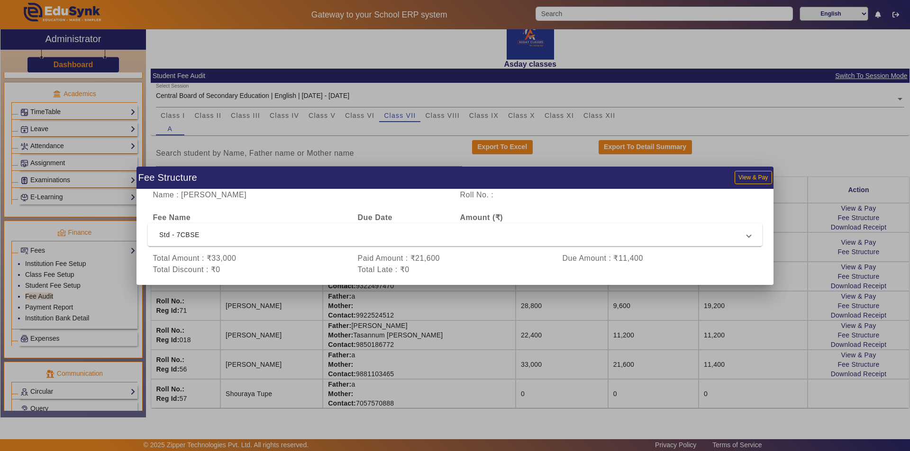
click at [783, 305] on div at bounding box center [455, 225] width 910 height 451
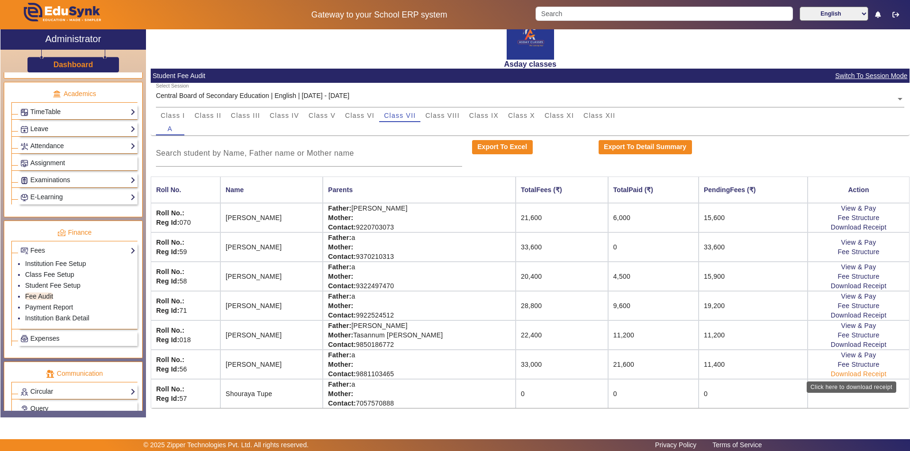
click at [840, 376] on link "Download Receipt" at bounding box center [858, 374] width 56 height 8
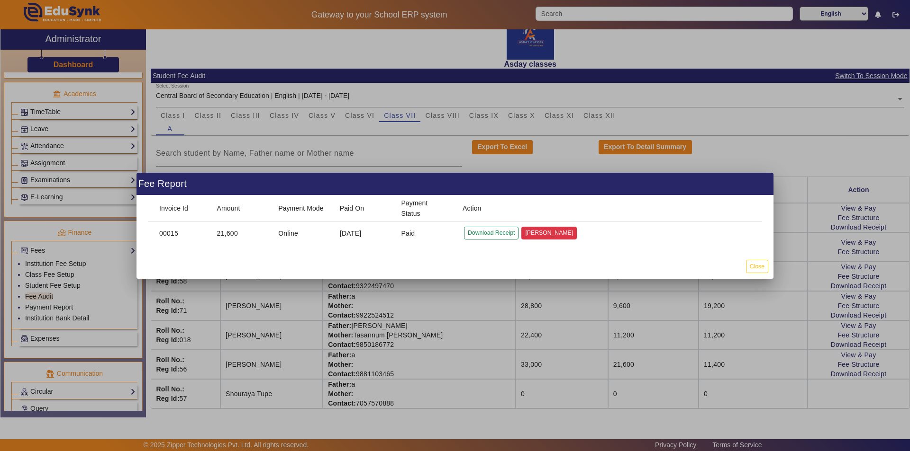
click at [547, 233] on button "Mark Cancelled" at bounding box center [548, 233] width 55 height 13
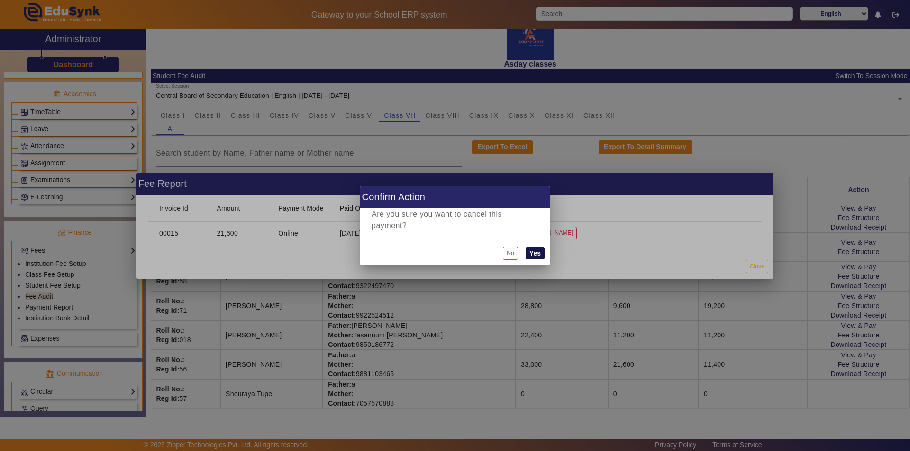
click at [538, 252] on button "Yes" at bounding box center [534, 253] width 19 height 12
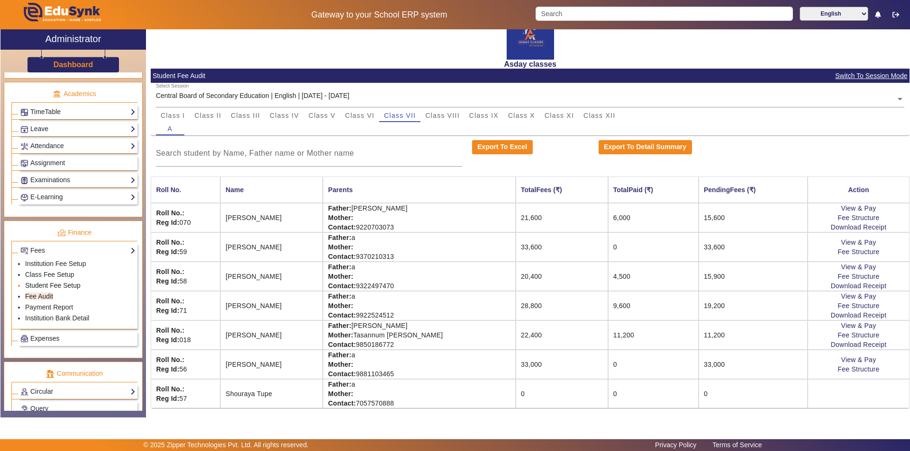
click at [62, 282] on link "Student Fee Setup" at bounding box center [52, 286] width 55 height 8
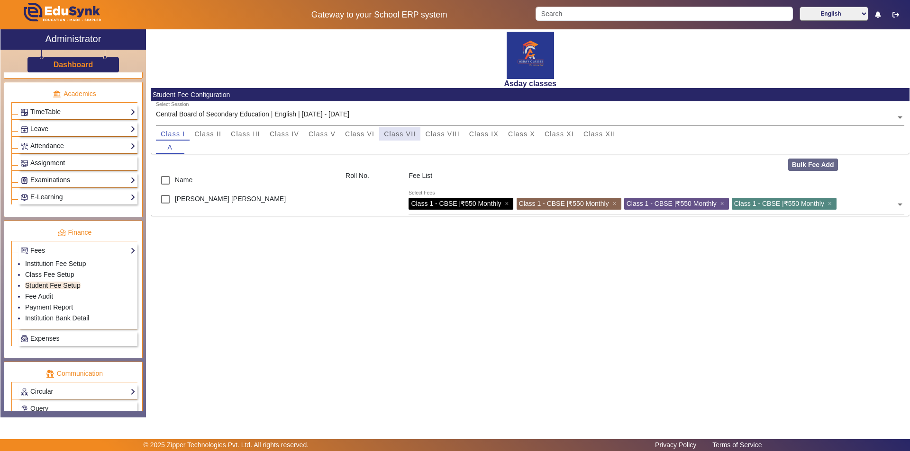
click at [400, 135] on span "Class VII" at bounding box center [400, 134] width 32 height 7
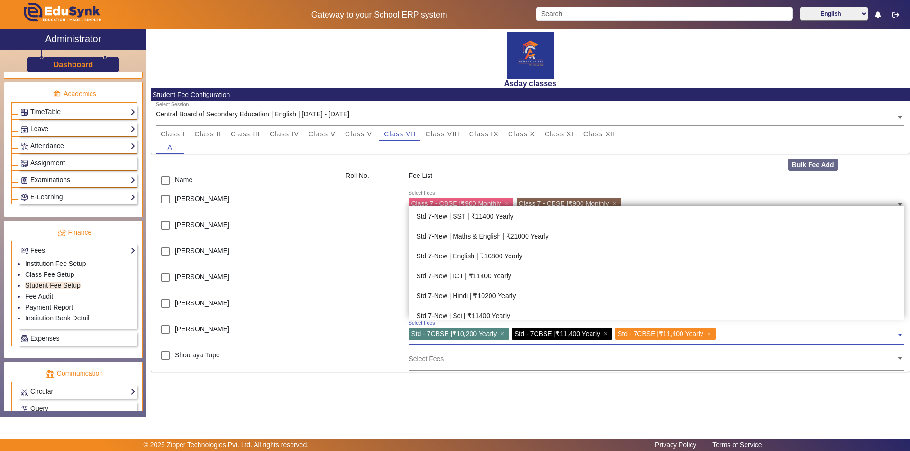
scroll to position [2089, 0]
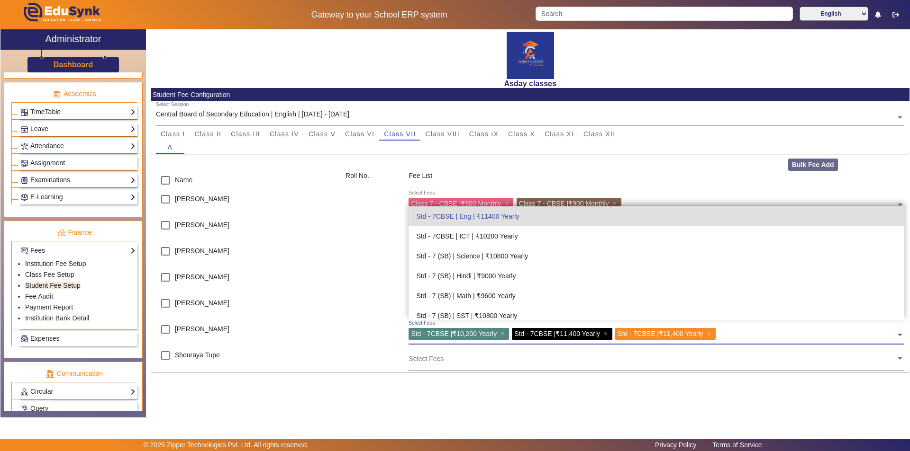
click at [900, 334] on span at bounding box center [899, 331] width 9 height 15
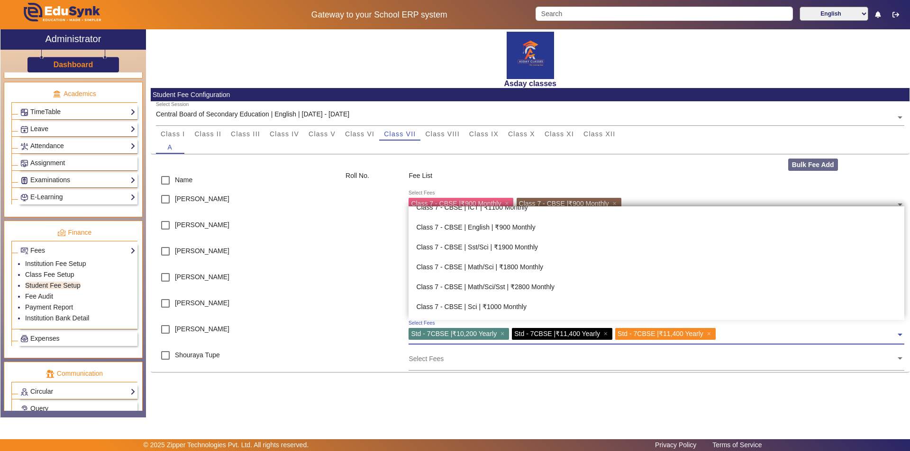
scroll to position [810, 0]
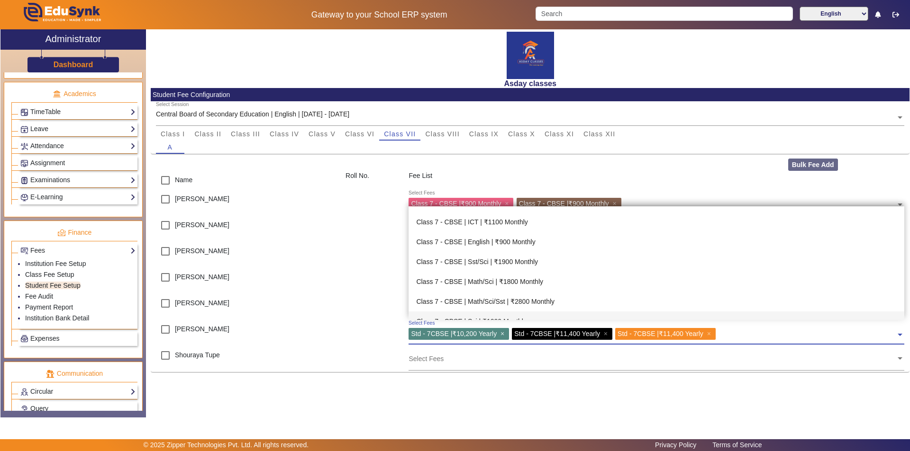
click at [506, 333] on span "×" at bounding box center [503, 334] width 6 height 8
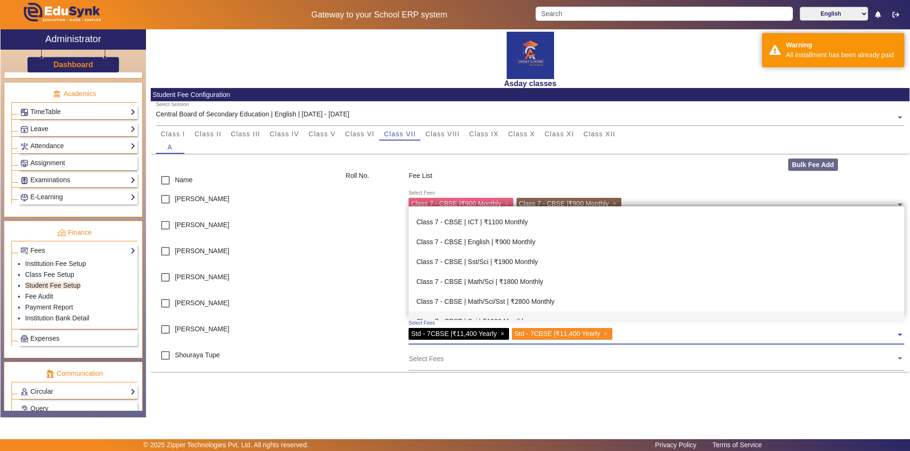
click at [505, 332] on span "×" at bounding box center [503, 334] width 6 height 8
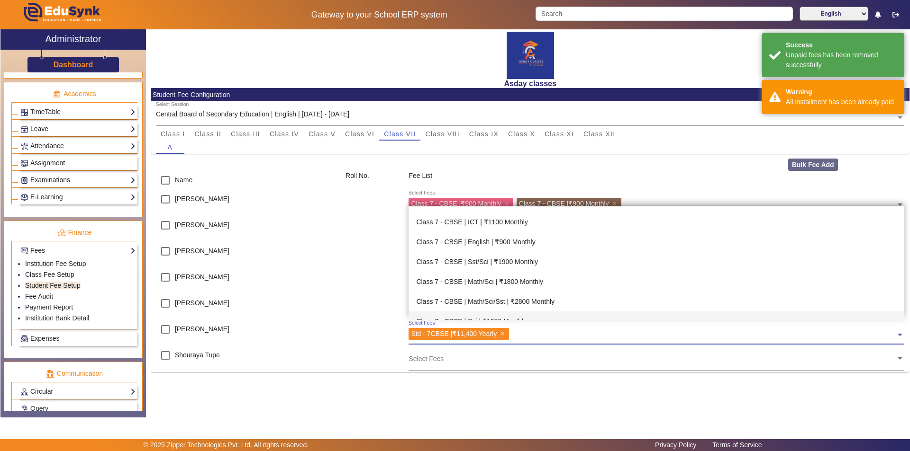
click at [504, 333] on span "×" at bounding box center [503, 334] width 6 height 8
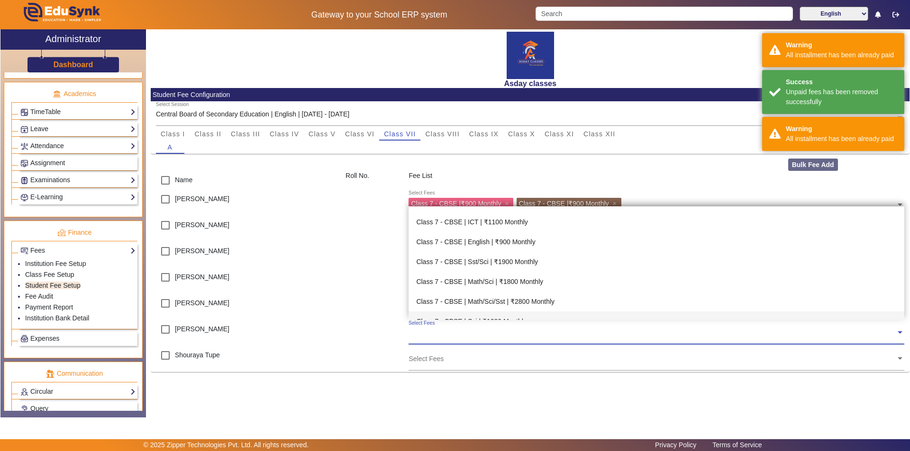
click at [413, 334] on input "text" at bounding box center [651, 332] width 487 height 9
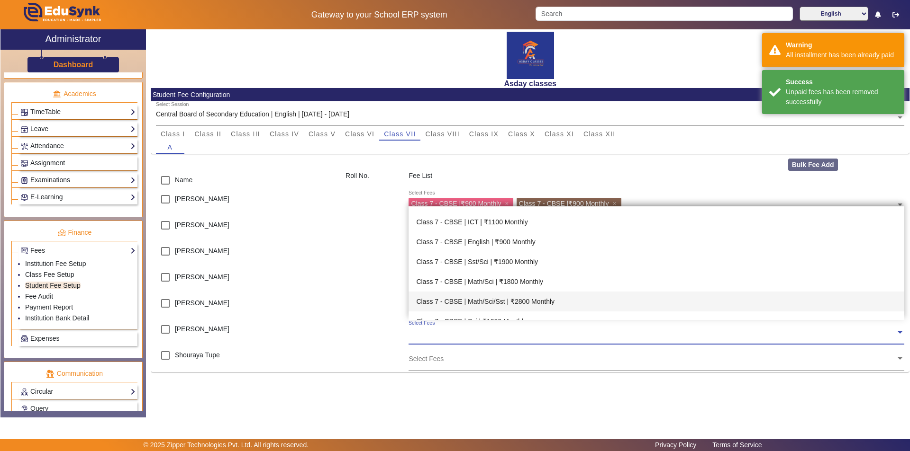
click at [701, 381] on div "Asday classes Student Fee Configuration Select Session Central Board of Seconda…" at bounding box center [527, 218] width 763 height 378
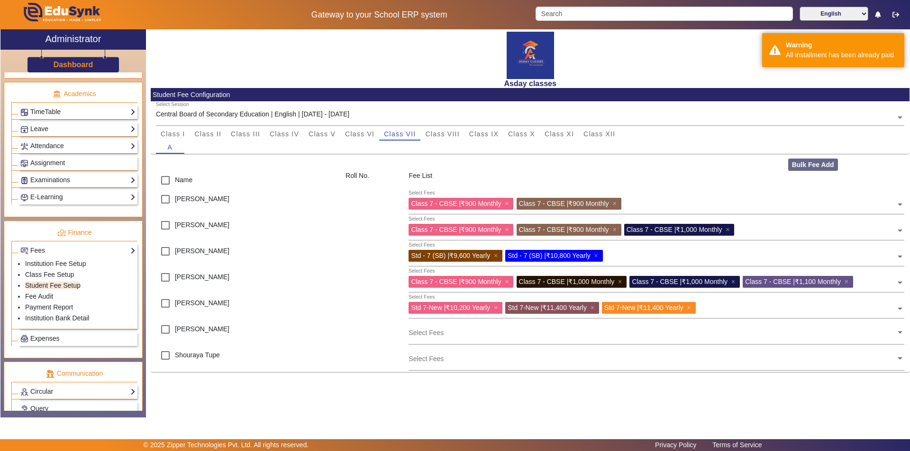
click at [659, 410] on div "X Administrator Dashboard Administration Institution Institution Details Sessio…" at bounding box center [454, 223] width 909 height 388
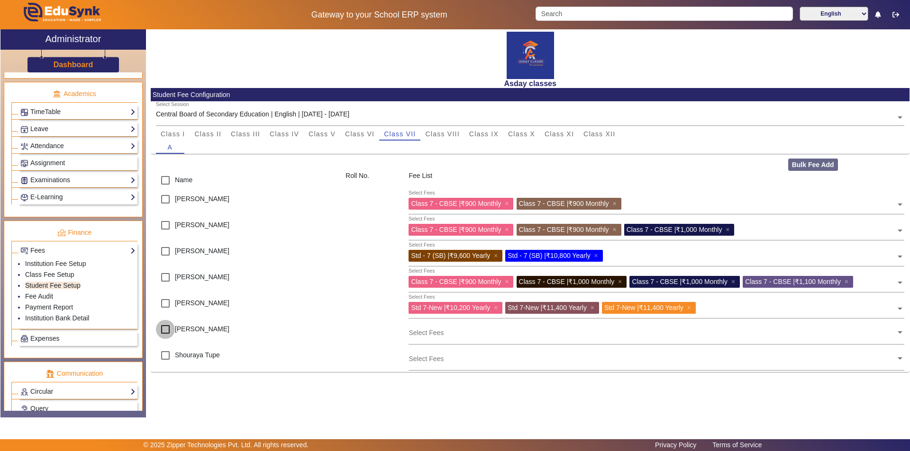
click at [163, 331] on input "checkbox" at bounding box center [165, 329] width 19 height 19
checkbox input "true"
click at [419, 335] on input "text" at bounding box center [651, 332] width 487 height 9
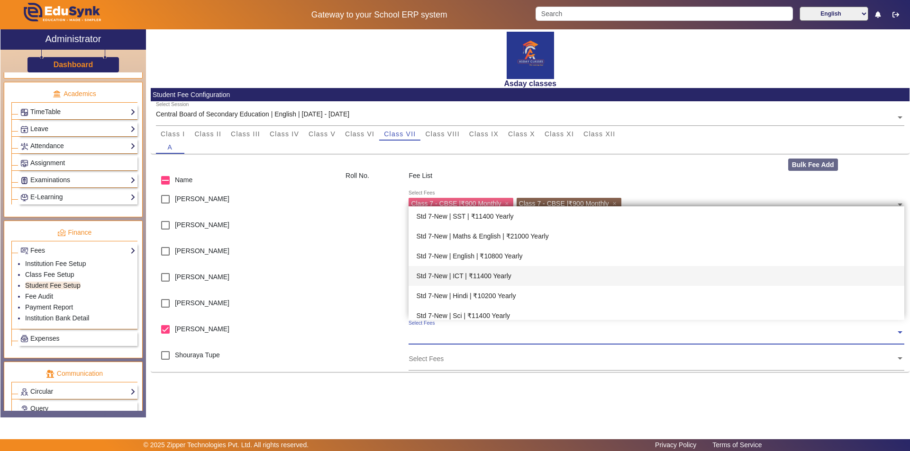
click at [530, 280] on div "Std 7-New | ICT | ₹11400 Yearly" at bounding box center [655, 276] width 495 height 20
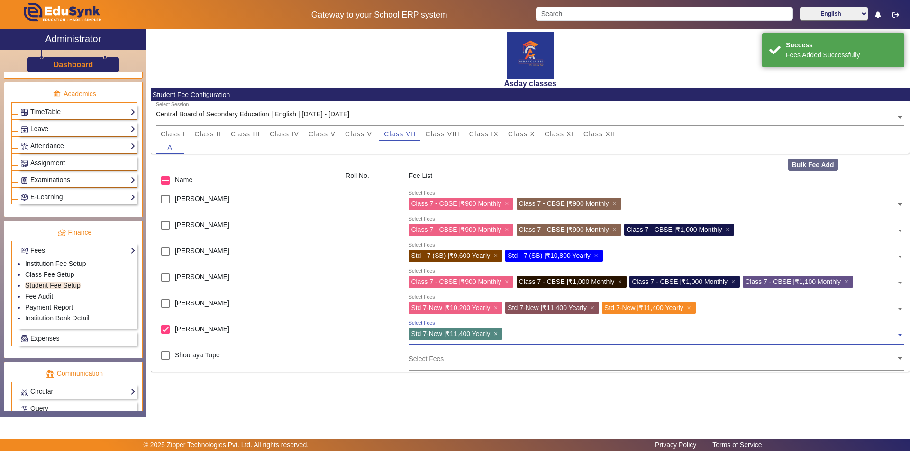
click at [500, 335] on span "×" at bounding box center [497, 334] width 6 height 8
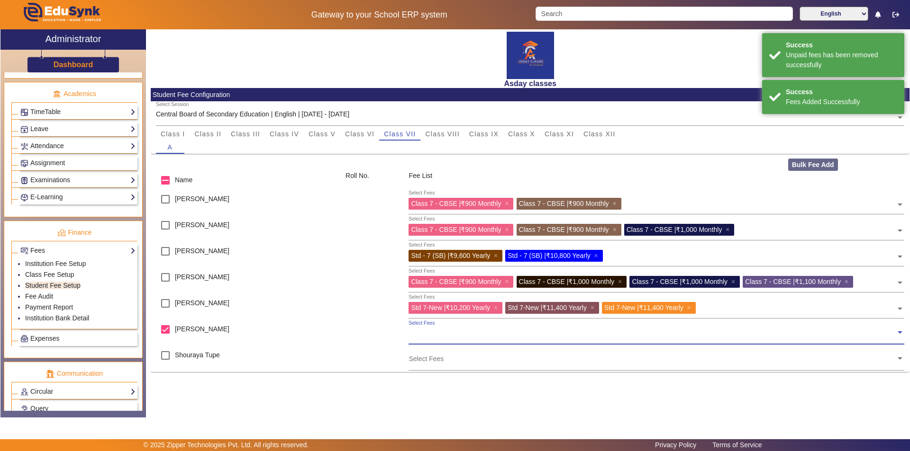
click at [467, 337] on input "text" at bounding box center [651, 332] width 487 height 9
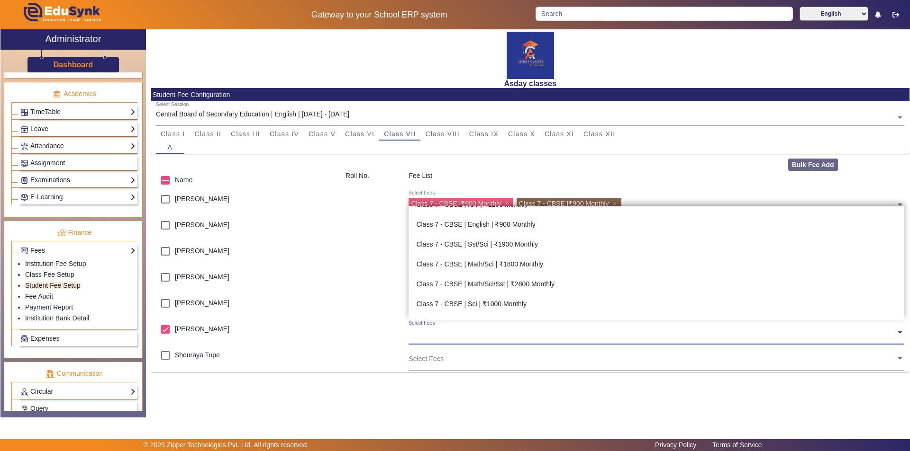
scroll to position [853, 0]
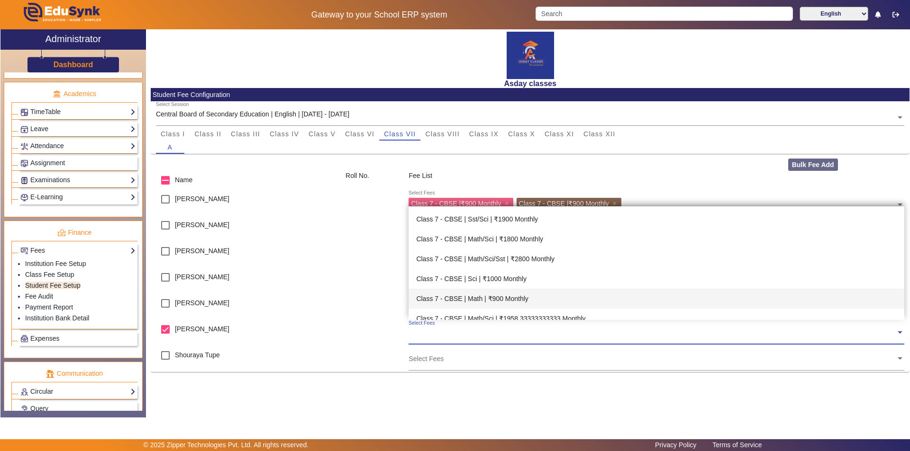
click at [509, 299] on div "Class 7 - CBSE | Math | ₹900 Monthly" at bounding box center [655, 299] width 495 height 20
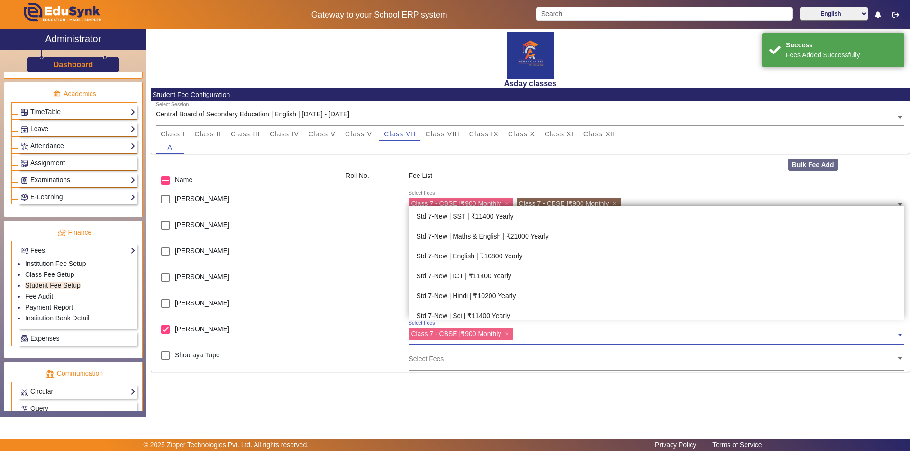
click at [523, 335] on input "text" at bounding box center [705, 332] width 379 height 9
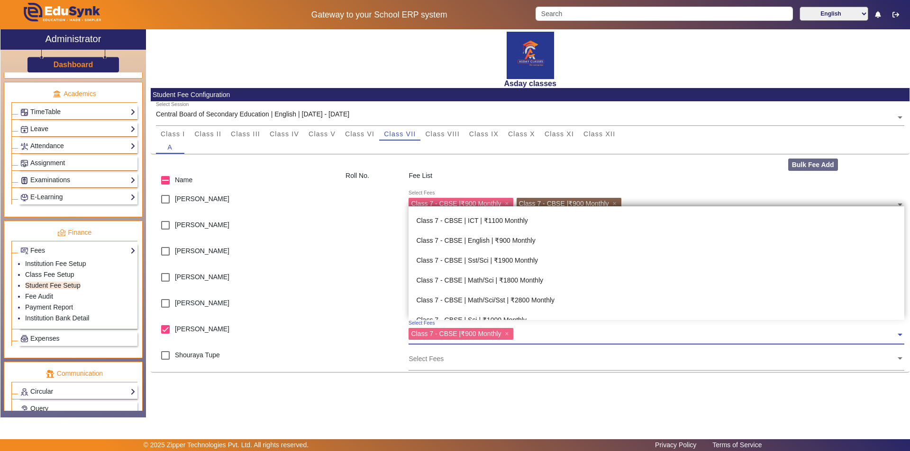
scroll to position [793, 0]
click at [516, 259] on div "Class 7 - CBSE | English | ₹900 Monthly" at bounding box center [655, 259] width 495 height 20
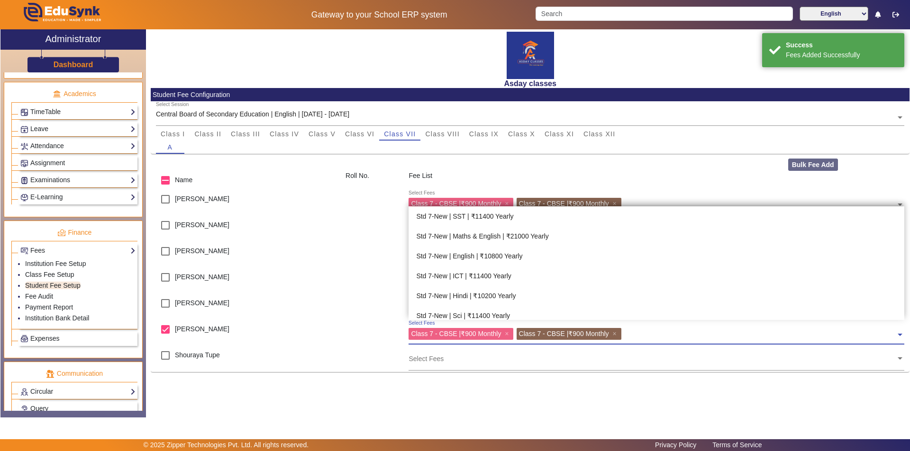
click at [634, 334] on input "text" at bounding box center [760, 332] width 272 height 9
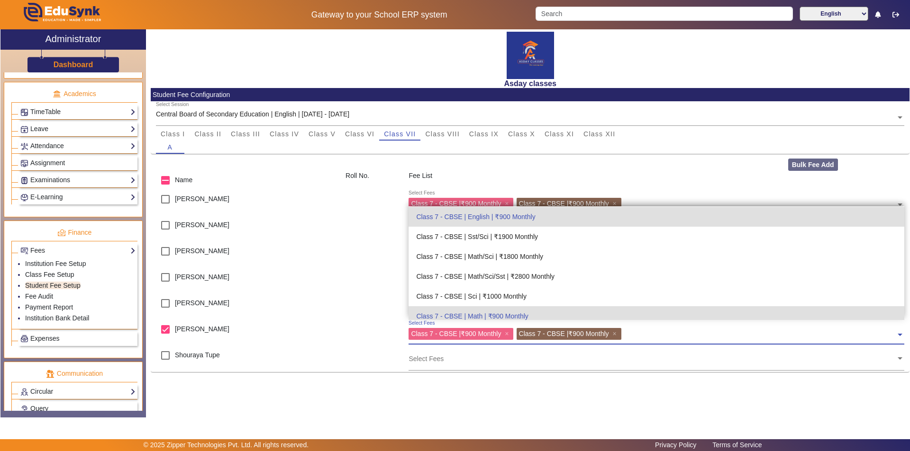
scroll to position [836, 0]
click at [523, 294] on div "Class 7 - CBSE | Sci | ₹1000 Monthly" at bounding box center [655, 296] width 495 height 20
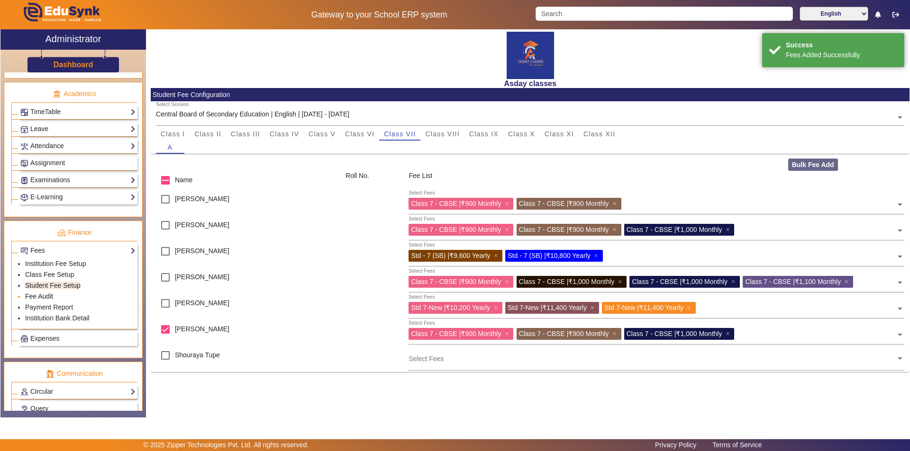
click at [53, 299] on link "Fee Audit" at bounding box center [39, 297] width 28 height 8
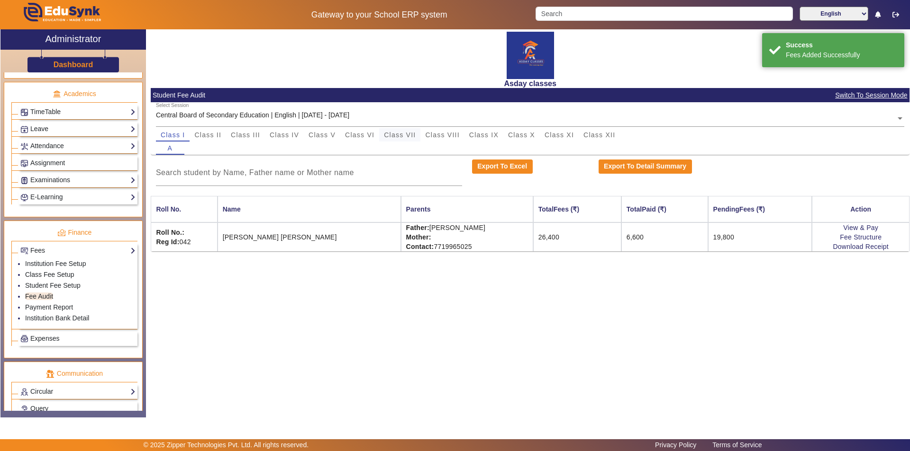
click at [400, 134] on span "Class VII" at bounding box center [400, 135] width 32 height 7
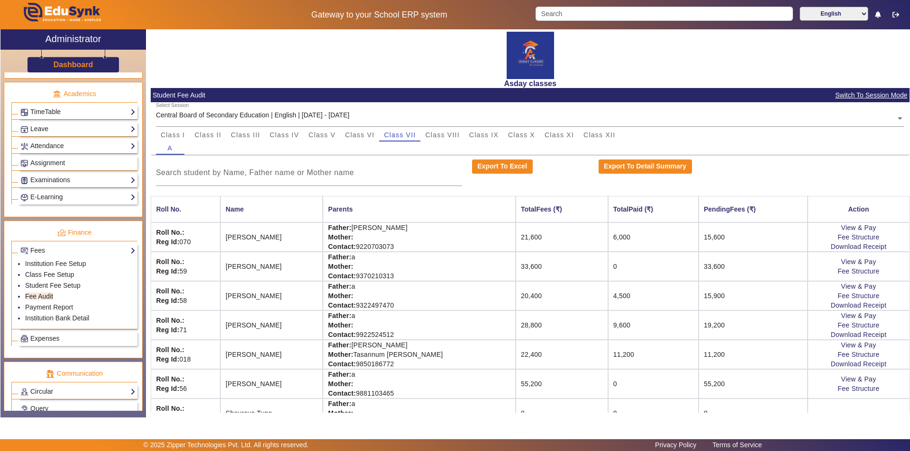
scroll to position [19, 0]
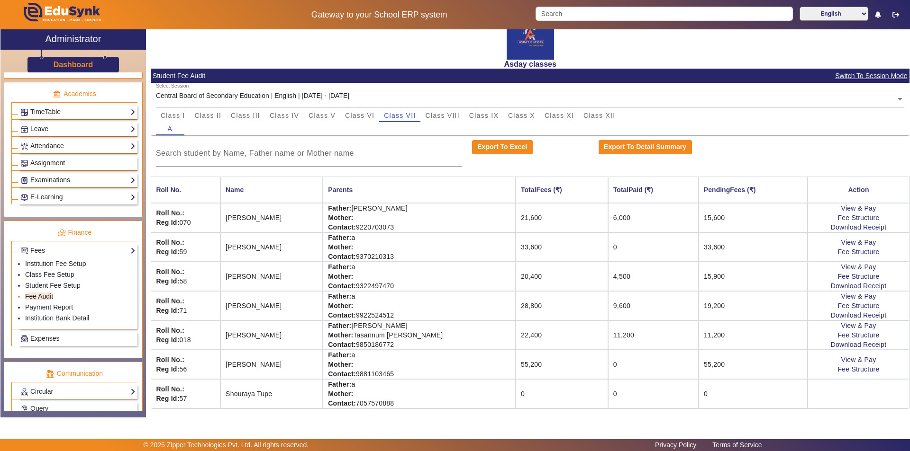
click at [47, 296] on link "Fee Audit" at bounding box center [39, 297] width 28 height 8
click at [53, 296] on li "Fee Audit" at bounding box center [80, 297] width 110 height 11
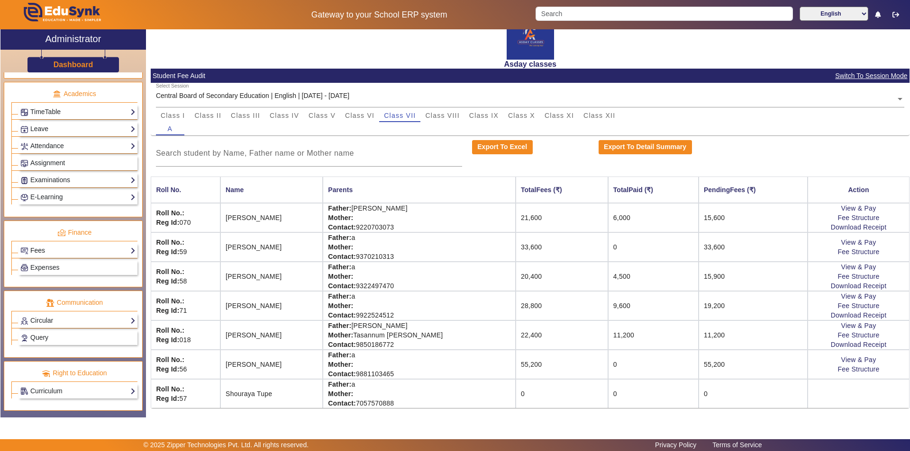
click at [87, 251] on link "Fees" at bounding box center [77, 250] width 115 height 11
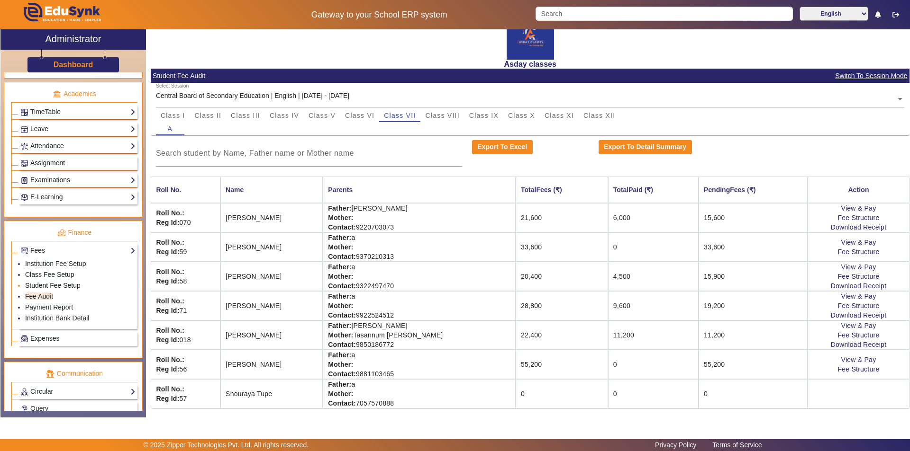
click at [63, 284] on link "Student Fee Setup" at bounding box center [52, 286] width 55 height 8
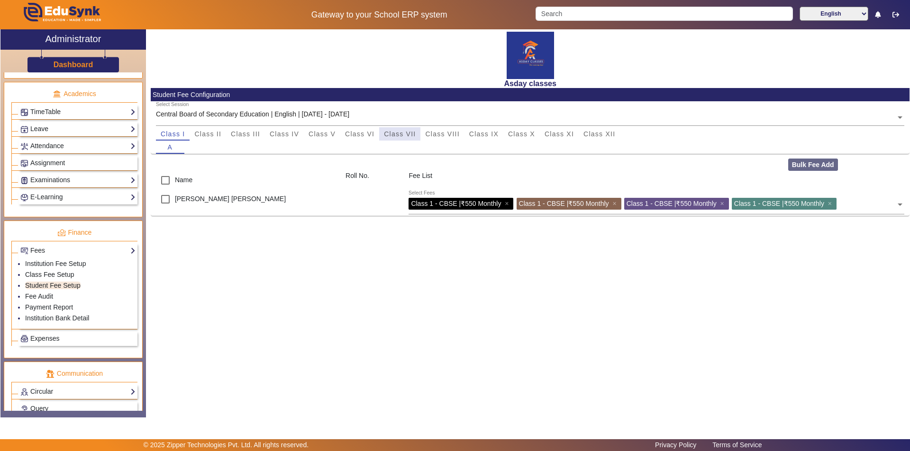
click at [405, 135] on span "Class VII" at bounding box center [400, 134] width 32 height 7
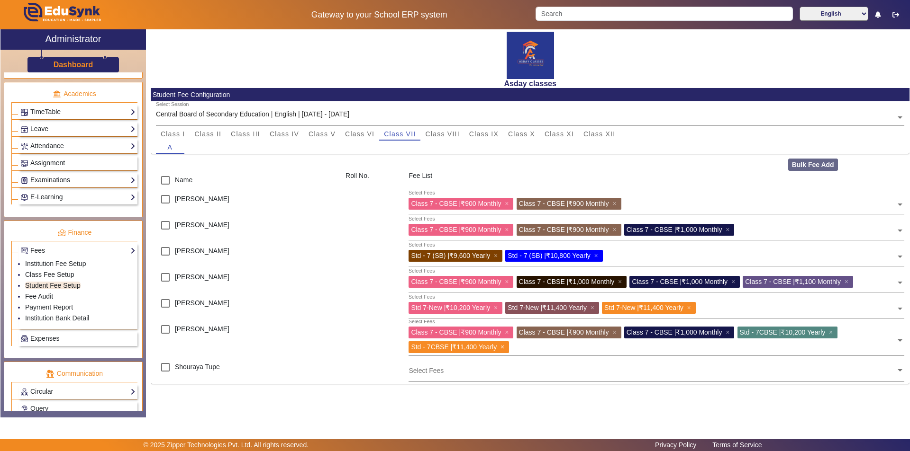
click at [504, 346] on span "×" at bounding box center [503, 347] width 6 height 8
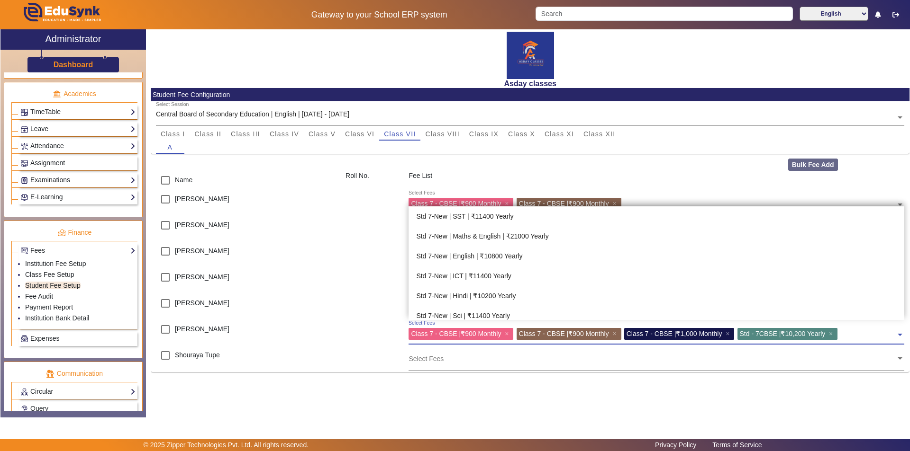
click at [838, 332] on div "Std - 7CBSE | ₹10,200 Yearly ×" at bounding box center [787, 334] width 100 height 12
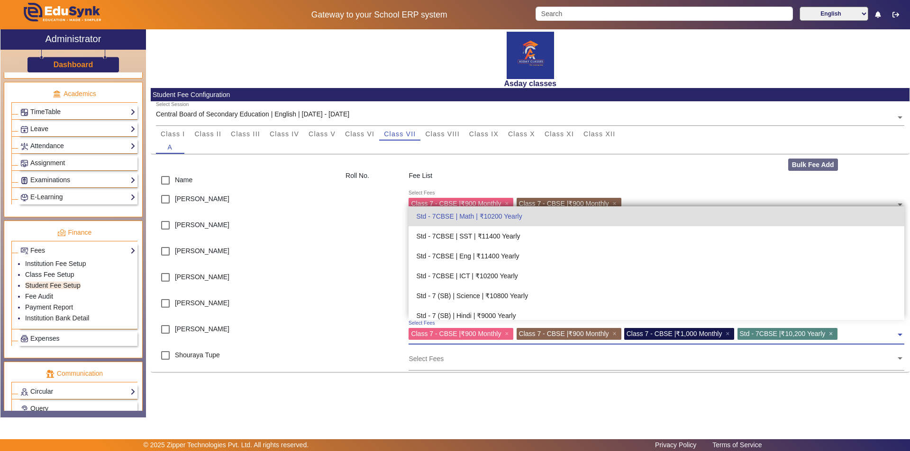
click at [835, 333] on span "×" at bounding box center [832, 334] width 6 height 8
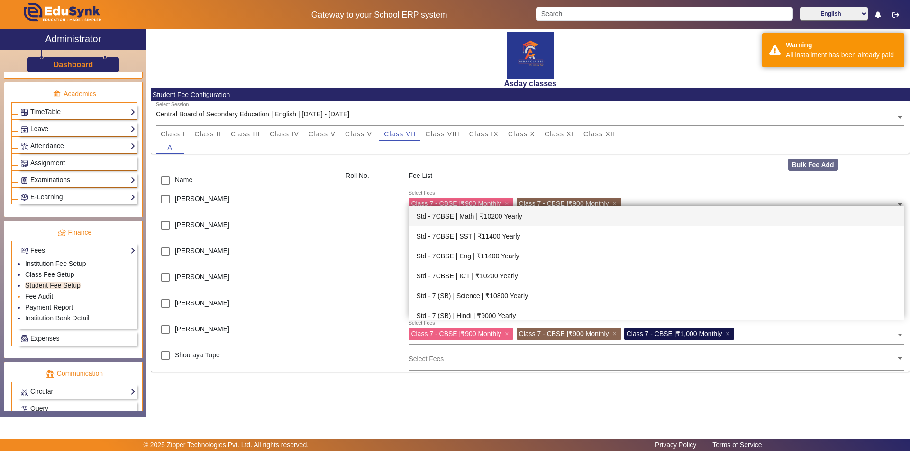
click at [42, 295] on link "Fee Audit" at bounding box center [39, 297] width 28 height 8
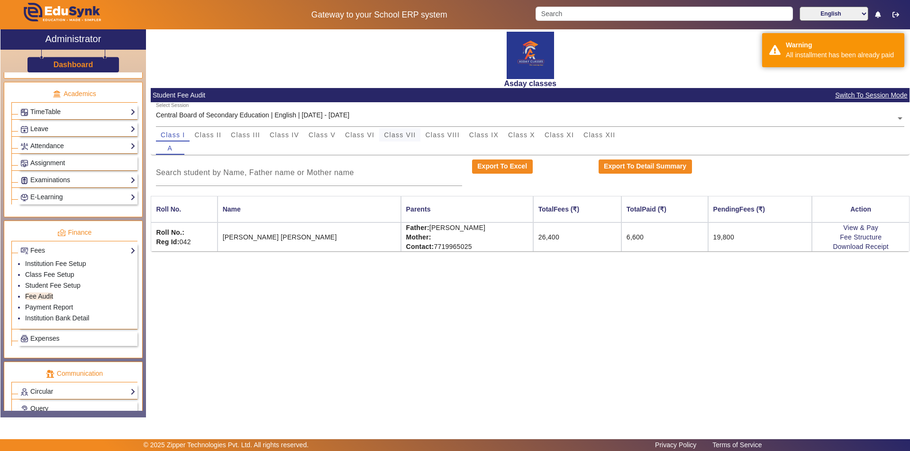
click at [404, 133] on span "Class VII" at bounding box center [400, 135] width 32 height 7
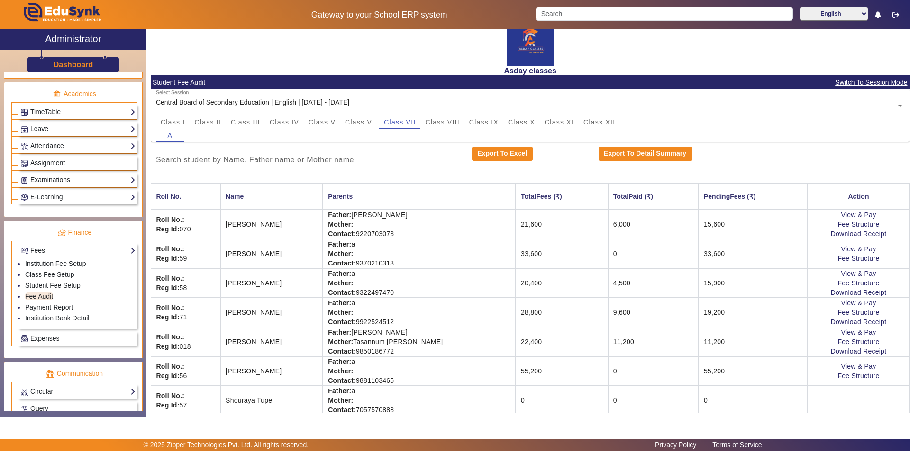
scroll to position [19, 0]
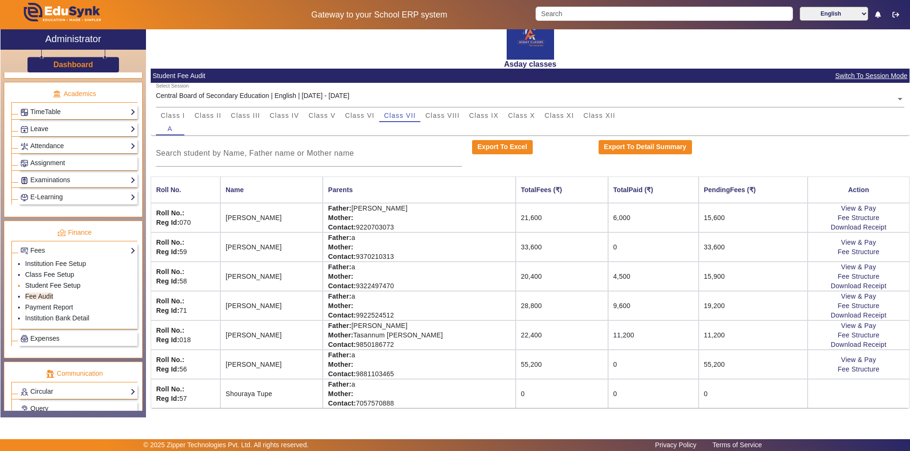
click at [63, 286] on link "Student Fee Setup" at bounding box center [52, 286] width 55 height 8
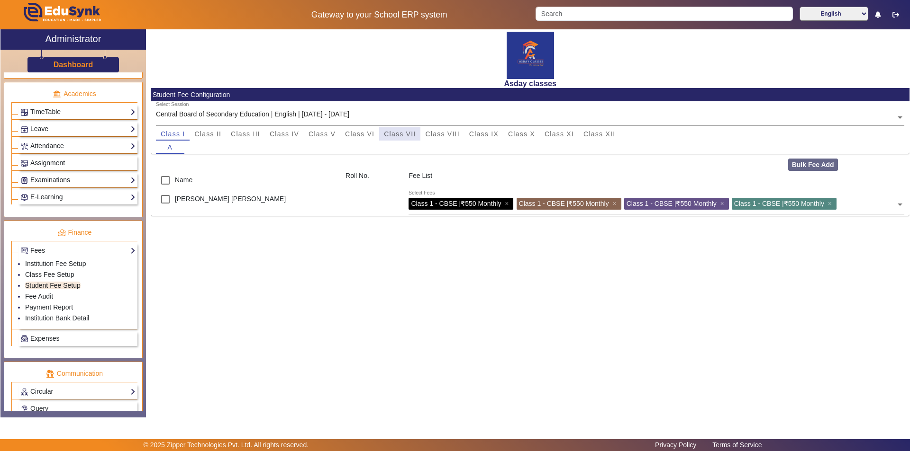
click at [399, 135] on span "Class VII" at bounding box center [400, 134] width 32 height 7
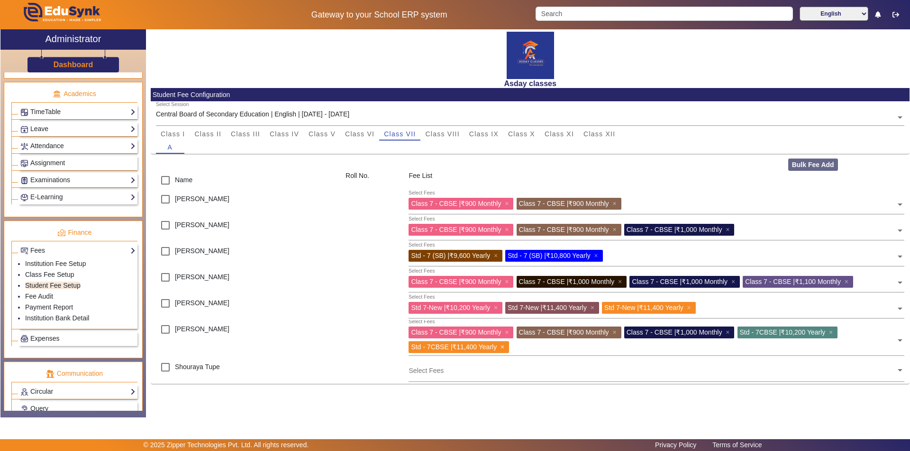
click at [506, 348] on span "×" at bounding box center [503, 347] width 6 height 8
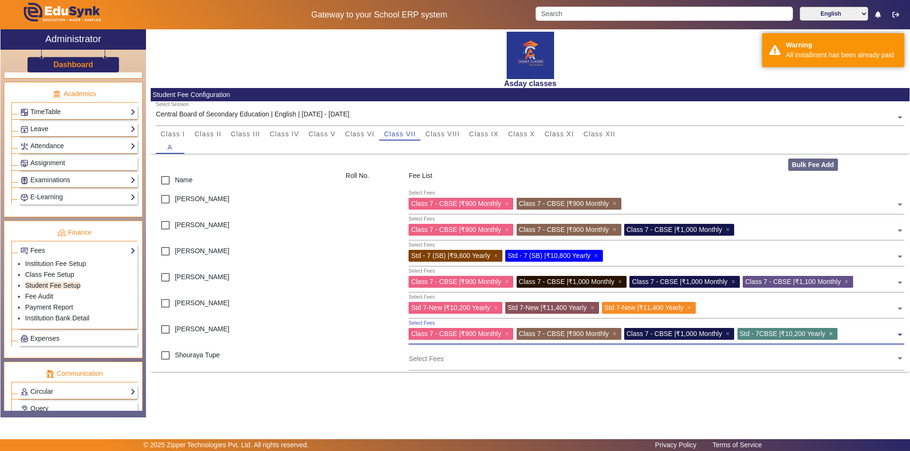
click at [835, 333] on span "×" at bounding box center [832, 334] width 6 height 8
click at [442, 420] on main "X Administrator Dashboard Administration Institution Institution Details Sessio…" at bounding box center [455, 234] width 910 height 410
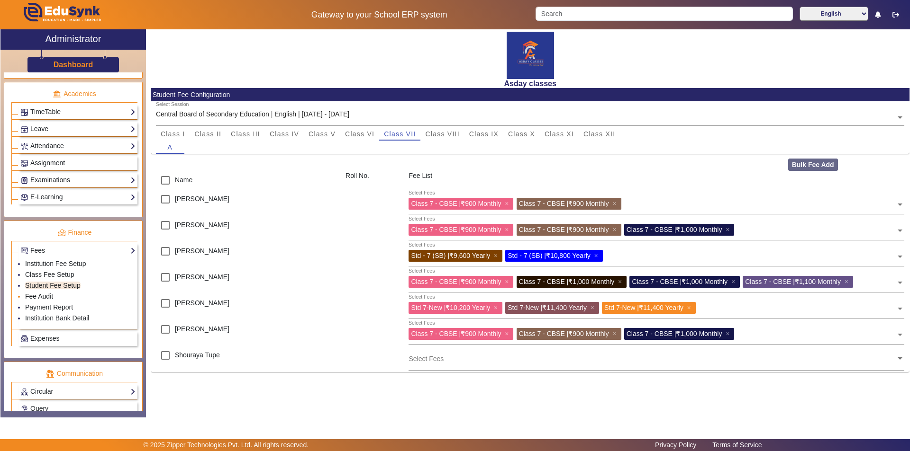
click at [34, 297] on link "Fee Audit" at bounding box center [39, 297] width 28 height 8
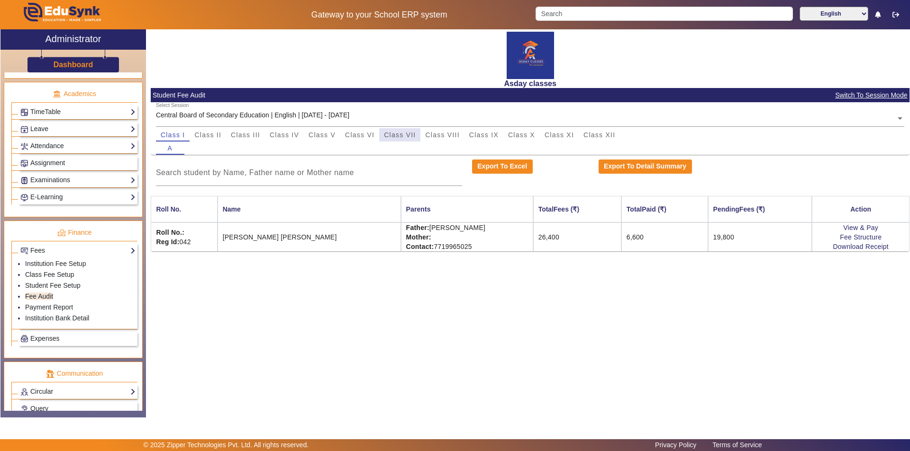
click at [411, 133] on span "Class VII" at bounding box center [400, 135] width 32 height 7
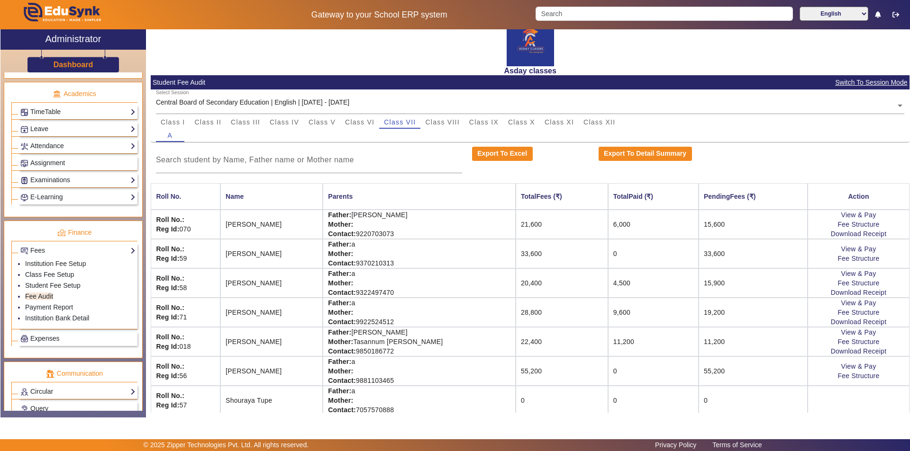
scroll to position [19, 0]
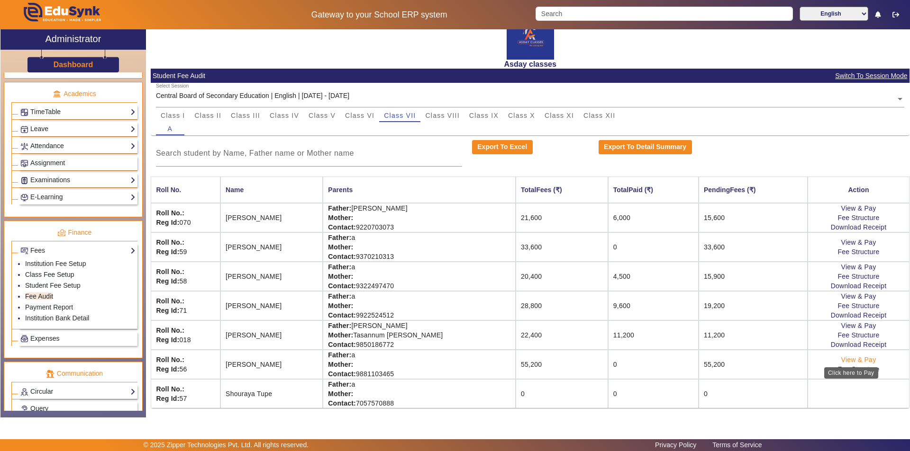
click at [853, 358] on link "View & Pay" at bounding box center [858, 360] width 35 height 8
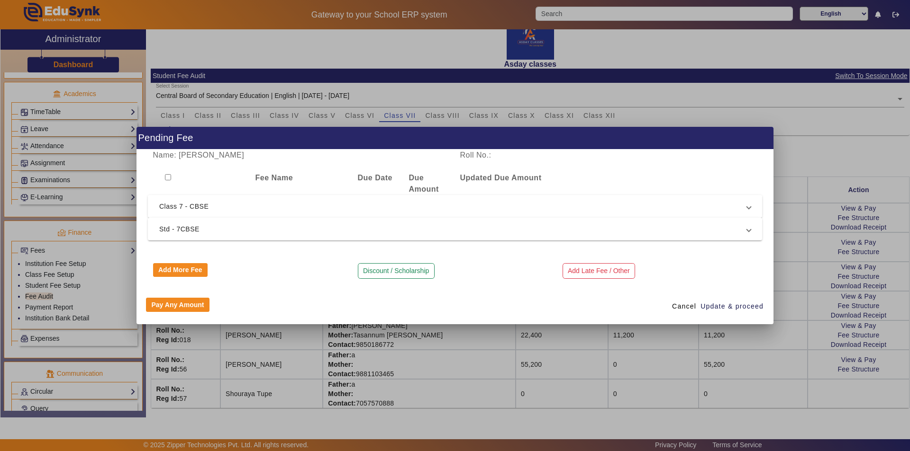
click at [242, 213] on mat-expansion-panel-header "Class 7 - CBSE" at bounding box center [455, 206] width 614 height 23
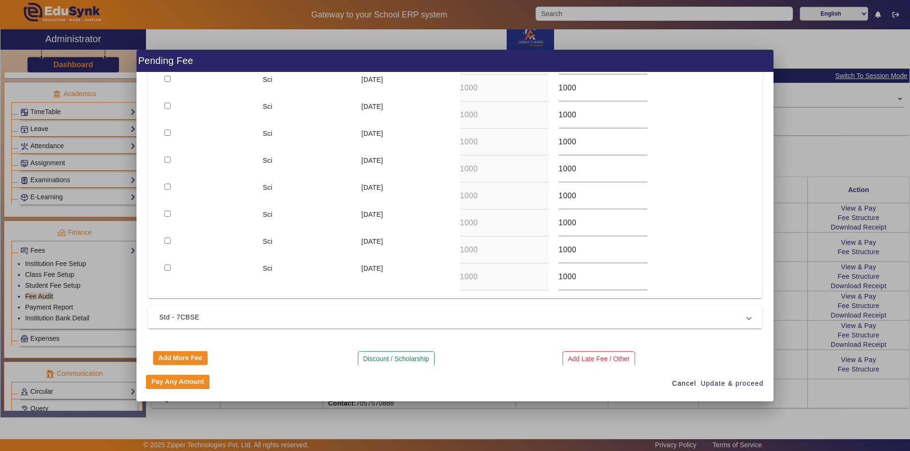
scroll to position [840, 0]
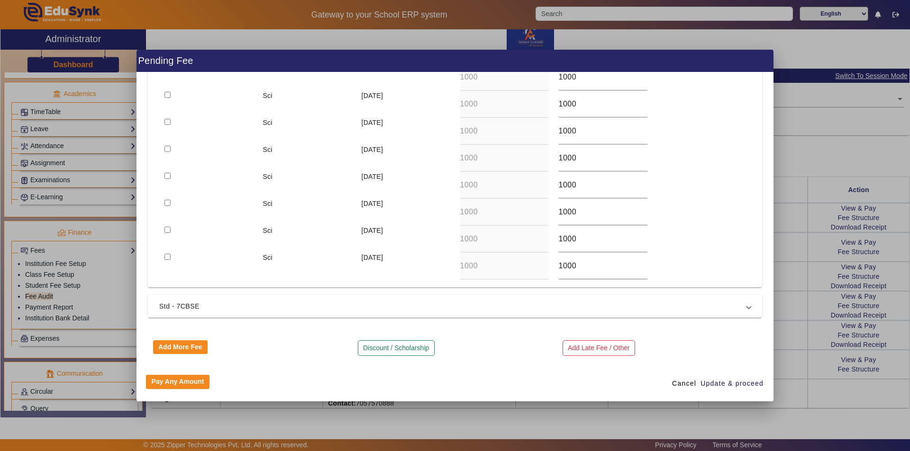
click at [544, 369] on div "Pay Any Amount Cancel Update & proceed" at bounding box center [454, 384] width 637 height 36
click at [628, 416] on div at bounding box center [455, 225] width 910 height 451
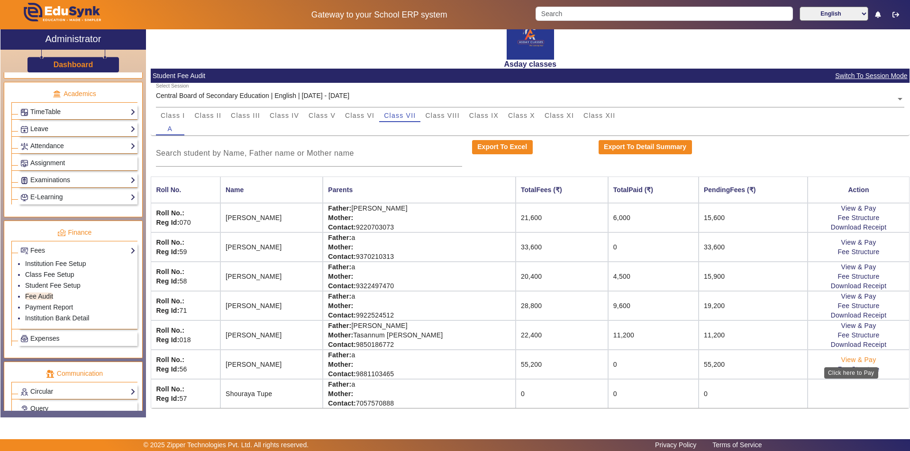
click at [847, 361] on link "View & Pay" at bounding box center [858, 360] width 35 height 8
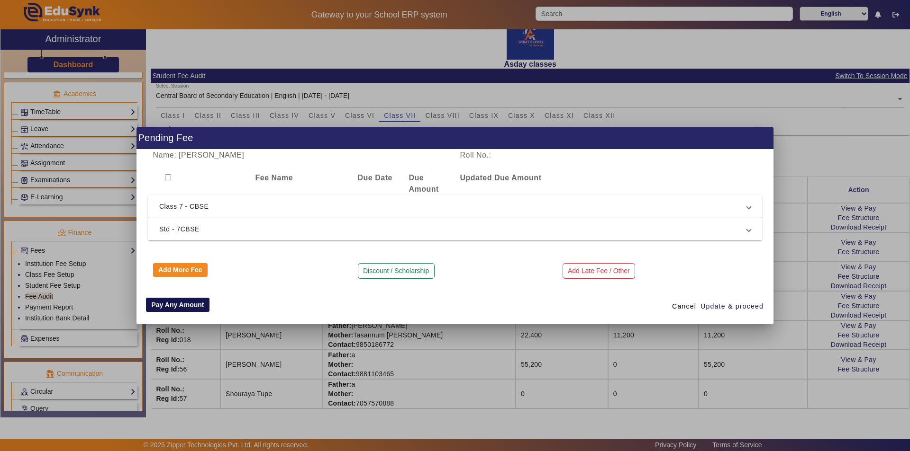
click at [171, 306] on button "Pay Any Amount" at bounding box center [177, 305] width 63 height 14
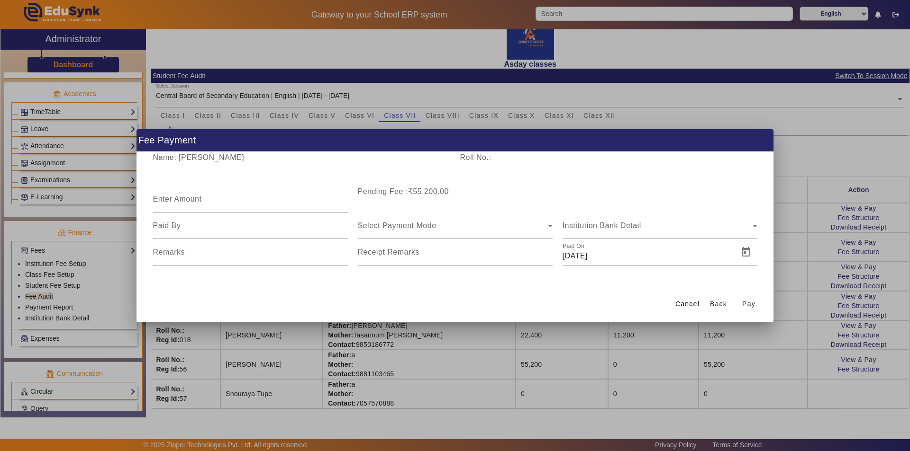
click at [535, 379] on div at bounding box center [455, 225] width 910 height 451
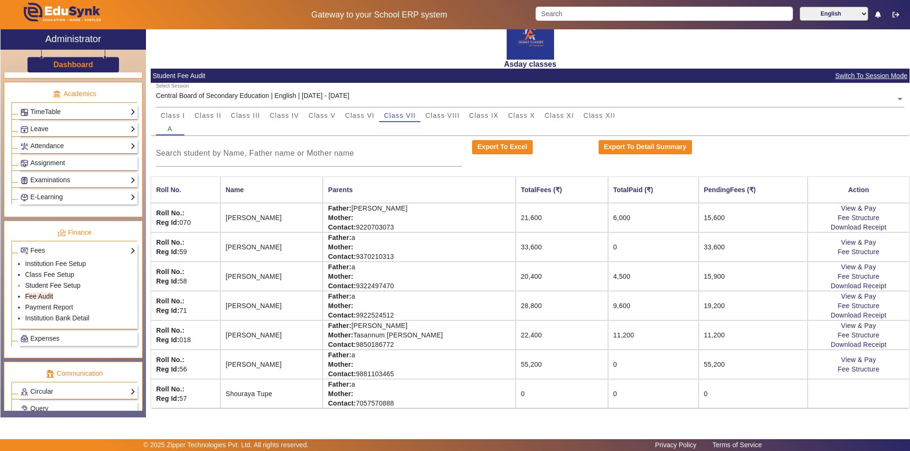
click at [49, 282] on link "Student Fee Setup" at bounding box center [52, 286] width 55 height 8
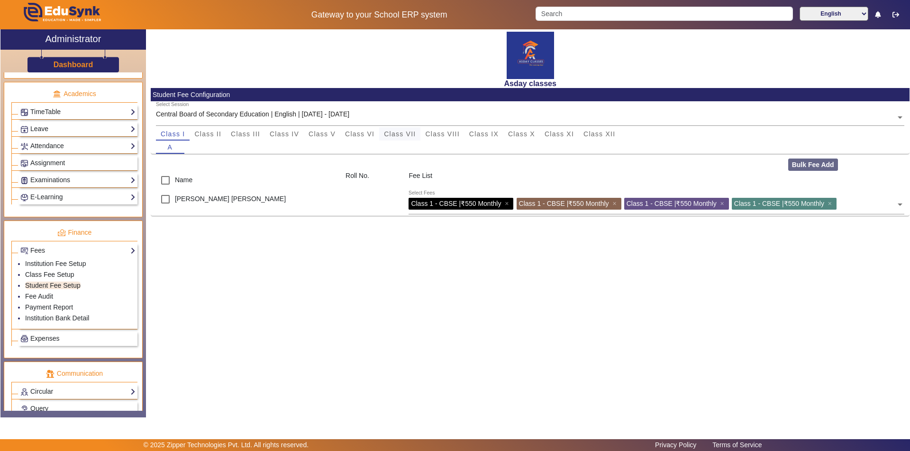
click at [406, 131] on span "Class VII" at bounding box center [400, 134] width 32 height 7
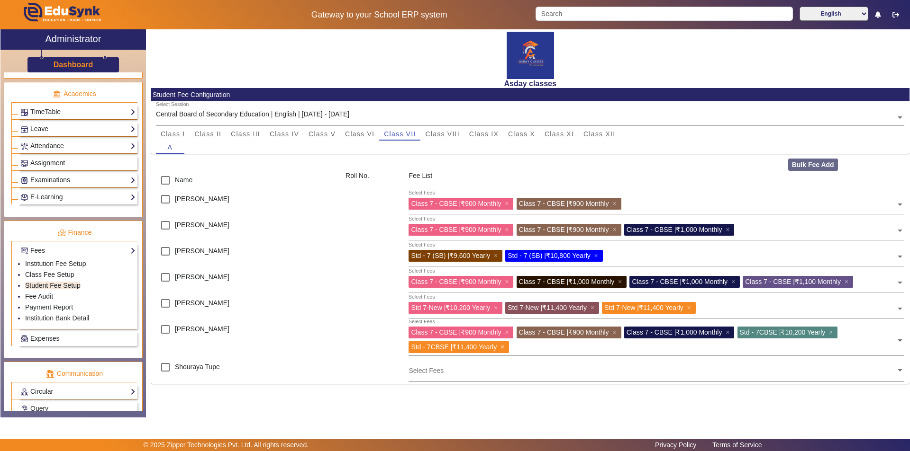
drag, startPoint x: 504, startPoint y: 350, endPoint x: 507, endPoint y: 342, distance: 8.5
click at [504, 349] on span "×" at bounding box center [503, 347] width 6 height 8
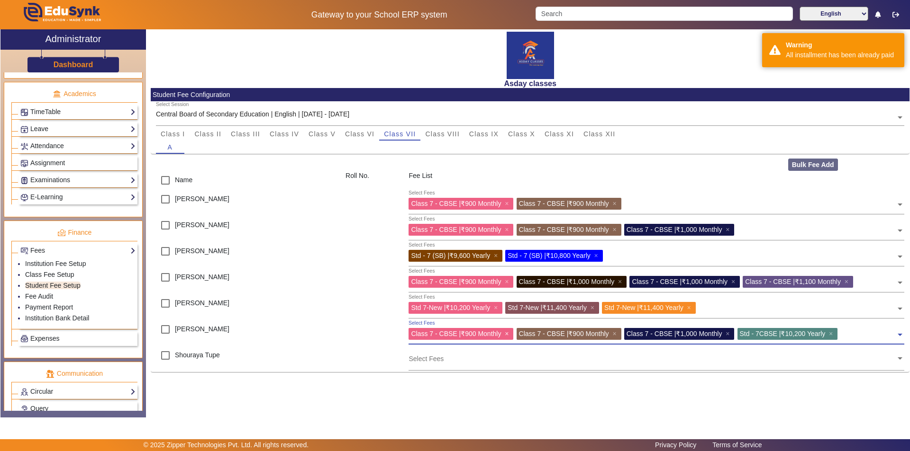
click at [509, 334] on span "×" at bounding box center [507, 334] width 6 height 8
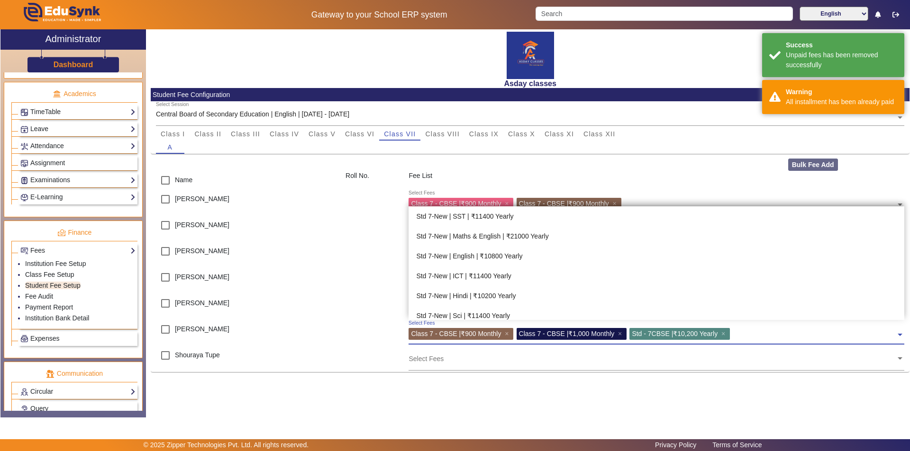
click at [621, 334] on div "Class 7 - CBSE | ₹1,000 Monthly ×" at bounding box center [571, 334] width 110 height 12
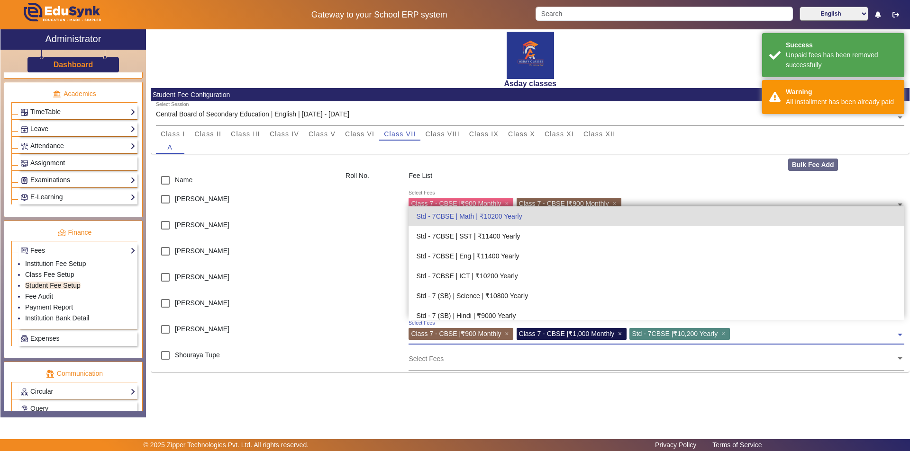
click at [624, 332] on span "×" at bounding box center [621, 334] width 6 height 8
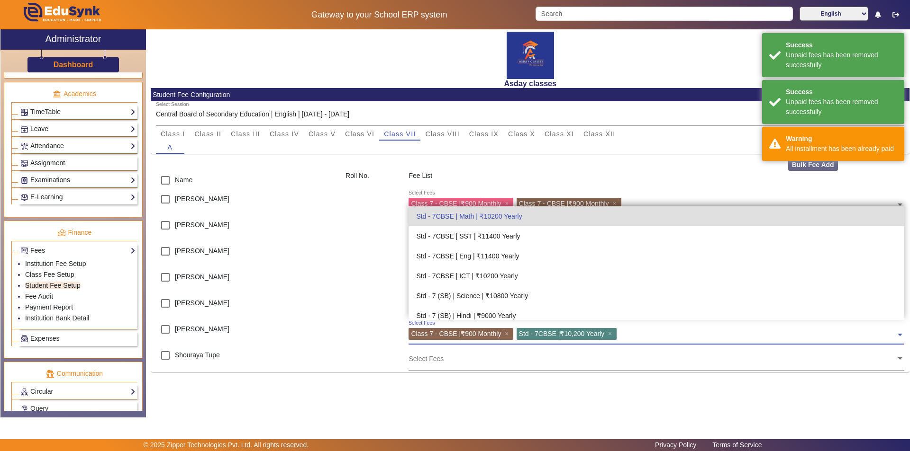
drag, startPoint x: 508, startPoint y: 333, endPoint x: 553, endPoint y: 338, distance: 45.3
click at [511, 333] on span "×" at bounding box center [507, 334] width 6 height 8
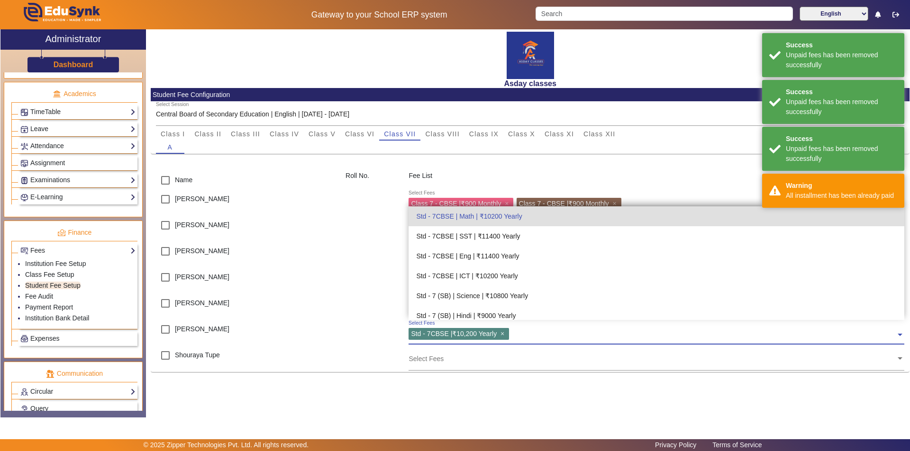
click at [506, 333] on span "×" at bounding box center [503, 334] width 6 height 8
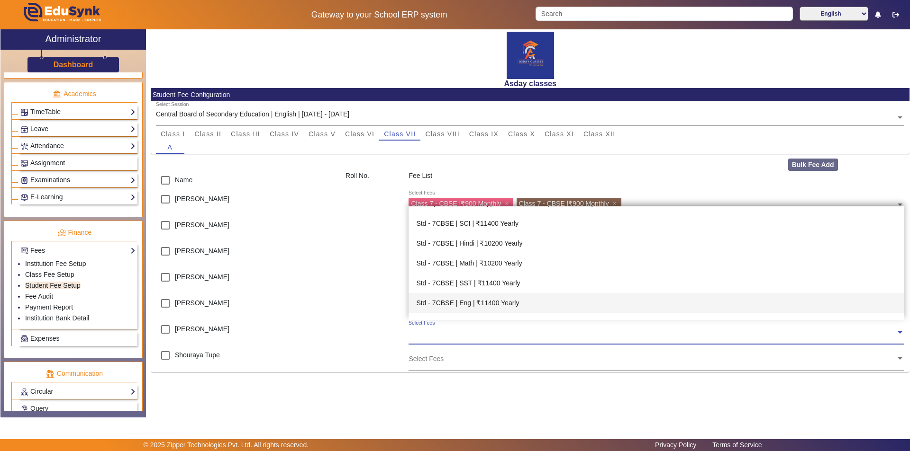
scroll to position [2002, 0]
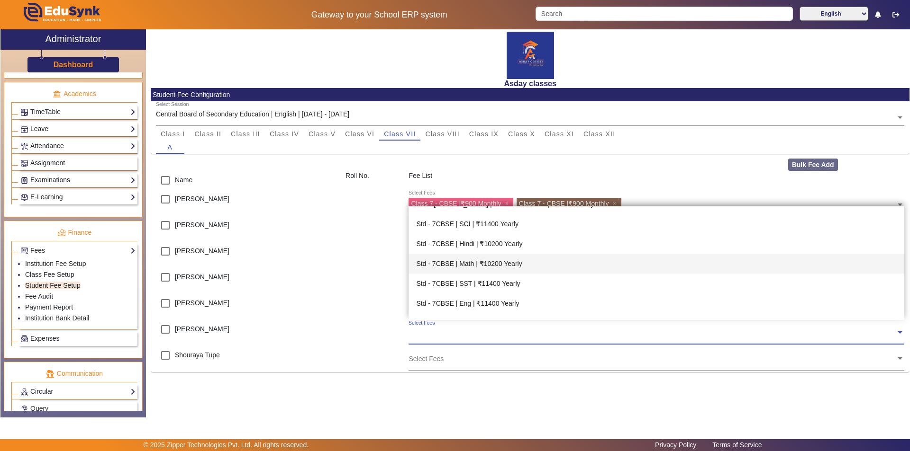
click at [512, 263] on div "Std - 7CBSE | Math | ₹10200 Yearly" at bounding box center [655, 264] width 495 height 20
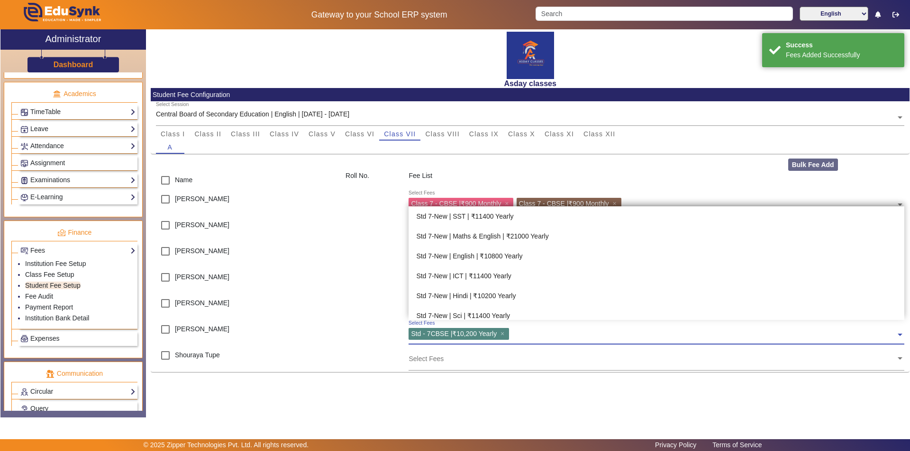
click at [521, 332] on input "text" at bounding box center [704, 332] width 384 height 9
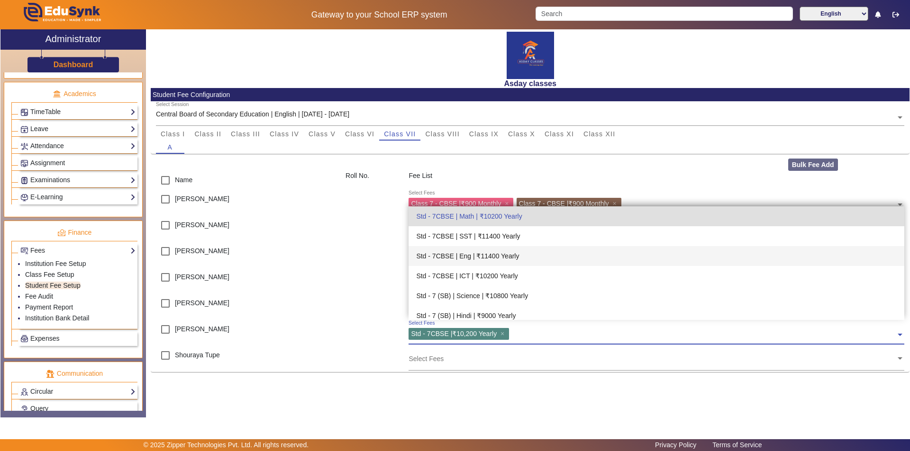
click at [503, 256] on div "Std - 7CBSE | Eng | ₹11400 Yearly" at bounding box center [655, 256] width 495 height 20
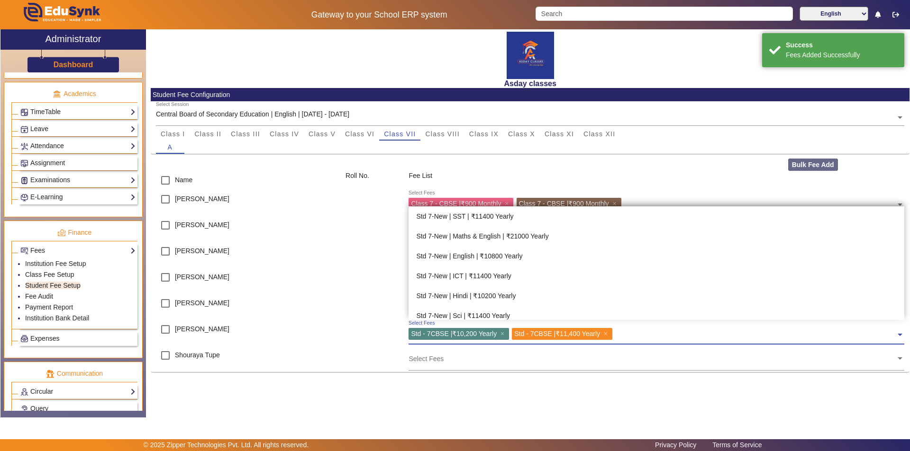
click at [620, 331] on div "Select Fees Std - 7CBSE | ₹10,200 Yearly × Std - 7CBSE | ₹11,400 Yearly ×" at bounding box center [651, 332] width 487 height 21
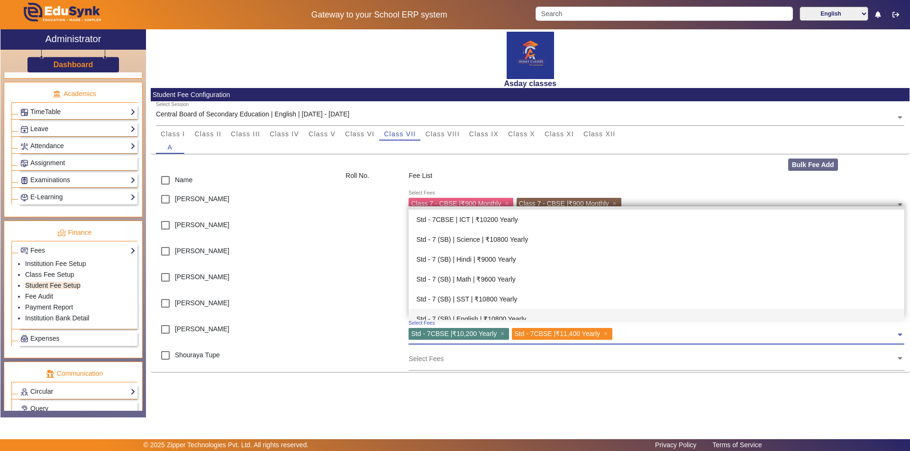
scroll to position [2089, 0]
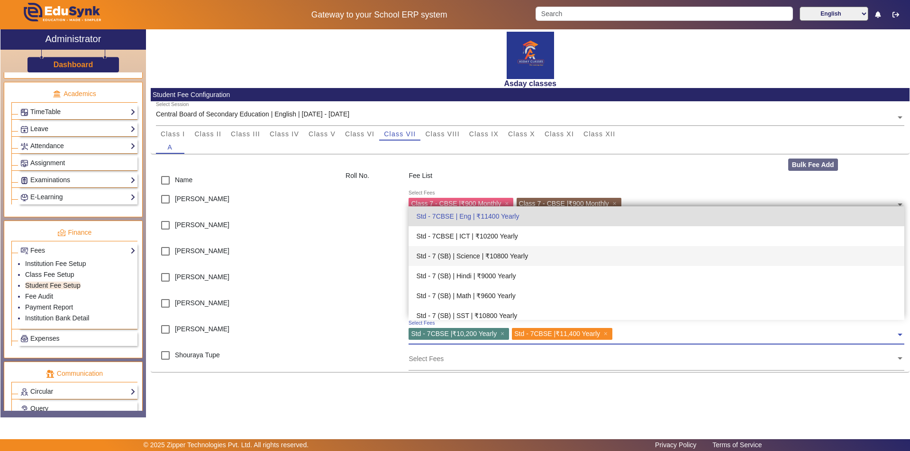
click at [510, 257] on div "Std - 7 (SB) | Science | ₹10800 Yearly" at bounding box center [655, 256] width 495 height 20
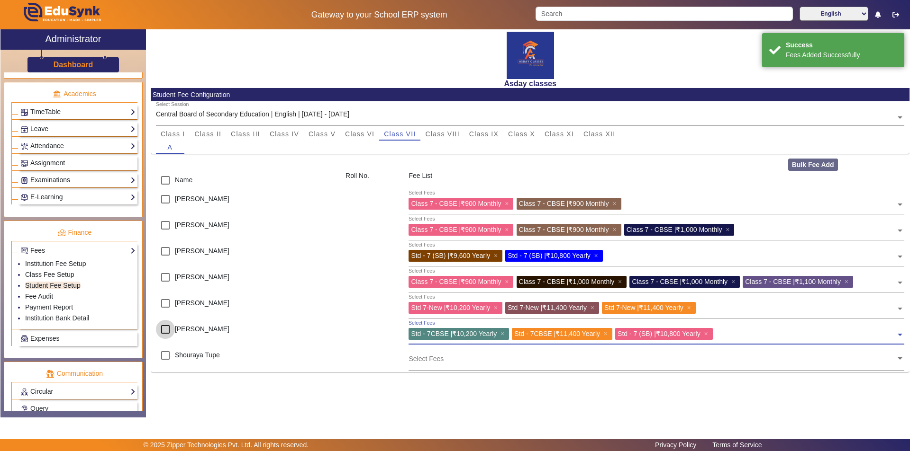
click at [171, 328] on input "checkbox" at bounding box center [165, 329] width 19 height 19
checkbox input "true"
click at [60, 295] on li "Fee Audit" at bounding box center [80, 297] width 110 height 11
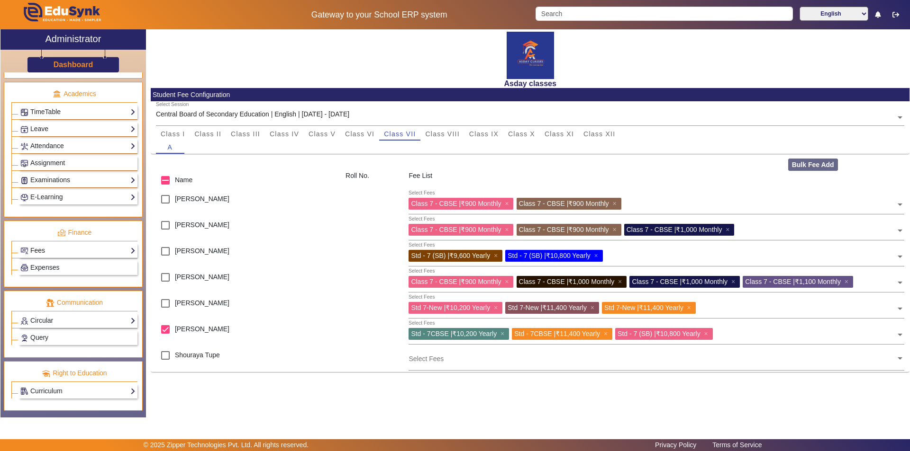
click at [63, 247] on link "Fees" at bounding box center [77, 250] width 115 height 11
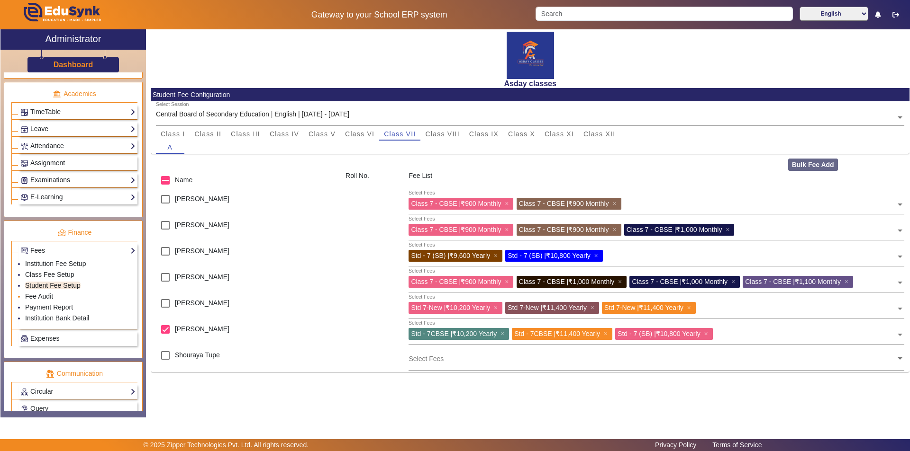
click at [63, 298] on li "Fee Audit" at bounding box center [80, 297] width 110 height 11
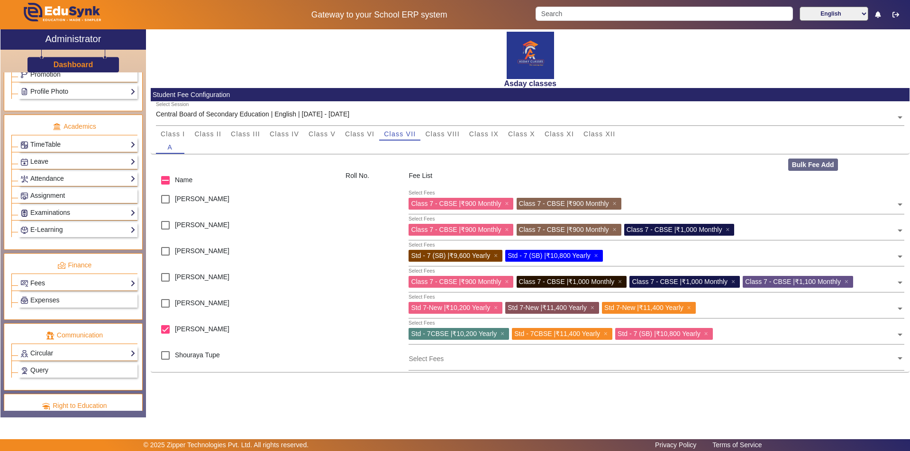
scroll to position [304, 0]
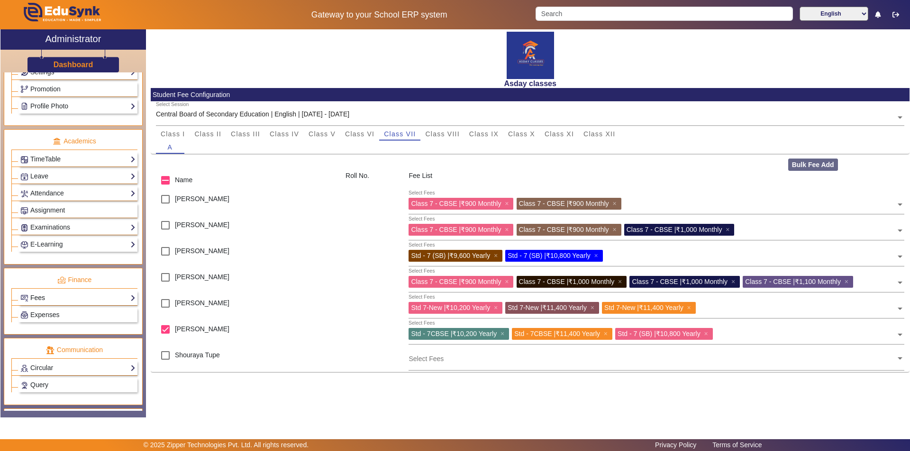
click at [62, 299] on link "Fees" at bounding box center [77, 298] width 115 height 11
click at [317, 414] on div "X Administrator Dashboard Administration Institution Institution Details Sessio…" at bounding box center [454, 223] width 909 height 388
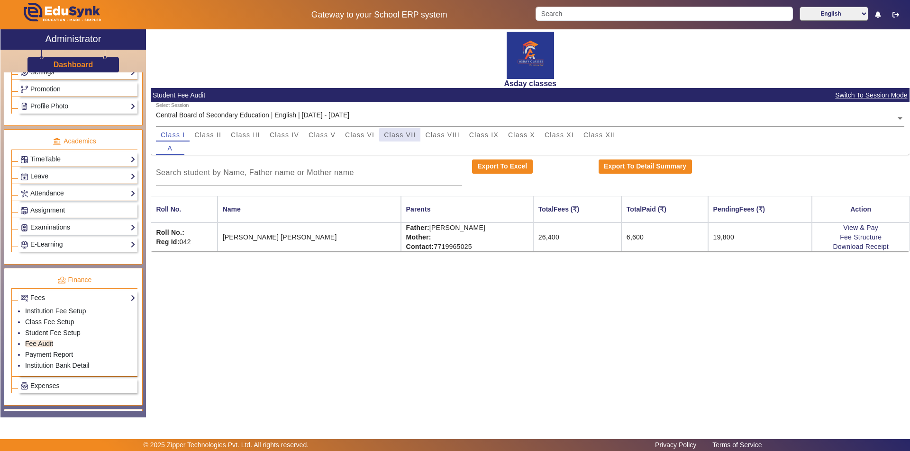
click at [407, 135] on span "Class VII" at bounding box center [400, 135] width 32 height 7
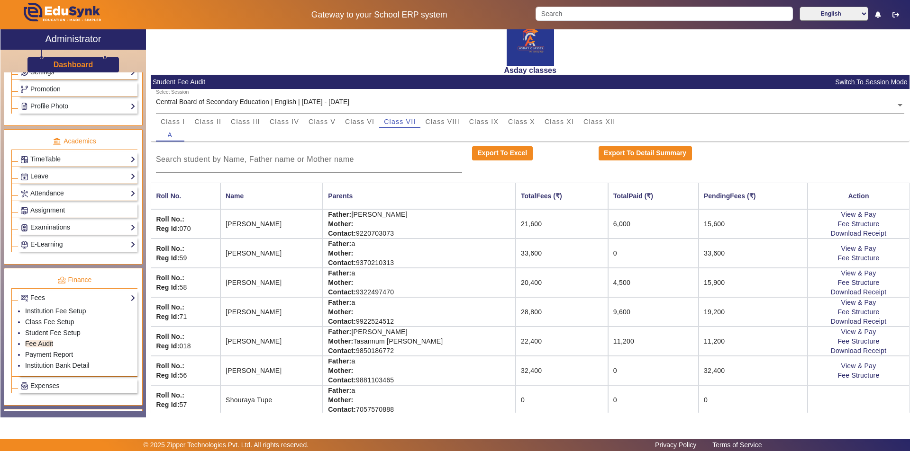
scroll to position [19, 0]
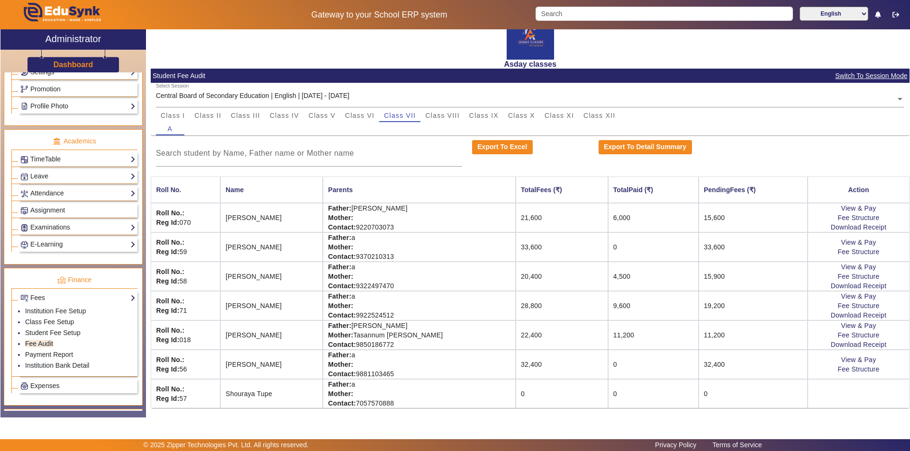
click at [557, 367] on td "32,400" at bounding box center [561, 364] width 92 height 29
click at [846, 360] on link "View & Pay" at bounding box center [858, 360] width 35 height 8
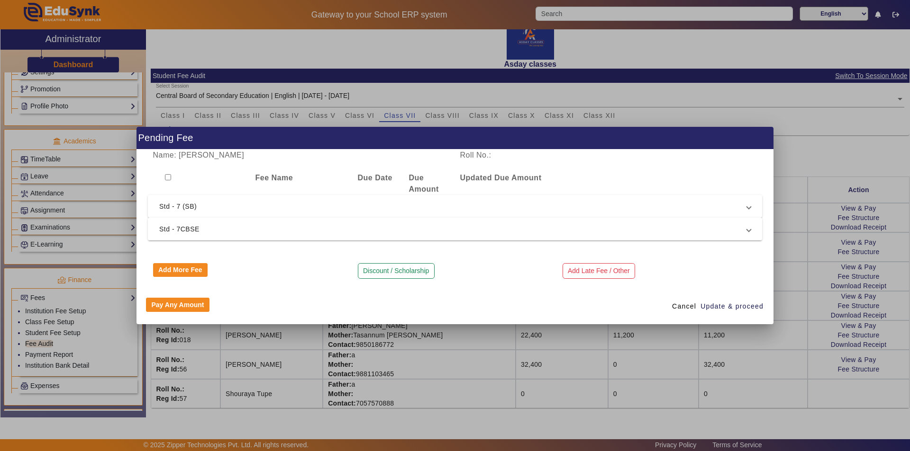
click at [179, 230] on span "Std - 7CBSE" at bounding box center [452, 229] width 587 height 11
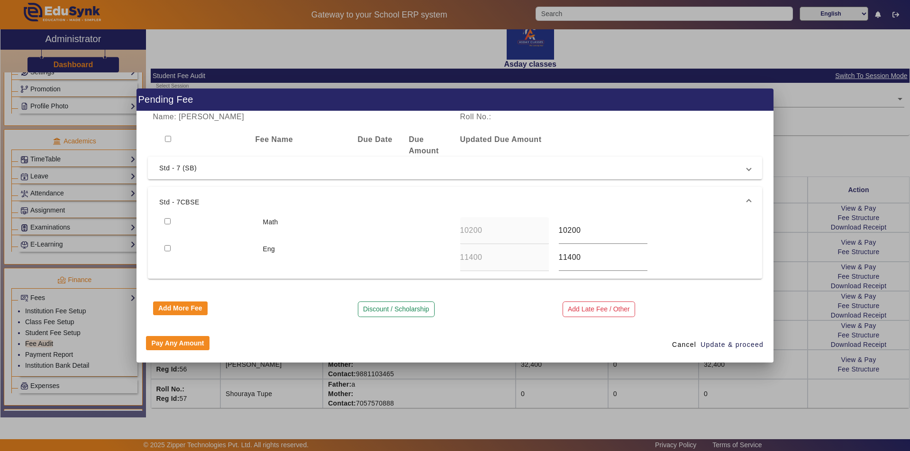
drag, startPoint x: 165, startPoint y: 219, endPoint x: 171, endPoint y: 234, distance: 15.7
click at [165, 220] on input "checkbox" at bounding box center [167, 221] width 6 height 6
checkbox input "true"
click at [166, 250] on input "checkbox" at bounding box center [167, 248] width 6 height 6
checkbox input "true"
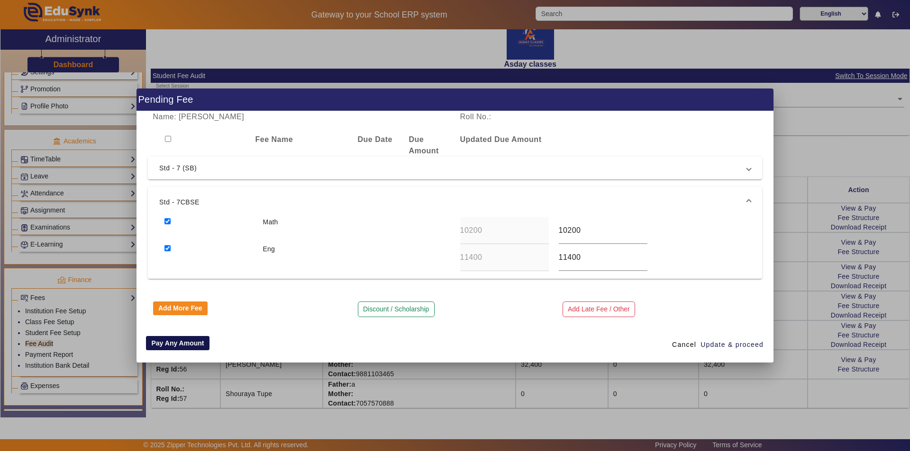
click at [178, 349] on button "Pay Any Amount" at bounding box center [177, 343] width 63 height 14
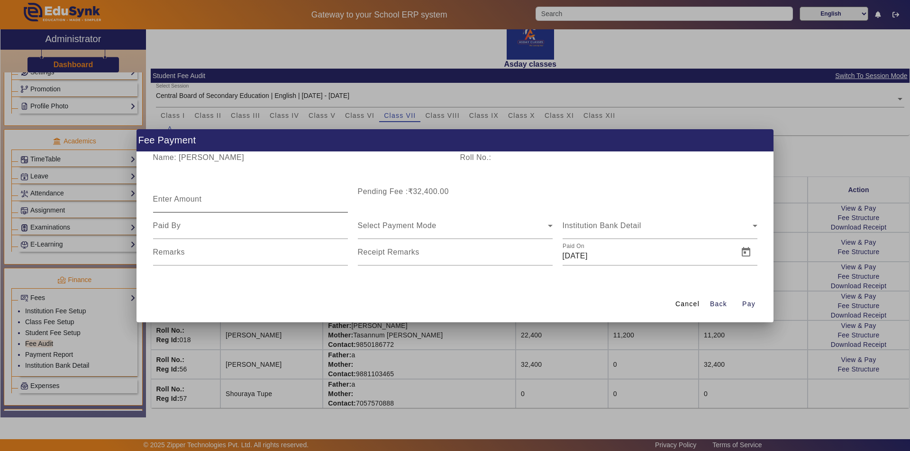
click at [199, 198] on mat-label "Enter Amount" at bounding box center [177, 199] width 49 height 8
click at [199, 198] on input "Enter Amount" at bounding box center [250, 203] width 195 height 11
click at [339, 296] on div "Cancel Back Pay" at bounding box center [454, 305] width 637 height 36
click at [713, 303] on span "Back" at bounding box center [718, 304] width 17 height 10
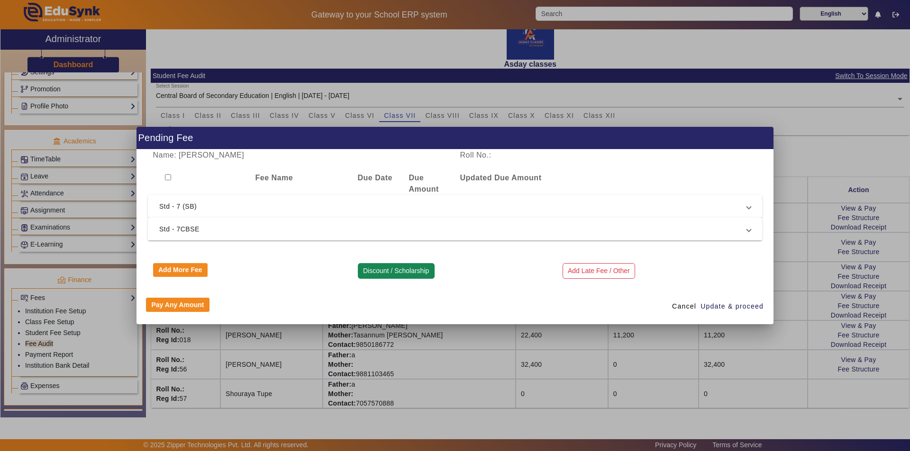
click at [399, 268] on button "Discount / Scholarship" at bounding box center [396, 271] width 77 height 16
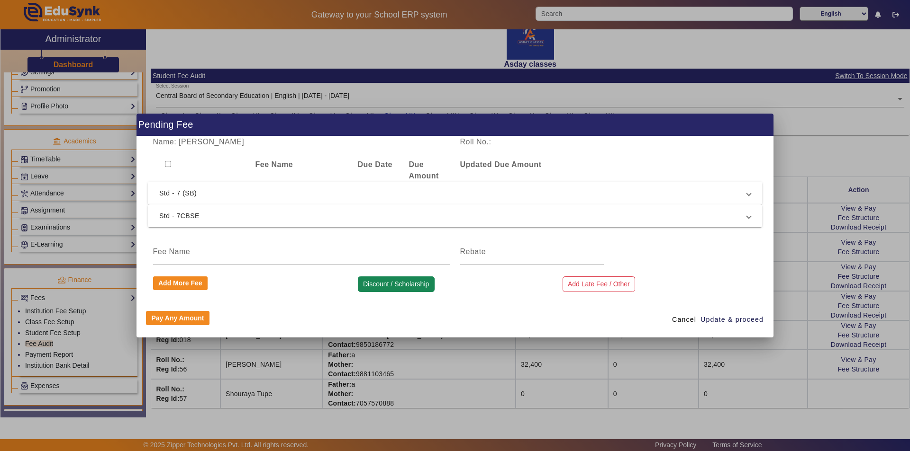
click at [402, 283] on button "Discount / Scholarship" at bounding box center [396, 285] width 77 height 16
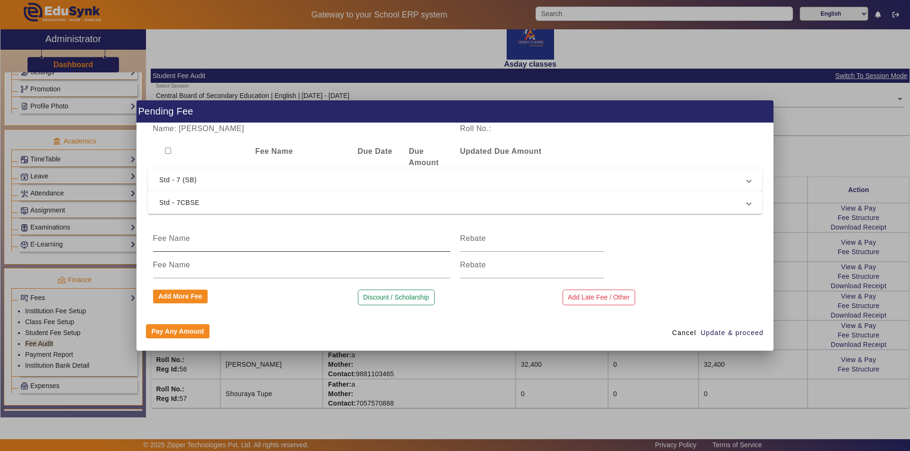
click at [195, 237] on input at bounding box center [301, 238] width 297 height 11
type input "Discount"
click at [476, 240] on input at bounding box center [532, 238] width 144 height 11
type input "10800"
click at [714, 325] on span "button" at bounding box center [732, 333] width 64 height 23
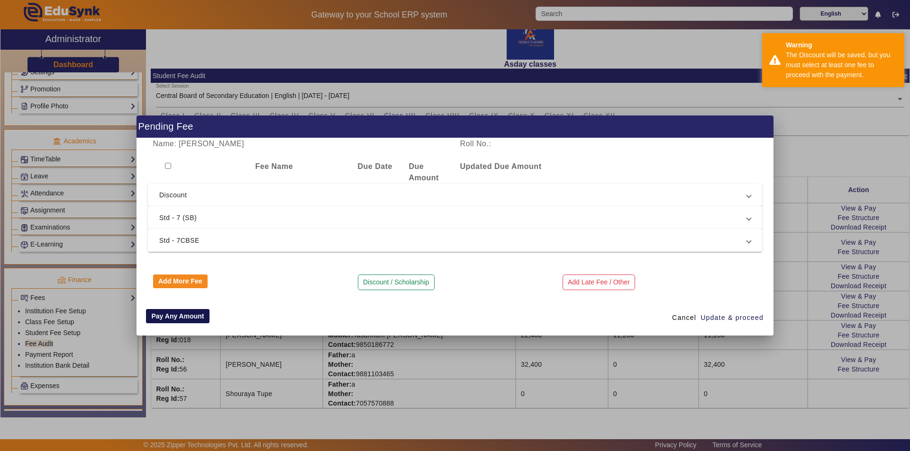
click at [186, 316] on button "Pay Any Amount" at bounding box center [177, 316] width 63 height 14
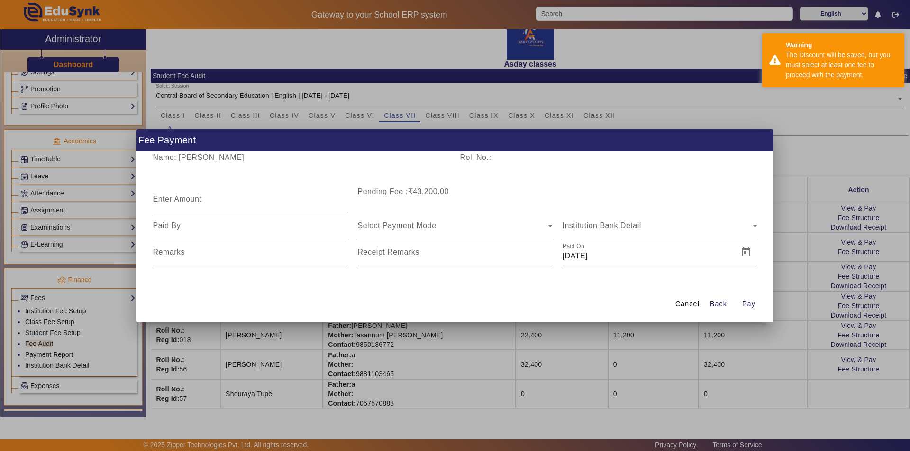
click at [181, 204] on input "Enter Amount" at bounding box center [250, 203] width 195 height 11
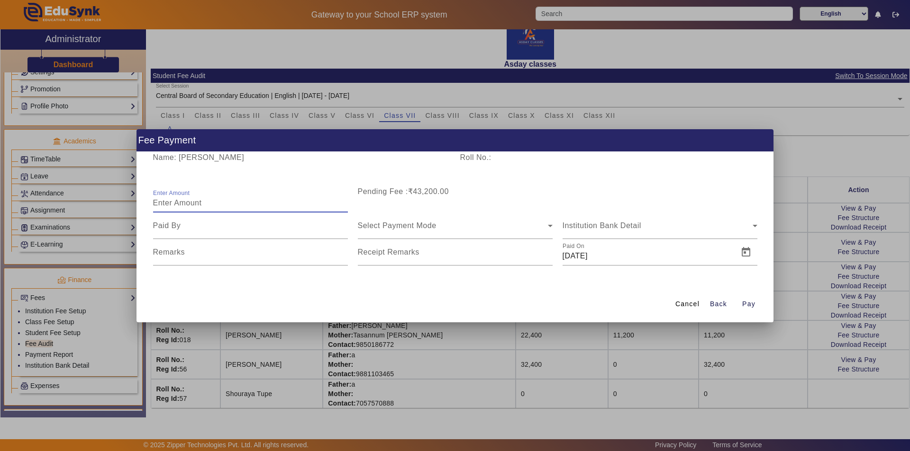
click at [215, 199] on input "Enter Amount" at bounding box center [250, 203] width 195 height 11
type input "14400"
click at [214, 229] on input at bounding box center [250, 225] width 195 height 11
type input "father"
click at [390, 223] on span "Select Payment Mode" at bounding box center [397, 226] width 79 height 8
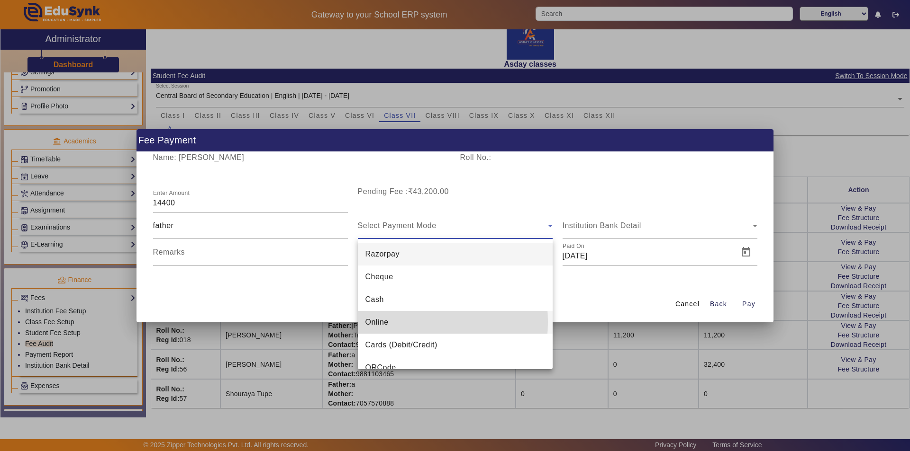
click at [377, 322] on span "Online" at bounding box center [376, 322] width 23 height 11
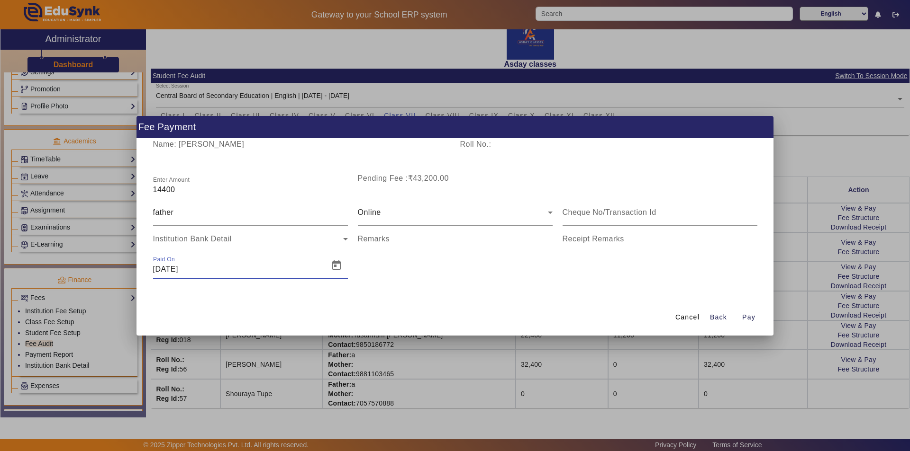
click at [216, 273] on input "[DATE]" at bounding box center [238, 269] width 170 height 11
click at [340, 265] on span "Open calendar" at bounding box center [336, 265] width 23 height 23
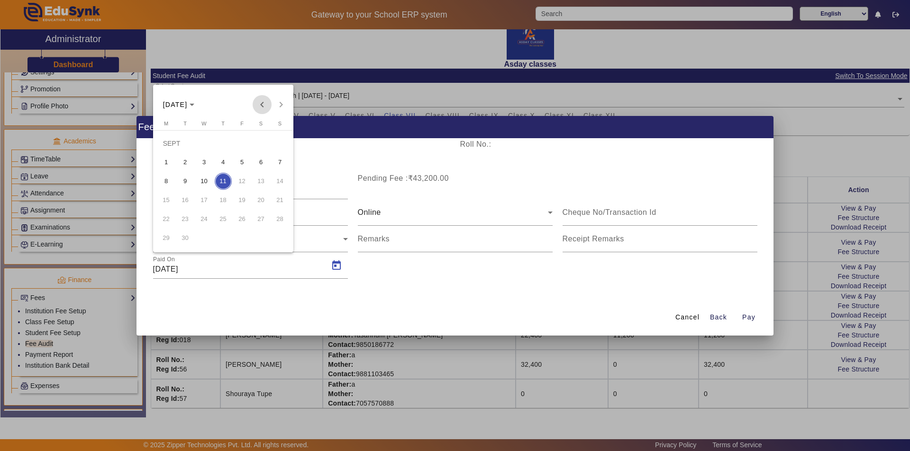
click at [262, 104] on span "Previous month" at bounding box center [261, 104] width 19 height 19
click at [261, 161] on span "5" at bounding box center [260, 162] width 17 height 17
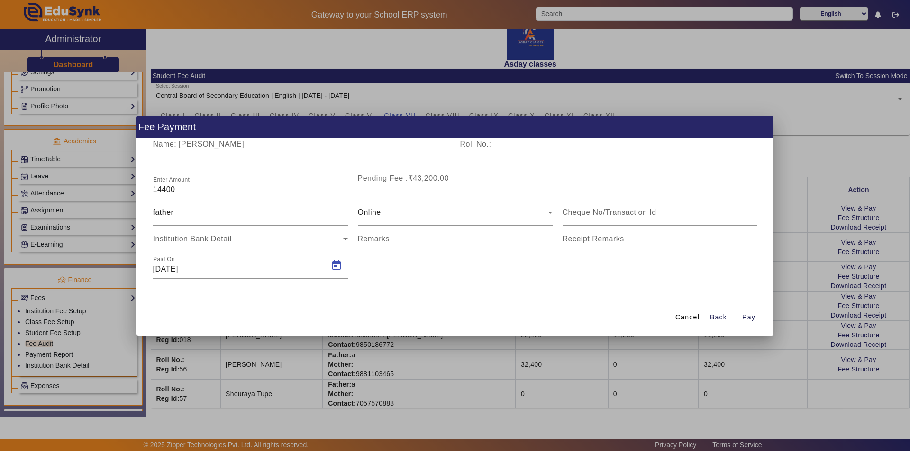
type input "[DATE]"
click at [750, 317] on span "Pay" at bounding box center [748, 318] width 13 height 10
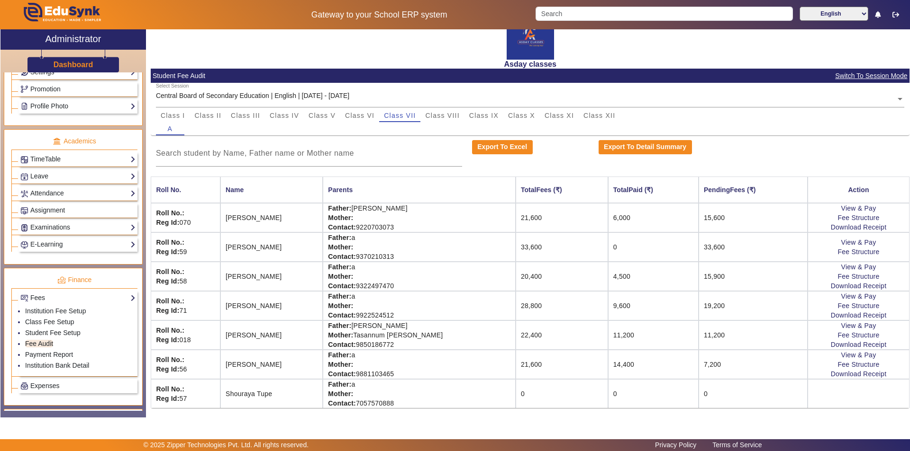
click at [753, 381] on td "0" at bounding box center [752, 393] width 109 height 29
click at [54, 334] on link "Student Fee Setup" at bounding box center [52, 333] width 55 height 8
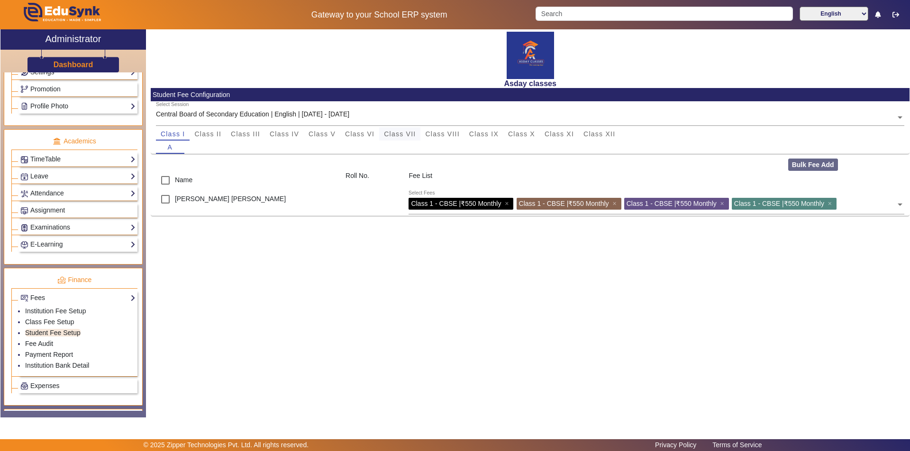
click at [401, 133] on span "Class VII" at bounding box center [400, 134] width 32 height 7
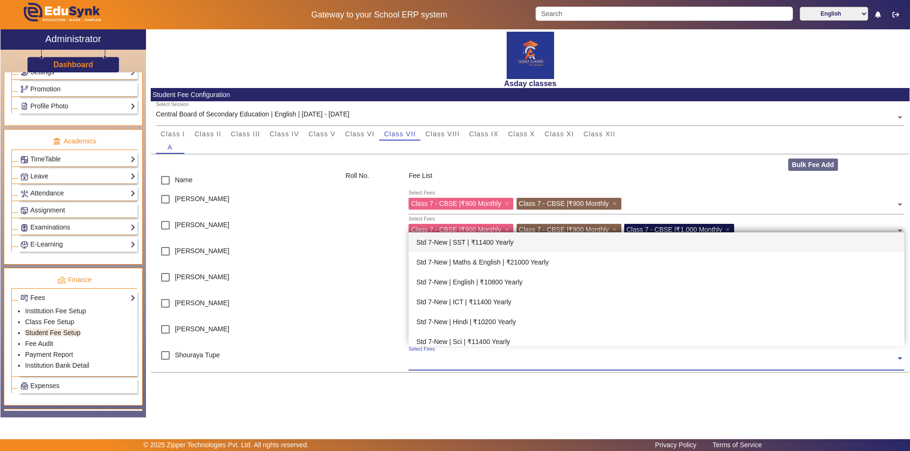
click at [423, 367] on div "Select Fees" at bounding box center [655, 358] width 495 height 25
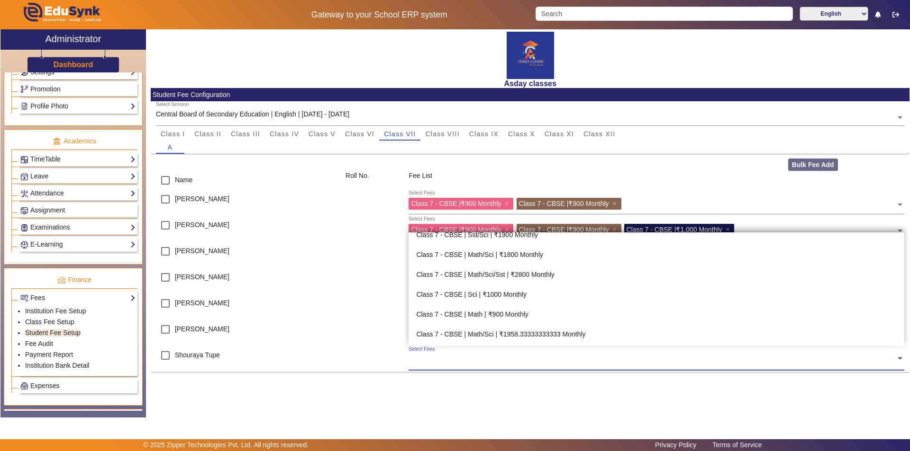
scroll to position [900, 0]
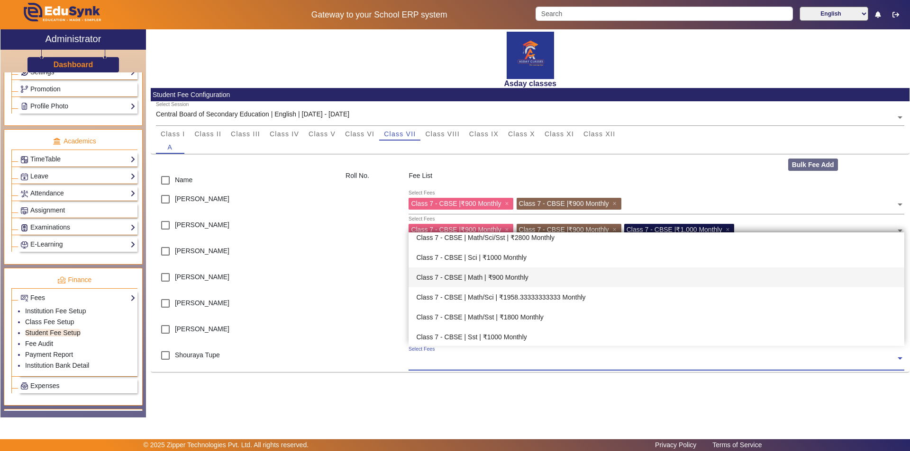
click at [495, 278] on div "Class 7 - CBSE | Math | ₹900 Monthly" at bounding box center [655, 278] width 495 height 20
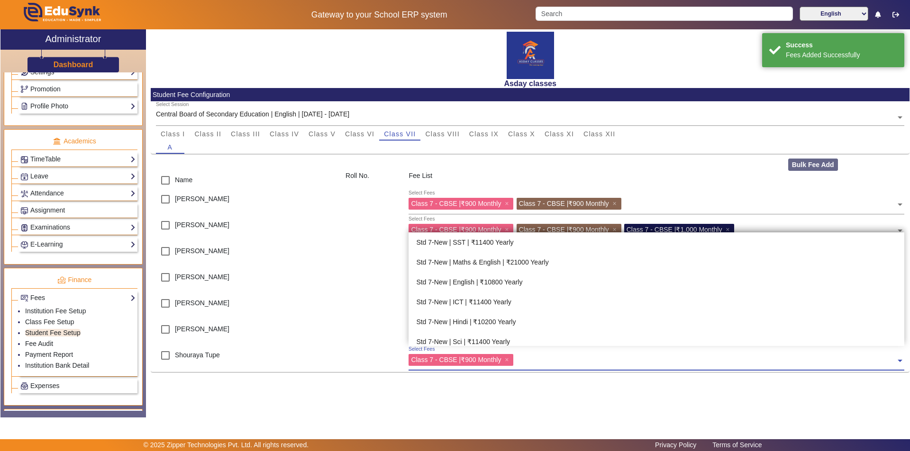
click at [530, 360] on input "text" at bounding box center [705, 358] width 379 height 9
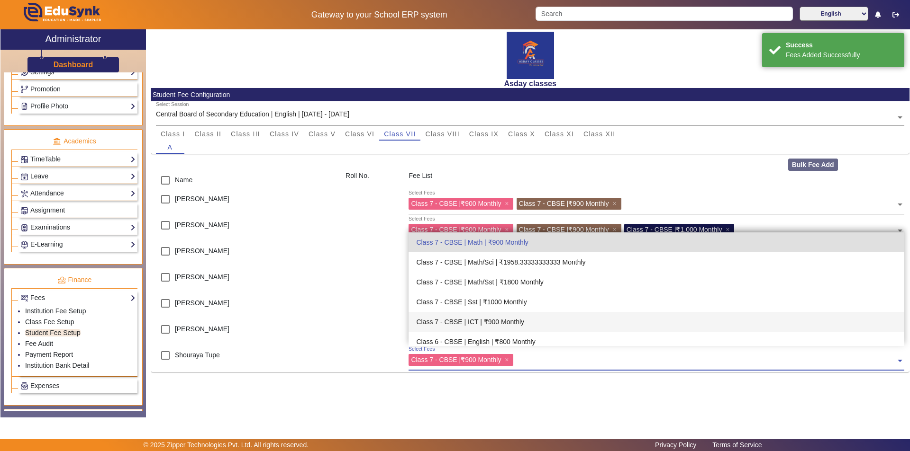
click at [528, 356] on input "text" at bounding box center [705, 358] width 379 height 9
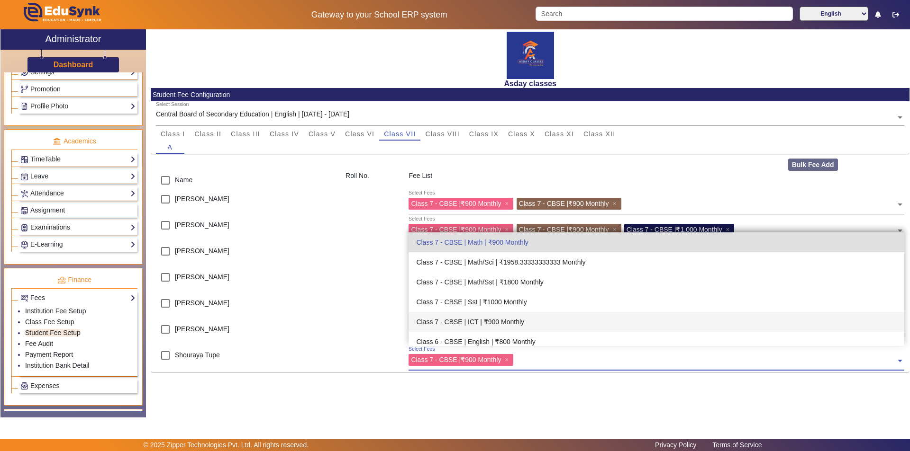
scroll to position [888, 0]
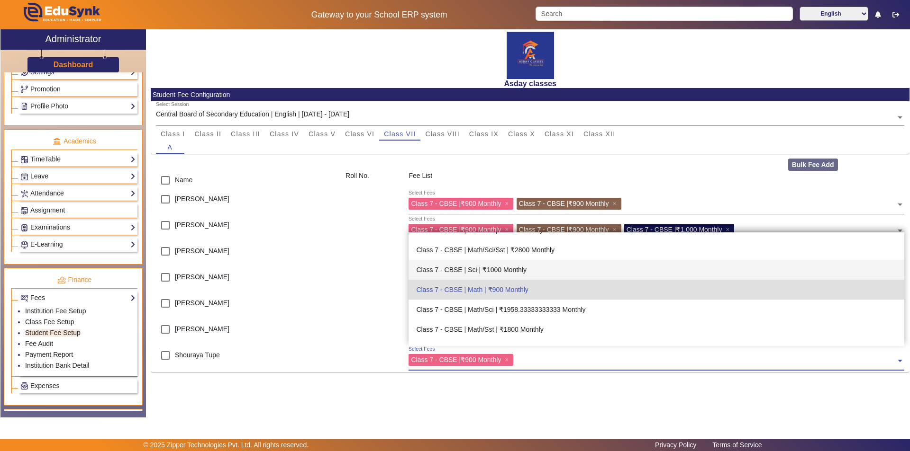
click at [495, 270] on div "Class 7 - CBSE | Sci | ₹1000 Monthly" at bounding box center [655, 270] width 495 height 20
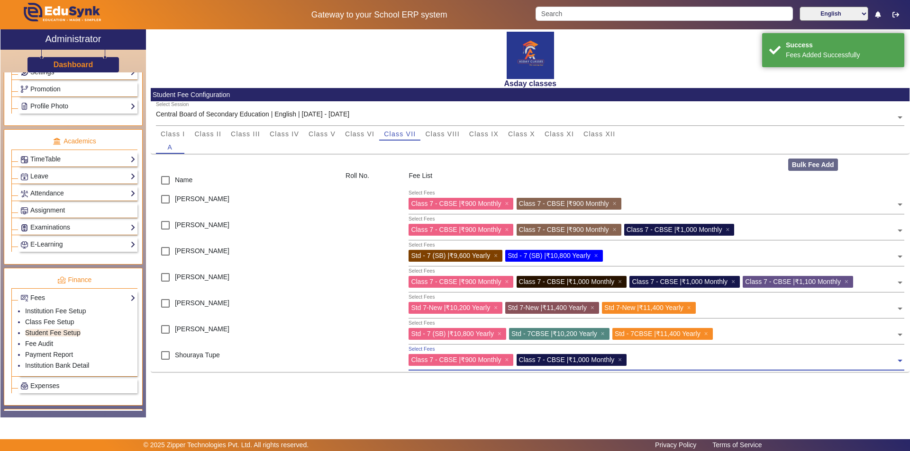
click at [637, 359] on input "text" at bounding box center [762, 358] width 266 height 9
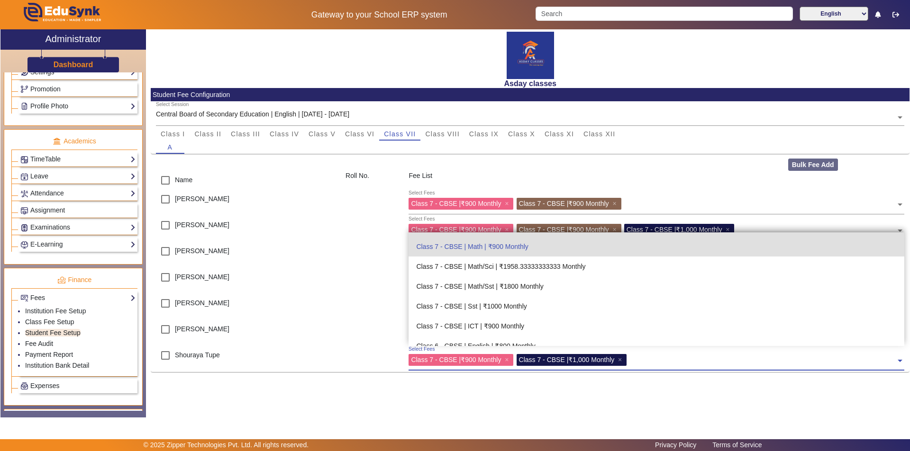
scroll to position [963, 0]
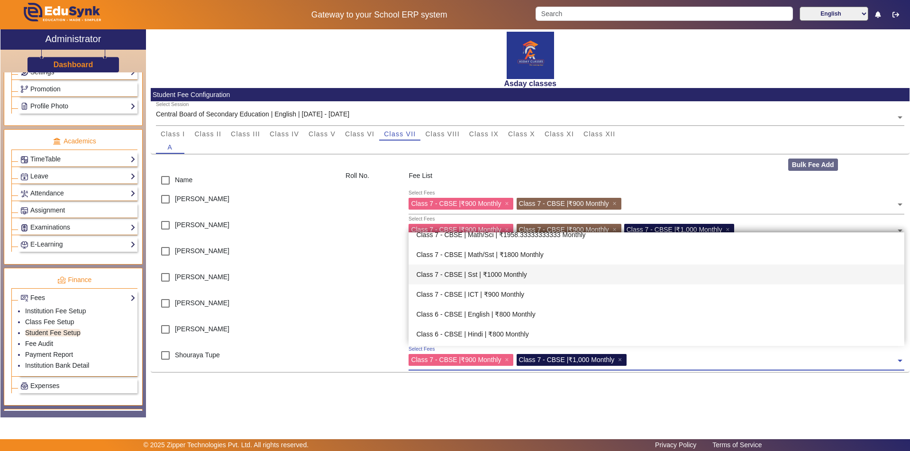
click at [515, 276] on div "Class 7 - CBSE | Sst | ₹1000 Monthly" at bounding box center [655, 275] width 495 height 20
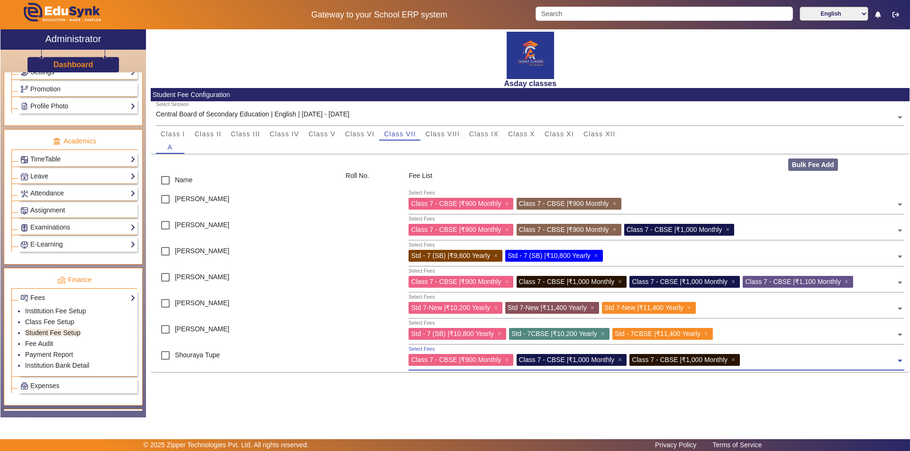
click at [753, 362] on input "text" at bounding box center [818, 358] width 153 height 9
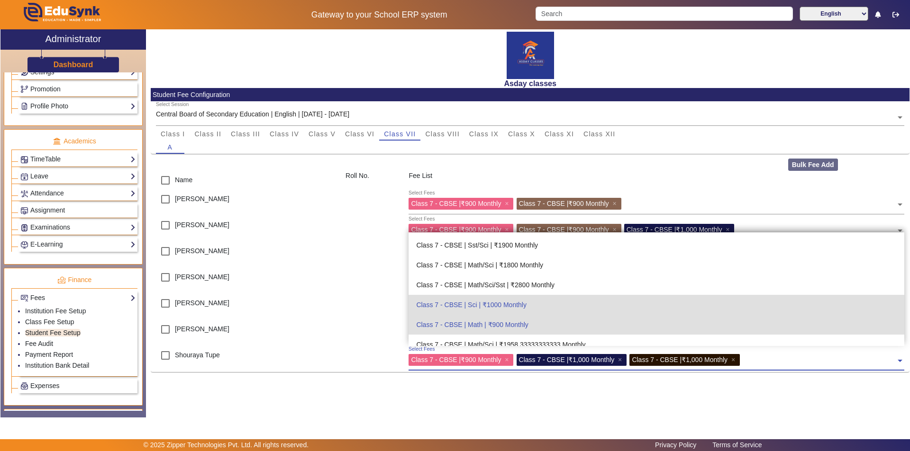
scroll to position [805, 0]
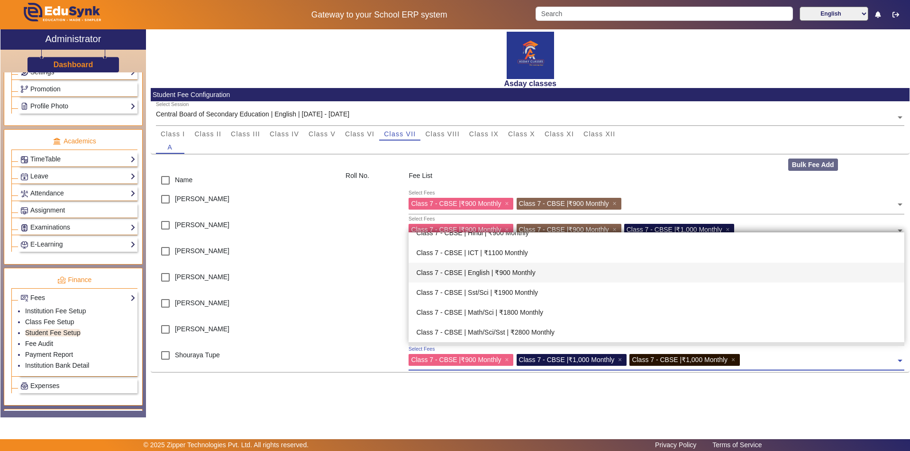
click at [524, 272] on div "Class 7 - CBSE | English | ₹900 Monthly" at bounding box center [655, 273] width 495 height 20
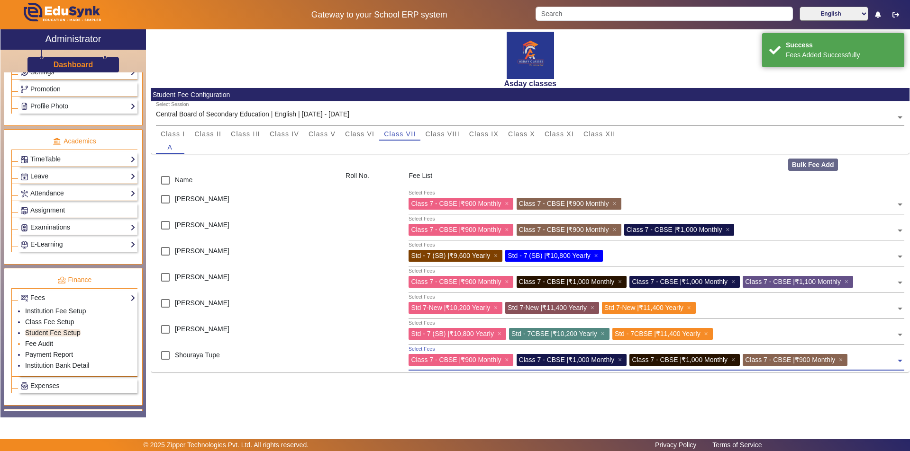
click at [43, 344] on link "Fee Audit" at bounding box center [39, 344] width 28 height 8
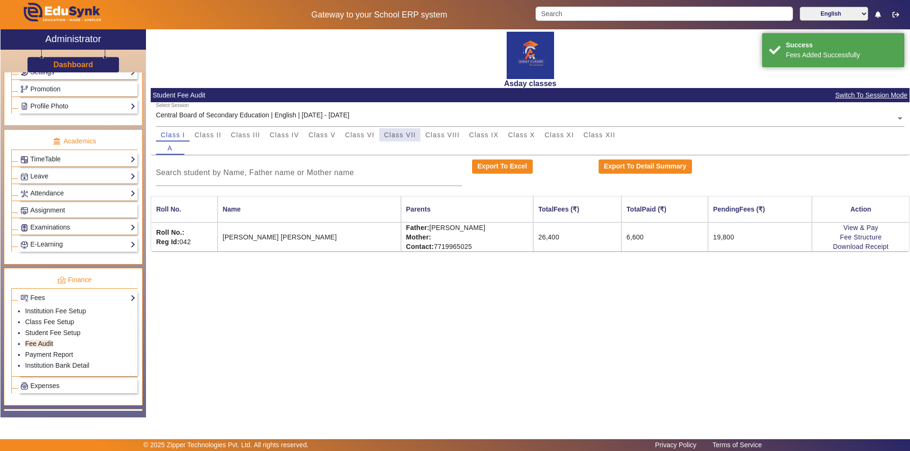
click at [410, 135] on span "Class VII" at bounding box center [400, 135] width 32 height 7
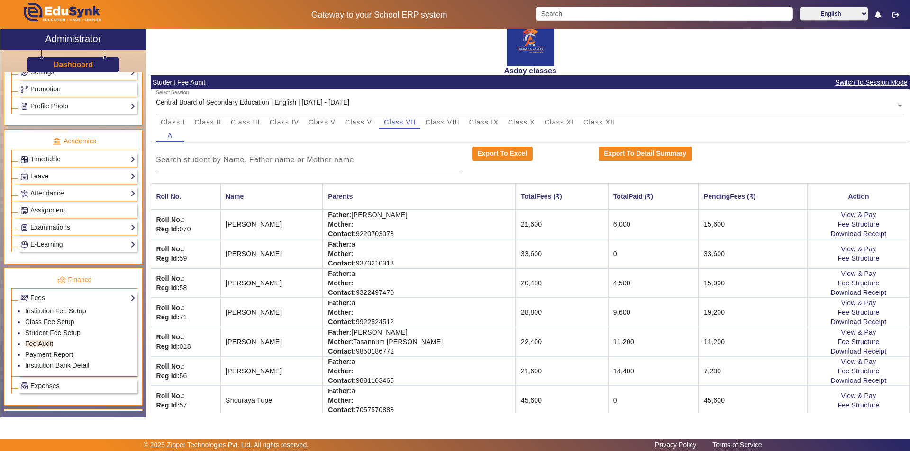
scroll to position [19, 0]
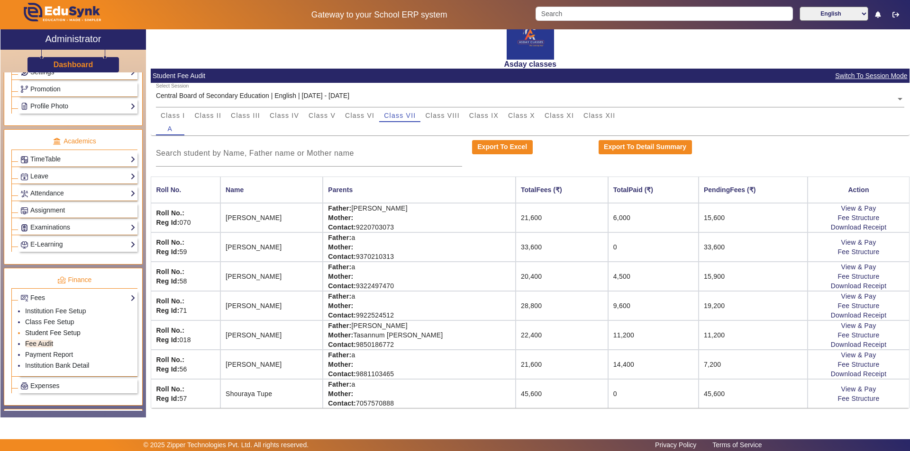
click at [65, 332] on link "Student Fee Setup" at bounding box center [52, 333] width 55 height 8
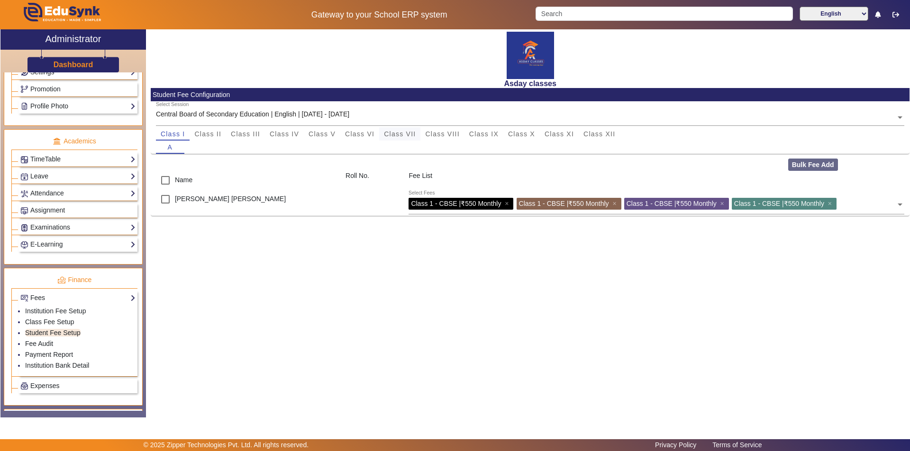
click at [405, 135] on span "Class VII" at bounding box center [400, 134] width 32 height 7
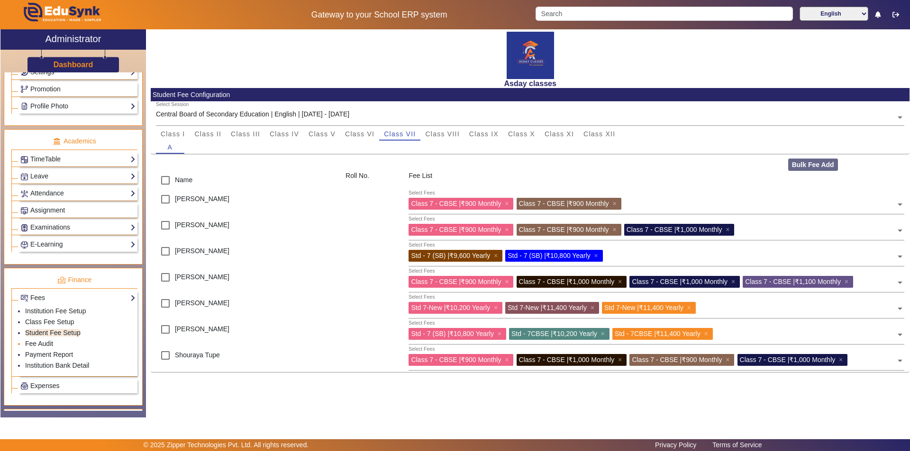
click at [54, 343] on li "Fee Audit" at bounding box center [80, 344] width 110 height 11
click at [68, 297] on link "Fees" at bounding box center [77, 298] width 115 height 11
click at [58, 344] on li "Fee Audit" at bounding box center [80, 344] width 110 height 11
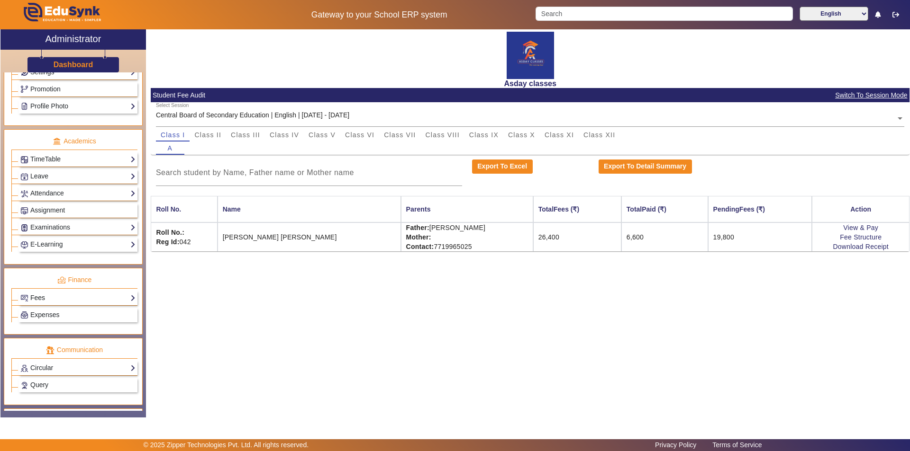
click at [50, 297] on link "Fees" at bounding box center [77, 298] width 115 height 11
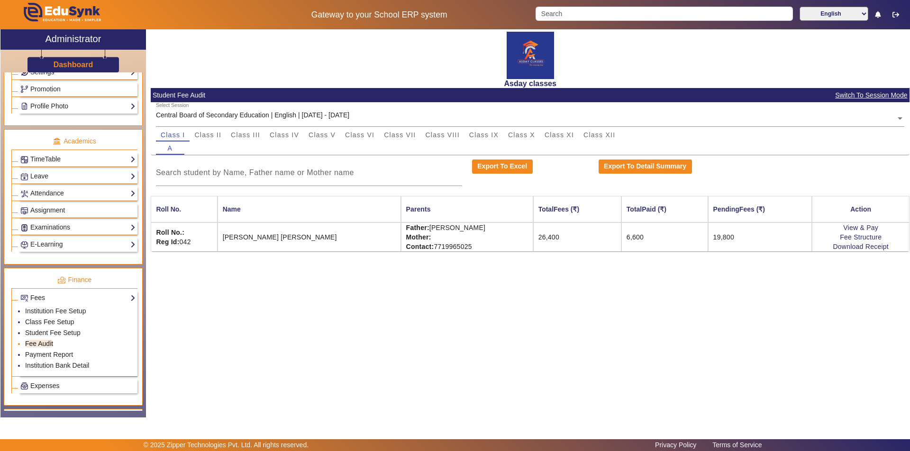
click at [50, 344] on link "Fee Audit" at bounding box center [39, 344] width 28 height 8
click at [407, 135] on span "Class VII" at bounding box center [400, 135] width 32 height 7
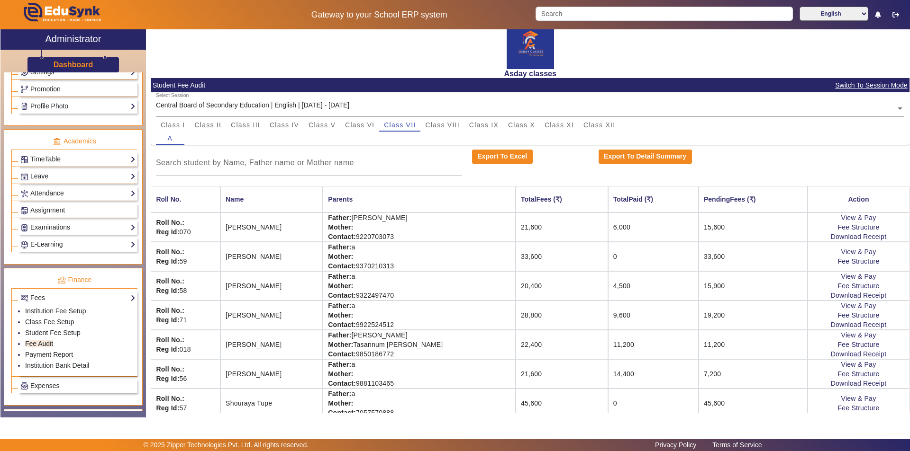
scroll to position [19, 0]
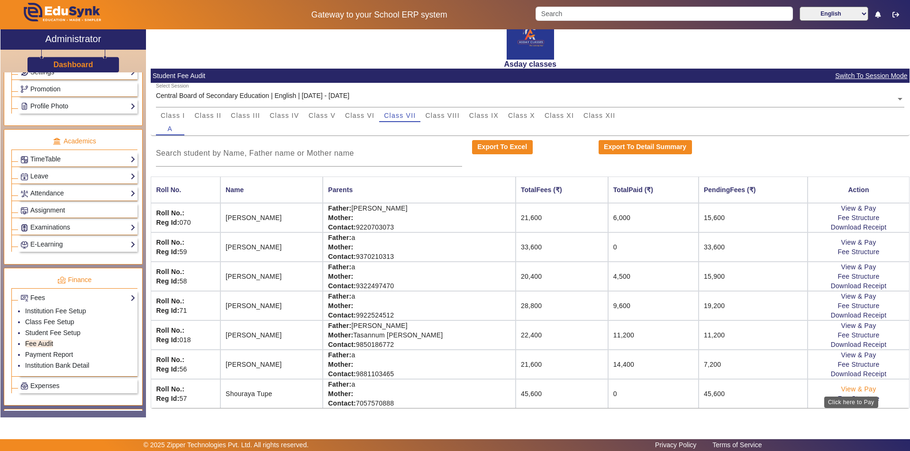
click at [845, 389] on link "View & Pay" at bounding box center [858, 390] width 35 height 8
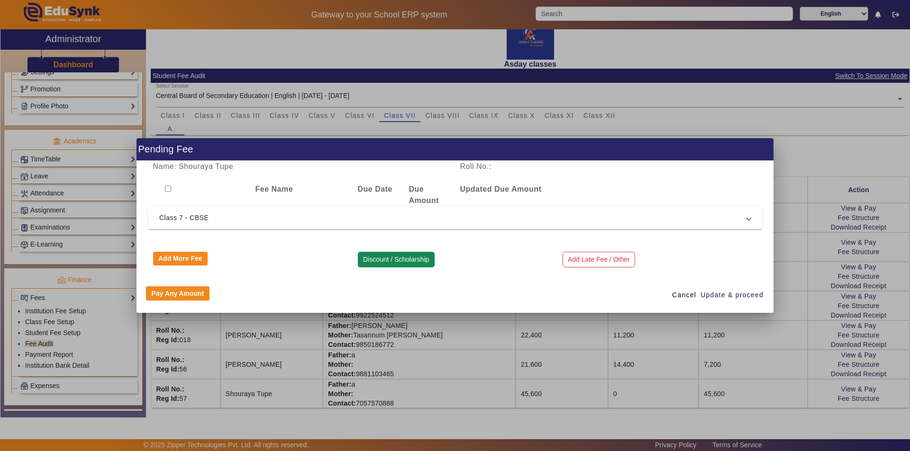
click at [400, 262] on button "Discount / Scholarship" at bounding box center [396, 260] width 77 height 16
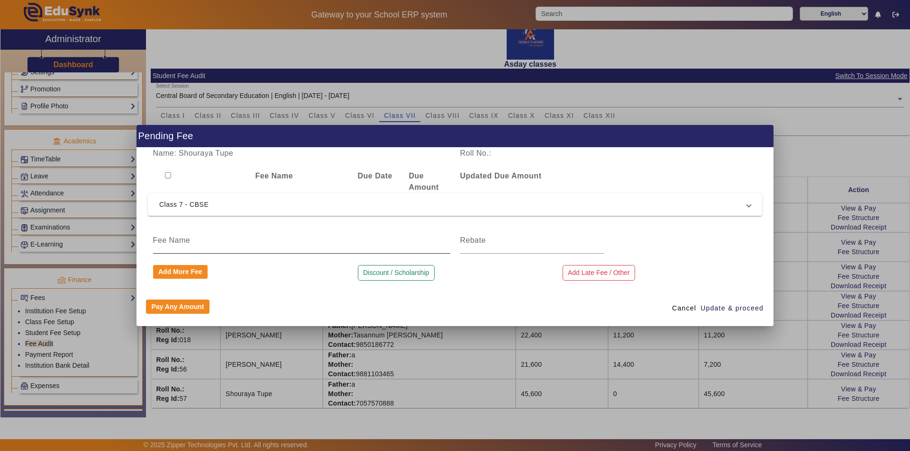
click at [177, 241] on input at bounding box center [301, 240] width 297 height 11
type input "Discount"
click at [483, 240] on input at bounding box center [532, 240] width 144 height 11
type input "6720"
click at [729, 308] on span "Update & proceed" at bounding box center [731, 309] width 63 height 10
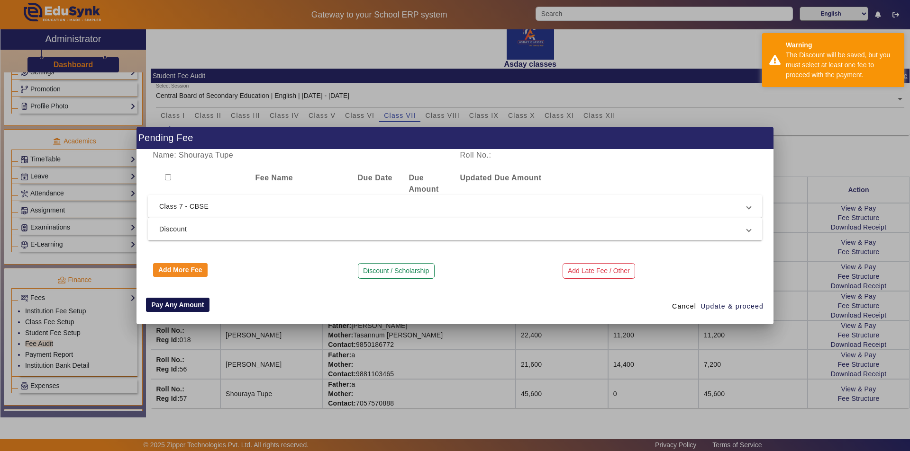
click at [174, 307] on button "Pay Any Amount" at bounding box center [177, 305] width 63 height 14
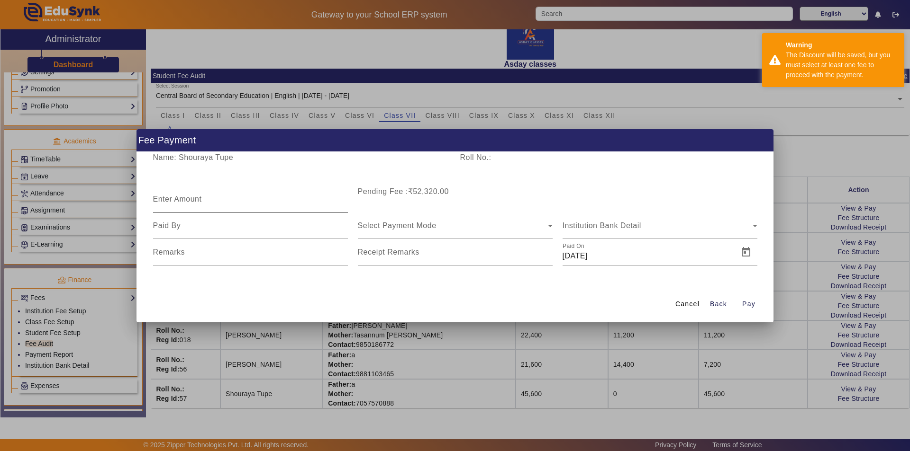
click at [171, 199] on mat-label "Enter Amount" at bounding box center [177, 199] width 49 height 8
click at [171, 199] on input "Enter Amount" at bounding box center [250, 203] width 195 height 11
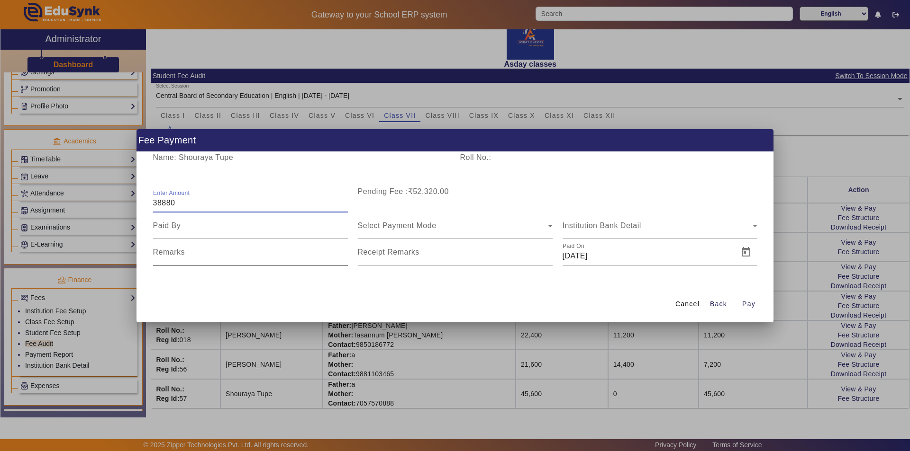
type input "38880"
click at [192, 253] on input "Remarks" at bounding box center [250, 256] width 195 height 11
click at [624, 253] on input "[DATE]" at bounding box center [647, 256] width 170 height 11
click at [747, 251] on span "Open calendar" at bounding box center [745, 252] width 23 height 23
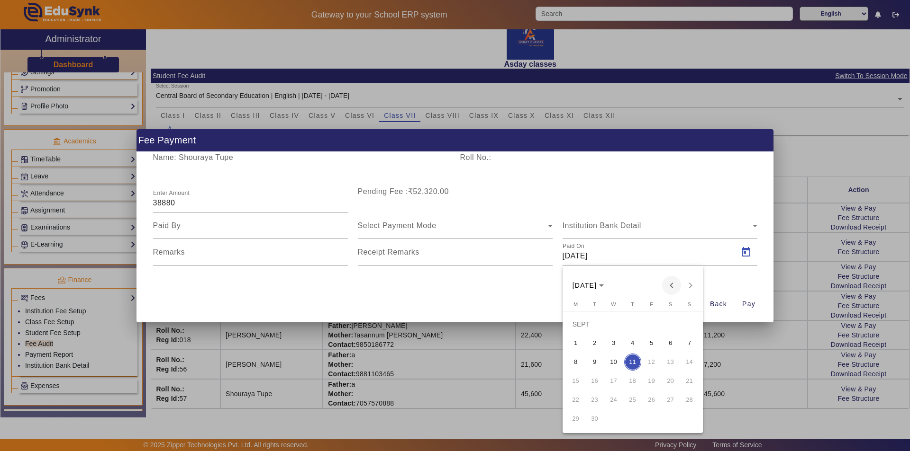
click at [669, 284] on span "Previous month" at bounding box center [671, 285] width 19 height 19
click at [669, 287] on span "Previous month" at bounding box center [671, 285] width 19 height 19
click at [668, 342] on span "5" at bounding box center [670, 343] width 17 height 17
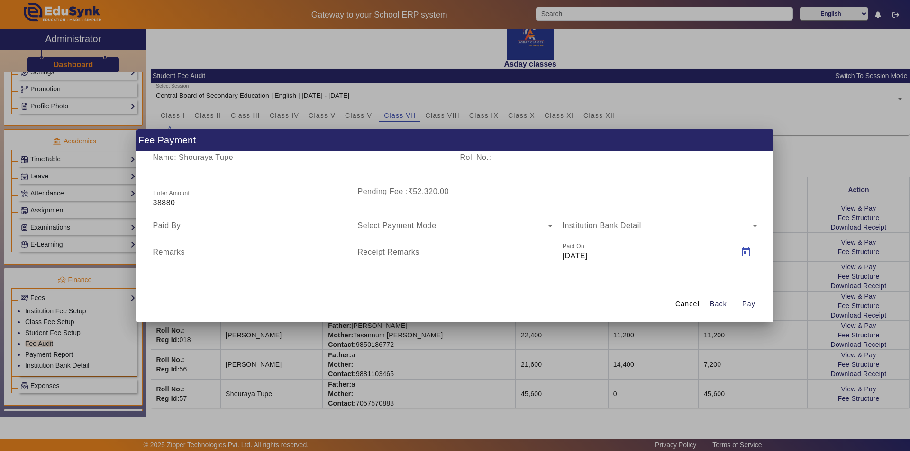
type input "[DATE]"
click at [189, 249] on div "Remarks" at bounding box center [250, 252] width 195 height 27
click at [362, 256] on label "Receipt Remarks" at bounding box center [389, 252] width 62 height 9
click at [362, 256] on input "Receipt Remarks" at bounding box center [455, 256] width 195 height 11
type input "Fee fully cleared"
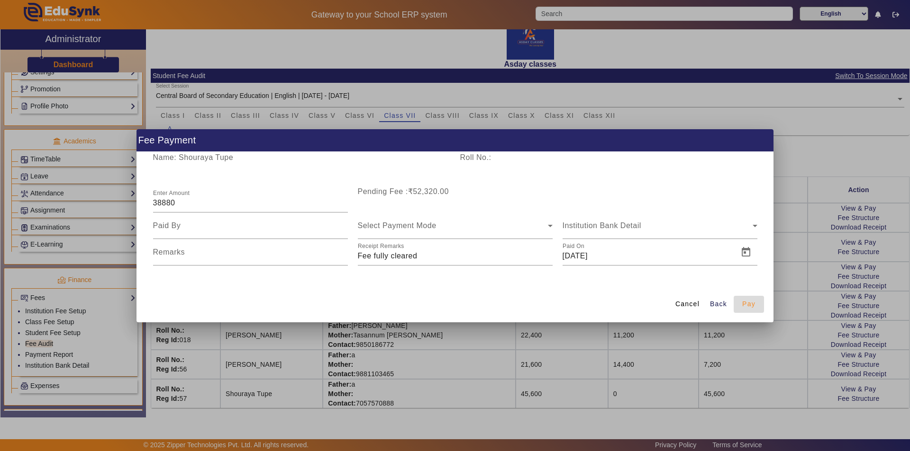
click at [751, 300] on span "Pay" at bounding box center [748, 304] width 13 height 10
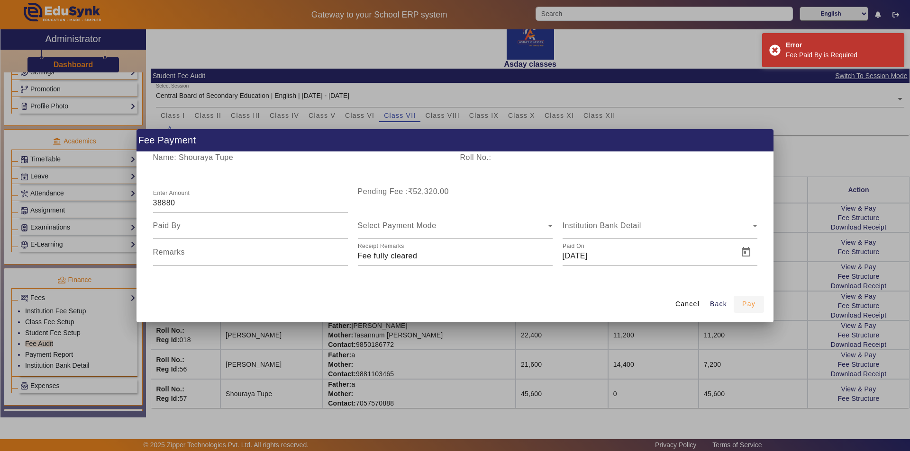
click at [748, 305] on span "Pay" at bounding box center [748, 304] width 13 height 10
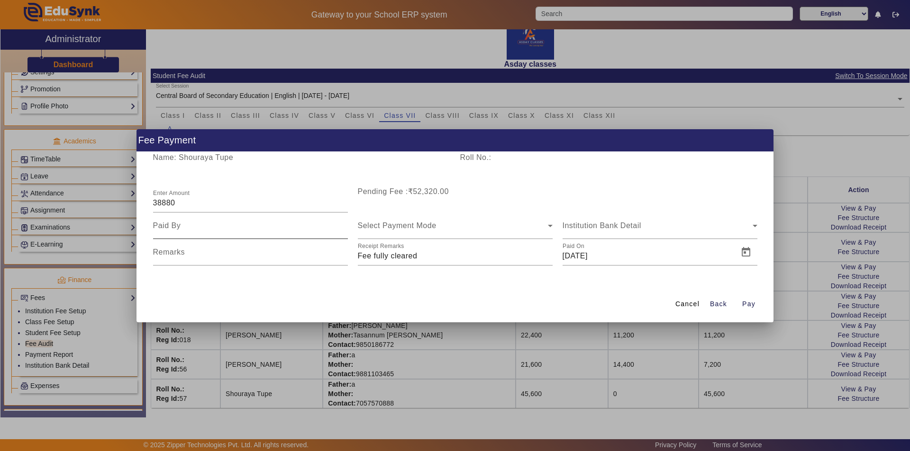
click at [206, 226] on input at bounding box center [250, 225] width 195 height 11
click at [212, 222] on input "father" at bounding box center [250, 225] width 195 height 11
type input "f"
type input "Mother"
click at [750, 302] on span "Pay" at bounding box center [748, 304] width 13 height 10
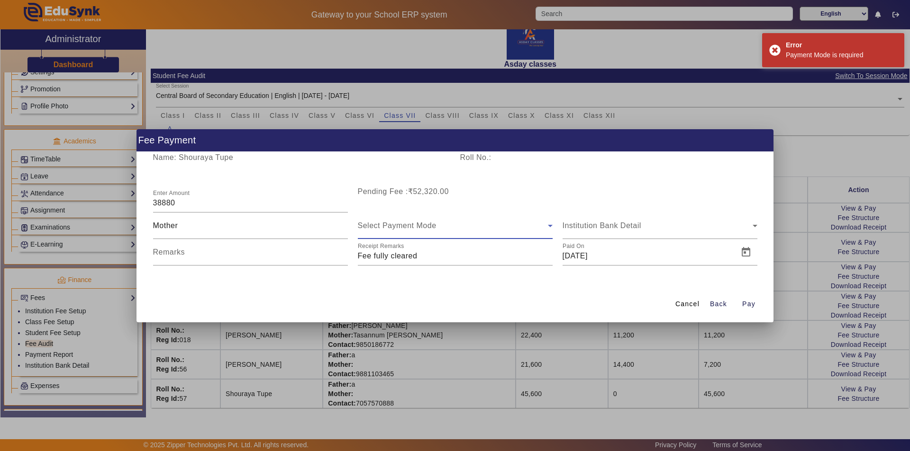
click at [406, 226] on span "Select Payment Mode" at bounding box center [397, 226] width 79 height 8
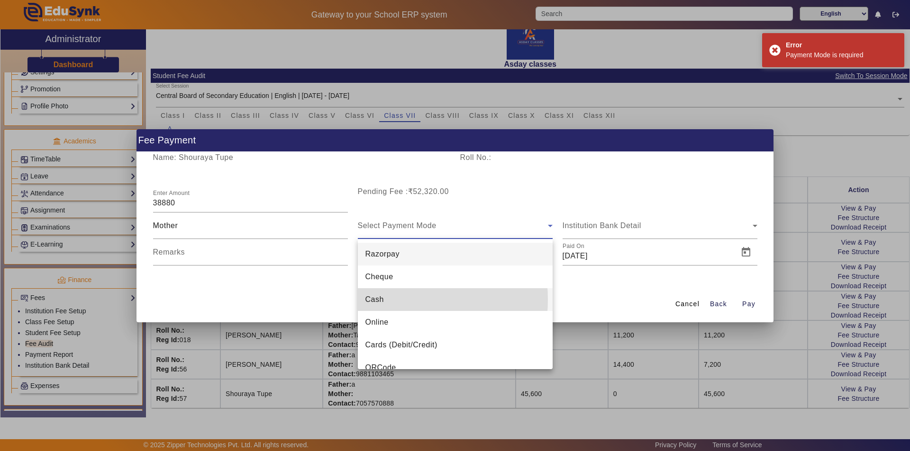
click at [388, 300] on mat-option "Cash" at bounding box center [455, 299] width 195 height 23
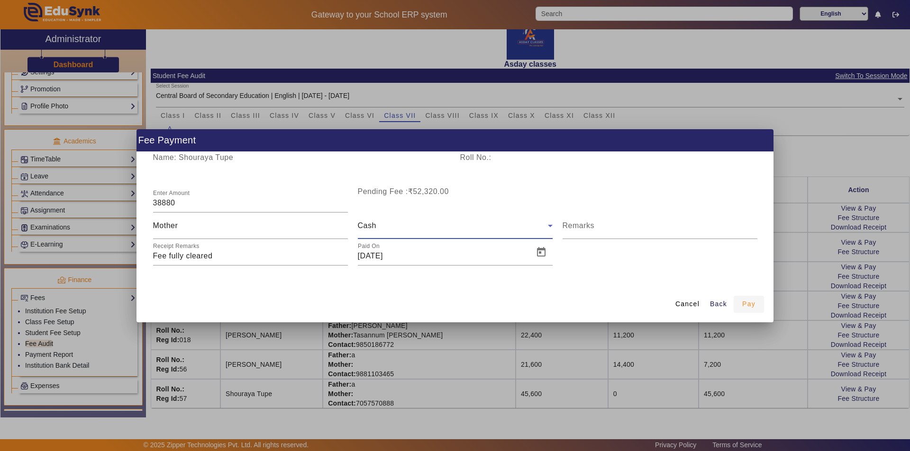
click at [752, 306] on span "Pay" at bounding box center [748, 304] width 13 height 10
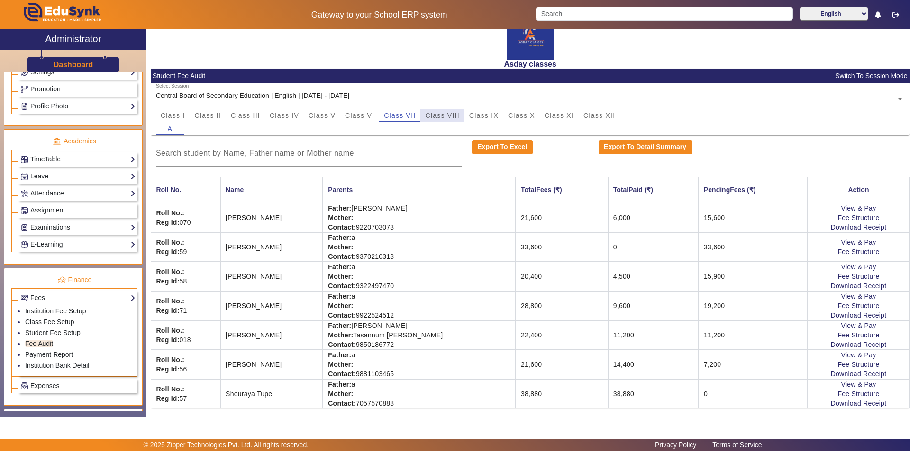
click at [448, 115] on span "Class VIII" at bounding box center [442, 115] width 34 height 7
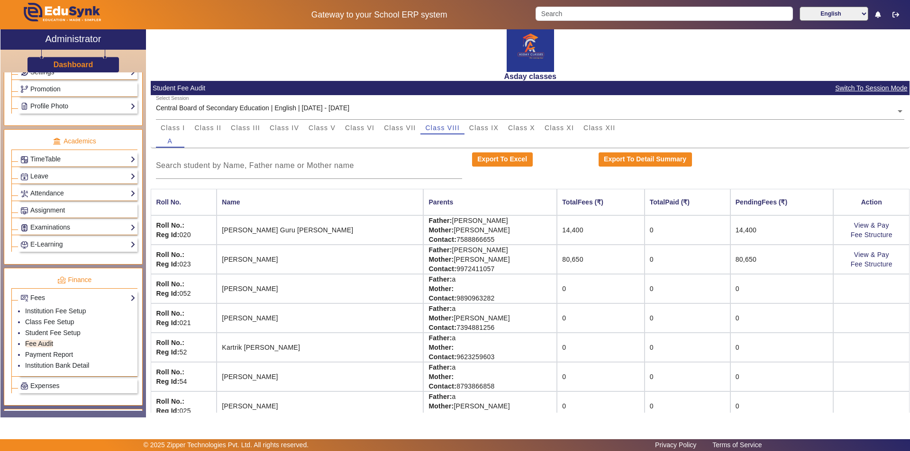
scroll to position [0, 0]
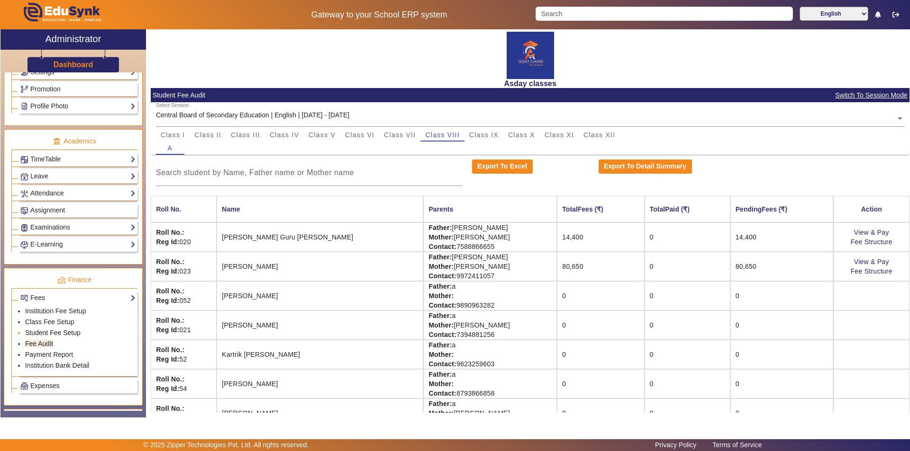
click at [58, 332] on link "Student Fee Setup" at bounding box center [52, 333] width 55 height 8
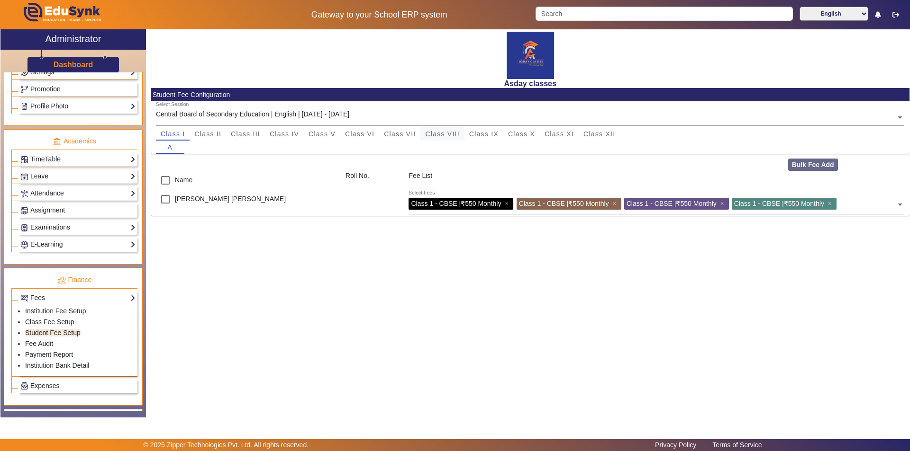
click at [430, 134] on span "Class VIII" at bounding box center [442, 134] width 34 height 7
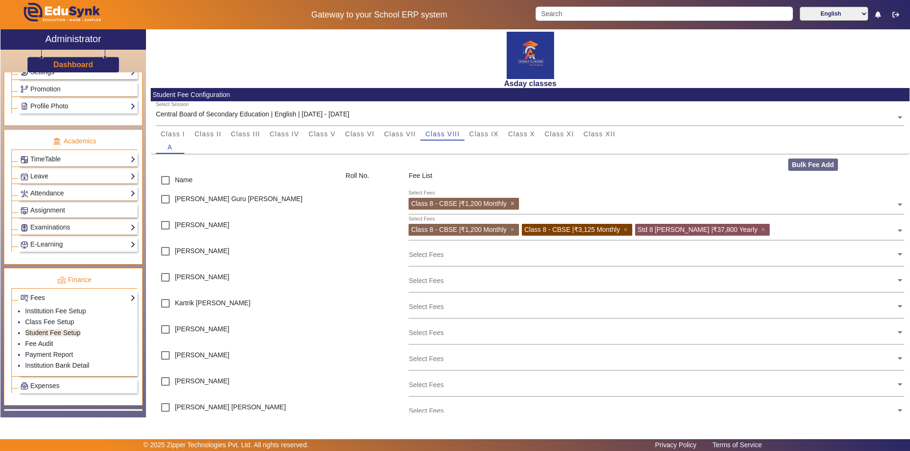
click at [513, 204] on span "×" at bounding box center [513, 204] width 6 height 8
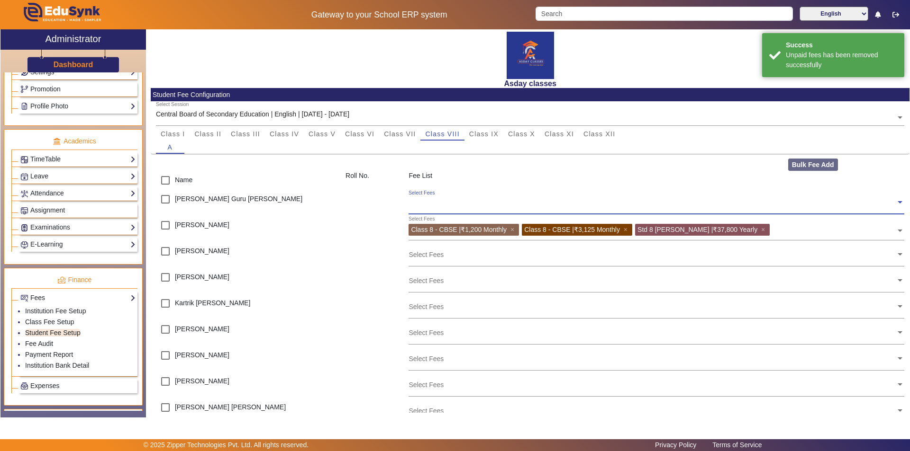
click at [416, 201] on input "text" at bounding box center [651, 202] width 487 height 9
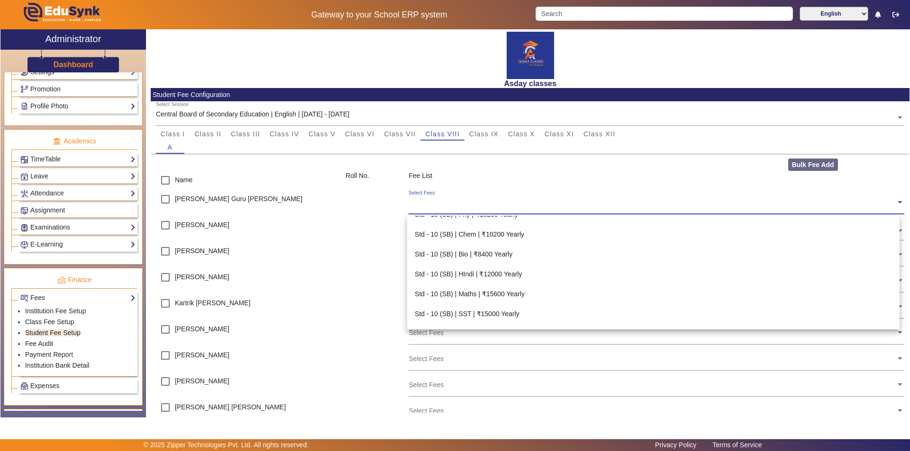
scroll to position [2294, 0]
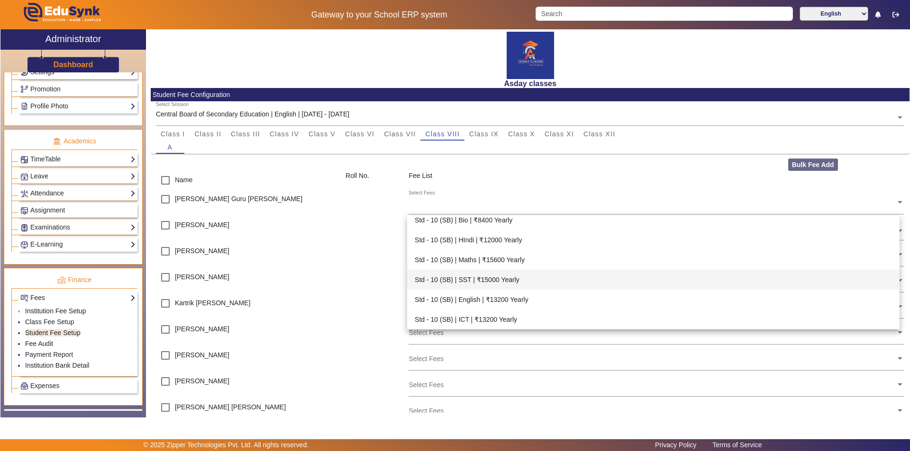
click at [55, 307] on link "Institution Fee Setup" at bounding box center [55, 311] width 61 height 8
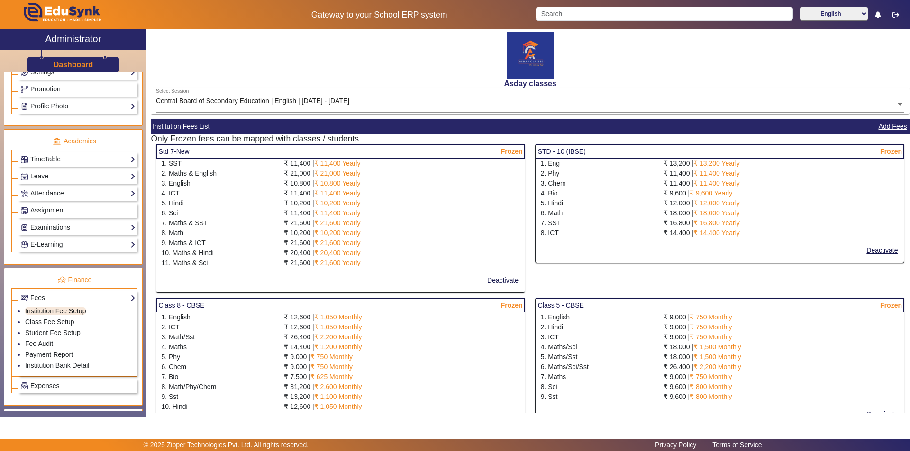
select select "10"
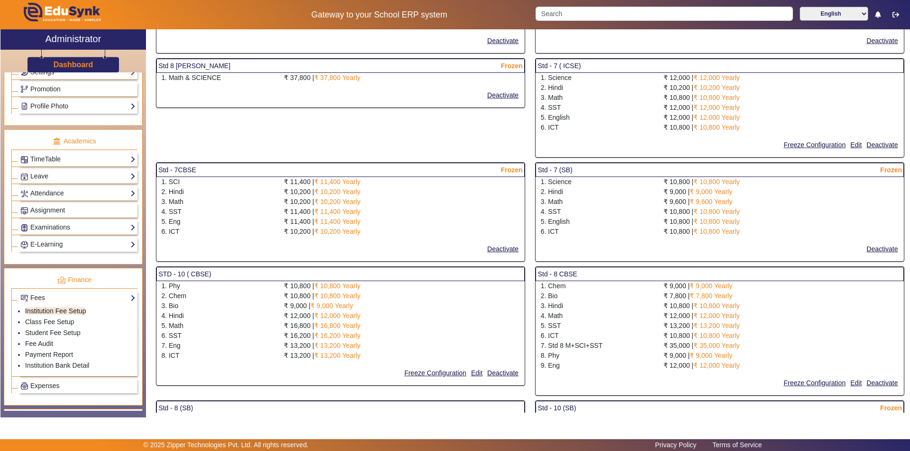
scroll to position [853, 0]
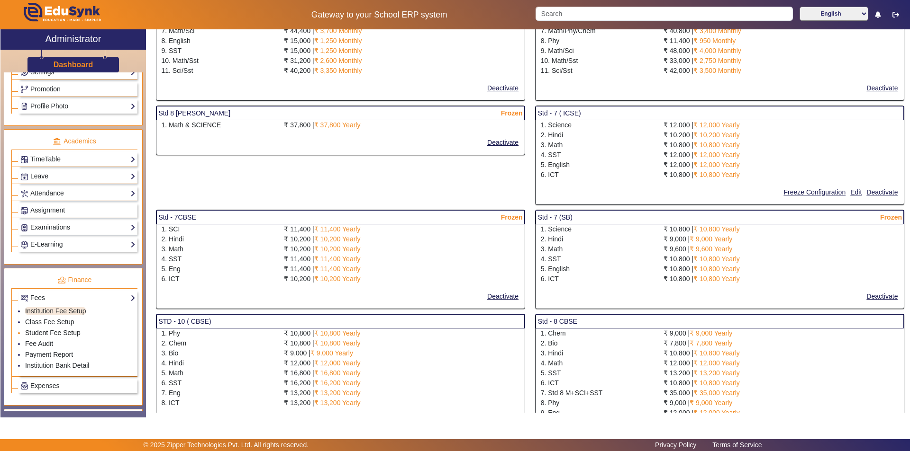
click at [78, 334] on link "Student Fee Setup" at bounding box center [52, 333] width 55 height 8
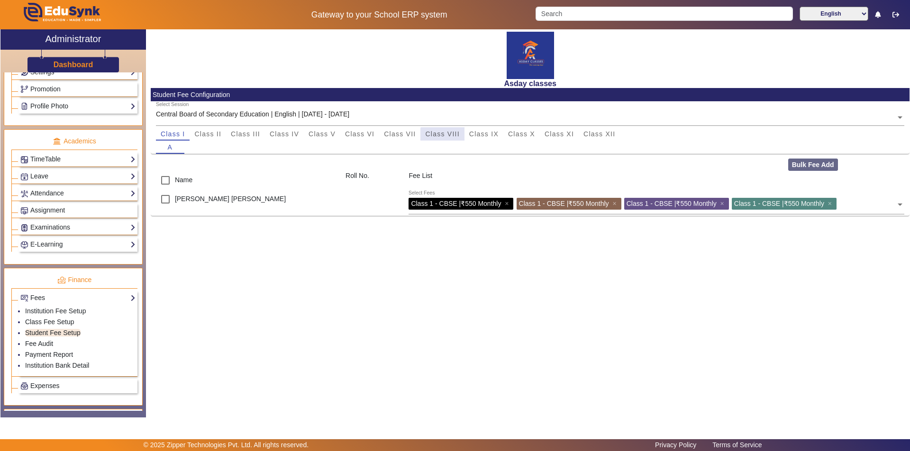
click at [443, 137] on span "Class VIII" at bounding box center [442, 134] width 34 height 7
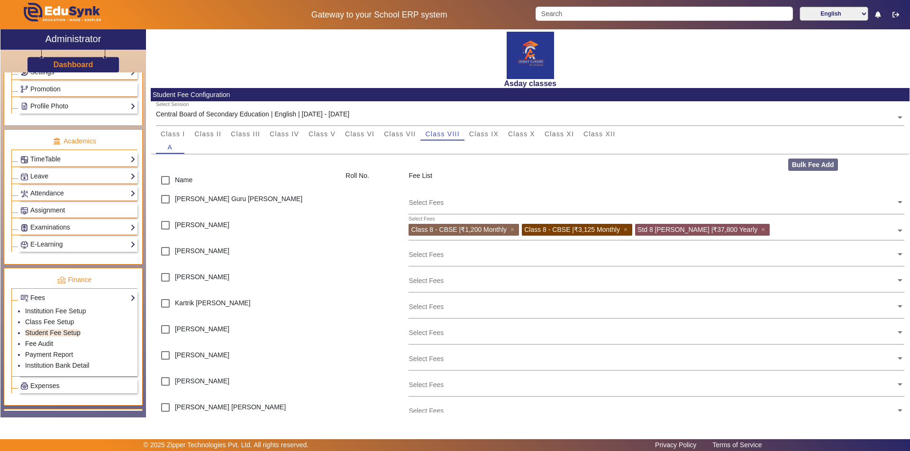
click at [430, 201] on input "text" at bounding box center [651, 202] width 487 height 9
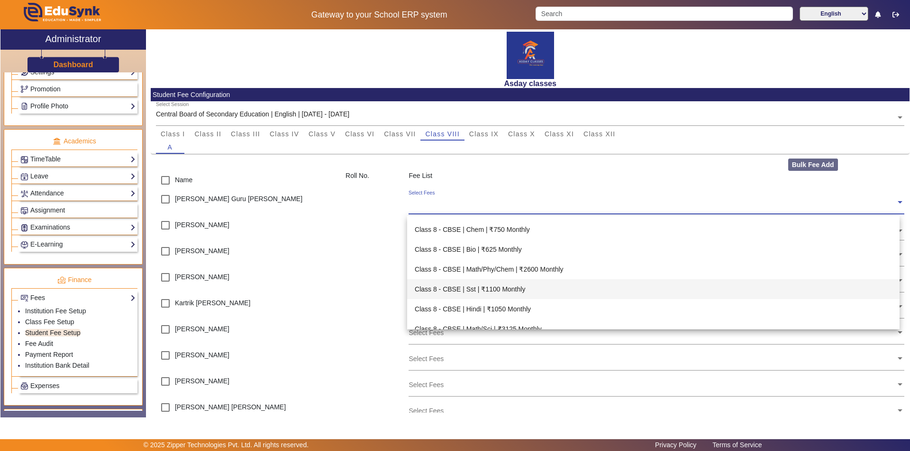
scroll to position [426, 0]
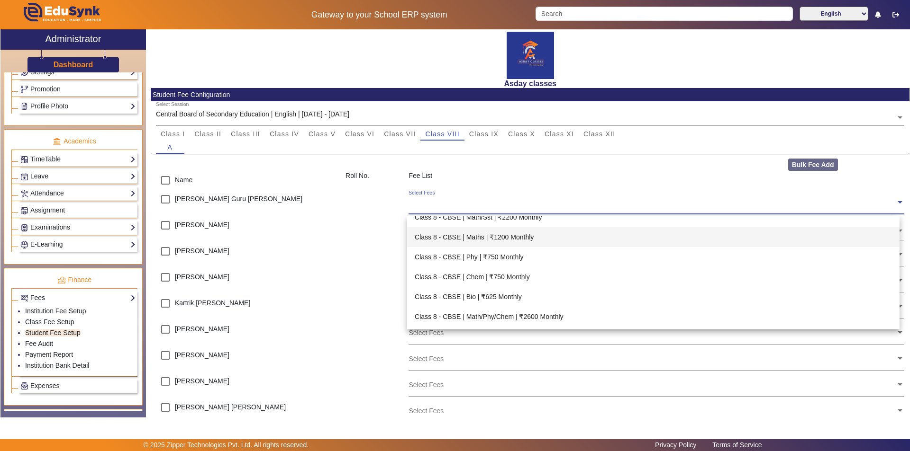
click at [512, 236] on div "Class 8 - CBSE | Maths | ₹1200 Monthly" at bounding box center [653, 237] width 492 height 20
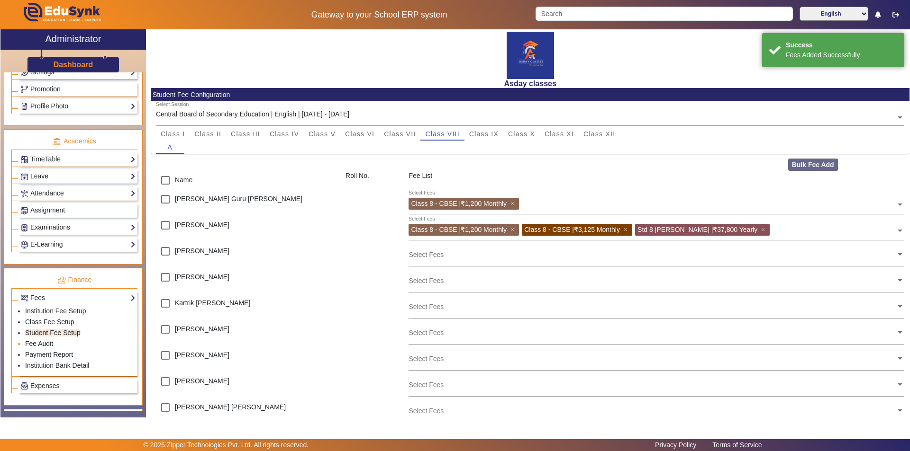
click at [38, 346] on link "Fee Audit" at bounding box center [39, 344] width 28 height 8
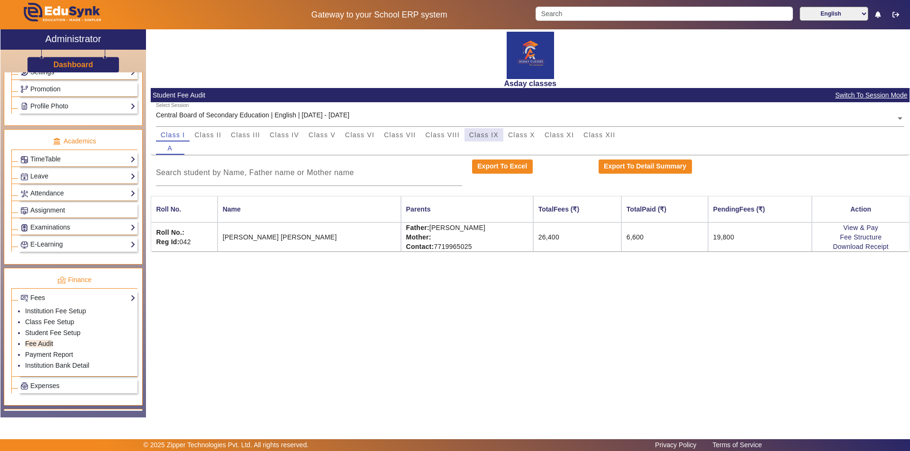
click at [482, 135] on span "Class IX" at bounding box center [483, 135] width 29 height 7
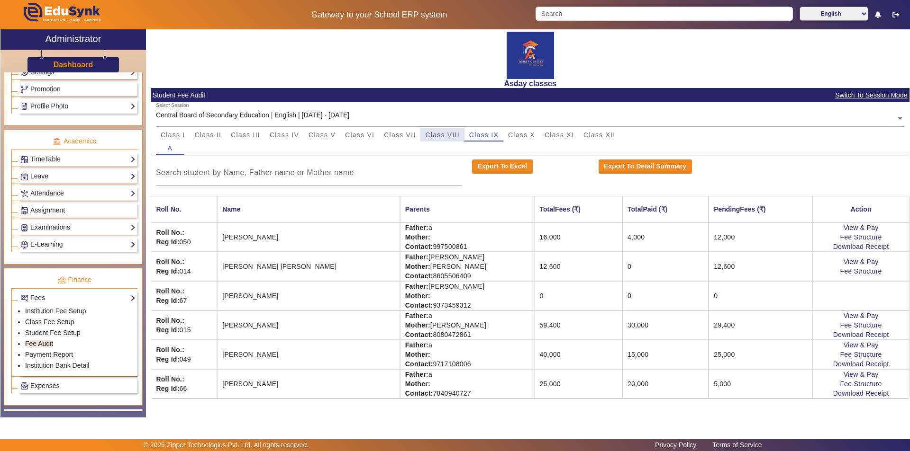
click at [441, 136] on span "Class VIII" at bounding box center [442, 135] width 34 height 7
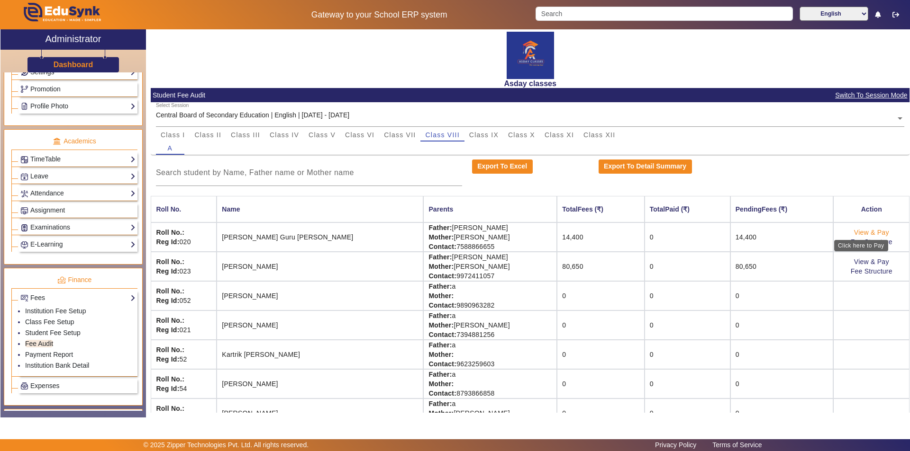
click at [854, 235] on link "View & Pay" at bounding box center [871, 233] width 35 height 8
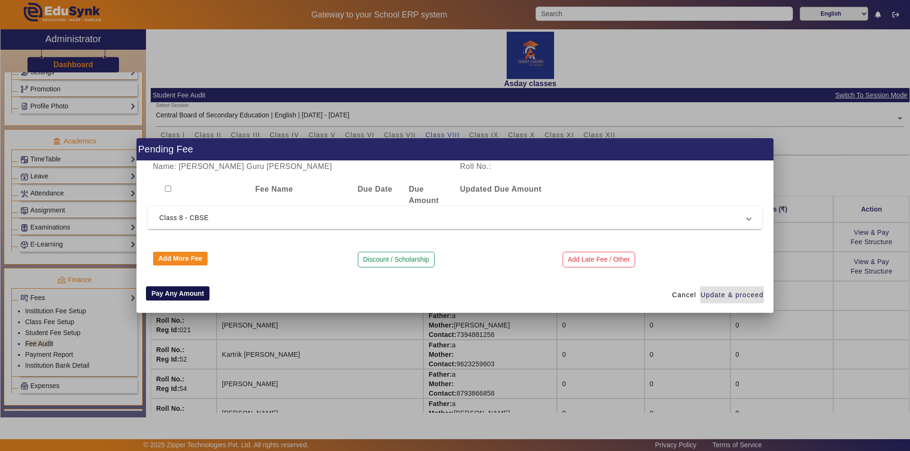
click at [194, 291] on button "Pay Any Amount" at bounding box center [177, 294] width 63 height 14
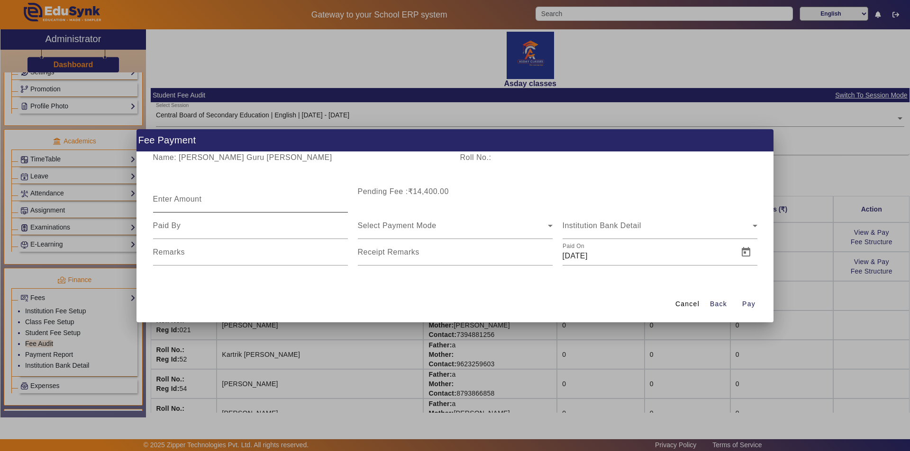
click at [191, 199] on mat-label "Enter Amount" at bounding box center [177, 199] width 49 height 8
click at [191, 199] on input "Enter Amount" at bounding box center [250, 203] width 195 height 11
click at [171, 204] on input "Enter Amount" at bounding box center [250, 203] width 195 height 11
type input "2700"
click at [299, 304] on div "Cancel Back Pay" at bounding box center [454, 305] width 637 height 36
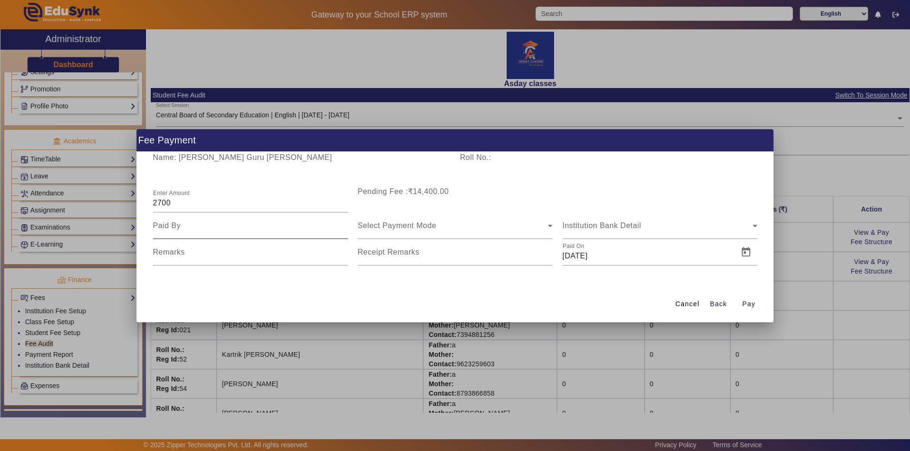
click at [216, 224] on input at bounding box center [250, 225] width 195 height 11
type input "Mother"
click at [374, 232] on div "Select Payment Mode" at bounding box center [455, 226] width 195 height 27
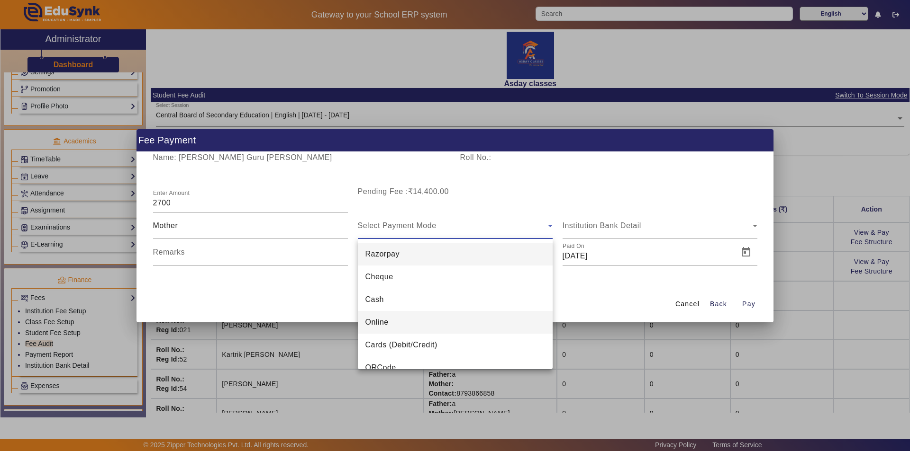
click at [374, 323] on span "Online" at bounding box center [376, 322] width 23 height 11
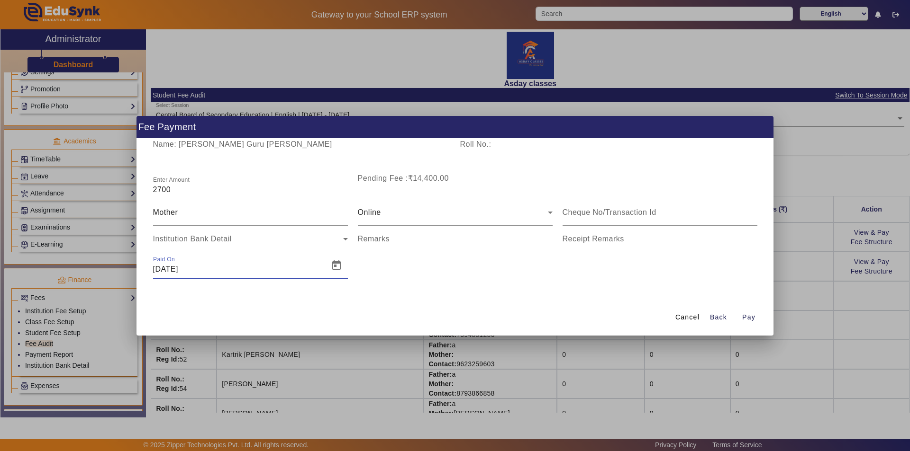
click at [258, 270] on input "[DATE]" at bounding box center [238, 269] width 170 height 11
click at [340, 266] on span "Open calendar" at bounding box center [336, 265] width 23 height 23
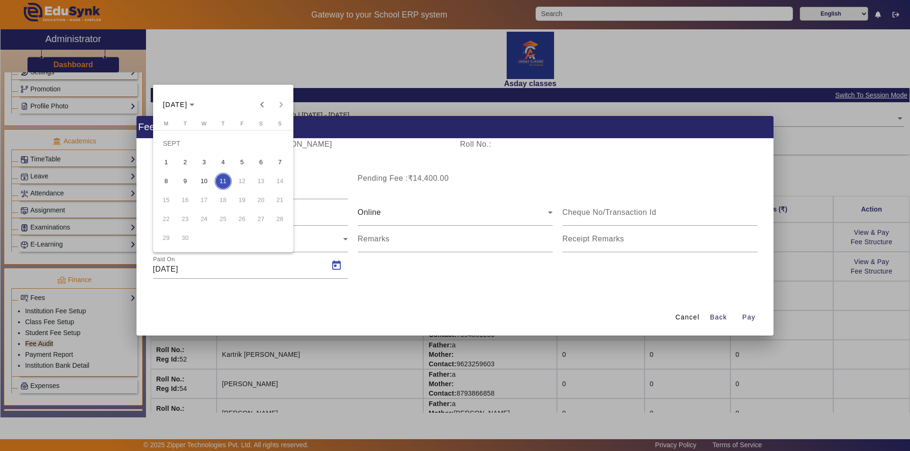
click at [715, 319] on div at bounding box center [455, 225] width 910 height 451
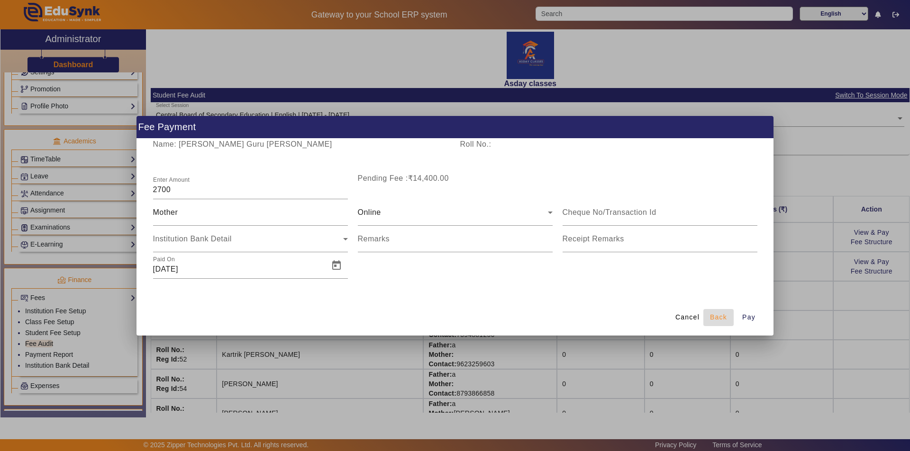
click at [715, 318] on span "Back" at bounding box center [718, 318] width 17 height 10
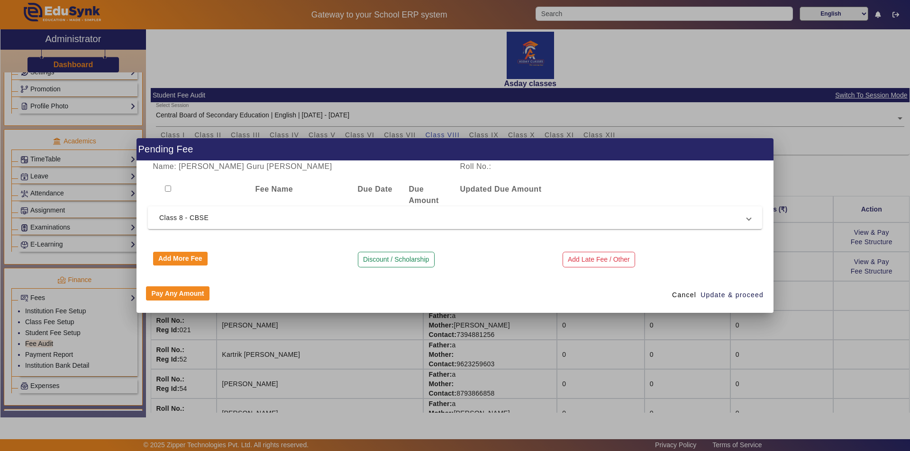
click at [621, 333] on div at bounding box center [455, 225] width 910 height 451
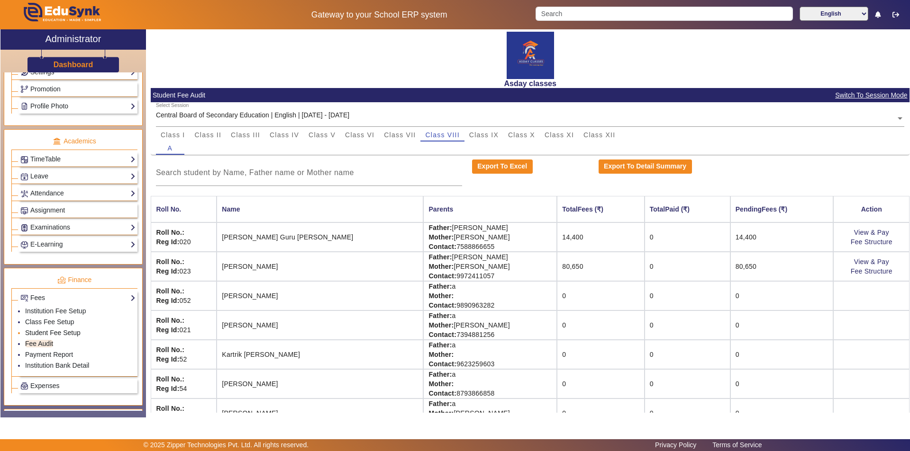
click at [55, 334] on link "Student Fee Setup" at bounding box center [52, 333] width 55 height 8
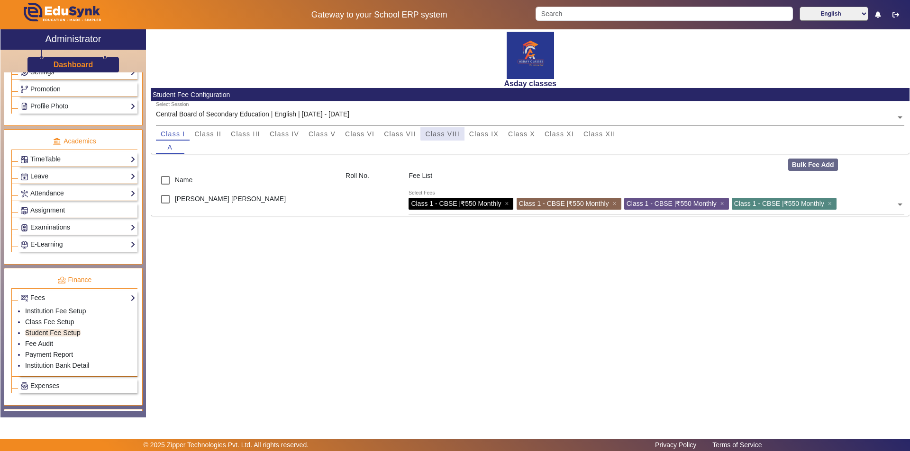
click at [448, 132] on span "Class VIII" at bounding box center [442, 134] width 34 height 7
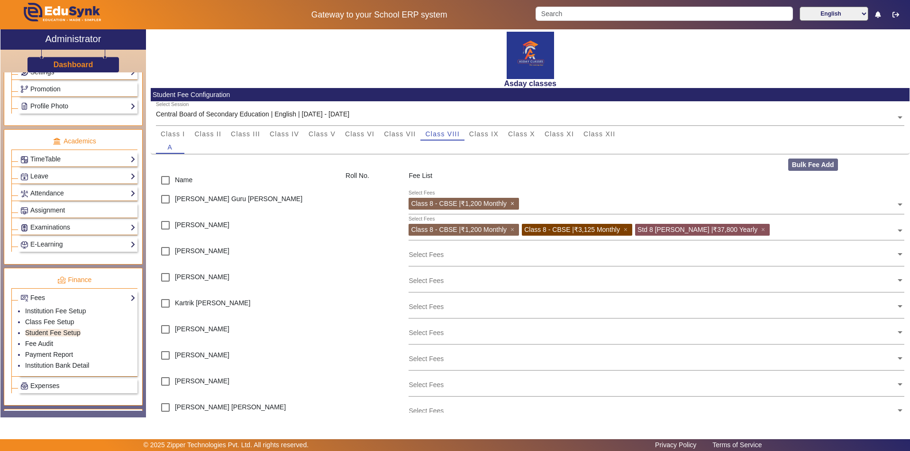
click at [513, 204] on span "×" at bounding box center [513, 204] width 6 height 8
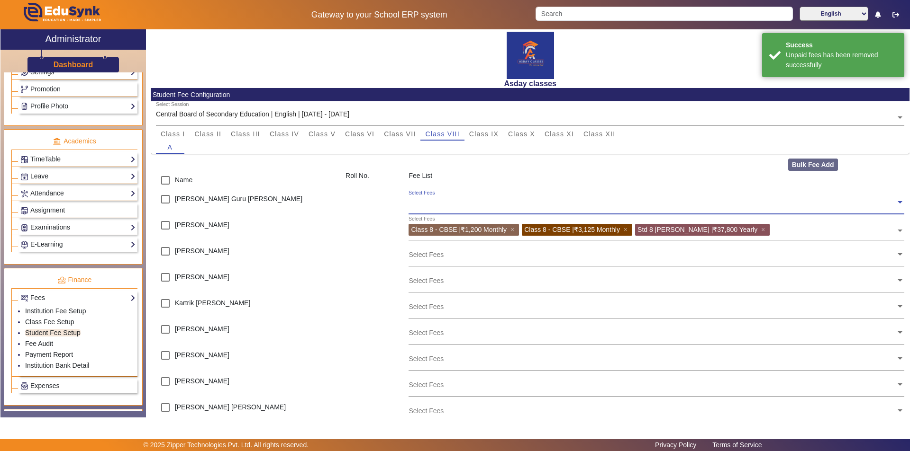
click at [428, 202] on input "text" at bounding box center [651, 202] width 487 height 9
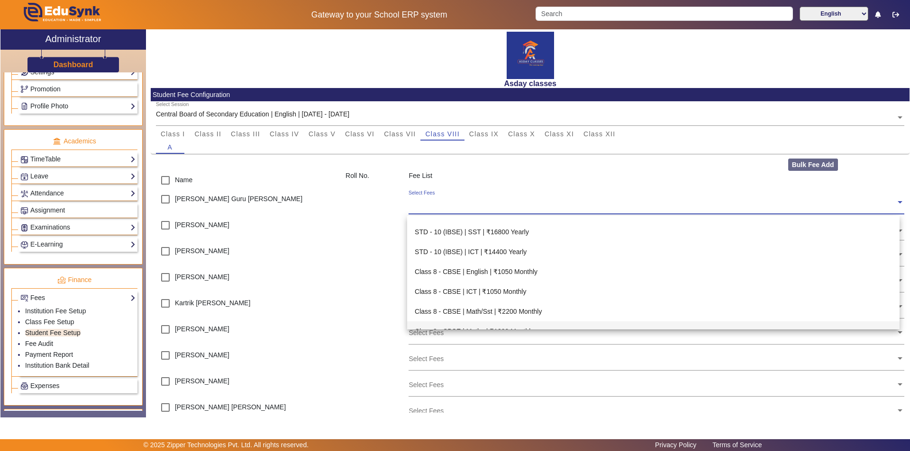
scroll to position [332, 0]
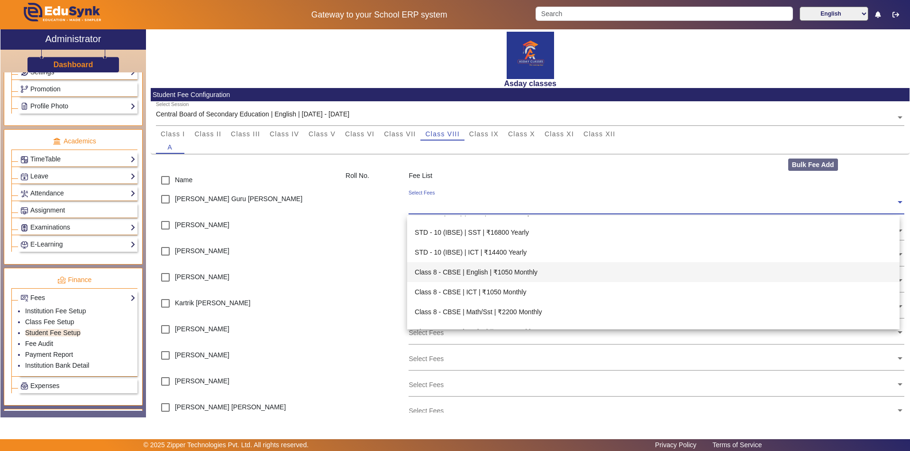
click at [527, 271] on div "Class 8 - CBSE | English | ₹1050 Monthly" at bounding box center [653, 272] width 492 height 20
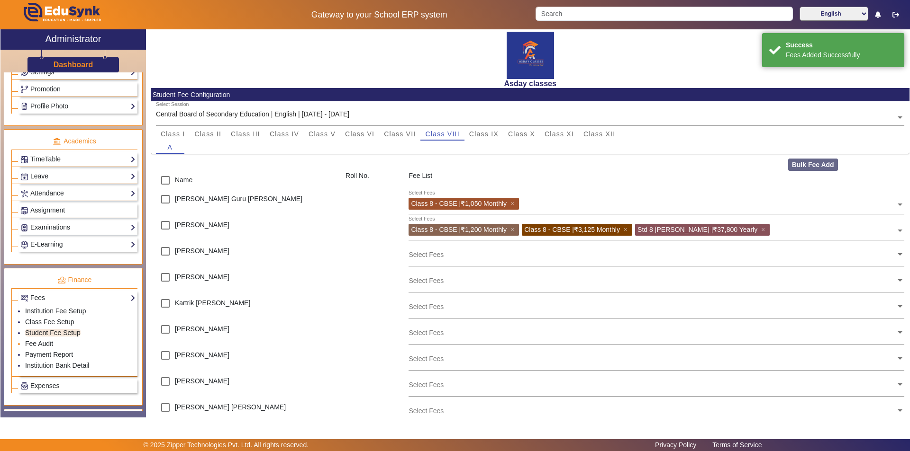
click at [53, 346] on li "Fee Audit" at bounding box center [80, 344] width 110 height 11
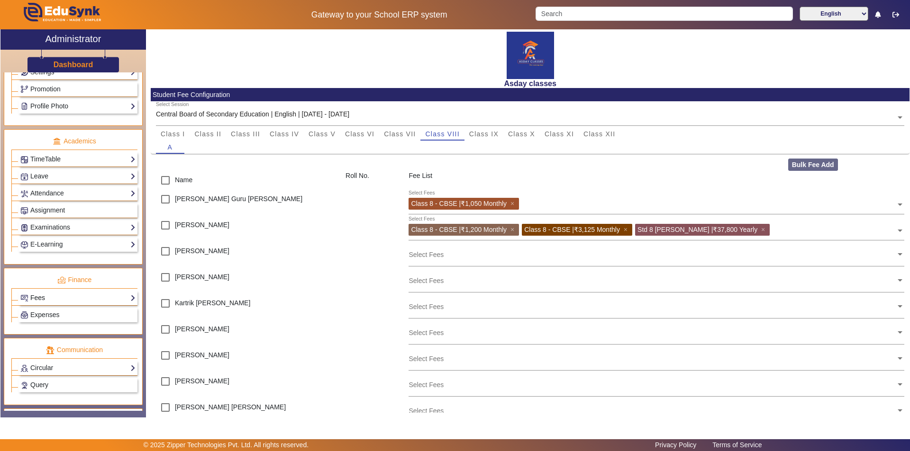
click at [61, 298] on link "Fees" at bounding box center [77, 298] width 115 height 11
click at [49, 342] on link "Fee Audit" at bounding box center [39, 344] width 28 height 8
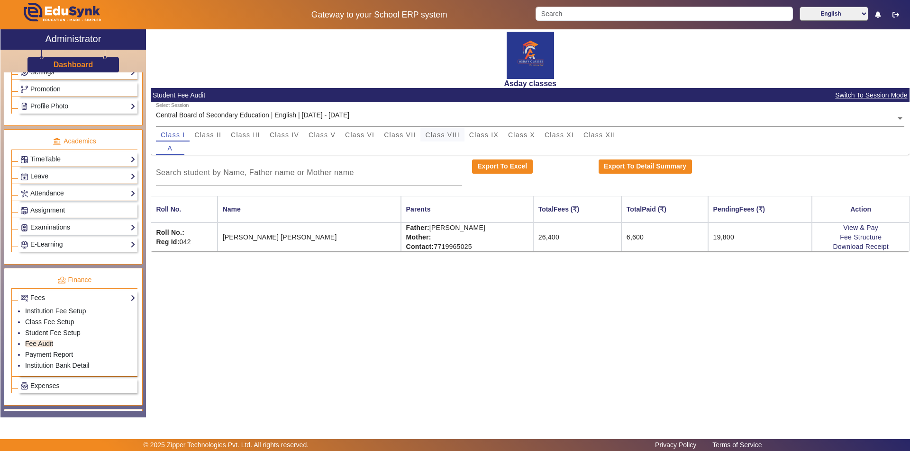
click at [456, 134] on span "Class VIII" at bounding box center [442, 135] width 34 height 7
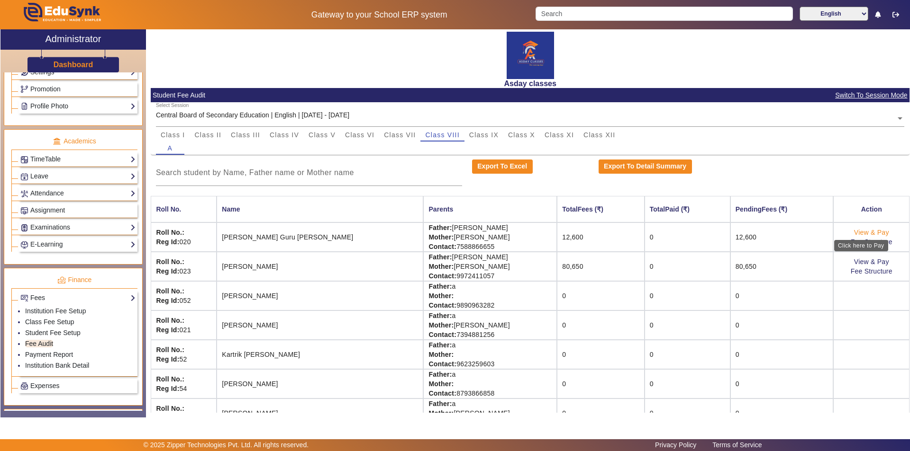
click at [854, 231] on link "View & Pay" at bounding box center [871, 233] width 35 height 8
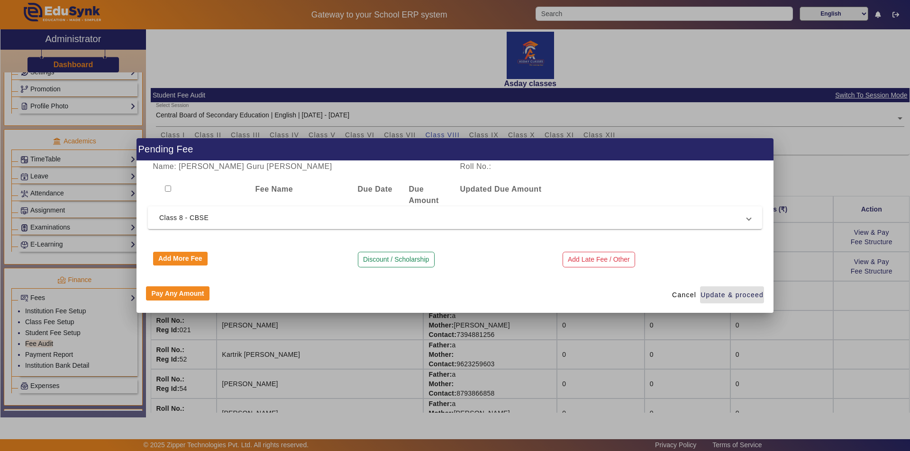
click at [543, 358] on div at bounding box center [455, 225] width 910 height 451
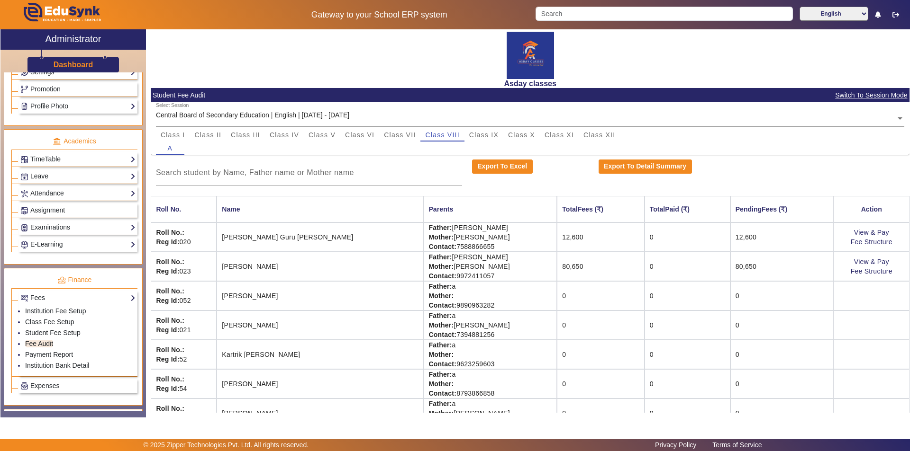
click at [582, 241] on td "12,600" at bounding box center [600, 237] width 87 height 29
click at [859, 236] on link "View & Pay" at bounding box center [871, 233] width 35 height 8
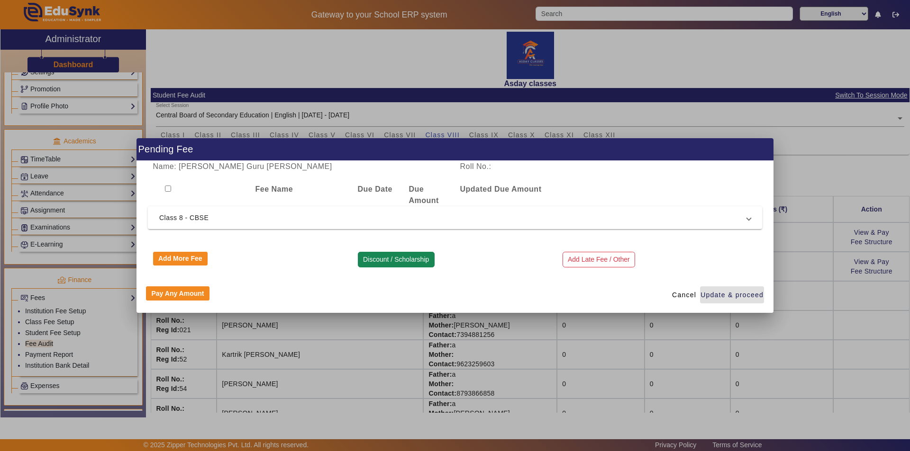
click at [411, 253] on button "Discount / Scholarship" at bounding box center [396, 260] width 77 height 16
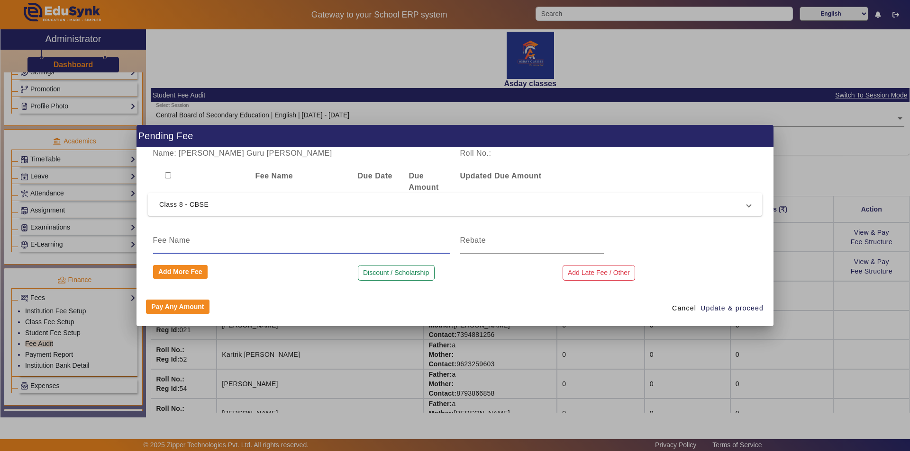
click at [189, 244] on input at bounding box center [301, 240] width 297 height 11
type input "Discount"
click at [506, 243] on input at bounding box center [532, 240] width 144 height 11
type input "450"
click at [717, 310] on span "Update & proceed" at bounding box center [731, 309] width 63 height 10
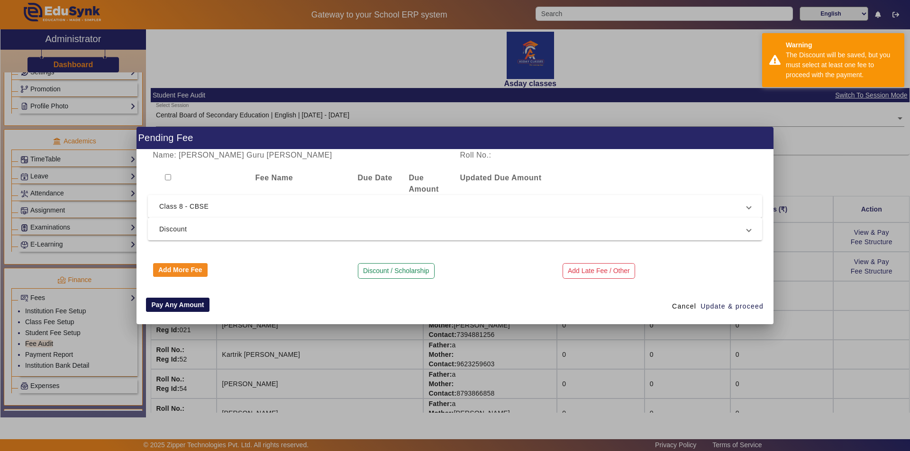
click at [177, 305] on button "Pay Any Amount" at bounding box center [177, 305] width 63 height 14
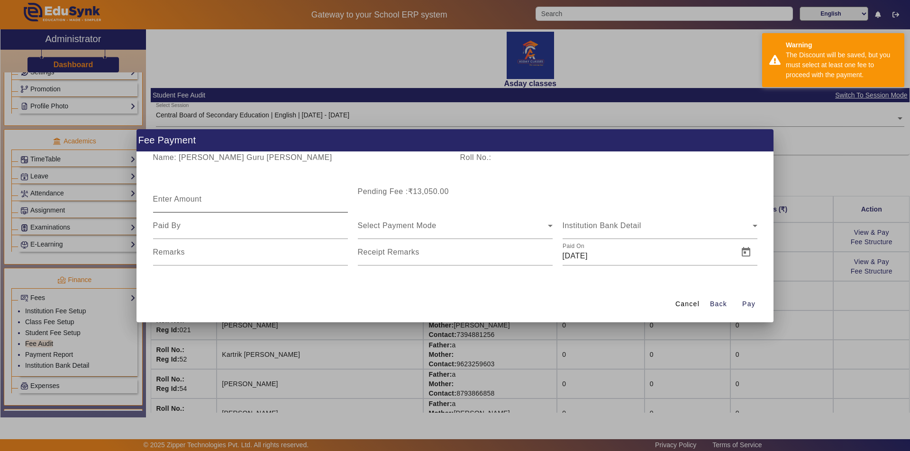
click at [174, 202] on mat-label "Enter Amount" at bounding box center [177, 199] width 49 height 8
click at [174, 202] on input "Enter Amount" at bounding box center [250, 203] width 195 height 11
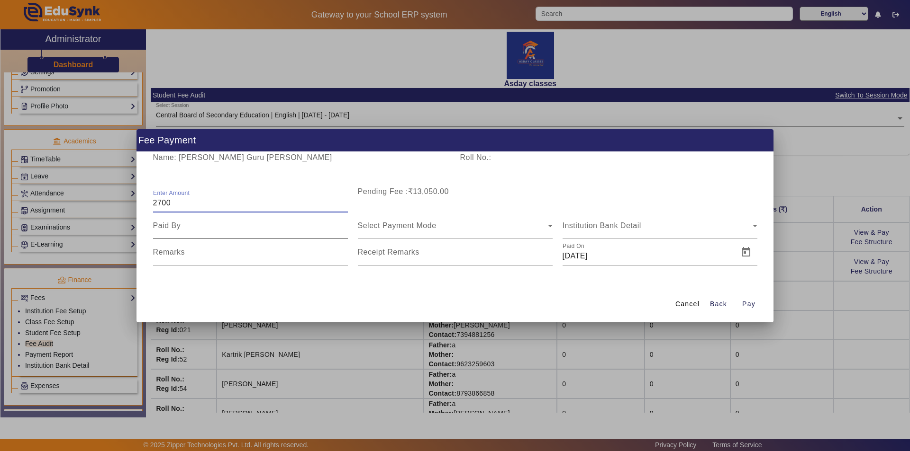
type input "2700"
click at [183, 234] on div at bounding box center [250, 226] width 195 height 27
click at [193, 228] on input at bounding box center [250, 225] width 195 height 11
type input "Mother"
click at [392, 226] on span "Select Payment Mode" at bounding box center [397, 226] width 79 height 8
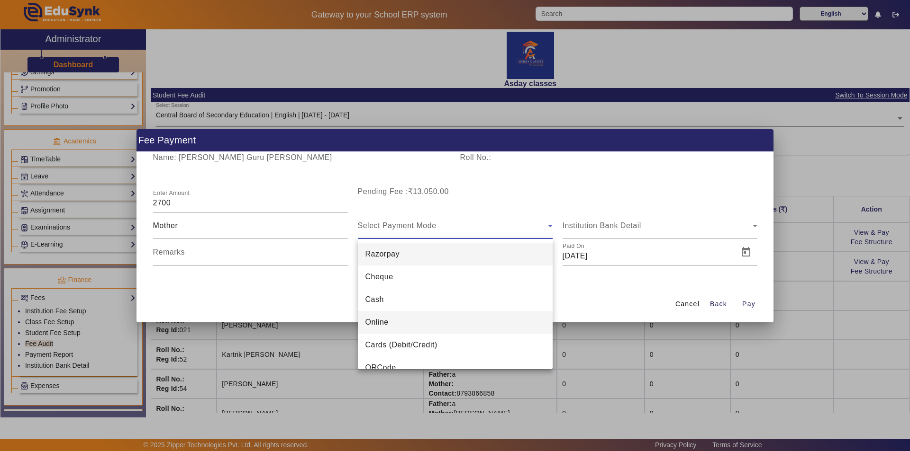
click at [382, 324] on span "Online" at bounding box center [376, 322] width 23 height 11
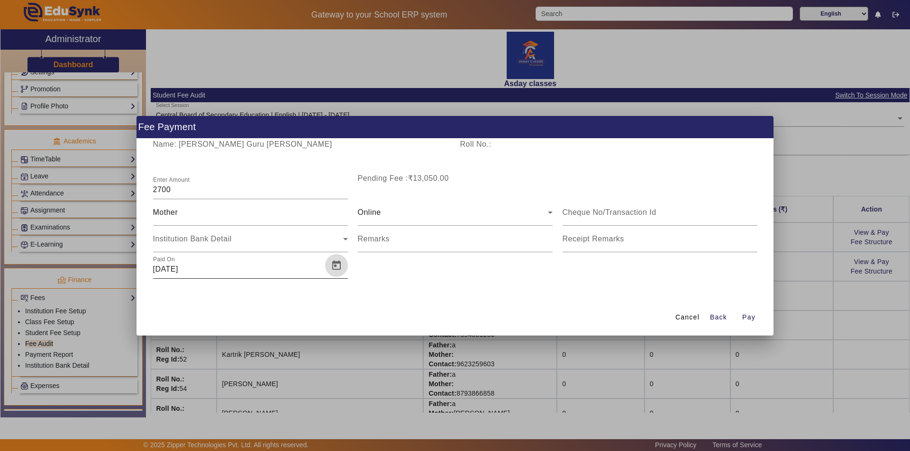
click at [337, 264] on span "Open calendar" at bounding box center [336, 265] width 23 height 23
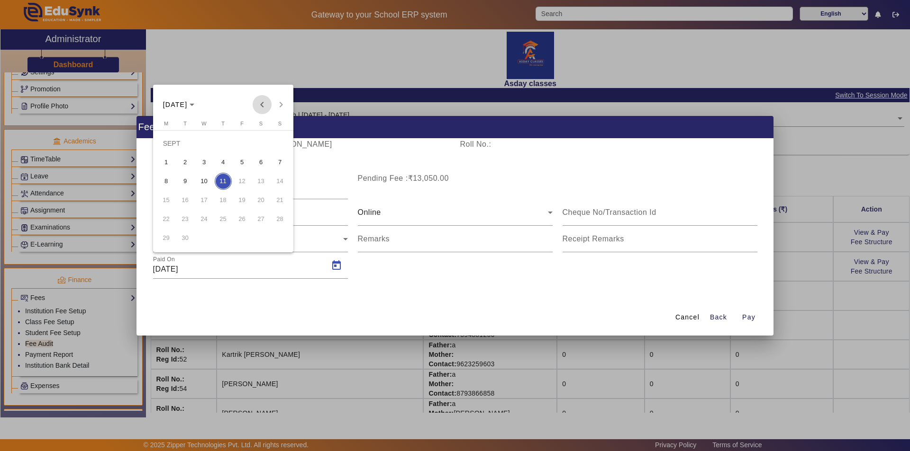
click at [262, 105] on span "Previous month" at bounding box center [261, 104] width 19 height 19
click at [261, 160] on span "5" at bounding box center [260, 162] width 17 height 17
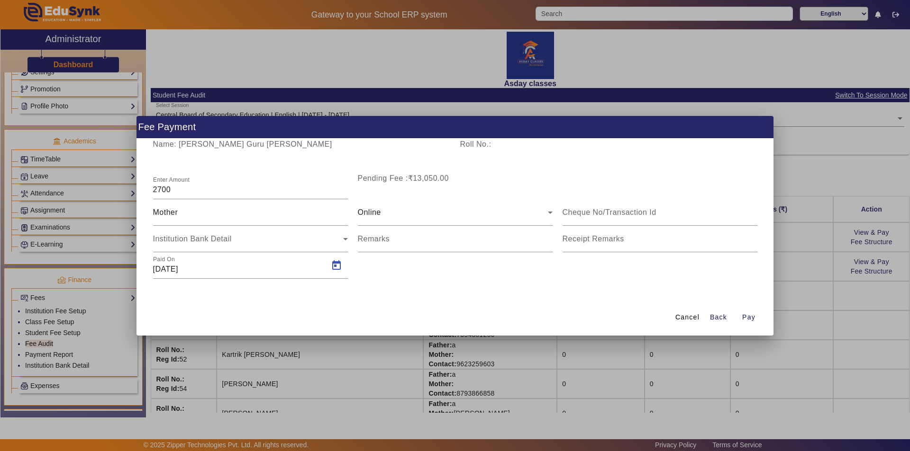
type input "[DATE]"
click at [591, 240] on mat-label "Receipt Remarks" at bounding box center [593, 239] width 62 height 8
click at [591, 240] on input "Receipt Remarks" at bounding box center [659, 242] width 195 height 11
type input "Paid for Jul,Aug,Sept"
click at [747, 319] on span "Pay" at bounding box center [748, 318] width 13 height 10
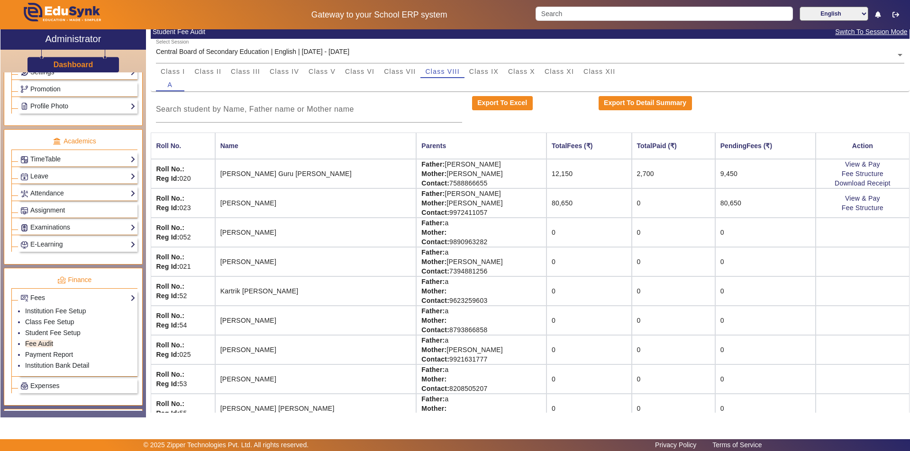
scroll to position [78, 0]
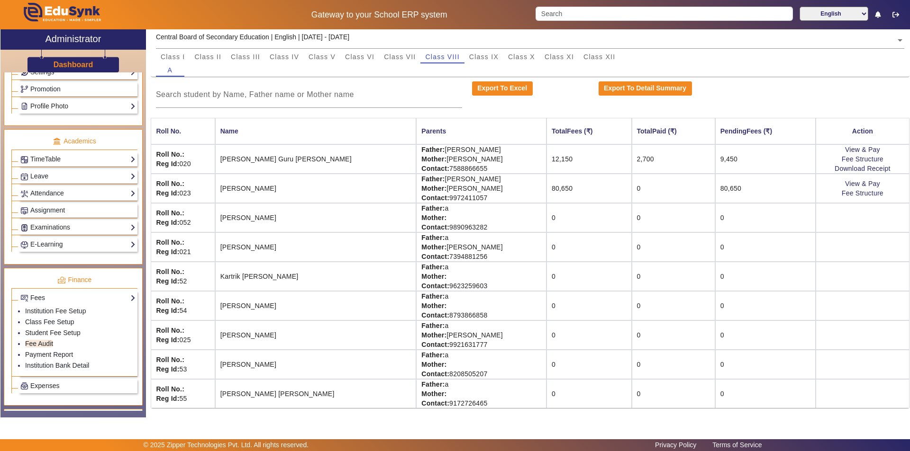
click at [631, 189] on td "0" at bounding box center [672, 188] width 83 height 29
click at [631, 190] on td "0" at bounding box center [672, 188] width 83 height 29
click at [50, 333] on link "Student Fee Setup" at bounding box center [52, 333] width 55 height 8
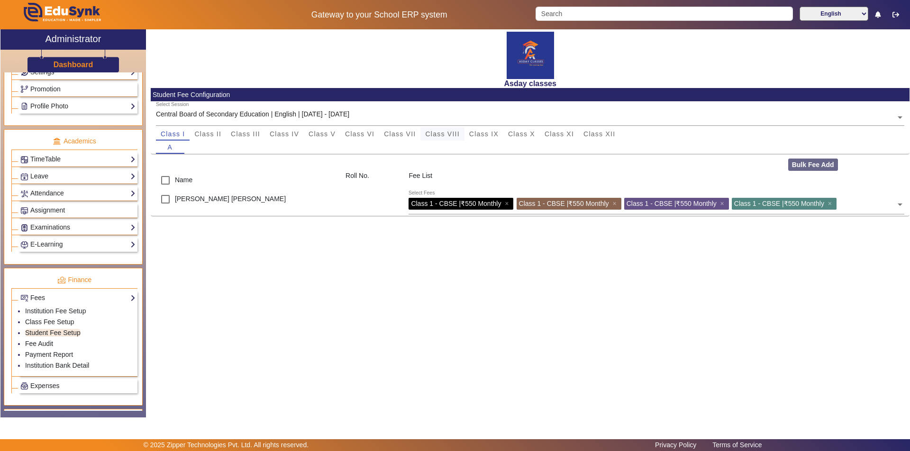
click at [453, 133] on span "Class VIII" at bounding box center [442, 134] width 34 height 7
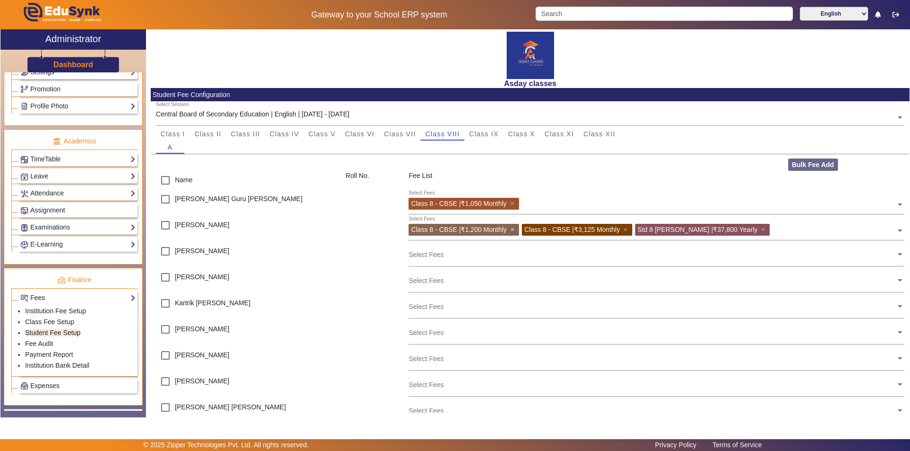
click at [514, 229] on span "×" at bounding box center [513, 230] width 6 height 8
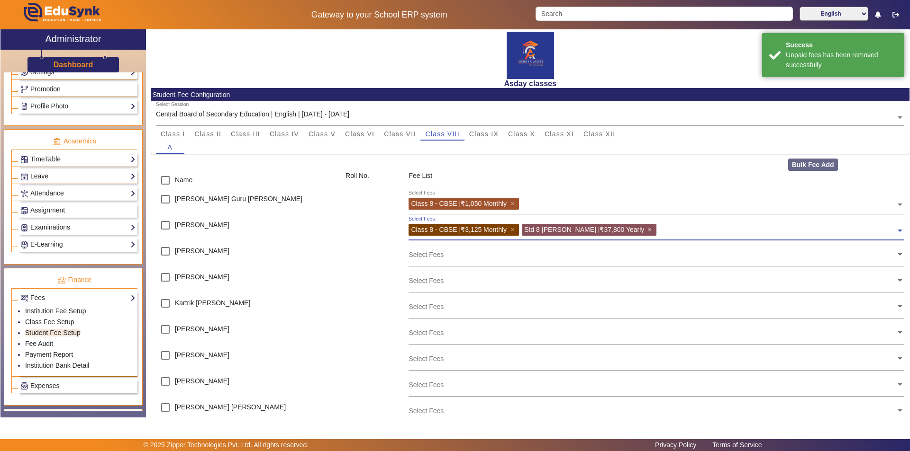
click at [648, 230] on span "×" at bounding box center [651, 230] width 6 height 8
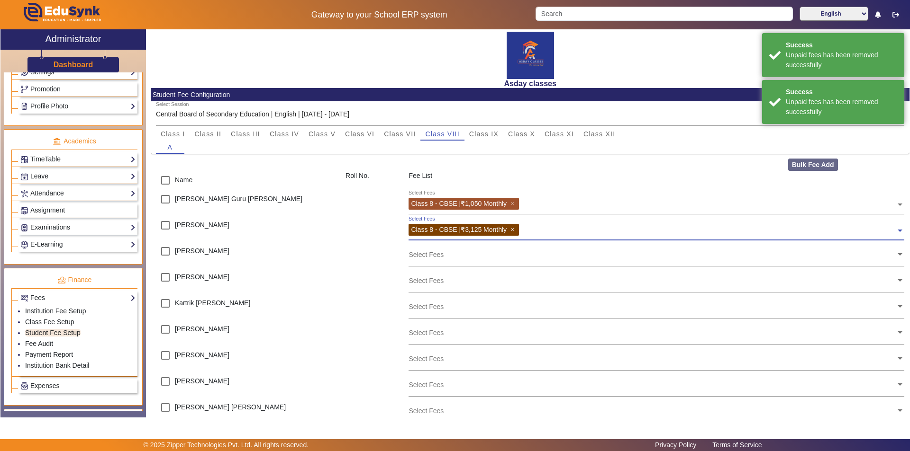
click at [514, 231] on span "×" at bounding box center [513, 230] width 6 height 8
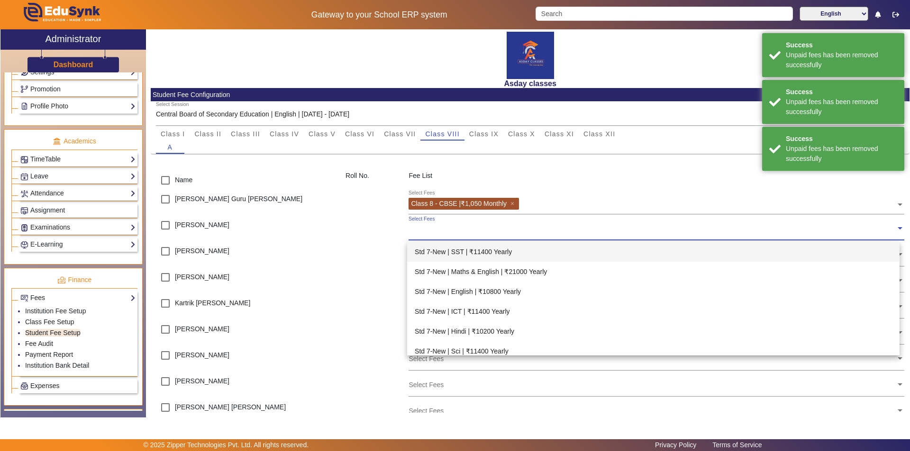
click at [429, 232] on input "text" at bounding box center [651, 228] width 487 height 9
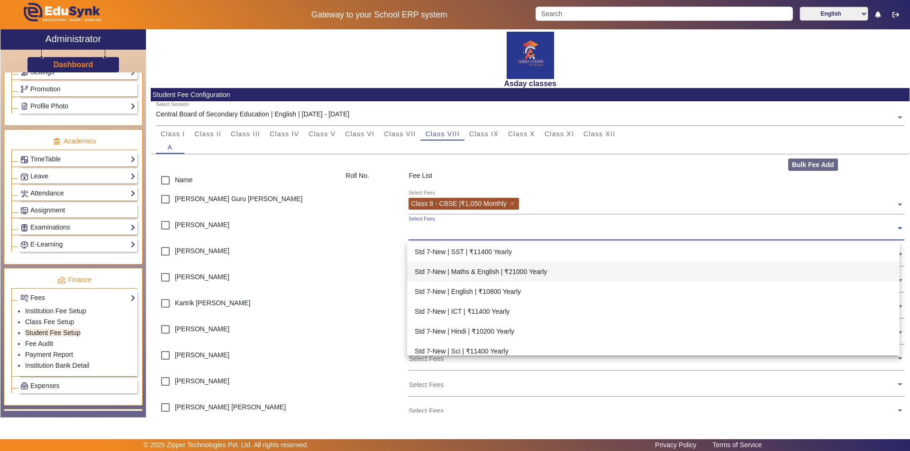
scroll to position [47, 0]
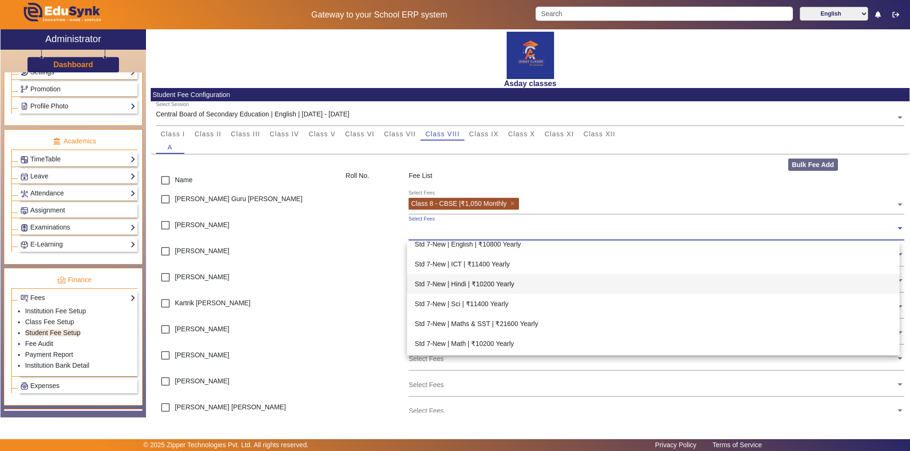
click at [420, 234] on div "Select Fees" at bounding box center [651, 226] width 487 height 20
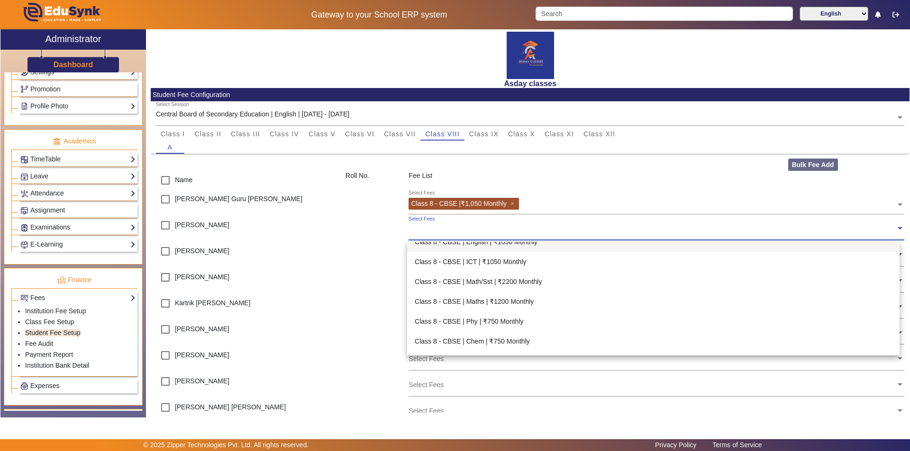
scroll to position [426, 0]
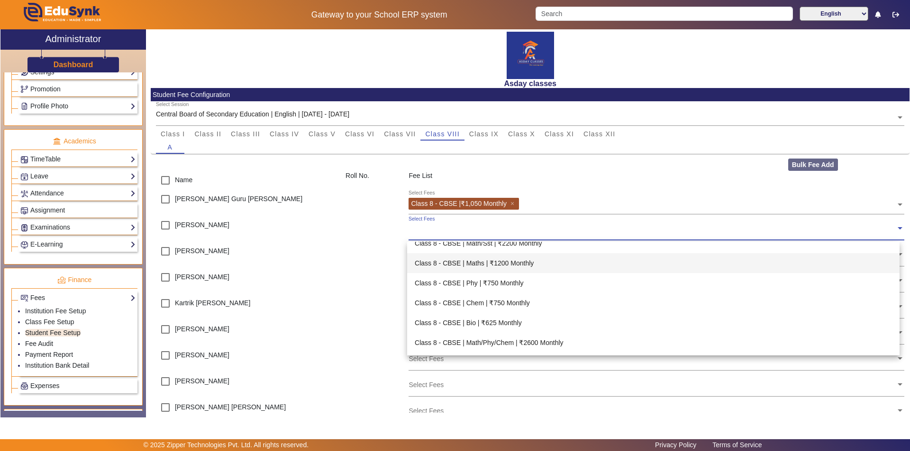
click at [491, 262] on div "Class 8 - CBSE | Maths | ₹1200 Monthly" at bounding box center [653, 263] width 492 height 20
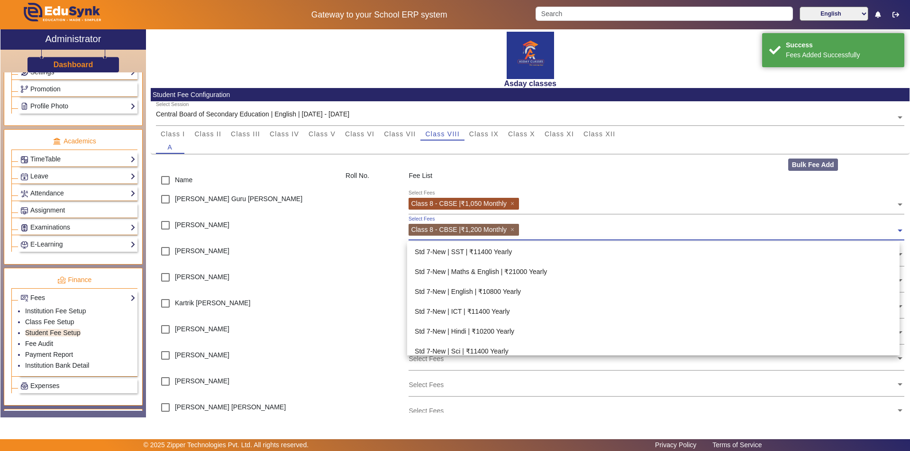
click at [530, 229] on input "text" at bounding box center [709, 228] width 374 height 9
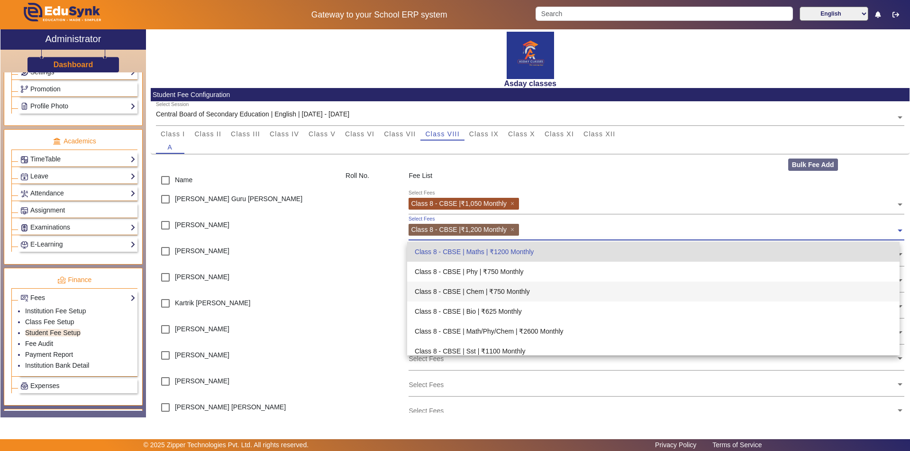
scroll to position [390, 0]
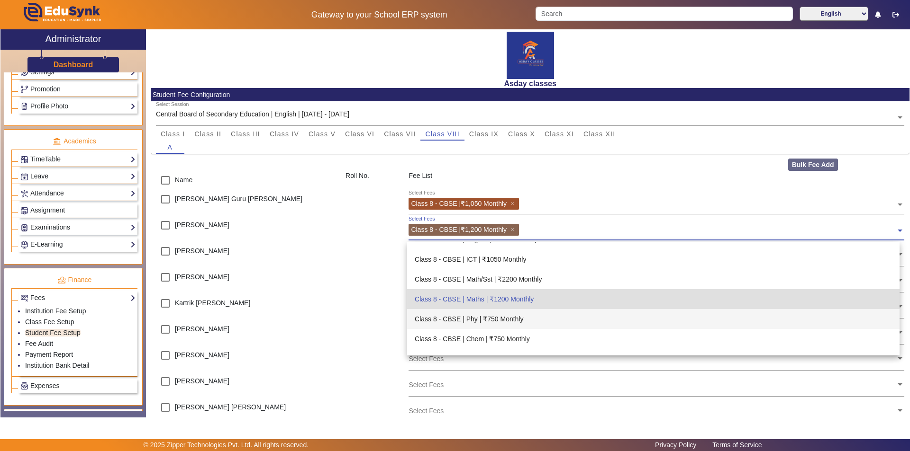
click at [500, 319] on div "Class 8 - CBSE | Phy | ₹750 Monthly" at bounding box center [653, 319] width 492 height 20
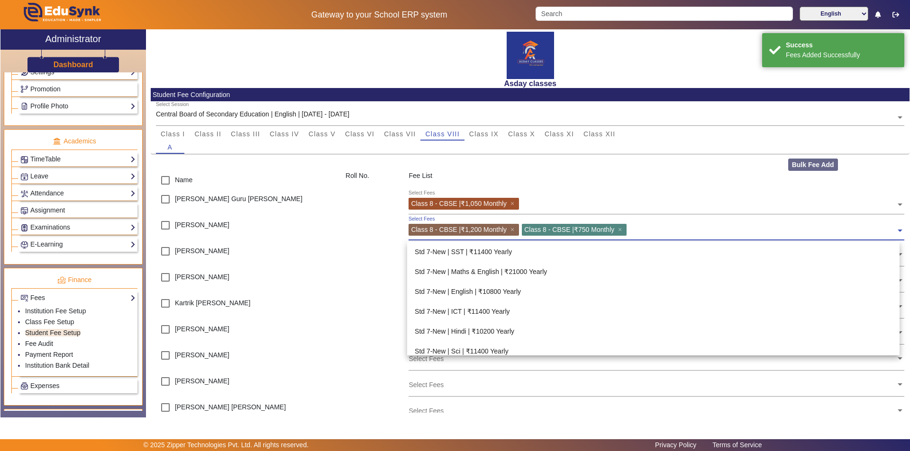
click at [642, 228] on input "text" at bounding box center [762, 228] width 266 height 9
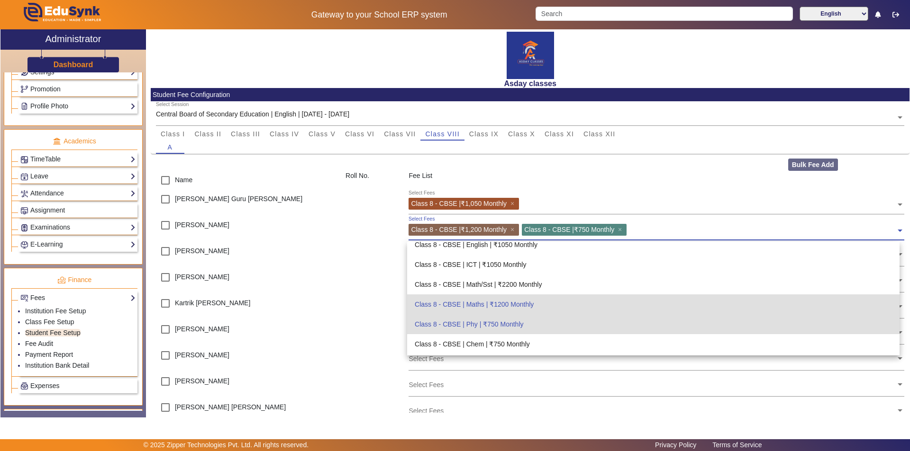
scroll to position [410, 0]
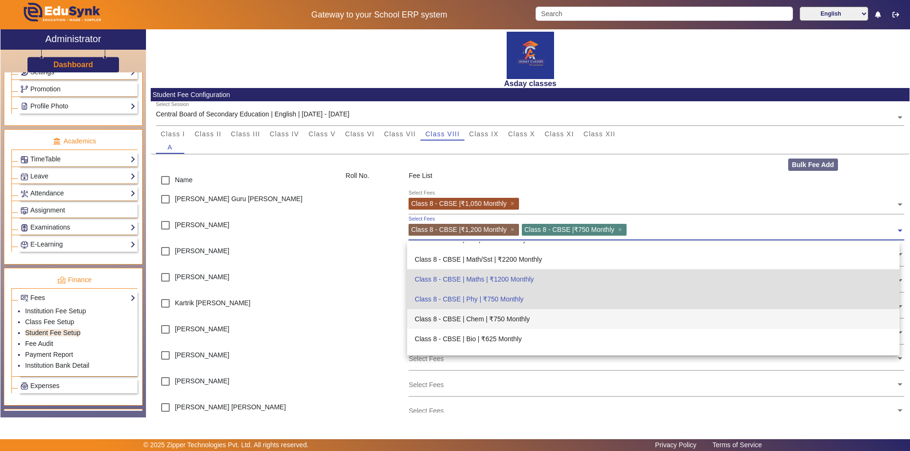
click at [506, 315] on div "Class 8 - CBSE | Chem | ₹750 Monthly" at bounding box center [653, 319] width 492 height 20
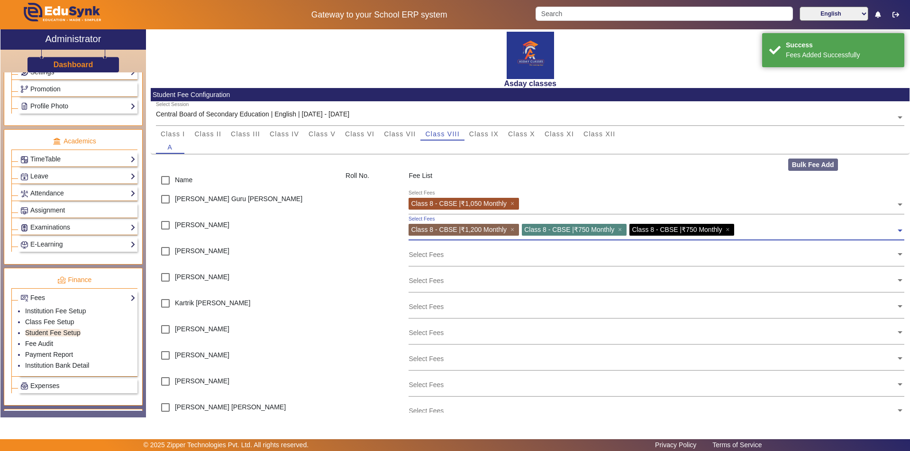
click at [742, 227] on div "Select Fees Class 8 - CBSE | ₹1,200 Monthly × Class 8 - CBSE | ₹750 Monthly × C…" at bounding box center [651, 228] width 487 height 21
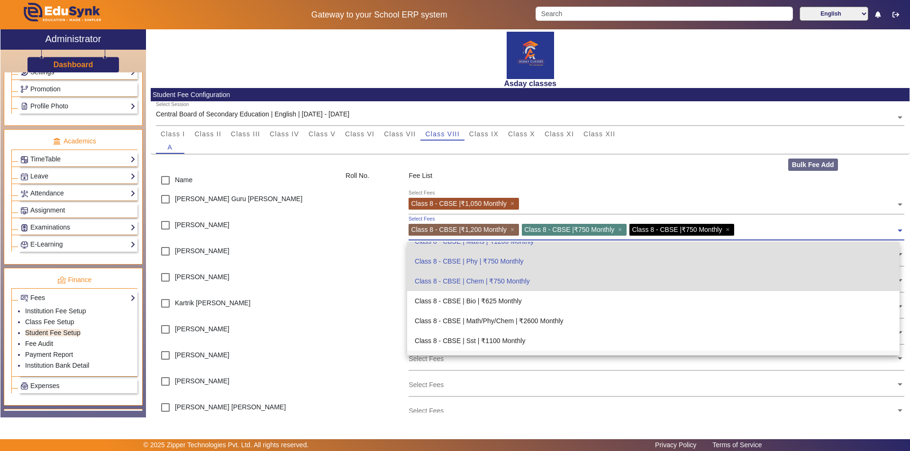
scroll to position [430, 0]
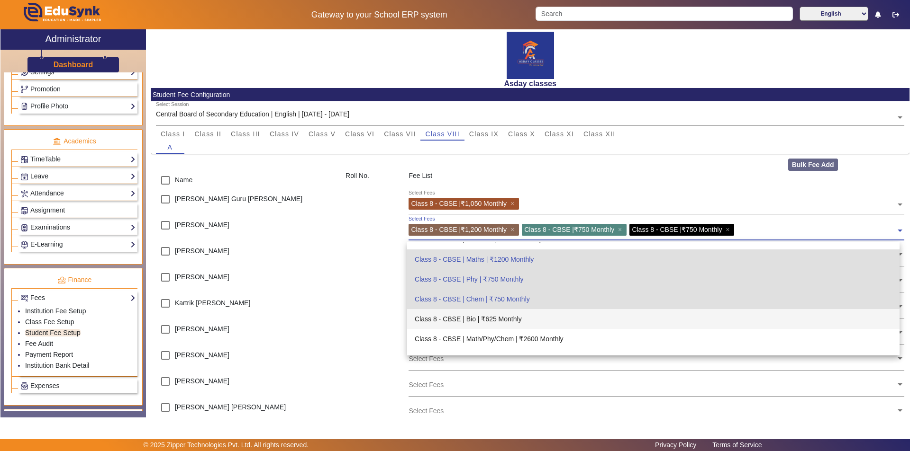
click at [500, 320] on div "Class 8 - CBSE | Bio | ₹625 Monthly" at bounding box center [653, 319] width 492 height 20
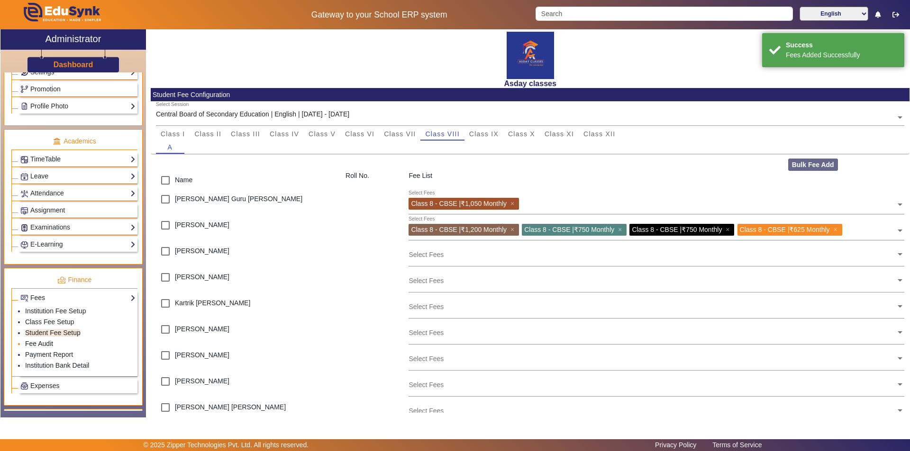
click at [49, 342] on link "Fee Audit" at bounding box center [39, 344] width 28 height 8
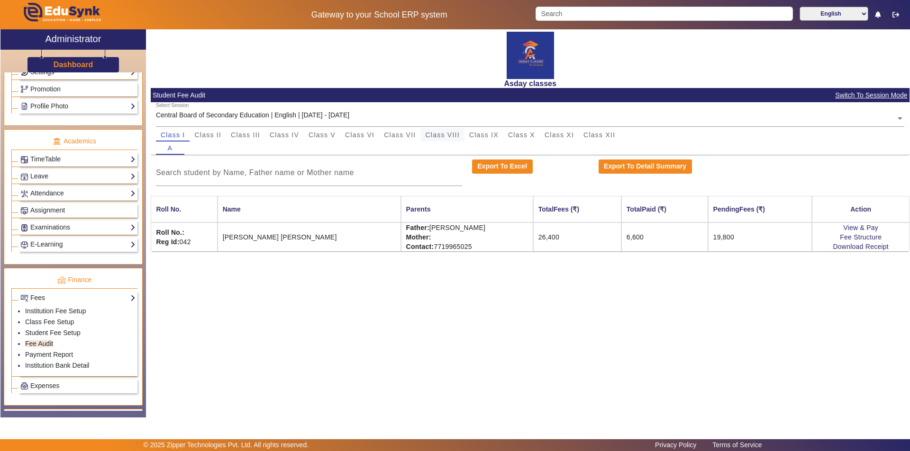
click at [442, 135] on span "Class VIII" at bounding box center [442, 135] width 34 height 7
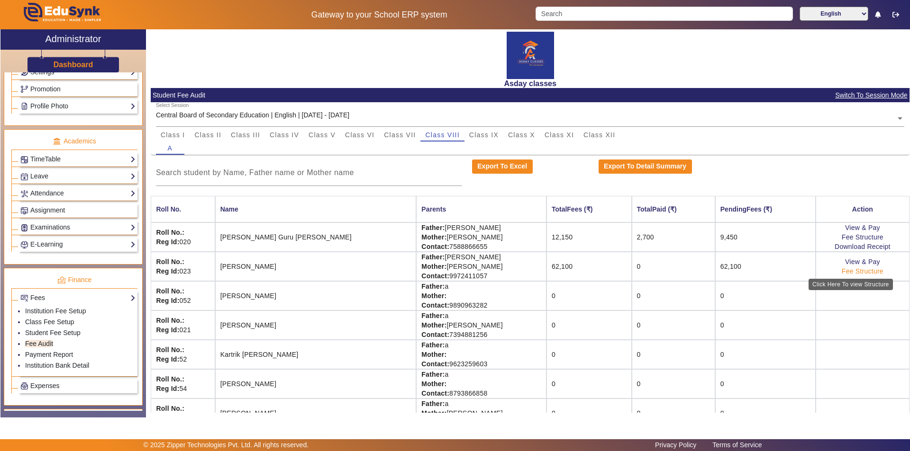
click at [848, 270] on link "Fee Structure" at bounding box center [862, 272] width 42 height 8
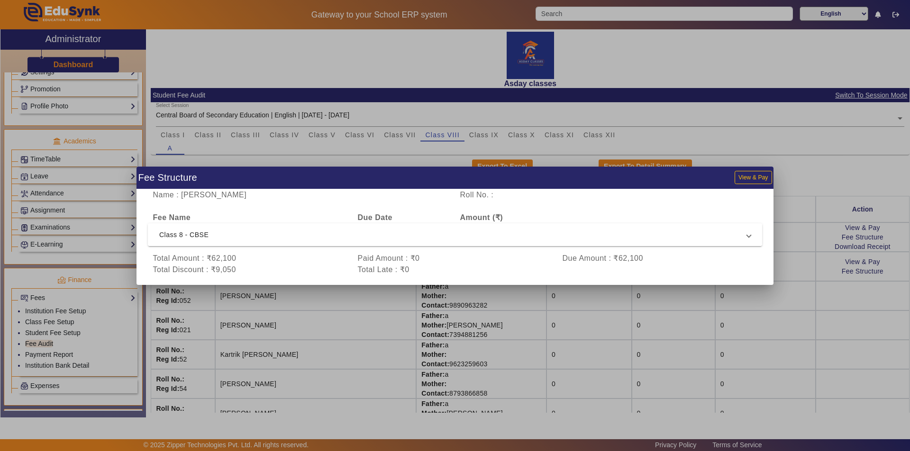
click at [201, 234] on span "Class 8 - CBSE" at bounding box center [452, 234] width 587 height 11
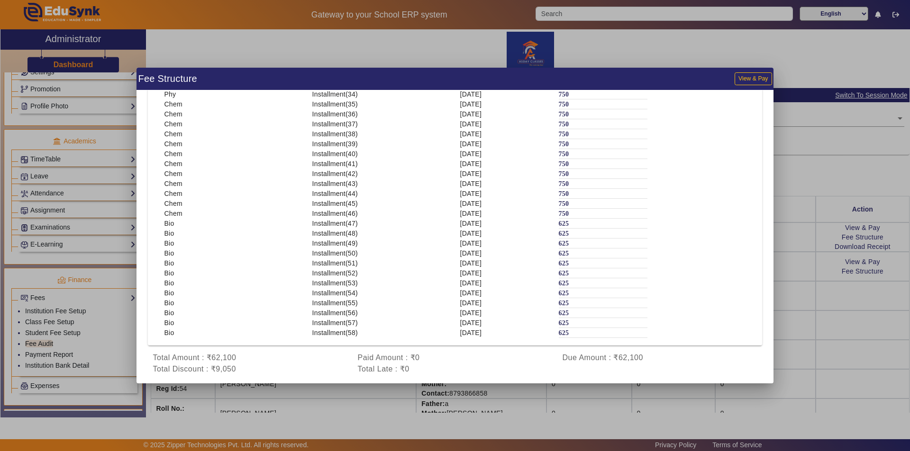
scroll to position [395, 0]
click at [488, 365] on div "Total Late : ₹0" at bounding box center [454, 368] width 205 height 11
click at [811, 189] on div at bounding box center [455, 225] width 910 height 451
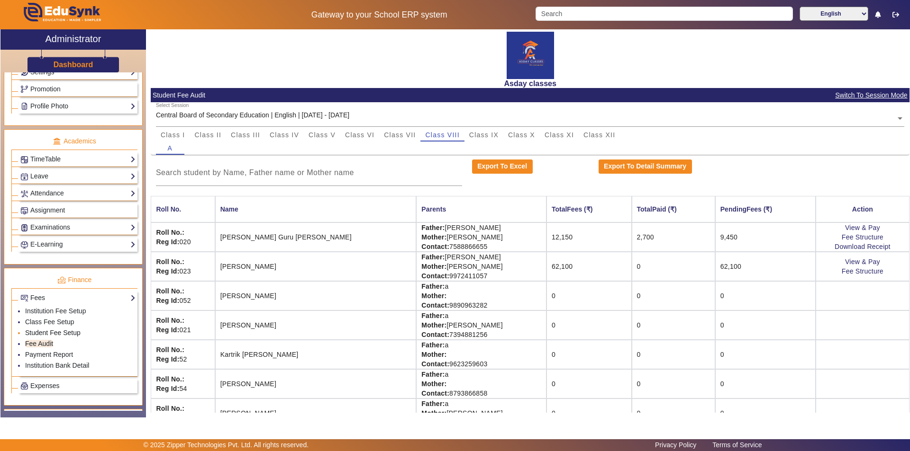
click at [63, 332] on link "Student Fee Setup" at bounding box center [52, 333] width 55 height 8
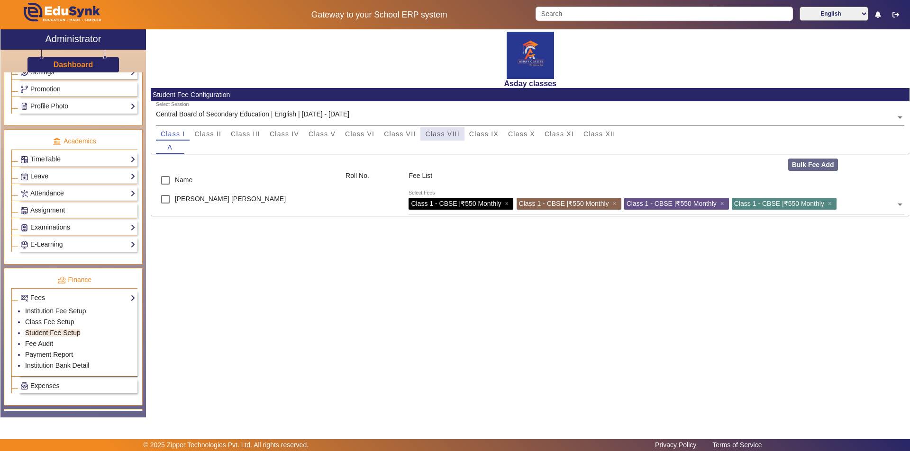
click at [447, 137] on span "Class VIII" at bounding box center [442, 134] width 34 height 7
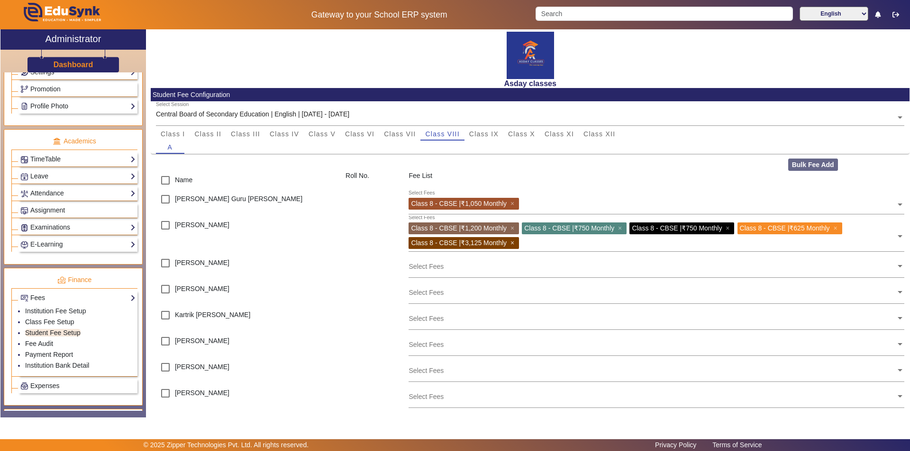
click at [512, 241] on span "×" at bounding box center [513, 243] width 6 height 8
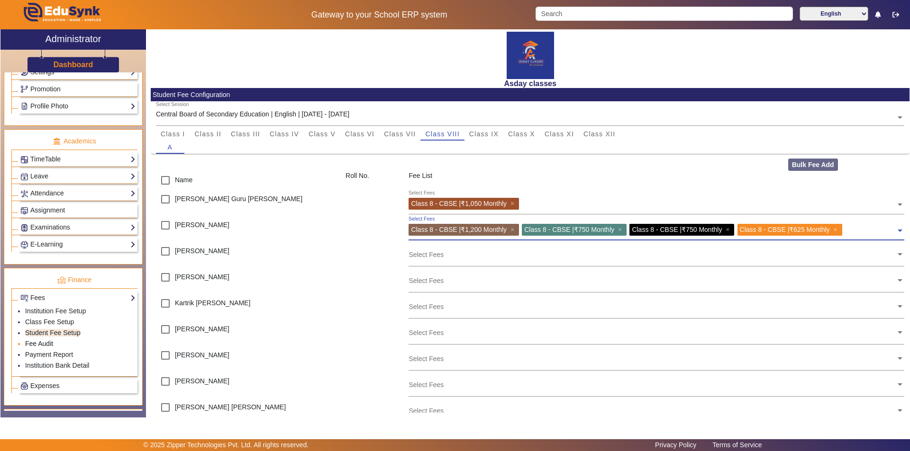
click at [49, 346] on link "Fee Audit" at bounding box center [39, 344] width 28 height 8
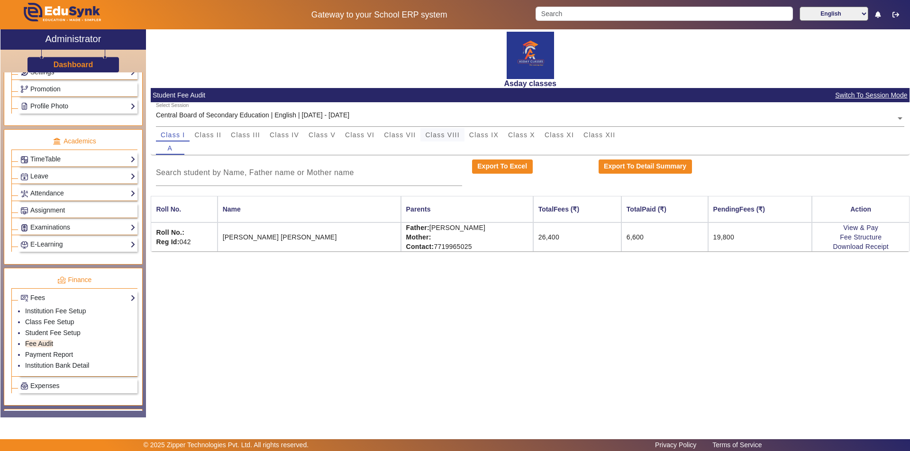
click at [439, 136] on span "Class VIII" at bounding box center [442, 135] width 34 height 7
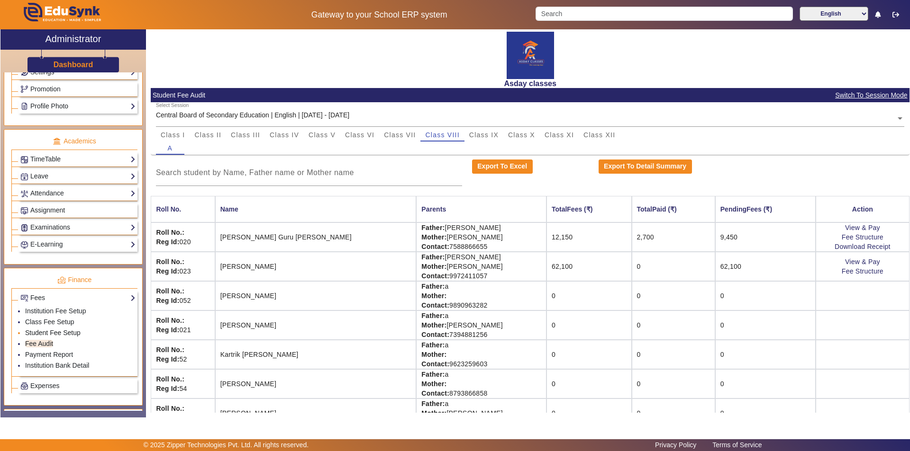
click at [42, 333] on link "Student Fee Setup" at bounding box center [52, 333] width 55 height 8
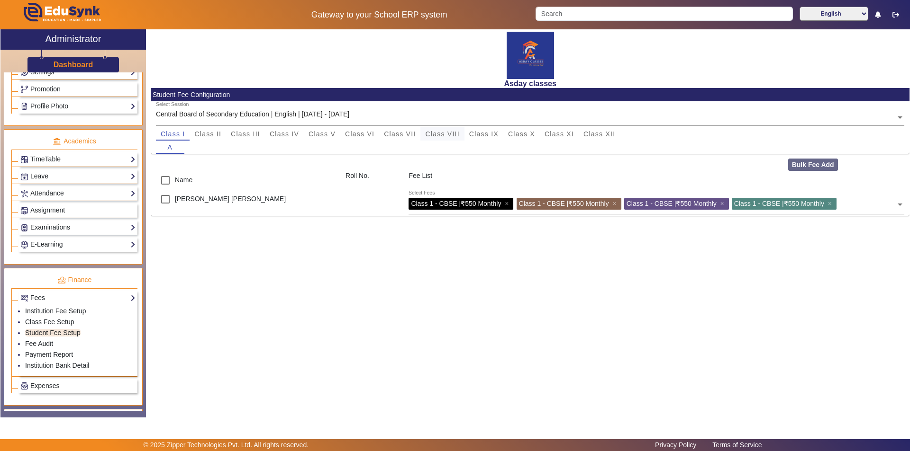
click at [450, 133] on span "Class VIII" at bounding box center [442, 134] width 34 height 7
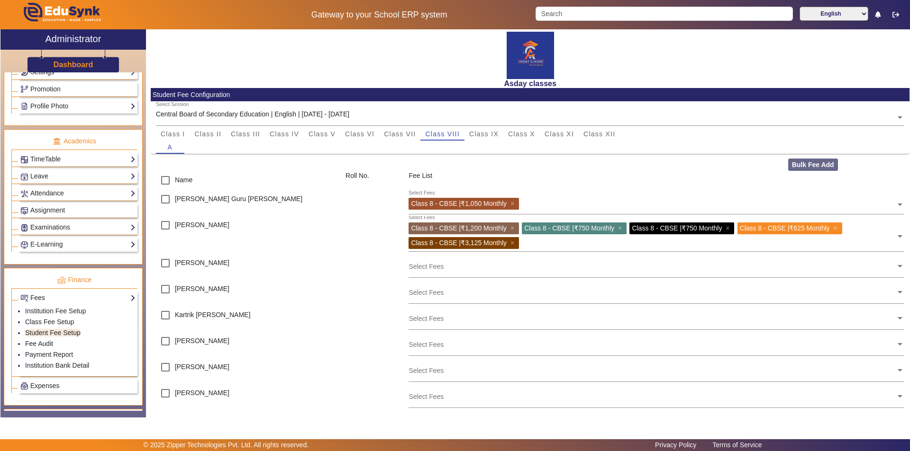
click at [896, 238] on span at bounding box center [899, 232] width 9 height 15
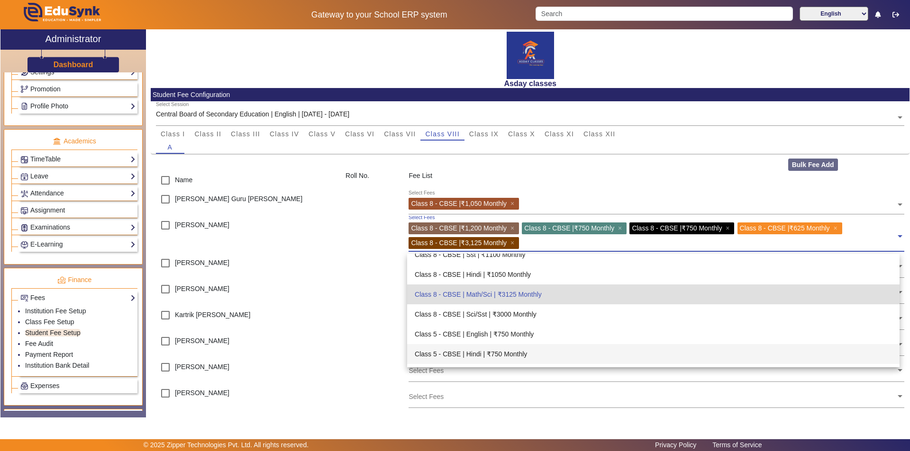
scroll to position [530, 0]
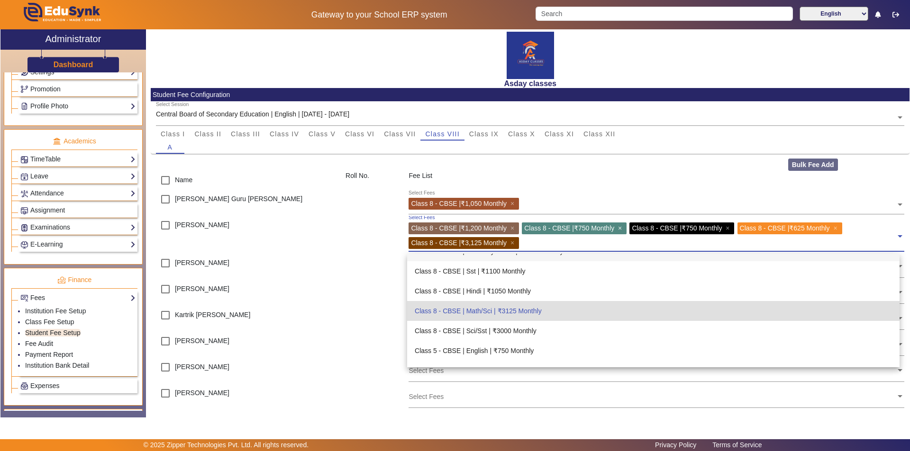
click at [624, 228] on span "×" at bounding box center [621, 229] width 6 height 8
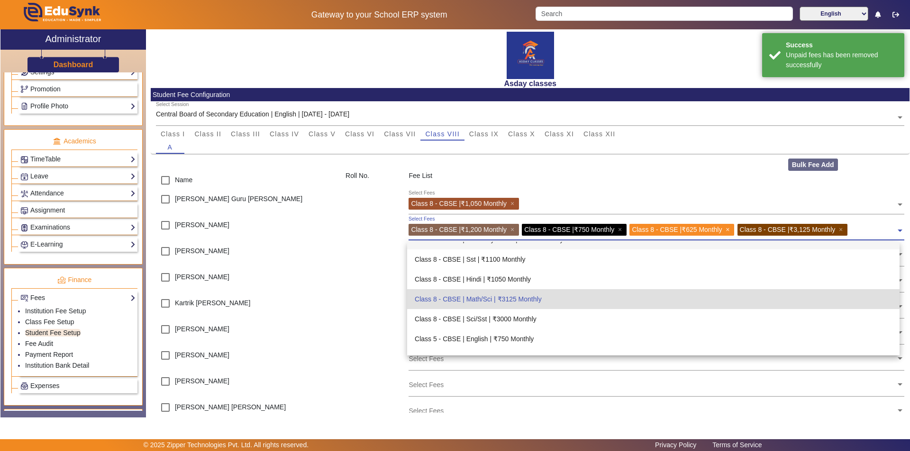
click at [731, 230] on span "×" at bounding box center [728, 230] width 6 height 8
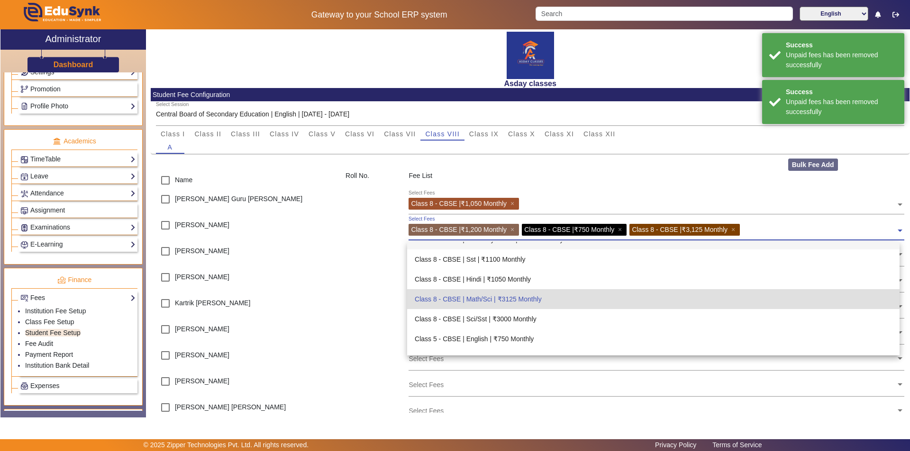
click at [621, 227] on div "Class 8 - CBSE | ₹750 Monthly ×" at bounding box center [574, 230] width 105 height 12
click at [624, 230] on span "×" at bounding box center [621, 230] width 6 height 8
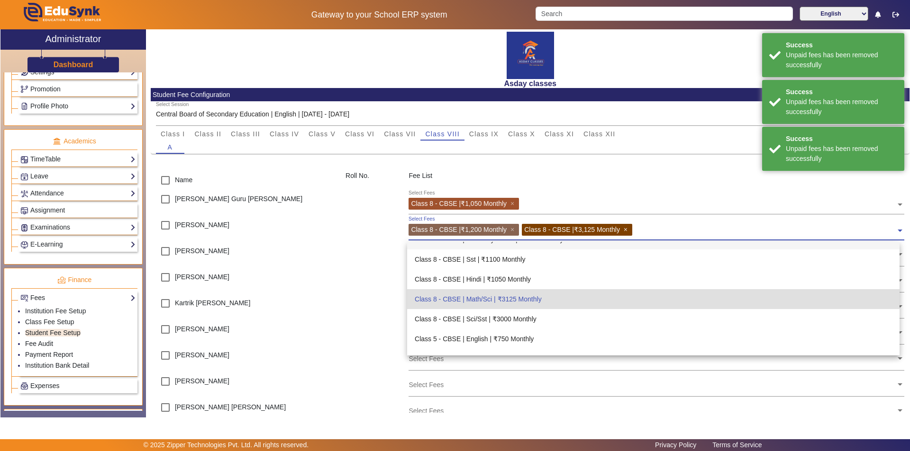
click at [629, 230] on span "×" at bounding box center [626, 230] width 6 height 8
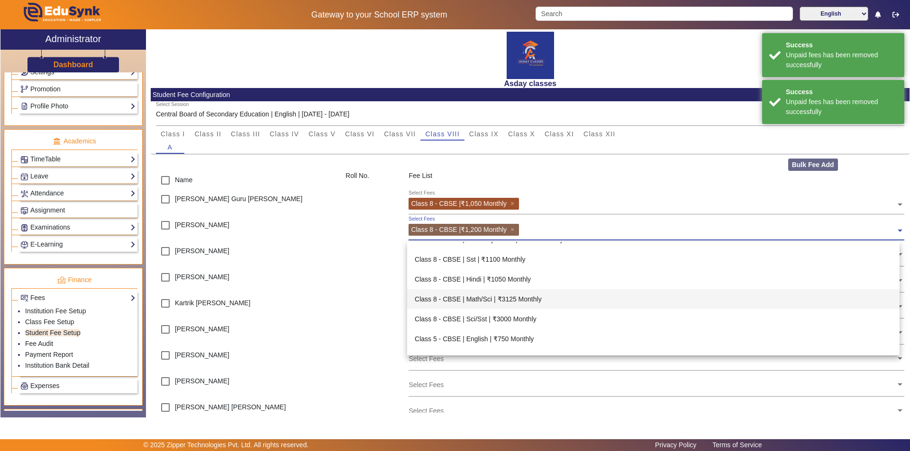
click at [502, 299] on div "Class 8 - CBSE | Math/Sci | ₹3125 Monthly" at bounding box center [653, 299] width 492 height 20
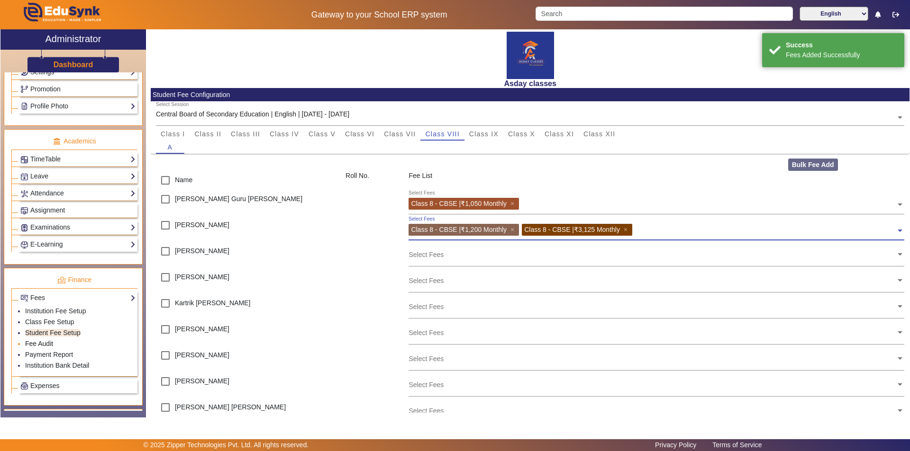
click at [49, 342] on link "Fee Audit" at bounding box center [39, 344] width 28 height 8
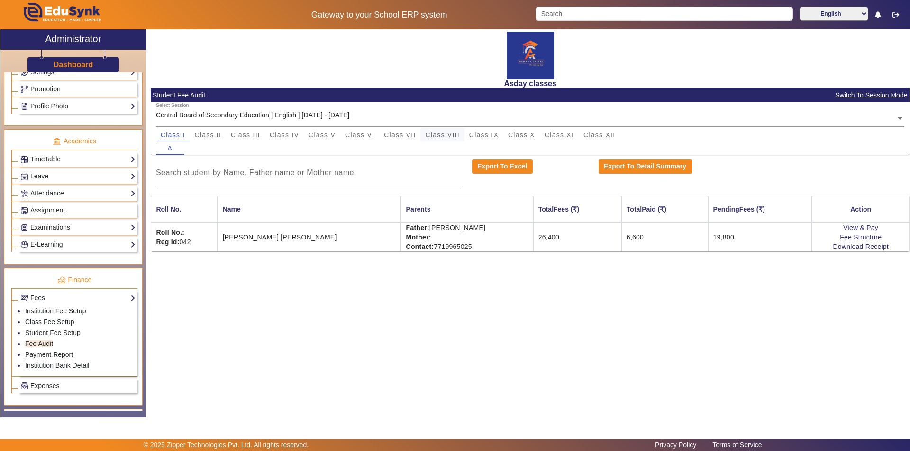
click at [440, 135] on span "Class VIII" at bounding box center [442, 135] width 34 height 7
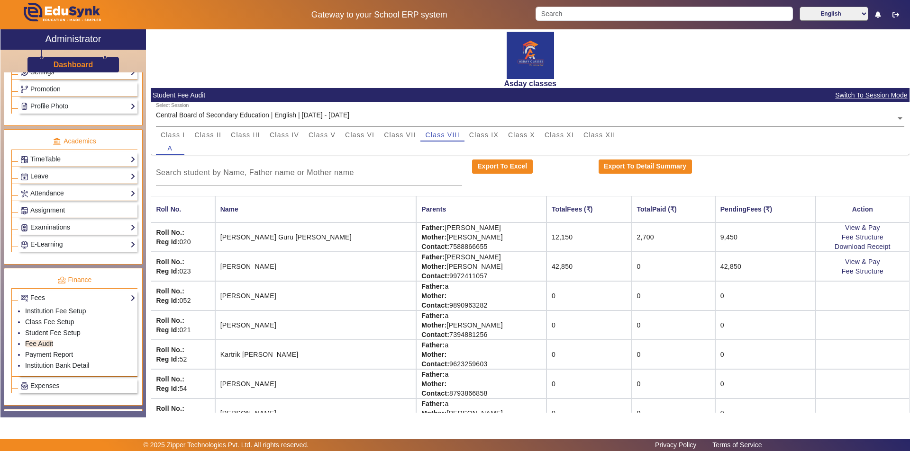
click at [546, 263] on td "42,850" at bounding box center [588, 266] width 85 height 29
click at [87, 331] on li "Student Fee Setup" at bounding box center [80, 333] width 110 height 11
click at [81, 299] on link "Fees" at bounding box center [77, 298] width 115 height 11
click at [69, 328] on li "Student Fee Setup" at bounding box center [80, 333] width 110 height 11
click at [98, 301] on link "Fees" at bounding box center [77, 298] width 115 height 11
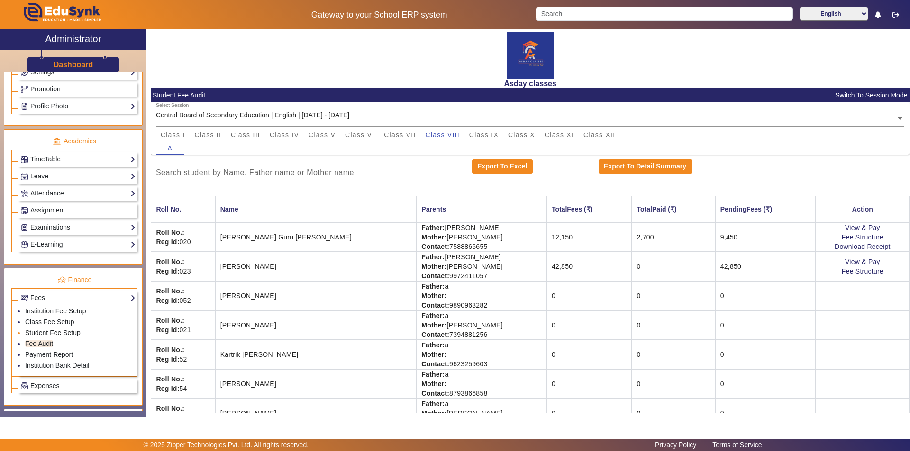
click at [71, 331] on link "Student Fee Setup" at bounding box center [52, 333] width 55 height 8
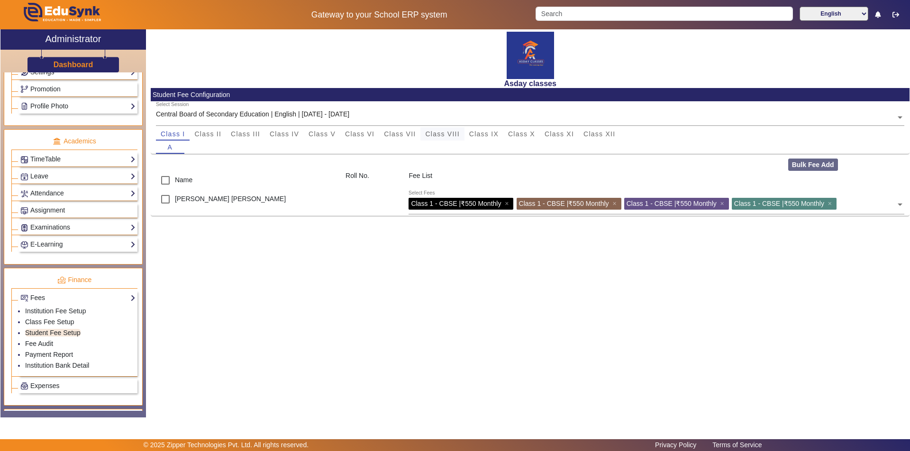
click at [445, 134] on span "Class VIII" at bounding box center [442, 134] width 34 height 7
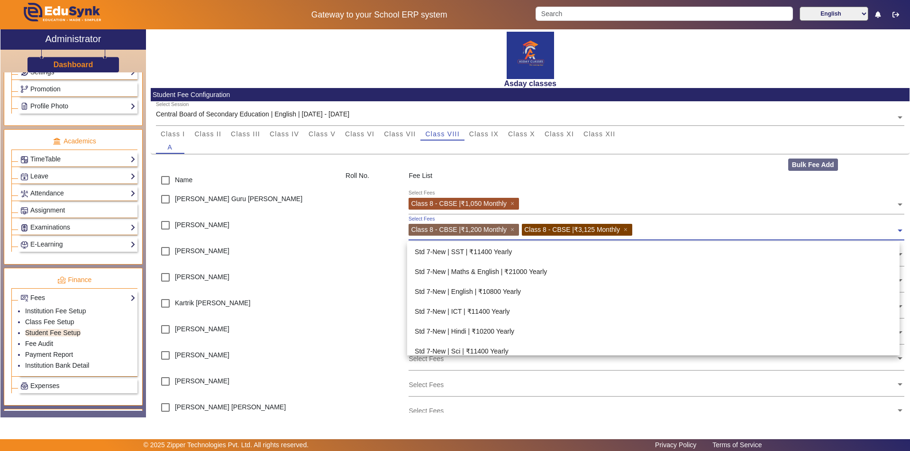
click at [895, 230] on span at bounding box center [899, 227] width 9 height 15
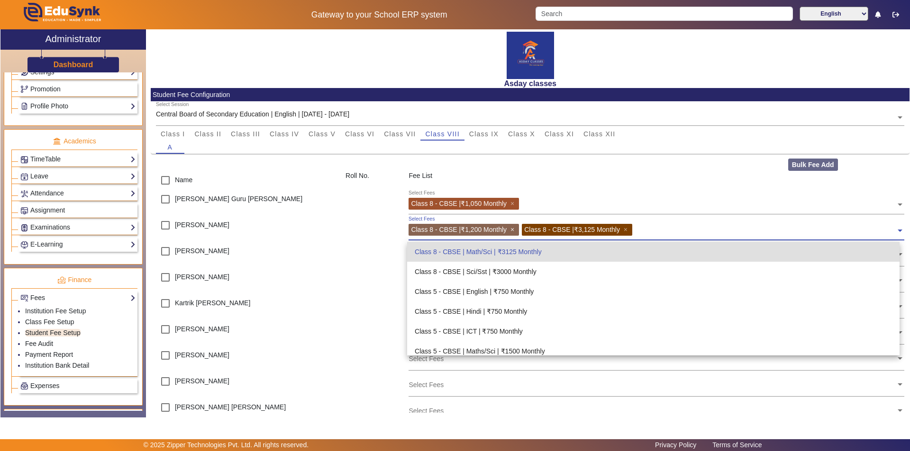
click at [512, 229] on span "×" at bounding box center [513, 230] width 6 height 8
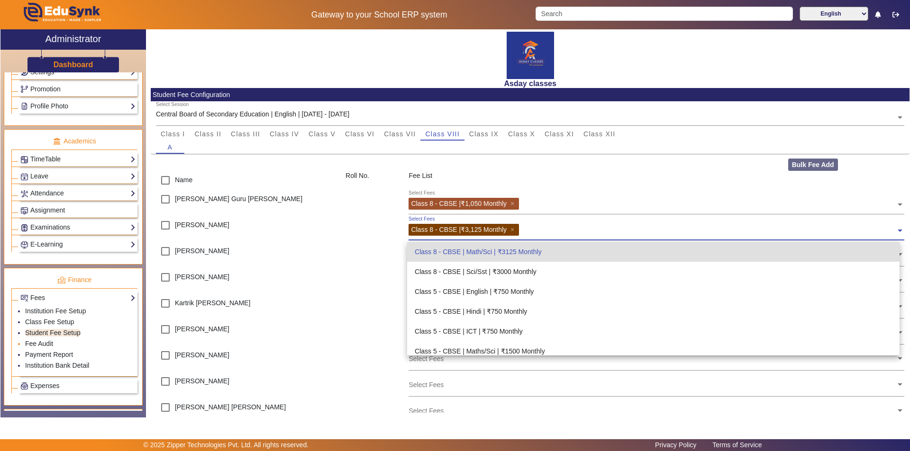
click at [53, 342] on li "Fee Audit" at bounding box center [80, 344] width 110 height 11
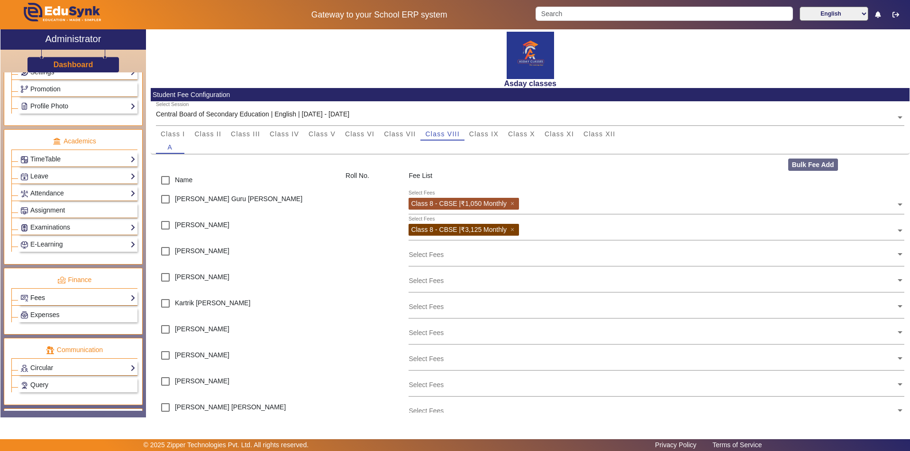
click at [60, 296] on link "Fees" at bounding box center [77, 298] width 115 height 11
click at [52, 344] on link "Fee Audit" at bounding box center [39, 344] width 28 height 8
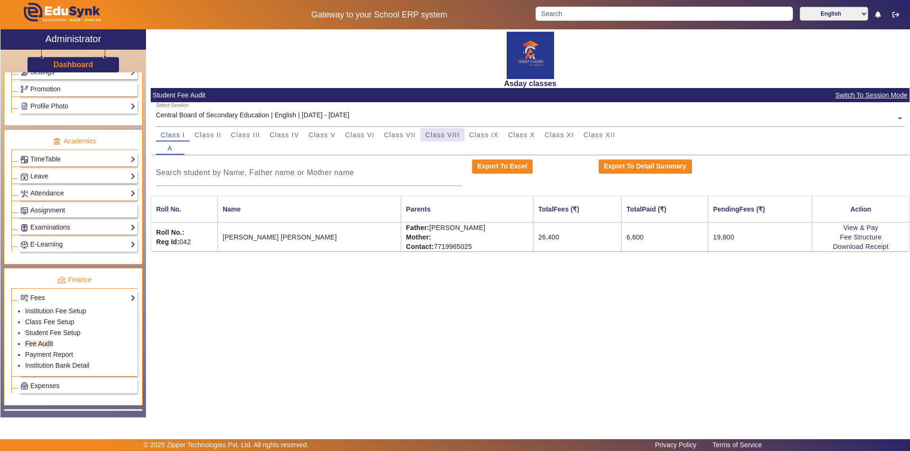
click at [436, 135] on span "Class VIII" at bounding box center [442, 135] width 34 height 7
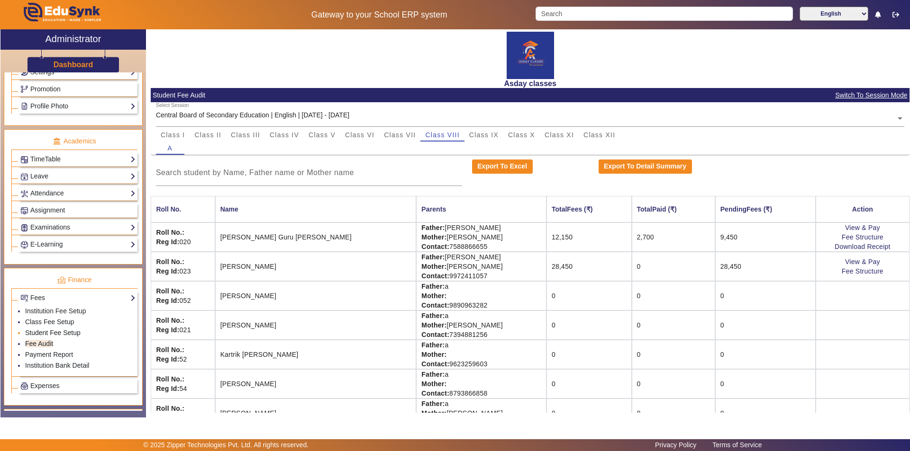
click at [41, 333] on link "Student Fee Setup" at bounding box center [52, 333] width 55 height 8
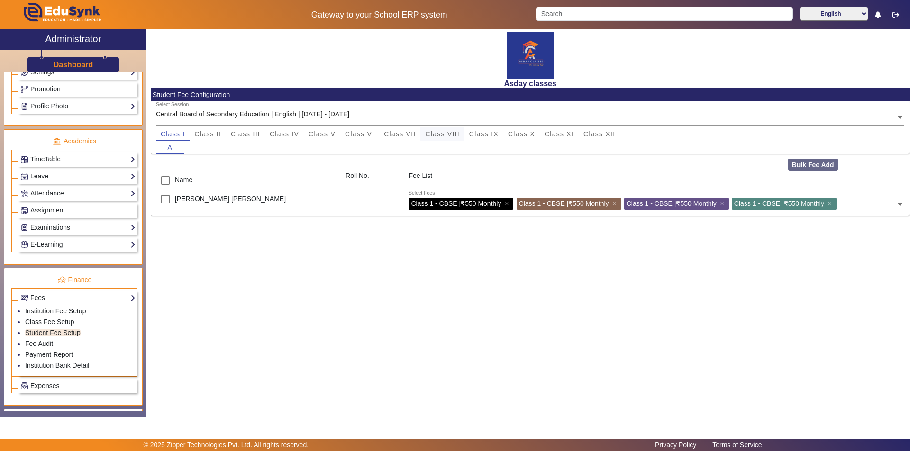
click at [446, 133] on span "Class VIII" at bounding box center [442, 134] width 34 height 7
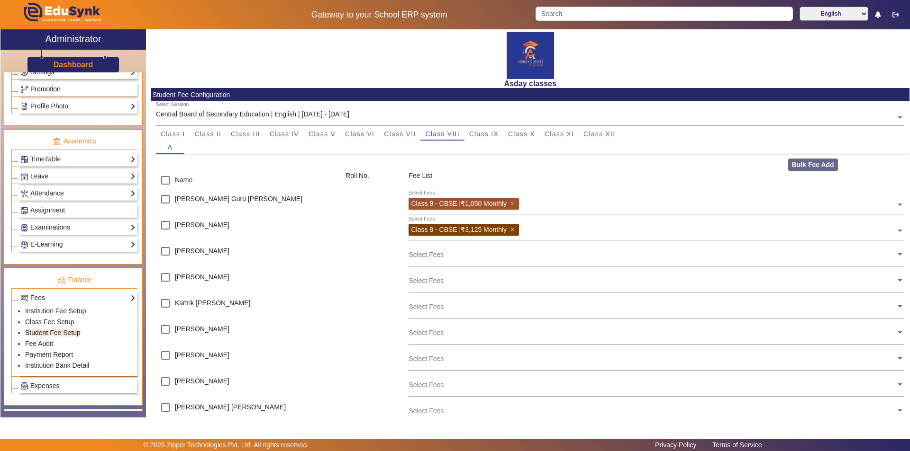
click at [515, 229] on span "×" at bounding box center [513, 230] width 6 height 8
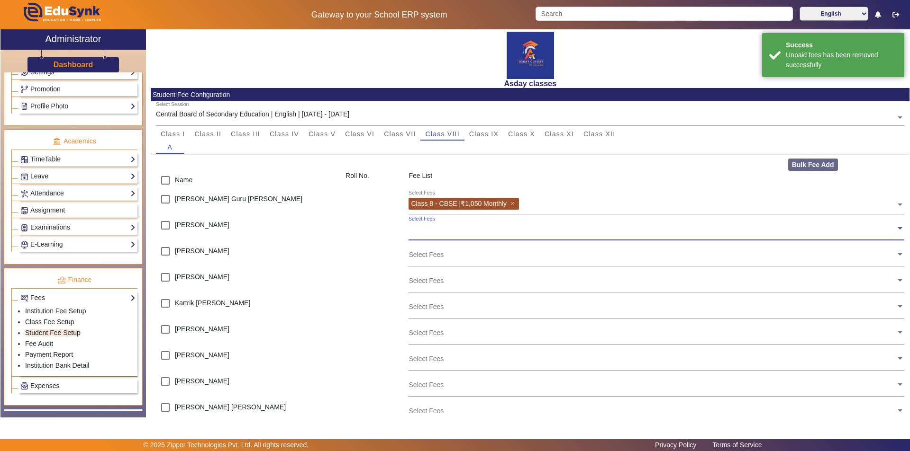
click at [439, 233] on input "text" at bounding box center [651, 228] width 487 height 9
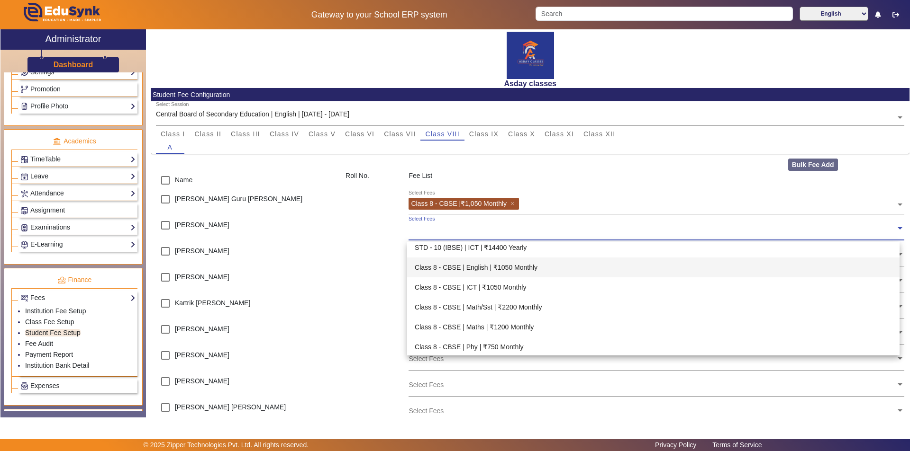
scroll to position [379, 0]
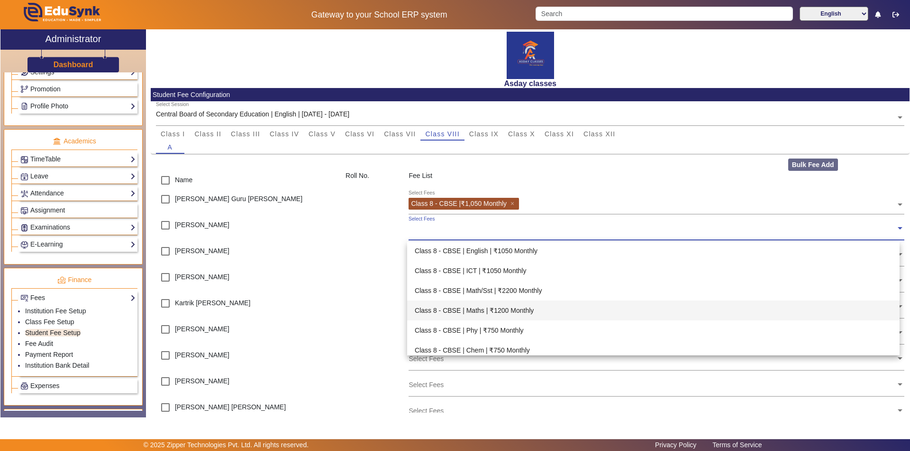
click at [516, 309] on div "Class 8 - CBSE | Maths | ₹1200 Monthly" at bounding box center [653, 311] width 492 height 20
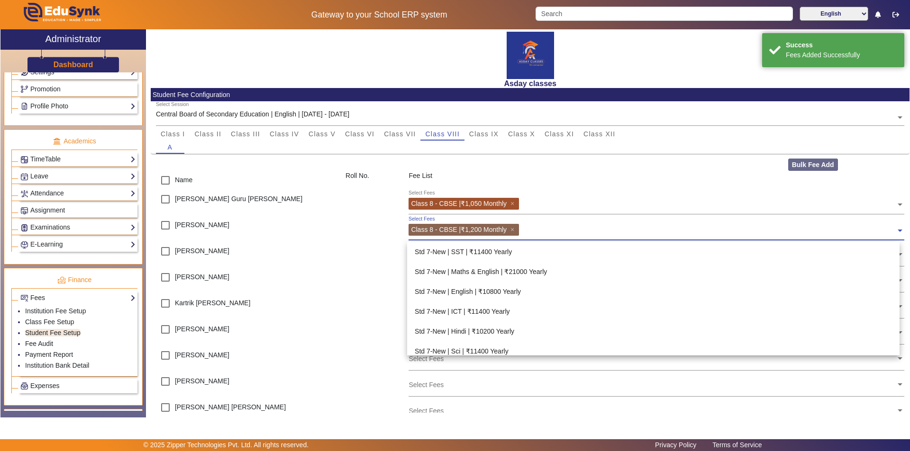
click at [524, 230] on input "text" at bounding box center [709, 228] width 374 height 9
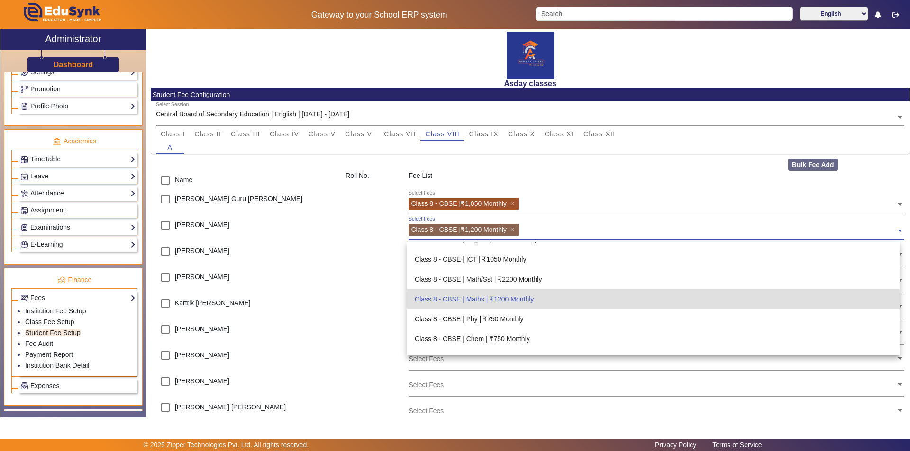
scroll to position [438, 0]
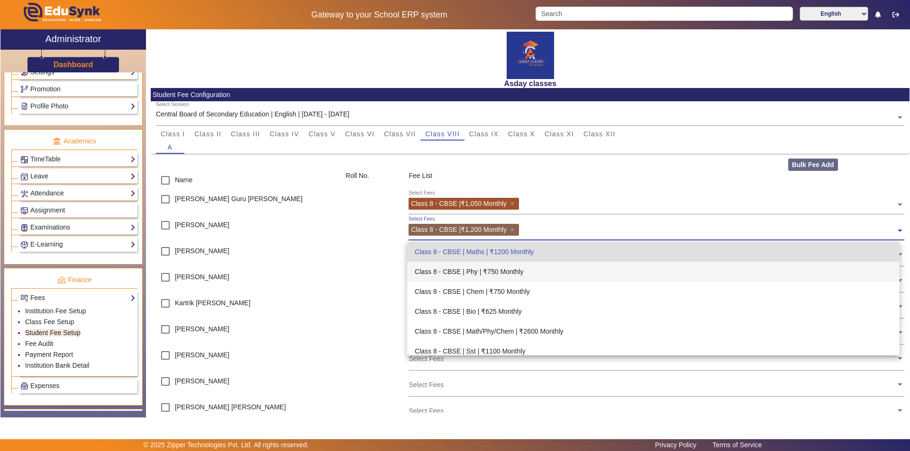
click at [491, 271] on div "Class 8 - CBSE | Phy | ₹750 Monthly" at bounding box center [653, 272] width 492 height 20
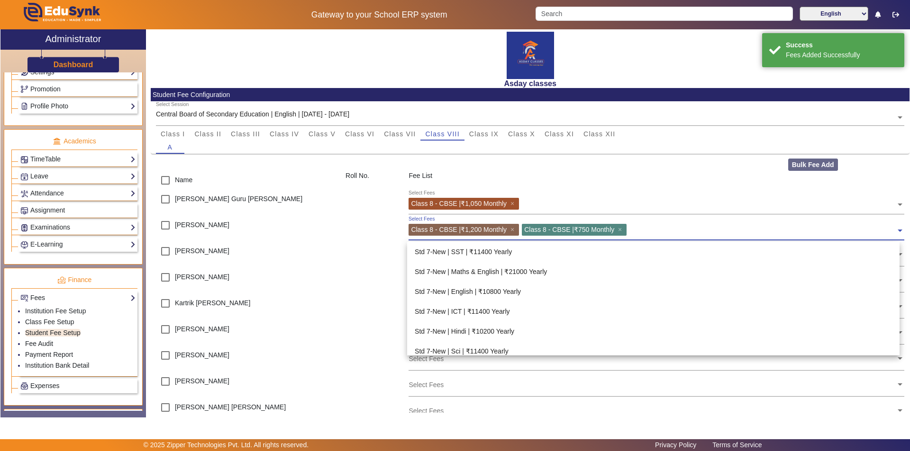
click at [635, 226] on input "text" at bounding box center [762, 228] width 266 height 9
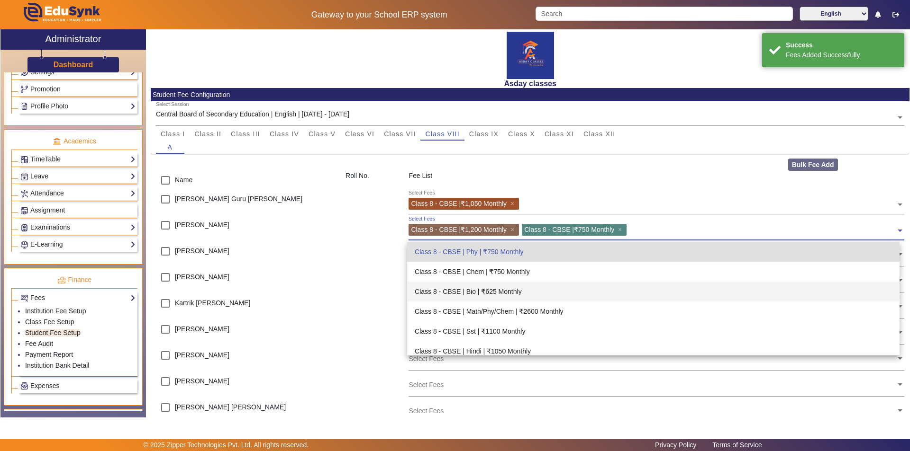
click at [465, 290] on div "Class 8 - CBSE | Bio | ₹625 Monthly" at bounding box center [653, 292] width 492 height 20
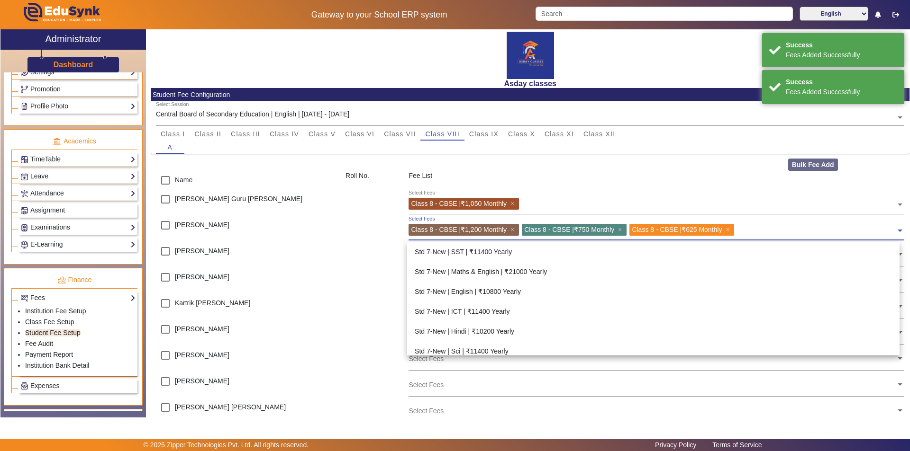
click at [756, 231] on input "text" at bounding box center [816, 228] width 159 height 9
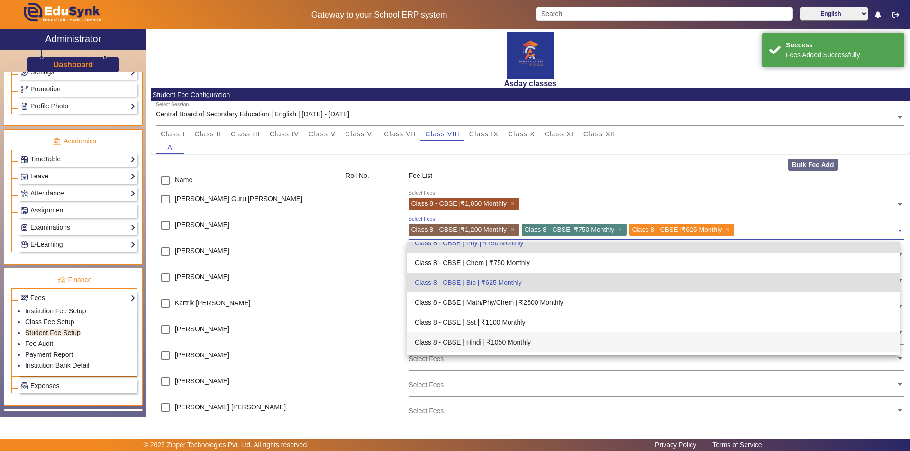
scroll to position [450, 0]
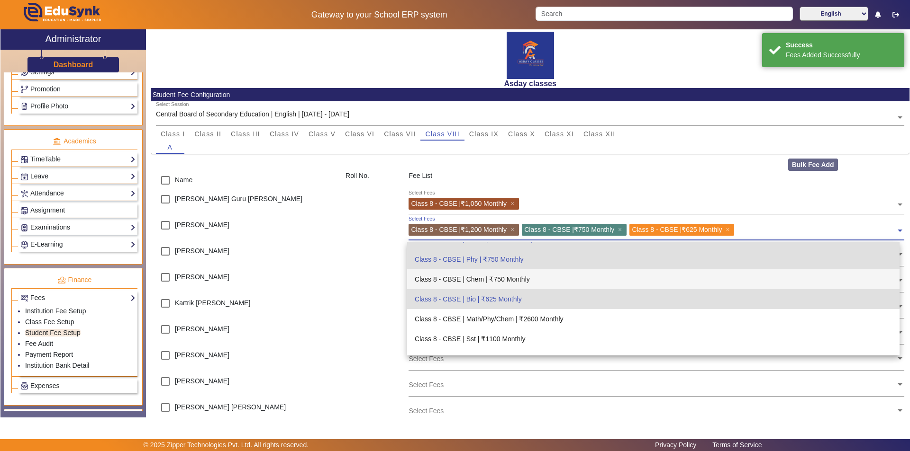
click at [513, 279] on div "Class 8 - CBSE | Chem | ₹750 Monthly" at bounding box center [653, 280] width 492 height 20
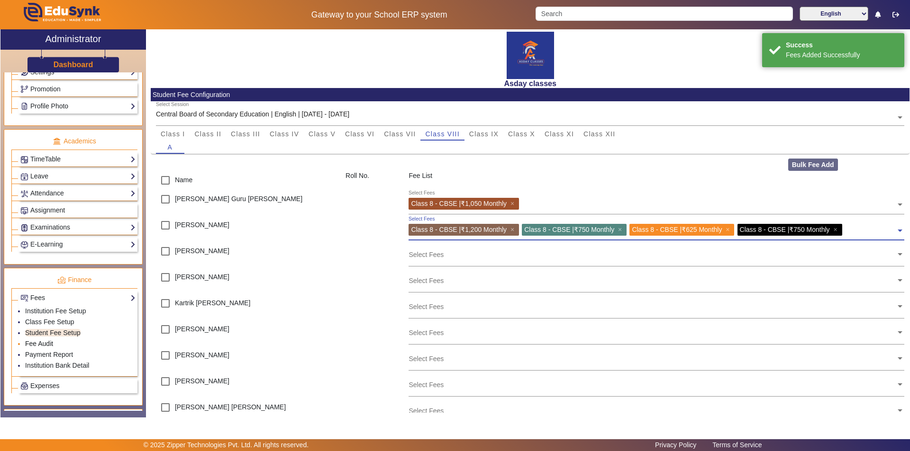
click at [45, 342] on link "Fee Audit" at bounding box center [39, 344] width 28 height 8
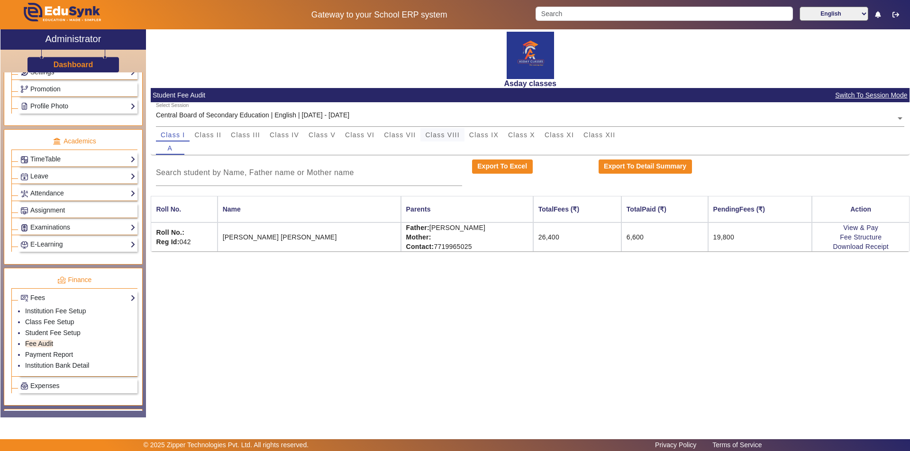
click at [450, 133] on span "Class VIII" at bounding box center [442, 135] width 34 height 7
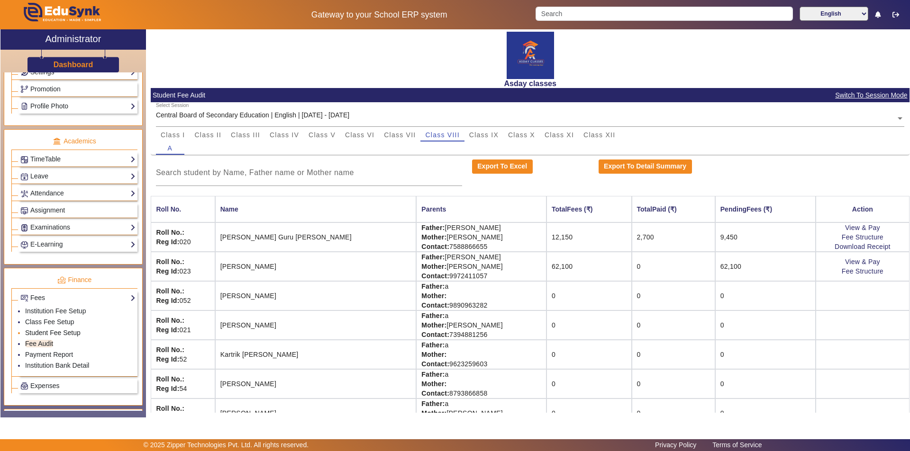
click at [37, 333] on link "Student Fee Setup" at bounding box center [52, 333] width 55 height 8
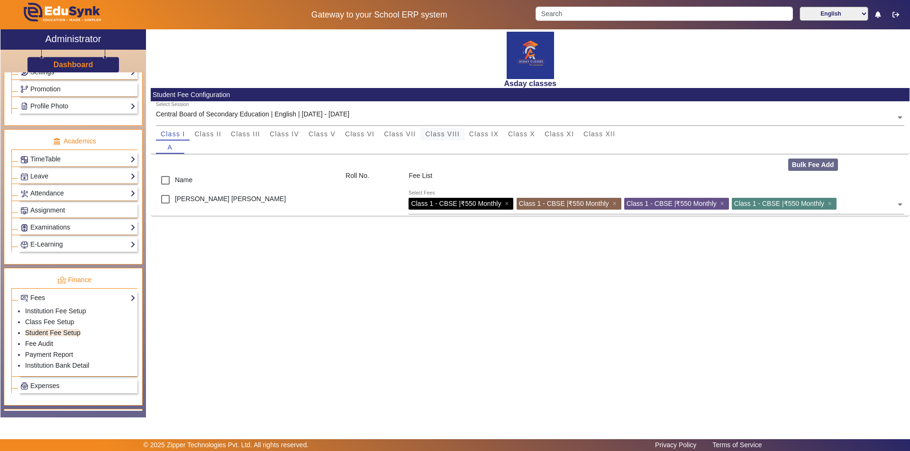
click at [449, 134] on span "Class VIII" at bounding box center [442, 134] width 34 height 7
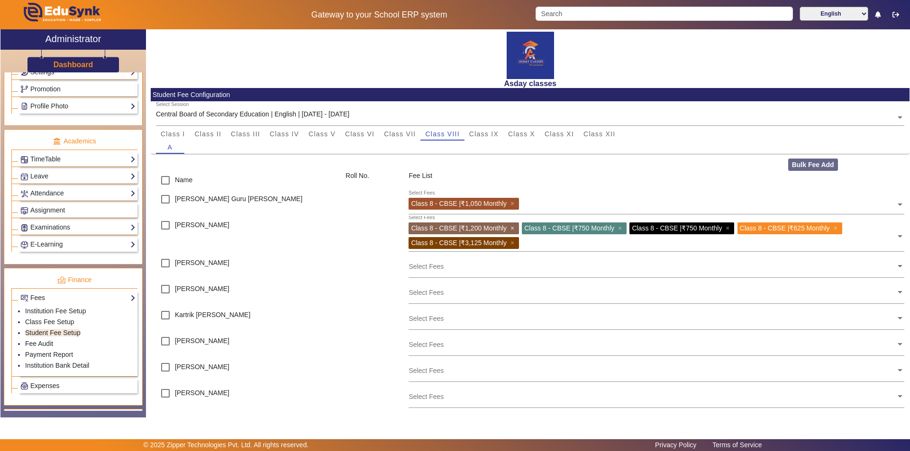
click at [514, 227] on span "×" at bounding box center [513, 229] width 6 height 8
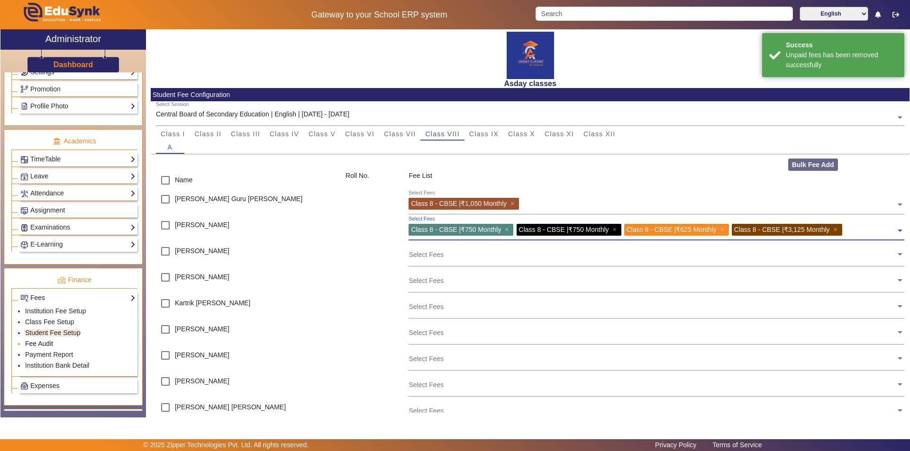
click at [43, 343] on link "Fee Audit" at bounding box center [39, 344] width 28 height 8
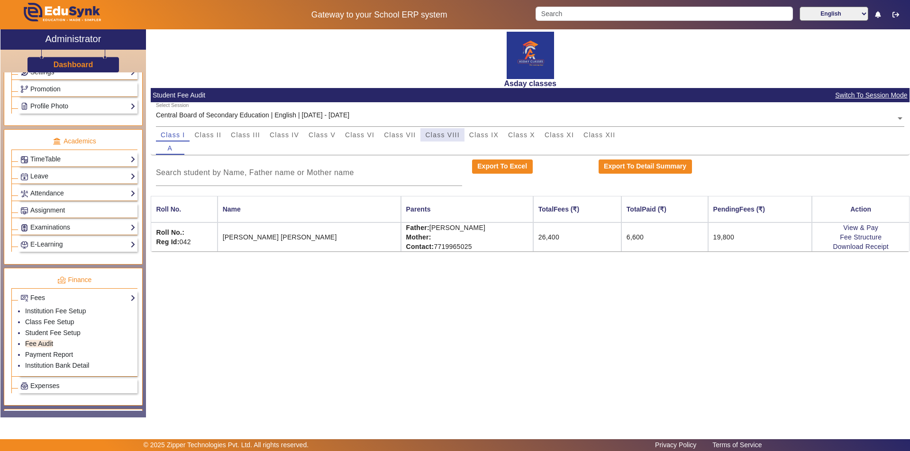
click at [447, 134] on span "Class VIII" at bounding box center [442, 135] width 34 height 7
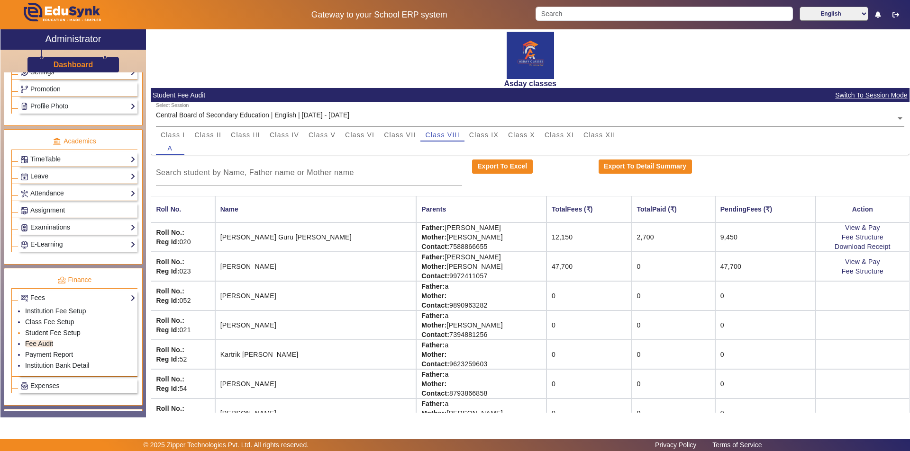
click at [58, 334] on link "Student Fee Setup" at bounding box center [52, 333] width 55 height 8
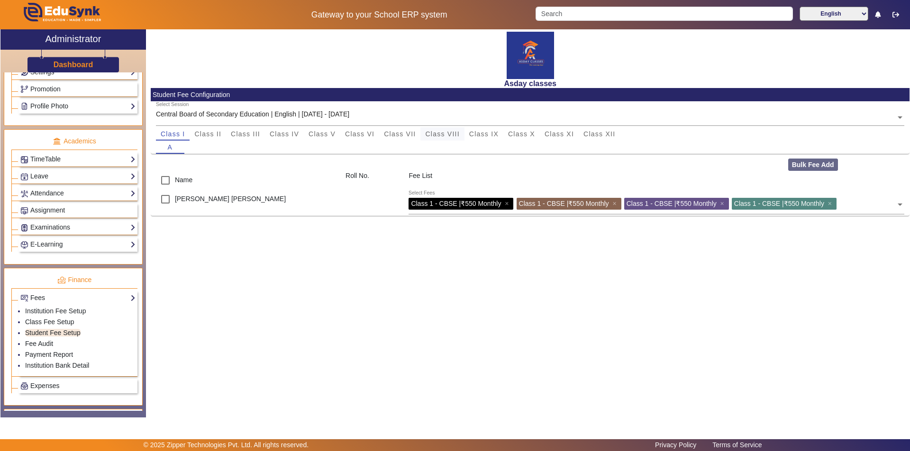
click at [449, 134] on span "Class VIII" at bounding box center [442, 134] width 34 height 7
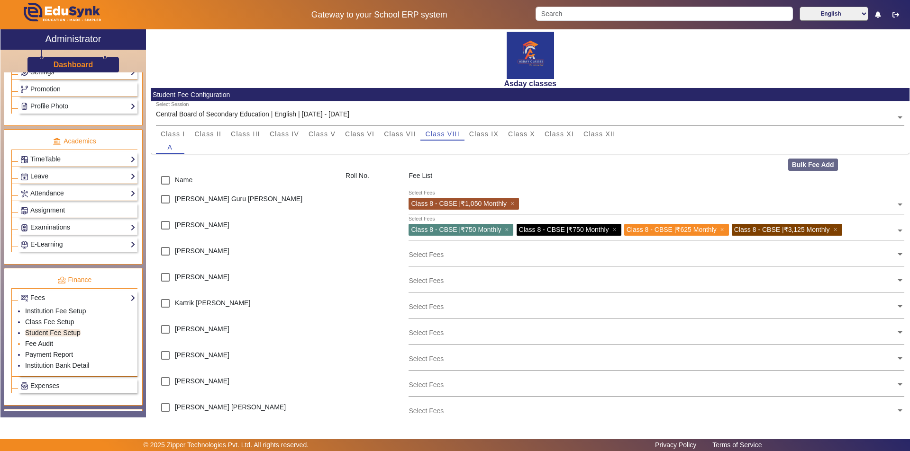
click at [34, 346] on link "Fee Audit" at bounding box center [39, 344] width 28 height 8
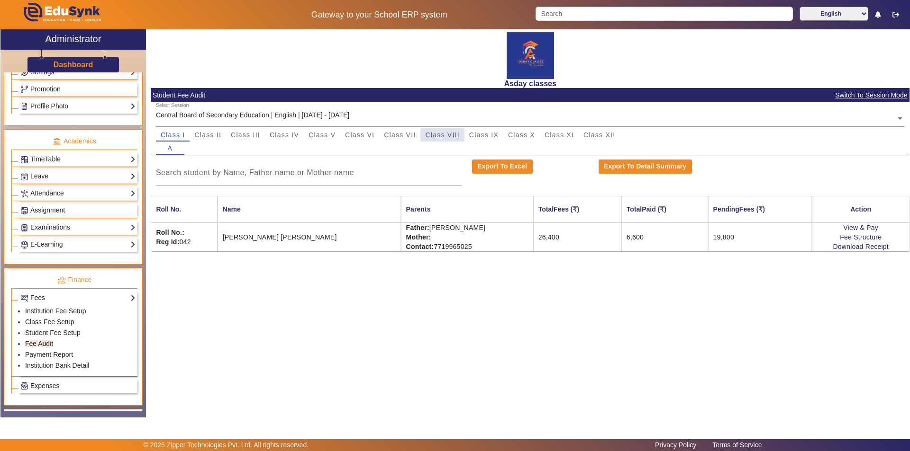
click at [450, 135] on span "Class VIII" at bounding box center [442, 135] width 34 height 7
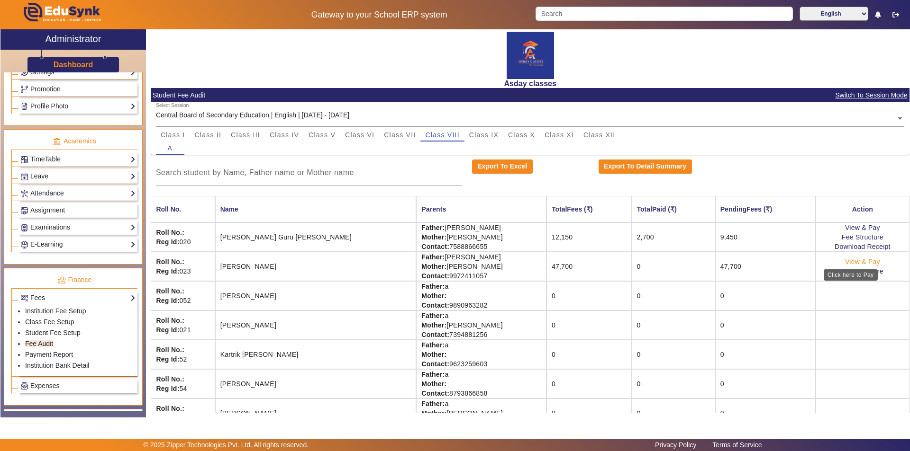
click at [845, 261] on link "View & Pay" at bounding box center [862, 262] width 35 height 8
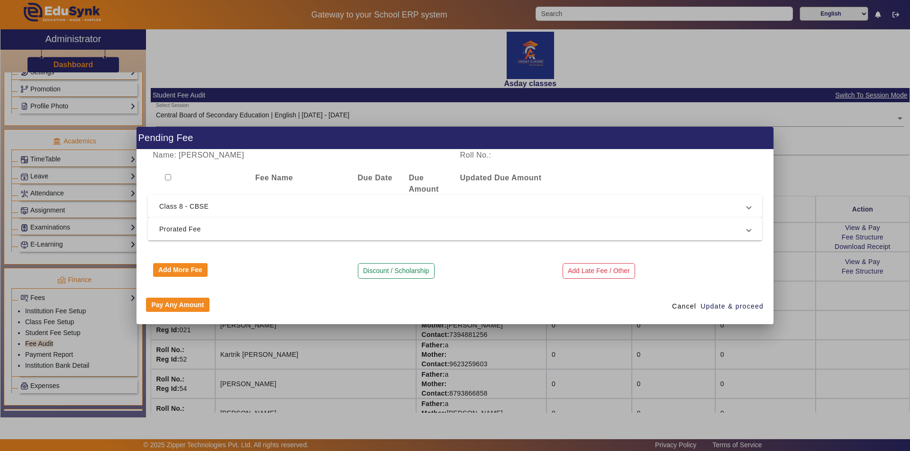
click at [812, 306] on div at bounding box center [455, 225] width 910 height 451
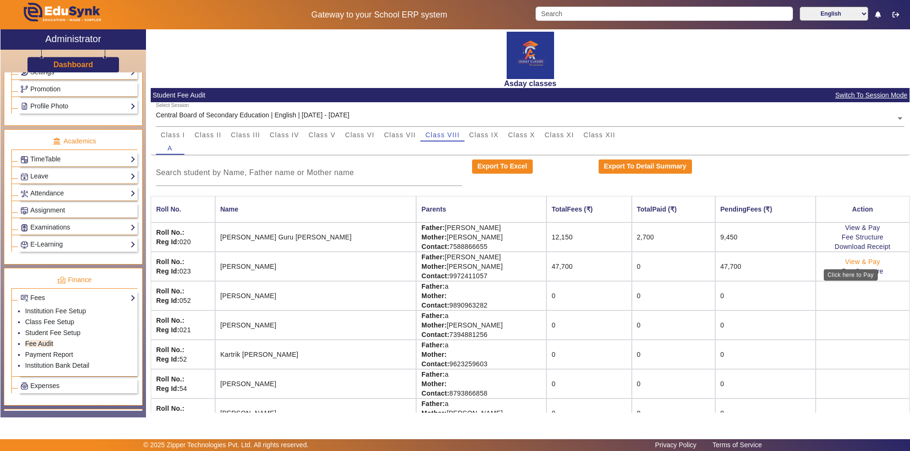
click at [850, 263] on link "View & Pay" at bounding box center [862, 262] width 35 height 8
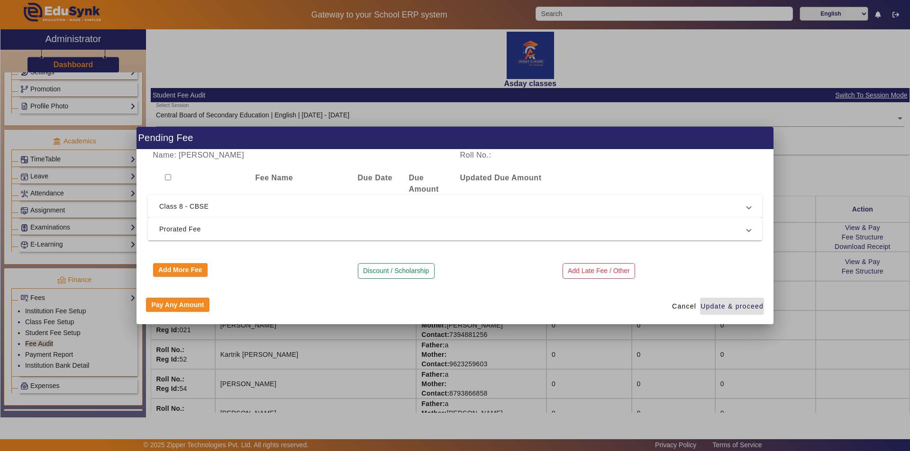
click at [555, 359] on div at bounding box center [455, 225] width 910 height 451
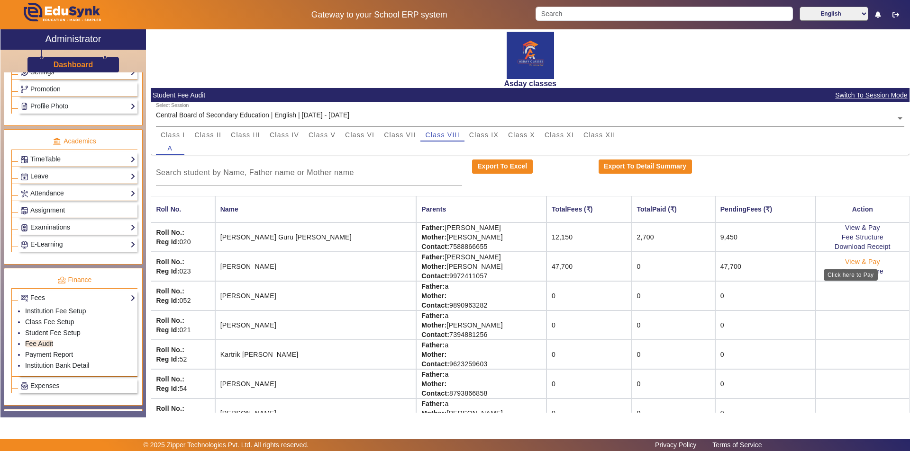
click at [856, 262] on link "View & Pay" at bounding box center [862, 262] width 35 height 8
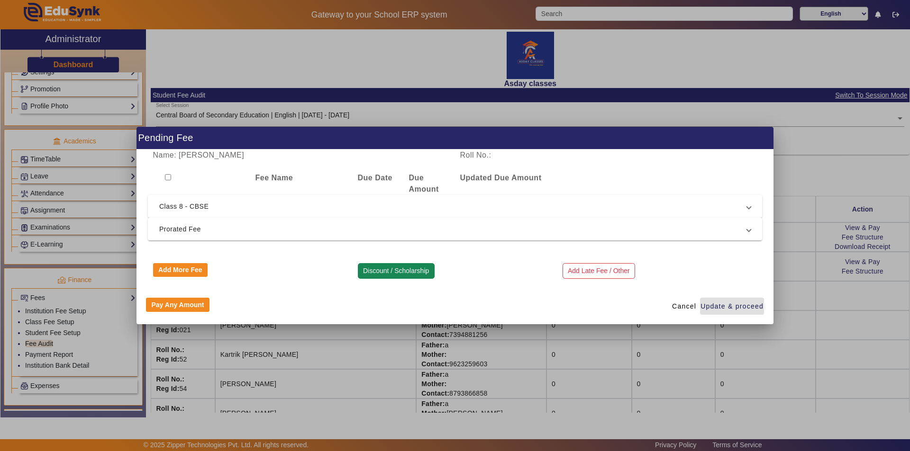
click at [397, 271] on button "Discount / Scholarship" at bounding box center [396, 271] width 77 height 16
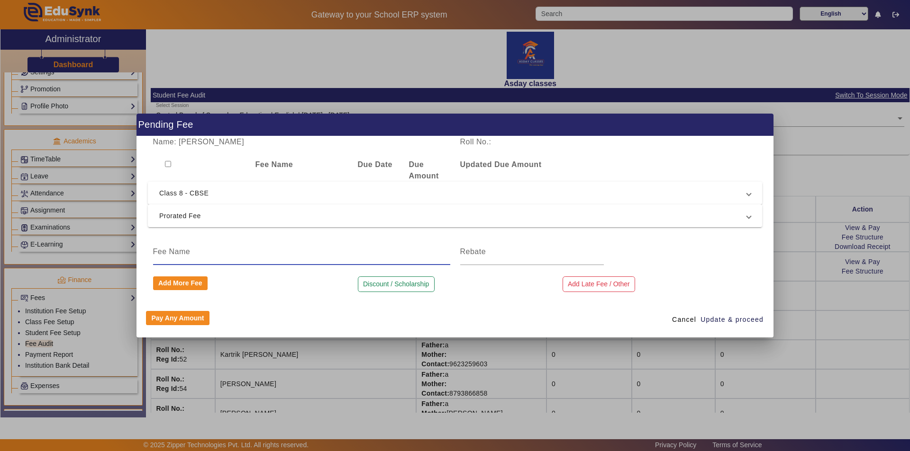
click at [162, 256] on input at bounding box center [301, 251] width 297 height 11
type input "Discount"
click at [482, 252] on input at bounding box center [532, 251] width 144 height 11
type input "17700"
click at [712, 319] on span "Update & proceed" at bounding box center [731, 320] width 63 height 10
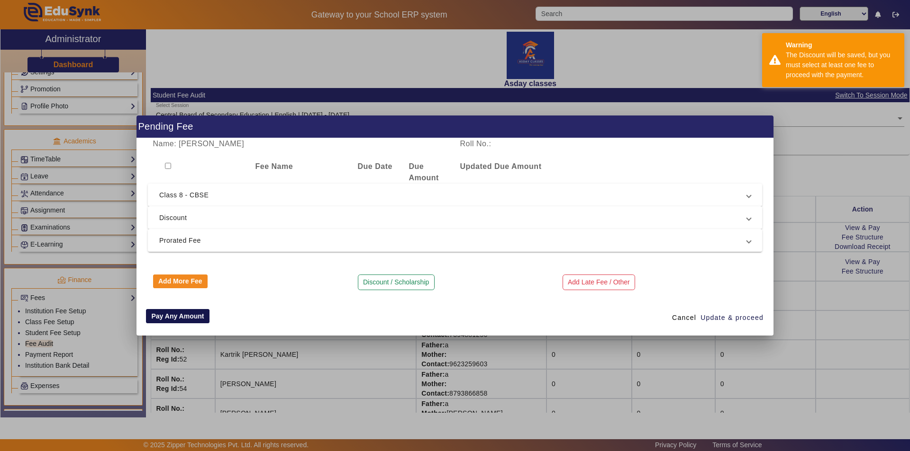
click at [181, 320] on button "Pay Any Amount" at bounding box center [177, 316] width 63 height 14
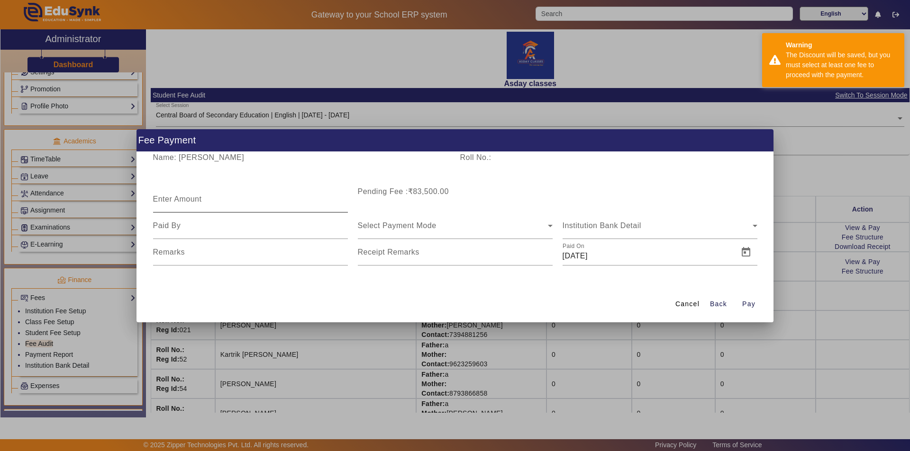
click at [173, 200] on mat-label "Enter Amount" at bounding box center [177, 199] width 49 height 8
click at [173, 200] on input "Enter Amount" at bounding box center [250, 203] width 195 height 11
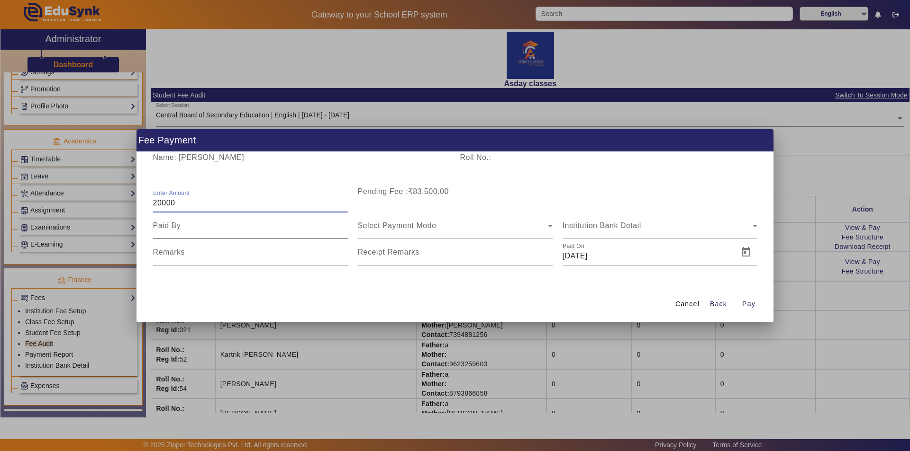
type input "20000"
click at [186, 228] on input at bounding box center [250, 225] width 195 height 11
type input "father"
click at [432, 225] on span "Select Payment Mode" at bounding box center [397, 226] width 79 height 8
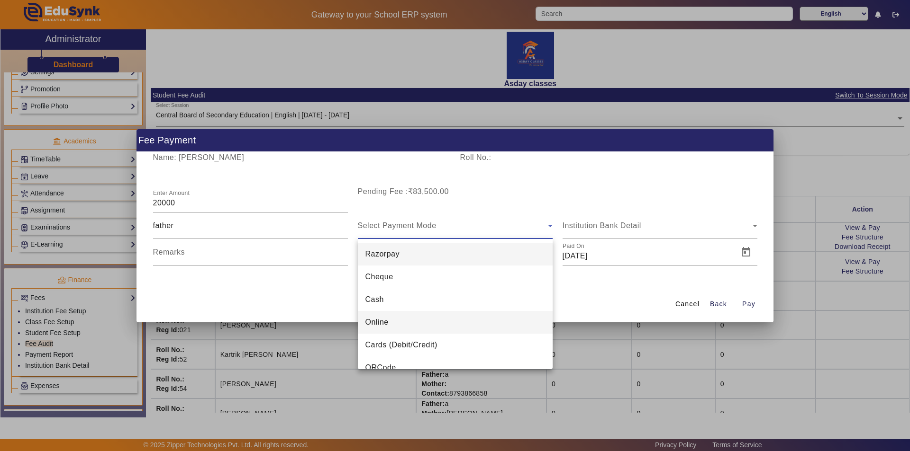
click at [376, 323] on span "Online" at bounding box center [376, 322] width 23 height 11
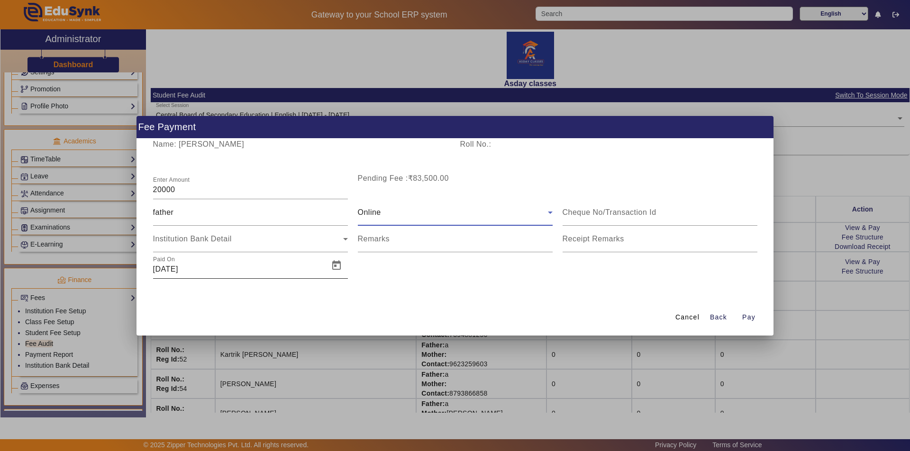
click at [195, 273] on input "[DATE]" at bounding box center [238, 269] width 170 height 11
click at [334, 265] on span "Open calendar" at bounding box center [336, 265] width 23 height 23
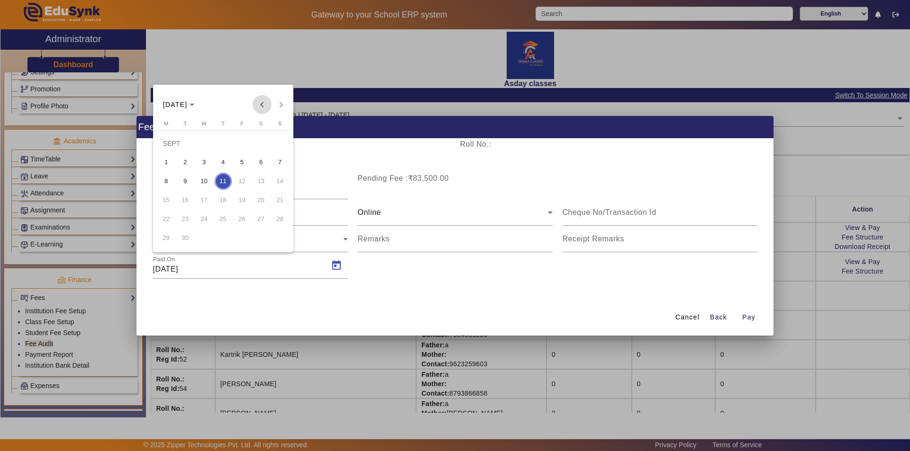
click at [262, 104] on span "Previous month" at bounding box center [261, 104] width 19 height 19
click at [183, 162] on span "5" at bounding box center [185, 162] width 17 height 17
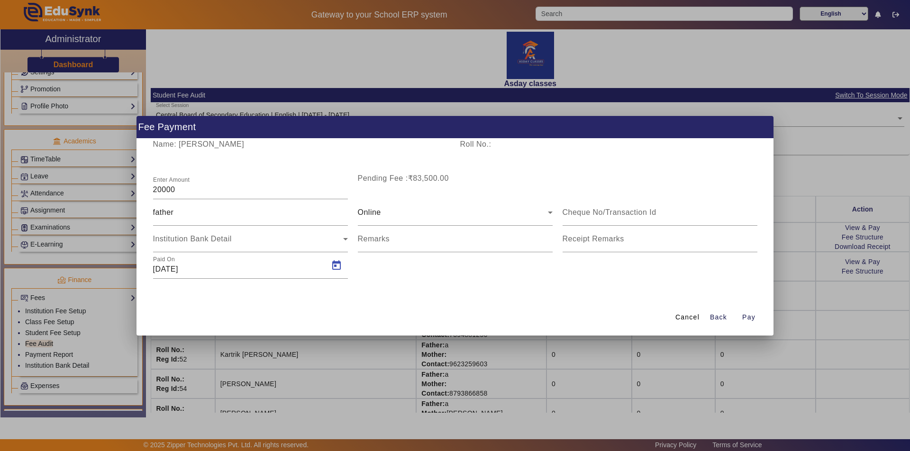
type input "[DATE]"
click at [581, 239] on mat-label "Receipt Remarks" at bounding box center [593, 239] width 62 height 8
click at [581, 239] on input "Receipt Remarks" at bounding box center [659, 242] width 195 height 11
click at [746, 319] on span "Pay" at bounding box center [748, 318] width 13 height 10
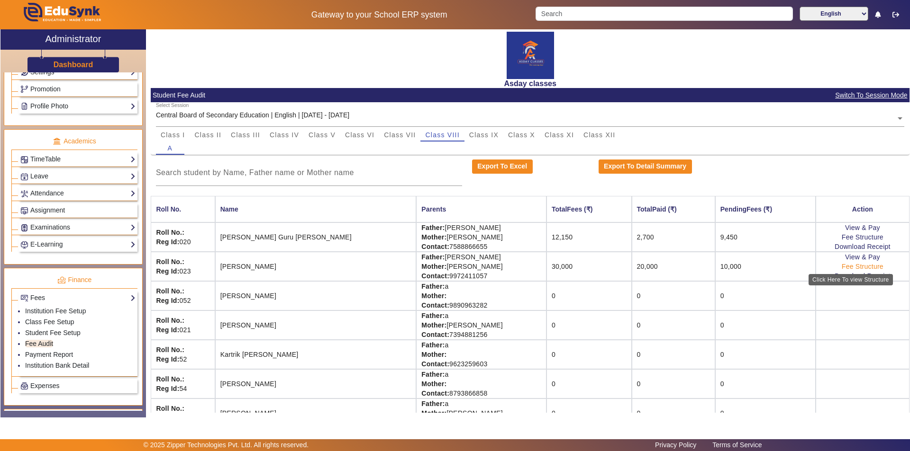
click at [850, 268] on link "Fee Structure" at bounding box center [862, 267] width 42 height 8
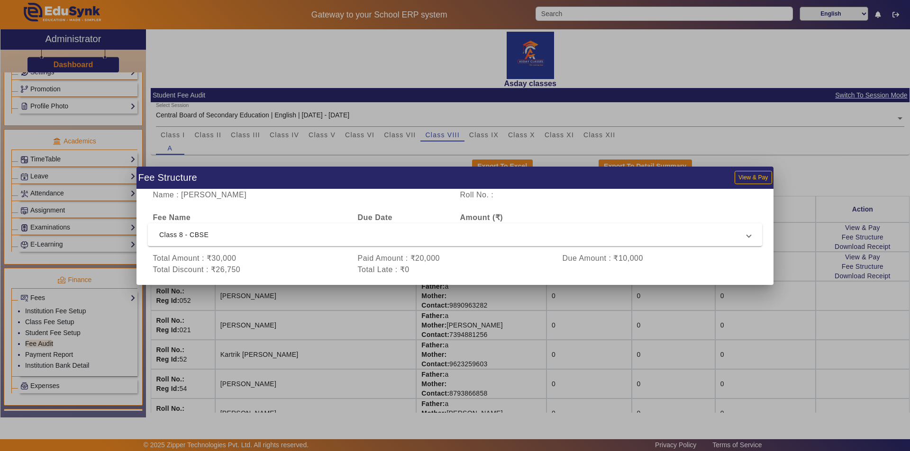
click at [525, 324] on div at bounding box center [455, 225] width 910 height 451
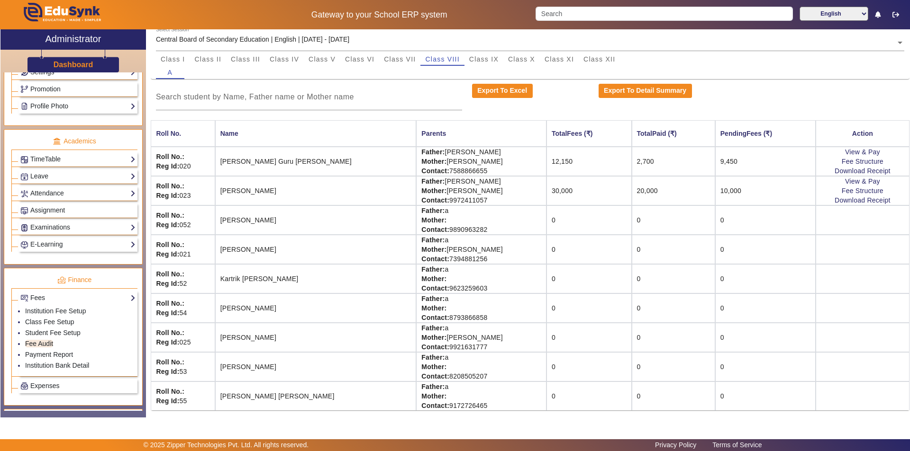
scroll to position [78, 0]
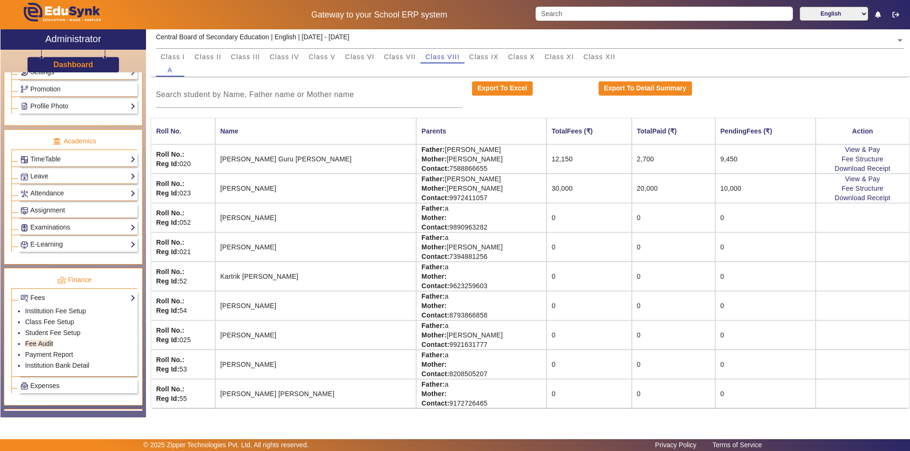
click at [654, 299] on td "0" at bounding box center [672, 305] width 83 height 29
click at [51, 333] on link "Student Fee Setup" at bounding box center [52, 333] width 55 height 8
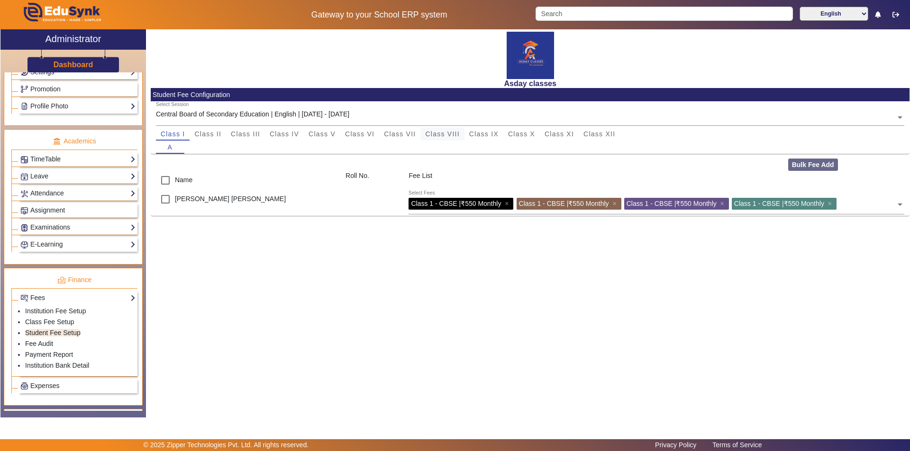
click at [453, 135] on span "Class VIII" at bounding box center [442, 134] width 34 height 7
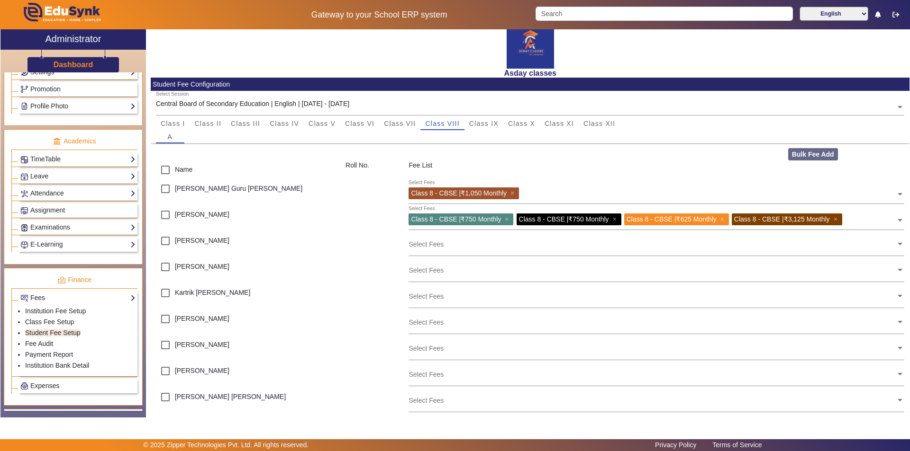
scroll to position [16, 0]
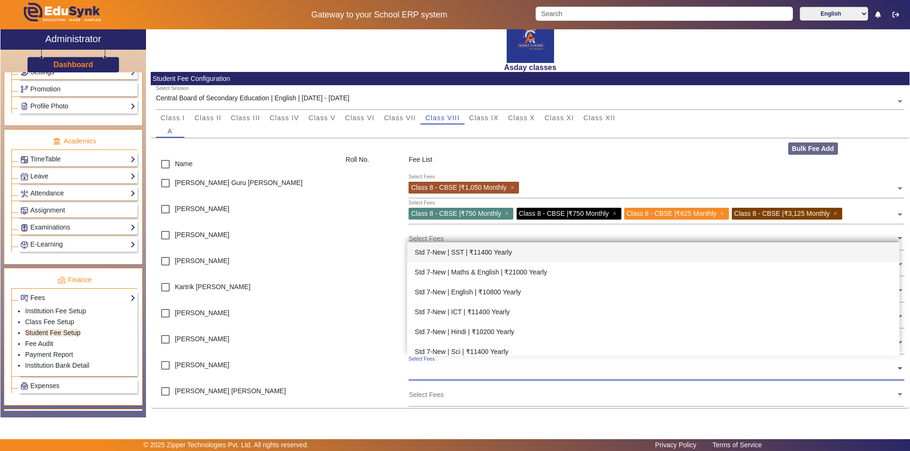
click at [429, 372] on input "text" at bounding box center [651, 368] width 487 height 9
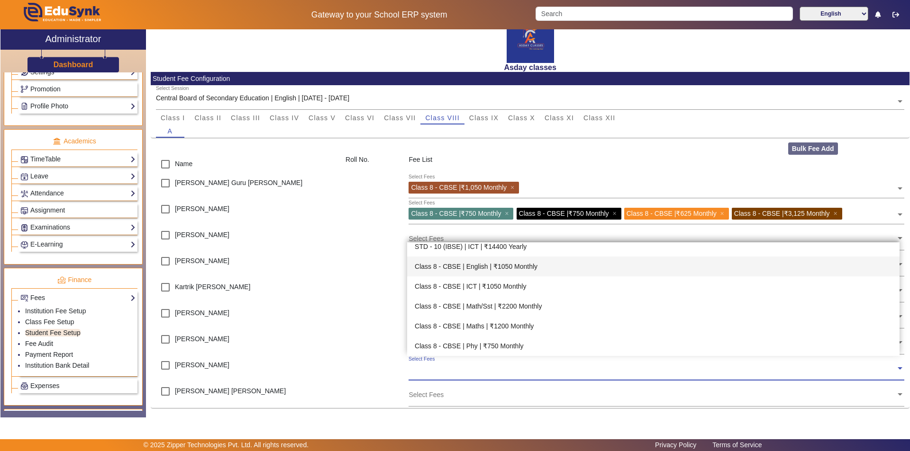
scroll to position [379, 0]
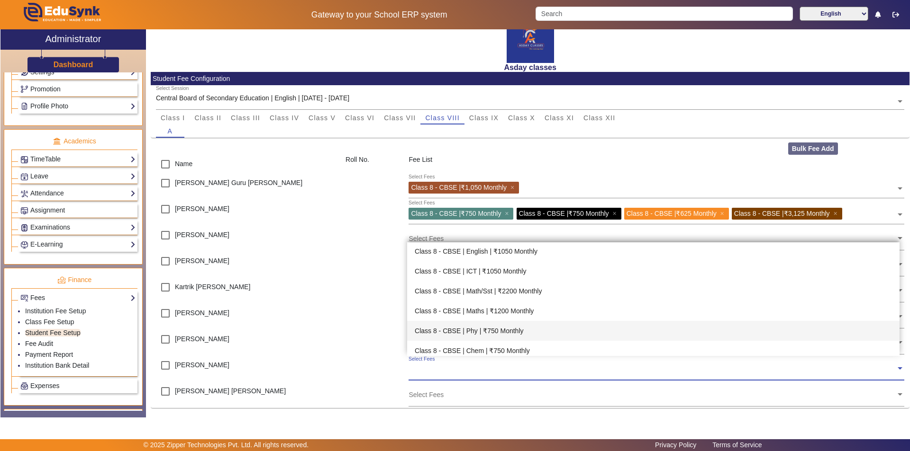
click at [510, 330] on div "Class 8 - CBSE | Phy | ₹750 Monthly" at bounding box center [653, 331] width 492 height 20
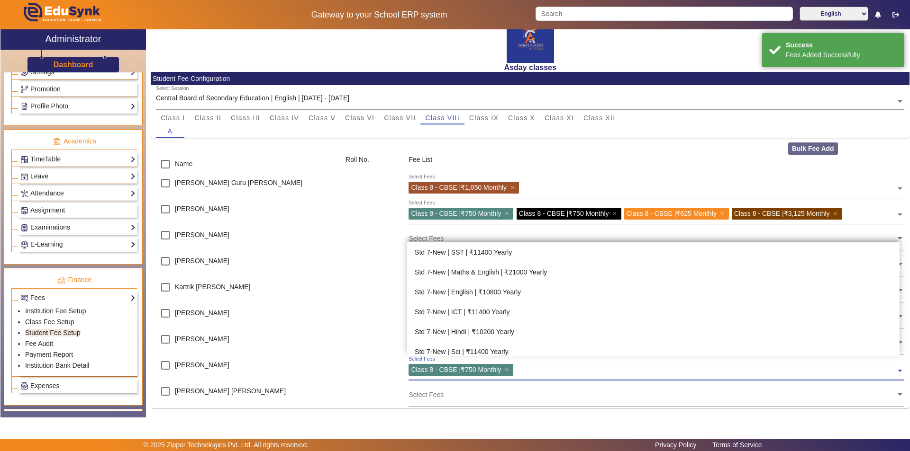
click at [529, 372] on input "text" at bounding box center [705, 368] width 379 height 9
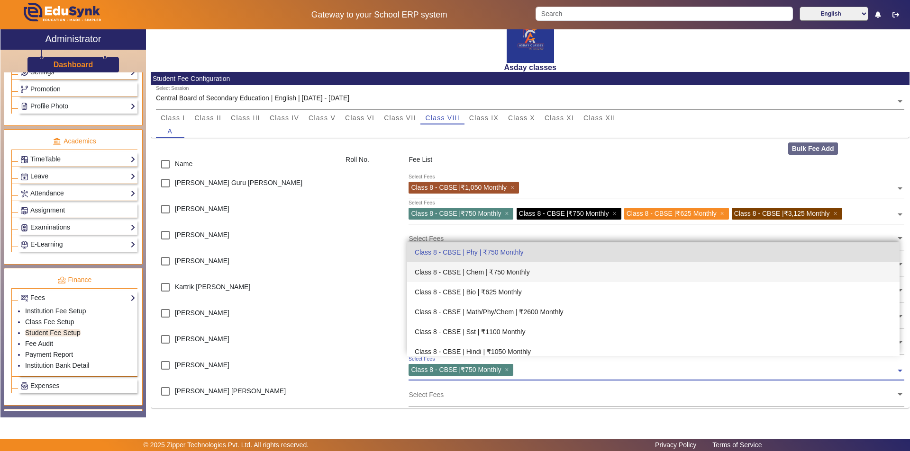
click at [508, 270] on div "Class 8 - CBSE | Chem | ₹750 Monthly" at bounding box center [653, 272] width 492 height 20
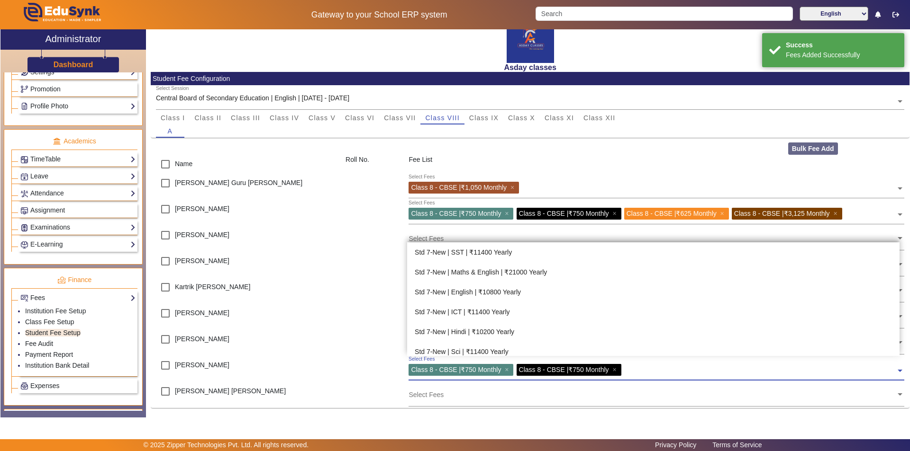
click at [630, 372] on input "text" at bounding box center [760, 368] width 272 height 9
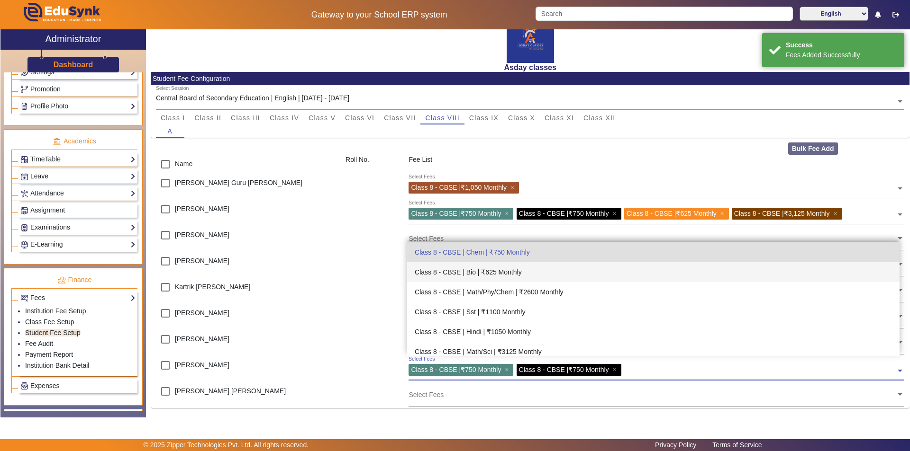
click at [482, 273] on div "Class 8 - CBSE | Bio | ₹625 Monthly" at bounding box center [653, 272] width 492 height 20
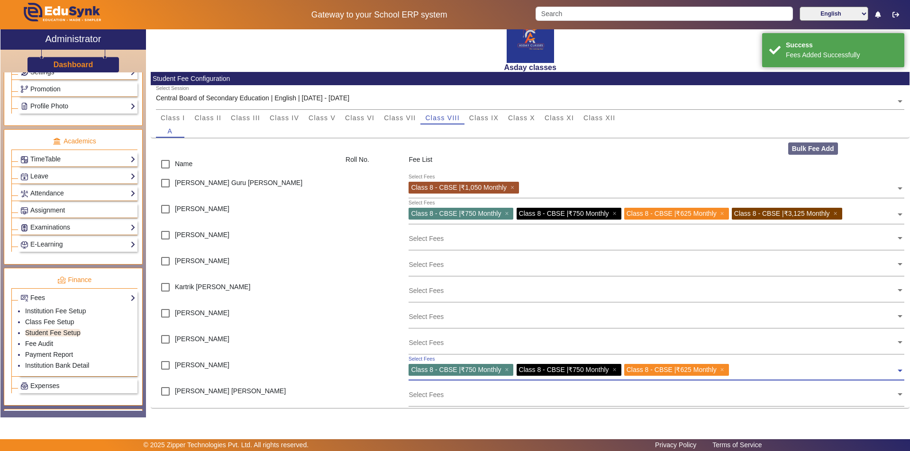
click at [743, 370] on input "text" at bounding box center [813, 368] width 164 height 9
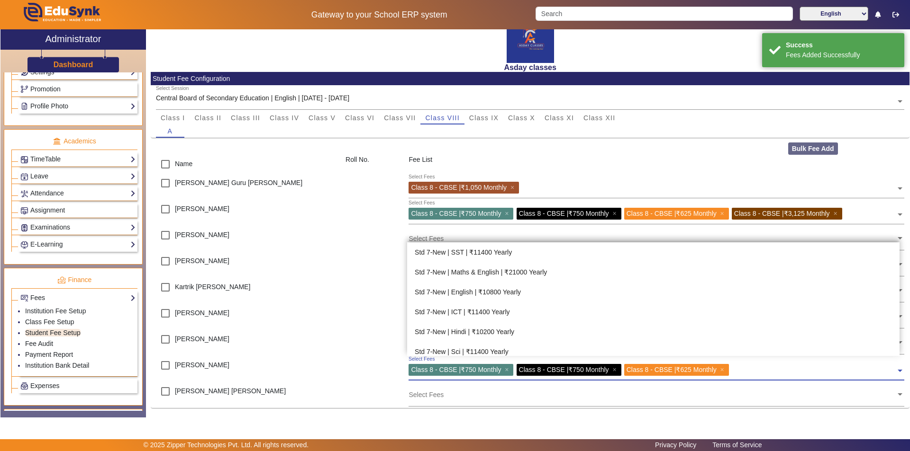
scroll to position [497, 0]
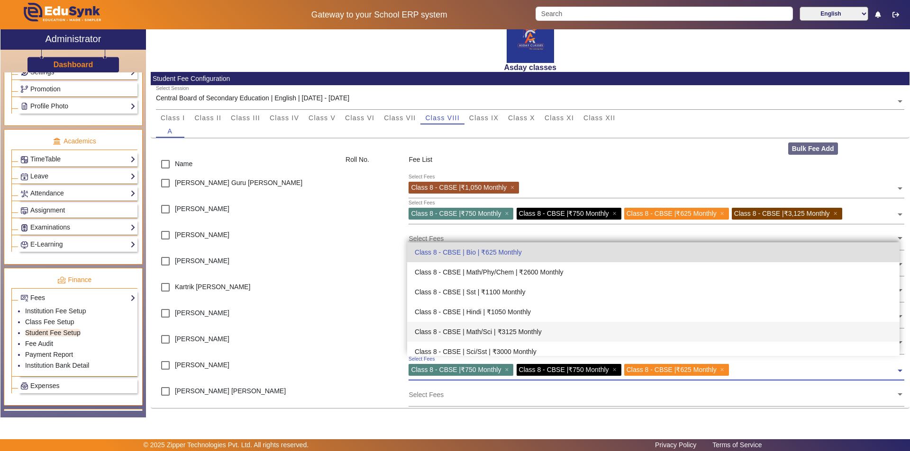
click at [522, 328] on div "Class 8 - CBSE | Math/Sci | ₹3125 Monthly" at bounding box center [653, 332] width 492 height 20
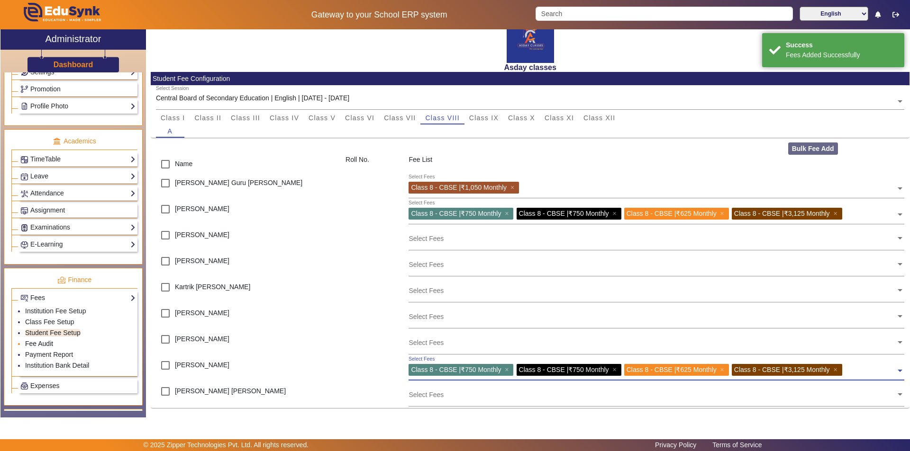
click at [53, 341] on link "Fee Audit" at bounding box center [39, 344] width 28 height 8
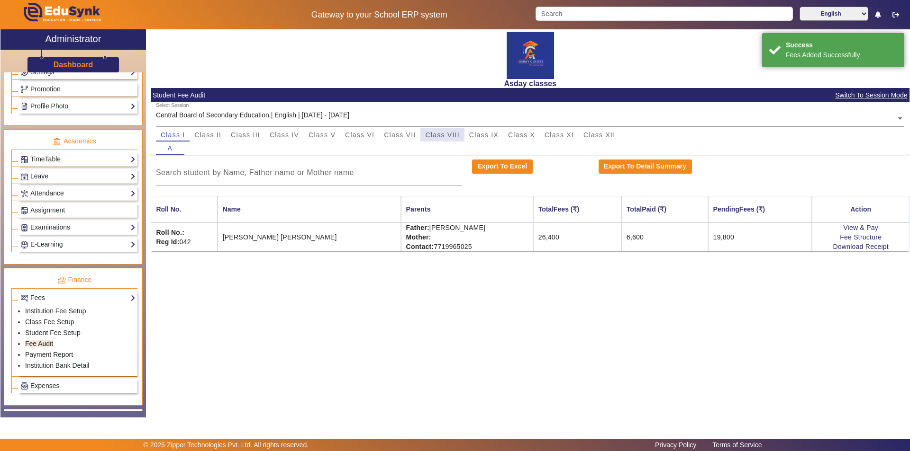
click at [448, 135] on span "Class VIII" at bounding box center [442, 135] width 34 height 7
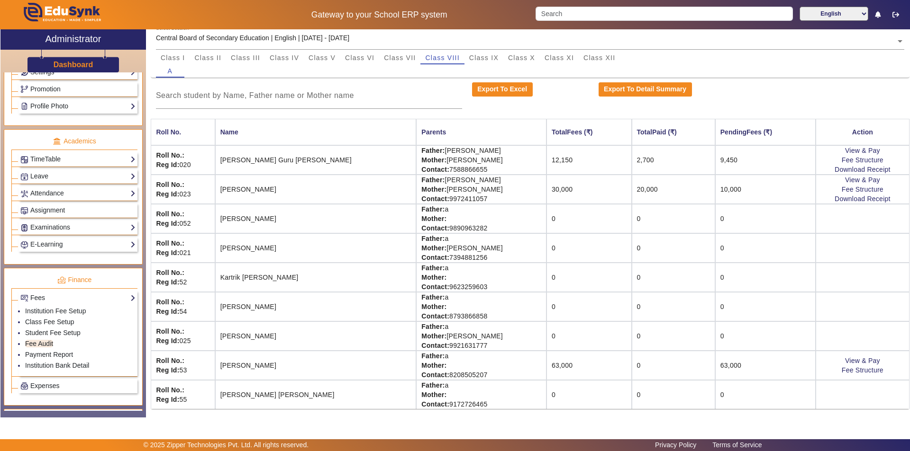
scroll to position [78, 0]
click at [77, 334] on link "Student Fee Setup" at bounding box center [52, 333] width 55 height 8
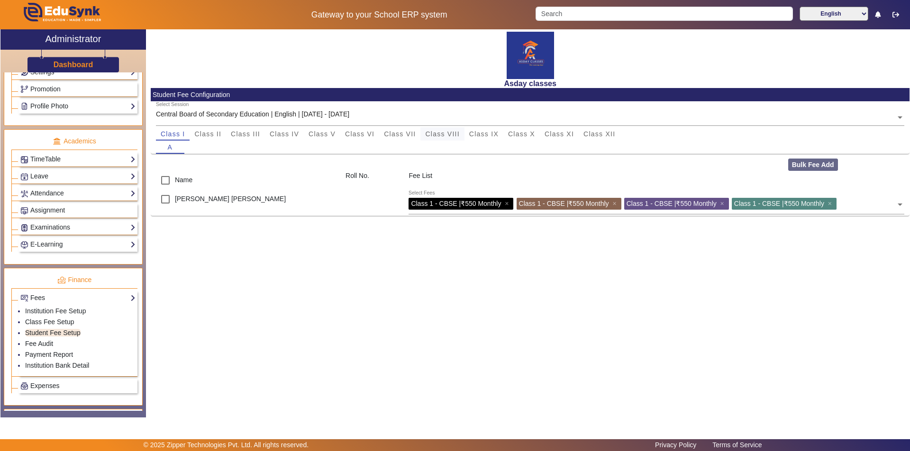
click at [454, 133] on span "Class VIII" at bounding box center [442, 134] width 34 height 7
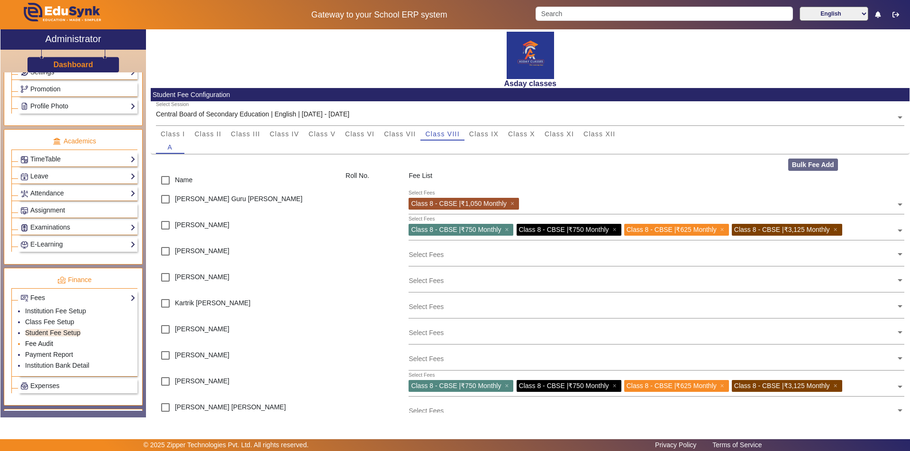
click at [48, 342] on link "Fee Audit" at bounding box center [39, 344] width 28 height 8
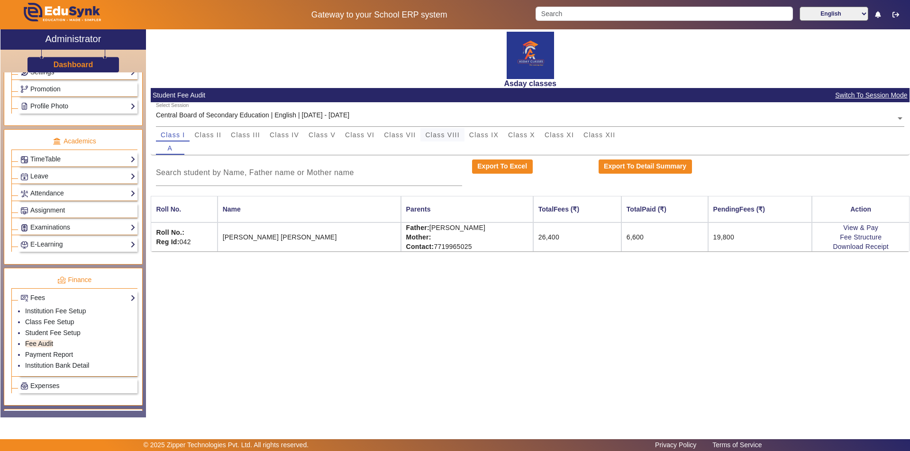
click at [454, 134] on span "Class VIII" at bounding box center [442, 135] width 34 height 7
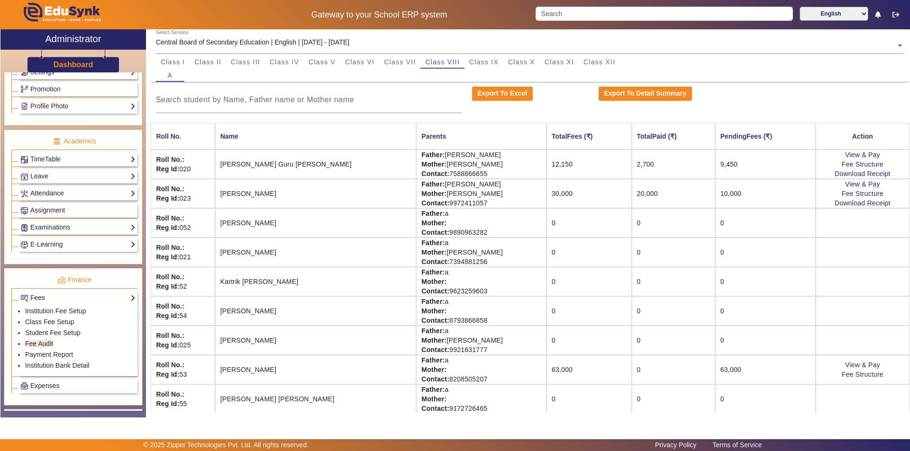
scroll to position [78, 0]
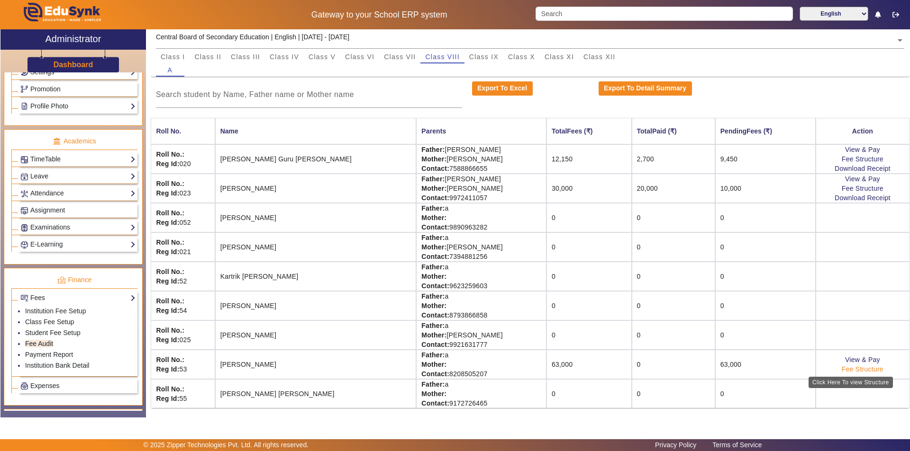
click at [848, 369] on link "Fee Structure" at bounding box center [862, 370] width 42 height 8
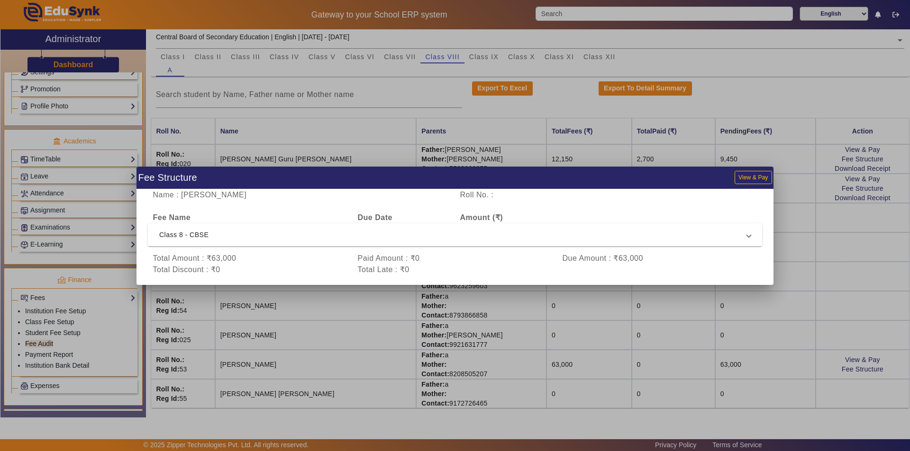
click at [200, 234] on span "Class 8 - CBSE" at bounding box center [452, 234] width 587 height 11
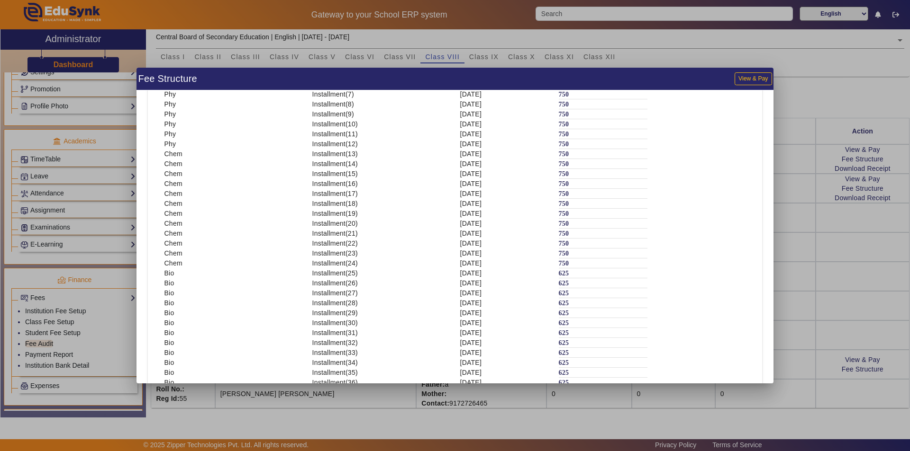
scroll to position [0, 0]
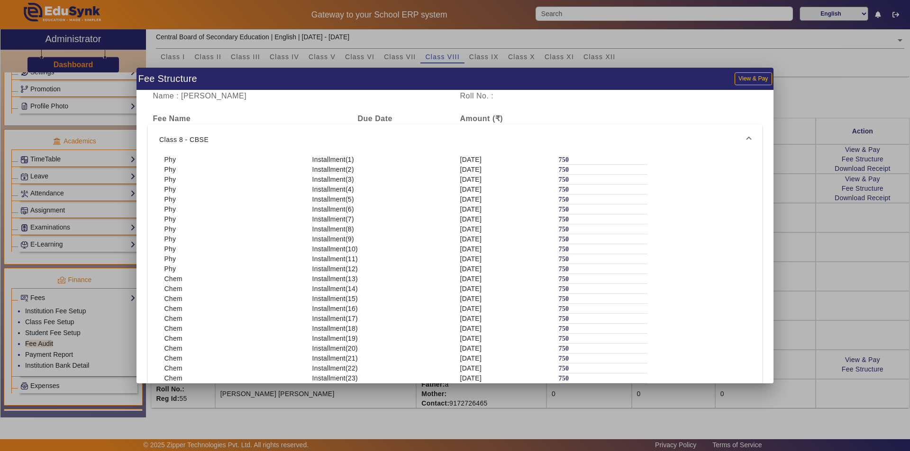
click at [847, 262] on div at bounding box center [455, 225] width 910 height 451
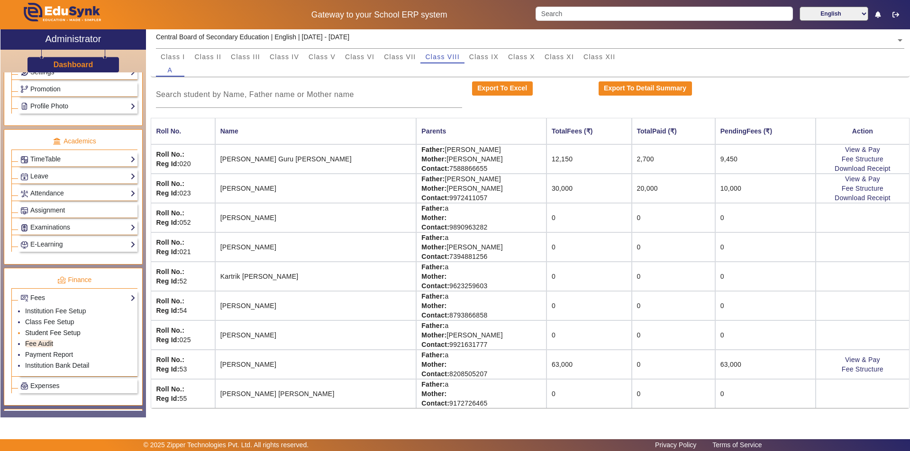
click at [54, 333] on link "Student Fee Setup" at bounding box center [52, 333] width 55 height 8
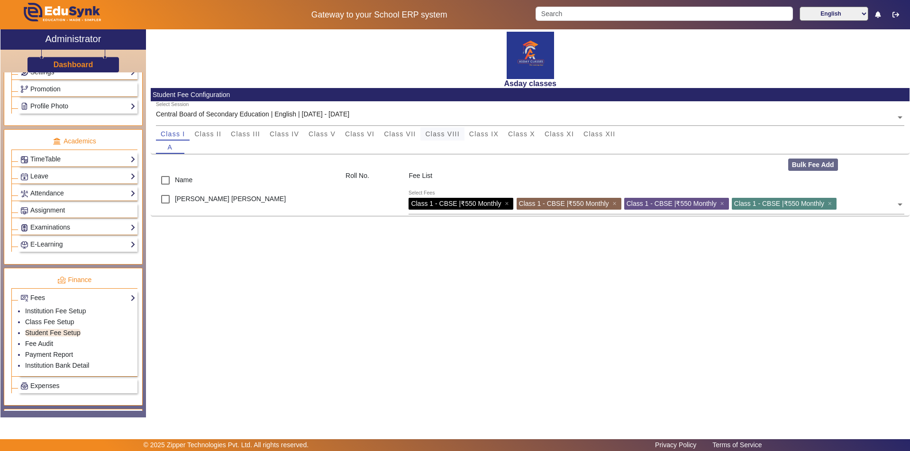
click at [447, 135] on span "Class VIII" at bounding box center [442, 134] width 34 height 7
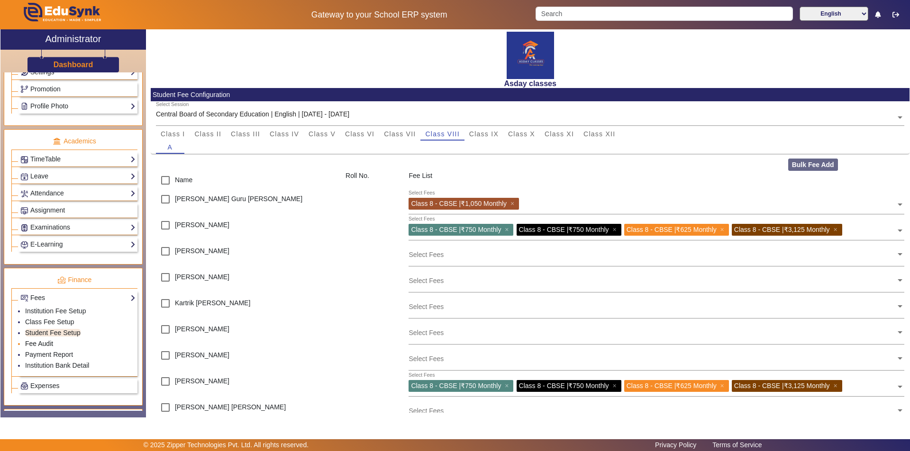
click at [37, 345] on link "Fee Audit" at bounding box center [39, 344] width 28 height 8
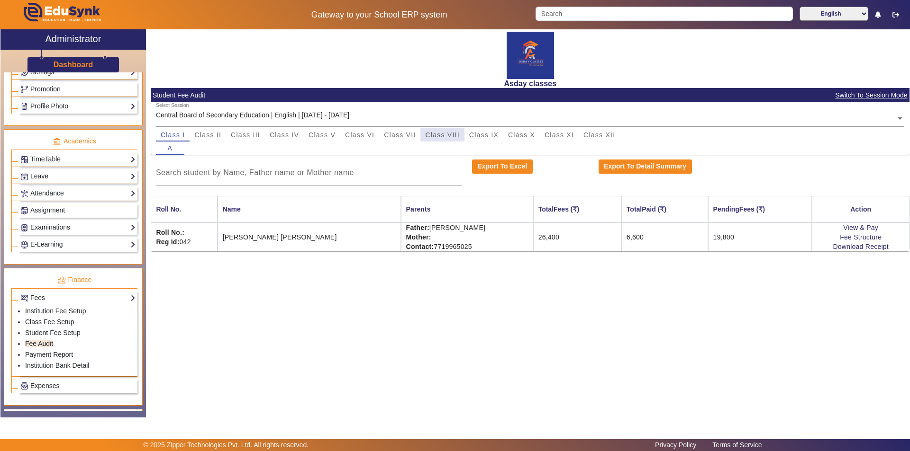
click at [447, 137] on span "Class VIII" at bounding box center [442, 135] width 34 height 7
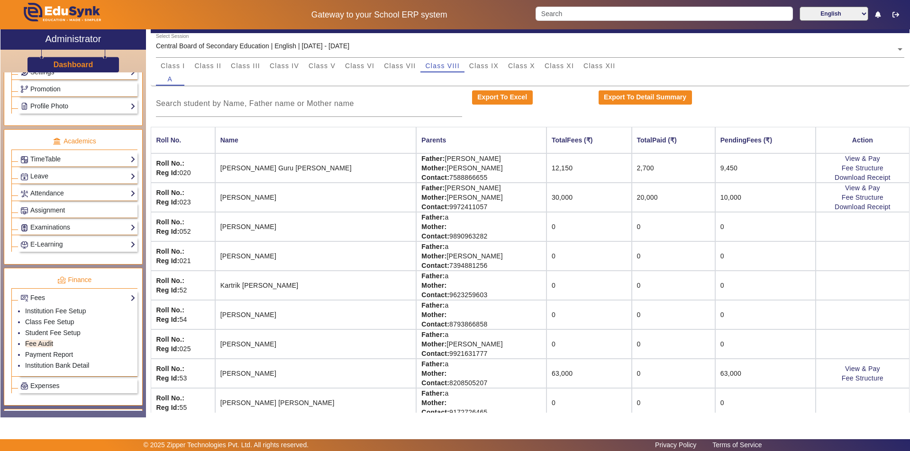
scroll to position [78, 0]
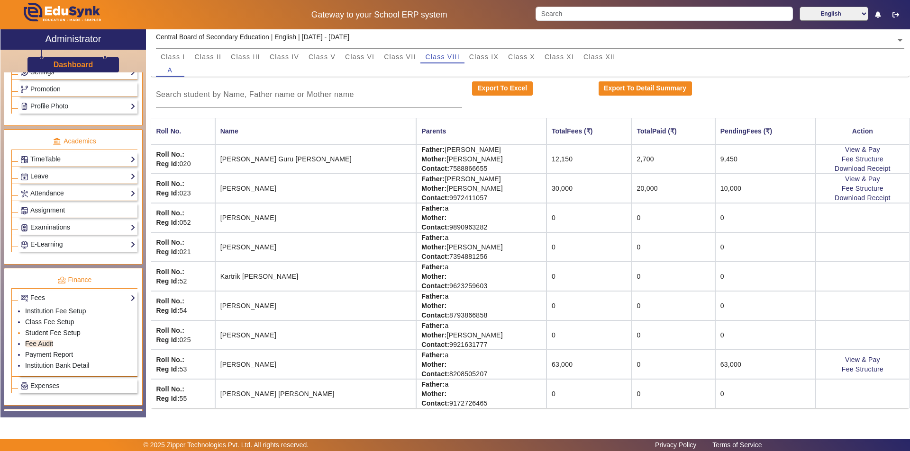
click at [45, 333] on link "Student Fee Setup" at bounding box center [52, 333] width 55 height 8
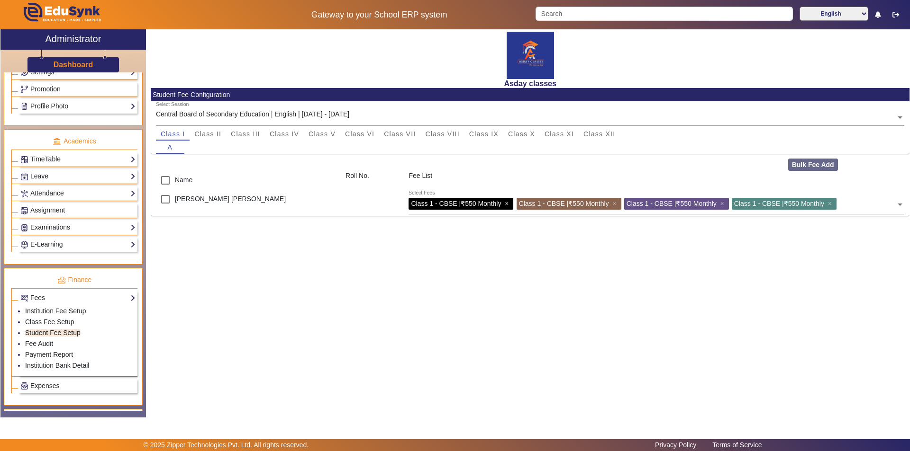
click at [510, 202] on span "×" at bounding box center [507, 204] width 6 height 8
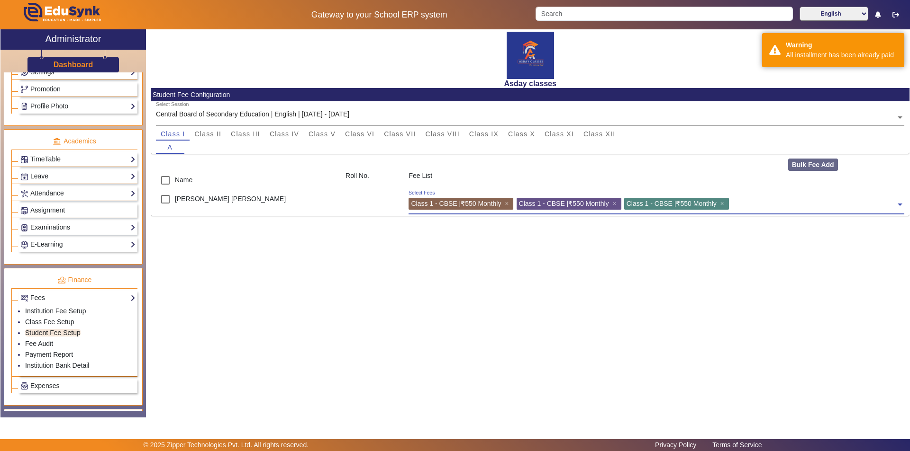
click at [618, 204] on div "Class 1 - CBSE | ₹550 Monthly ×" at bounding box center [568, 204] width 105 height 12
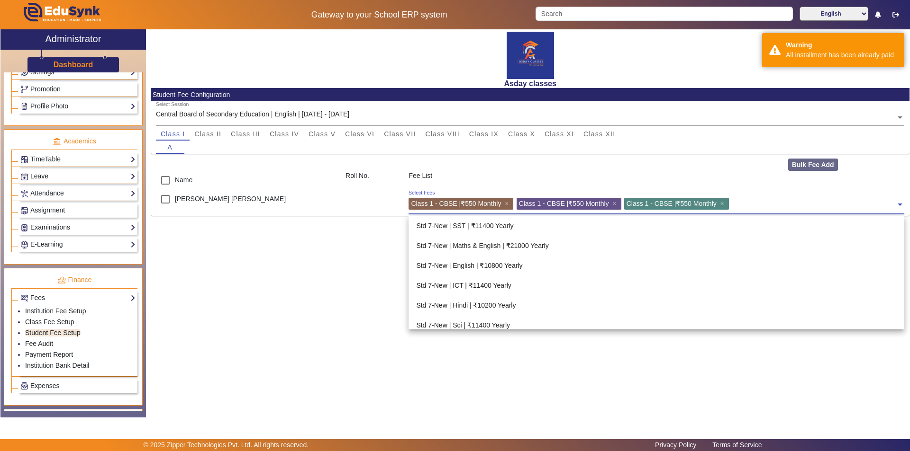
scroll to position [1253, 0]
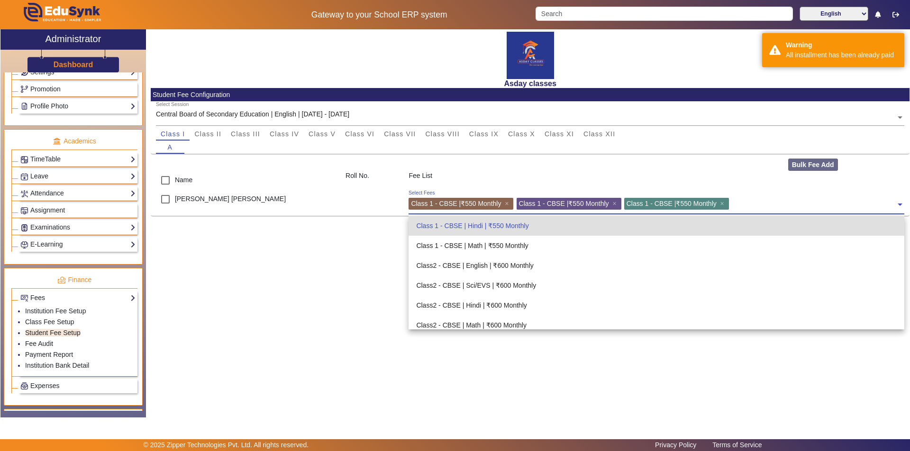
click at [729, 203] on div "Class 1 - CBSE | ₹550 Monthly ×" at bounding box center [676, 204] width 105 height 12
drag, startPoint x: 511, startPoint y: 203, endPoint x: 548, endPoint y: 205, distance: 37.0
click at [511, 204] on span "×" at bounding box center [507, 204] width 6 height 8
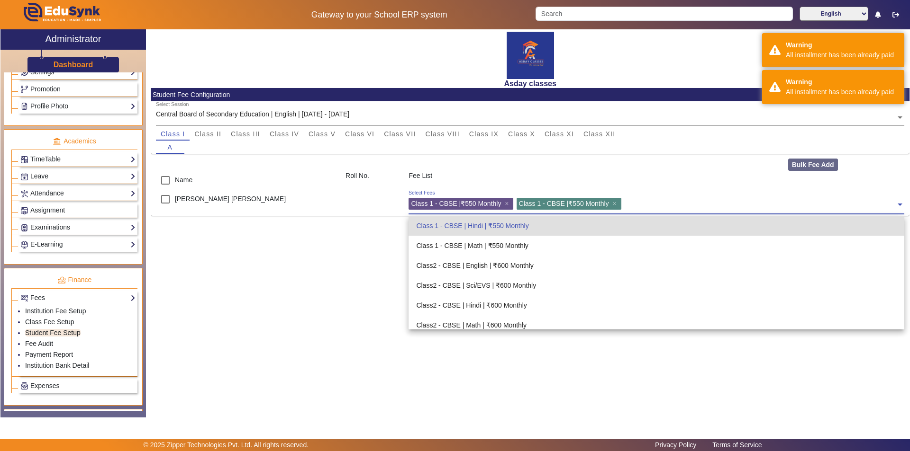
click at [618, 204] on div "Class 1 - CBSE | ₹550 Monthly ×" at bounding box center [568, 204] width 105 height 12
click at [508, 201] on span "×" at bounding box center [507, 204] width 6 height 8
click at [511, 204] on span "×" at bounding box center [507, 204] width 6 height 8
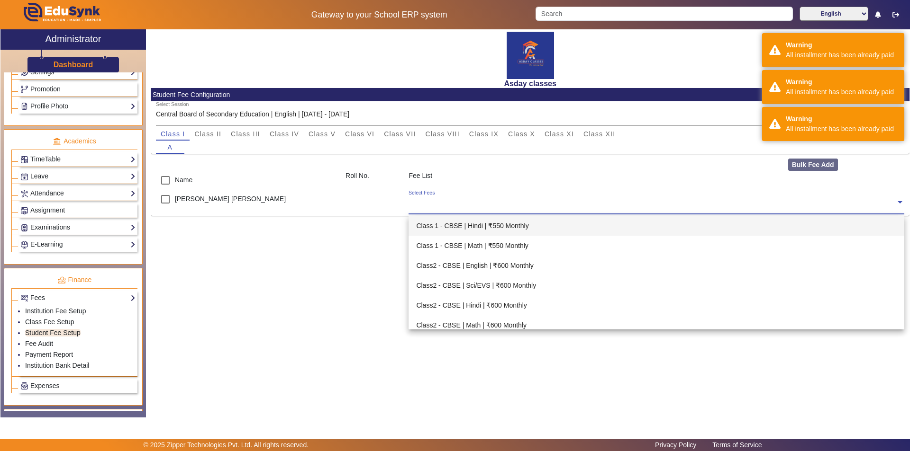
click at [513, 204] on input "text" at bounding box center [651, 202] width 487 height 9
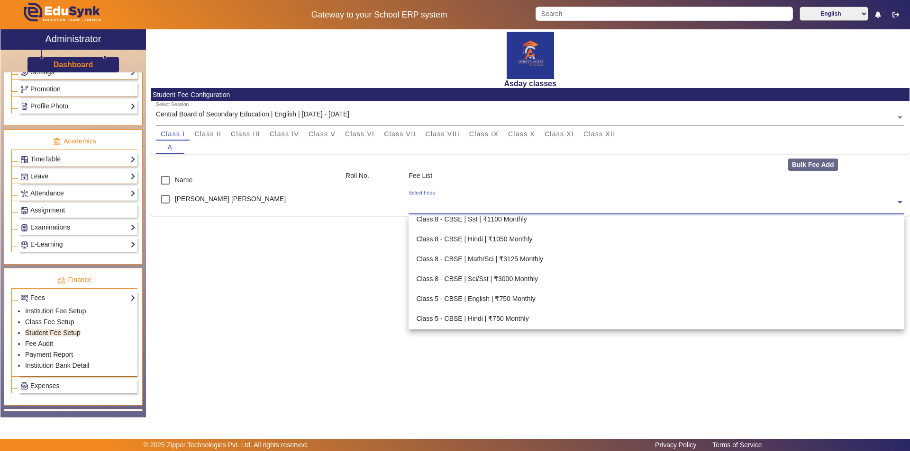
scroll to position [541, 0]
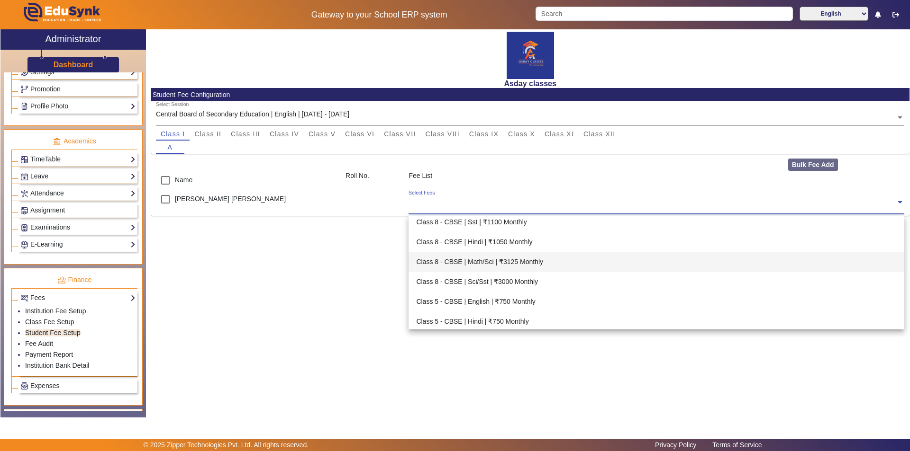
click at [527, 263] on div "Class 8 - CBSE | Math/Sci | ₹3125 Monthly" at bounding box center [655, 262] width 495 height 20
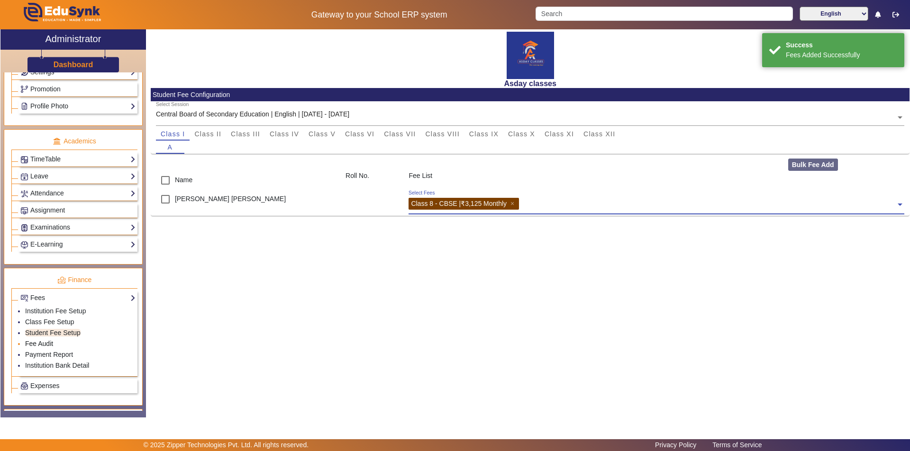
click at [41, 344] on link "Fee Audit" at bounding box center [39, 344] width 28 height 8
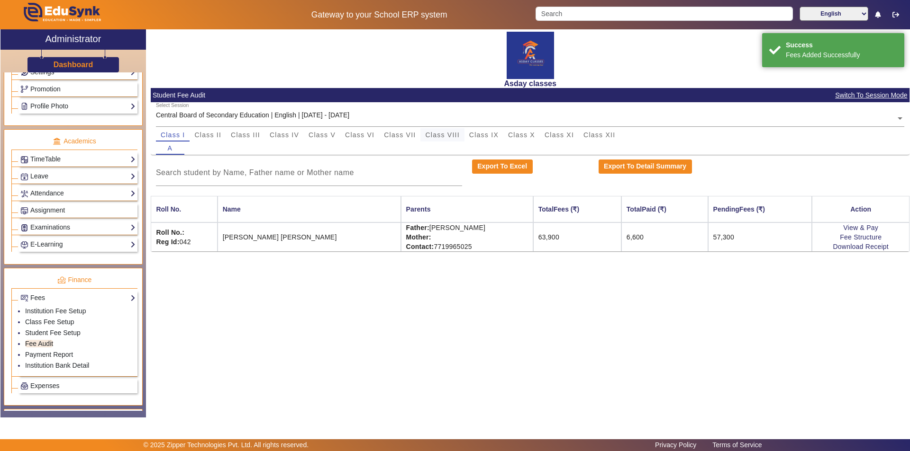
click at [450, 135] on span "Class VIII" at bounding box center [442, 135] width 34 height 7
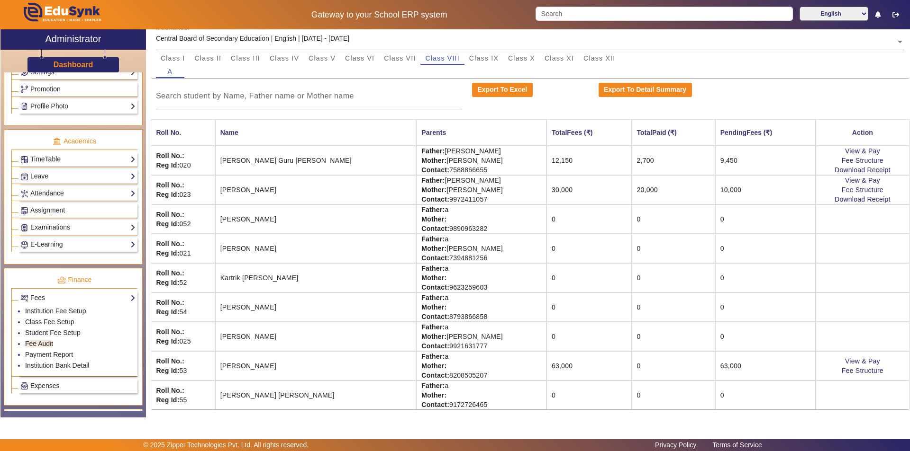
scroll to position [78, 0]
click at [546, 363] on td "63,000" at bounding box center [588, 364] width 85 height 29
click at [841, 369] on link "Fee Structure" at bounding box center [862, 370] width 42 height 8
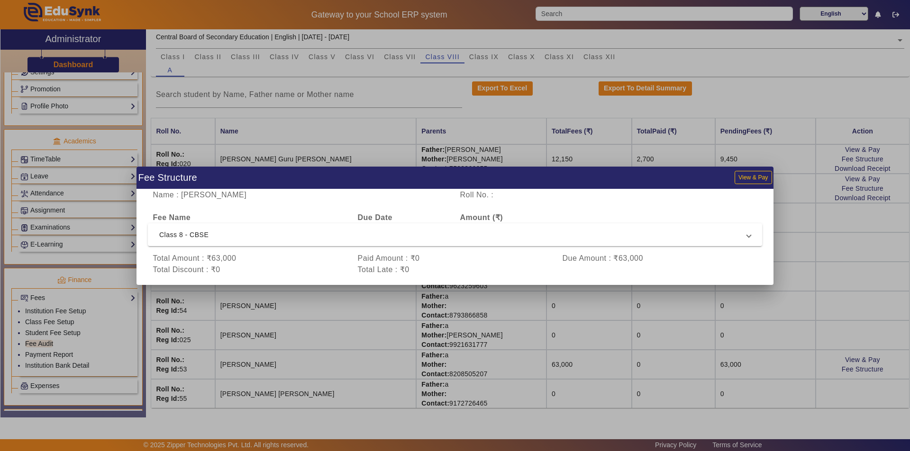
click at [72, 329] on div at bounding box center [455, 225] width 910 height 451
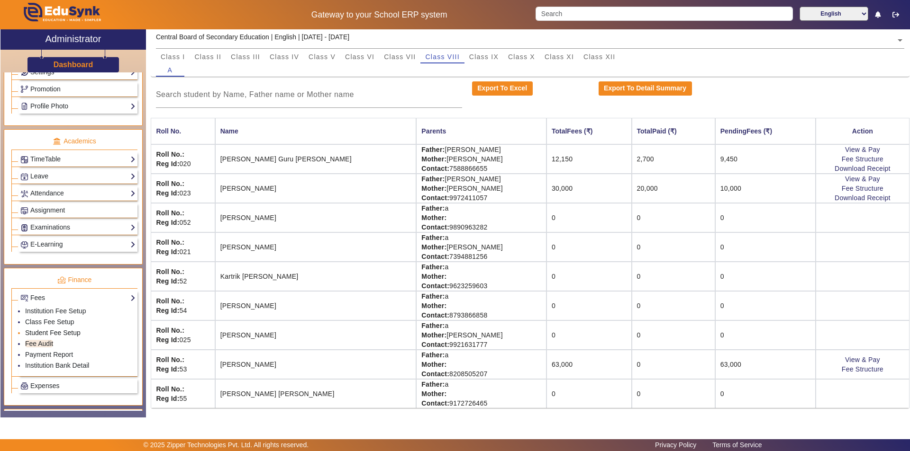
click at [72, 333] on link "Student Fee Setup" at bounding box center [52, 333] width 55 height 8
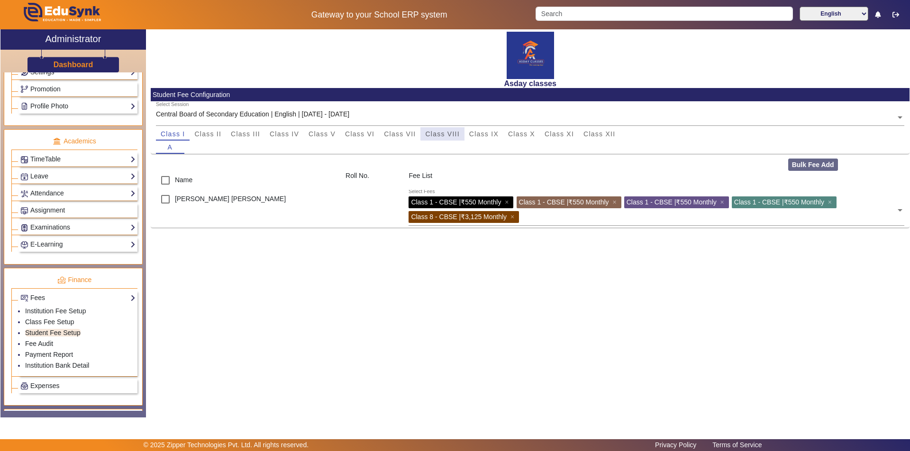
click at [448, 133] on span "Class VIII" at bounding box center [442, 134] width 34 height 7
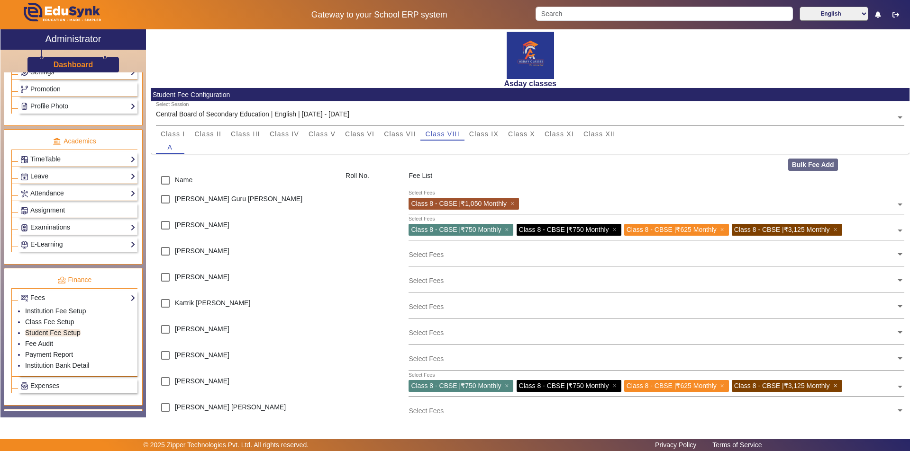
click at [839, 386] on span "×" at bounding box center [836, 386] width 6 height 8
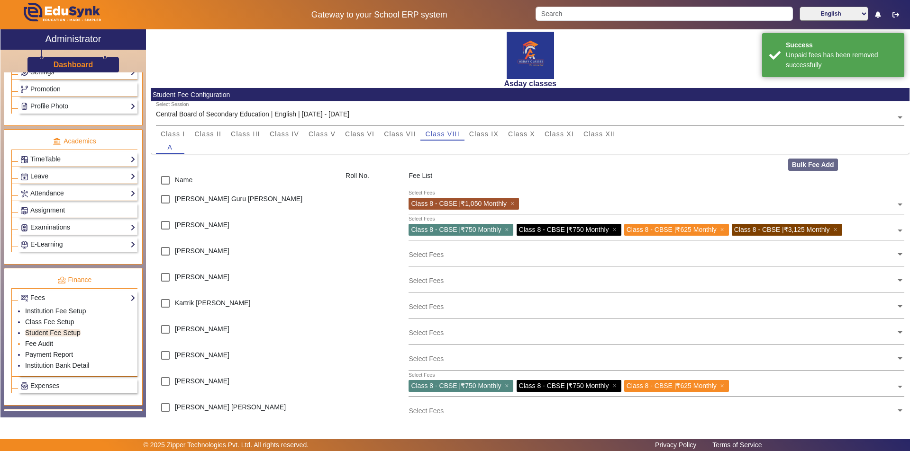
click at [48, 341] on link "Fee Audit" at bounding box center [39, 344] width 28 height 8
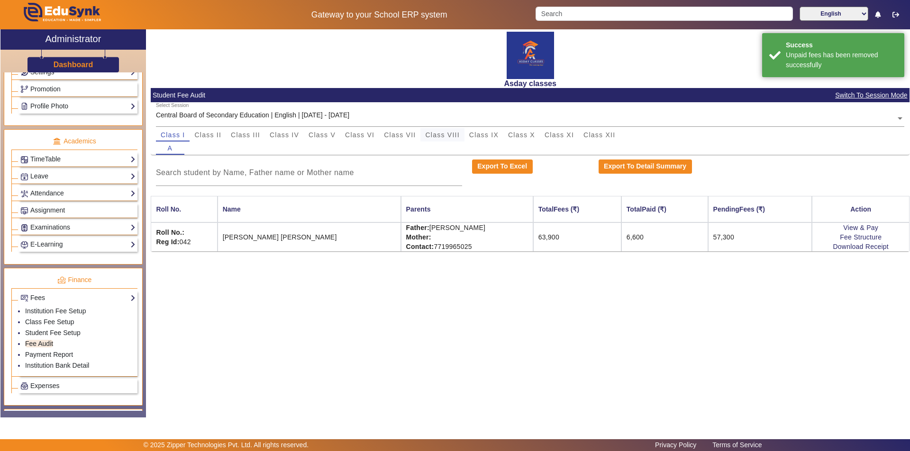
click at [434, 134] on span "Class VIII" at bounding box center [442, 135] width 34 height 7
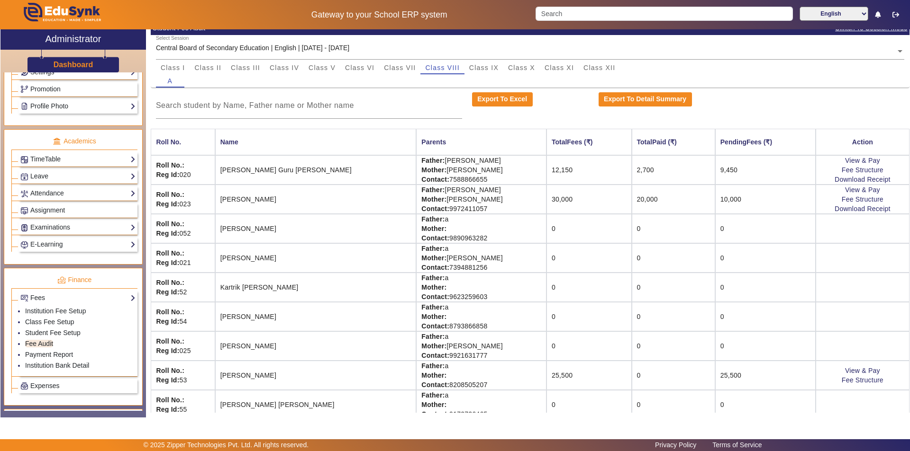
scroll to position [78, 0]
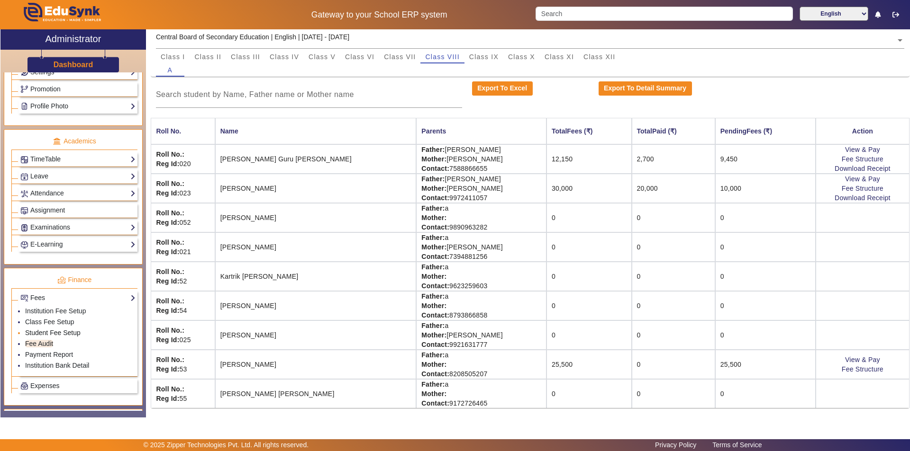
click at [55, 335] on link "Student Fee Setup" at bounding box center [52, 333] width 55 height 8
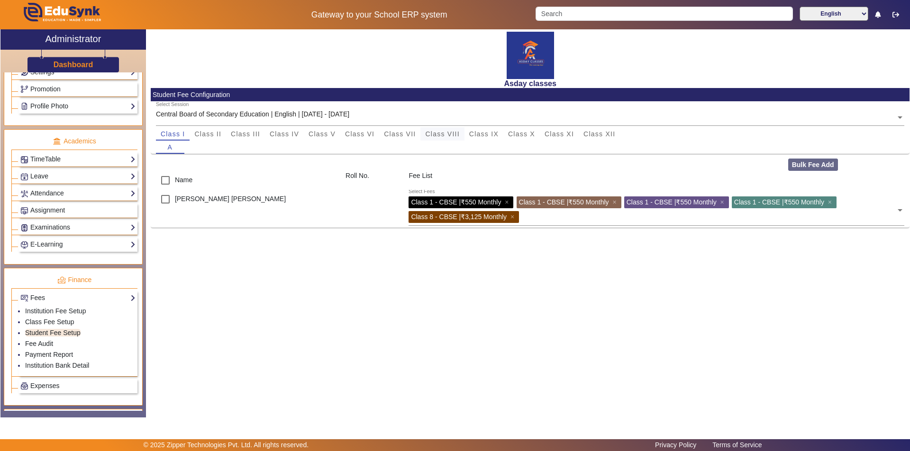
click at [452, 135] on span "Class VIII" at bounding box center [442, 134] width 34 height 7
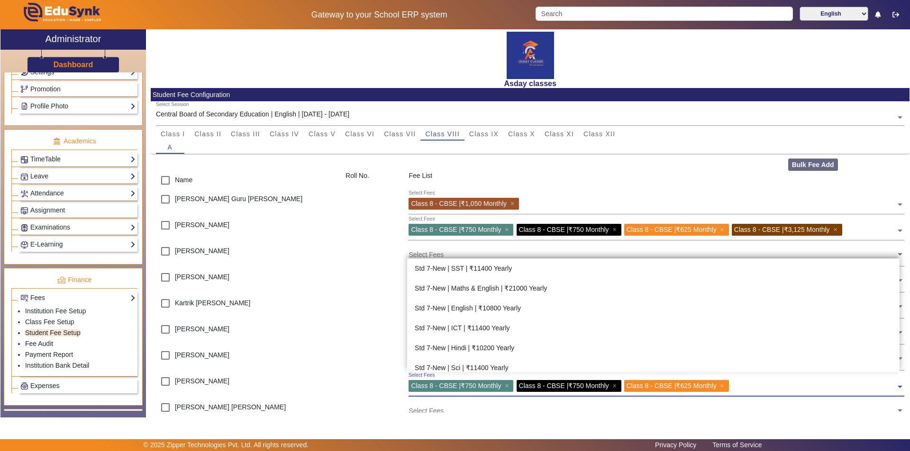
click at [741, 387] on input "text" at bounding box center [813, 384] width 164 height 9
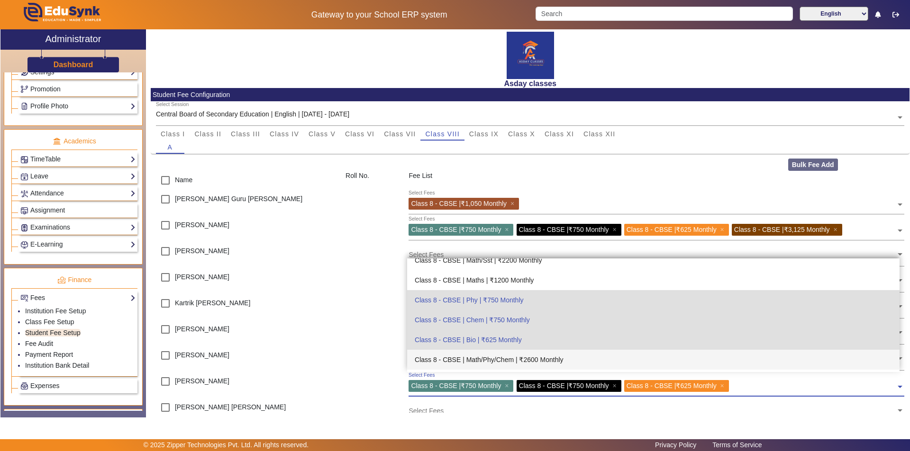
scroll to position [403, 0]
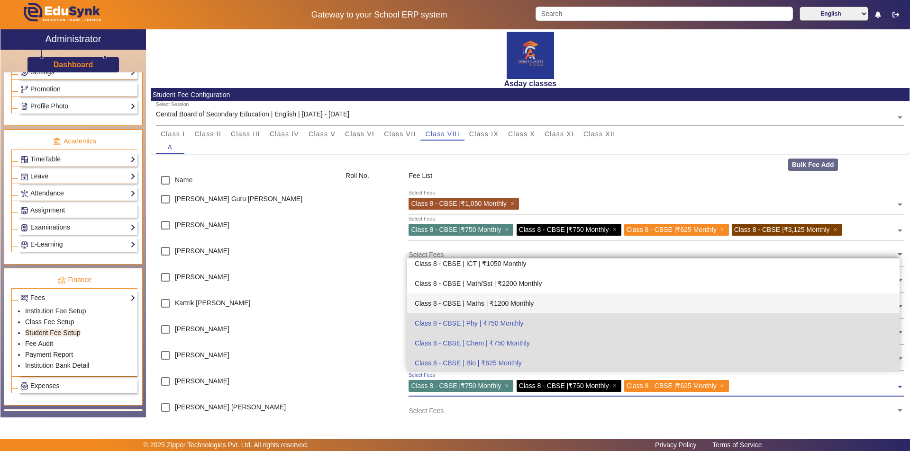
click at [506, 303] on div "Class 8 - CBSE | Maths | ₹1200 Monthly" at bounding box center [653, 304] width 492 height 20
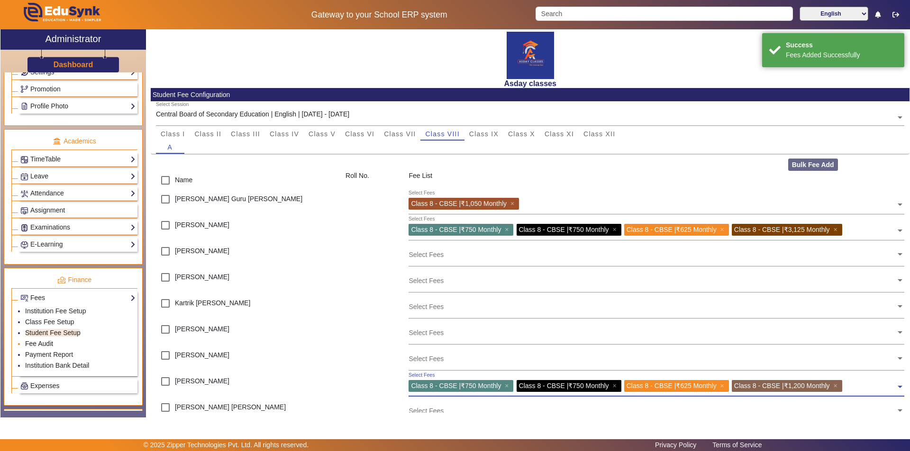
click at [48, 346] on link "Fee Audit" at bounding box center [39, 344] width 28 height 8
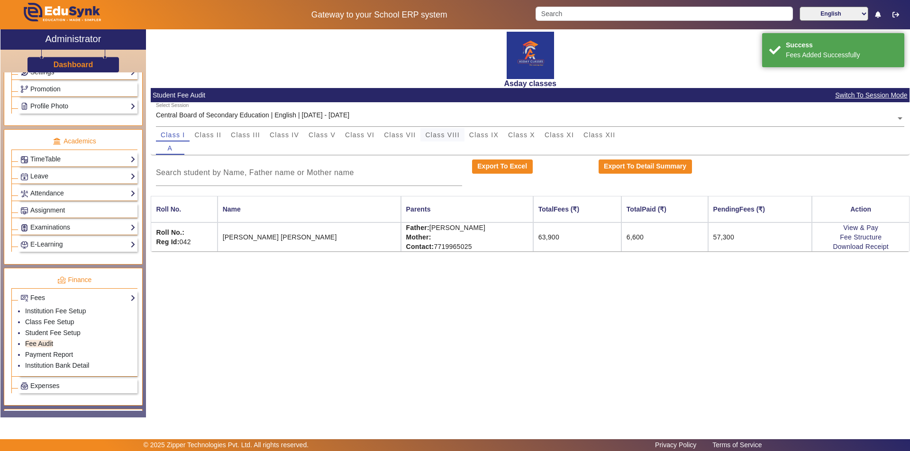
click at [449, 137] on span "Class VIII" at bounding box center [442, 135] width 34 height 7
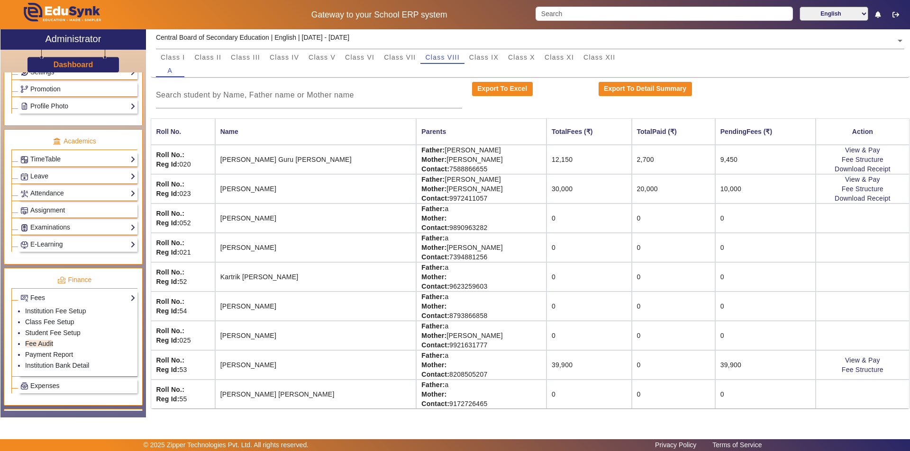
scroll to position [78, 0]
click at [845, 361] on link "View & Pay" at bounding box center [862, 360] width 35 height 8
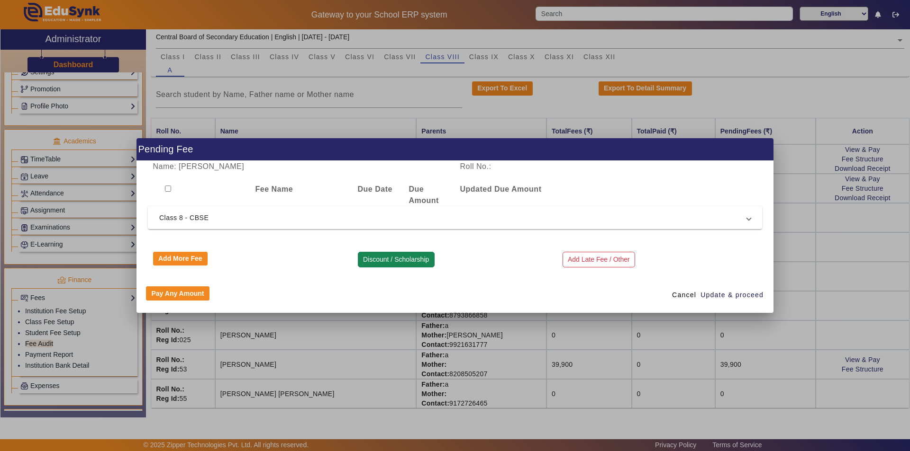
click at [382, 258] on button "Discount / Scholarship" at bounding box center [396, 260] width 77 height 16
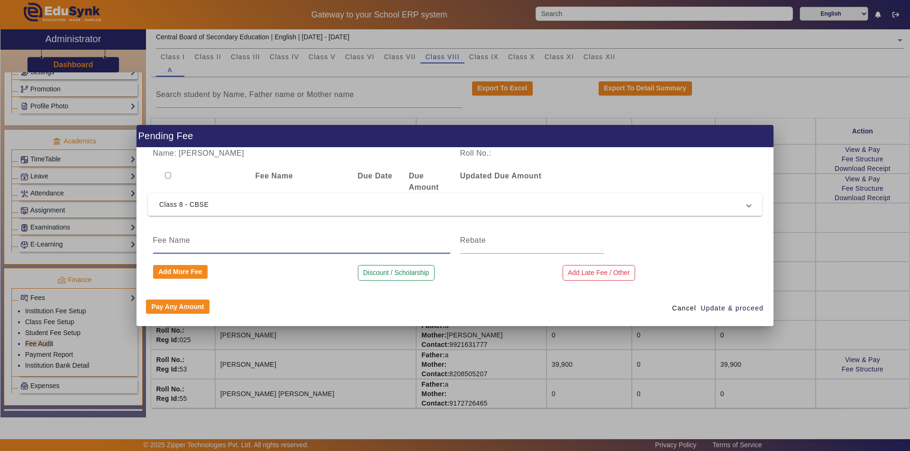
click at [207, 242] on input at bounding box center [301, 240] width 297 height 11
type input "Discount"
click at [481, 240] on input at bounding box center [532, 240] width 144 height 11
click at [475, 240] on input at bounding box center [532, 240] width 144 height 11
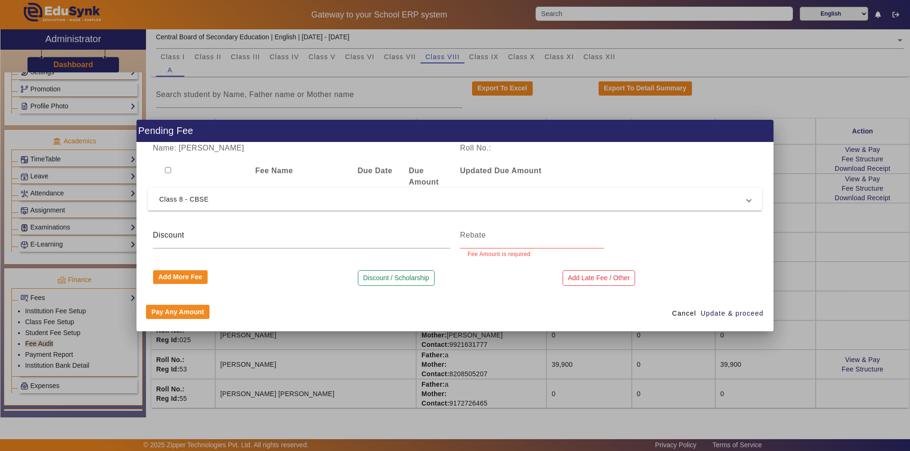
click at [651, 366] on div at bounding box center [455, 225] width 910 height 451
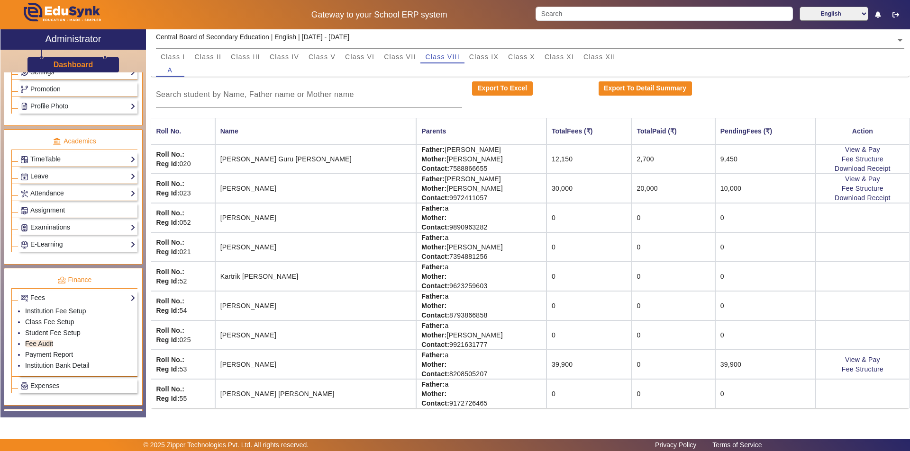
click at [576, 357] on td "39,900" at bounding box center [588, 364] width 85 height 29
click at [850, 360] on link "View & Pay" at bounding box center [862, 360] width 35 height 8
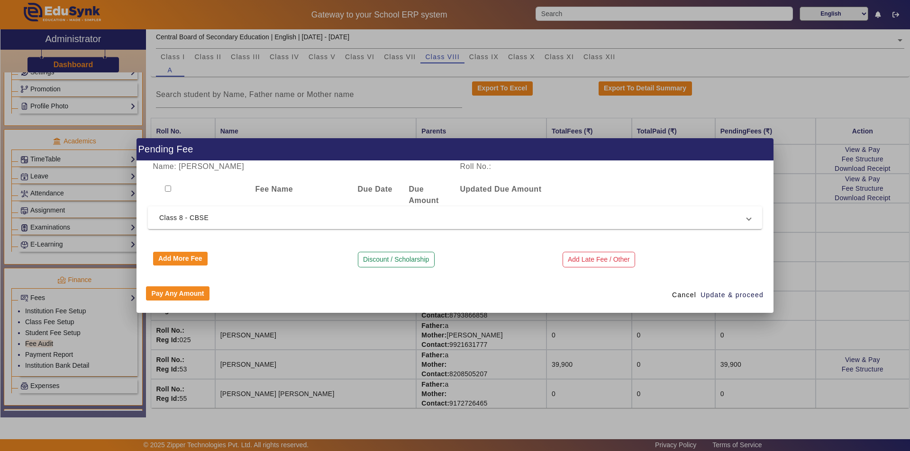
click at [811, 274] on div at bounding box center [455, 225] width 910 height 451
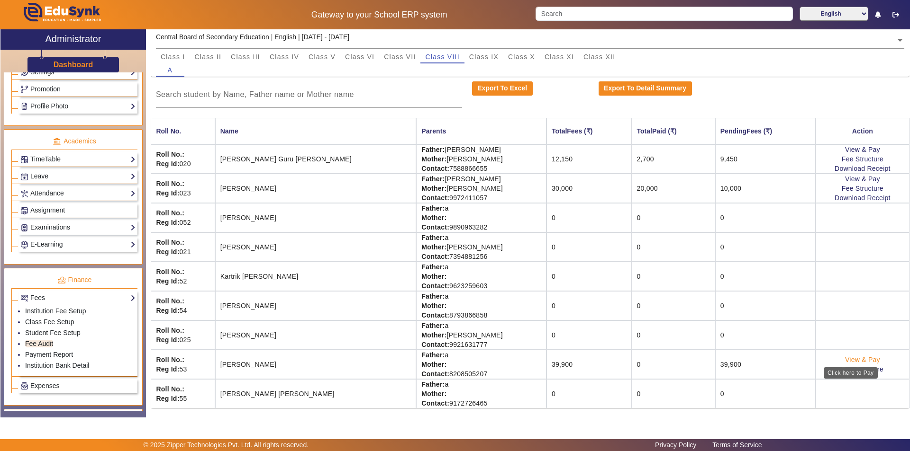
click at [848, 360] on link "View & Pay" at bounding box center [862, 360] width 35 height 8
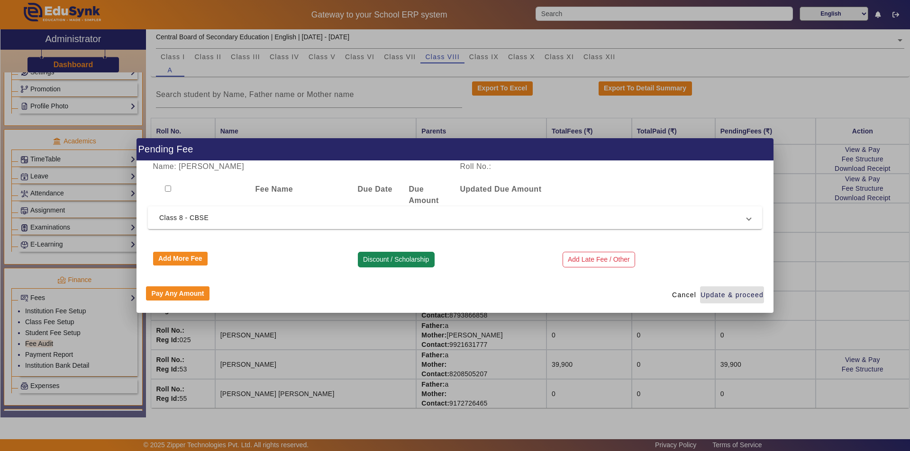
click at [406, 258] on button "Discount / Scholarship" at bounding box center [396, 260] width 77 height 16
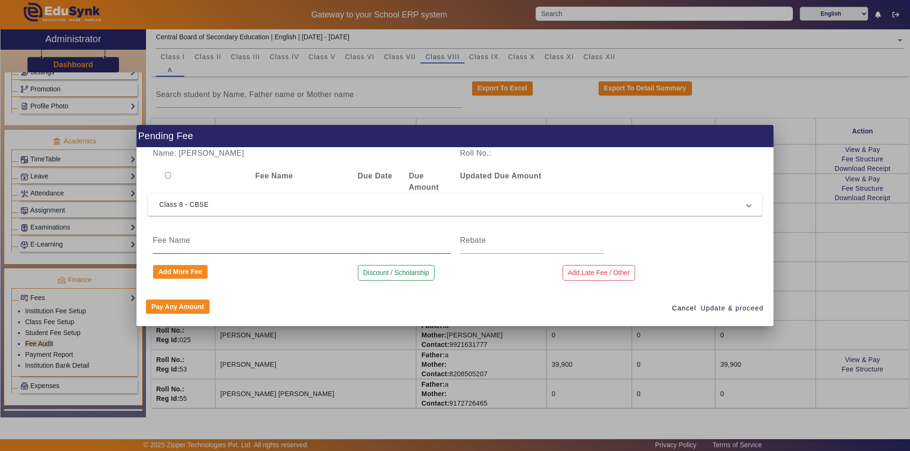
click at [226, 240] on input at bounding box center [301, 240] width 297 height 11
type input "Discount"
click at [484, 237] on input at bounding box center [532, 240] width 144 height 11
type input "2200"
click at [387, 274] on button "Discount / Scholarship" at bounding box center [396, 273] width 77 height 16
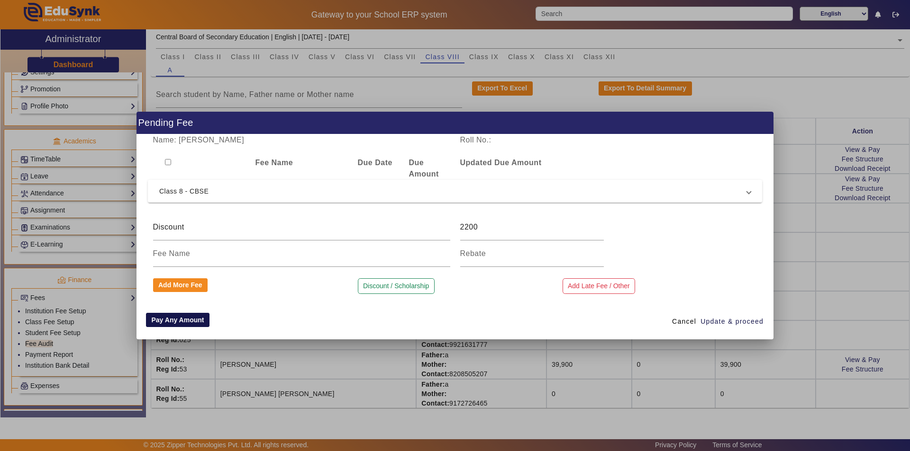
click at [196, 319] on button "Pay Any Amount" at bounding box center [177, 320] width 63 height 14
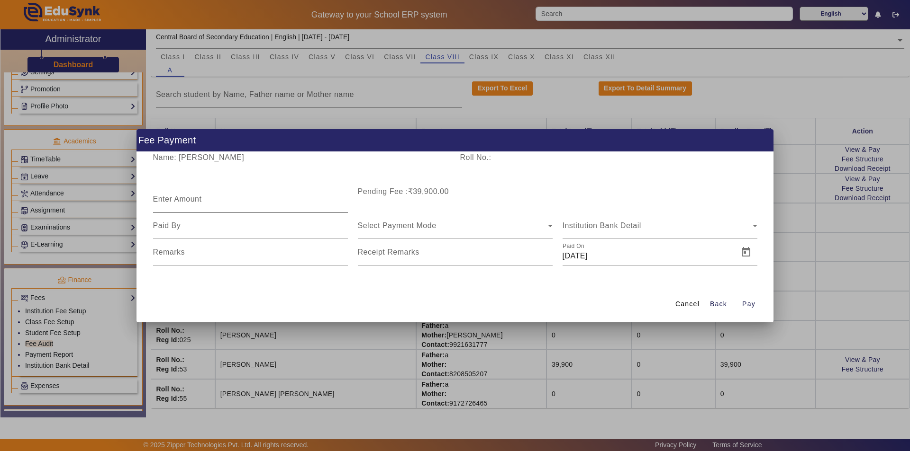
click at [172, 193] on div "Enter Amount" at bounding box center [250, 199] width 195 height 27
type input "19000"
click at [188, 230] on input at bounding box center [250, 225] width 195 height 11
type input "Mother"
click at [387, 225] on span "Select Payment Mode" at bounding box center [397, 226] width 79 height 8
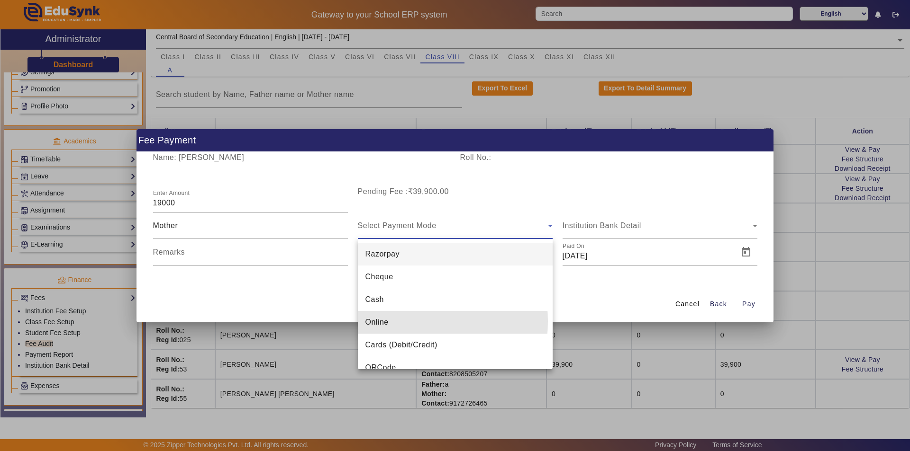
drag, startPoint x: 382, startPoint y: 322, endPoint x: 286, endPoint y: 303, distance: 97.9
click at [381, 322] on span "Online" at bounding box center [376, 322] width 23 height 11
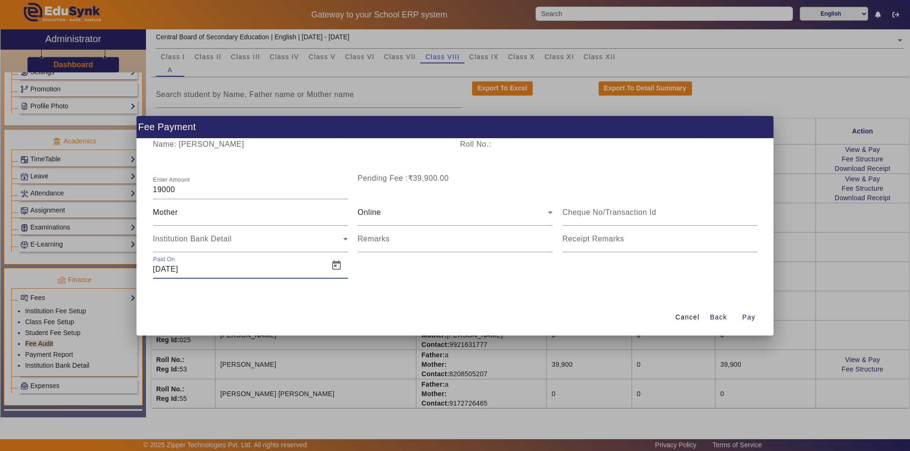
click at [191, 270] on input "[DATE]" at bounding box center [238, 269] width 170 height 11
click at [336, 267] on span "Open calendar" at bounding box center [336, 265] width 23 height 23
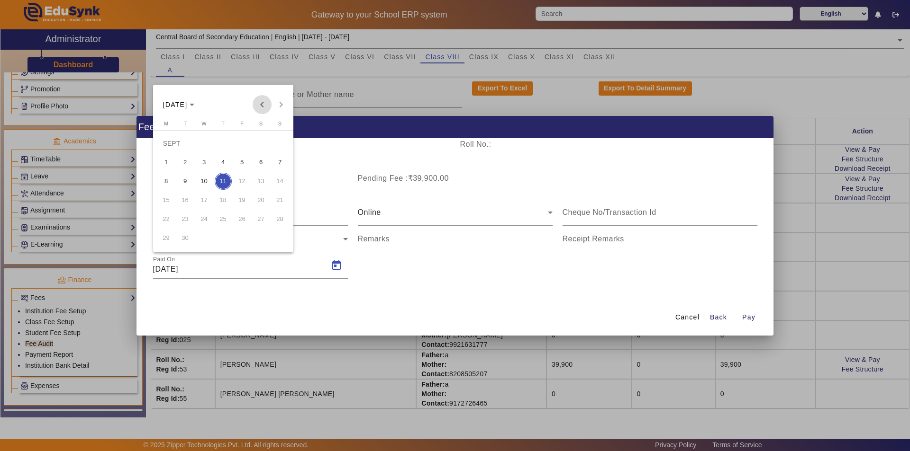
click at [264, 104] on span "Previous month" at bounding box center [261, 104] width 19 height 19
click at [263, 105] on span "Previous month" at bounding box center [261, 104] width 19 height 19
click at [224, 163] on span "5" at bounding box center [223, 162] width 17 height 17
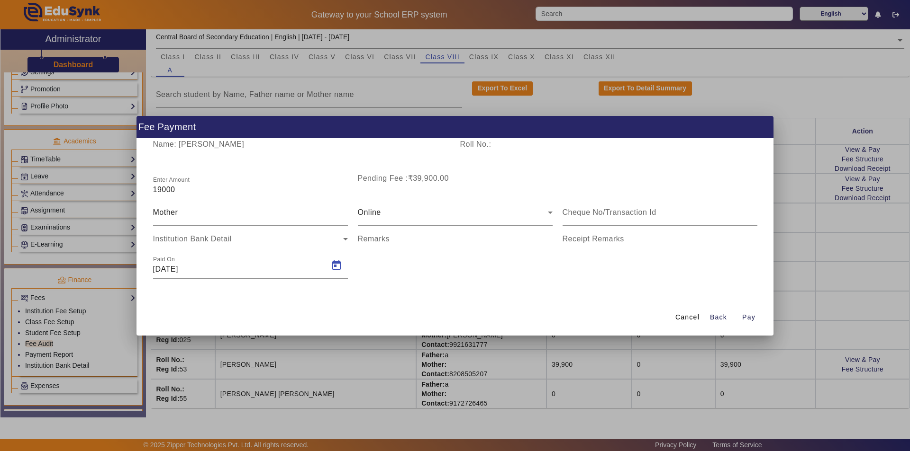
type input "05/06/2025"
click at [748, 316] on span "Pay" at bounding box center [748, 318] width 13 height 10
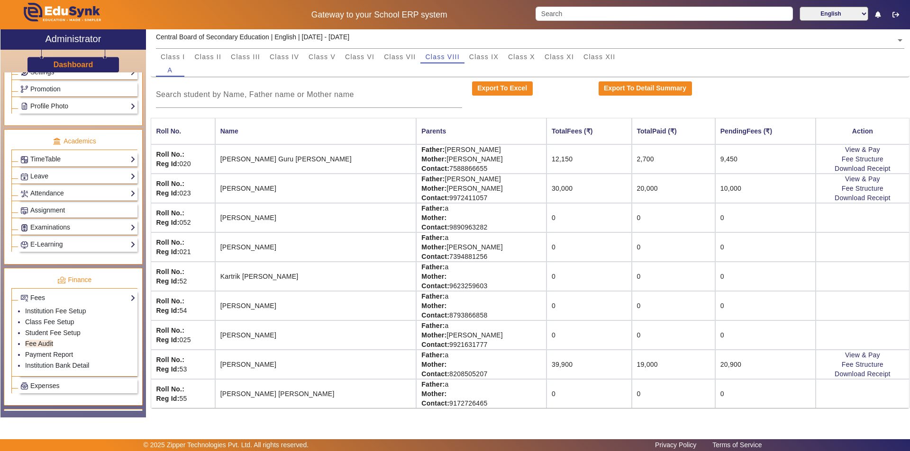
click at [767, 361] on td "20,900" at bounding box center [765, 364] width 100 height 29
click at [841, 365] on link "Fee Structure" at bounding box center [862, 365] width 42 height 8
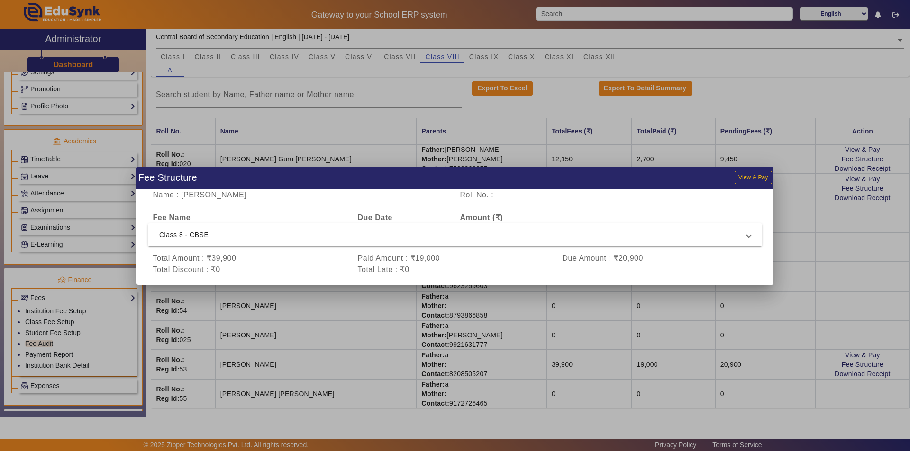
drag, startPoint x: 737, startPoint y: 263, endPoint x: 756, endPoint y: 272, distance: 21.8
click at [737, 264] on div "Due Amount : ₹20,900" at bounding box center [659, 258] width 205 height 11
click at [824, 276] on div at bounding box center [455, 225] width 910 height 451
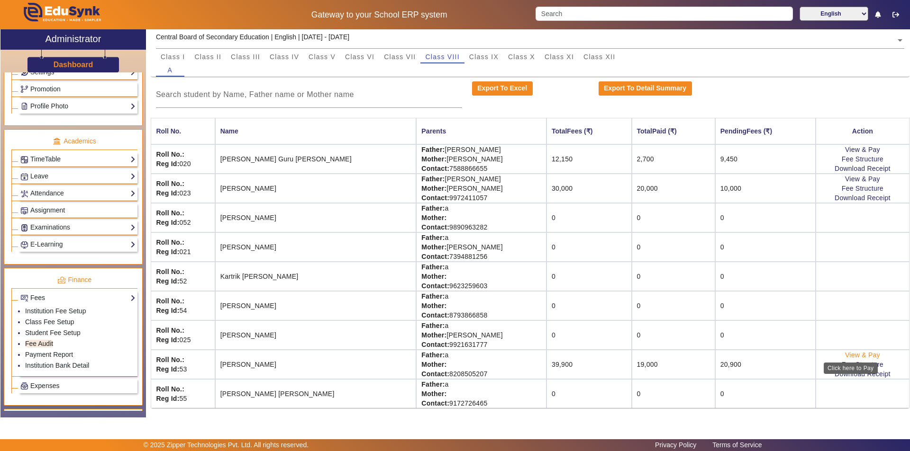
click at [855, 355] on link "View & Pay" at bounding box center [862, 355] width 35 height 8
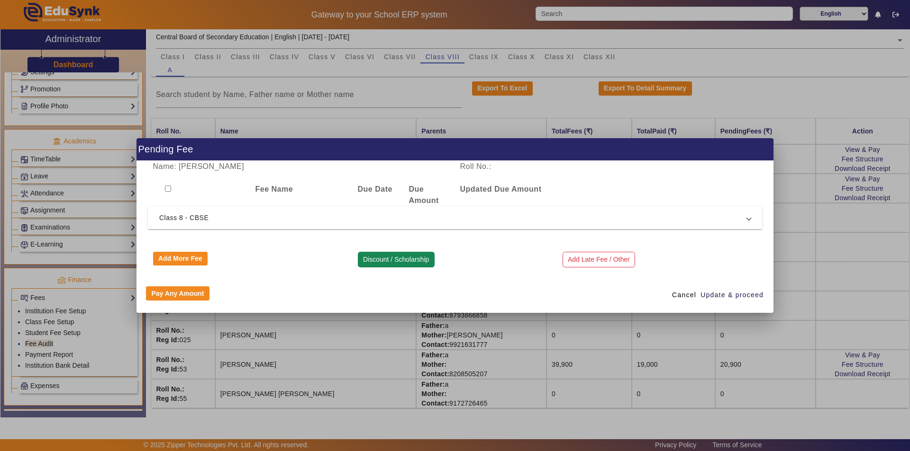
click at [391, 259] on button "Discount / Scholarship" at bounding box center [396, 260] width 77 height 16
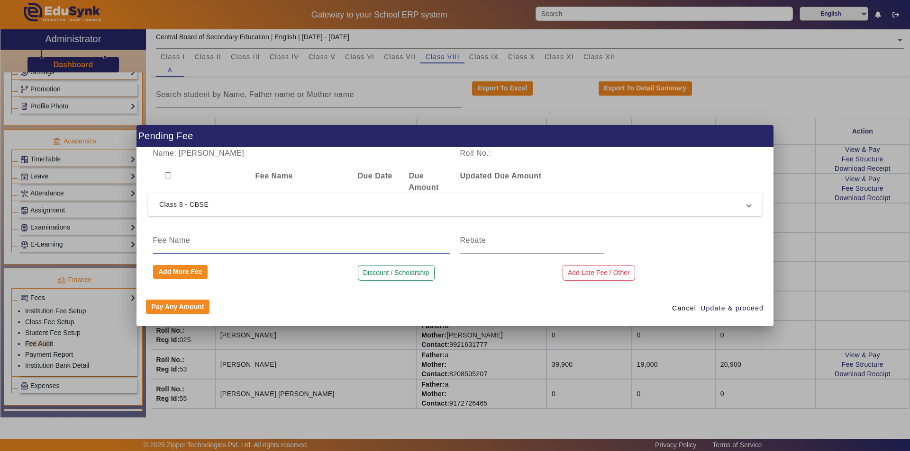
click at [204, 241] on input at bounding box center [301, 240] width 297 height 11
type input "Discount"
click at [481, 242] on input at bounding box center [532, 240] width 144 height 11
type input "2100"
click at [405, 271] on button "Discount / Scholarship" at bounding box center [396, 273] width 77 height 16
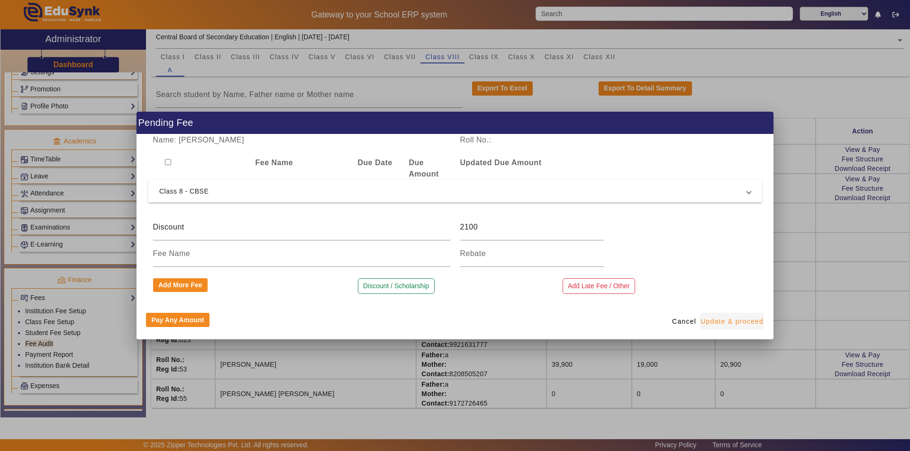
click at [730, 319] on span "Update & proceed" at bounding box center [731, 322] width 63 height 10
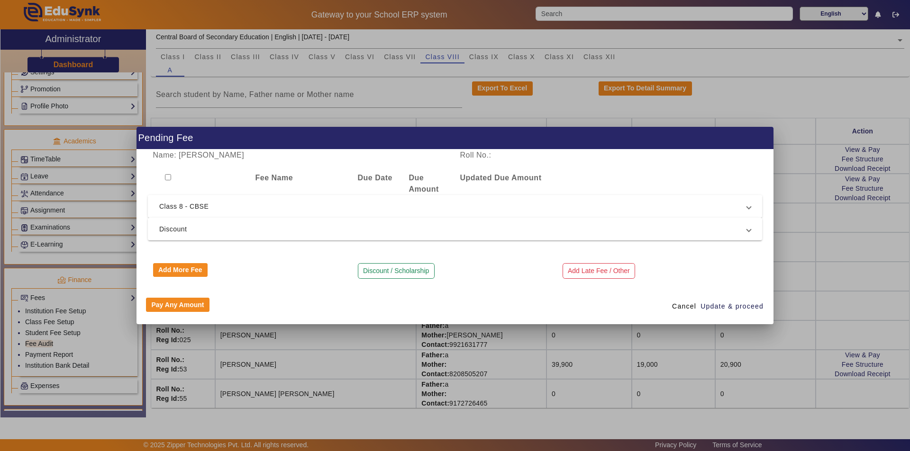
click at [174, 207] on span "Class 8 - CBSE" at bounding box center [452, 206] width 587 height 11
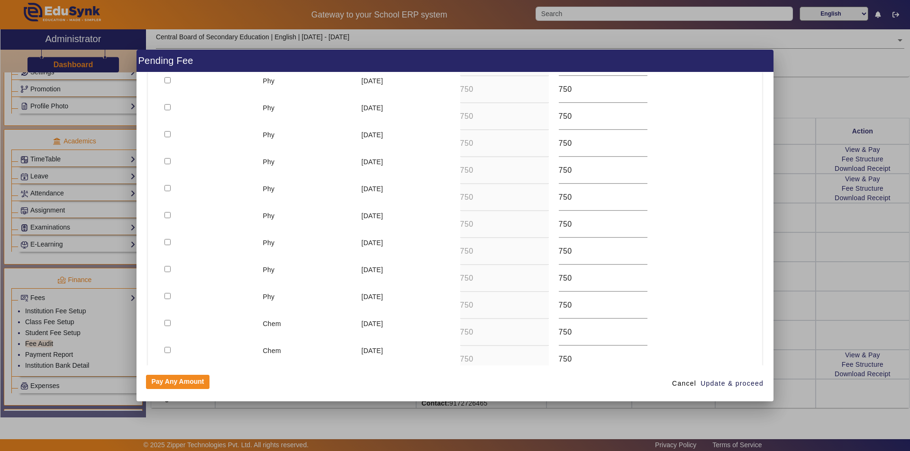
scroll to position [189, 0]
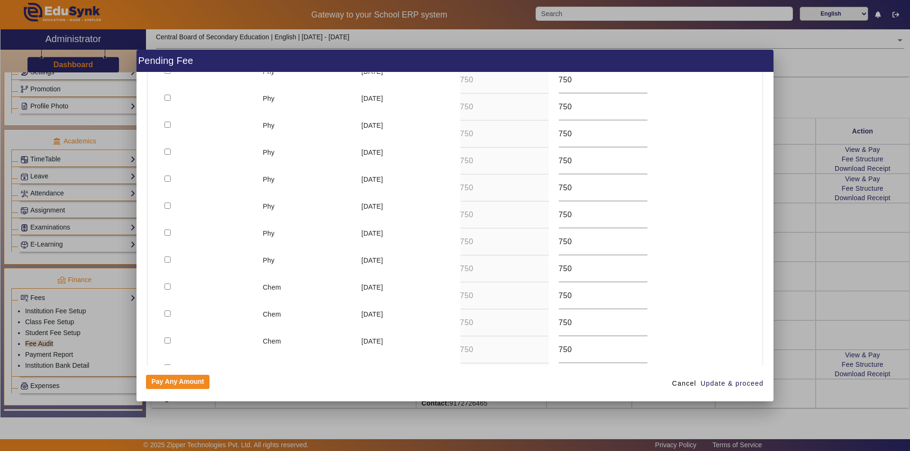
click at [547, 383] on div "Pay Any Amount Cancel Update & proceed" at bounding box center [454, 384] width 637 height 36
click at [592, 421] on div at bounding box center [455, 225] width 910 height 451
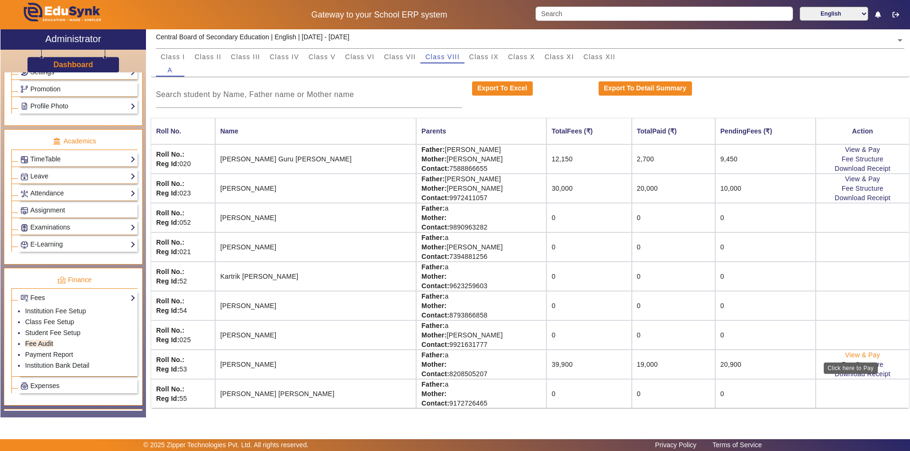
click at [857, 357] on link "View & Pay" at bounding box center [862, 355] width 35 height 8
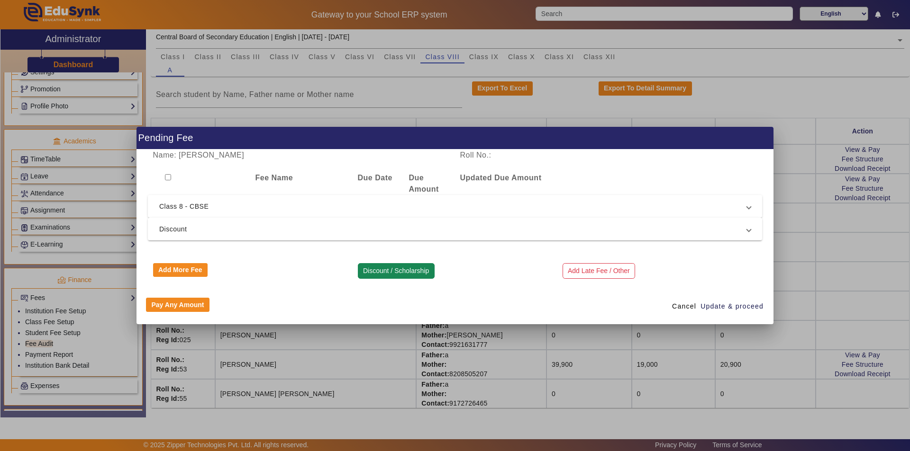
click at [399, 272] on button "Discount / Scholarship" at bounding box center [396, 271] width 77 height 16
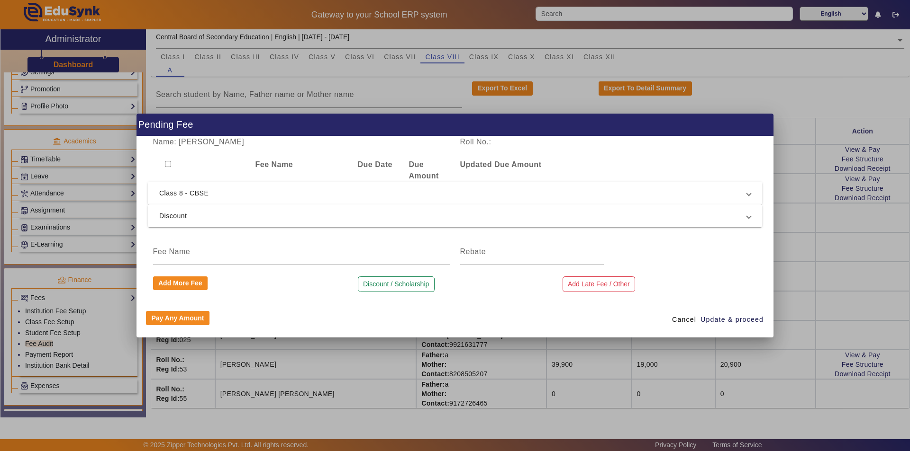
click at [180, 219] on span "Discount" at bounding box center [452, 215] width 587 height 11
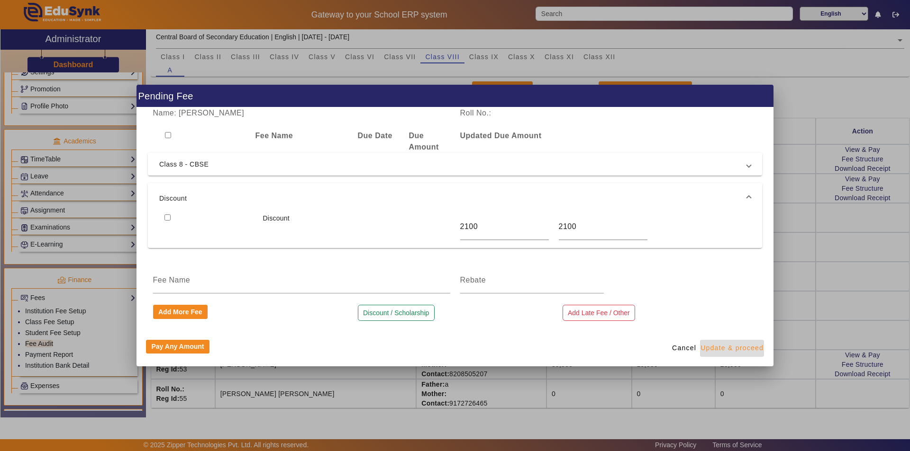
click at [710, 347] on span "Update & proceed" at bounding box center [731, 348] width 63 height 10
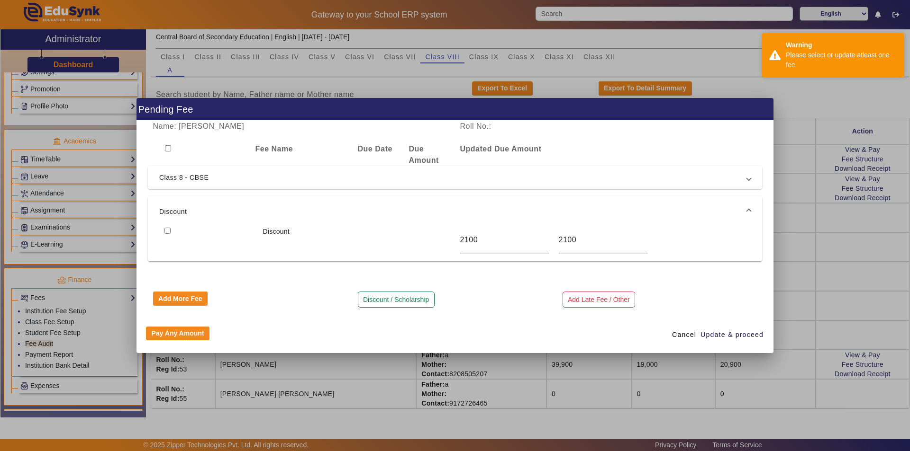
click at [179, 177] on span "Class 8 - CBSE" at bounding box center [452, 177] width 587 height 11
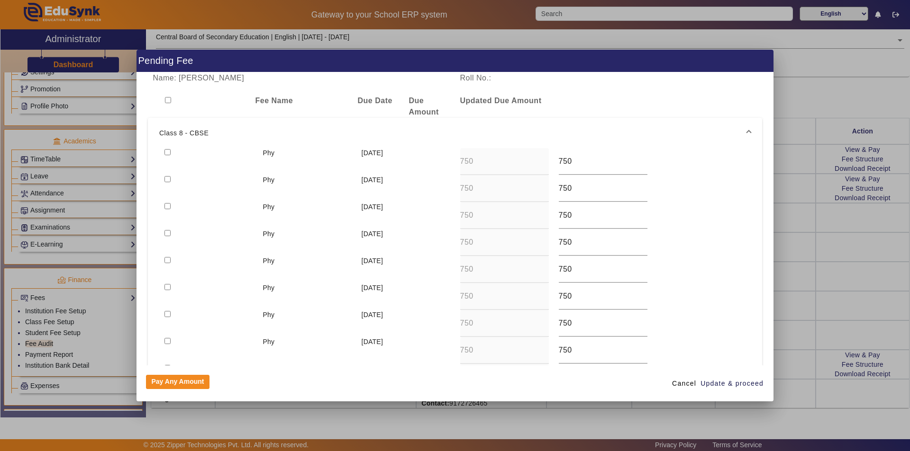
click at [166, 152] on input "checkbox" at bounding box center [167, 152] width 6 height 6
checkbox input "true"
click at [729, 384] on span "Update & proceed" at bounding box center [731, 384] width 63 height 10
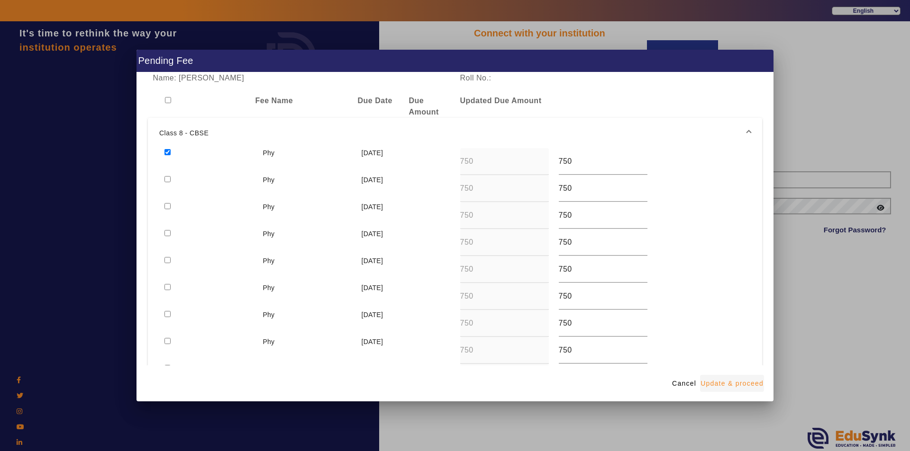
click at [729, 384] on span "Update & proceed" at bounding box center [731, 384] width 63 height 10
click at [816, 294] on div at bounding box center [455, 225] width 910 height 451
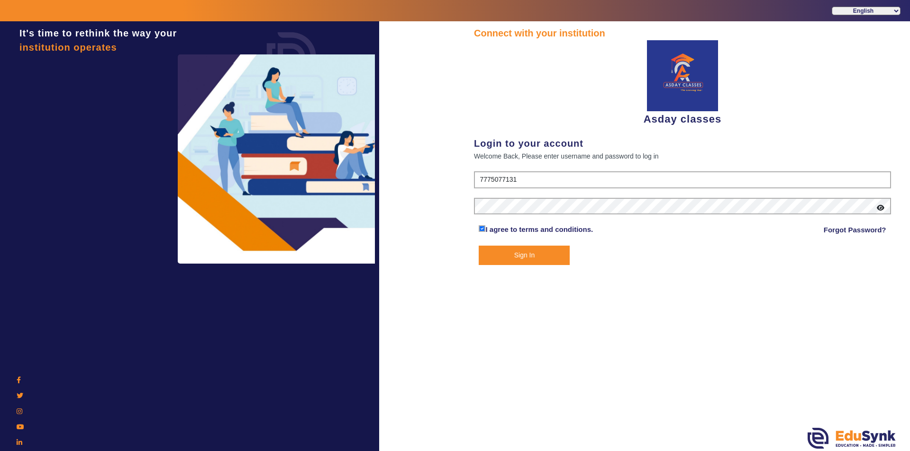
click at [510, 254] on button "Sign In" at bounding box center [523, 255] width 91 height 19
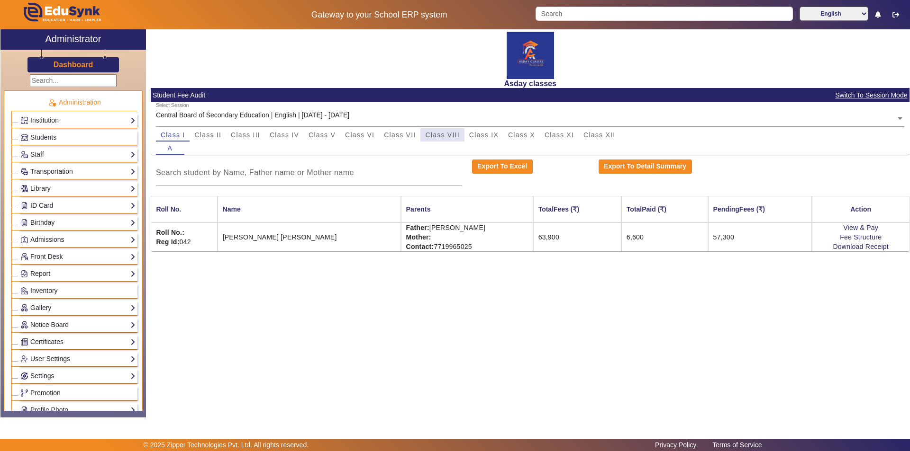
click at [446, 137] on span "Class VIII" at bounding box center [442, 135] width 34 height 7
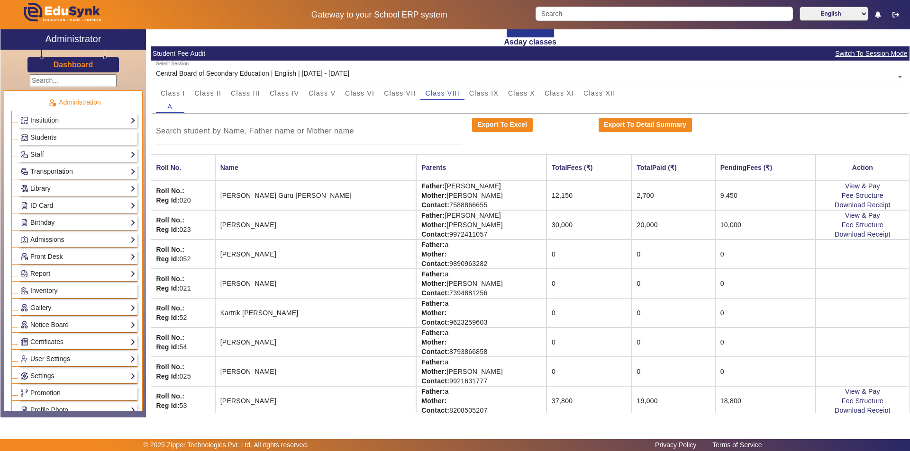
scroll to position [78, 0]
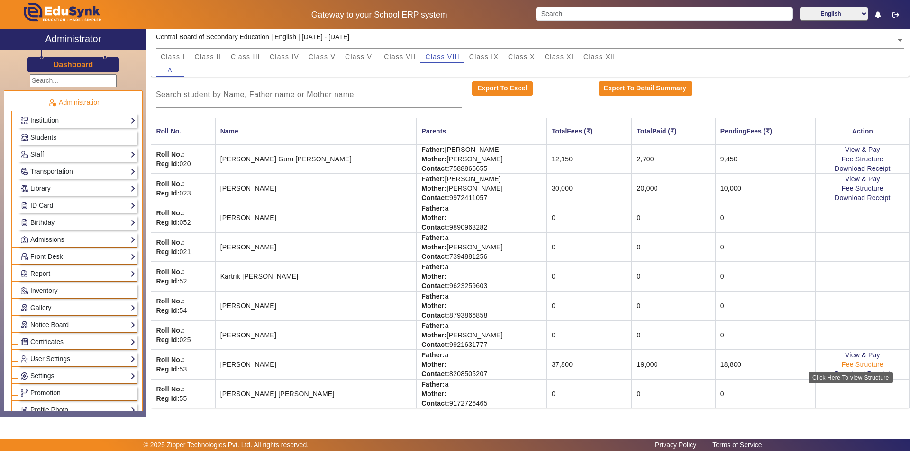
click at [861, 365] on link "Fee Structure" at bounding box center [862, 365] width 42 height 8
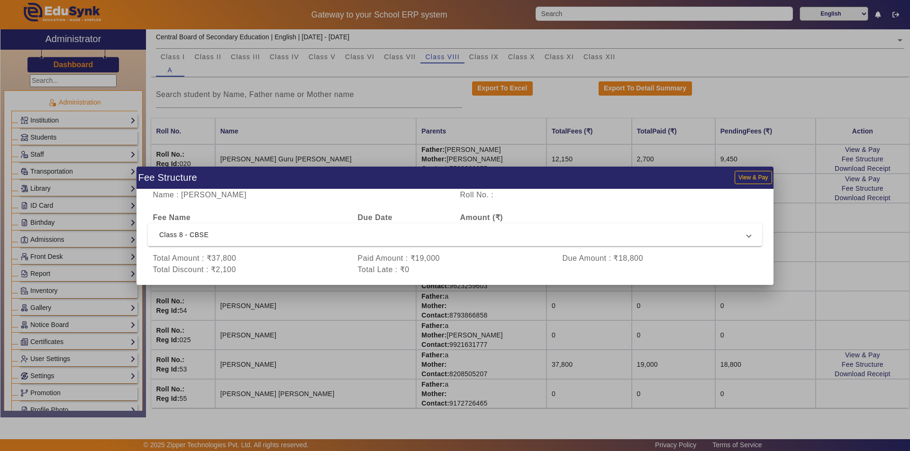
click at [776, 369] on div at bounding box center [455, 225] width 910 height 451
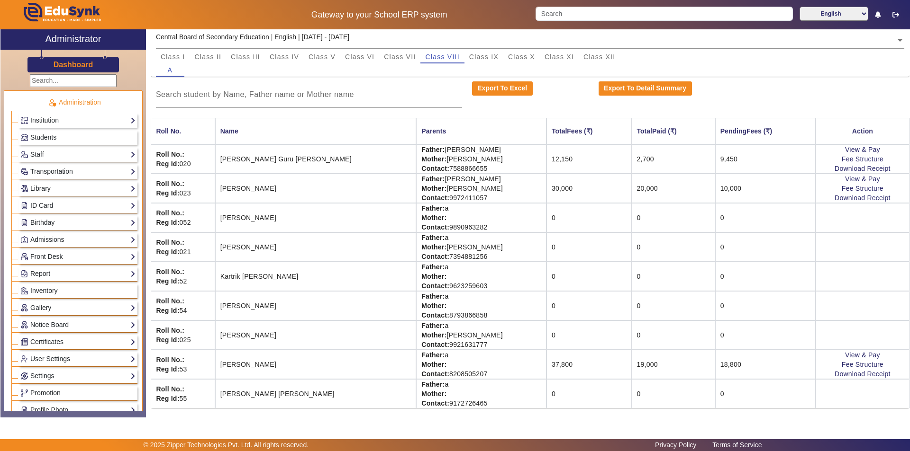
scroll to position [351, 0]
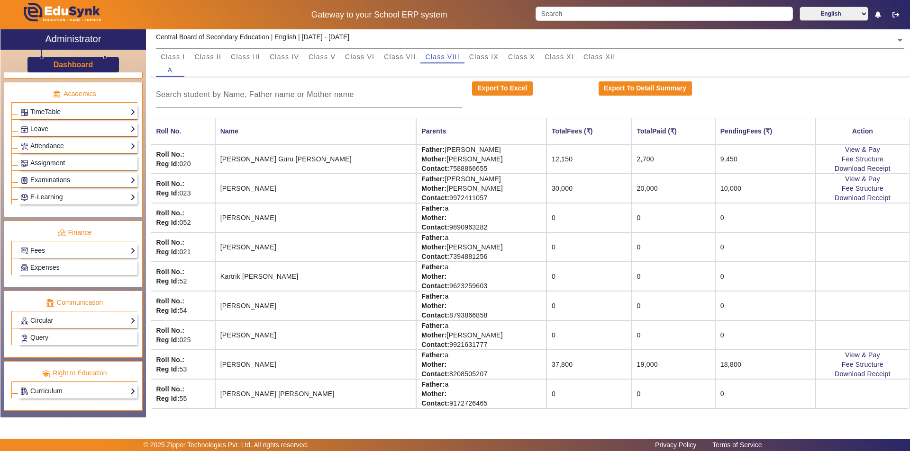
click at [92, 247] on link "Fees" at bounding box center [77, 250] width 115 height 11
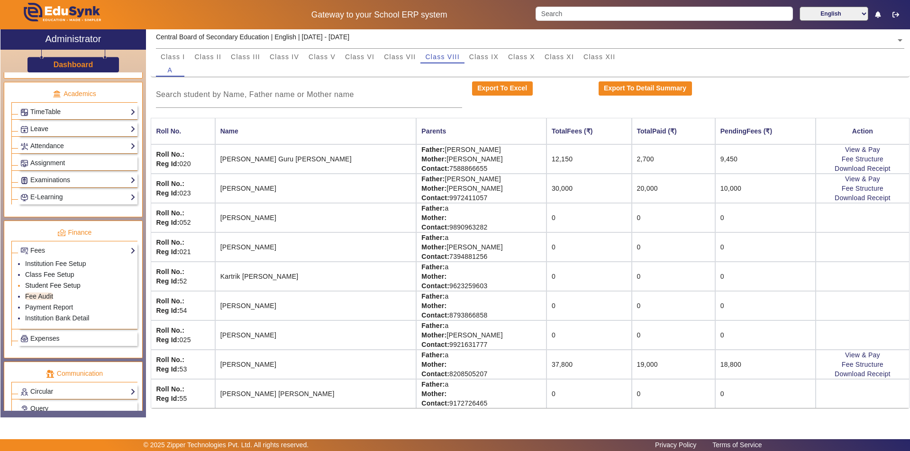
click at [66, 286] on link "Student Fee Setup" at bounding box center [52, 286] width 55 height 8
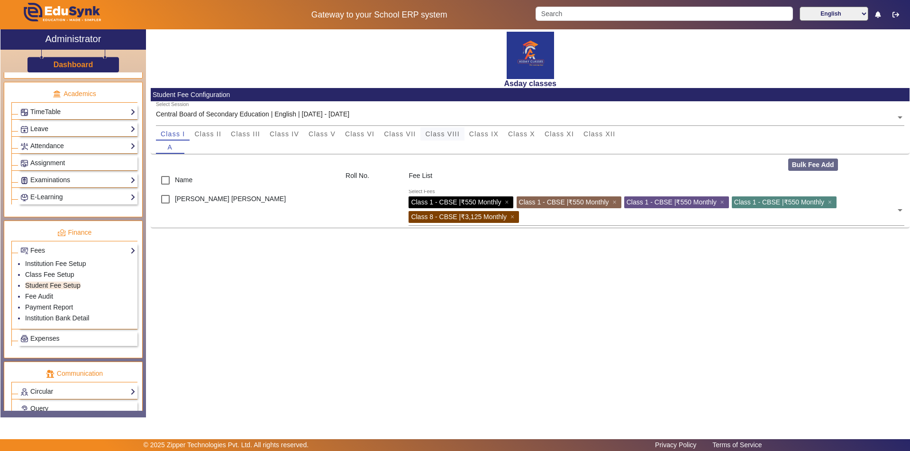
click at [437, 133] on span "Class VIII" at bounding box center [442, 134] width 34 height 7
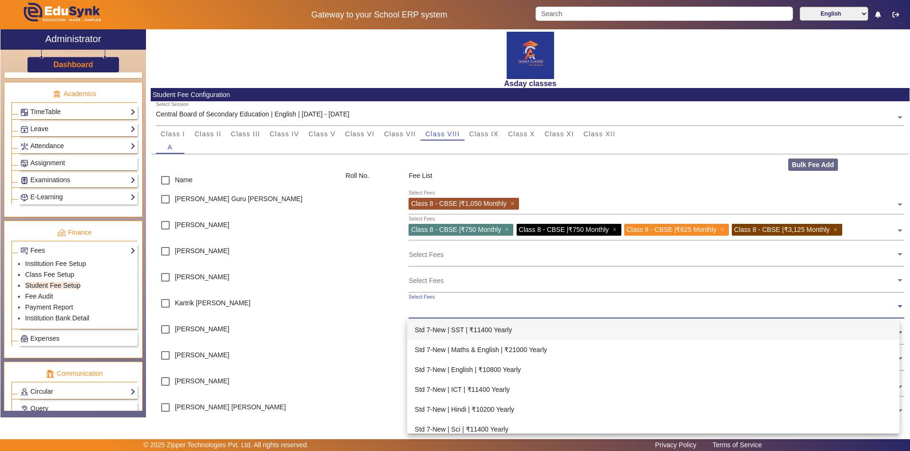
click at [437, 307] on input "text" at bounding box center [651, 306] width 487 height 9
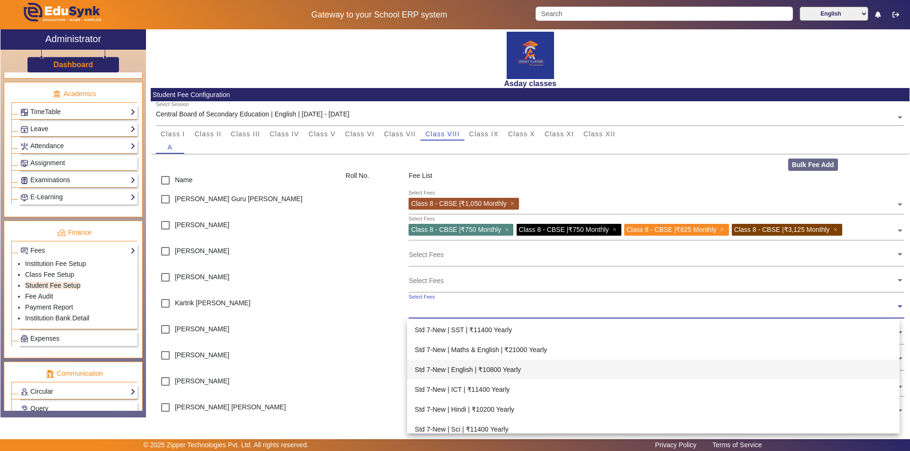
click at [424, 312] on div "Select Fees" at bounding box center [651, 304] width 487 height 20
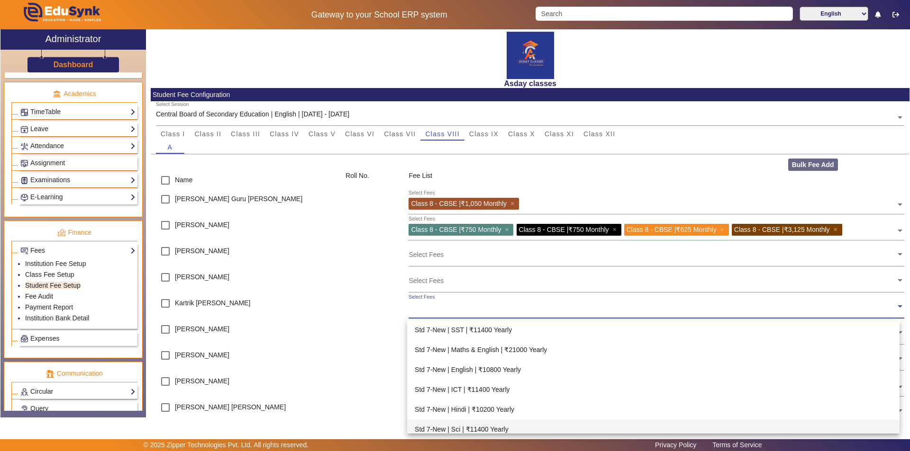
click at [336, 432] on main "X Administrator Dashboard Administration Institution Institution Details Sessio…" at bounding box center [455, 234] width 910 height 410
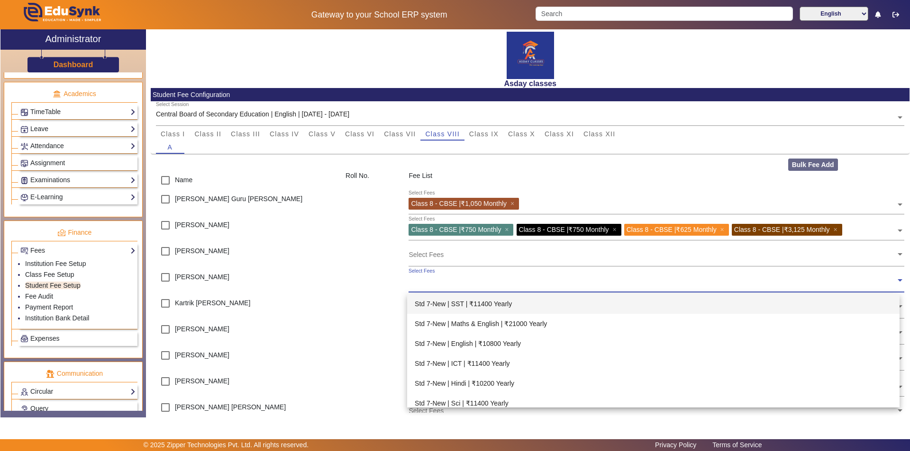
click at [416, 281] on input "text" at bounding box center [651, 280] width 487 height 9
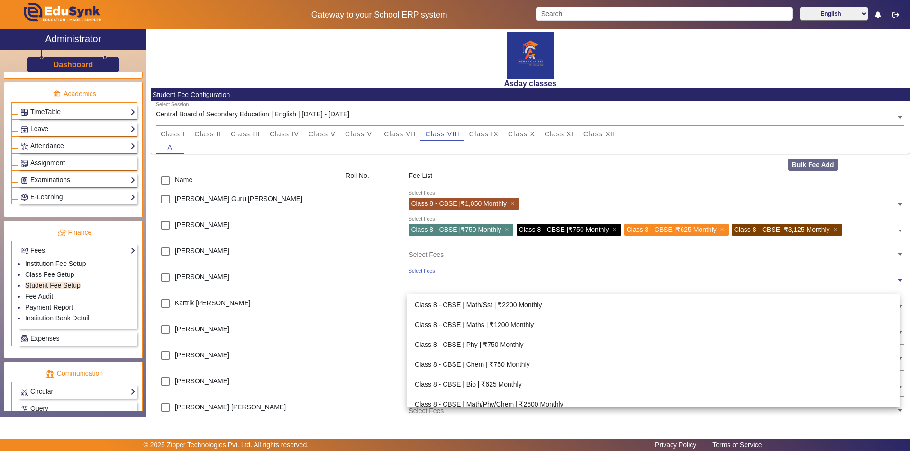
scroll to position [426, 0]
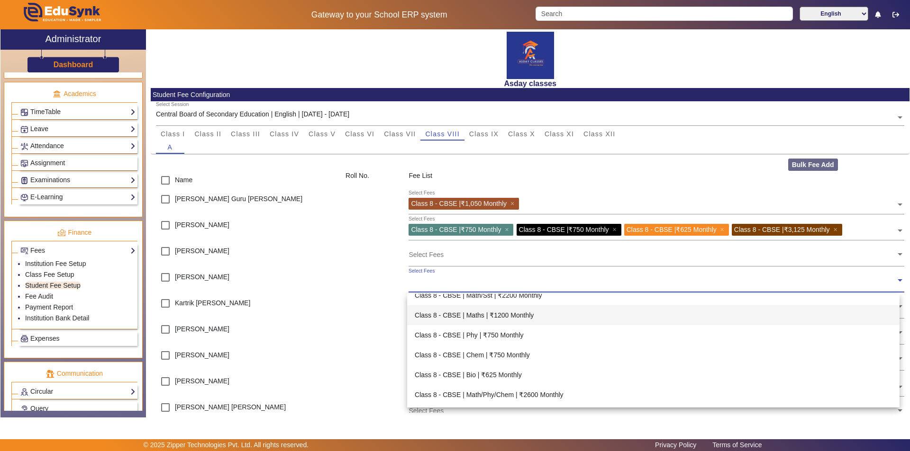
click at [513, 310] on div "Class 8 - CBSE | Maths | ₹1200 Monthly" at bounding box center [653, 316] width 492 height 20
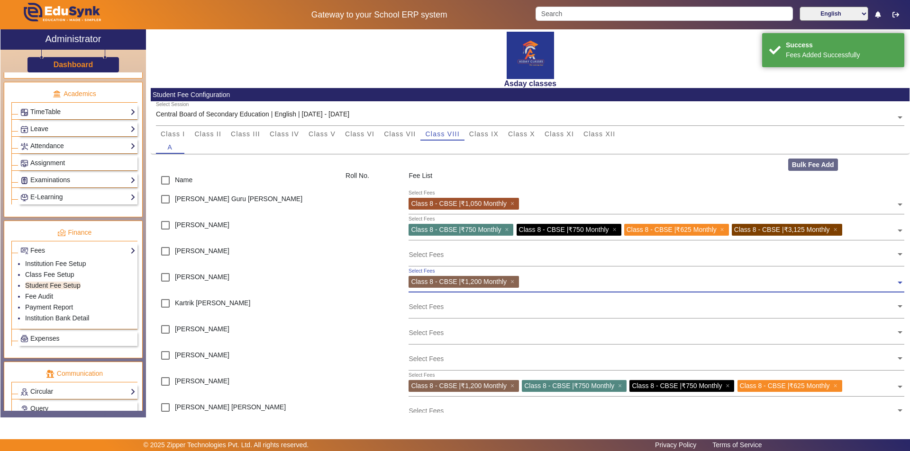
click at [531, 278] on input "text" at bounding box center [709, 280] width 374 height 9
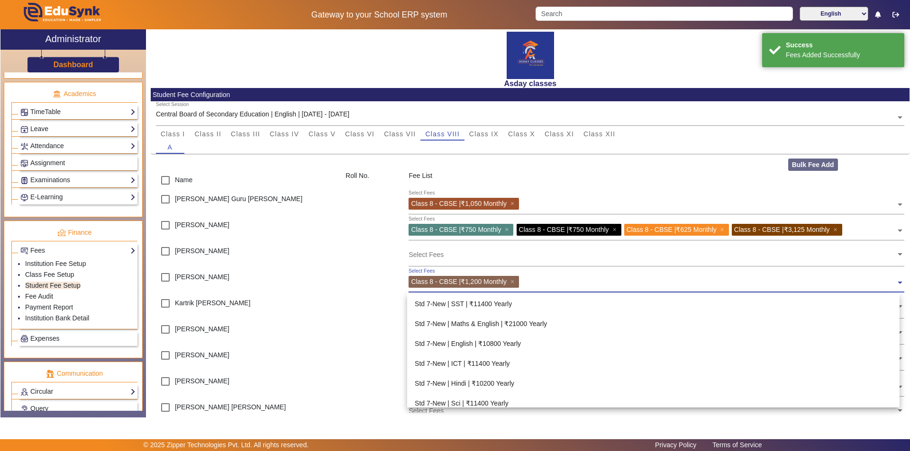
scroll to position [438, 0]
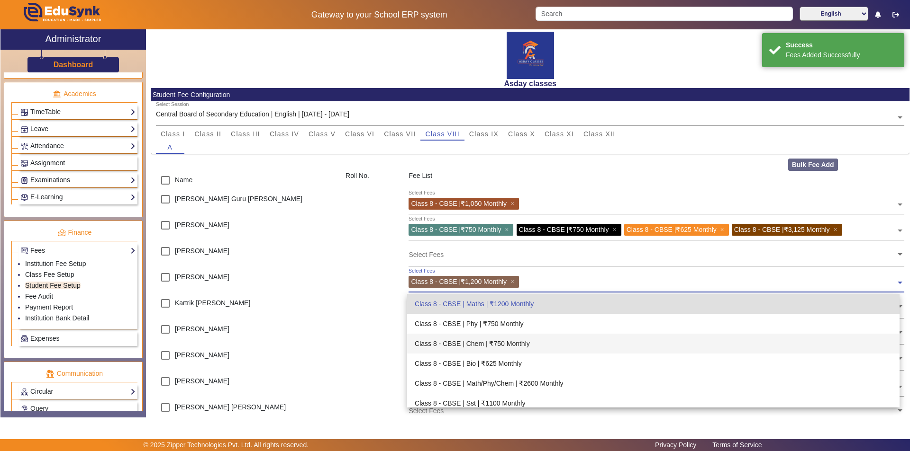
drag, startPoint x: 496, startPoint y: 345, endPoint x: 498, endPoint y: 339, distance: 7.0
click at [496, 345] on div "Class 8 - CBSE | Chem | ₹750 Monthly" at bounding box center [653, 344] width 492 height 20
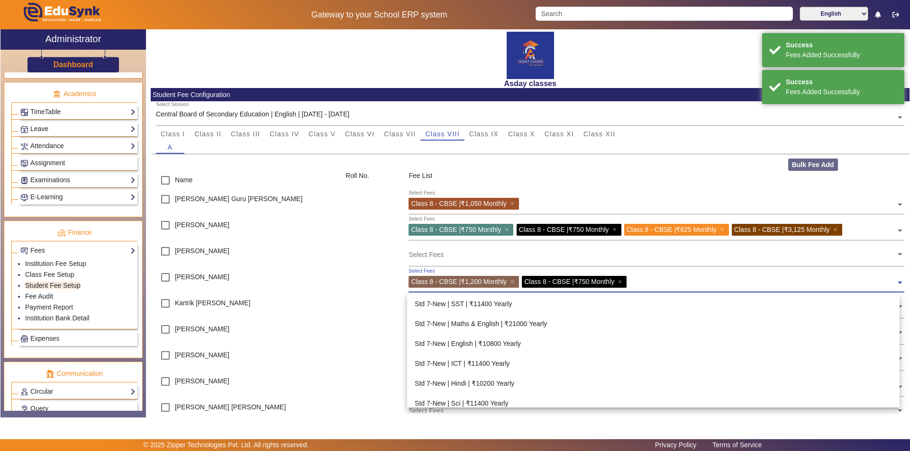
click at [641, 280] on input "text" at bounding box center [762, 280] width 266 height 9
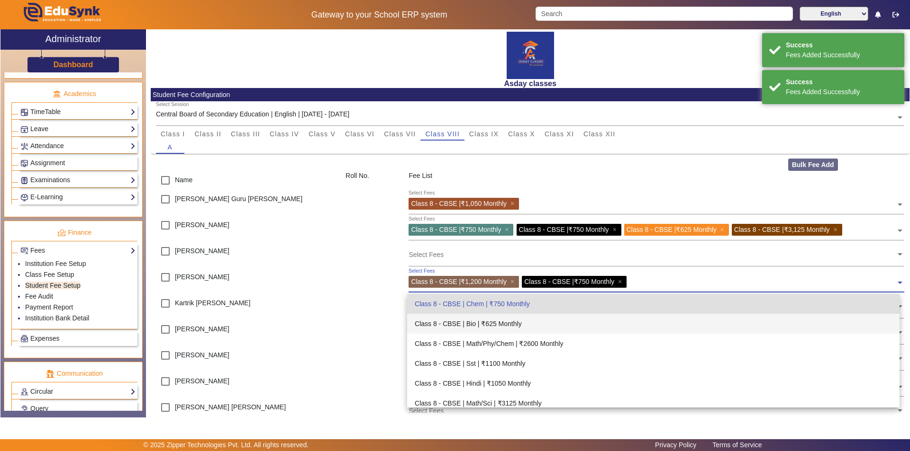
click at [500, 322] on div "Class 8 - CBSE | Bio | ₹625 Monthly" at bounding box center [653, 324] width 492 height 20
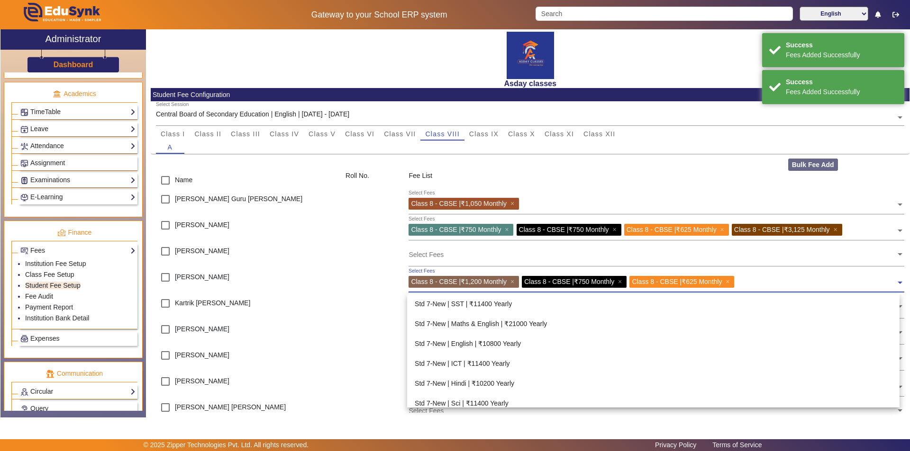
click at [747, 286] on div at bounding box center [816, 283] width 159 height 15
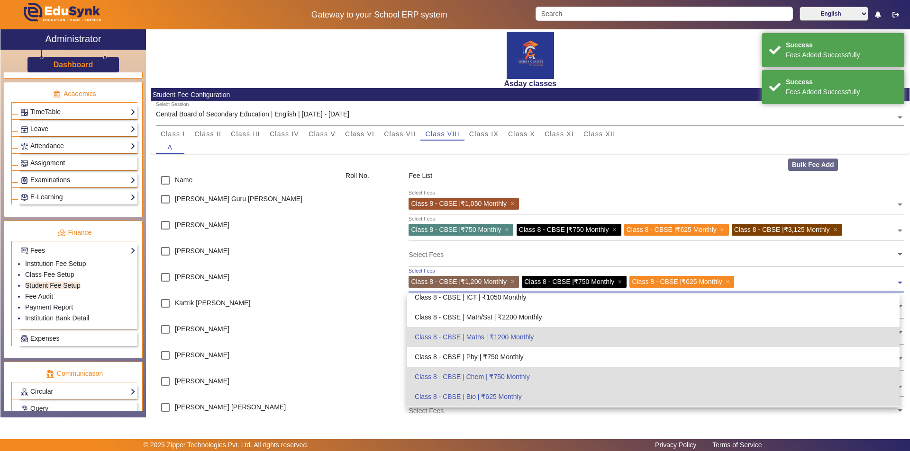
scroll to position [403, 0]
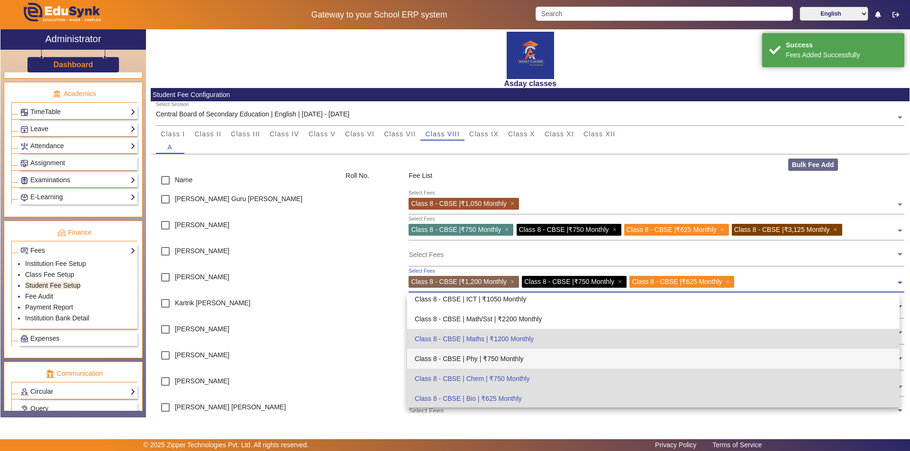
click at [501, 356] on div "Class 8 - CBSE | Phy | ₹750 Monthly" at bounding box center [653, 359] width 492 height 20
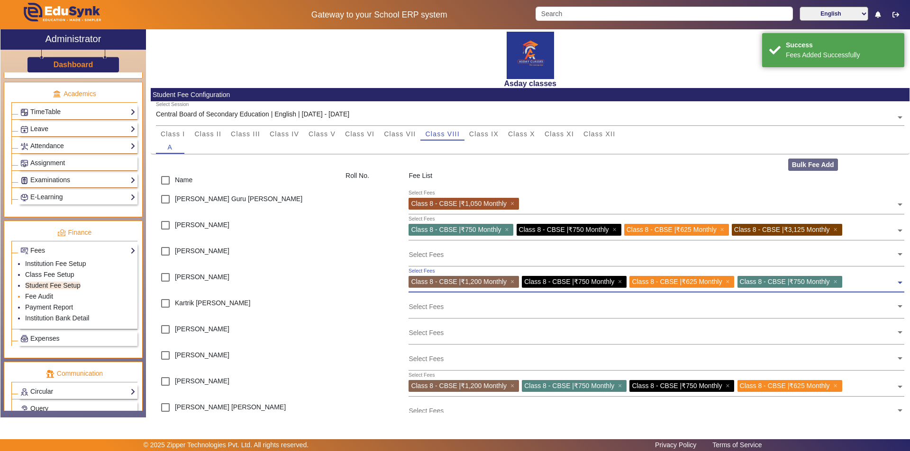
click at [59, 295] on li "Fee Audit" at bounding box center [80, 297] width 110 height 11
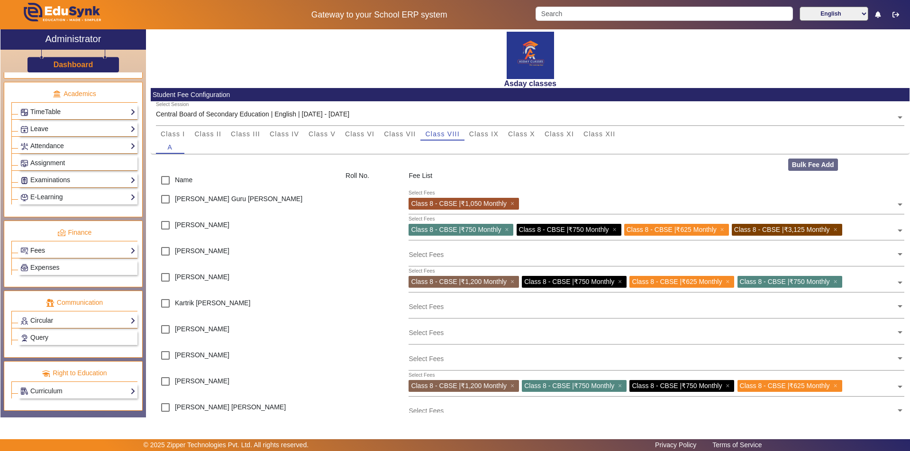
click at [92, 247] on link "Fees" at bounding box center [77, 250] width 115 height 11
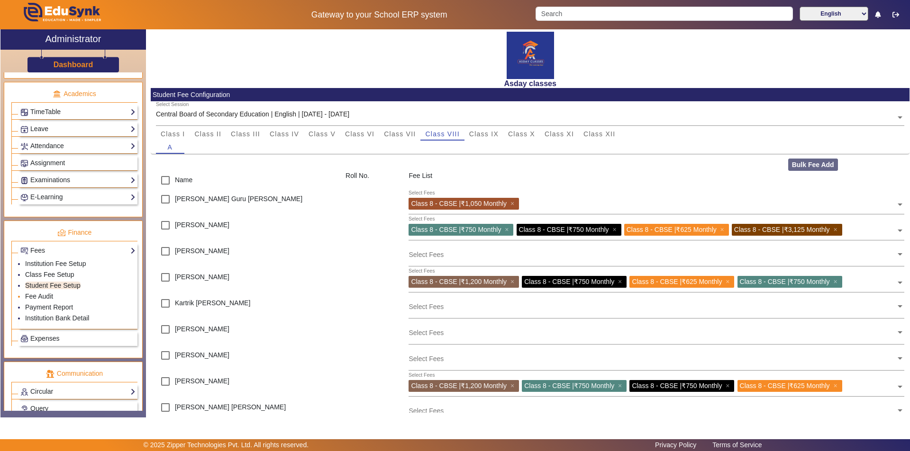
click at [55, 292] on li "Fee Audit" at bounding box center [80, 297] width 110 height 11
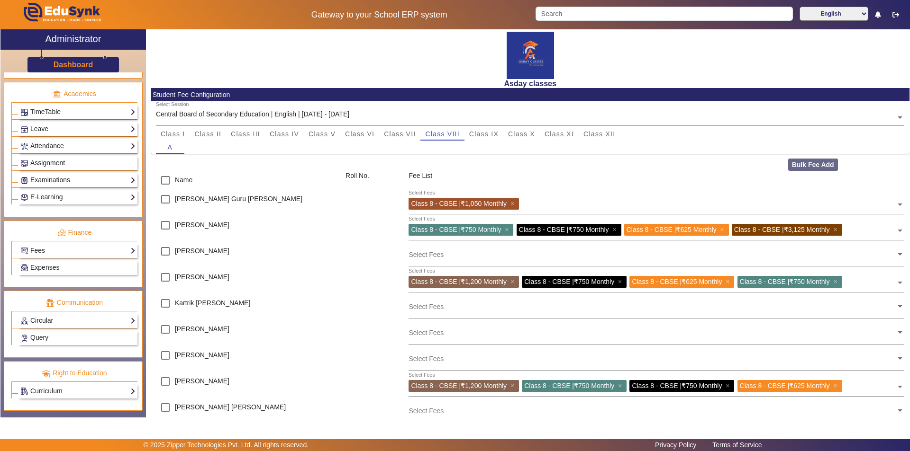
click at [321, 219] on div "[PERSON_NAME]" at bounding box center [245, 229] width 189 height 26
click at [58, 250] on link "Fees" at bounding box center [77, 250] width 115 height 11
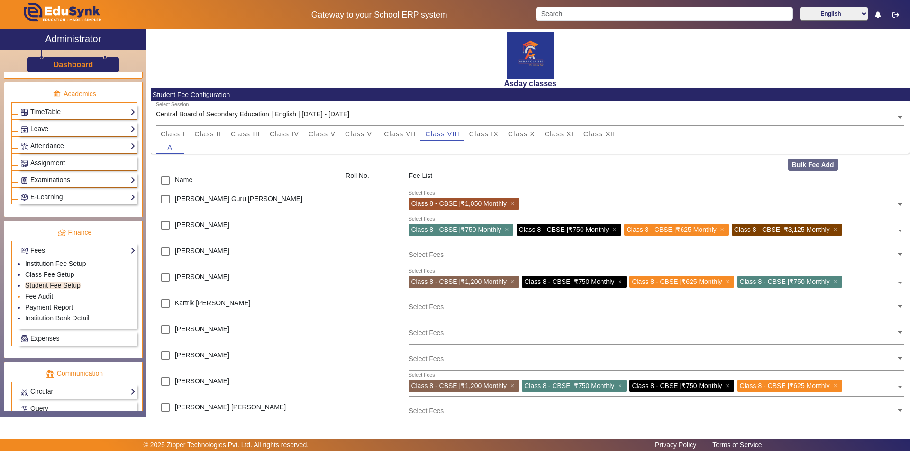
click at [60, 297] on li "Fee Audit" at bounding box center [80, 297] width 110 height 11
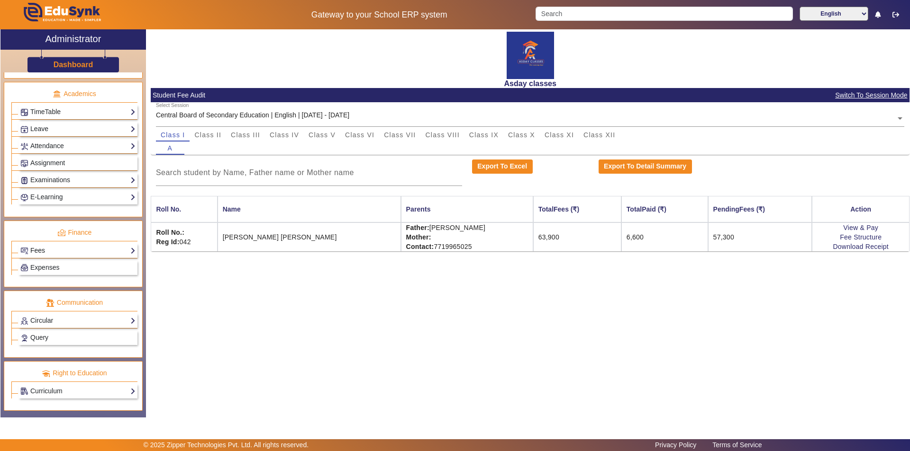
click at [69, 251] on link "Fees" at bounding box center [77, 250] width 115 height 11
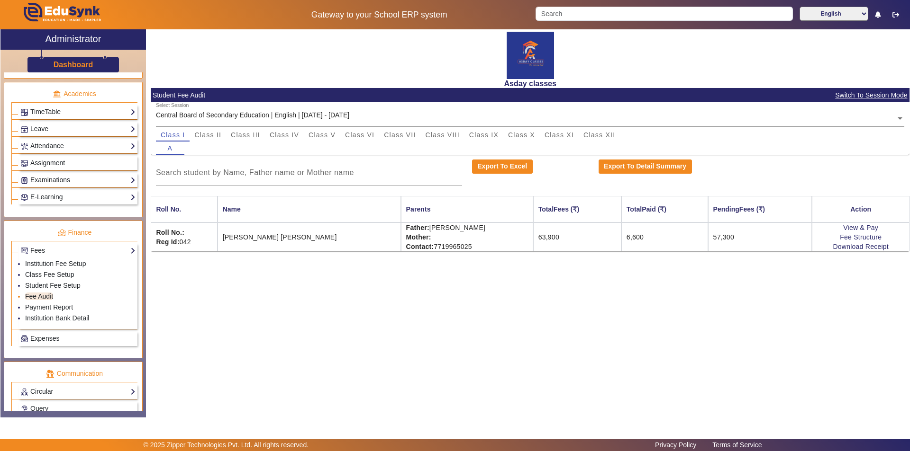
click at [59, 297] on li "Fee Audit" at bounding box center [80, 297] width 110 height 11
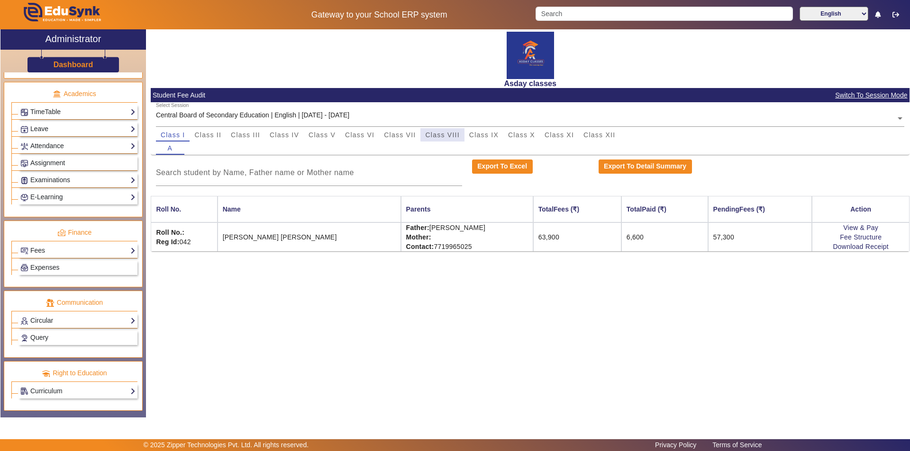
click at [449, 134] on span "Class VIII" at bounding box center [442, 135] width 34 height 7
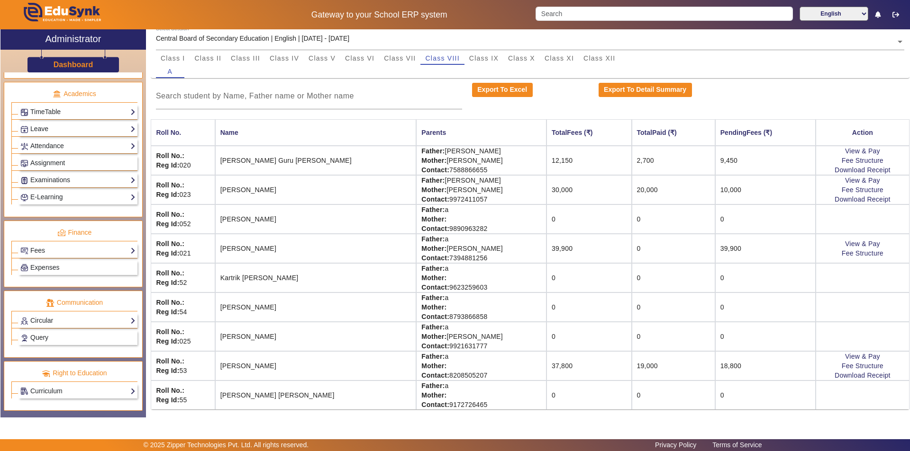
scroll to position [78, 0]
click at [75, 249] on link "Fees" at bounding box center [77, 250] width 115 height 11
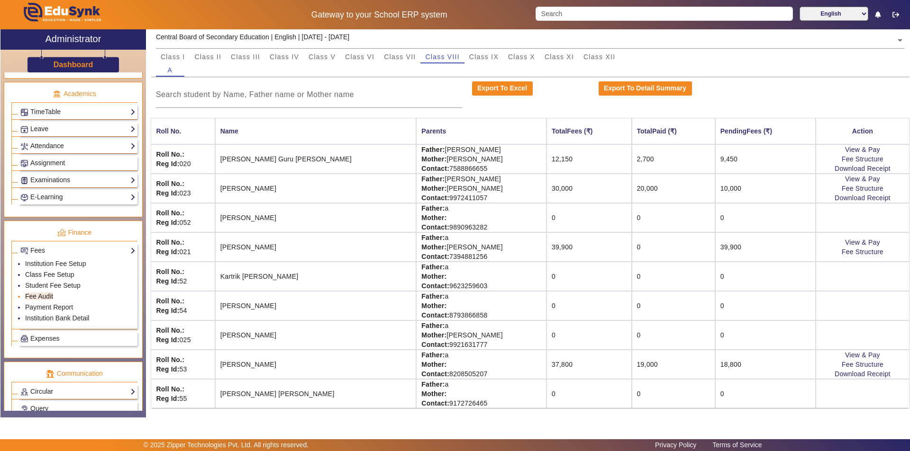
click at [53, 297] on link "Fee Audit" at bounding box center [39, 297] width 28 height 8
click at [57, 284] on link "Student Fee Setup" at bounding box center [52, 286] width 55 height 8
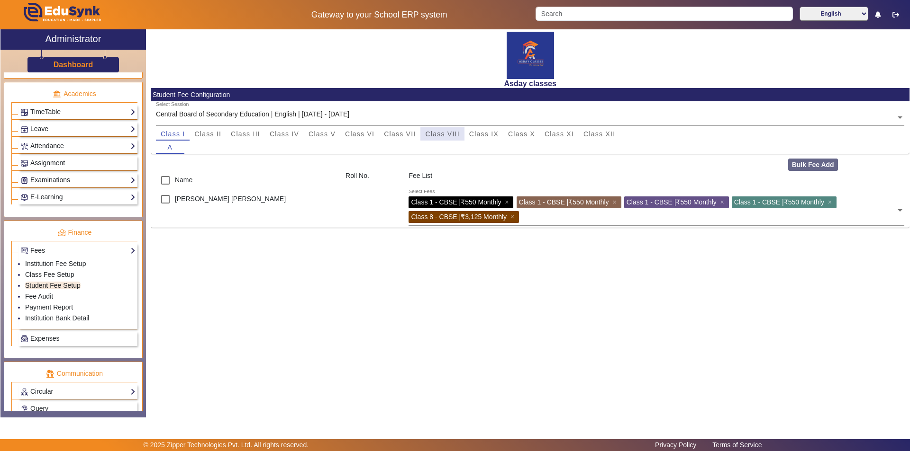
click at [436, 131] on span "Class VIII" at bounding box center [442, 134] width 34 height 7
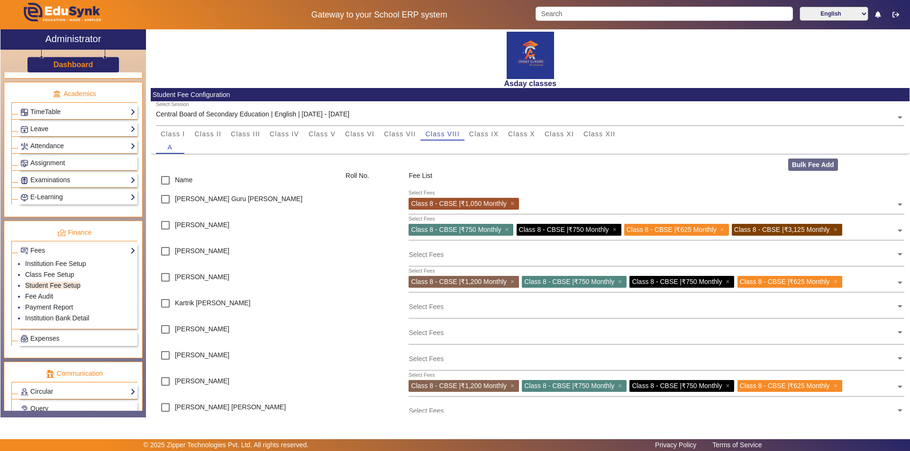
click at [450, 310] on input "text" at bounding box center [651, 306] width 487 height 9
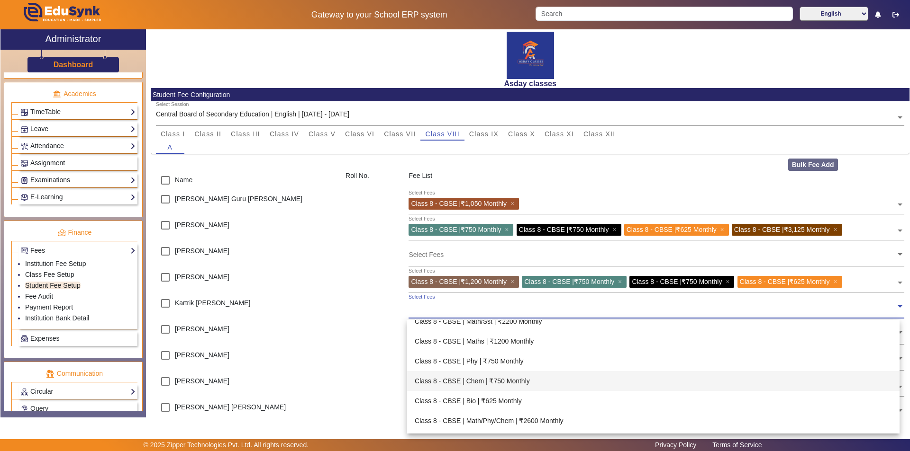
scroll to position [379, 0]
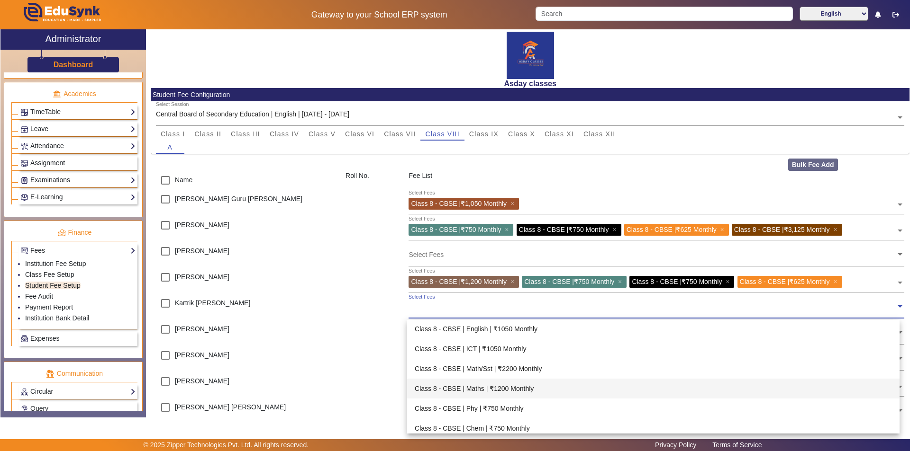
click at [529, 387] on div "Class 8 - CBSE | Maths | ₹1200 Monthly" at bounding box center [653, 389] width 492 height 20
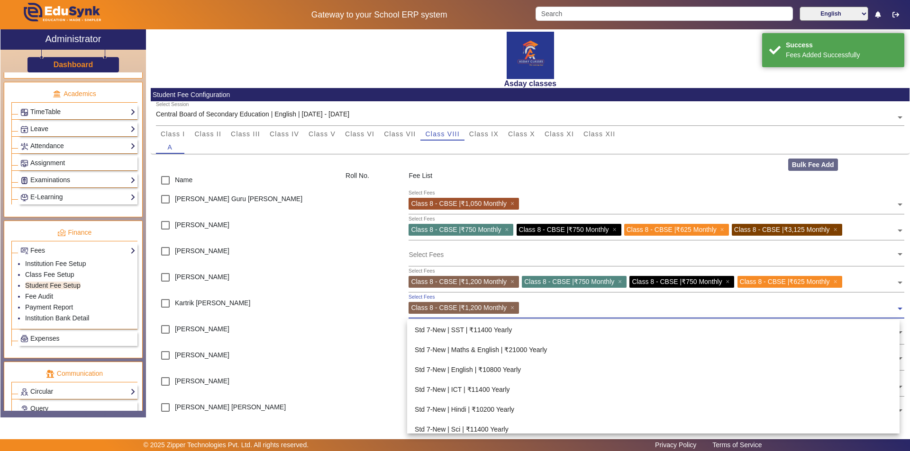
click at [541, 308] on input "text" at bounding box center [709, 306] width 374 height 9
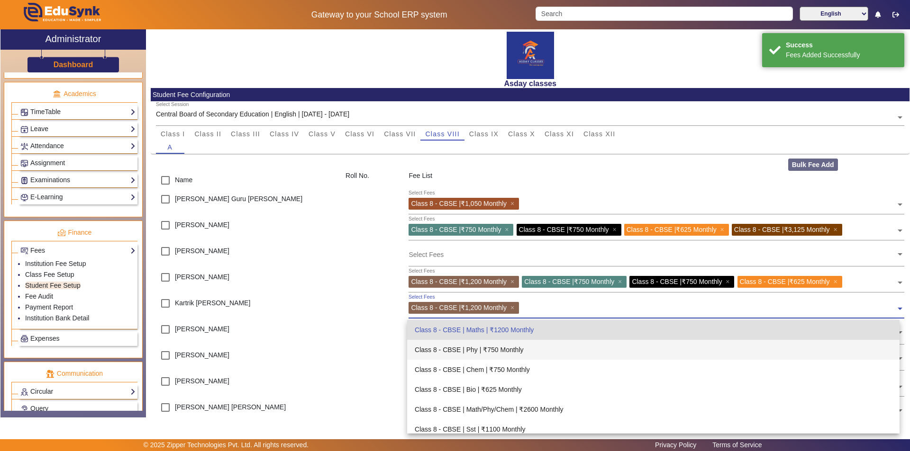
click at [493, 350] on div "Class 8 - CBSE | Phy | ₹750 Monthly" at bounding box center [653, 350] width 492 height 20
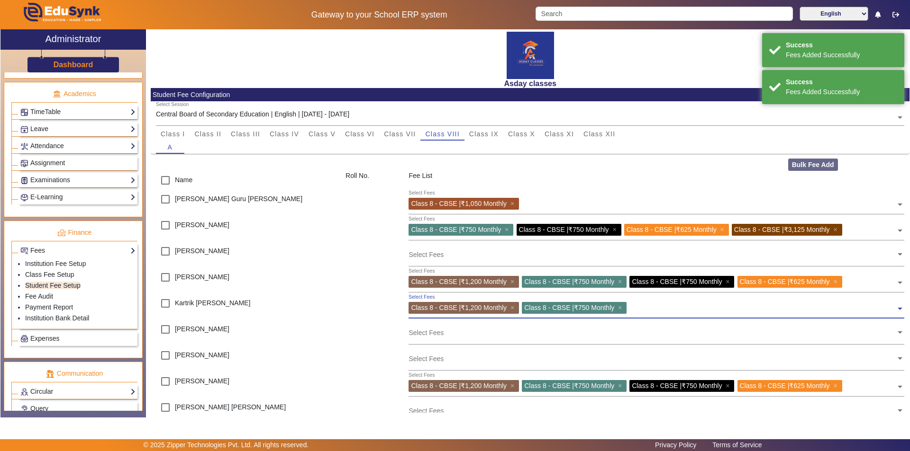
click at [655, 304] on input "text" at bounding box center [762, 306] width 266 height 9
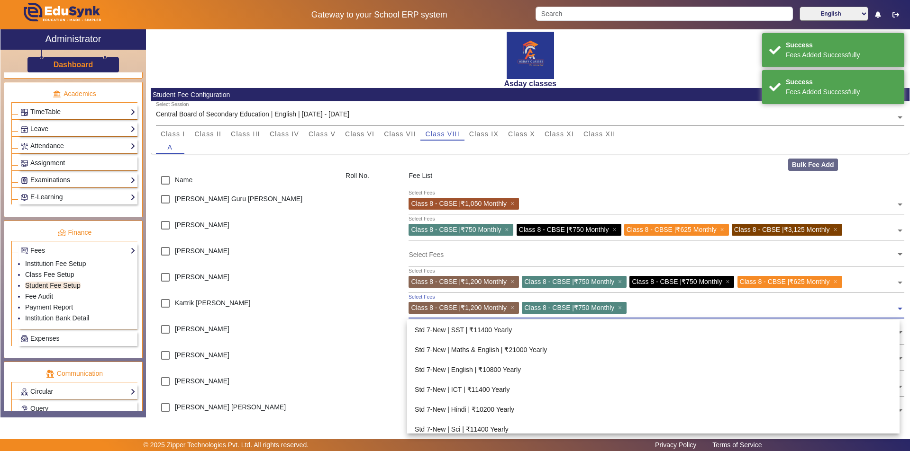
scroll to position [458, 0]
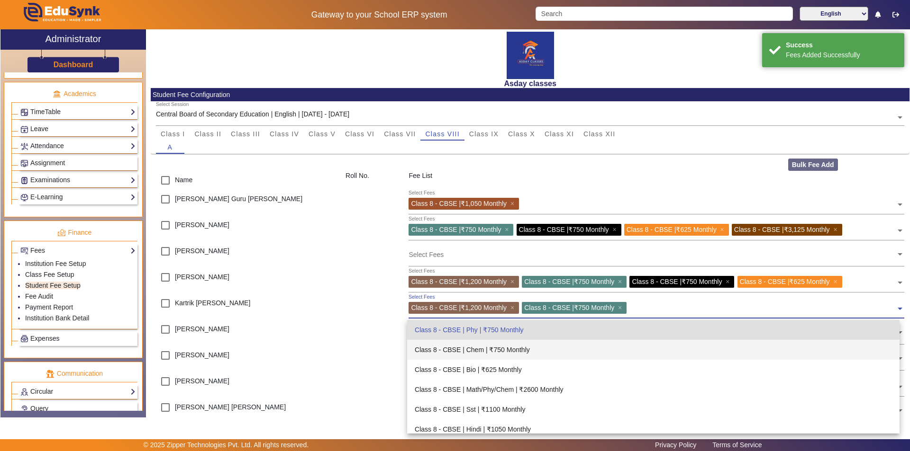
click at [484, 348] on div "Class 8 - CBSE | Chem | ₹750 Monthly" at bounding box center [653, 350] width 492 height 20
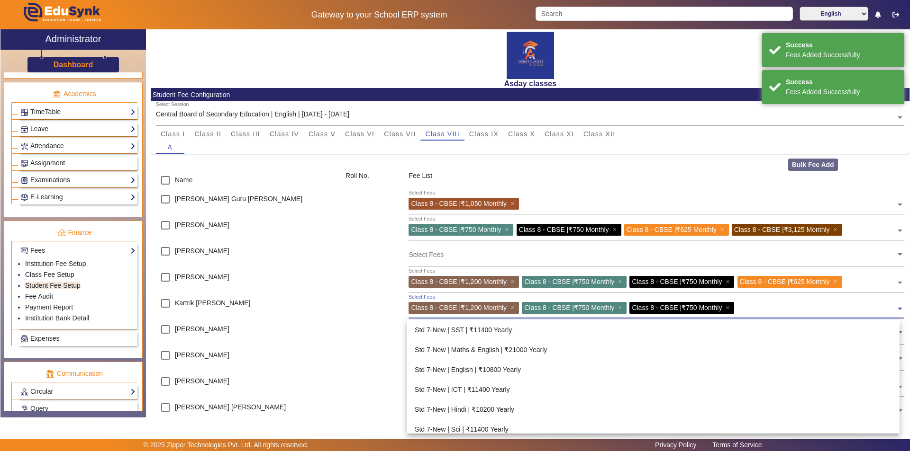
click at [763, 304] on input "text" at bounding box center [816, 306] width 159 height 9
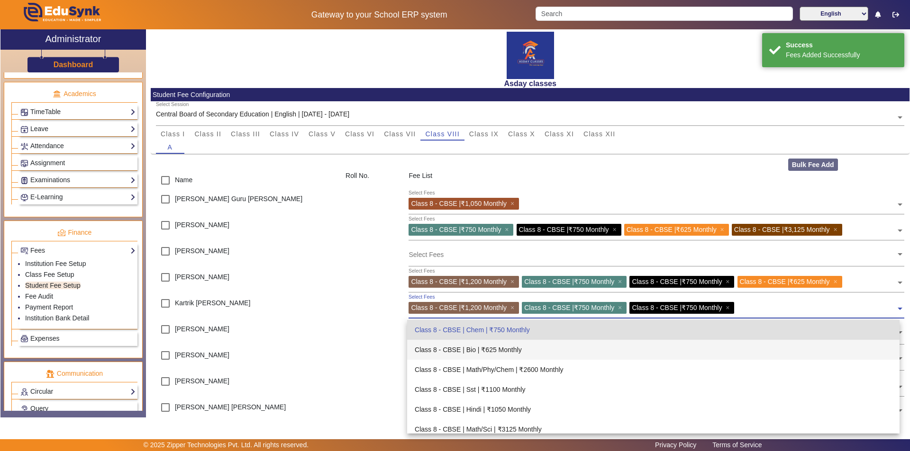
click at [495, 348] on div "Class 8 - CBSE | Bio | ₹625 Monthly" at bounding box center [653, 350] width 492 height 20
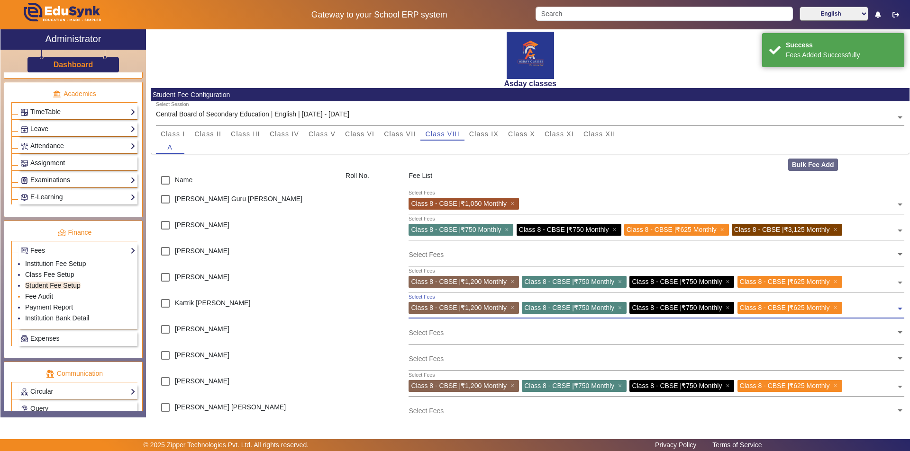
click at [46, 296] on link "Fee Audit" at bounding box center [39, 297] width 28 height 8
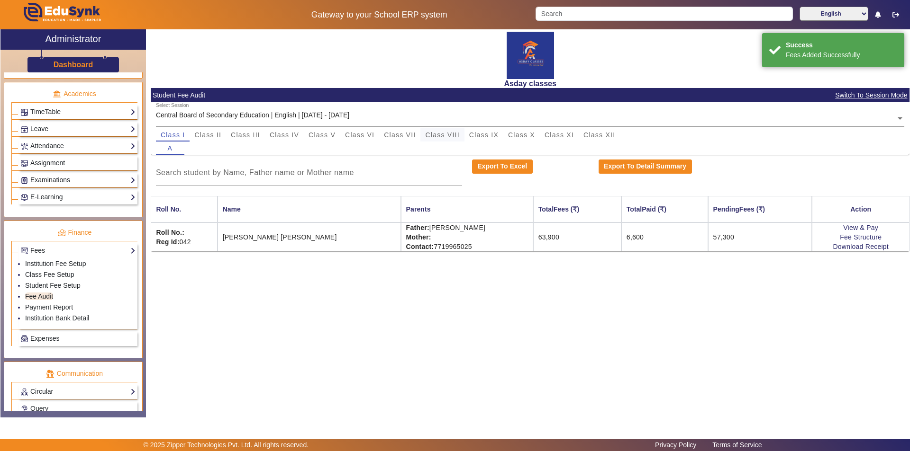
click at [444, 135] on span "Class VIII" at bounding box center [442, 135] width 34 height 7
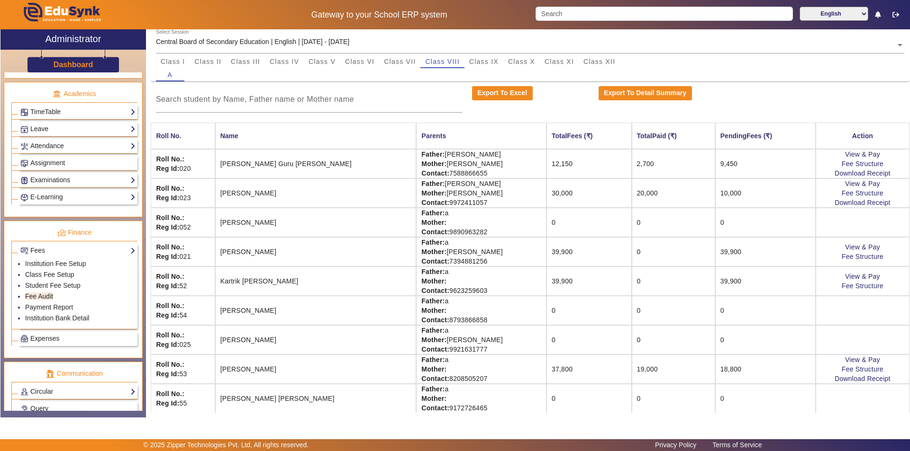
scroll to position [78, 0]
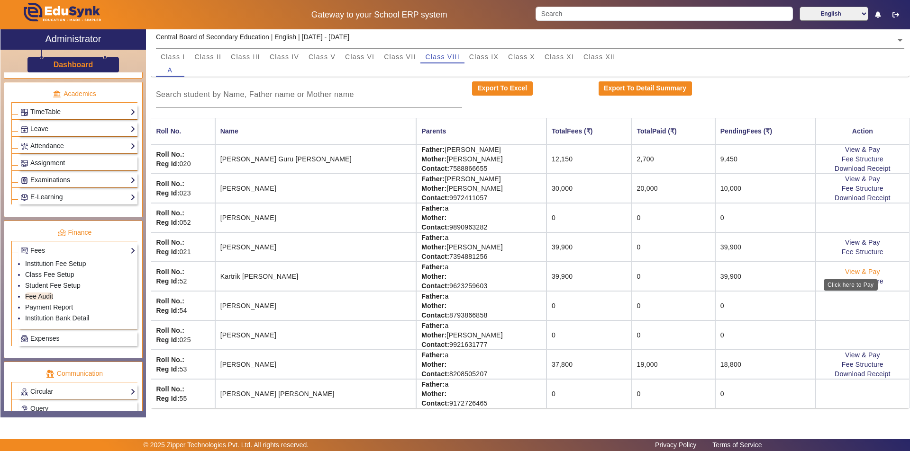
click at [854, 270] on link "View & Pay" at bounding box center [862, 272] width 35 height 8
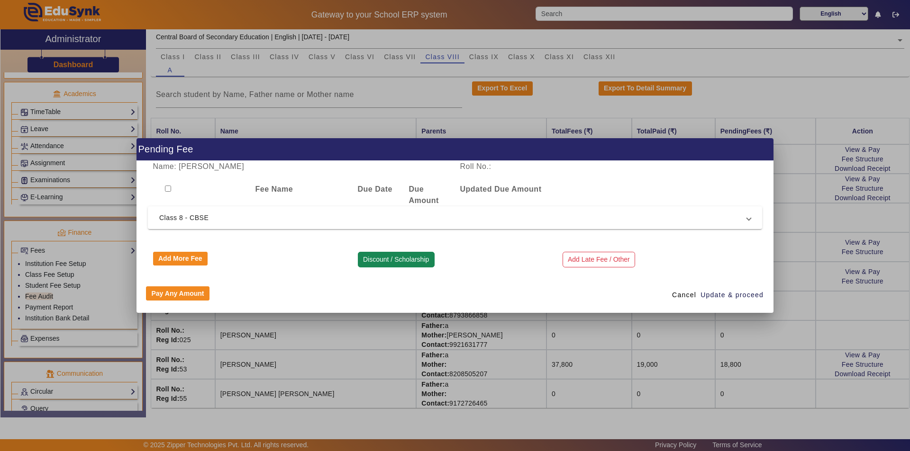
click at [390, 261] on button "Discount / Scholarship" at bounding box center [396, 260] width 77 height 16
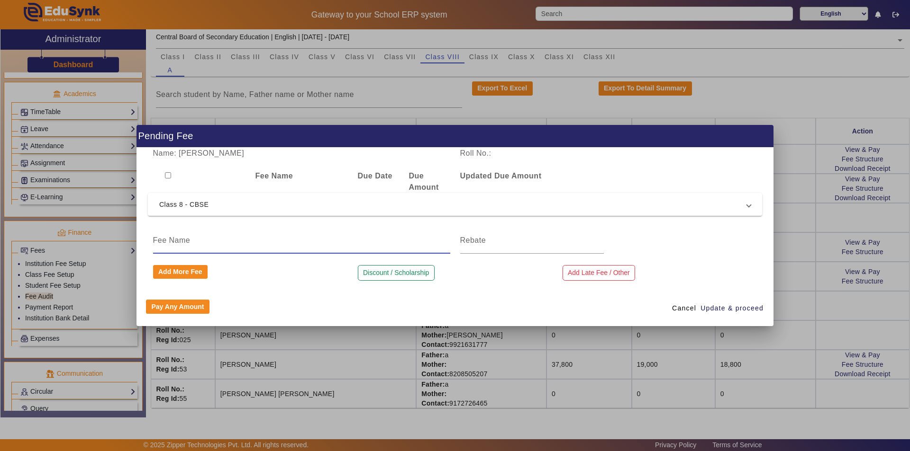
click at [228, 243] on input at bounding box center [301, 240] width 297 height 11
type input "Discount"
click at [481, 243] on input at bounding box center [532, 240] width 144 height 11
type input "4"
type input "2400"
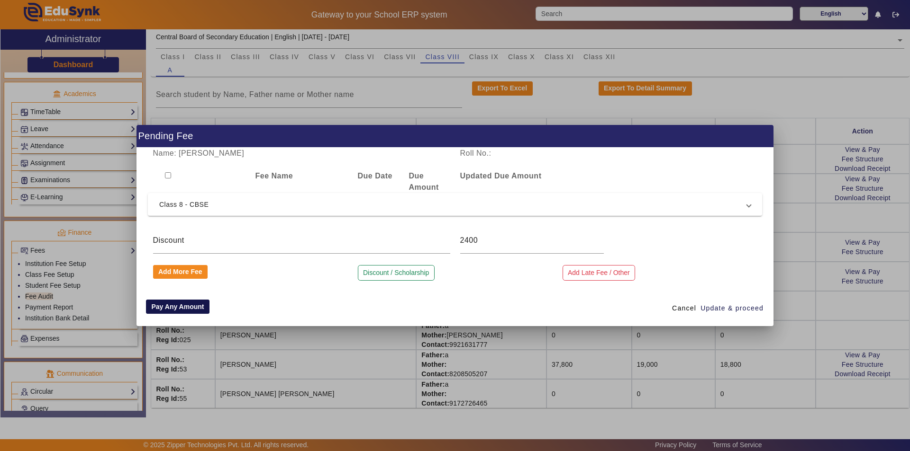
click at [179, 309] on button "Pay Any Amount" at bounding box center [177, 307] width 63 height 14
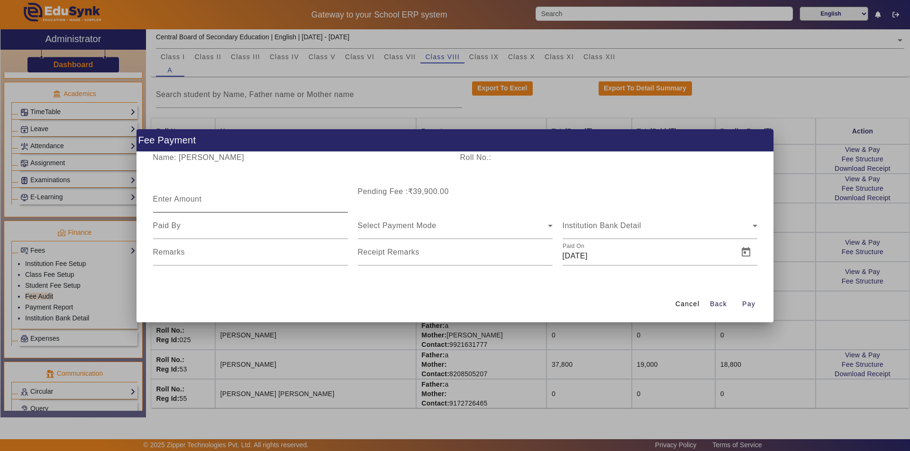
click at [179, 201] on mat-label "Enter Amount" at bounding box center [177, 199] width 49 height 8
click at [179, 201] on input "Enter Amount" at bounding box center [250, 203] width 195 height 11
click at [688, 305] on span "Cancel" at bounding box center [687, 304] width 24 height 10
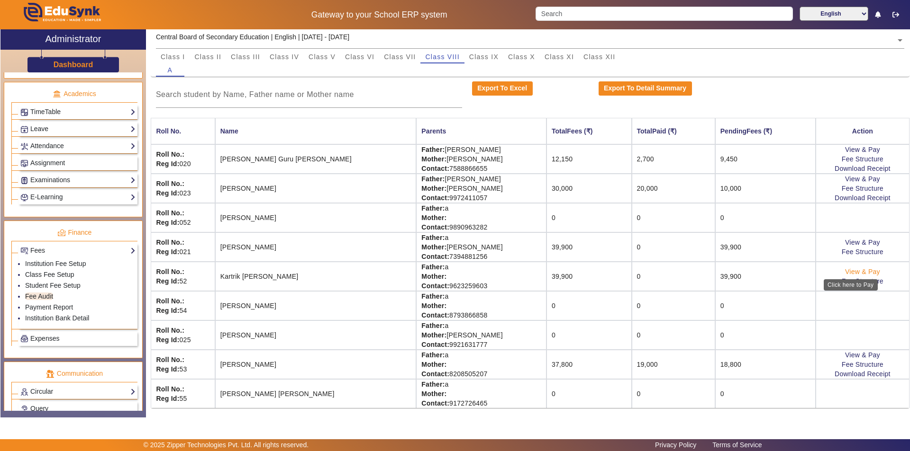
click at [848, 270] on link "View & Pay" at bounding box center [862, 272] width 35 height 8
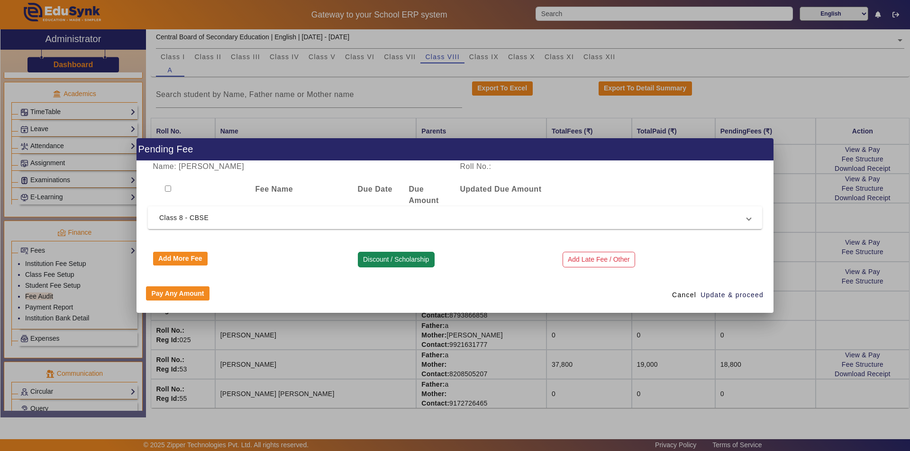
click at [382, 261] on button "Discount / Scholarship" at bounding box center [396, 260] width 77 height 16
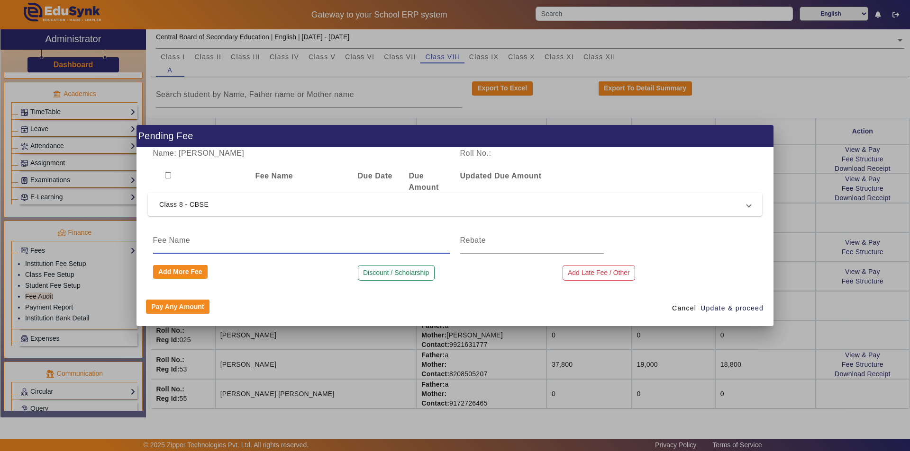
click at [180, 241] on input at bounding box center [301, 240] width 297 height 11
type input "Discount"
click at [490, 240] on input at bounding box center [532, 240] width 144 height 11
type input "2400"
click at [715, 309] on span "Update & proceed" at bounding box center [731, 309] width 63 height 10
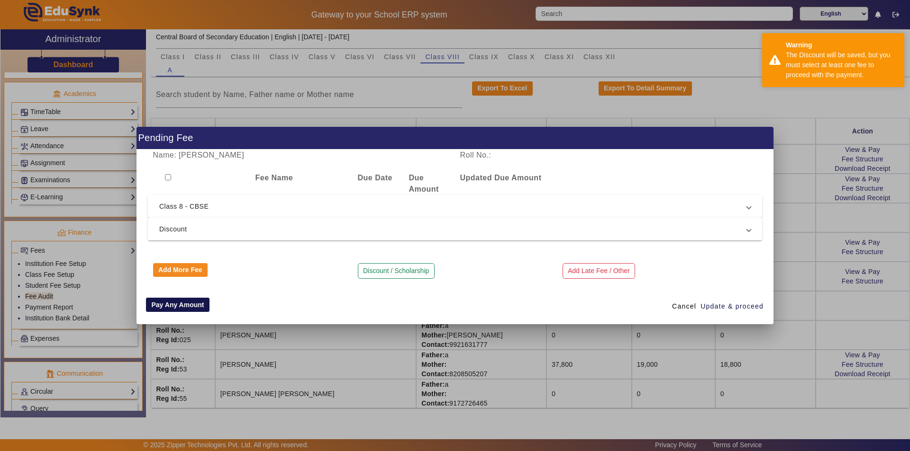
click at [168, 306] on button "Pay Any Amount" at bounding box center [177, 305] width 63 height 14
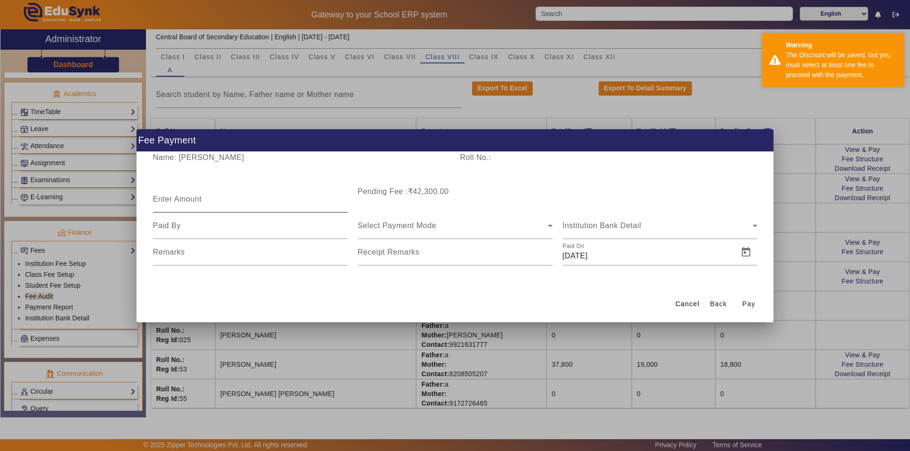
click at [167, 198] on mat-label "Enter Amount" at bounding box center [177, 199] width 49 height 8
click at [167, 198] on input "Enter Amount" at bounding box center [250, 203] width 195 height 11
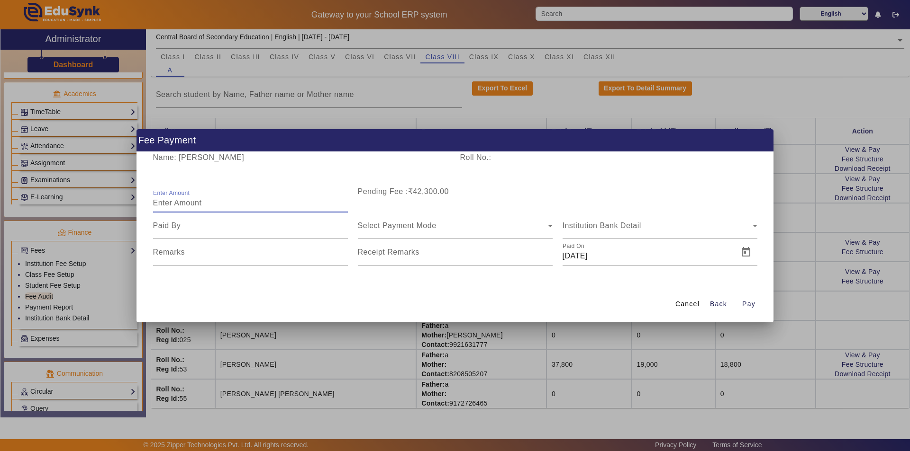
click at [180, 204] on input "Enter Amount" at bounding box center [250, 203] width 195 height 11
type input "26000"
click at [165, 235] on div at bounding box center [250, 226] width 195 height 27
click at [182, 225] on input at bounding box center [250, 225] width 195 height 11
type input "Mother"
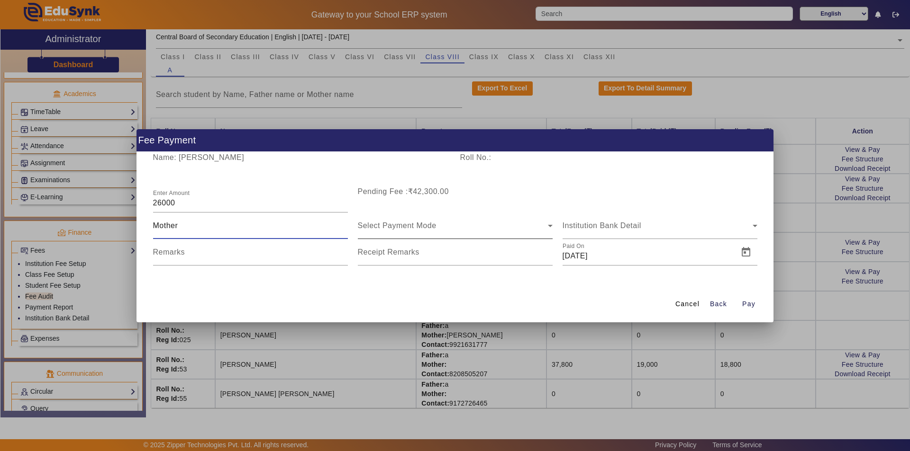
click at [377, 225] on span "Select Payment Mode" at bounding box center [397, 226] width 79 height 8
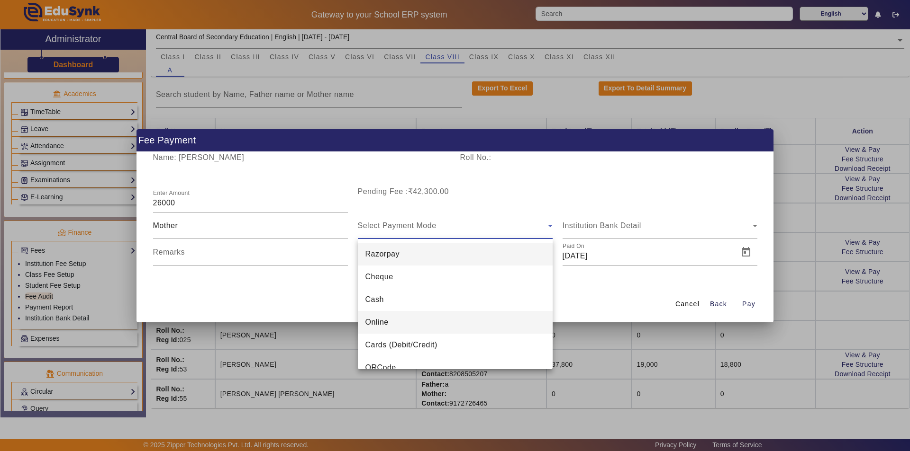
click at [379, 323] on span "Online" at bounding box center [376, 322] width 23 height 11
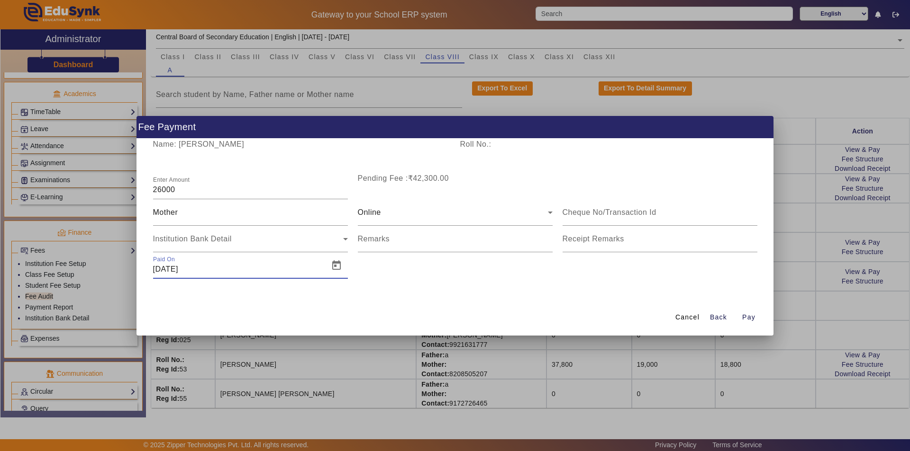
click at [197, 266] on input "[DATE]" at bounding box center [238, 269] width 170 height 11
click at [336, 264] on span "Open calendar" at bounding box center [336, 265] width 23 height 23
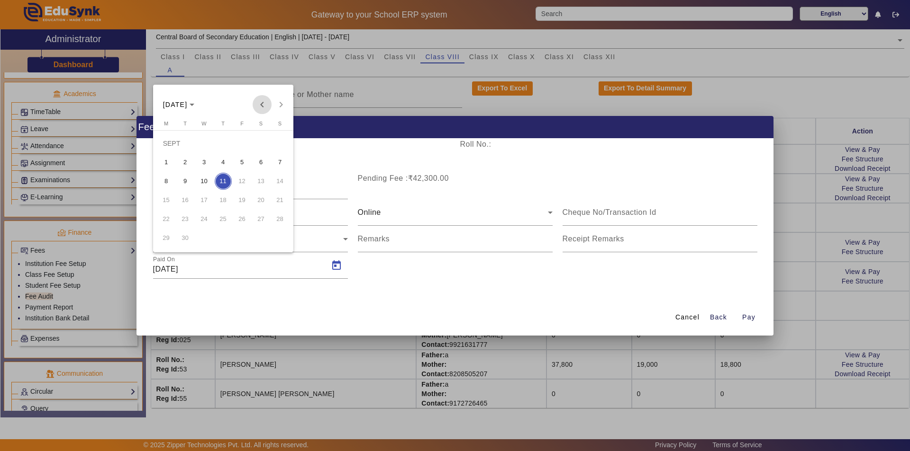
click at [263, 104] on span "Previous month" at bounding box center [261, 104] width 19 height 19
click at [187, 163] on span "5" at bounding box center [185, 162] width 17 height 17
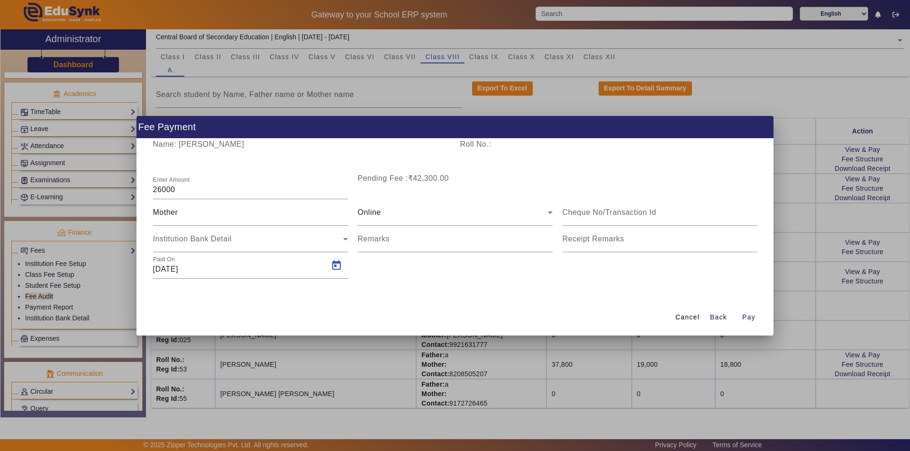
type input "[DATE]"
click at [751, 317] on span "Pay" at bounding box center [748, 318] width 13 height 10
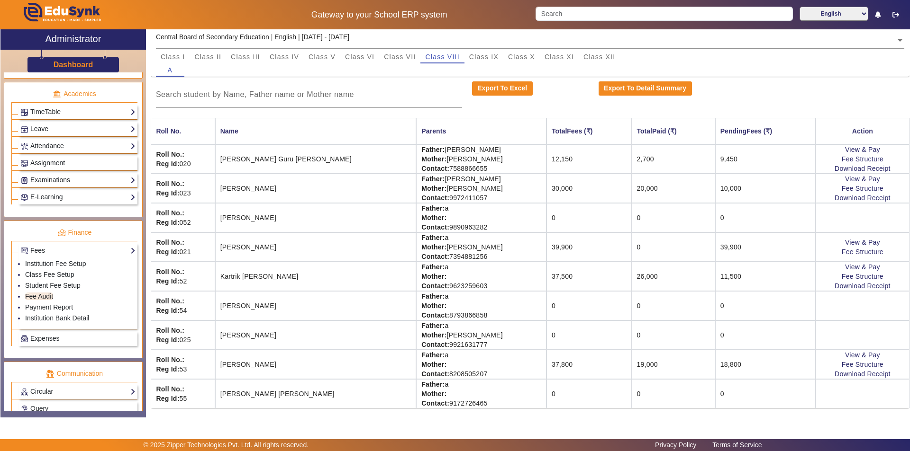
click at [631, 298] on td "0" at bounding box center [672, 305] width 83 height 29
click at [631, 248] on td "0" at bounding box center [672, 247] width 83 height 29
click at [552, 259] on td "39,900" at bounding box center [588, 247] width 85 height 29
click at [68, 283] on link "Student Fee Setup" at bounding box center [52, 286] width 55 height 8
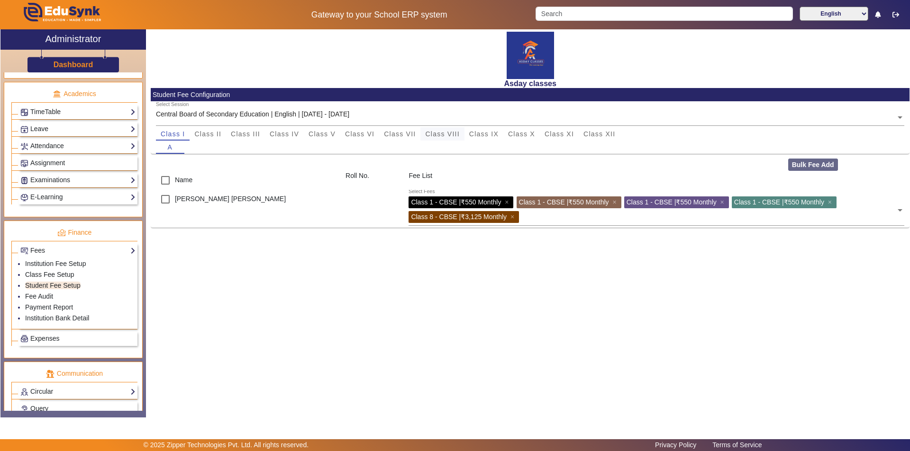
click at [449, 133] on span "Class VIII" at bounding box center [442, 134] width 34 height 7
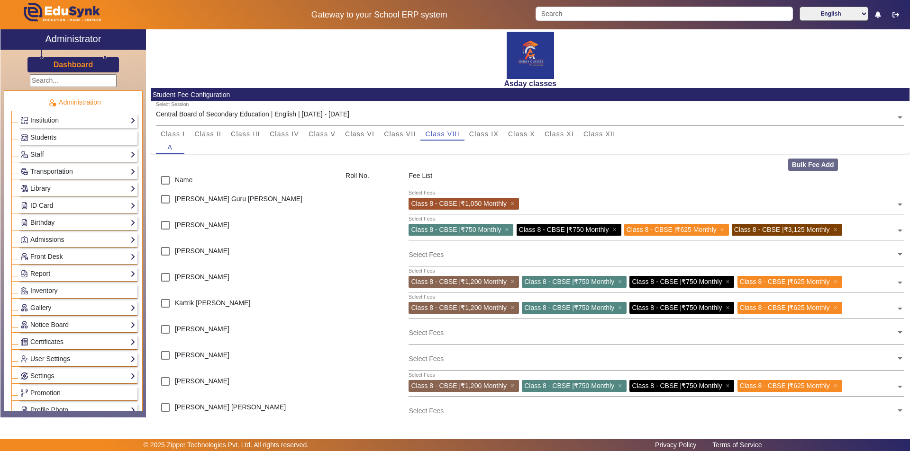
scroll to position [351, 0]
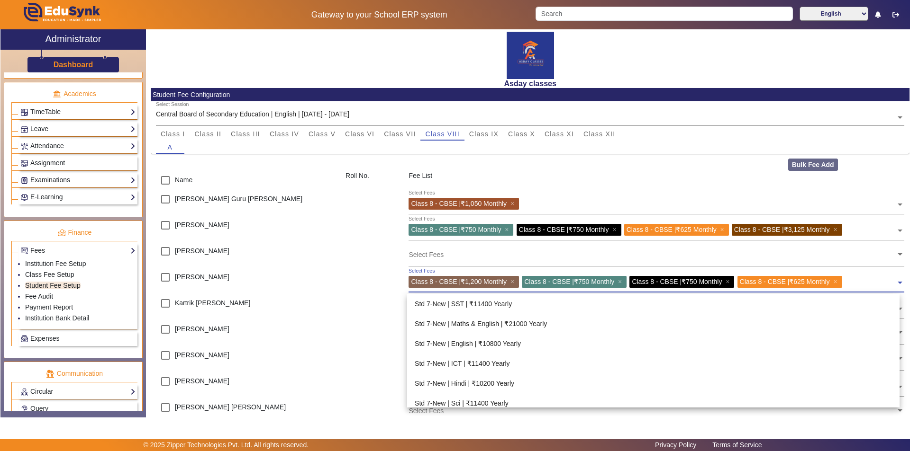
click at [895, 282] on span at bounding box center [899, 279] width 9 height 15
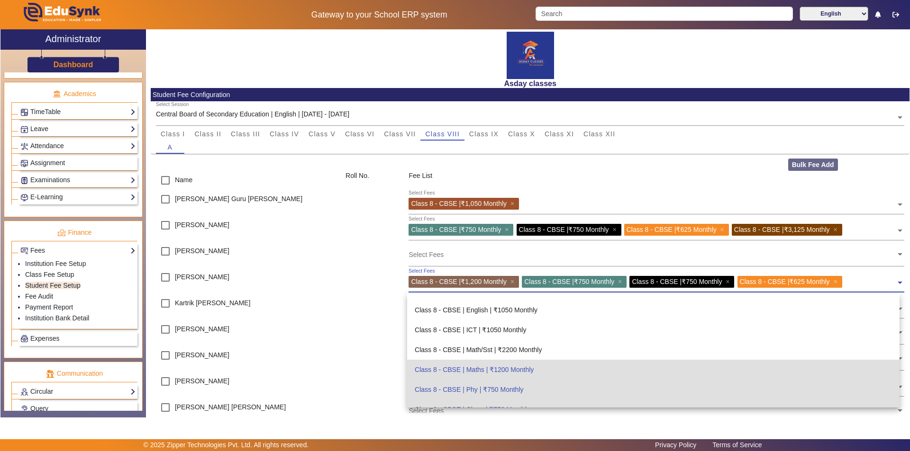
scroll to position [355, 0]
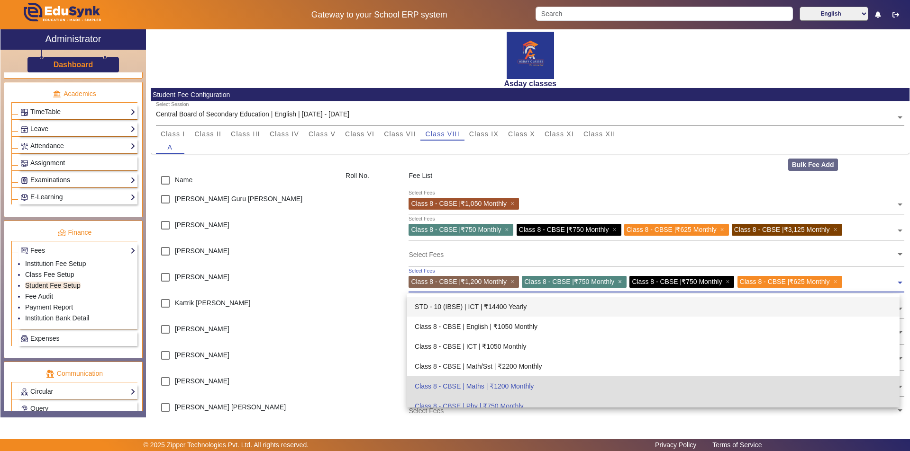
click at [624, 281] on span "×" at bounding box center [621, 282] width 6 height 8
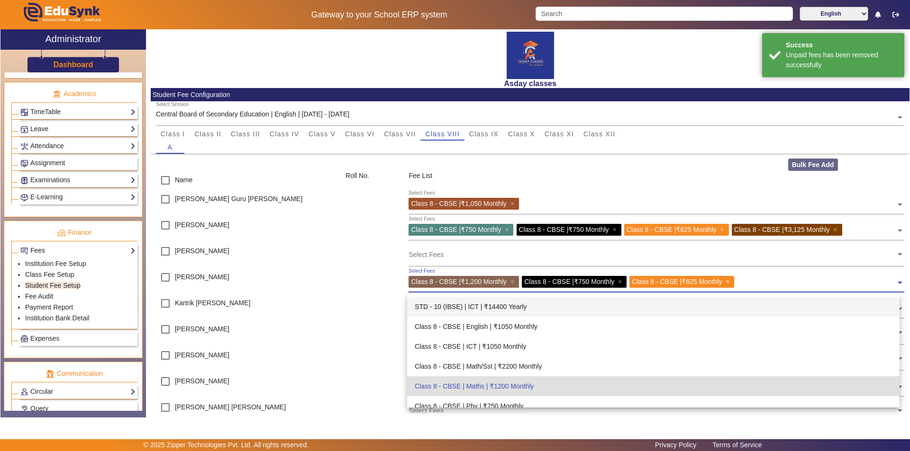
click at [623, 279] on span "×" at bounding box center [621, 282] width 6 height 8
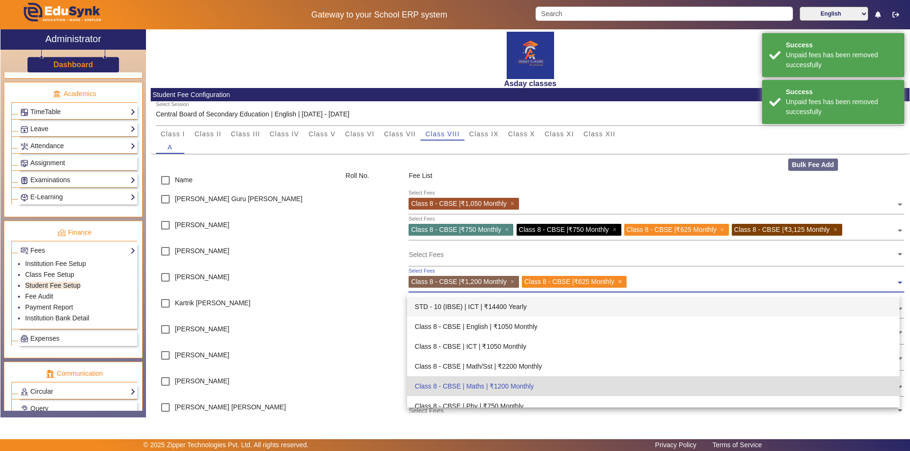
click at [624, 281] on span "×" at bounding box center [621, 282] width 6 height 8
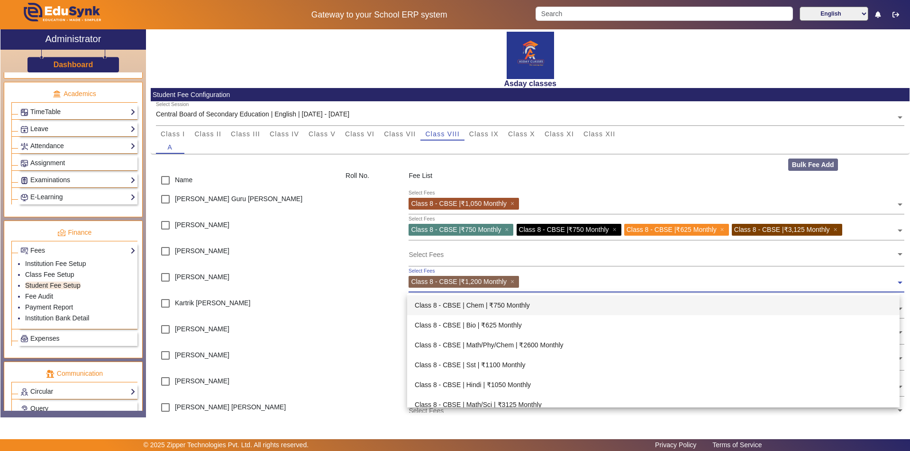
scroll to position [497, 0]
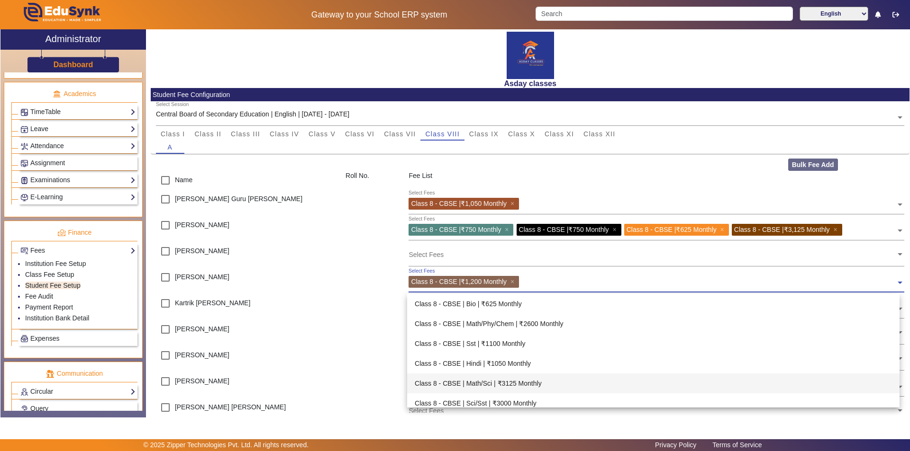
click at [523, 383] on div "Class 8 - CBSE | Math/Sci | ₹3125 Monthly" at bounding box center [653, 384] width 492 height 20
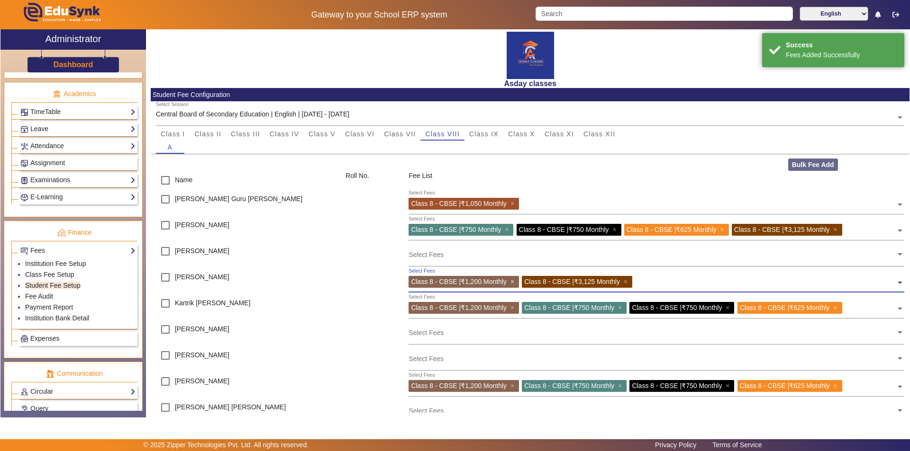
click at [513, 281] on span "×" at bounding box center [513, 282] width 6 height 8
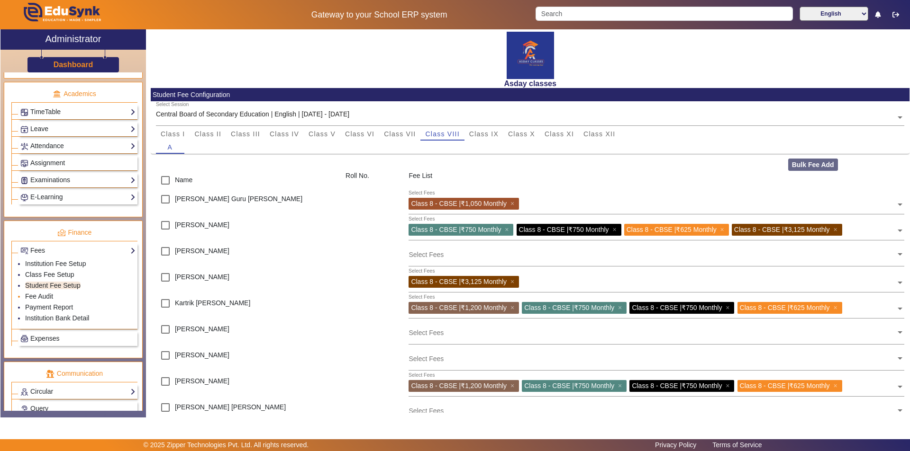
click at [67, 297] on li "Fee Audit" at bounding box center [80, 297] width 110 height 11
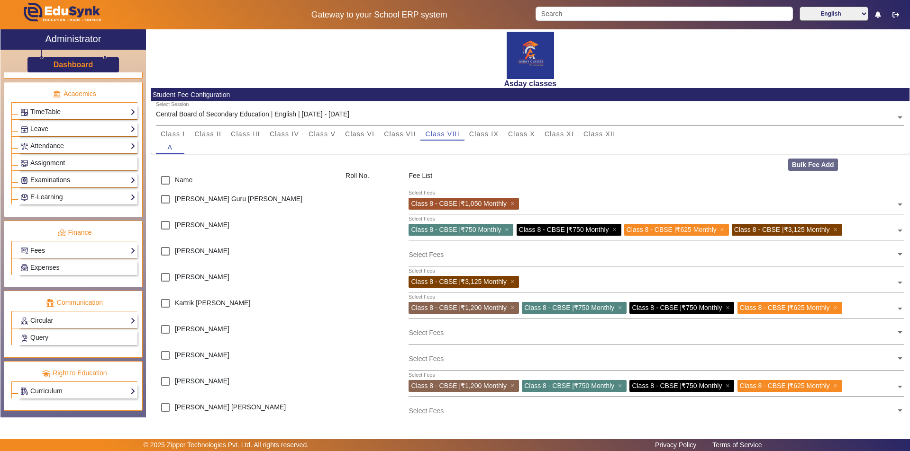
click at [68, 252] on link "Fees" at bounding box center [77, 250] width 115 height 11
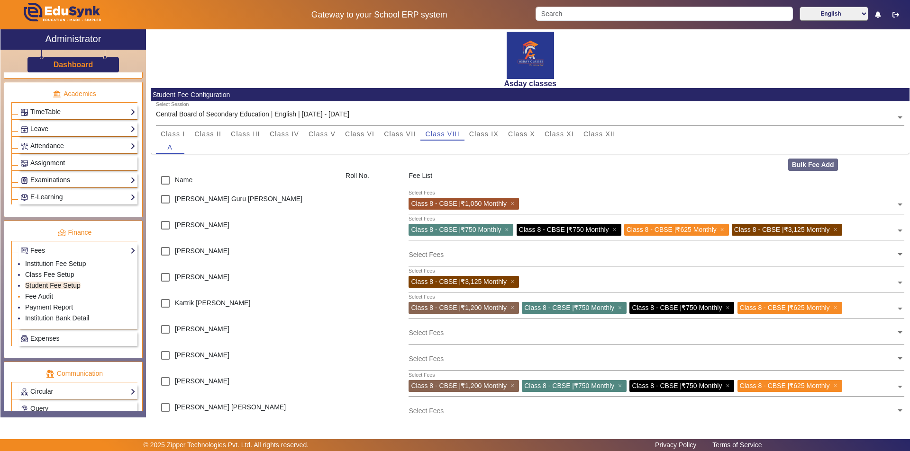
click at [53, 295] on li "Fee Audit" at bounding box center [80, 297] width 110 height 11
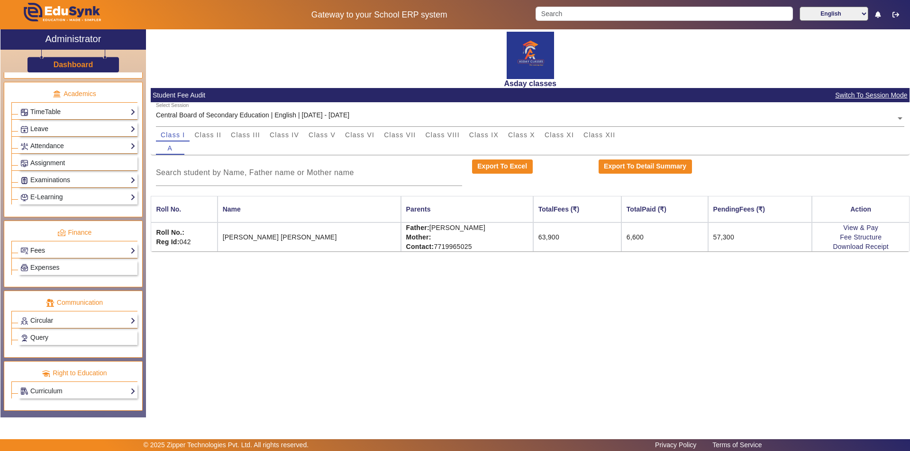
click at [74, 251] on link "Fees" at bounding box center [77, 250] width 115 height 11
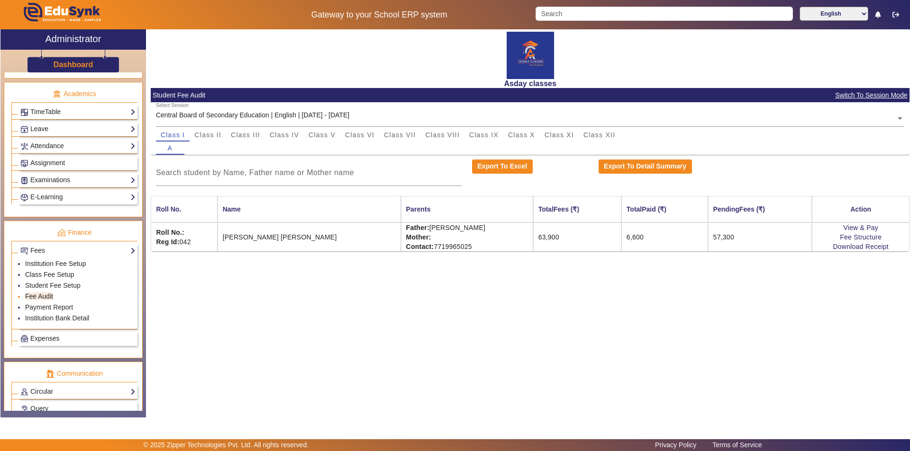
click at [61, 298] on li "Fee Audit" at bounding box center [80, 297] width 110 height 11
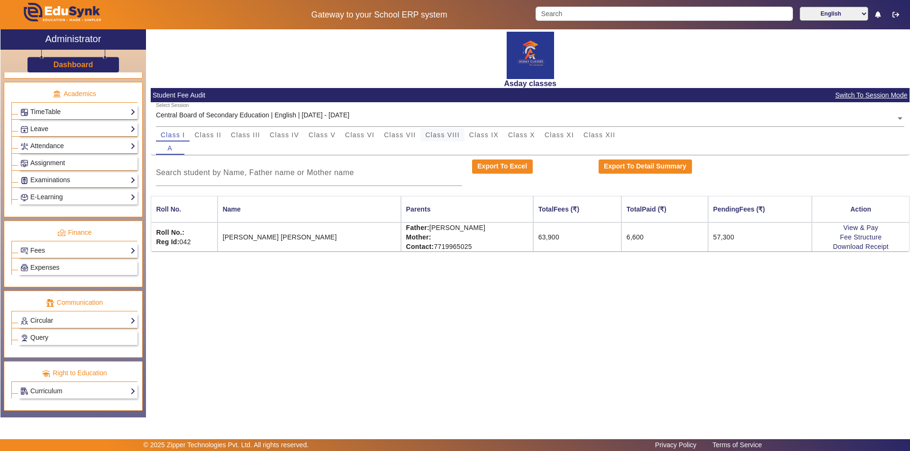
click at [454, 135] on span "Class VIII" at bounding box center [442, 135] width 34 height 7
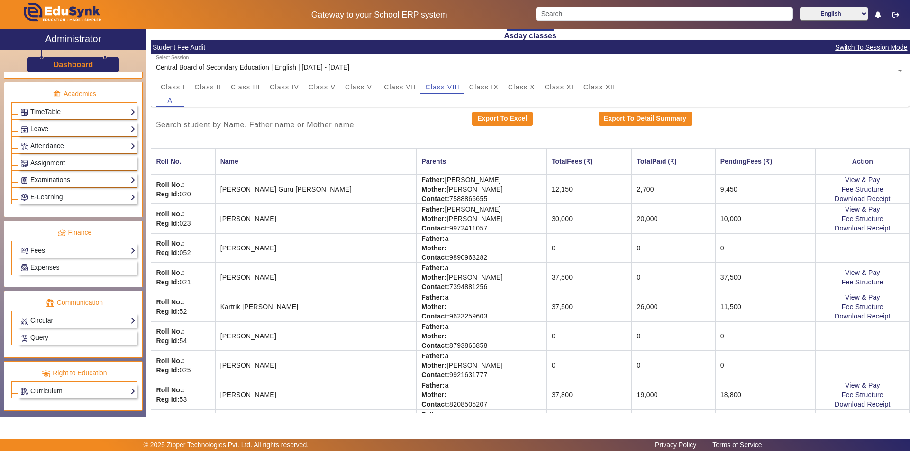
scroll to position [78, 0]
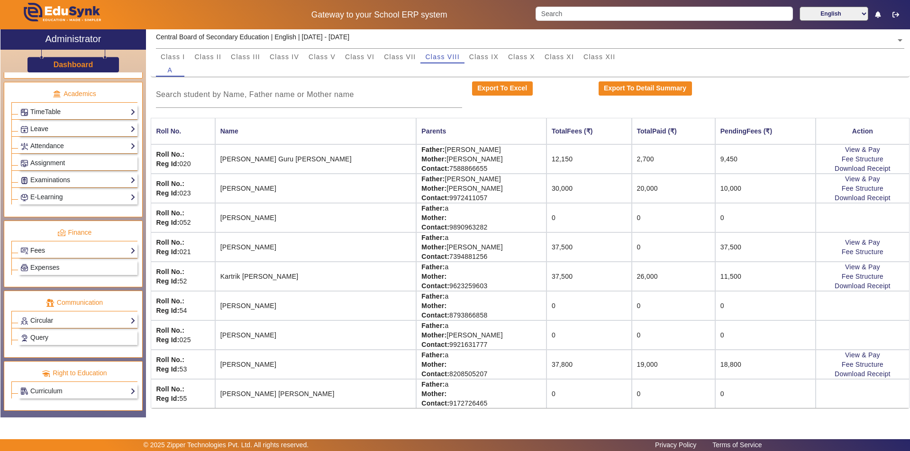
click at [126, 250] on link "Fees" at bounding box center [77, 250] width 115 height 11
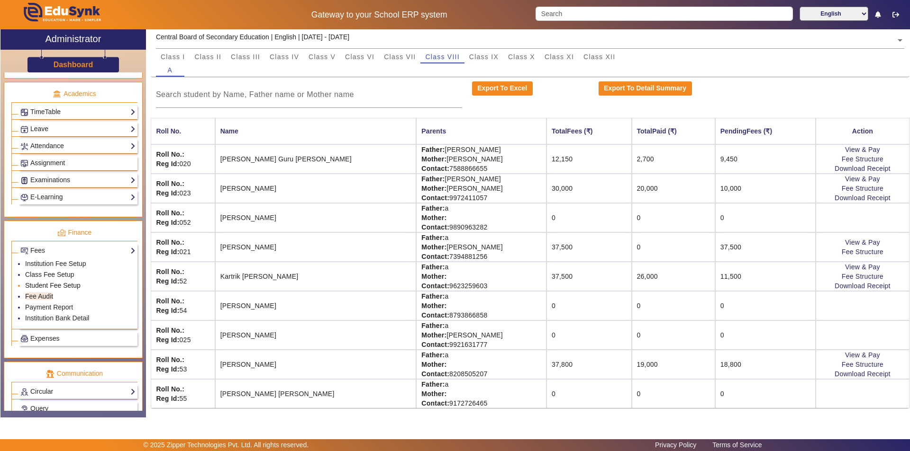
click at [67, 286] on link "Student Fee Setup" at bounding box center [52, 286] width 55 height 8
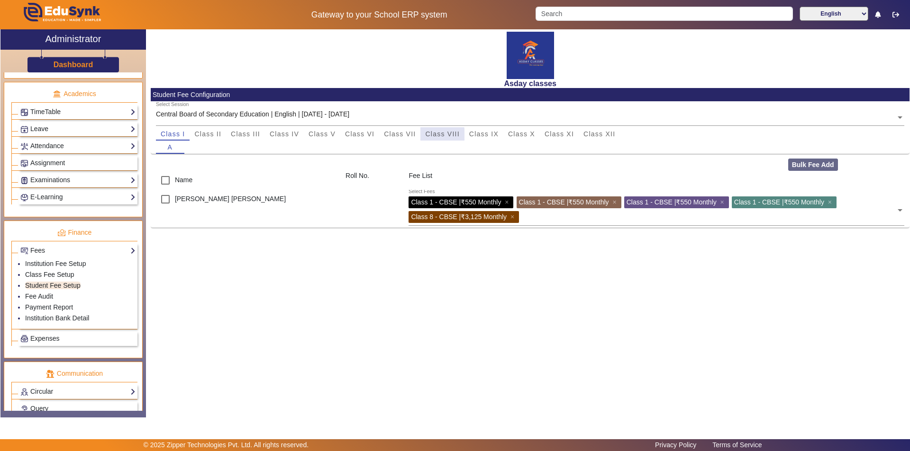
click at [433, 135] on span "Class VIII" at bounding box center [442, 134] width 34 height 7
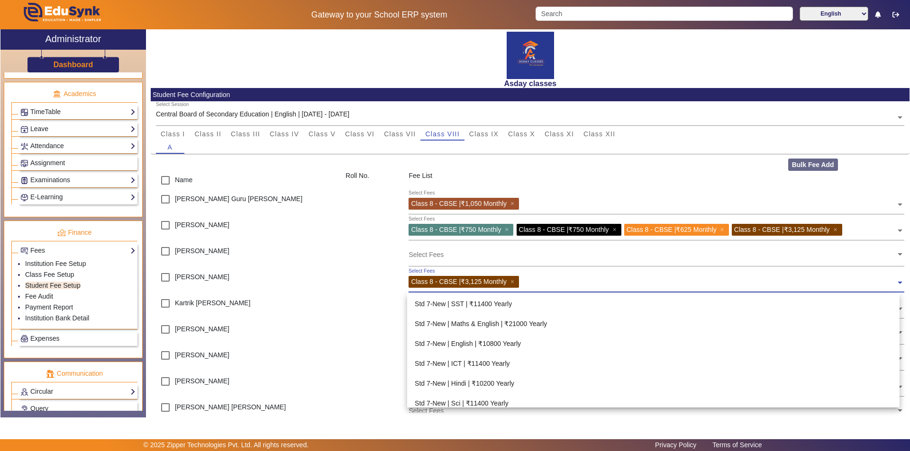
click at [524, 281] on input "text" at bounding box center [709, 280] width 374 height 9
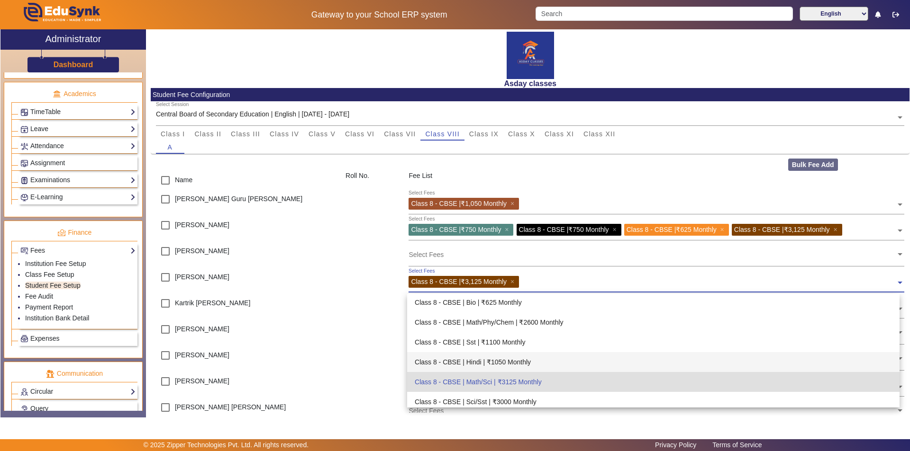
scroll to position [482, 0]
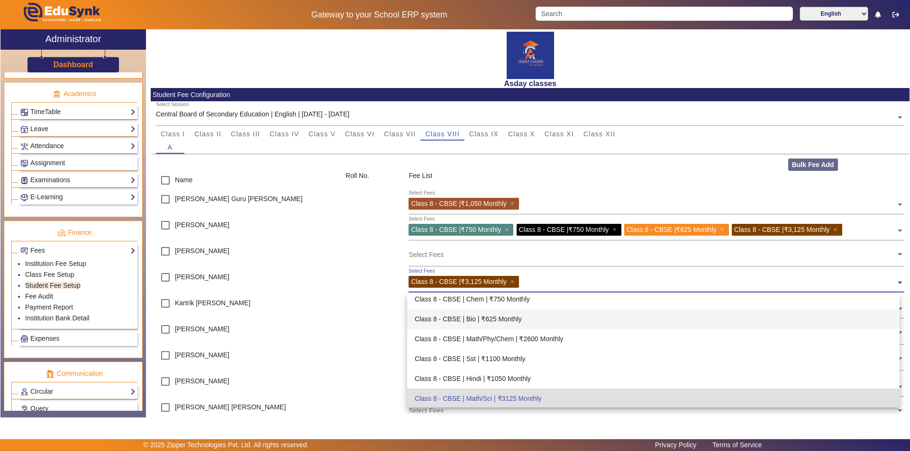
click at [515, 320] on div "Class 8 - CBSE | Bio | ₹625 Monthly" at bounding box center [653, 319] width 492 height 20
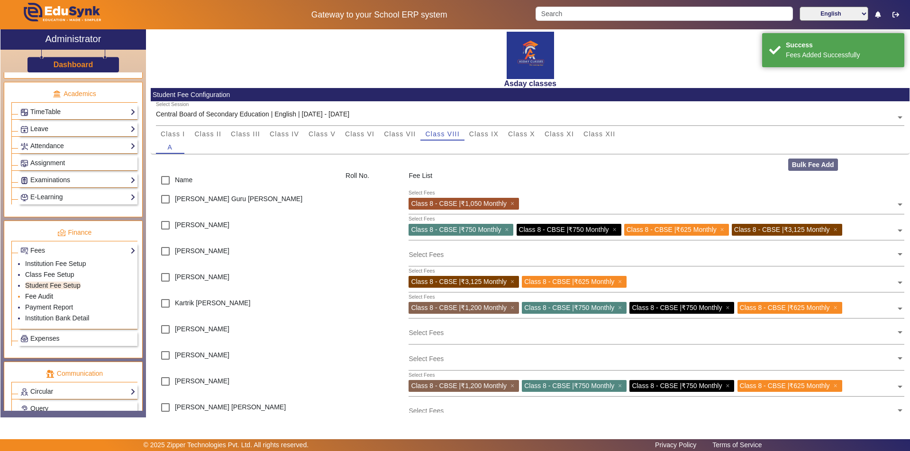
click at [53, 297] on link "Fee Audit" at bounding box center [39, 297] width 28 height 8
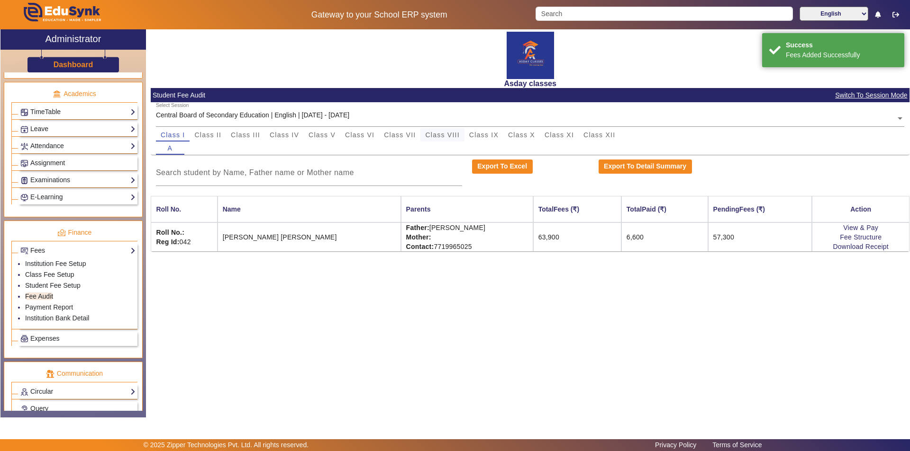
click at [449, 132] on span "Class VIII" at bounding box center [442, 135] width 34 height 7
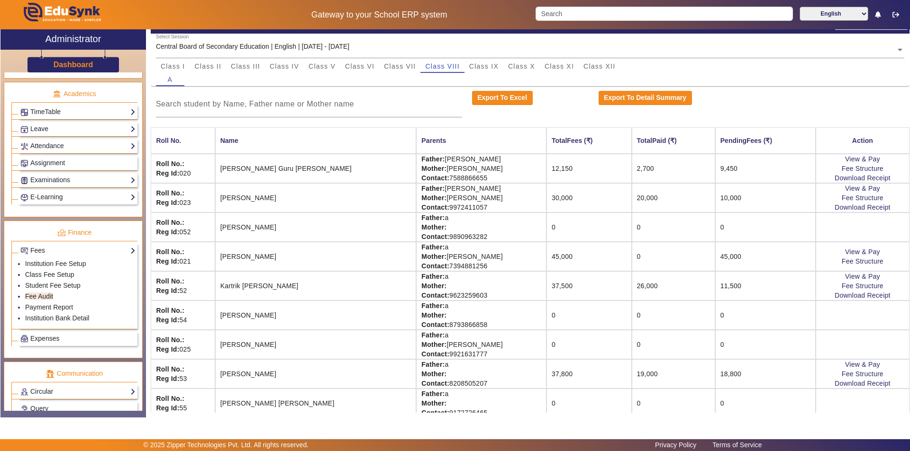
scroll to position [78, 0]
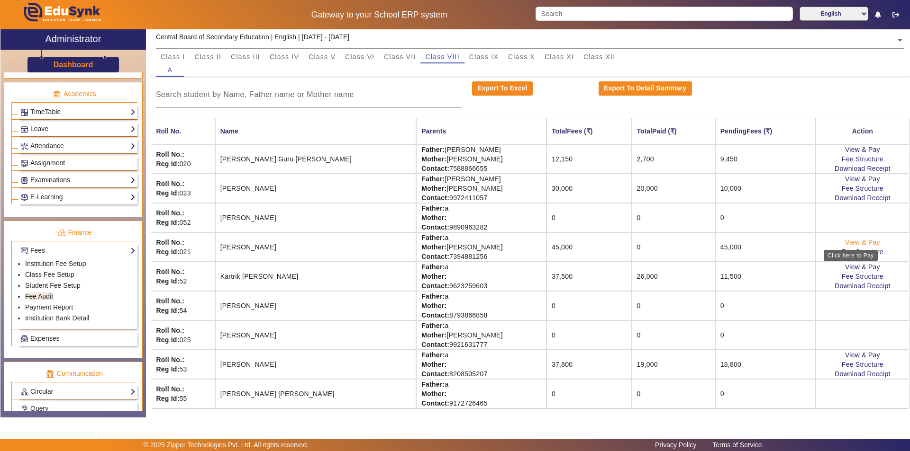
click at [847, 243] on link "View & Pay" at bounding box center [862, 243] width 35 height 8
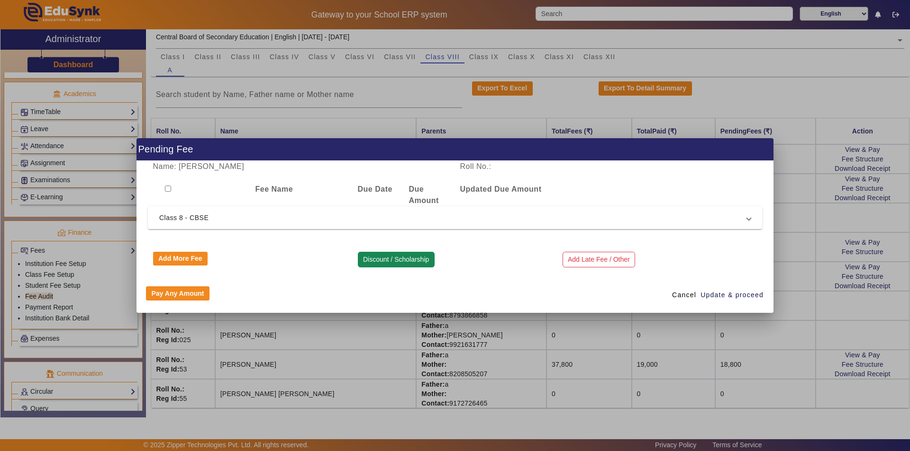
click at [386, 256] on button "Discount / Scholarship" at bounding box center [396, 260] width 77 height 16
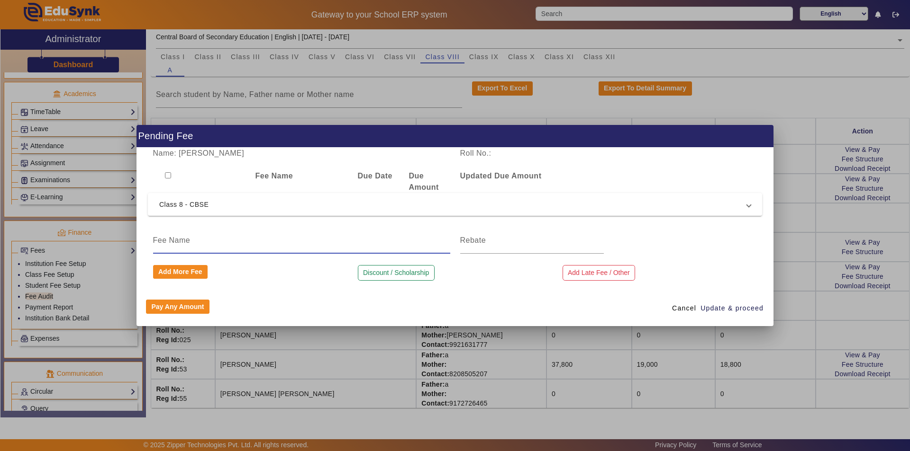
click at [254, 245] on input at bounding box center [301, 240] width 297 height 11
type input "Discount"
click at [477, 242] on input at bounding box center [532, 240] width 144 height 11
type input "5000"
click at [718, 309] on span "Update & proceed" at bounding box center [731, 309] width 63 height 10
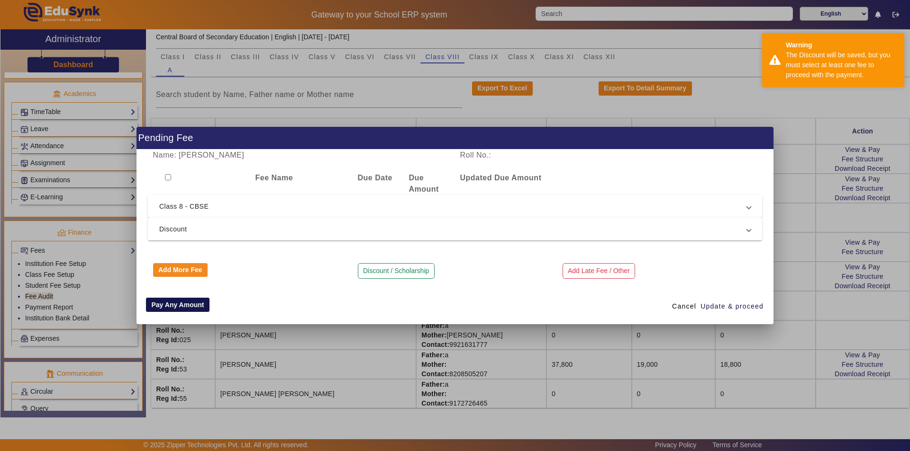
click at [187, 307] on button "Pay Any Amount" at bounding box center [177, 305] width 63 height 14
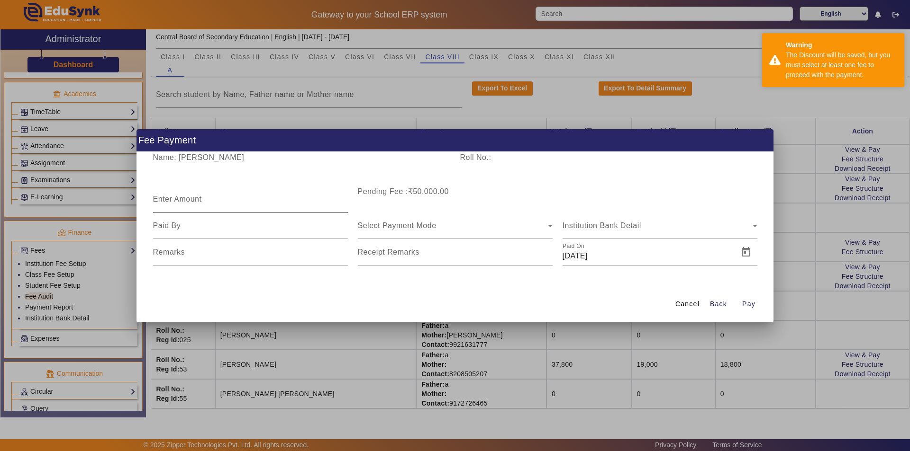
click at [169, 199] on mat-label "Enter Amount" at bounding box center [177, 199] width 49 height 8
click at [169, 199] on input "Enter Amount" at bounding box center [250, 203] width 195 height 11
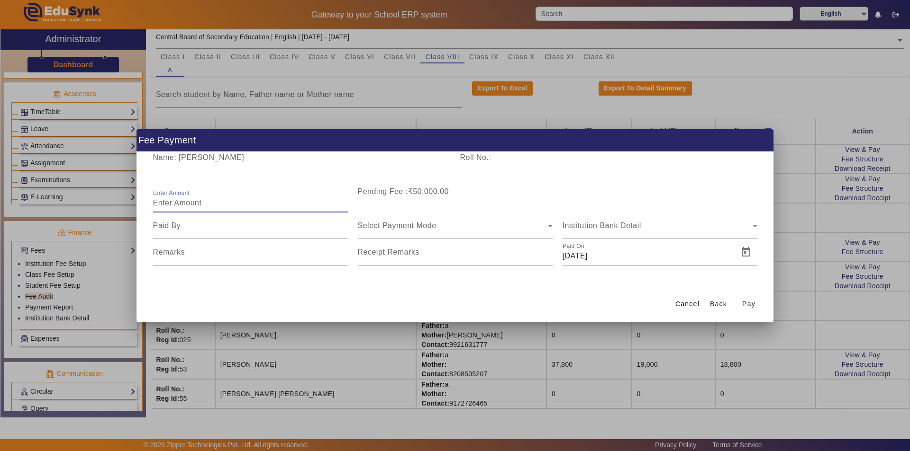
click at [212, 201] on input "Enter Amount" at bounding box center [250, 203] width 195 height 11
type input "10000"
click at [226, 230] on input at bounding box center [250, 225] width 195 height 11
type input "Mother"
click at [400, 223] on span "Select Payment Mode" at bounding box center [397, 226] width 79 height 8
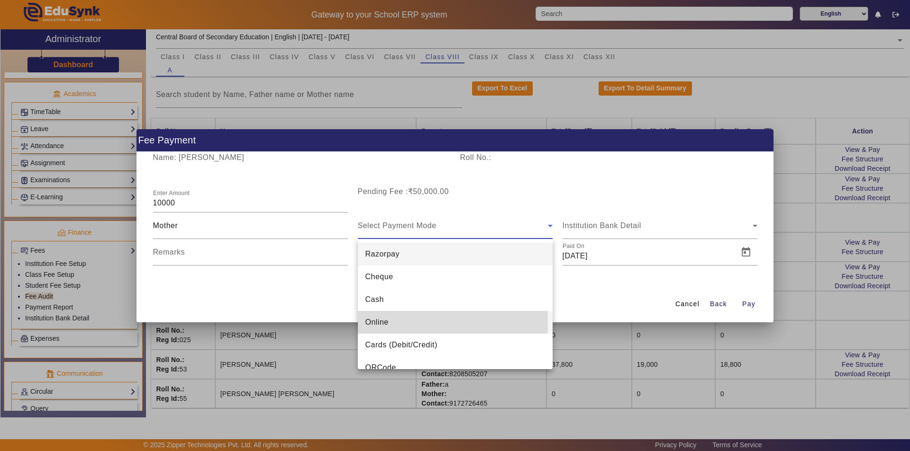
click at [384, 322] on span "Online" at bounding box center [376, 322] width 23 height 11
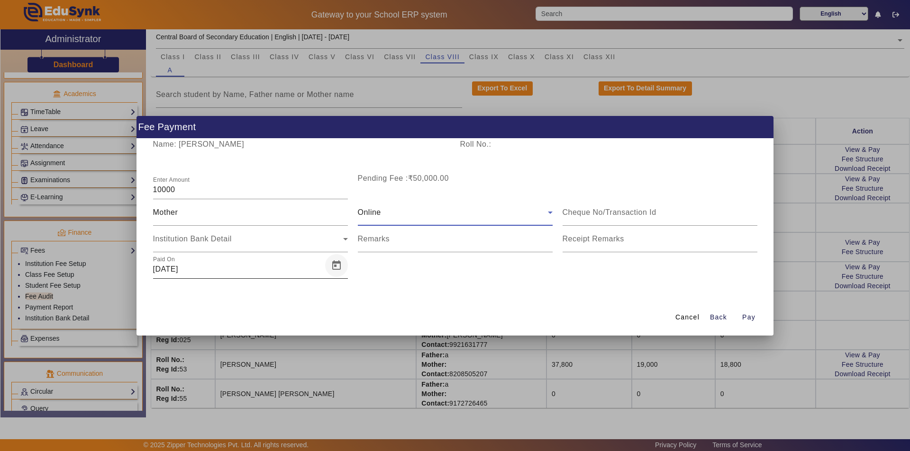
click at [333, 266] on span "Open calendar" at bounding box center [336, 265] width 23 height 23
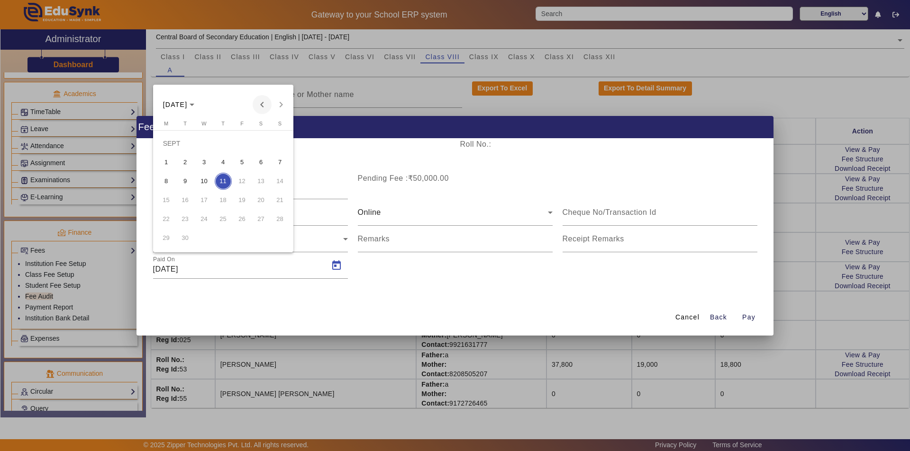
click at [261, 103] on span "Previous month" at bounding box center [261, 104] width 19 height 19
click at [184, 161] on span "5" at bounding box center [185, 162] width 17 height 17
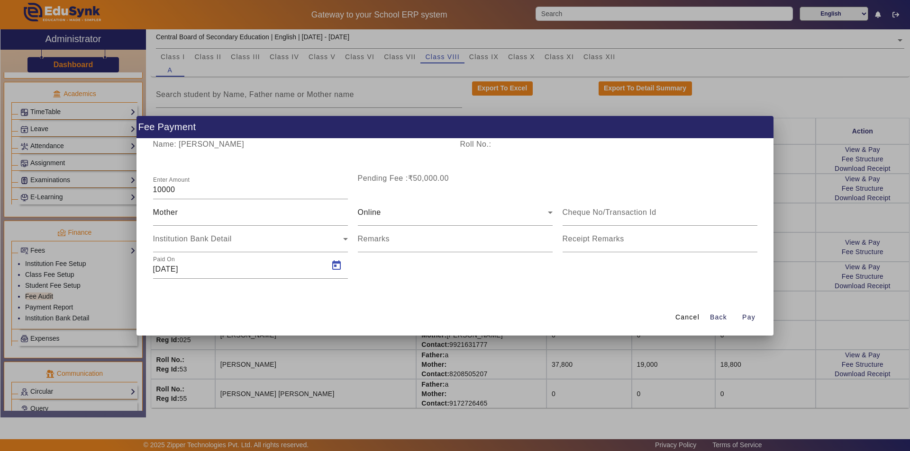
type input "[DATE]"
click at [751, 317] on span "Pay" at bounding box center [748, 318] width 13 height 10
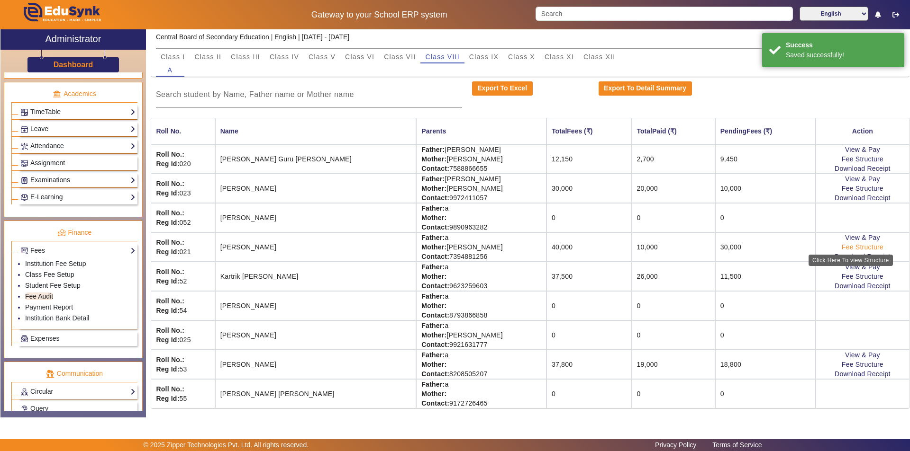
click at [841, 245] on link "Fee Structure" at bounding box center [862, 247] width 42 height 8
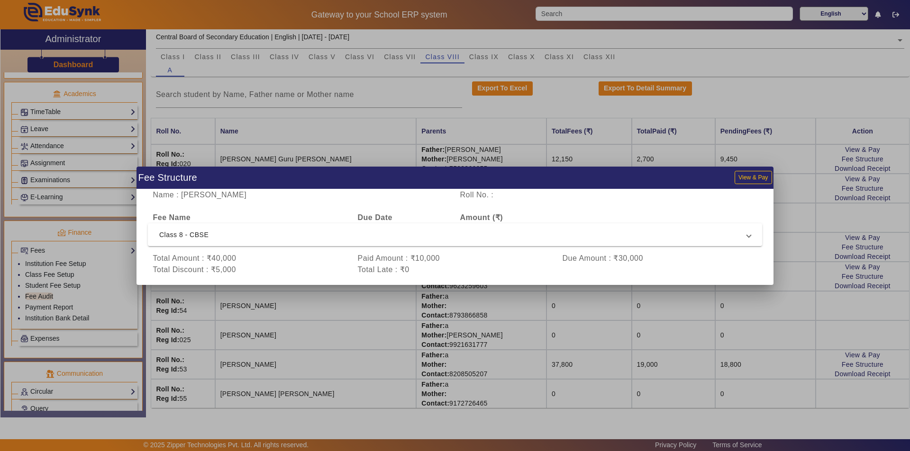
click at [319, 404] on div at bounding box center [455, 225] width 910 height 451
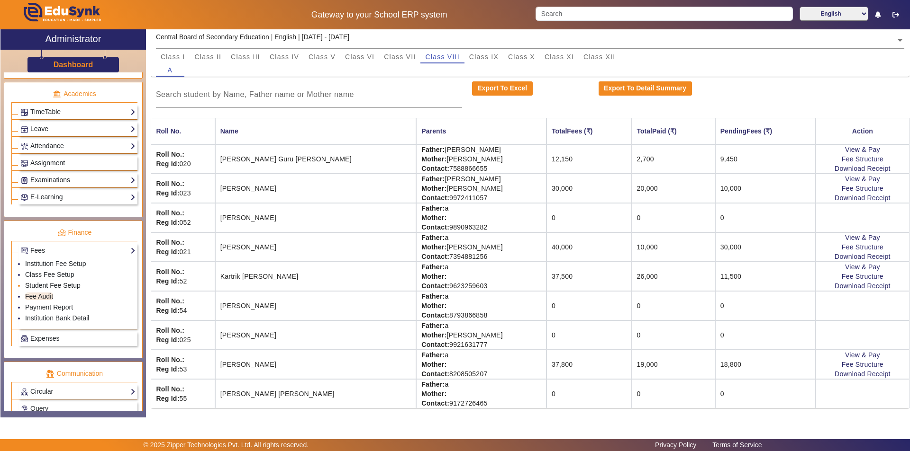
click at [70, 286] on link "Student Fee Setup" at bounding box center [52, 286] width 55 height 8
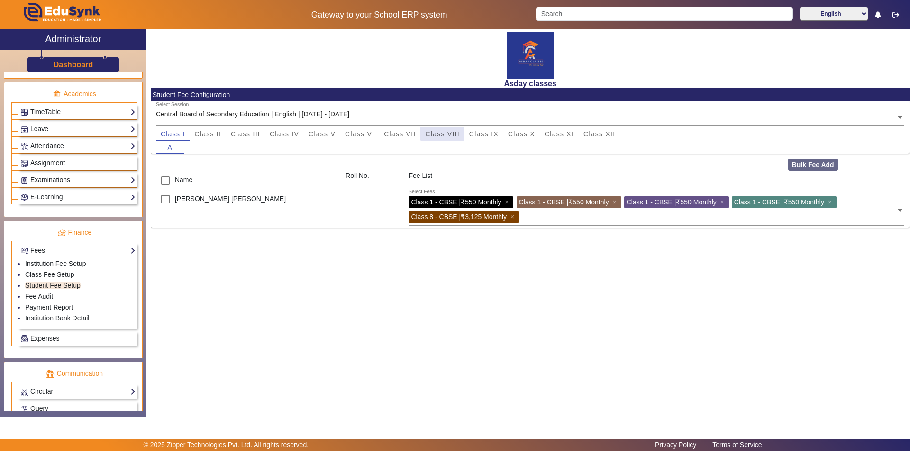
click at [443, 133] on span "Class VIII" at bounding box center [442, 134] width 34 height 7
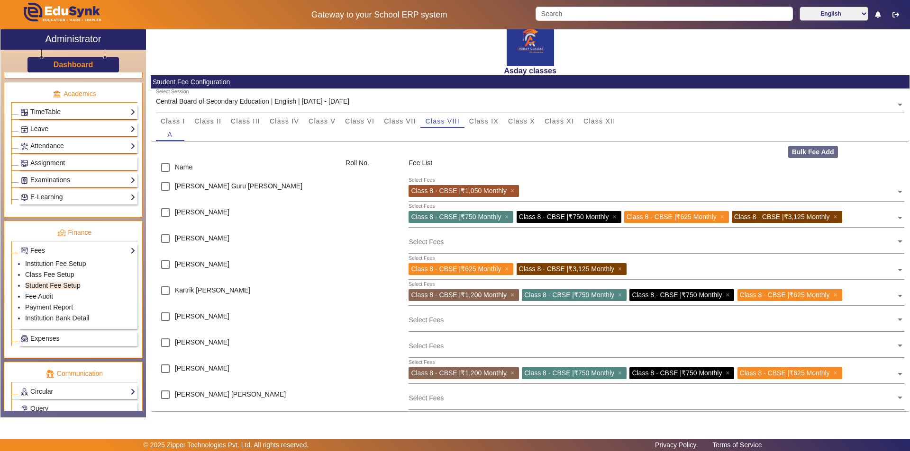
scroll to position [16, 0]
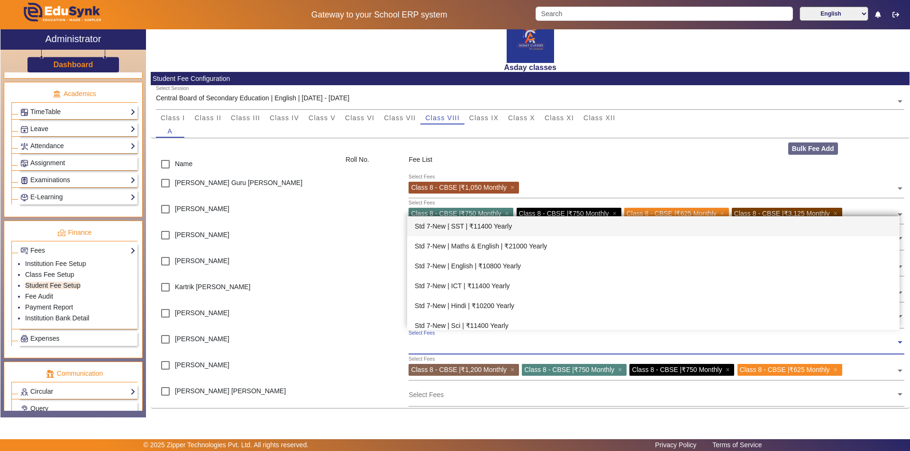
click at [414, 343] on input "text" at bounding box center [651, 342] width 487 height 9
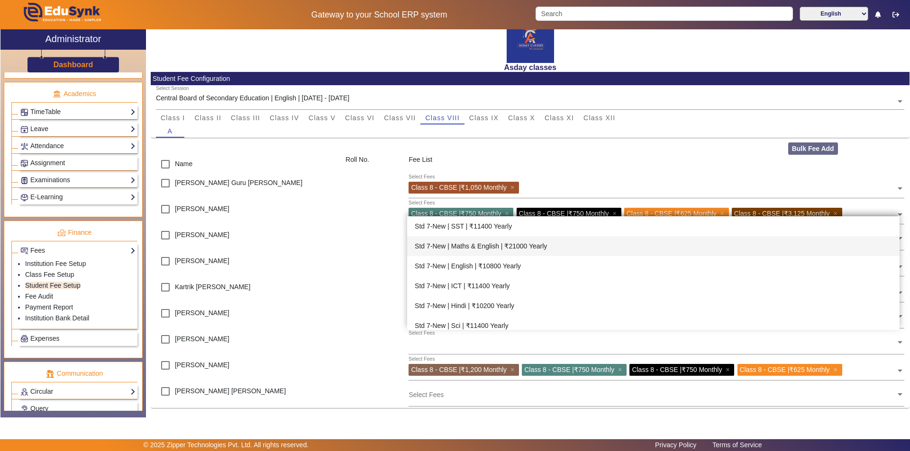
click at [330, 428] on main "X Administrator Dashboard Administration Institution Institution Details Sessio…" at bounding box center [455, 234] width 910 height 410
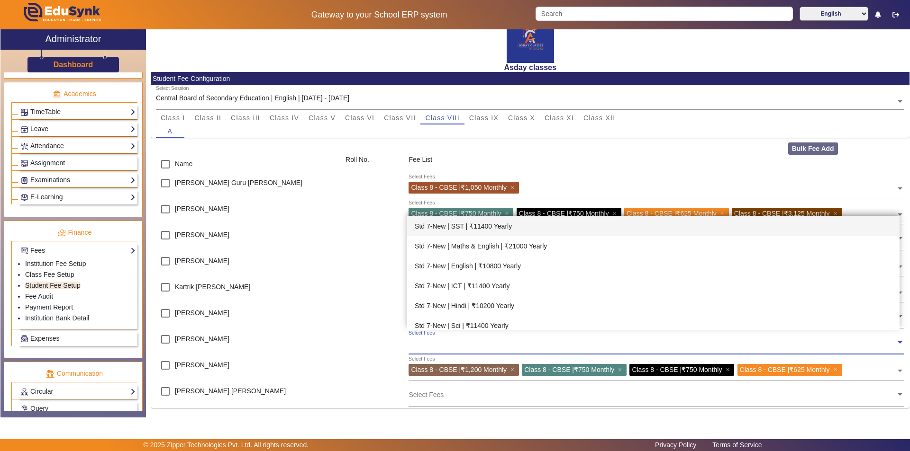
click at [416, 342] on input "text" at bounding box center [651, 342] width 487 height 9
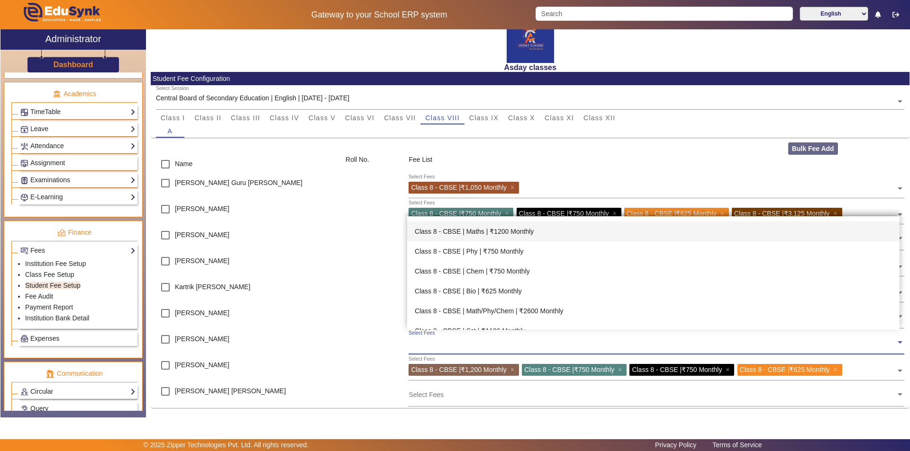
scroll to position [474, 0]
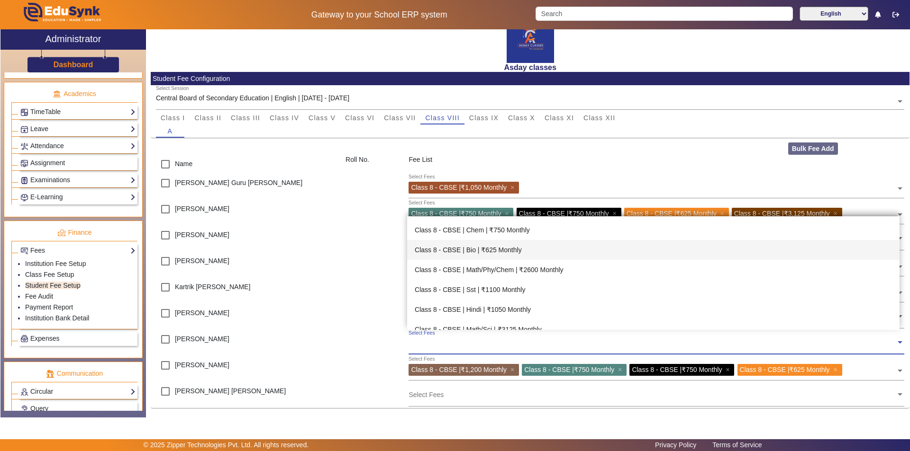
click at [483, 249] on div "Class 8 - CBSE | Bio | ₹625 Monthly" at bounding box center [653, 250] width 492 height 20
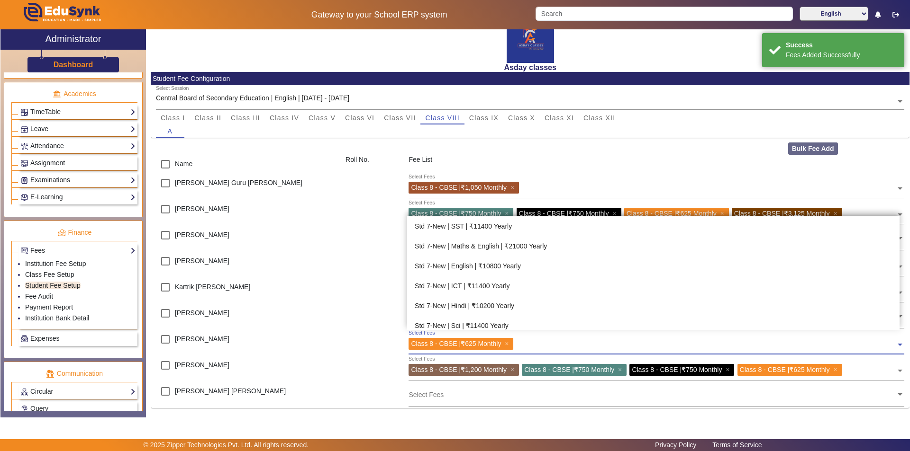
click at [535, 345] on input "text" at bounding box center [705, 342] width 379 height 9
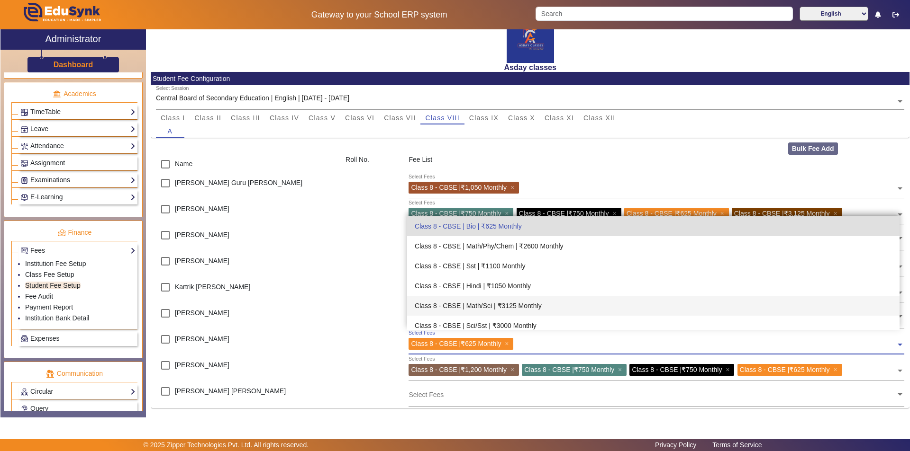
click at [526, 305] on div "Class 8 - CBSE | Math/Sci | ₹3125 Monthly" at bounding box center [653, 306] width 492 height 20
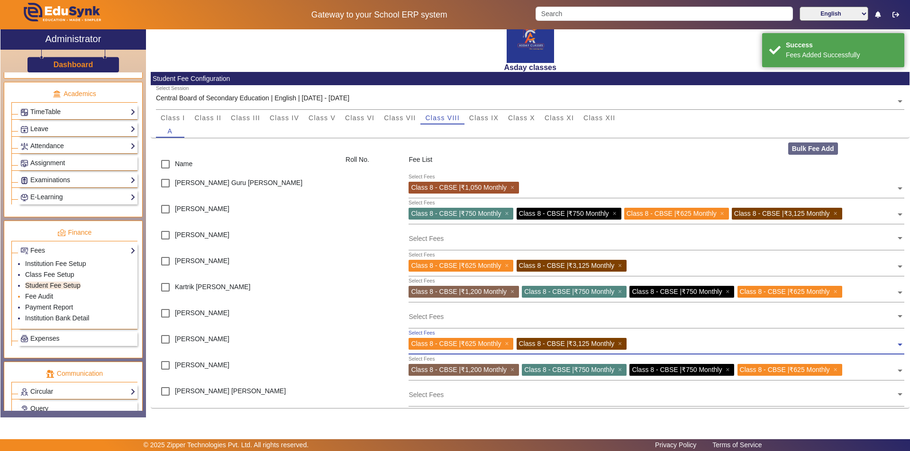
click at [58, 294] on li "Fee Audit" at bounding box center [80, 297] width 110 height 11
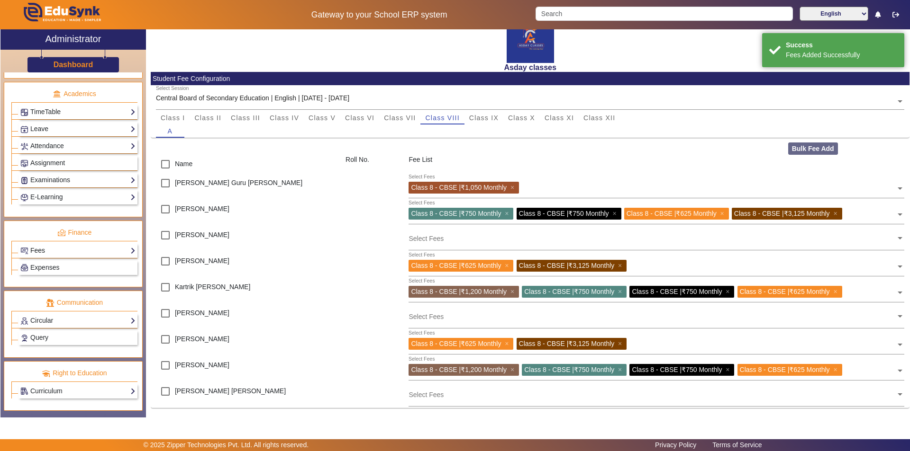
click at [42, 249] on link "Fees" at bounding box center [77, 250] width 115 height 11
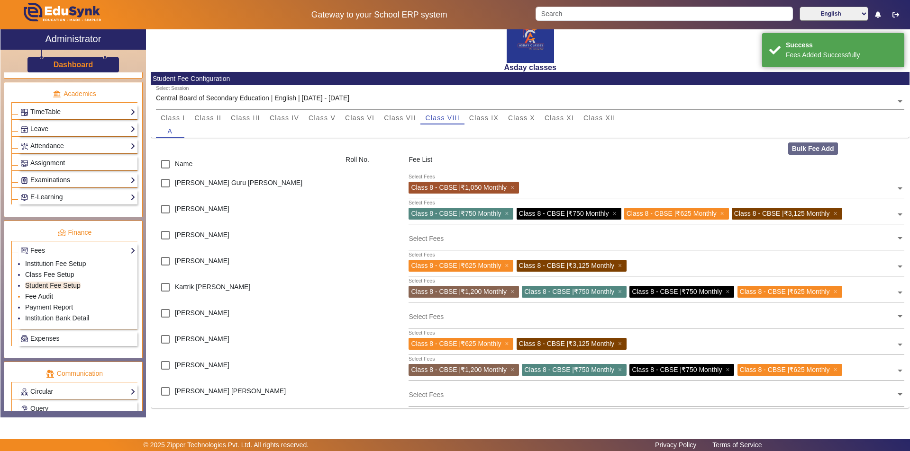
click at [49, 296] on link "Fee Audit" at bounding box center [39, 297] width 28 height 8
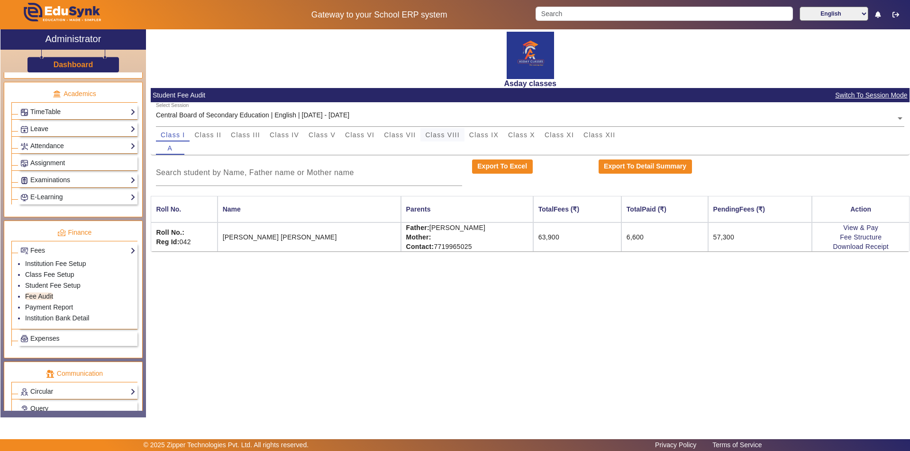
click at [455, 135] on span "Class VIII" at bounding box center [442, 135] width 34 height 7
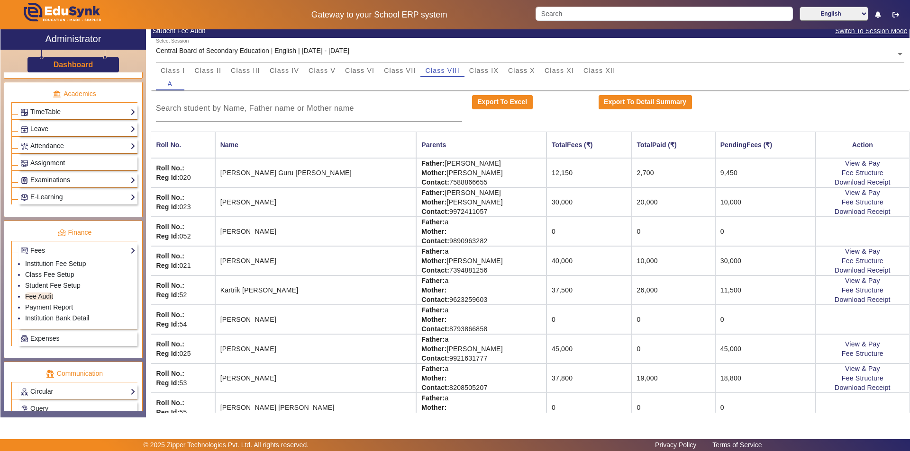
scroll to position [78, 0]
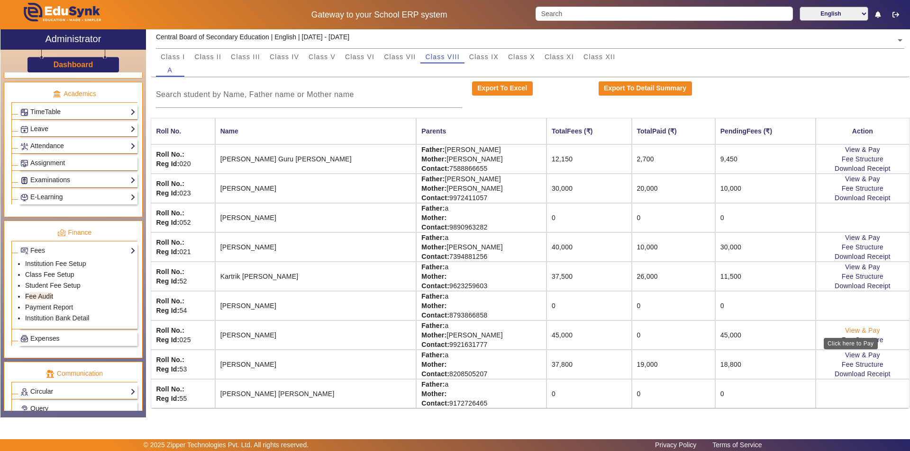
click at [854, 330] on link "View & Pay" at bounding box center [862, 331] width 35 height 8
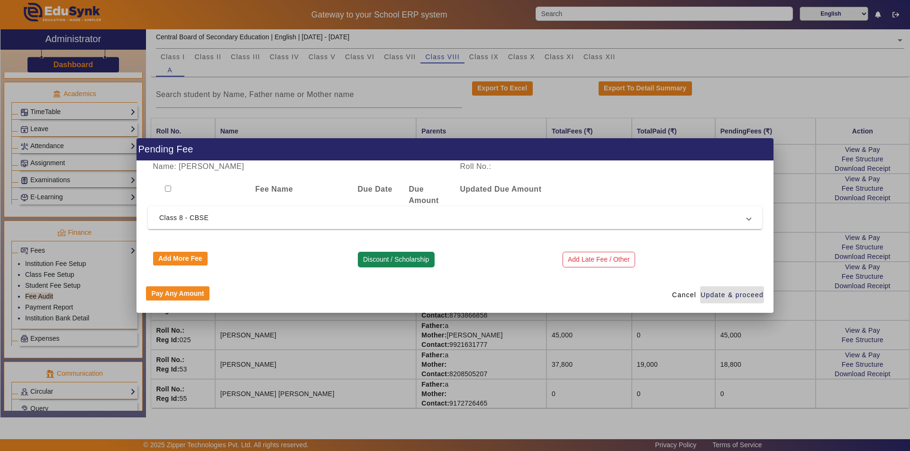
click at [386, 261] on button "Discount / Scholarship" at bounding box center [396, 260] width 77 height 16
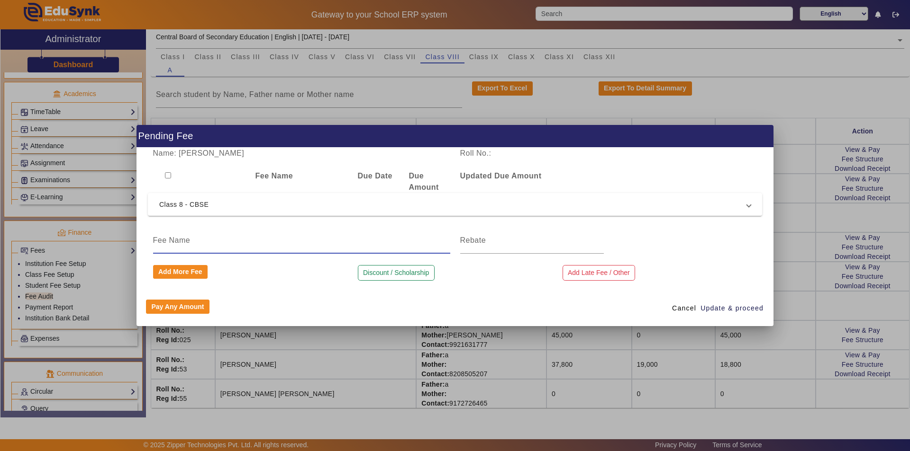
click at [243, 244] on input at bounding box center [301, 240] width 297 height 11
type input "Discount"
click at [490, 238] on input at bounding box center [532, 240] width 144 height 11
type input "5000"
click at [710, 307] on span "Update & proceed" at bounding box center [731, 309] width 63 height 10
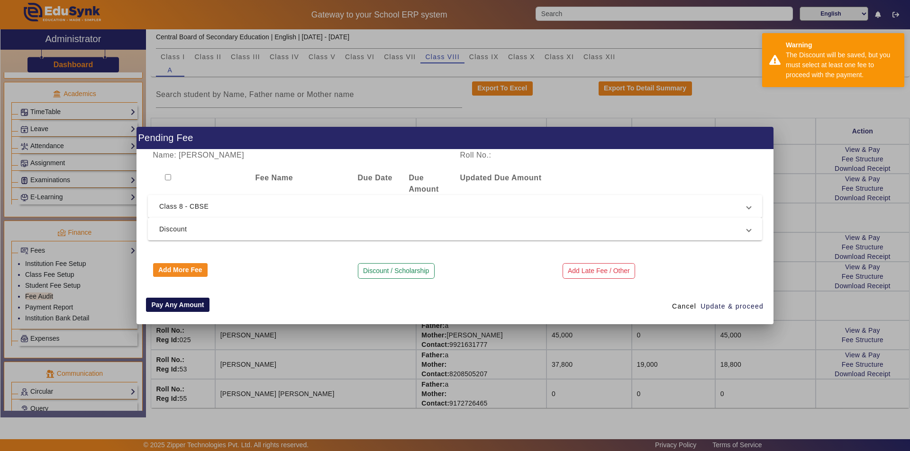
click at [184, 305] on button "Pay Any Amount" at bounding box center [177, 305] width 63 height 14
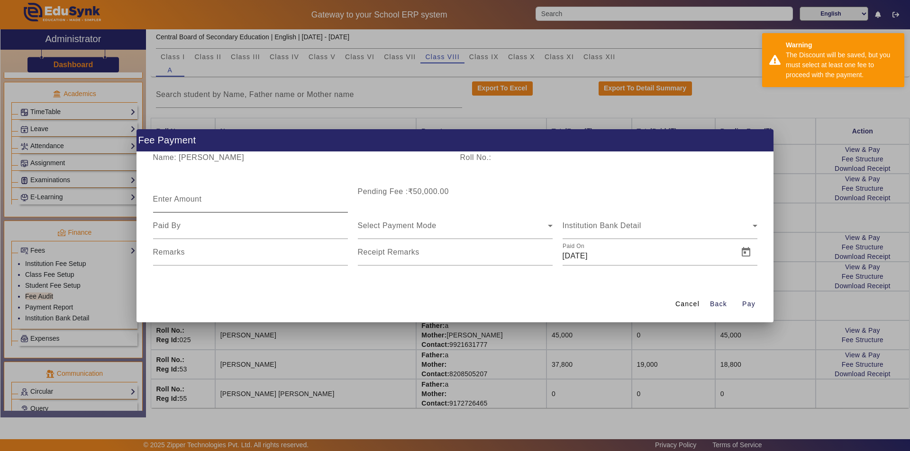
click at [201, 196] on mat-label "Enter Amount" at bounding box center [177, 199] width 49 height 8
click at [201, 198] on input "Enter Amount" at bounding box center [250, 203] width 195 height 11
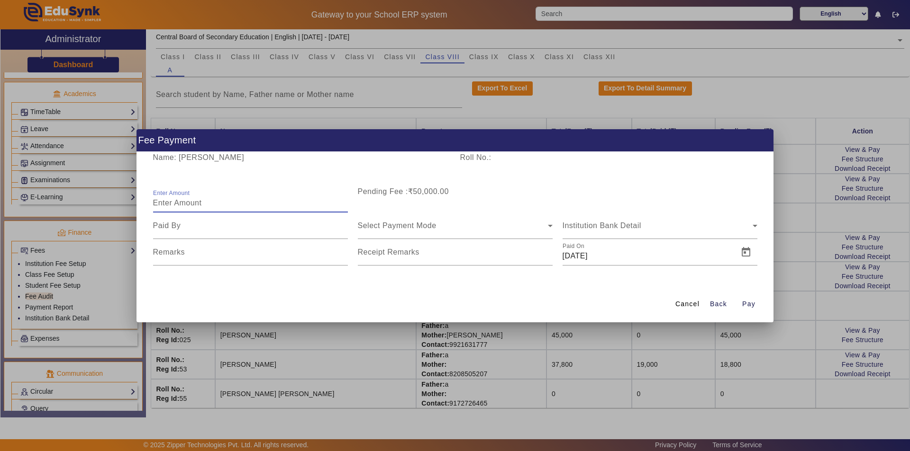
click at [179, 203] on input "Enter Amount" at bounding box center [250, 203] width 195 height 11
type input "30000"
click at [196, 225] on input at bounding box center [250, 225] width 195 height 11
type input "Mother"
click at [403, 226] on span "Select Payment Mode" at bounding box center [397, 226] width 79 height 8
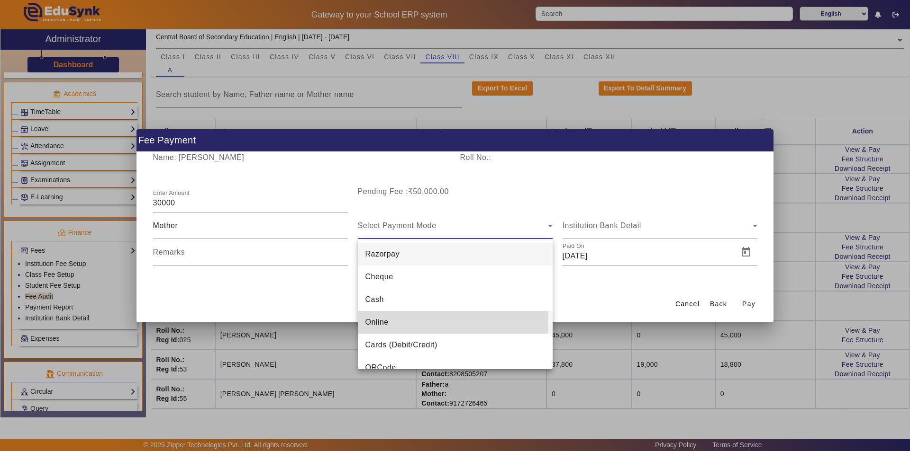
click at [383, 321] on span "Online" at bounding box center [376, 322] width 23 height 11
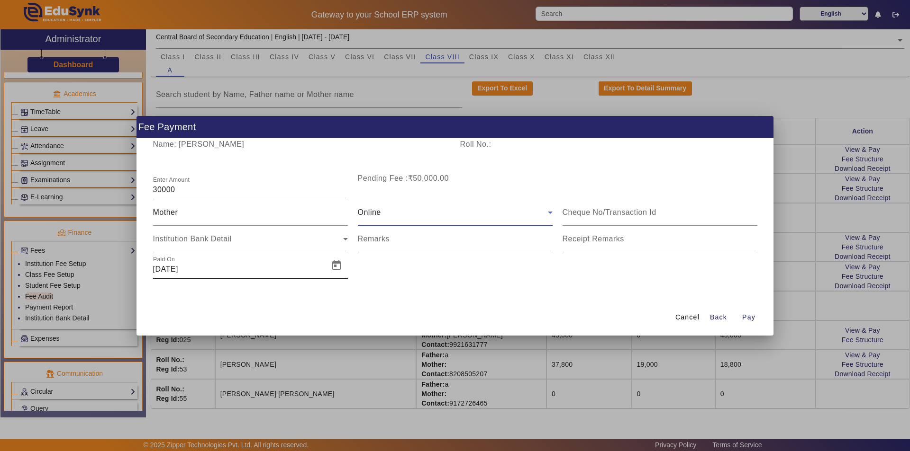
click at [215, 270] on input "[DATE]" at bounding box center [238, 269] width 170 height 11
click at [335, 265] on span "Open calendar" at bounding box center [336, 265] width 23 height 23
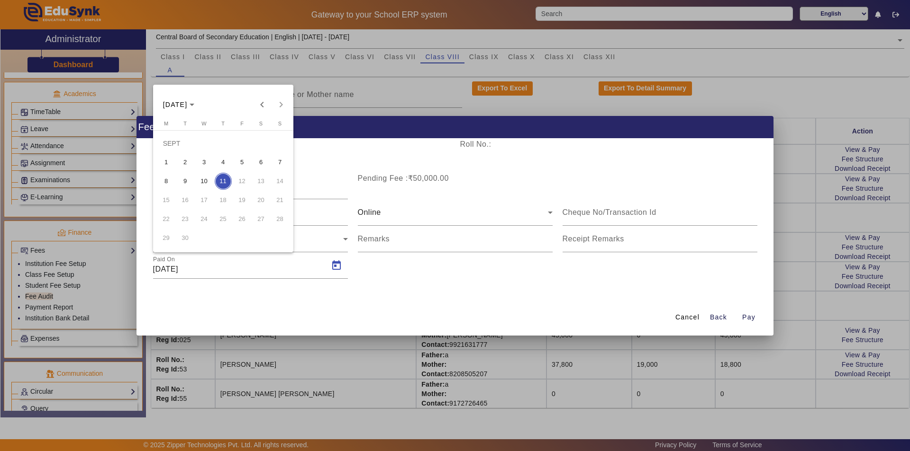
click at [243, 162] on span "5" at bounding box center [242, 162] width 17 height 17
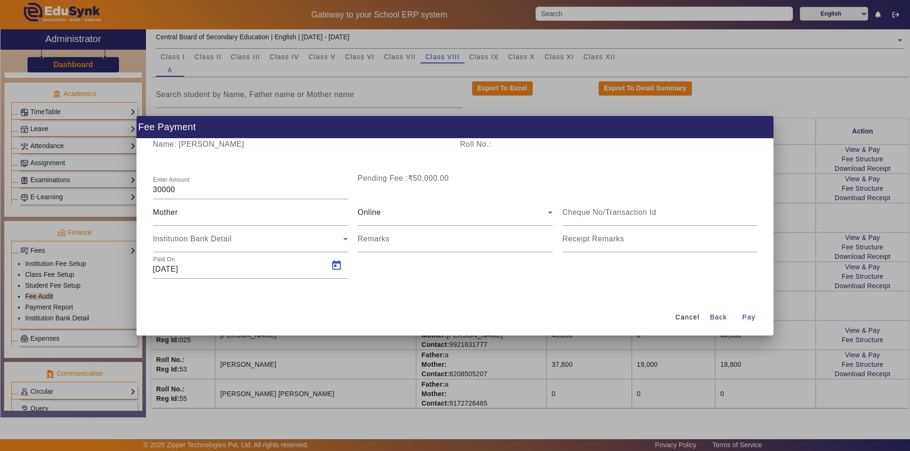
type input "[DATE]"
click at [745, 318] on span "Pay" at bounding box center [748, 318] width 13 height 10
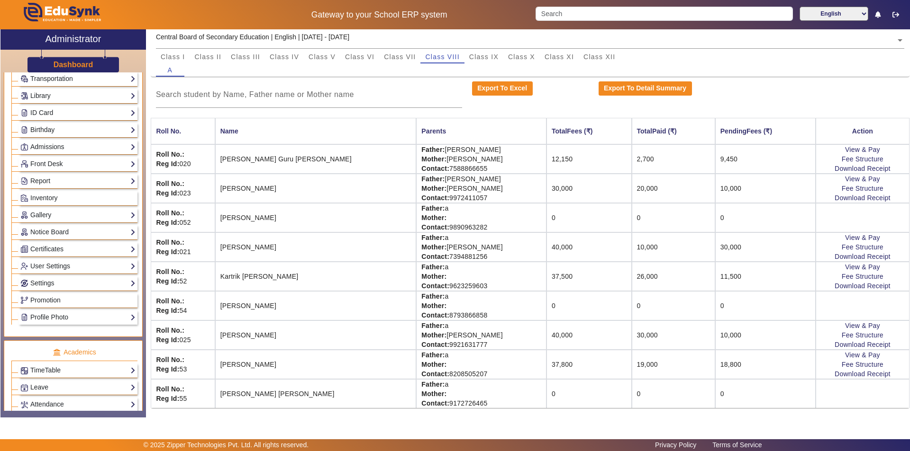
scroll to position [0, 0]
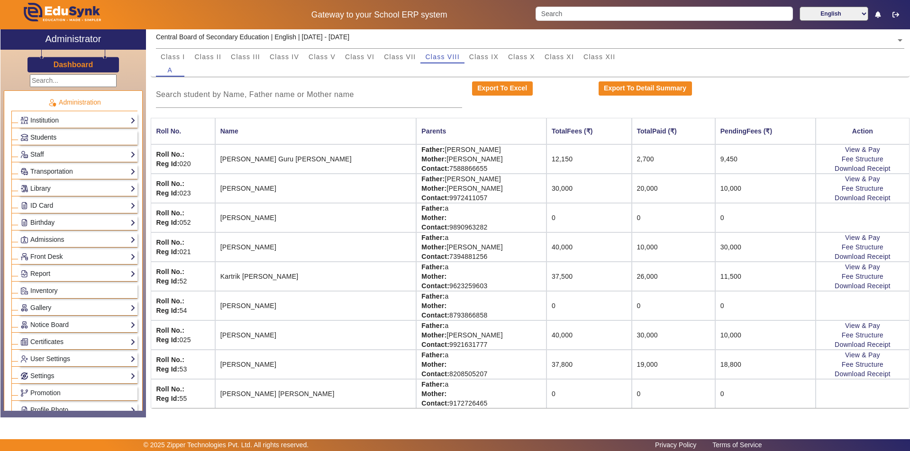
click at [93, 137] on link "Students" at bounding box center [77, 137] width 115 height 11
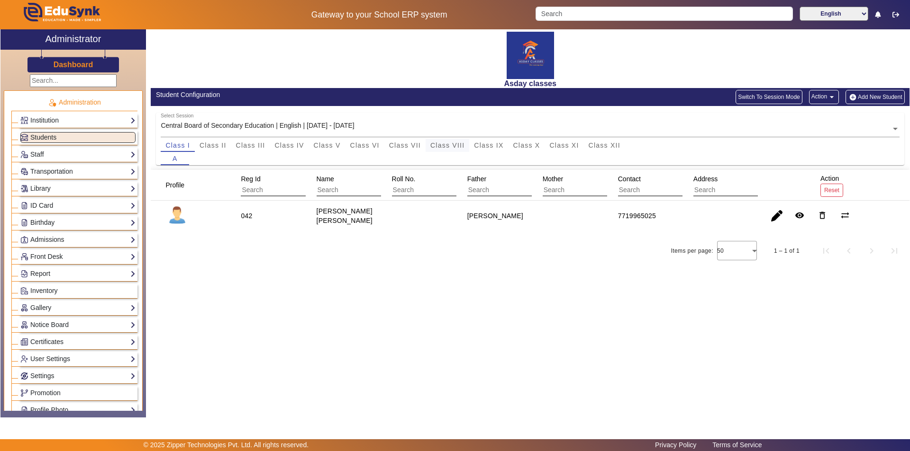
click at [456, 144] on span "Class VIII" at bounding box center [447, 145] width 34 height 7
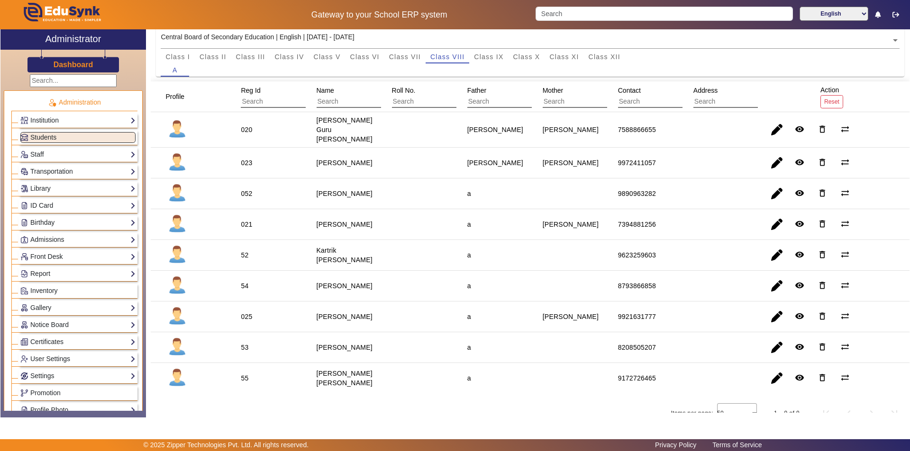
scroll to position [95, 0]
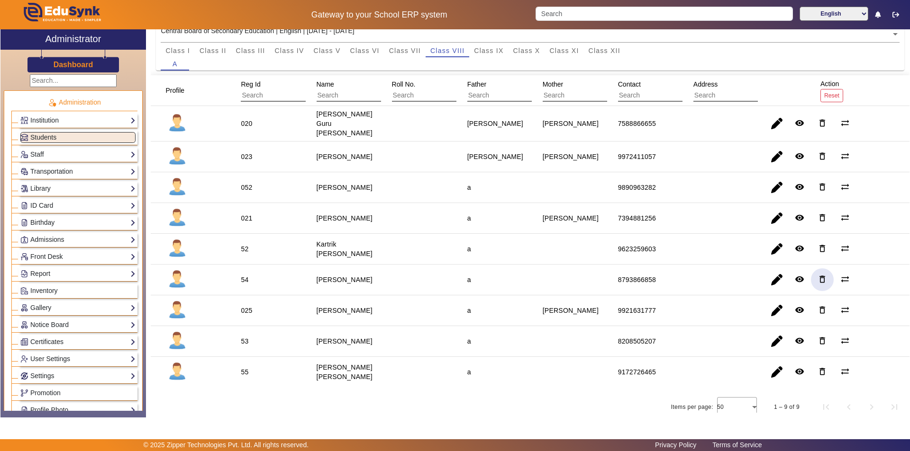
click at [819, 275] on mat-icon "delete_outline" at bounding box center [821, 279] width 9 height 9
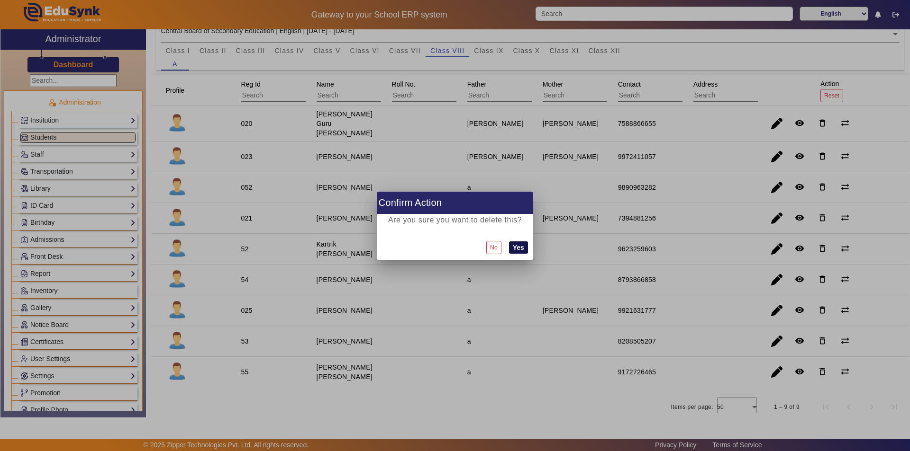
click at [525, 247] on button "Yes" at bounding box center [518, 248] width 19 height 12
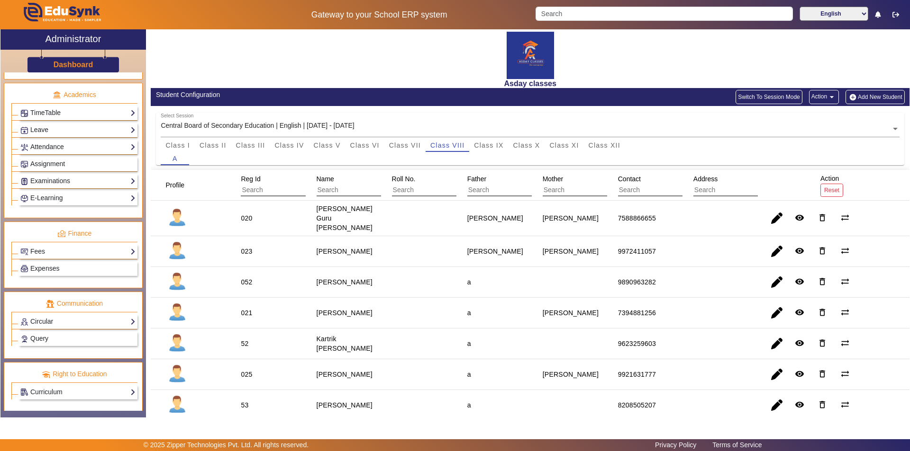
scroll to position [351, 0]
click at [99, 250] on link "Fees" at bounding box center [77, 250] width 115 height 11
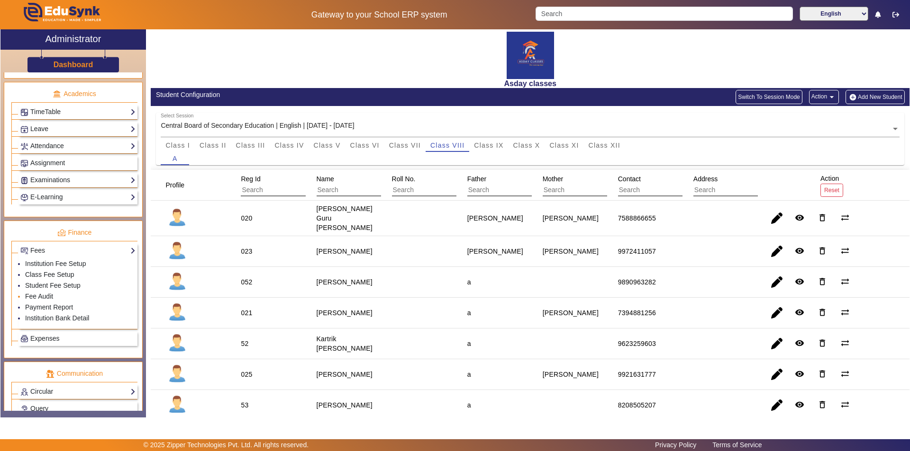
click at [62, 294] on li "Fee Audit" at bounding box center [80, 297] width 110 height 11
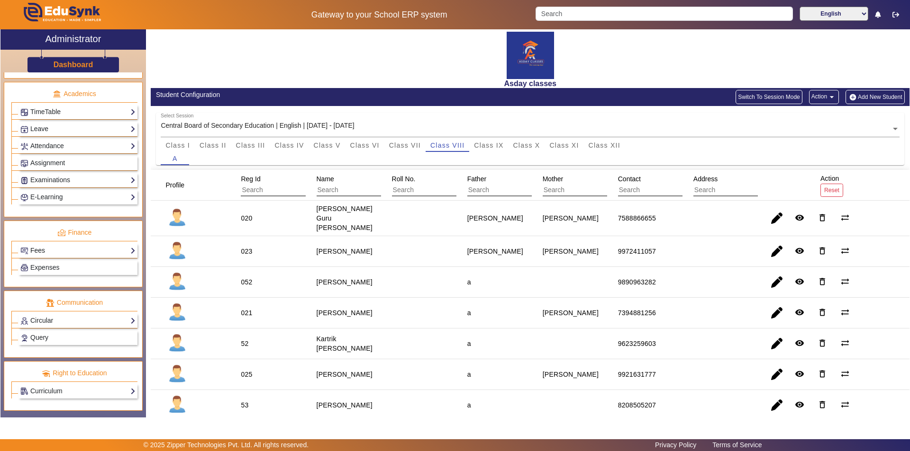
click at [122, 250] on link "Fees" at bounding box center [77, 250] width 115 height 11
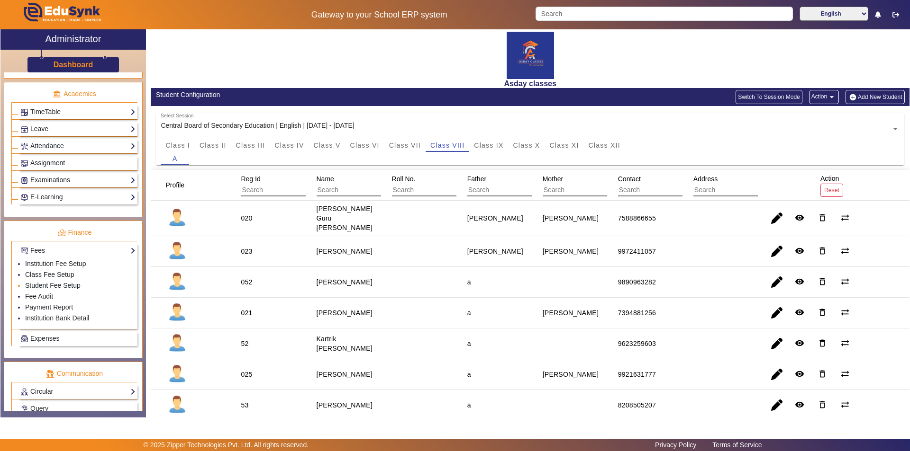
click at [84, 284] on li "Student Fee Setup" at bounding box center [80, 286] width 110 height 11
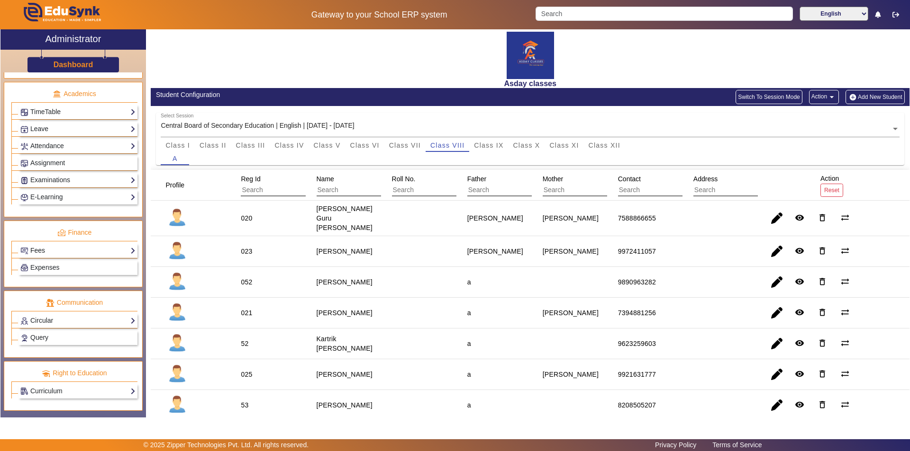
click at [90, 252] on link "Fees" at bounding box center [77, 250] width 115 height 11
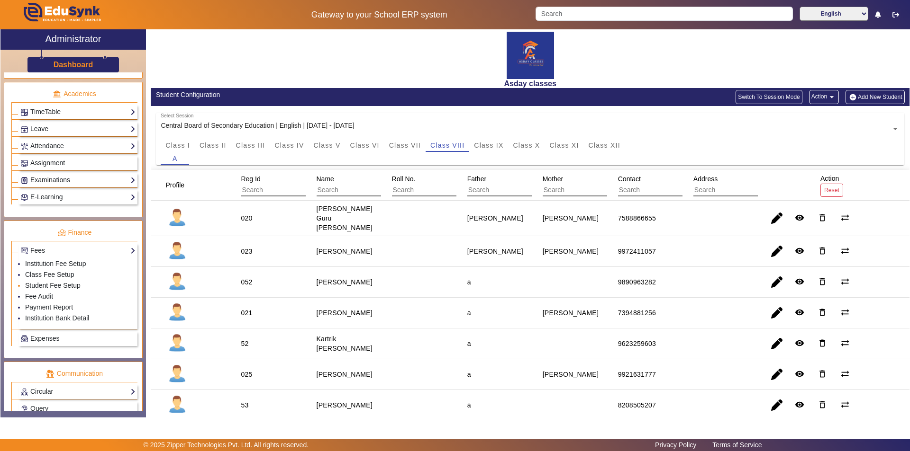
click at [81, 287] on li "Student Fee Setup" at bounding box center [80, 286] width 110 height 11
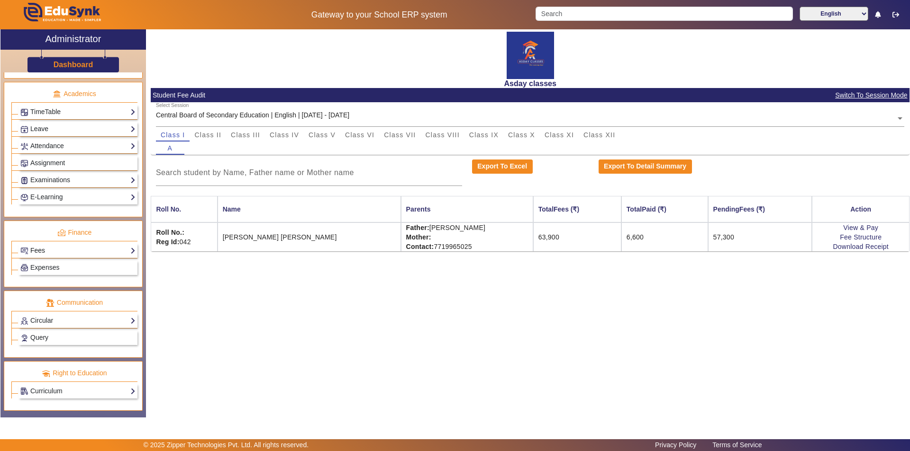
click at [58, 252] on link "Fees" at bounding box center [77, 250] width 115 height 11
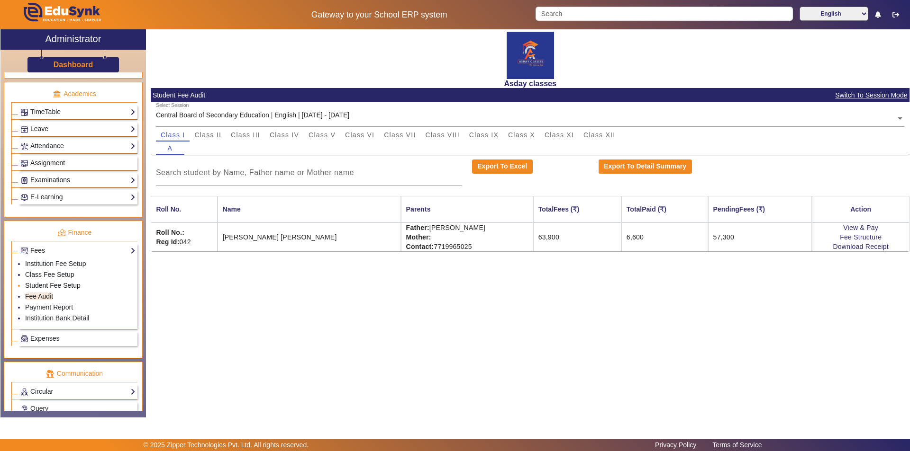
click at [52, 283] on link "Student Fee Setup" at bounding box center [52, 286] width 55 height 8
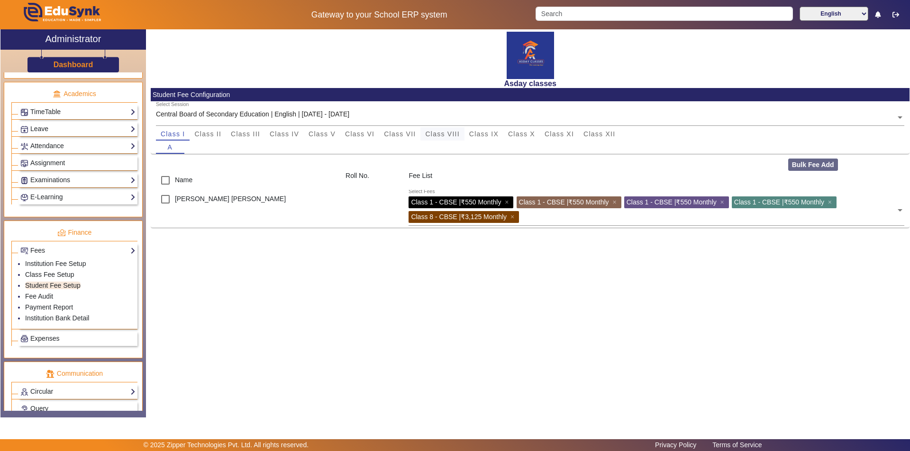
click at [455, 135] on span "Class VIII" at bounding box center [442, 134] width 34 height 7
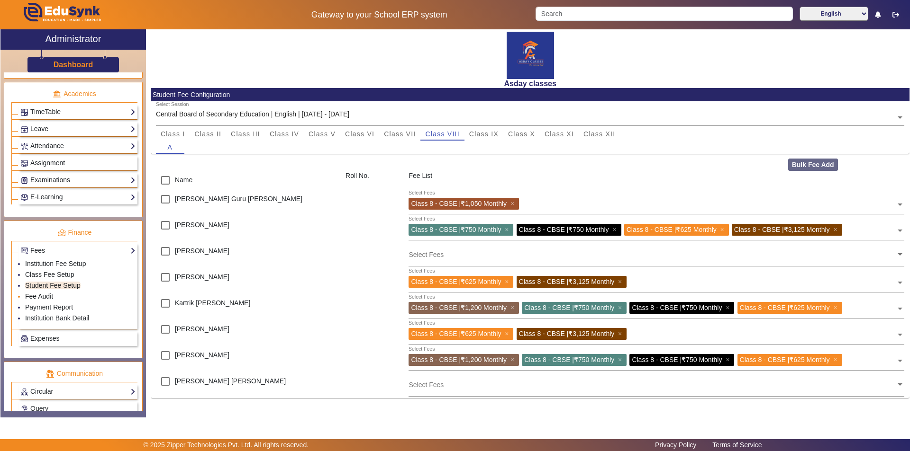
click at [44, 298] on link "Fee Audit" at bounding box center [39, 297] width 28 height 8
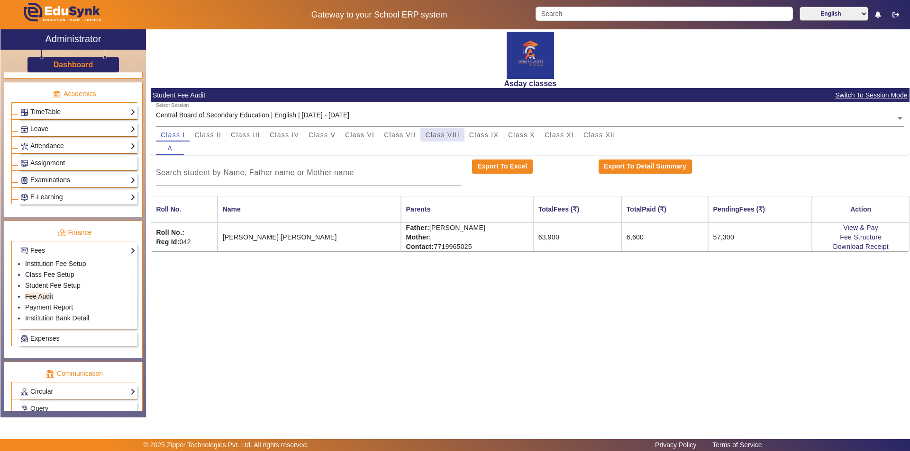
click at [438, 137] on span "Class VIII" at bounding box center [442, 135] width 34 height 7
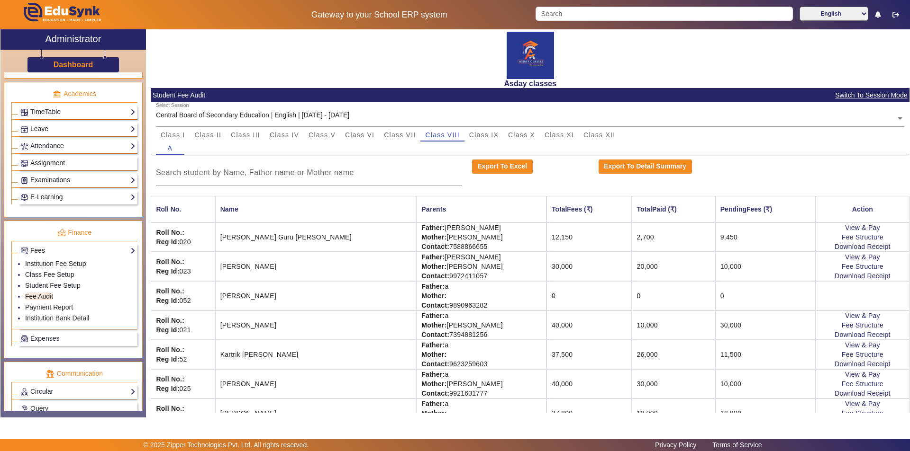
scroll to position [49, 0]
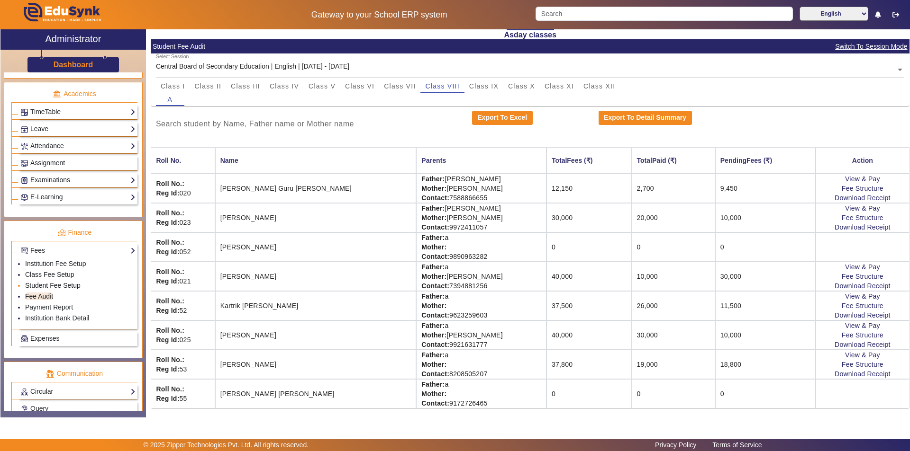
click at [51, 284] on link "Student Fee Setup" at bounding box center [52, 286] width 55 height 8
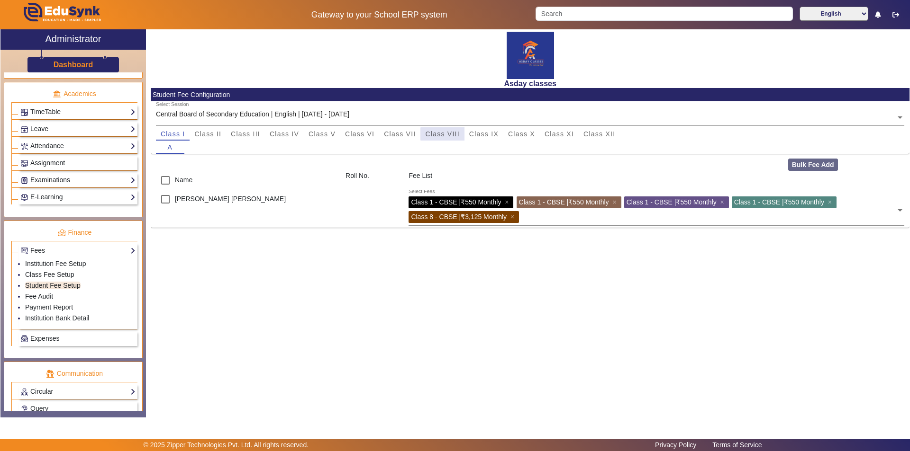
click at [451, 134] on span "Class VIII" at bounding box center [442, 134] width 34 height 7
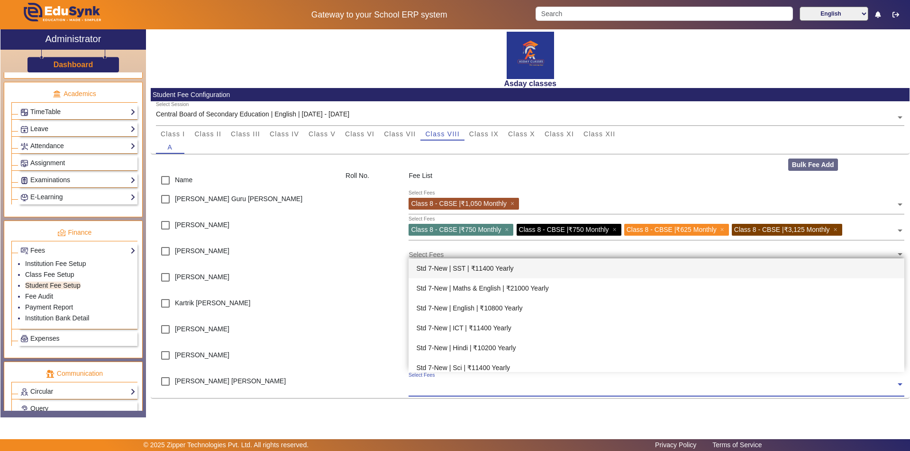
click at [432, 385] on input "text" at bounding box center [651, 384] width 487 height 9
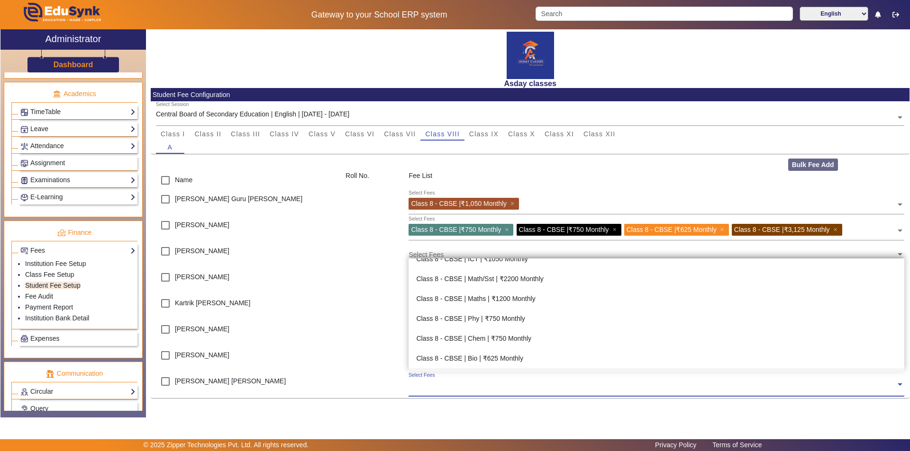
scroll to position [379, 0]
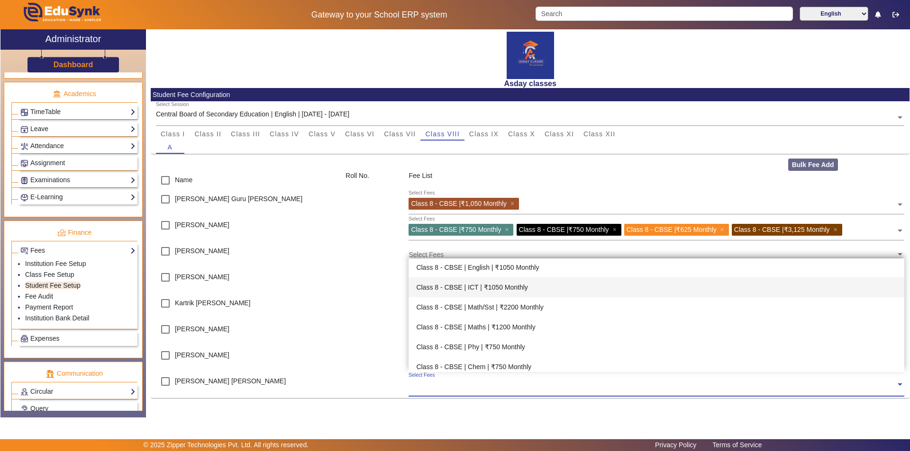
click at [497, 288] on div "Class 8 - CBSE | ICT | ₹1050 Monthly" at bounding box center [655, 288] width 495 height 20
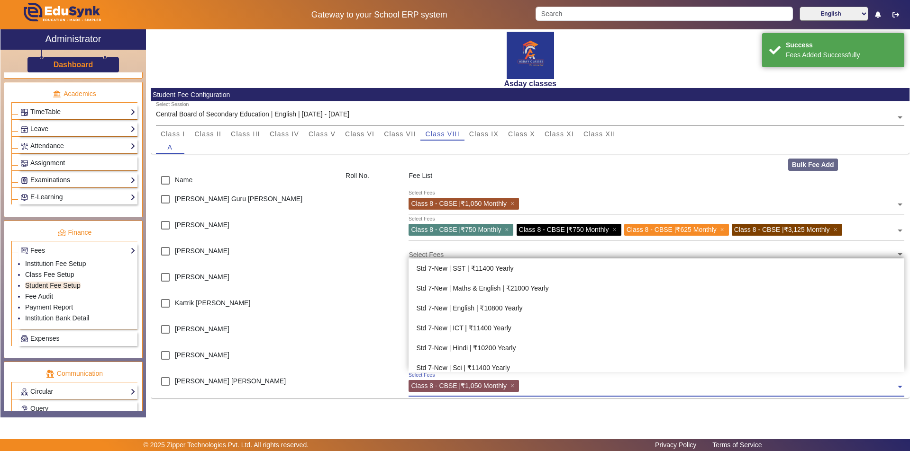
click at [530, 386] on input "text" at bounding box center [709, 384] width 374 height 9
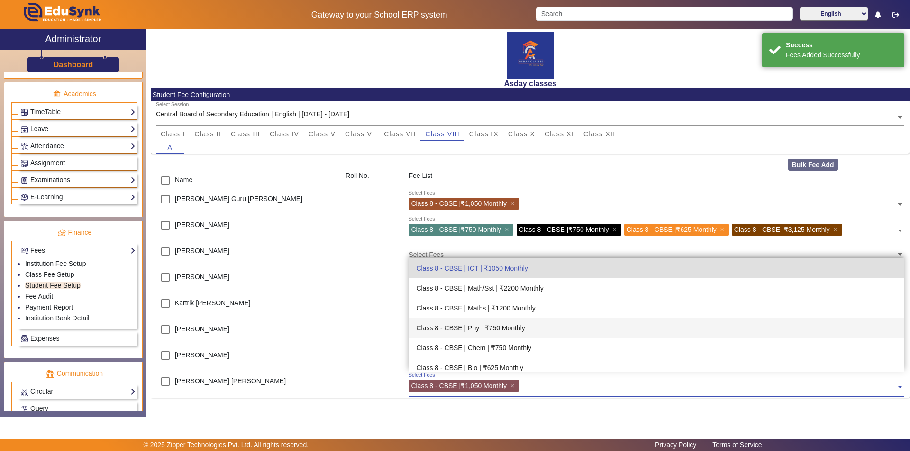
scroll to position [351, 0]
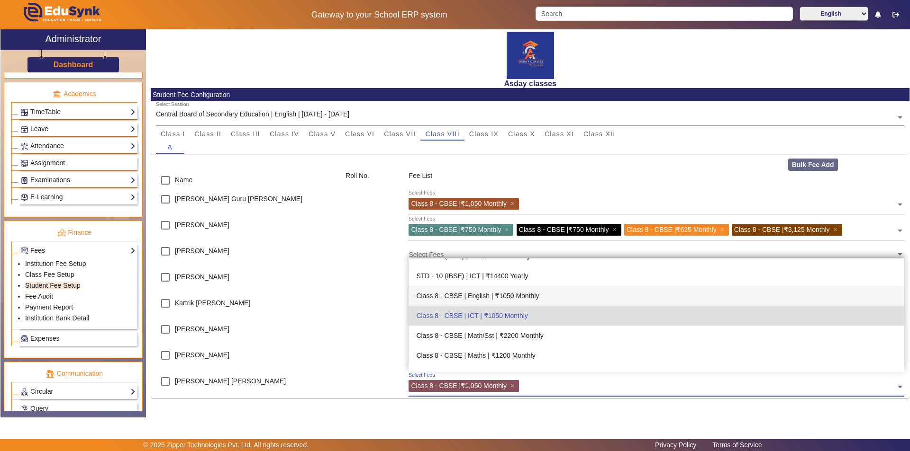
click at [511, 295] on div "Class 8 - CBSE | English | ₹1050 Monthly" at bounding box center [655, 296] width 495 height 20
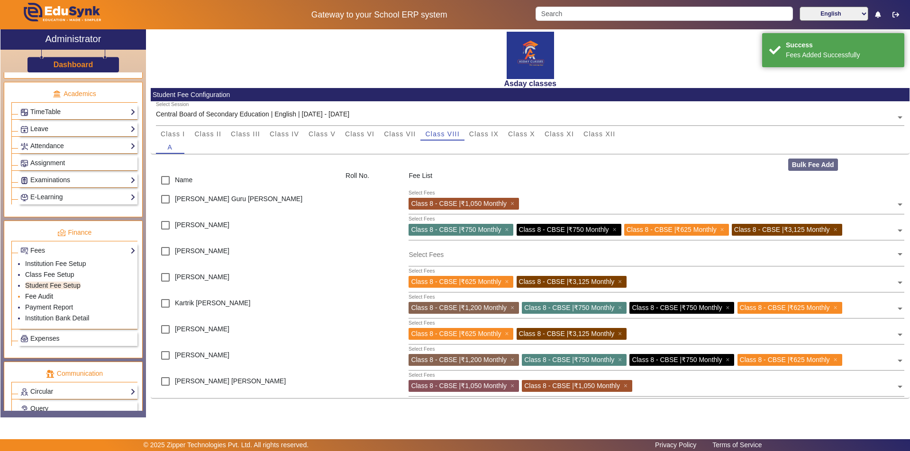
click at [45, 295] on link "Fee Audit" at bounding box center [39, 297] width 28 height 8
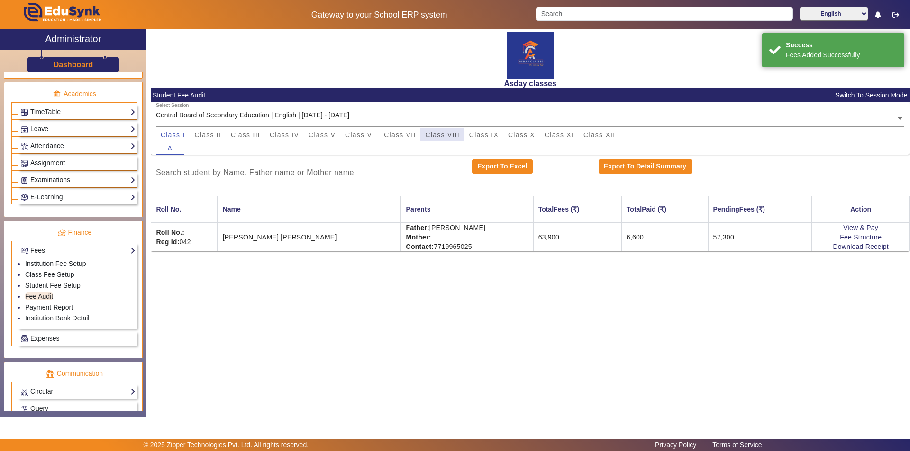
click at [436, 135] on span "Class VIII" at bounding box center [442, 135] width 34 height 7
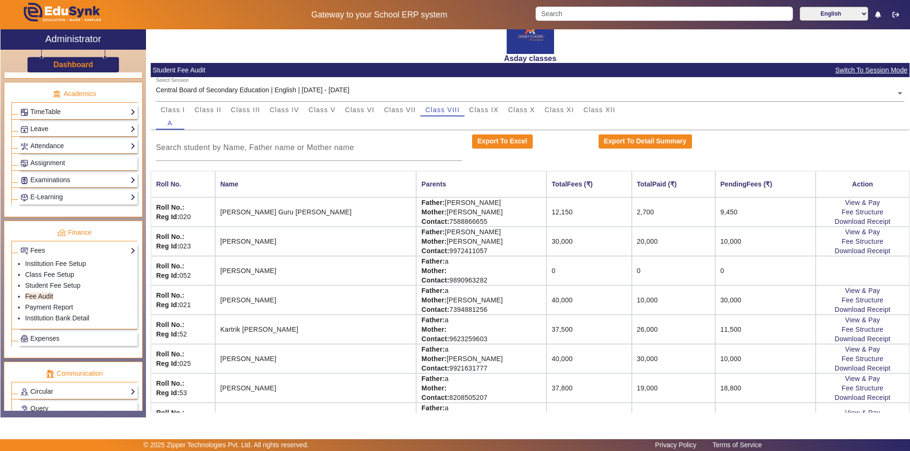
scroll to position [49, 0]
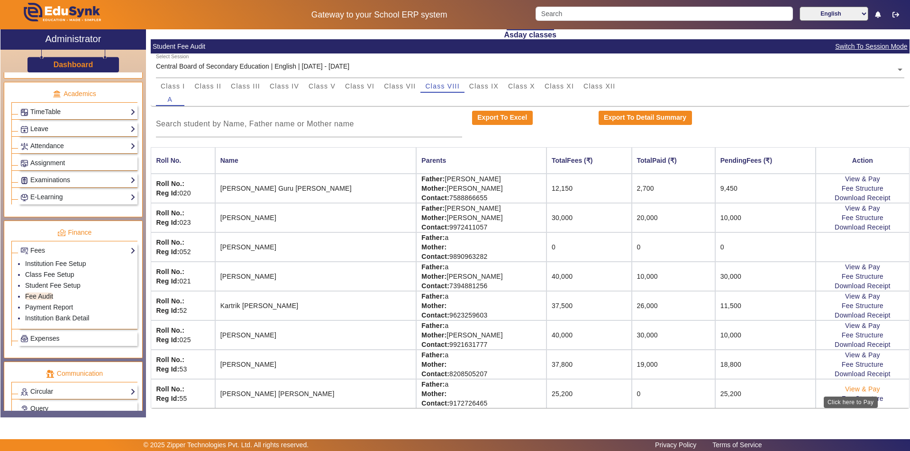
click at [858, 388] on link "View & Pay" at bounding box center [862, 390] width 35 height 8
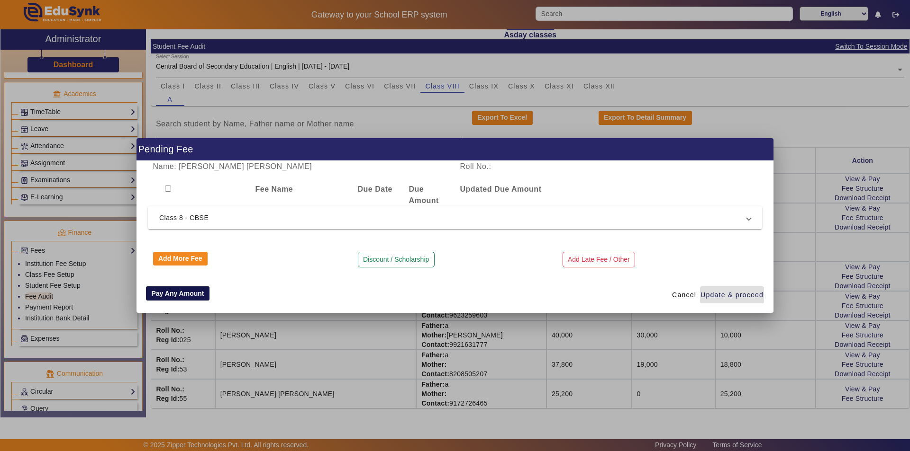
click at [189, 293] on button "Pay Any Amount" at bounding box center [177, 294] width 63 height 14
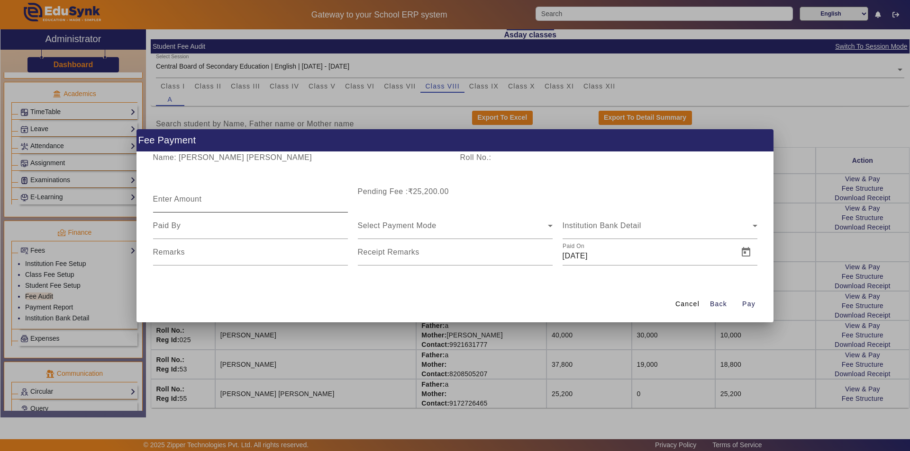
click at [189, 194] on div "Enter Amount" at bounding box center [250, 199] width 195 height 27
type input "10000"
click at [178, 230] on input at bounding box center [250, 225] width 195 height 11
type input "father"
click at [413, 224] on span "Select Payment Mode" at bounding box center [397, 226] width 79 height 8
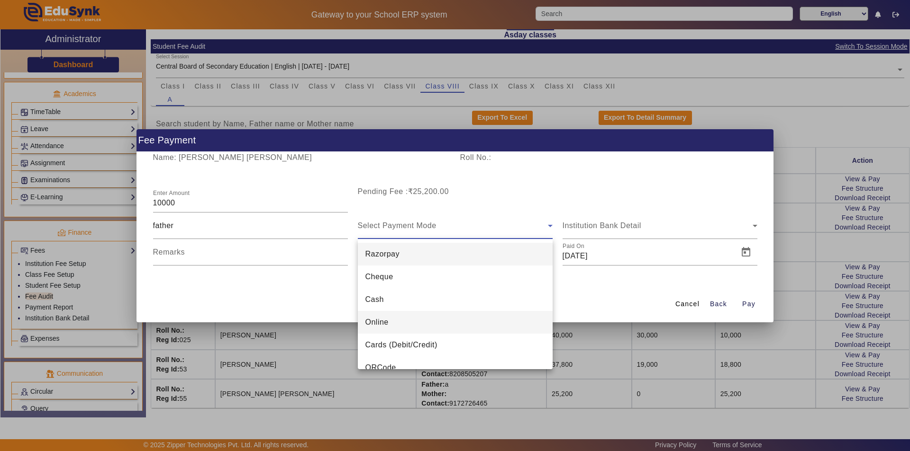
click at [381, 320] on span "Online" at bounding box center [376, 322] width 23 height 11
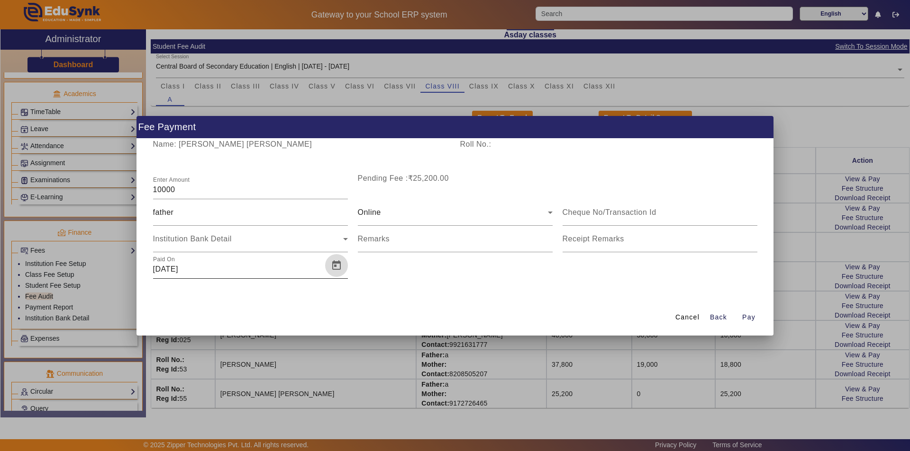
click at [336, 267] on span "Open calendar" at bounding box center [336, 265] width 23 height 23
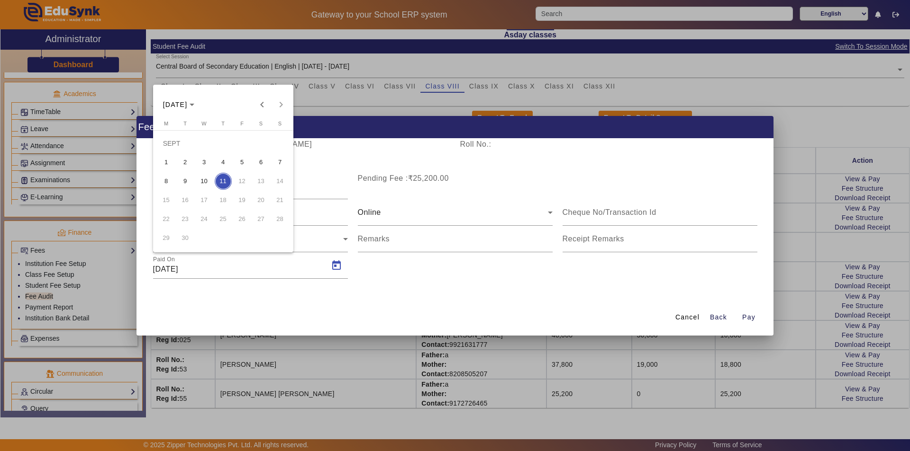
click at [240, 160] on span "5" at bounding box center [242, 162] width 17 height 17
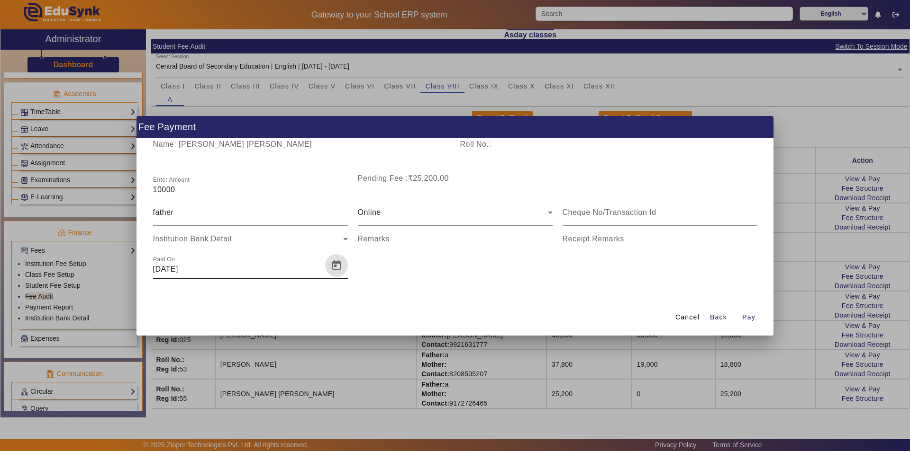
click at [336, 265] on span "Open calendar" at bounding box center [336, 265] width 23 height 23
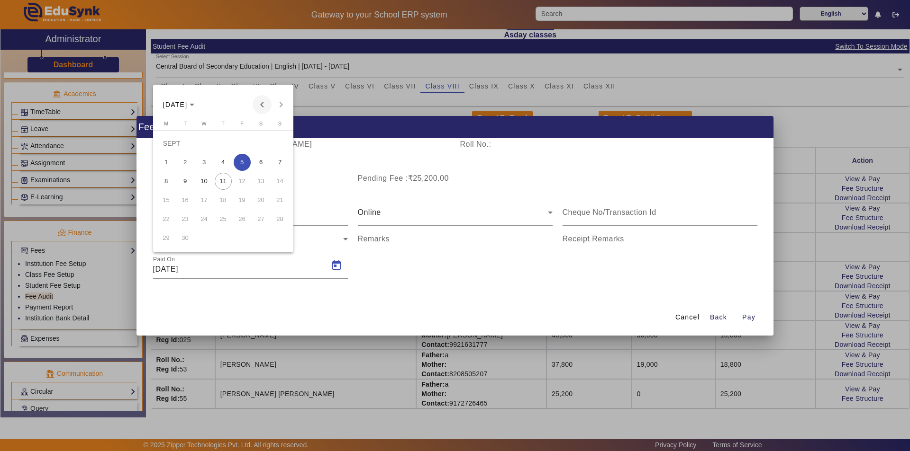
click at [262, 107] on span "Previous month" at bounding box center [261, 104] width 19 height 19
click at [258, 162] on span "5" at bounding box center [260, 162] width 17 height 17
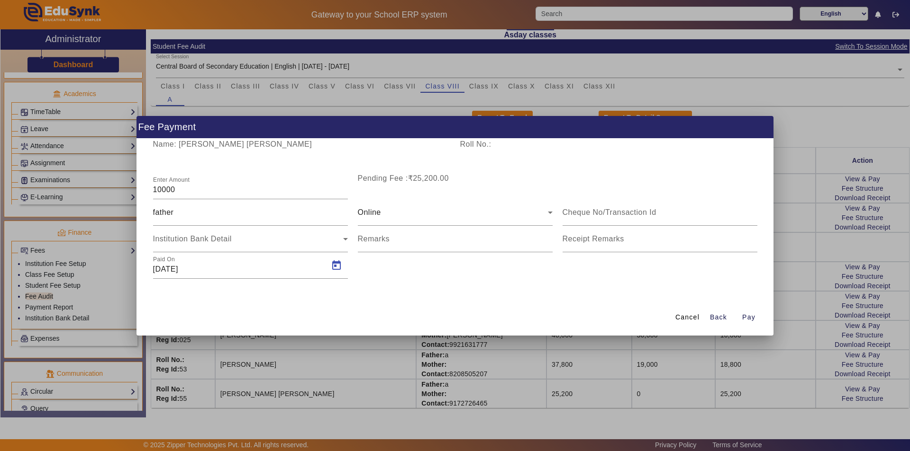
type input "[DATE]"
click at [751, 316] on span "Pay" at bounding box center [748, 318] width 13 height 10
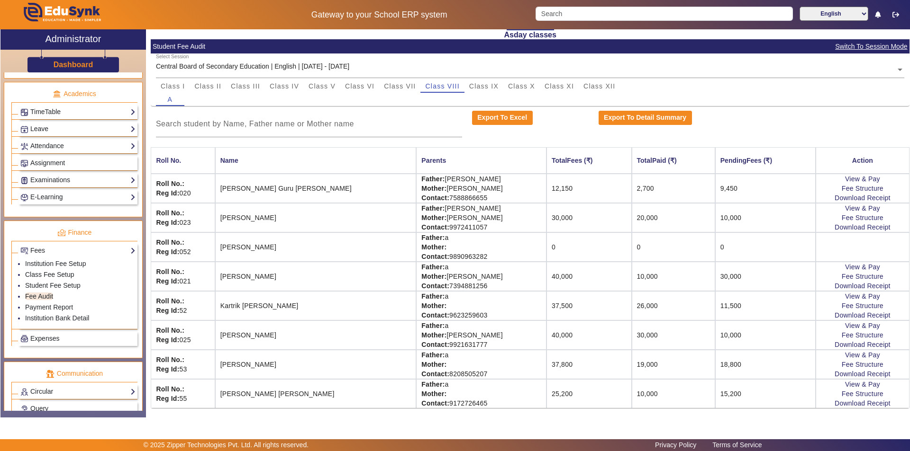
click at [562, 252] on td "0" at bounding box center [588, 247] width 85 height 29
click at [63, 287] on link "Student Fee Setup" at bounding box center [52, 286] width 55 height 8
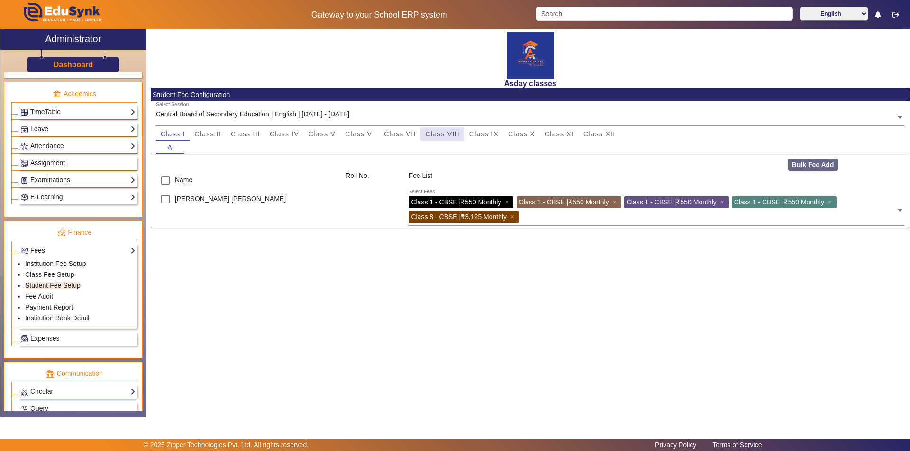
click at [444, 135] on span "Class VIII" at bounding box center [442, 134] width 34 height 7
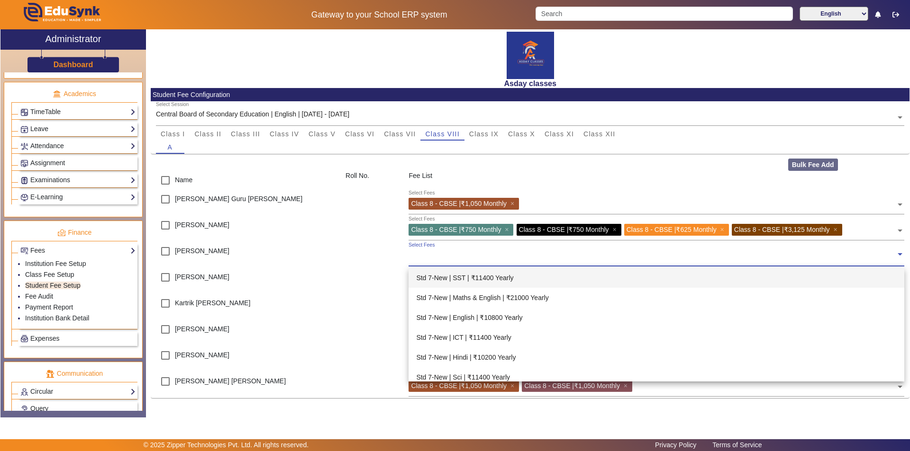
click at [431, 259] on input "text" at bounding box center [651, 254] width 487 height 9
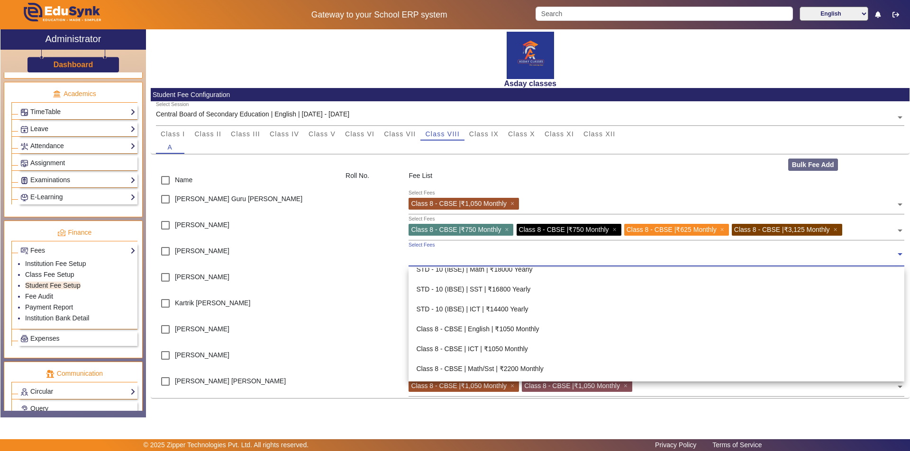
scroll to position [379, 0]
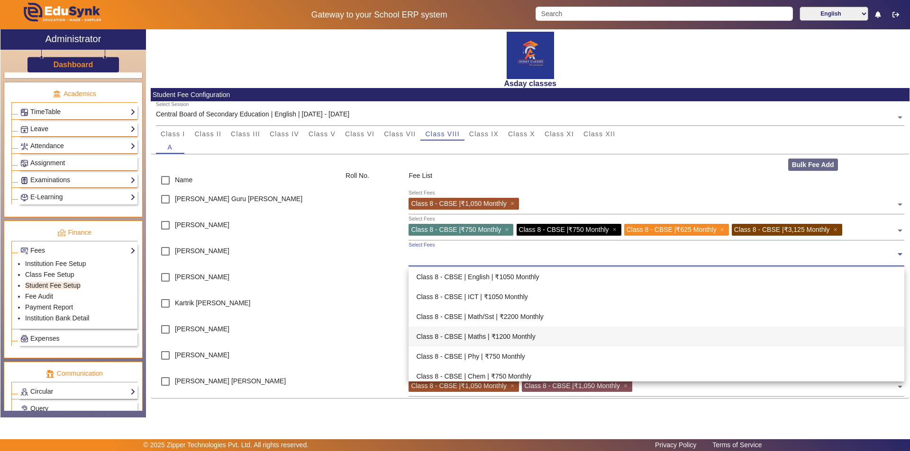
click at [521, 336] on div "Class 8 - CBSE | Maths | ₹1200 Monthly" at bounding box center [655, 337] width 495 height 20
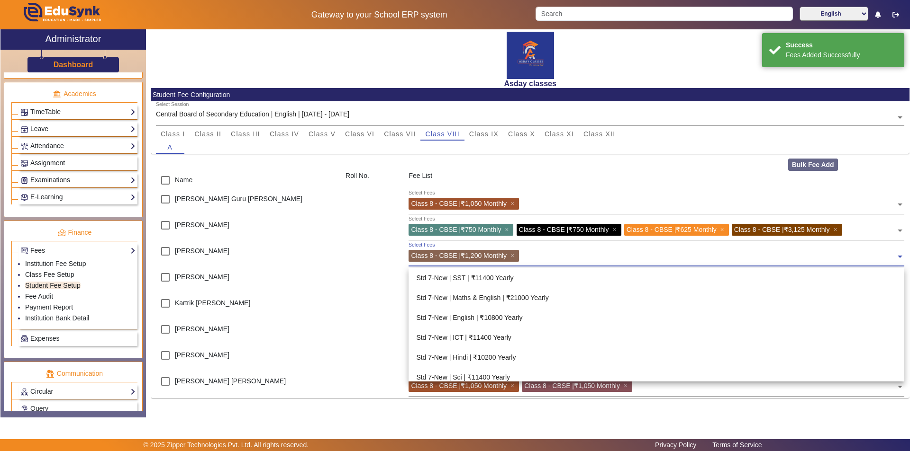
drag, startPoint x: 549, startPoint y: 252, endPoint x: 545, endPoint y: 247, distance: 6.7
click at [546, 248] on div "Select Fees Class 8 - CBSE | ₹1,200 Monthly ×" at bounding box center [651, 254] width 487 height 21
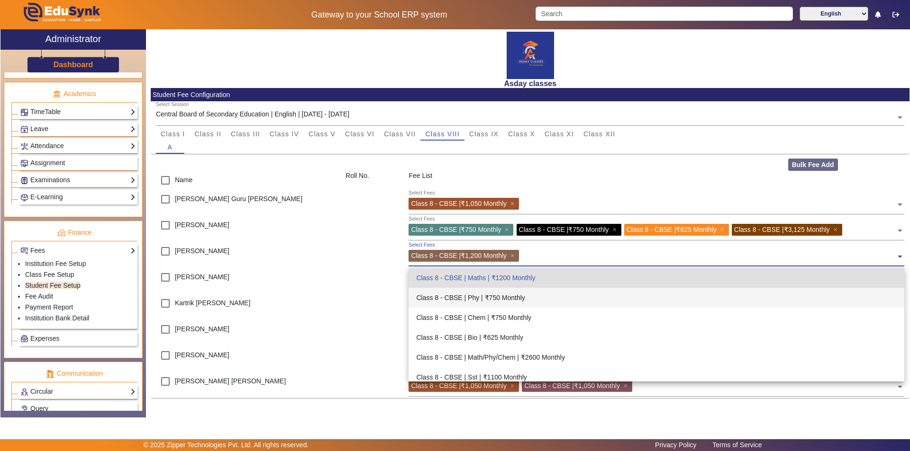
click at [518, 298] on div "Class 8 - CBSE | Phy | ₹750 Monthly" at bounding box center [655, 298] width 495 height 20
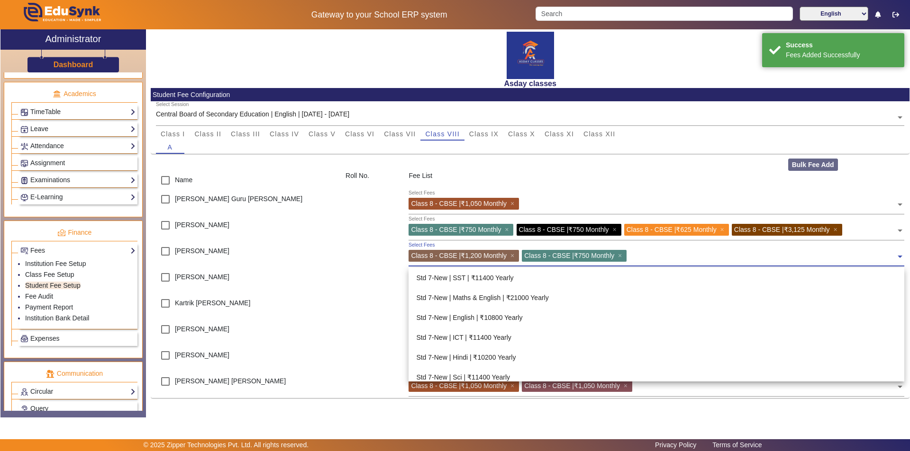
click at [642, 254] on input "text" at bounding box center [762, 254] width 266 height 9
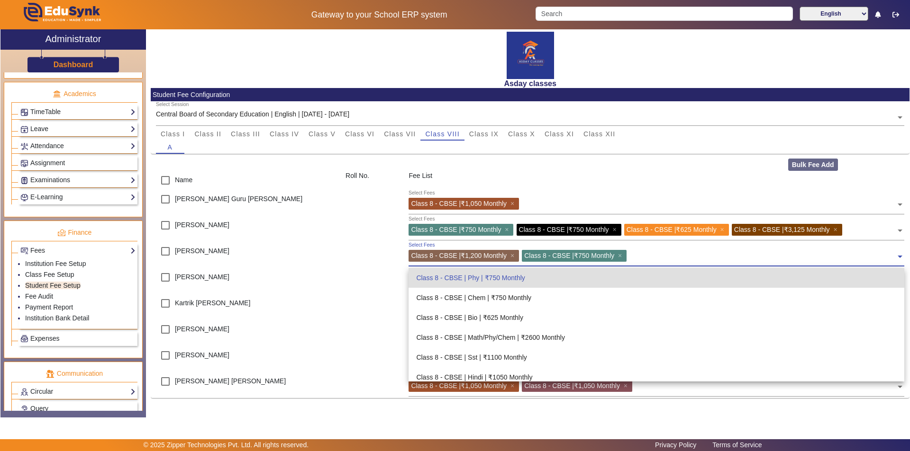
click at [642, 257] on input "text" at bounding box center [762, 254] width 266 height 9
click at [510, 298] on div "Class 8 - CBSE | Chem | ₹750 Monthly" at bounding box center [655, 298] width 495 height 20
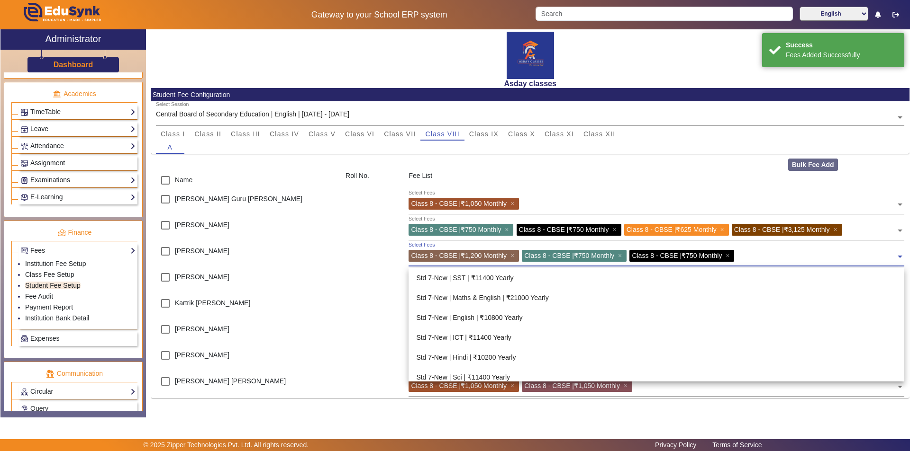
click at [753, 258] on input "text" at bounding box center [816, 254] width 159 height 9
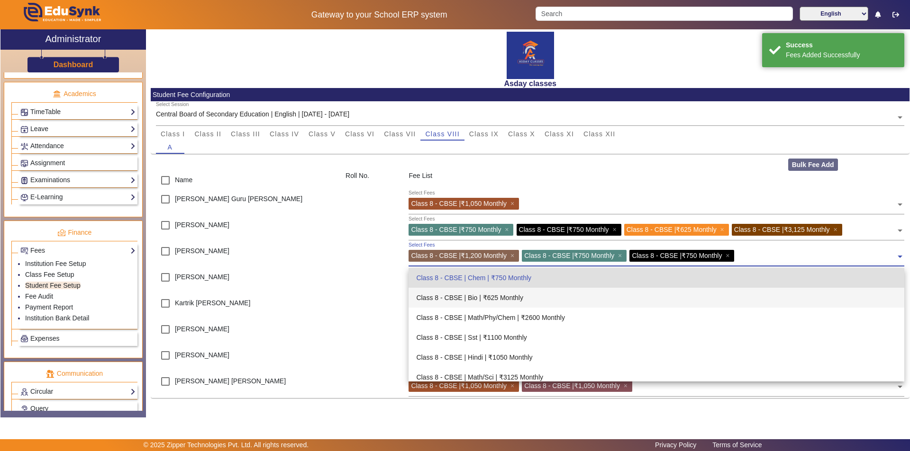
click at [513, 299] on div "Class 8 - CBSE | Bio | ₹625 Monthly" at bounding box center [655, 298] width 495 height 20
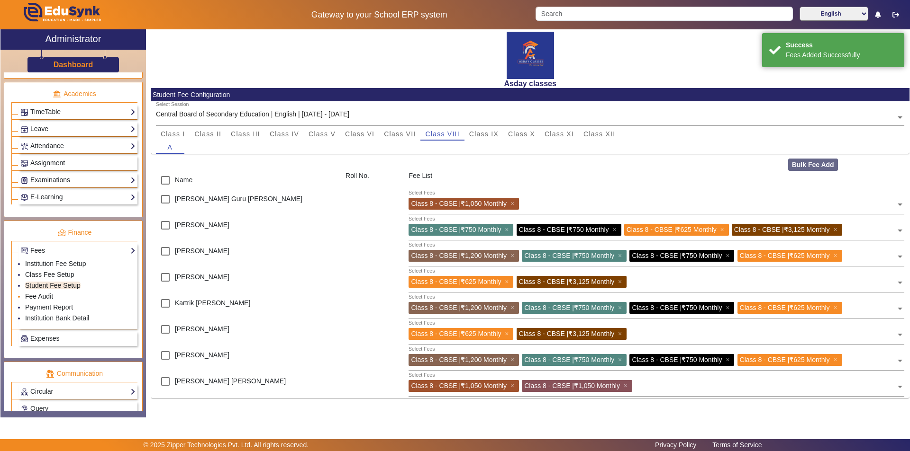
click at [51, 297] on link "Fee Audit" at bounding box center [39, 297] width 28 height 8
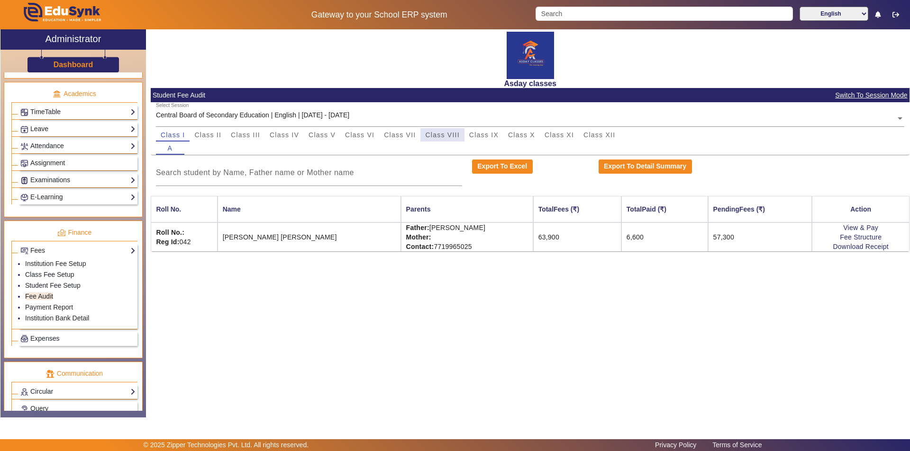
click at [453, 134] on span "Class VIII" at bounding box center [442, 135] width 34 height 7
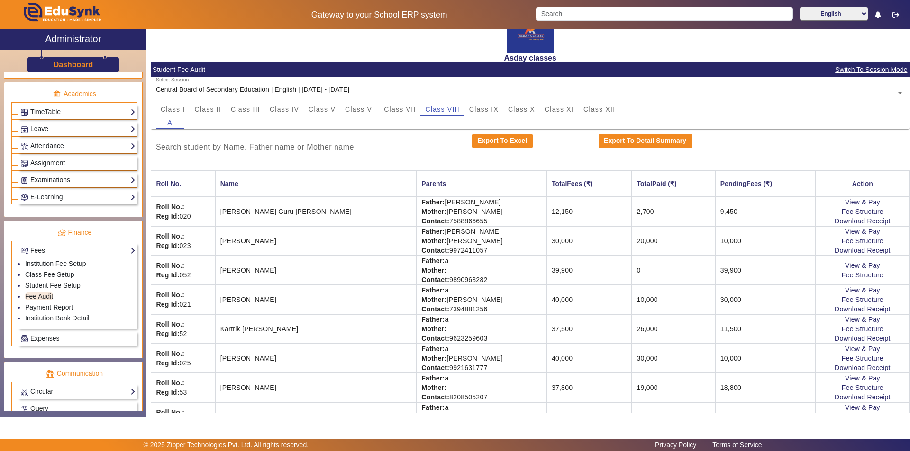
scroll to position [49, 0]
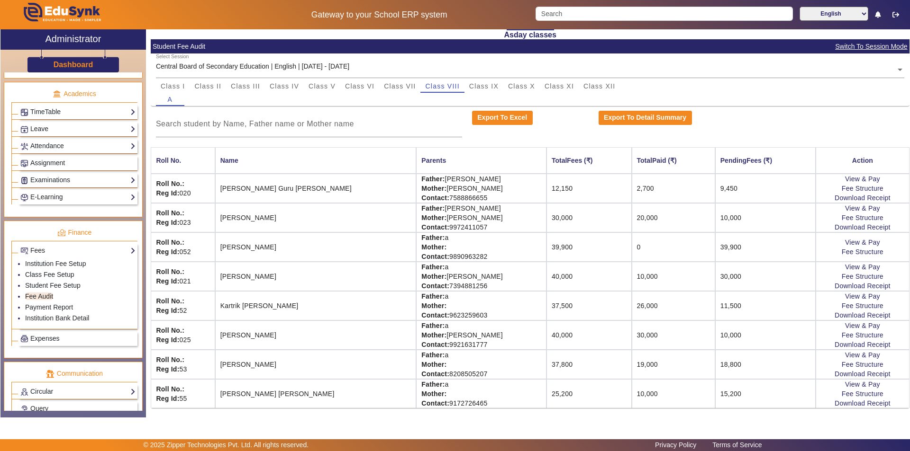
click at [546, 257] on td "39,900" at bounding box center [588, 247] width 85 height 29
click at [546, 308] on td "37,500" at bounding box center [588, 305] width 85 height 29
click at [568, 309] on td "37,500" at bounding box center [588, 305] width 85 height 29
click at [841, 305] on link "Fee Structure" at bounding box center [862, 306] width 42 height 8
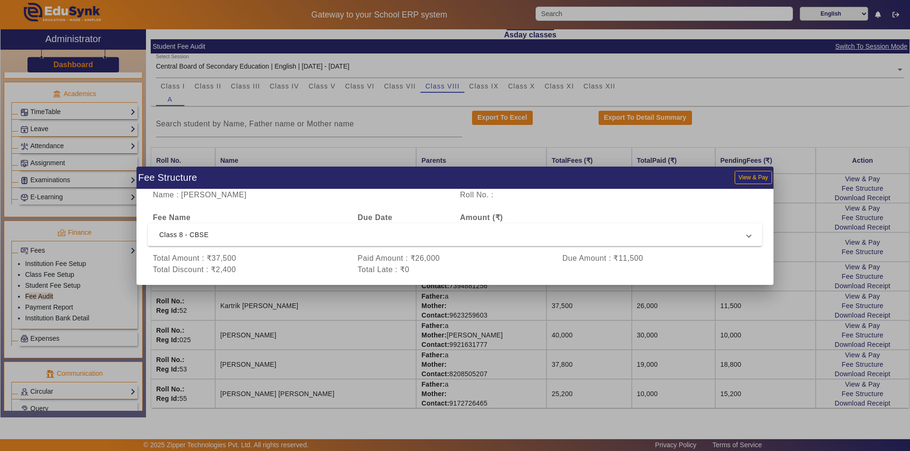
click at [820, 256] on div at bounding box center [455, 225] width 910 height 451
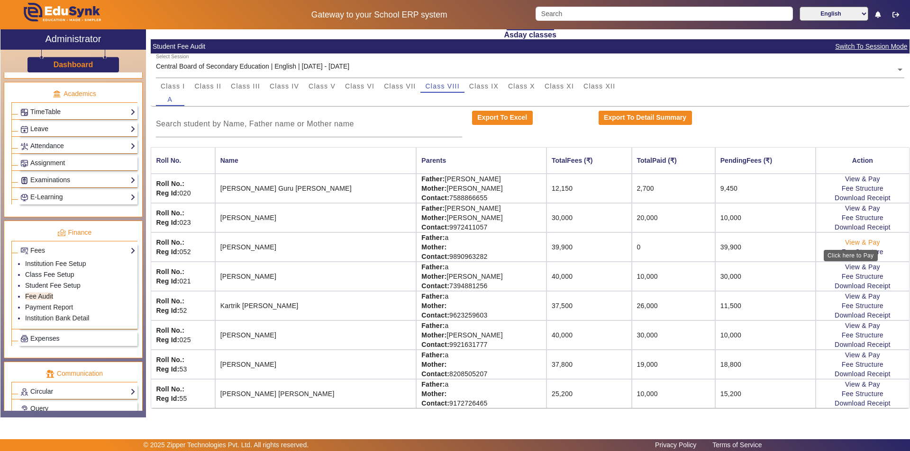
click at [845, 241] on link "View & Pay" at bounding box center [862, 243] width 35 height 8
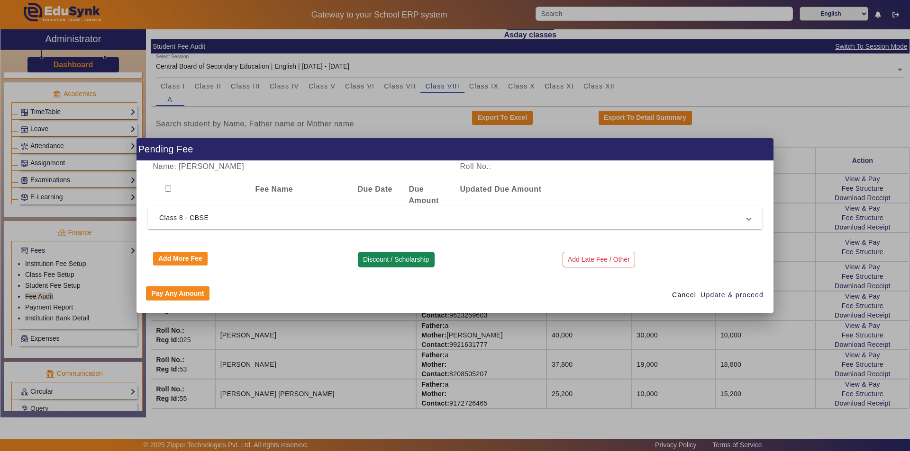
click at [408, 259] on button "Discount / Scholarship" at bounding box center [396, 260] width 77 height 16
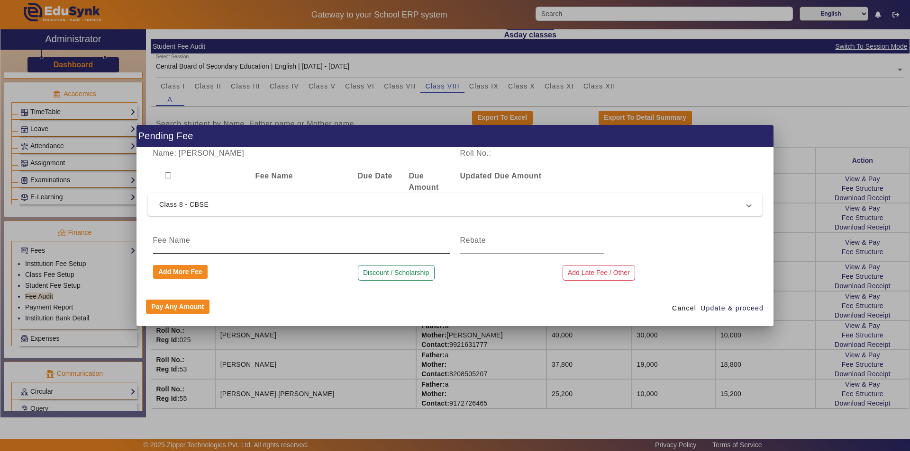
click at [223, 240] on input at bounding box center [301, 240] width 297 height 11
type input "Discount"
click at [501, 246] on div at bounding box center [532, 240] width 144 height 27
type input "2400"
click at [711, 307] on span "Update & proceed" at bounding box center [731, 309] width 63 height 10
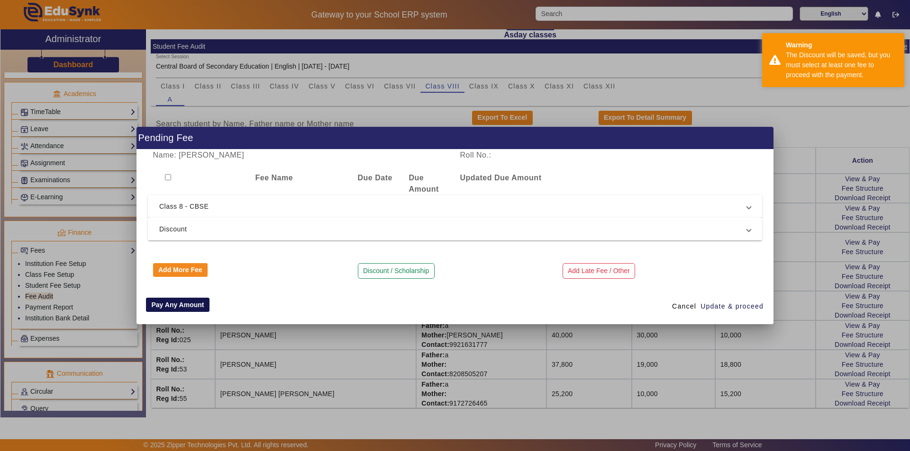
click at [183, 304] on button "Pay Any Amount" at bounding box center [177, 305] width 63 height 14
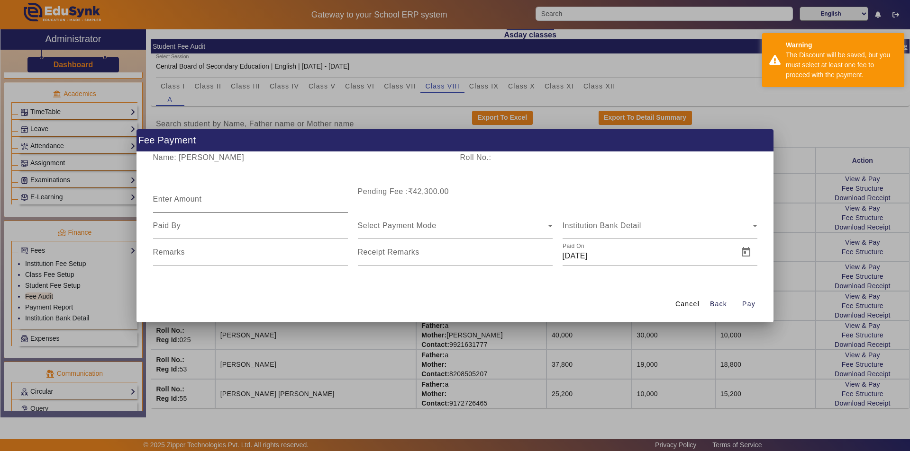
click at [171, 196] on mat-label "Enter Amount" at bounding box center [177, 199] width 49 height 8
click at [171, 198] on input "Enter Amount" at bounding box center [250, 203] width 195 height 11
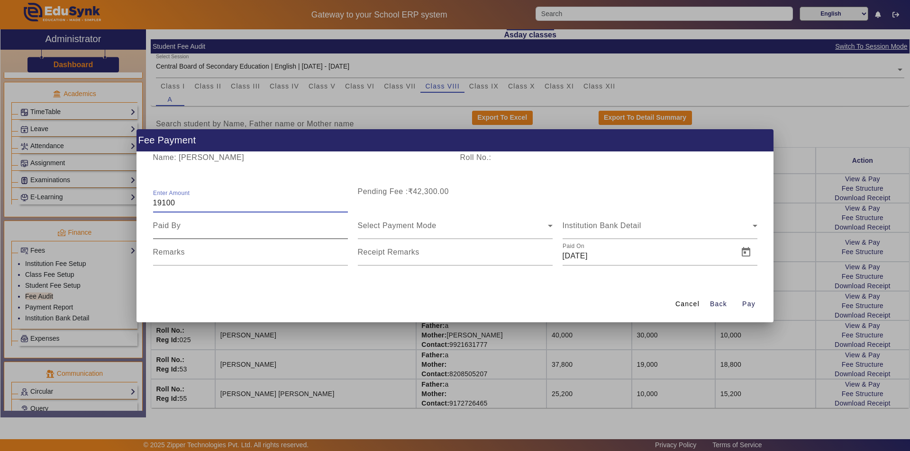
type input "19100"
click at [172, 229] on input at bounding box center [250, 225] width 195 height 11
type input "father"
click at [429, 228] on span "Select Payment Mode" at bounding box center [397, 226] width 79 height 8
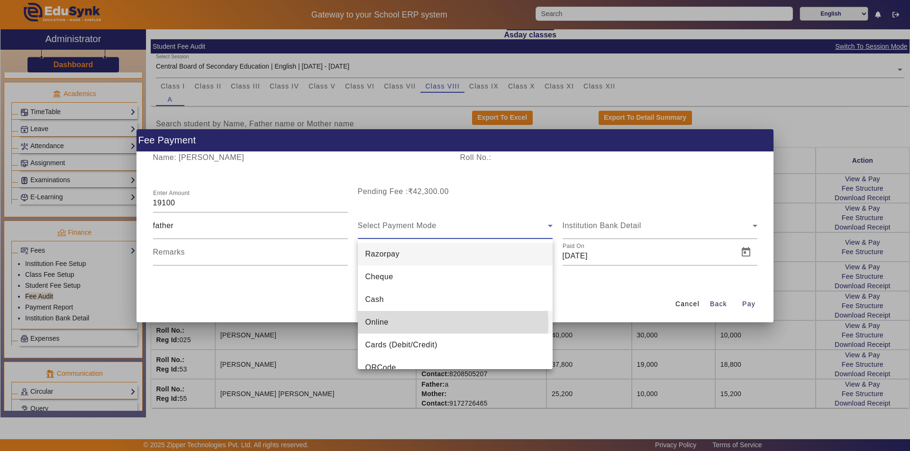
click at [372, 325] on span "Online" at bounding box center [376, 322] width 23 height 11
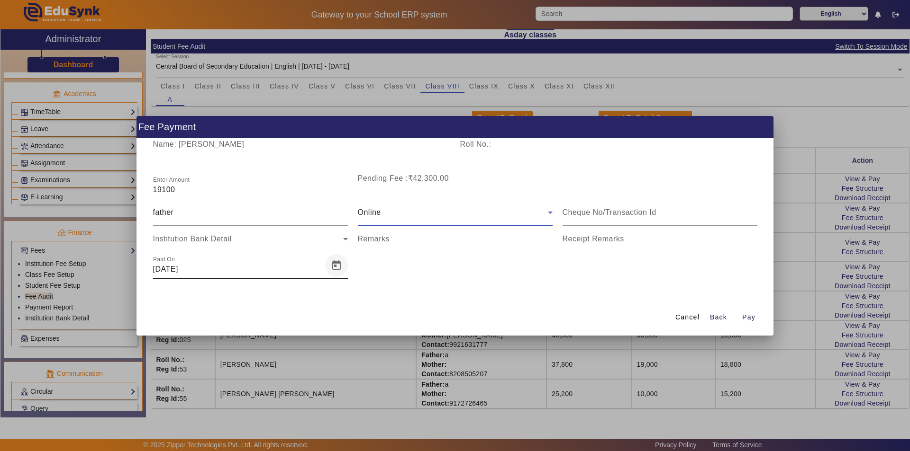
click at [338, 264] on span "Open calendar" at bounding box center [336, 265] width 23 height 23
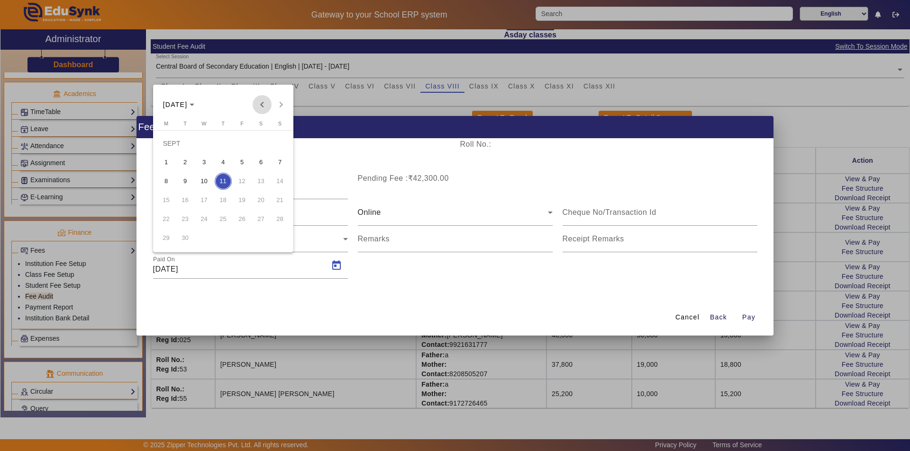
click at [265, 103] on span "Previous month" at bounding box center [261, 104] width 19 height 19
click at [261, 160] on span "5" at bounding box center [260, 162] width 17 height 17
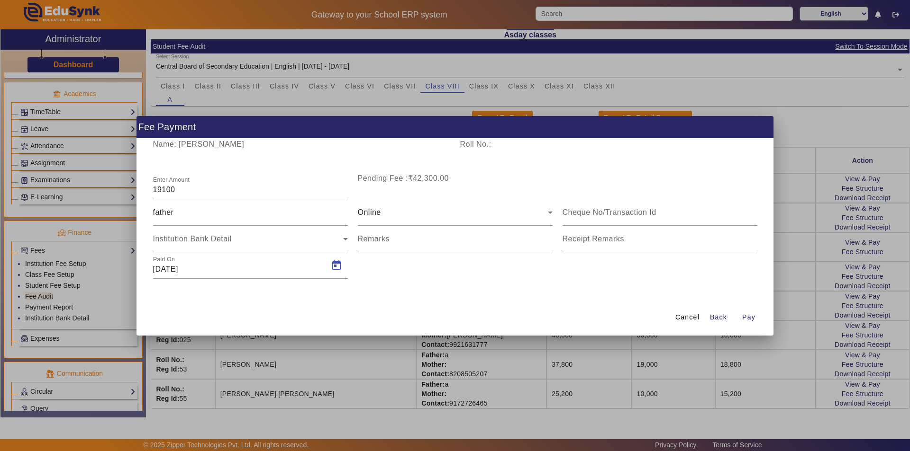
type input "[DATE]"
click at [746, 316] on span "Pay" at bounding box center [748, 318] width 13 height 10
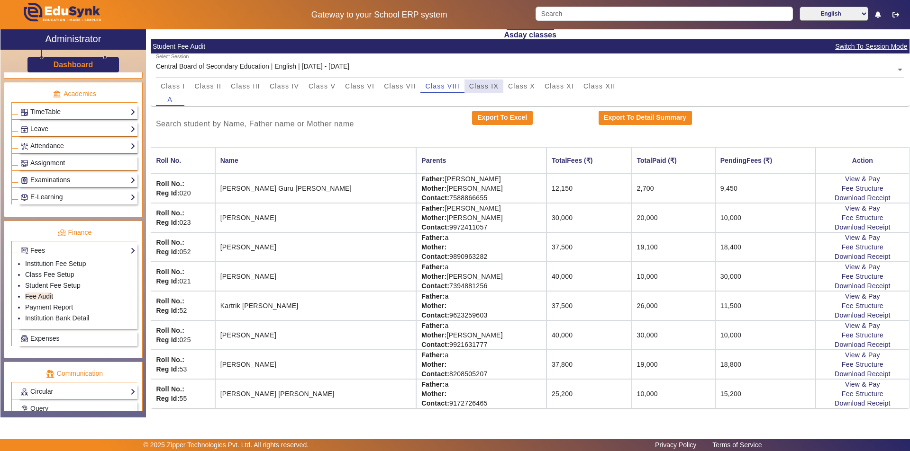
click at [482, 84] on span "Class IX" at bounding box center [483, 86] width 29 height 7
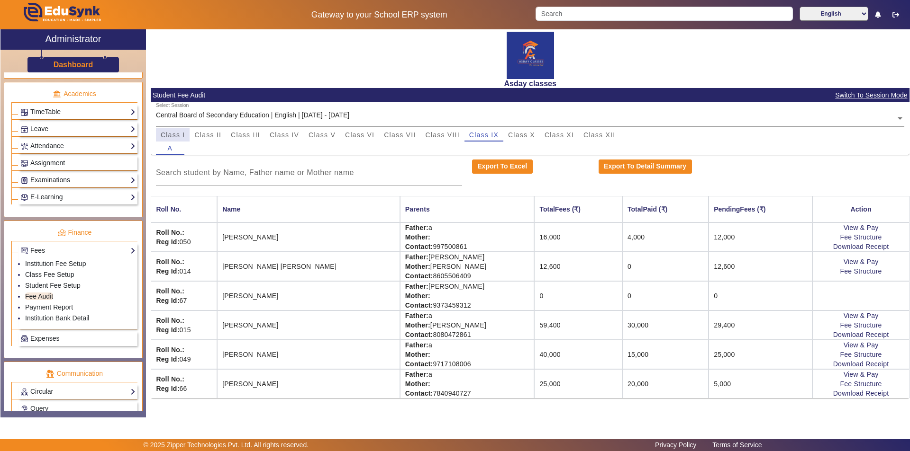
click at [180, 132] on span "Class I" at bounding box center [173, 135] width 25 height 7
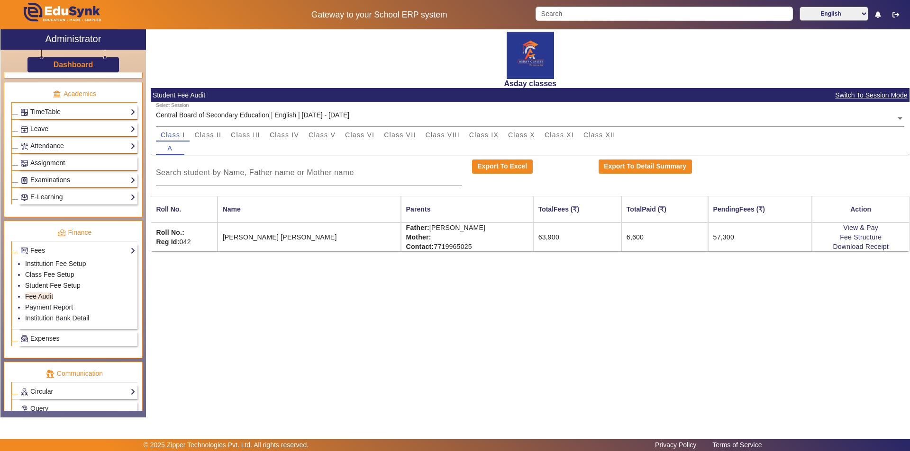
click at [432, 319] on div "Asday classes Student Fee Audit Switch To Session Mode Select Session Central B…" at bounding box center [527, 218] width 763 height 378
